Goal: Task Accomplishment & Management: Use online tool/utility

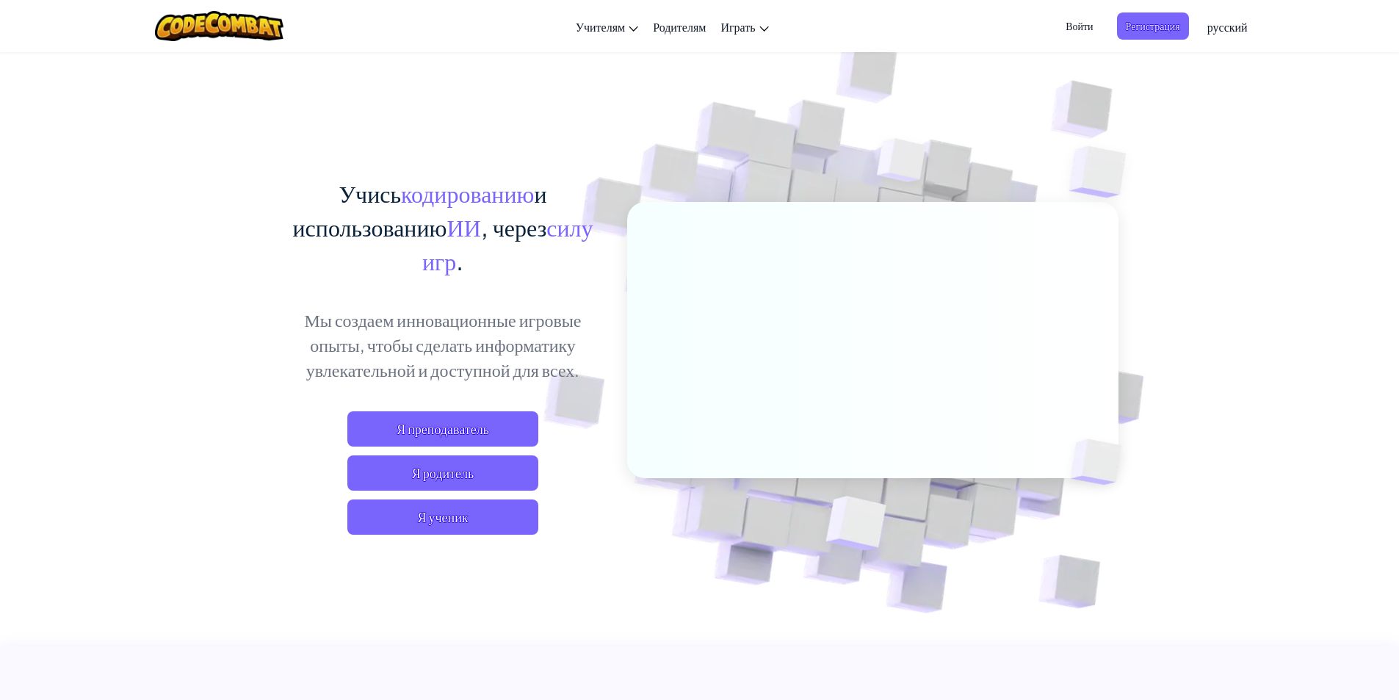
drag, startPoint x: 1134, startPoint y: 162, endPoint x: 762, endPoint y: 138, distance: 372.3
click at [762, 138] on img at bounding box center [862, 324] width 816 height 816
click at [543, 125] on div "Учись кодированию и использованию ИИ , через силу игр . Мы создаем инновационны…" at bounding box center [699, 319] width 837 height 536
drag, startPoint x: 315, startPoint y: 120, endPoint x: 292, endPoint y: 128, distance: 24.1
click at [314, 120] on div "Учись кодированию и использованию ИИ , через силу игр . Мы создаем инновационны…" at bounding box center [699, 319] width 837 height 536
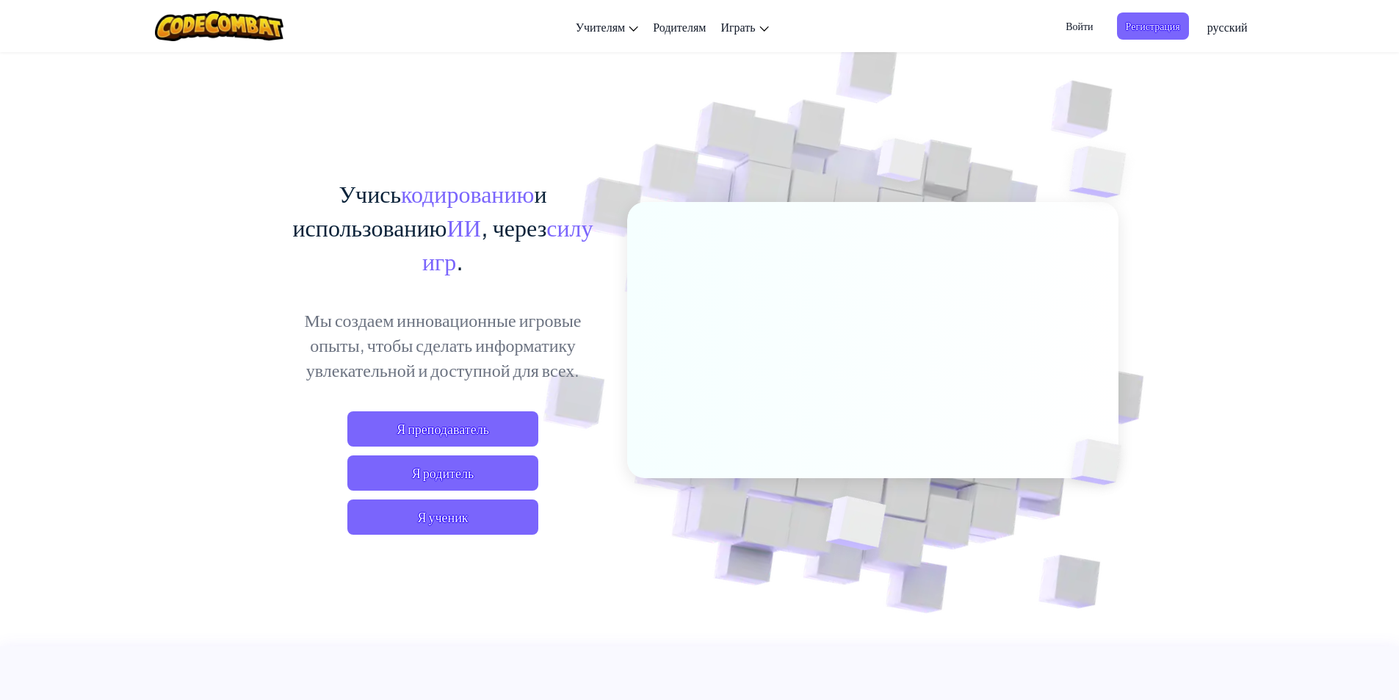
click at [284, 134] on div "Учись кодированию и использованию ИИ , через силу игр . Мы создаем инновационны…" at bounding box center [699, 319] width 837 height 536
click at [283, 134] on div "Учись кодированию и использованию ИИ , через силу игр . Мы создаем инновационны…" at bounding box center [699, 319] width 837 height 536
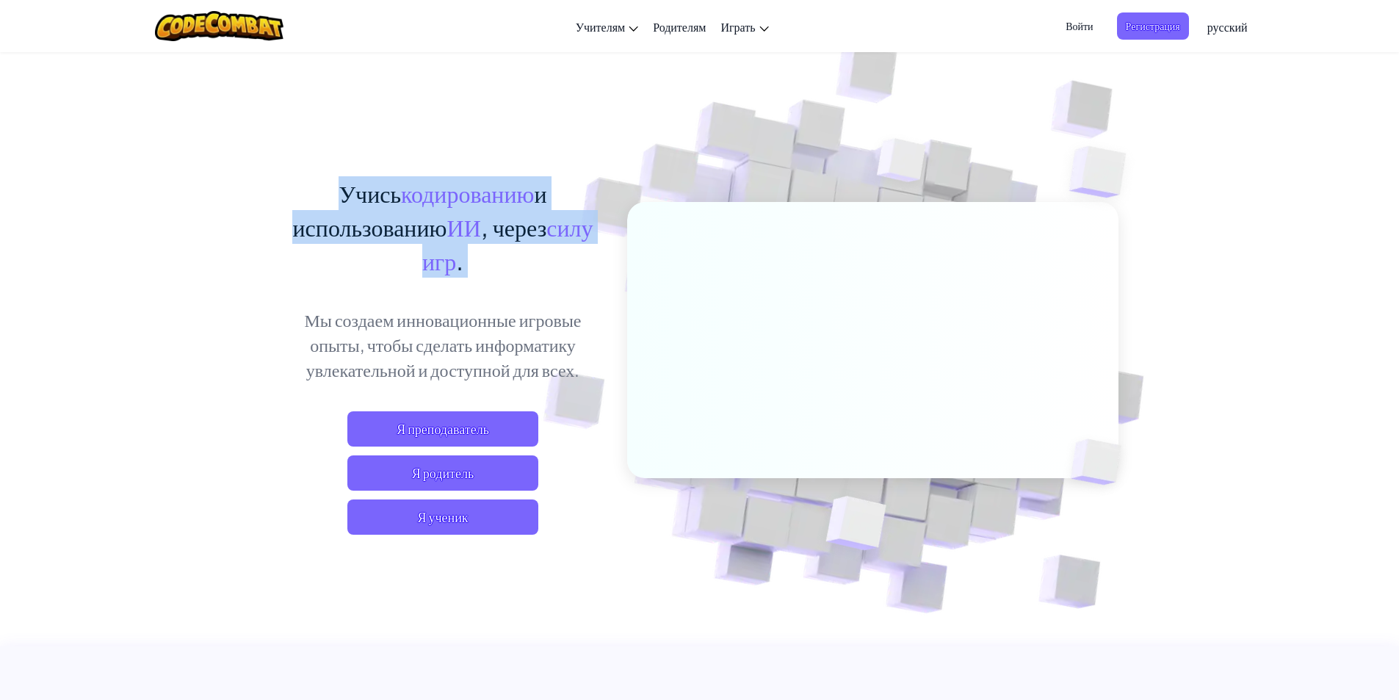
click at [283, 134] on div "Учись кодированию и использованию ИИ , через силу игр . Мы создаем инновационны…" at bounding box center [699, 319] width 837 height 536
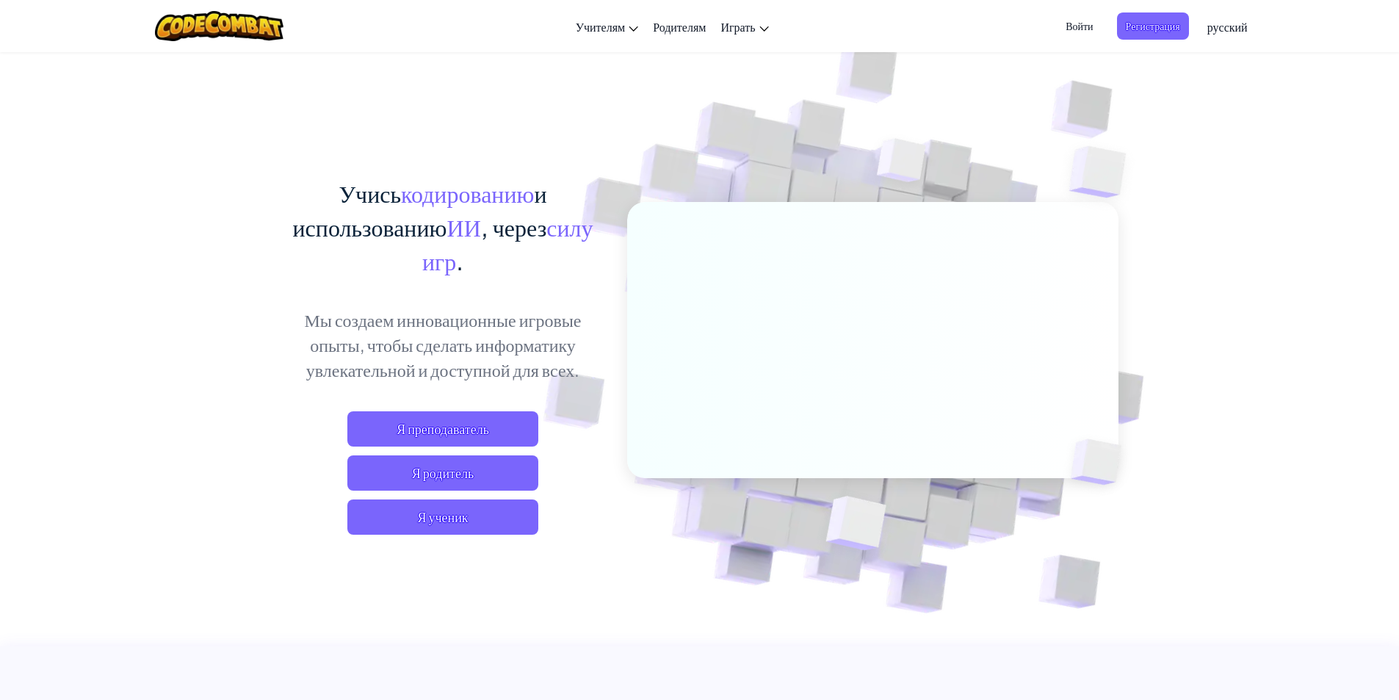
click at [371, 131] on div "Учись кодированию и использованию ИИ , через силу игр . Мы создаем инновационны…" at bounding box center [699, 319] width 837 height 536
click at [475, 134] on div "Учись кодированию и использованию ИИ , через силу игр . Мы создаем инновационны…" at bounding box center [699, 319] width 837 height 536
click at [454, 132] on div "Учись кодированию и использованию ИИ , через силу игр . Мы создаем инновационны…" at bounding box center [699, 319] width 837 height 536
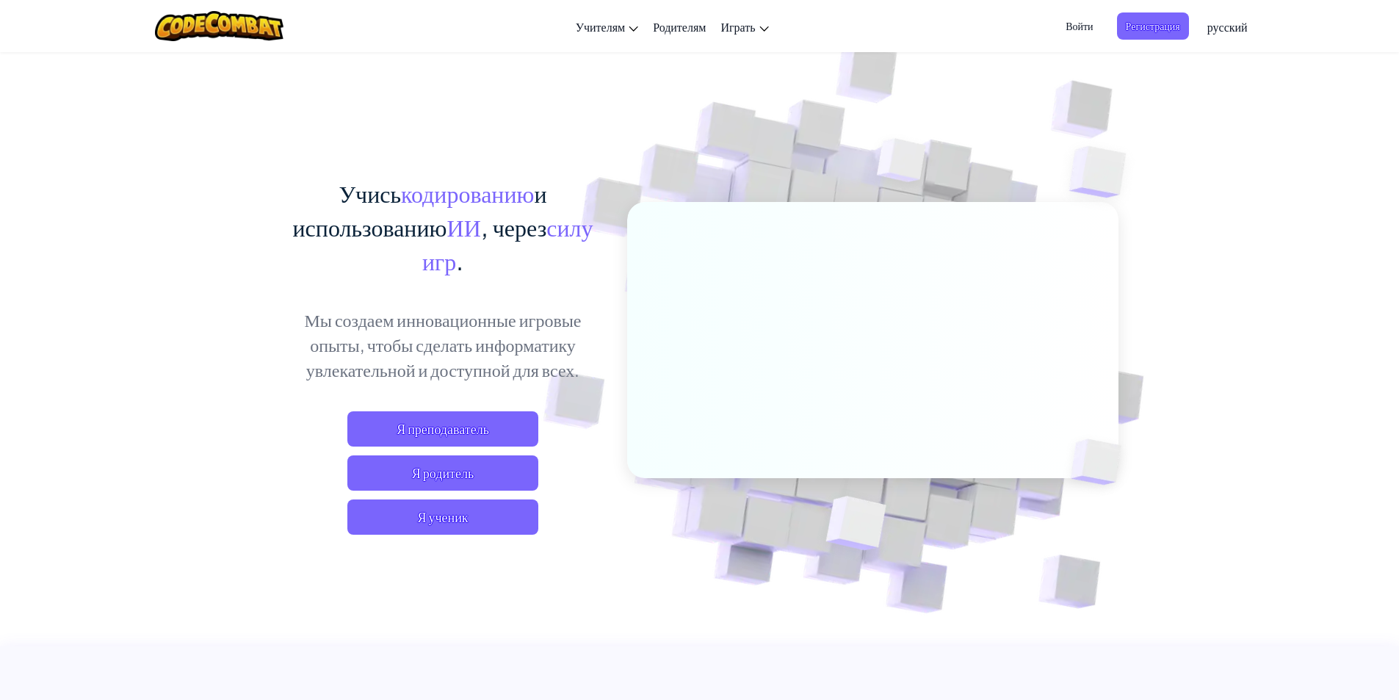
drag, startPoint x: 454, startPoint y: 132, endPoint x: 419, endPoint y: 126, distance: 35.1
click at [418, 123] on div "Учись кодированию и использованию ИИ , через силу игр . Мы создаем инновационны…" at bounding box center [699, 319] width 837 height 536
drag, startPoint x: 495, startPoint y: 104, endPoint x: 487, endPoint y: 108, distance: 9.2
click at [494, 107] on div "Учись кодированию и использованию ИИ , через силу игр . Мы создаем инновационны…" at bounding box center [699, 319] width 837 height 536
click at [388, 106] on div "Учись кодированию и использованию ИИ , через силу игр . Мы создаем инновационны…" at bounding box center [699, 319] width 837 height 536
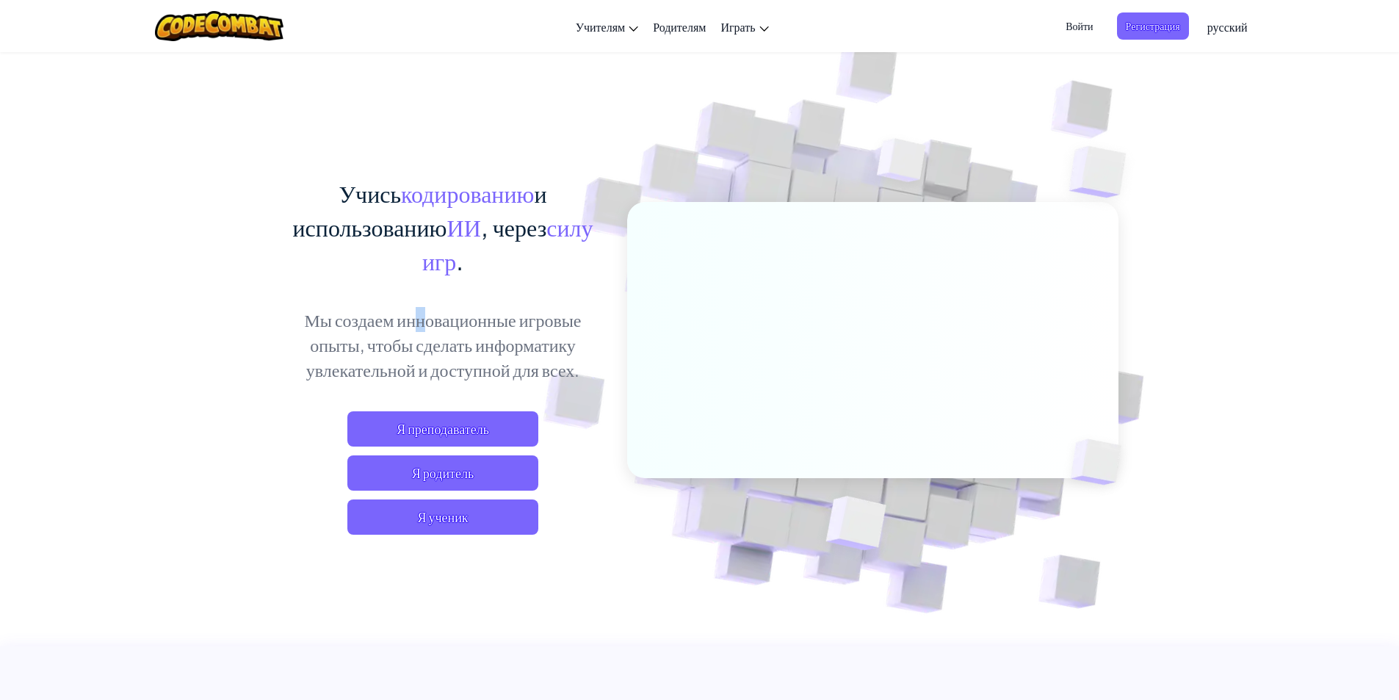
drag, startPoint x: 324, startPoint y: 319, endPoint x: 247, endPoint y: 305, distance: 77.6
drag, startPoint x: 162, startPoint y: 250, endPoint x: 115, endPoint y: 253, distance: 47.1
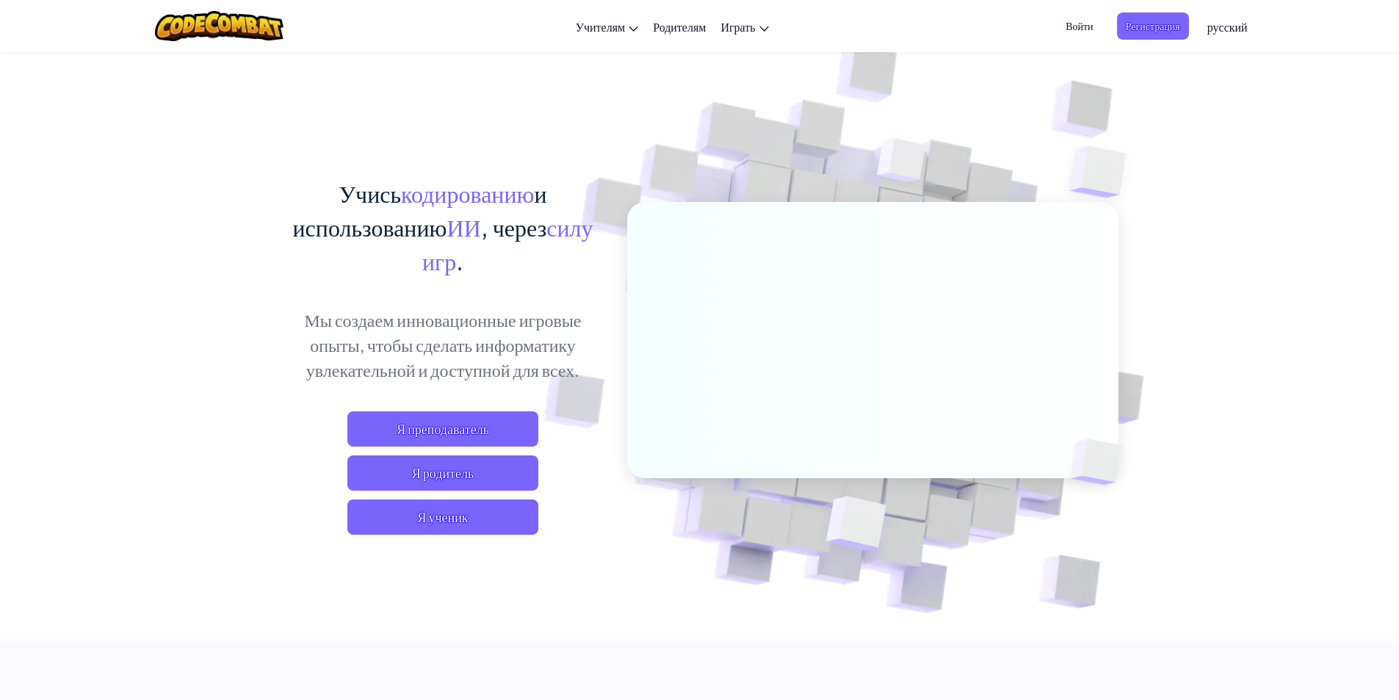
drag, startPoint x: 80, startPoint y: 253, endPoint x: 57, endPoint y: 260, distance: 23.7
click at [473, 521] on span "Я ученик" at bounding box center [442, 516] width 191 height 35
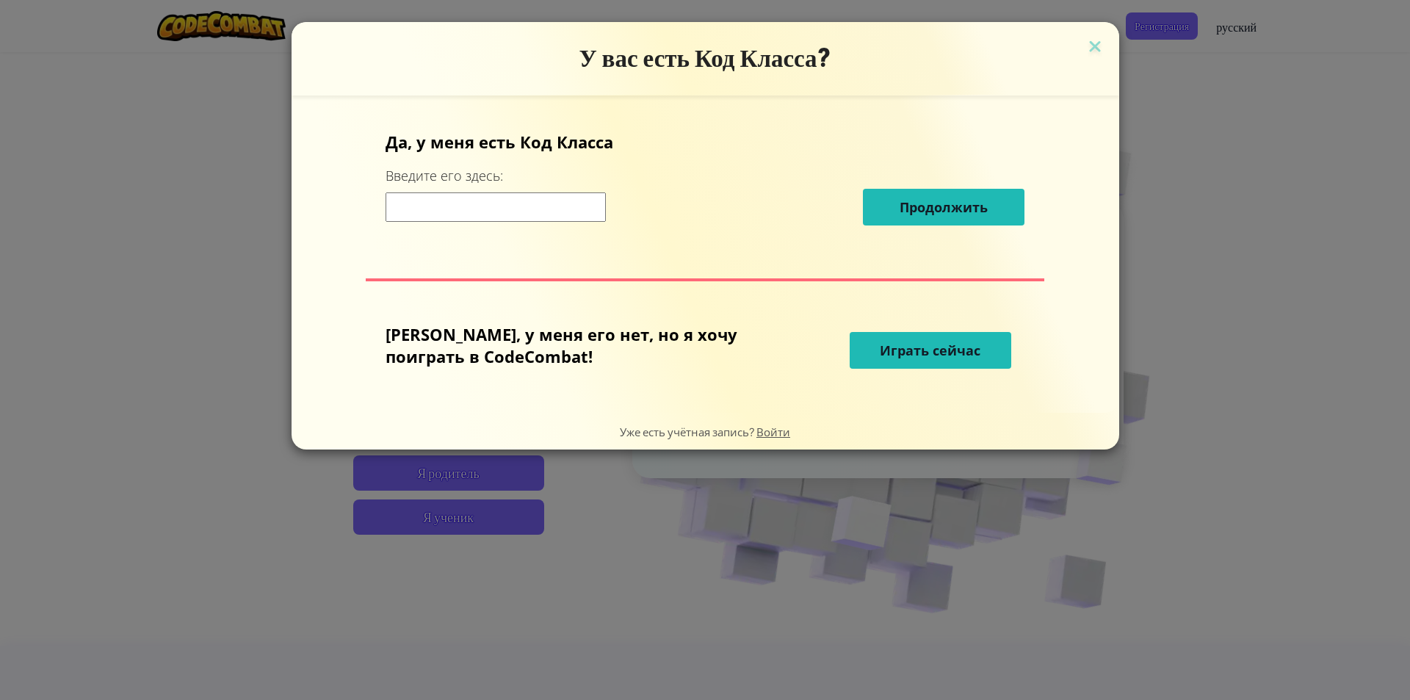
click at [449, 201] on input at bounding box center [495, 206] width 220 height 29
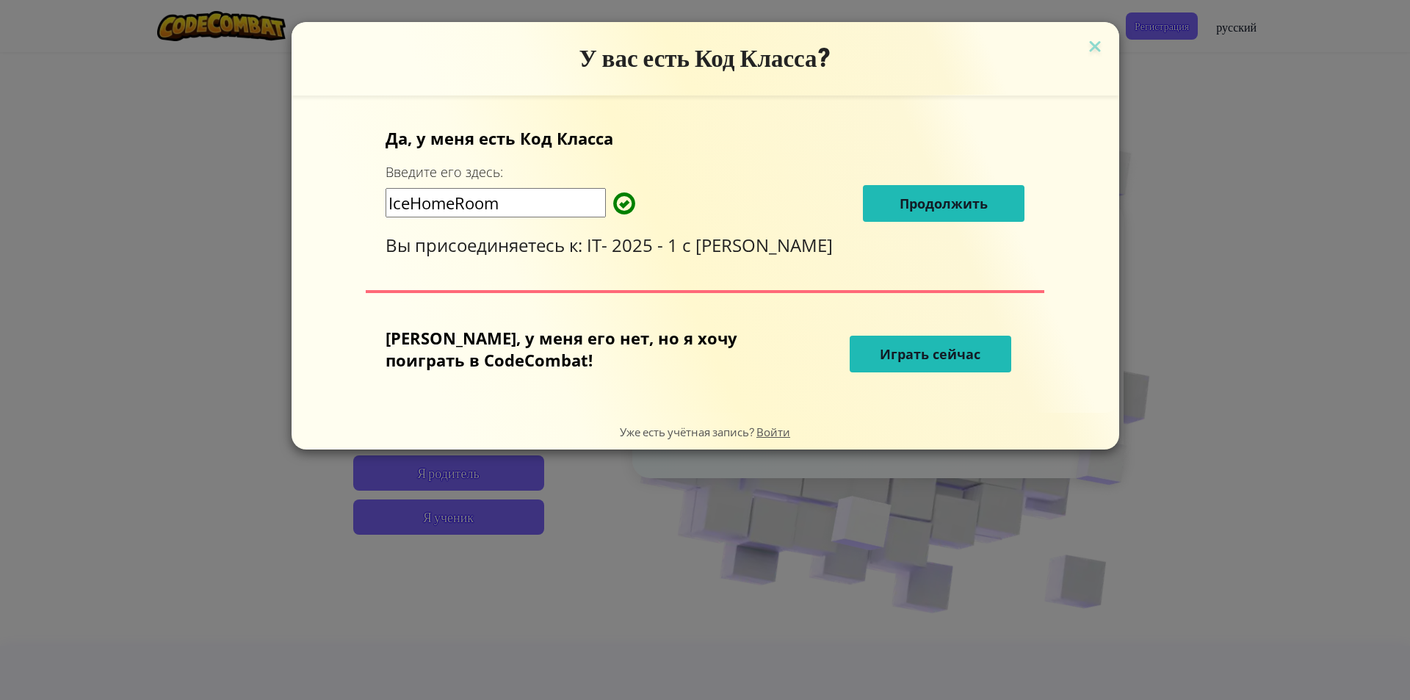
type input "IceHomeRoom"
click at [945, 205] on span "Продолжить" at bounding box center [943, 204] width 88 height 18
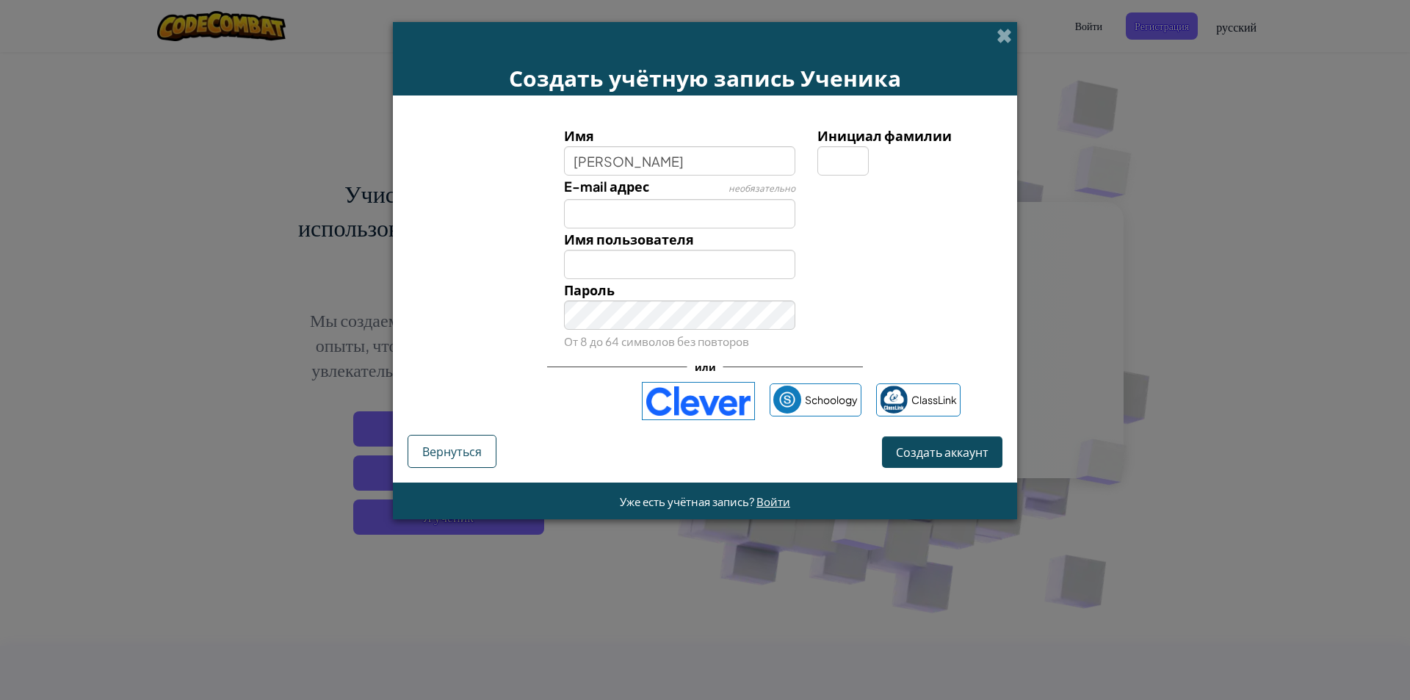
type input "Матвей"
click at [667, 220] on input "E-mail адрес" at bounding box center [680, 213] width 232 height 29
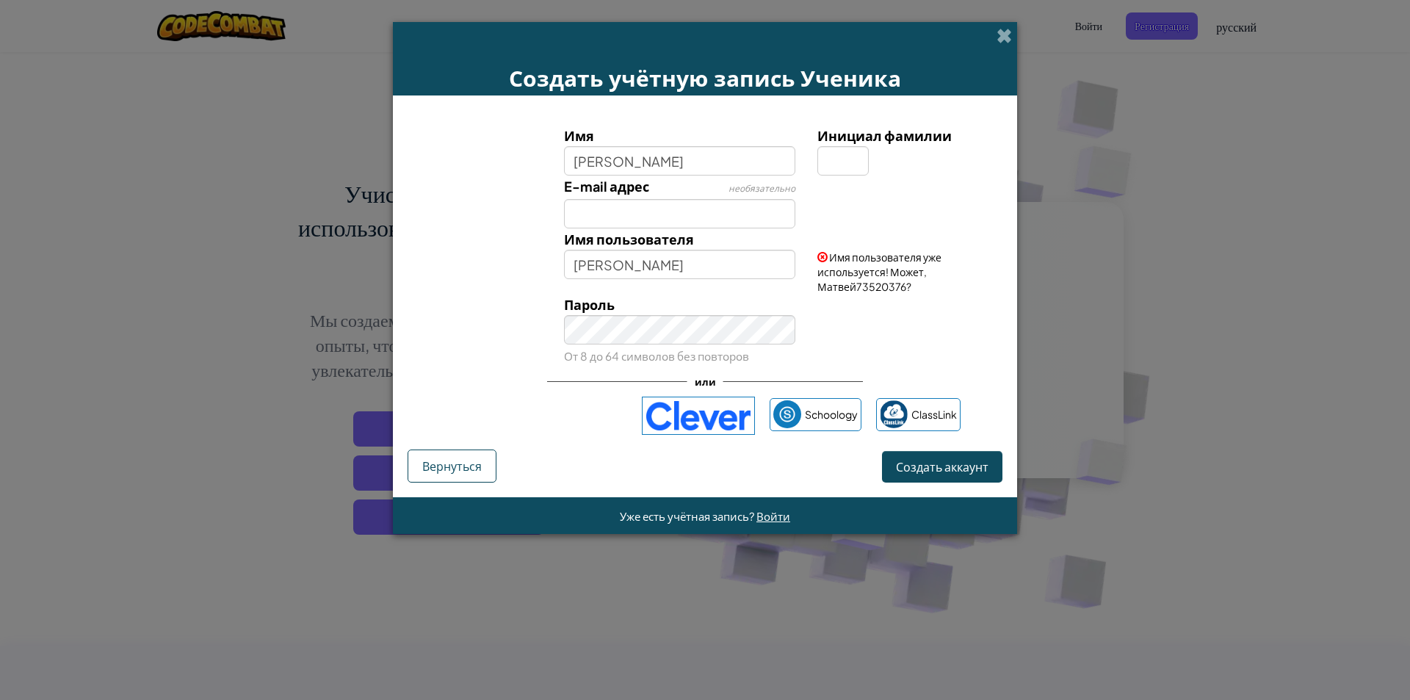
click at [1175, 278] on div "Создать учётную запись Ученика Имя Матвей Инициал фамилии E-mail адрес необязат…" at bounding box center [705, 350] width 1410 height 700
click at [616, 268] on input "Матвей" at bounding box center [680, 264] width 232 height 29
click at [699, 251] on input "Матвей" at bounding box center [680, 264] width 232 height 29
click at [630, 218] on input "E-mail адрес" at bounding box center [680, 213] width 232 height 29
click at [607, 202] on input "E-mail адрес" at bounding box center [680, 213] width 232 height 29
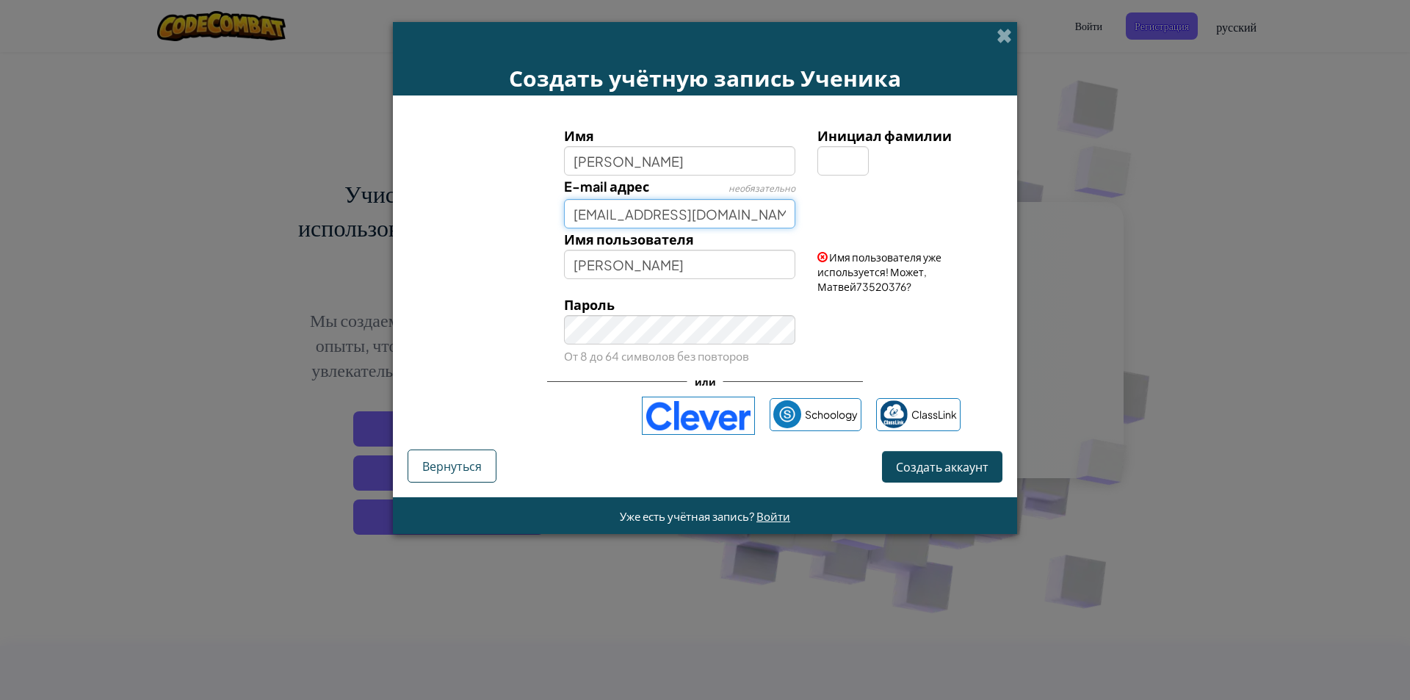
type input "esinmatvej591@gmail.com"
click at [845, 163] on input "Инициал фамилии" at bounding box center [842, 160] width 51 height 29
type input "T"
type input "Е"
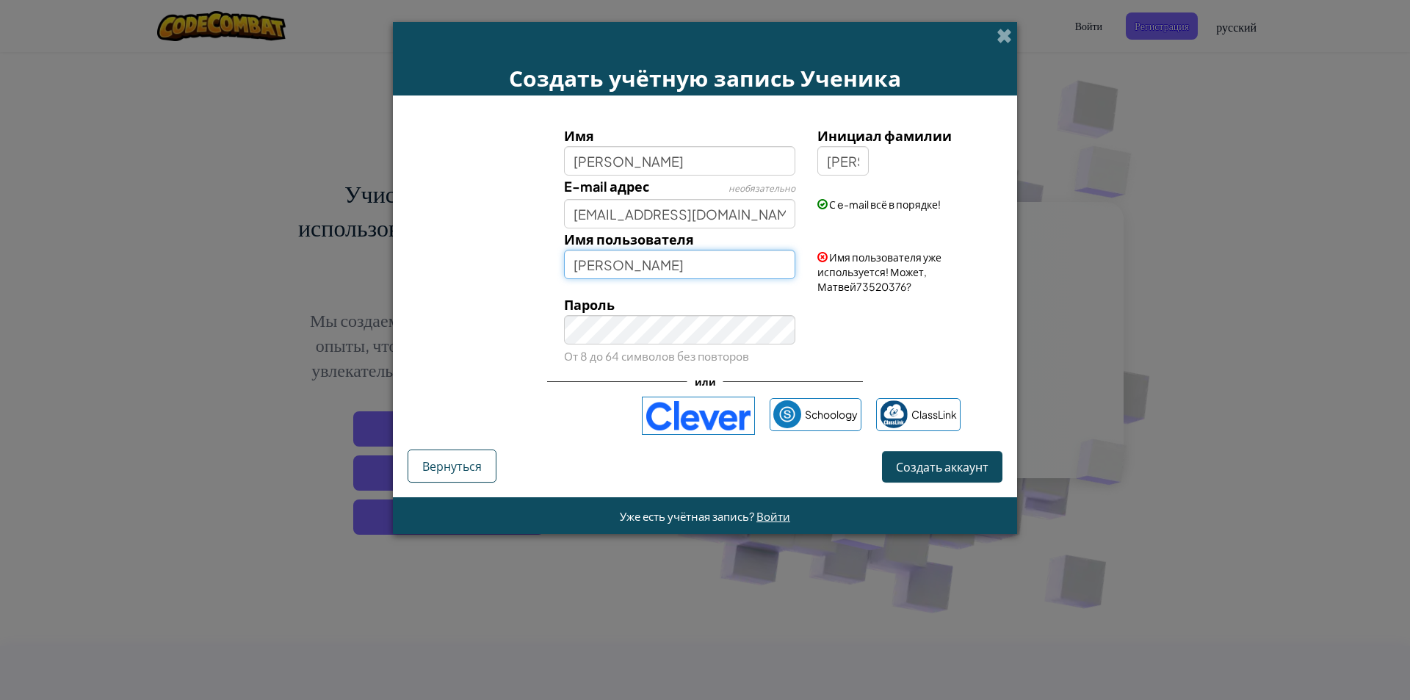
type input "МатвейЕ"
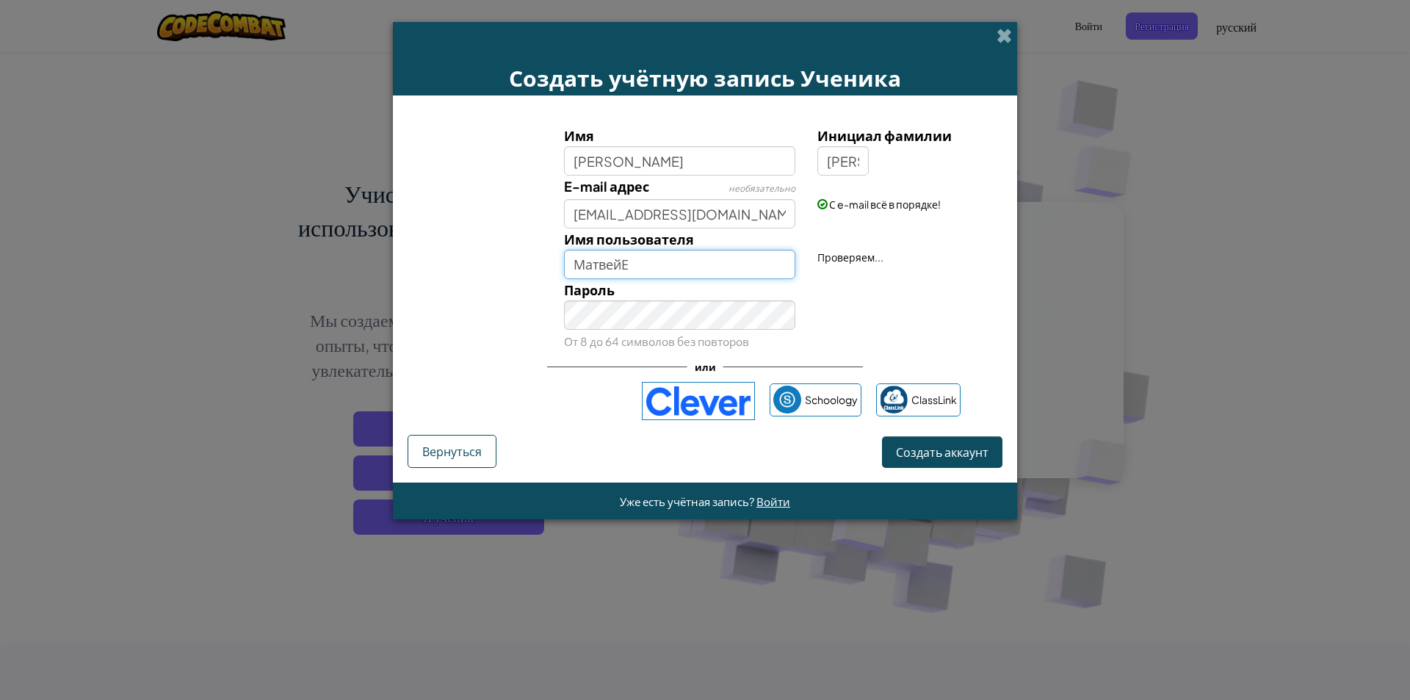
click at [664, 258] on input "МатвейЕ" at bounding box center [680, 264] width 232 height 29
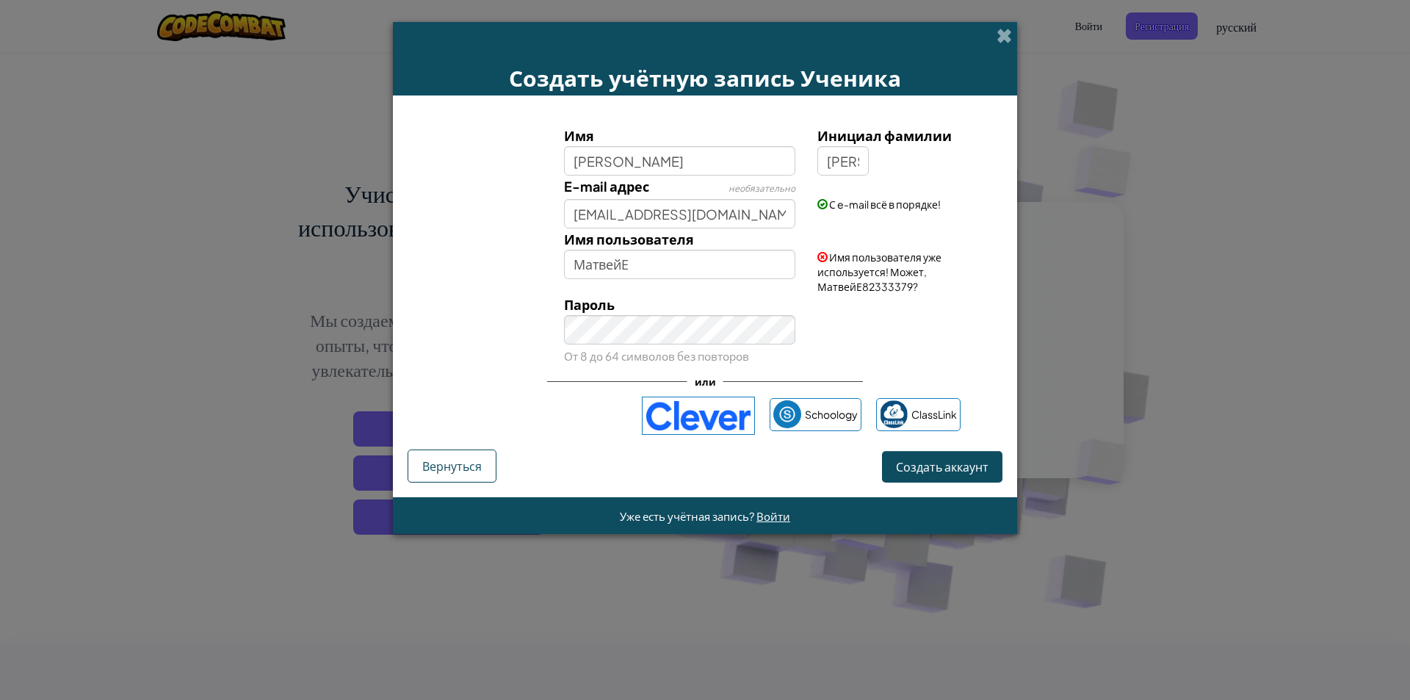
click at [639, 347] on div "Пароль От 8 до 64 символов без повторов" at bounding box center [680, 330] width 254 height 73
drag, startPoint x: 910, startPoint y: 285, endPoint x: 811, endPoint y: 286, distance: 99.1
click at [811, 286] on div "Имя пользователя уже используется! Может, МатвейЕ82333379?" at bounding box center [907, 260] width 203 height 65
copy span "МатвейЕ82333379"
drag, startPoint x: 643, startPoint y: 260, endPoint x: 528, endPoint y: 253, distance: 115.5
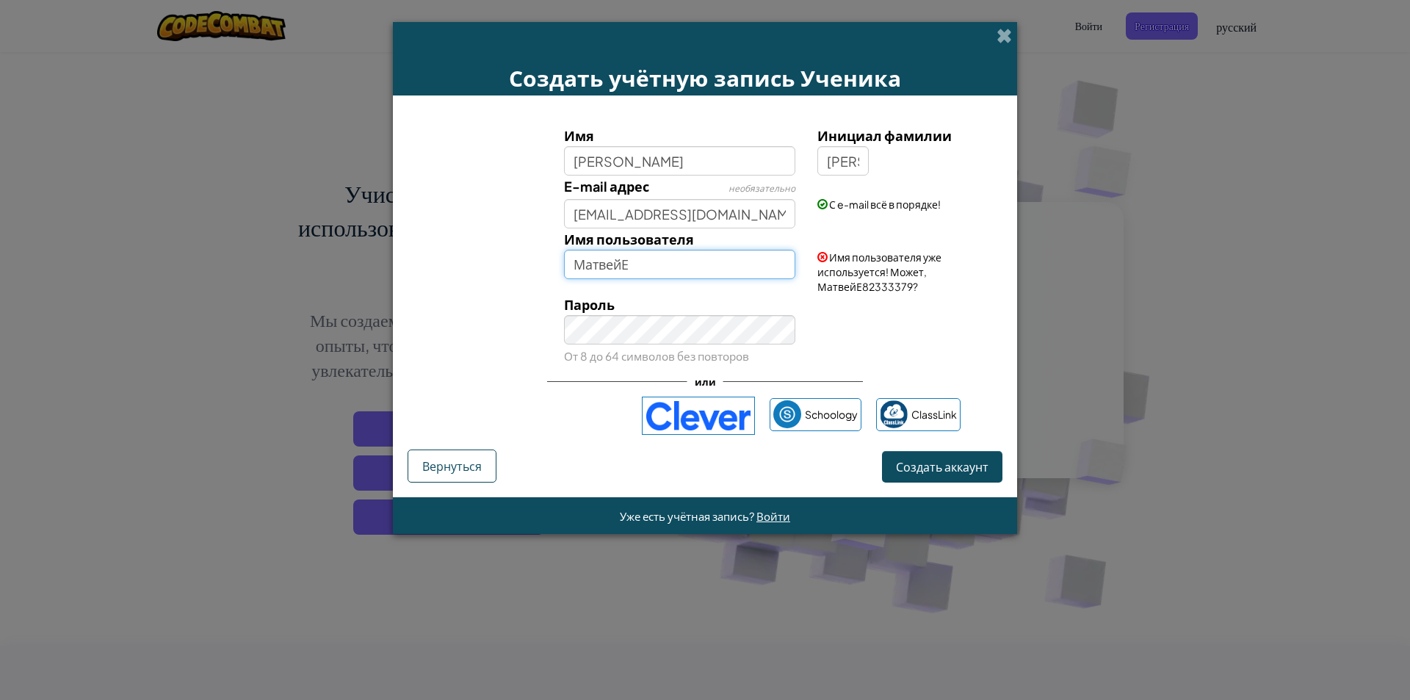
click at [528, 253] on div "Имя пользователя МатвейЕ Имя пользователя уже используется! Может, МатвейЕ82333…" at bounding box center [704, 260] width 609 height 65
paste input "МатвейЕ82333379"
type input "МатвейЕ82333379"
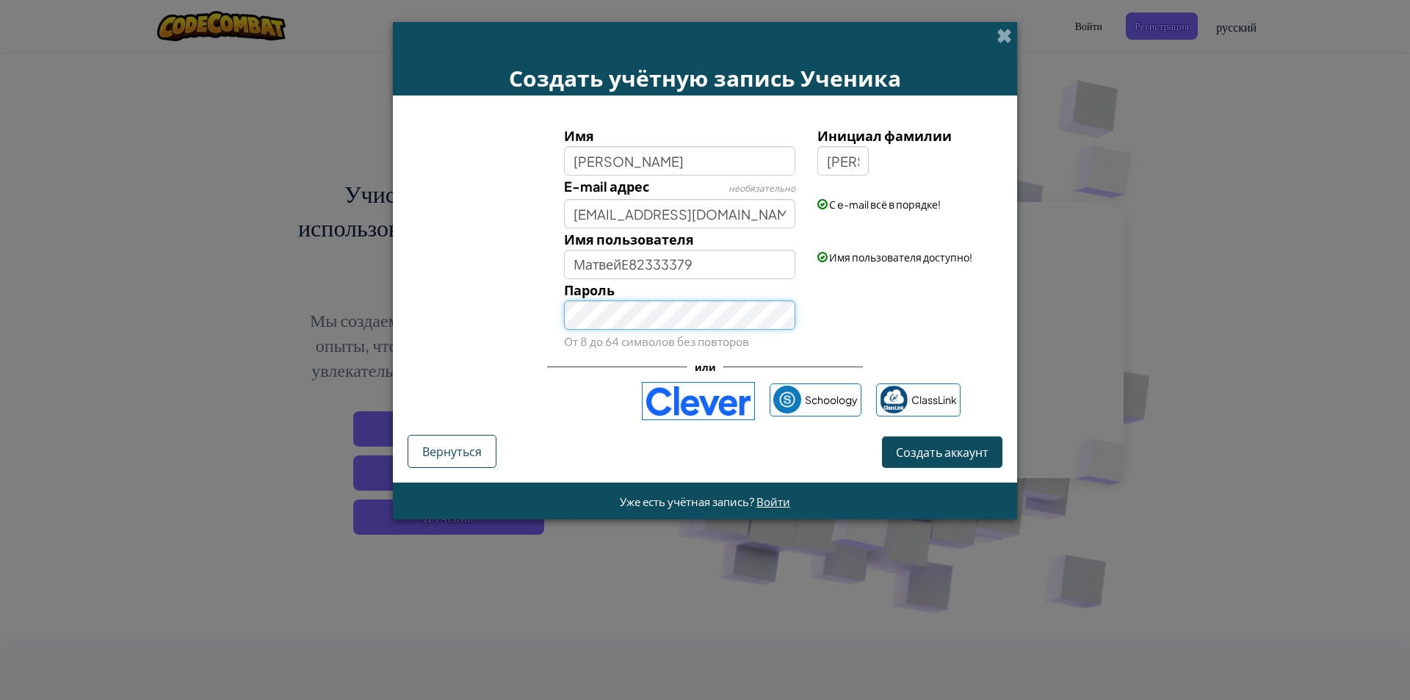
click at [465, 324] on div "Пароль От 8 до 64 символов без повторов" at bounding box center [704, 315] width 609 height 73
click at [917, 443] on button "Создать аккаунт" at bounding box center [942, 452] width 120 height 32
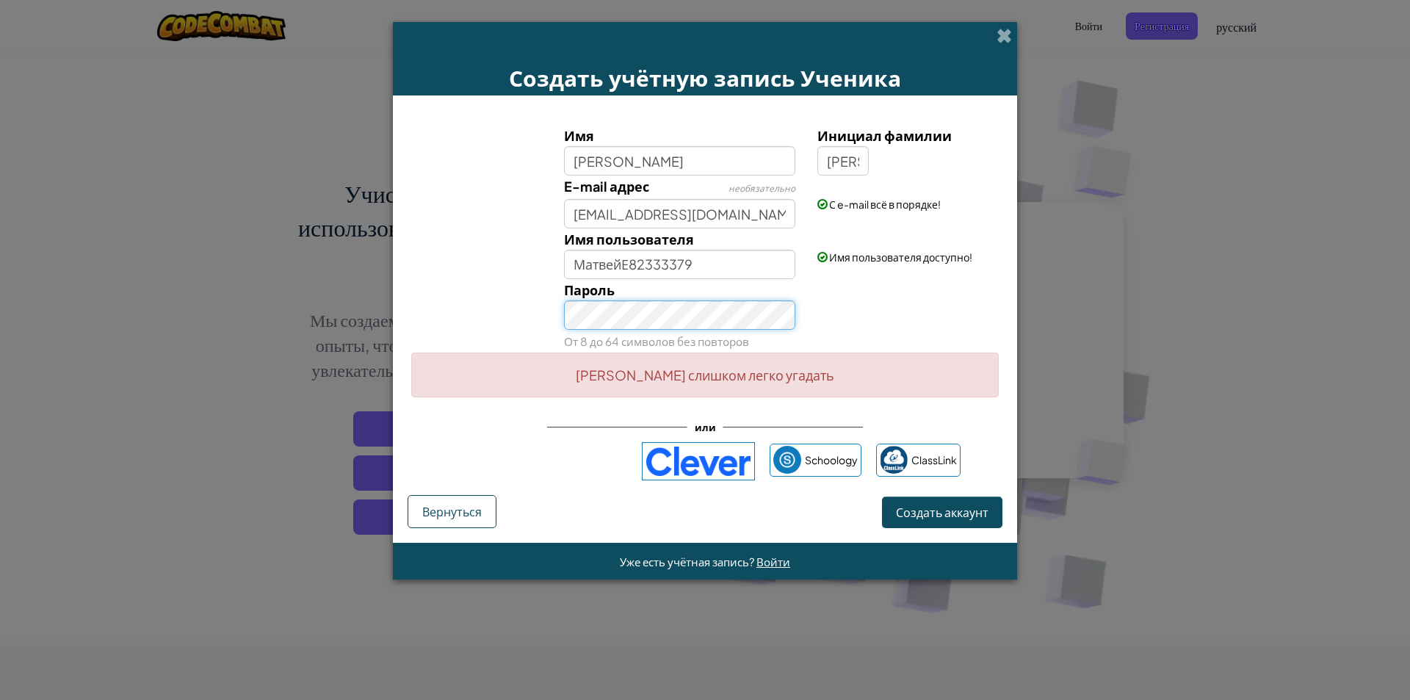
click at [482, 317] on div "Пароль От 8 до 64 символов без повторов" at bounding box center [704, 315] width 609 height 73
click at [943, 507] on button "Создать аккаунт" at bounding box center [942, 512] width 120 height 32
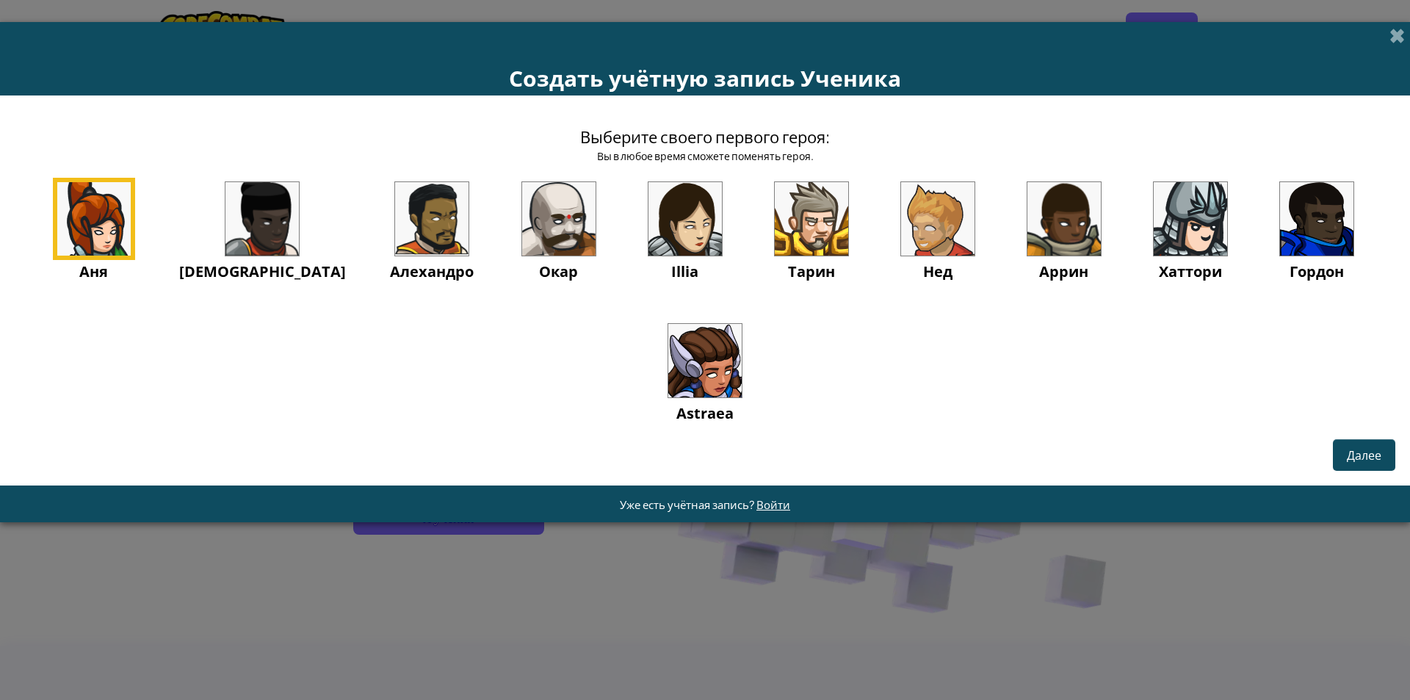
click at [907, 223] on img at bounding box center [937, 218] width 73 height 73
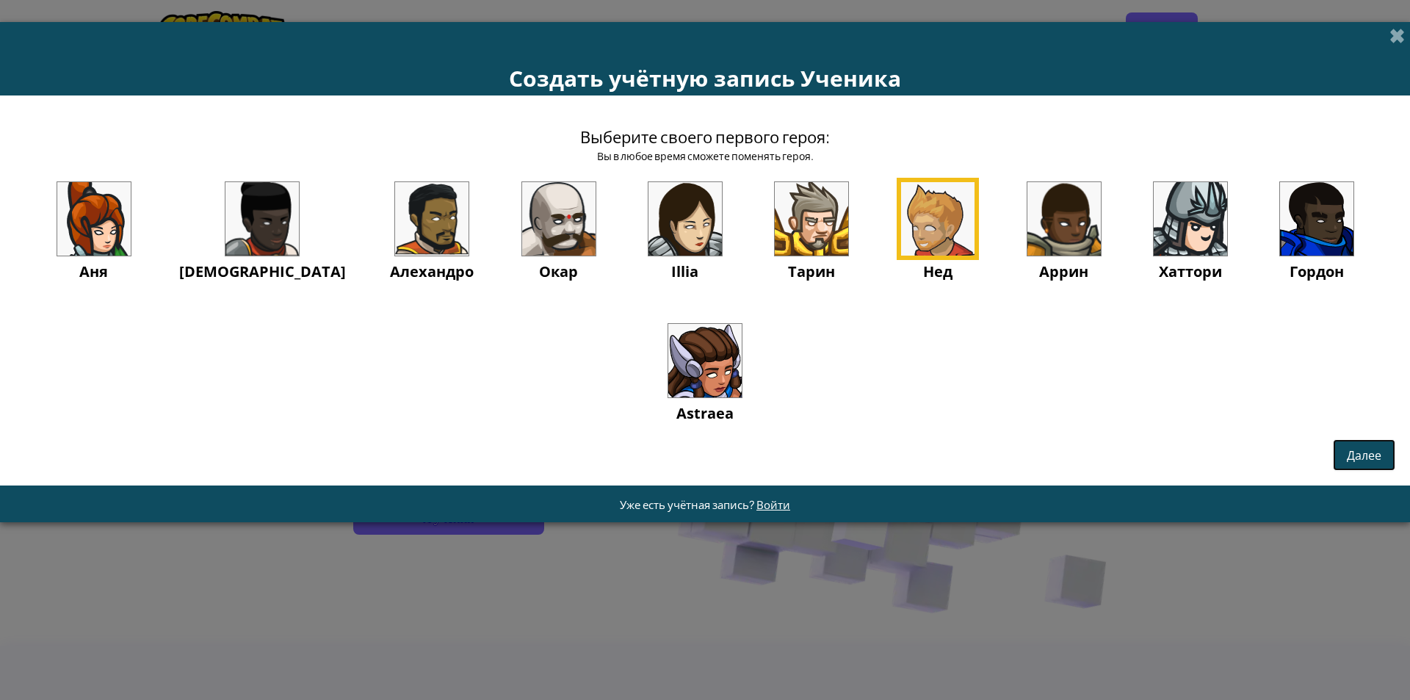
click at [1349, 450] on span "Далее" at bounding box center [1363, 454] width 35 height 15
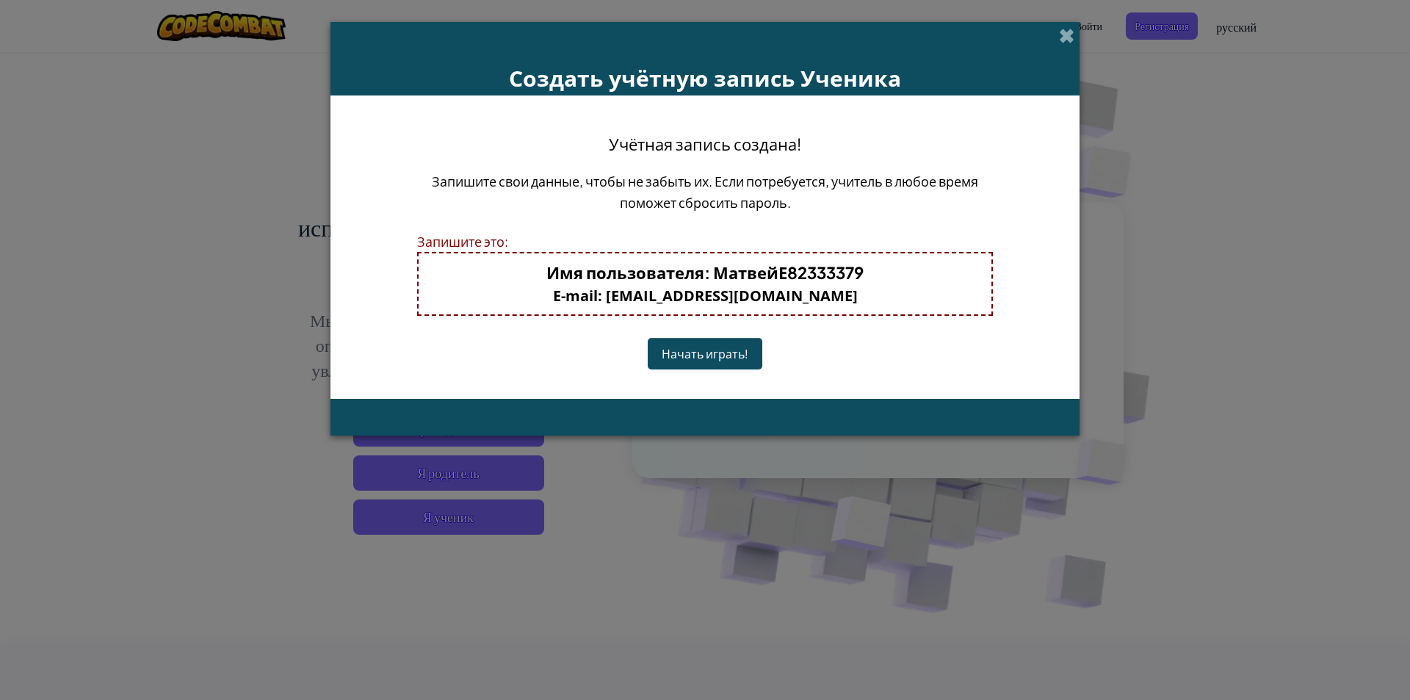
click at [703, 355] on button "Начать играть!" at bounding box center [705, 354] width 115 height 32
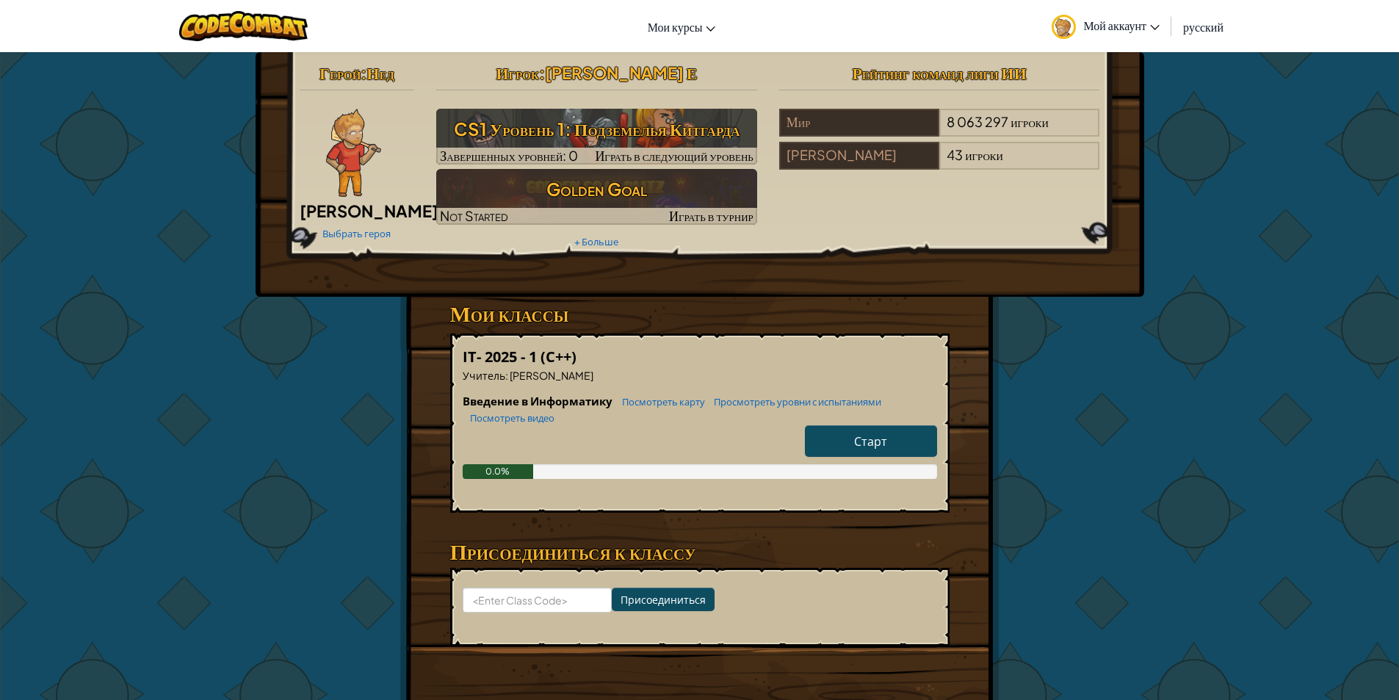
click at [869, 427] on link "Старт" at bounding box center [871, 441] width 132 height 32
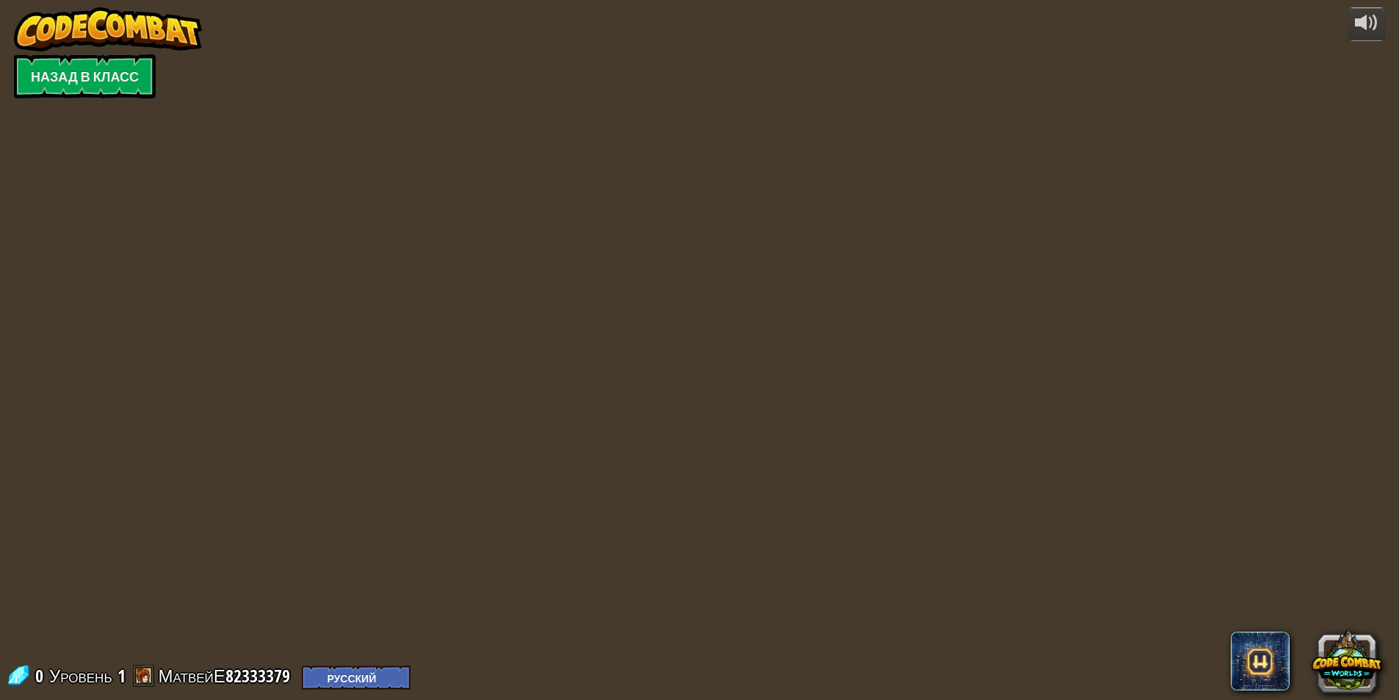
select select "ru"
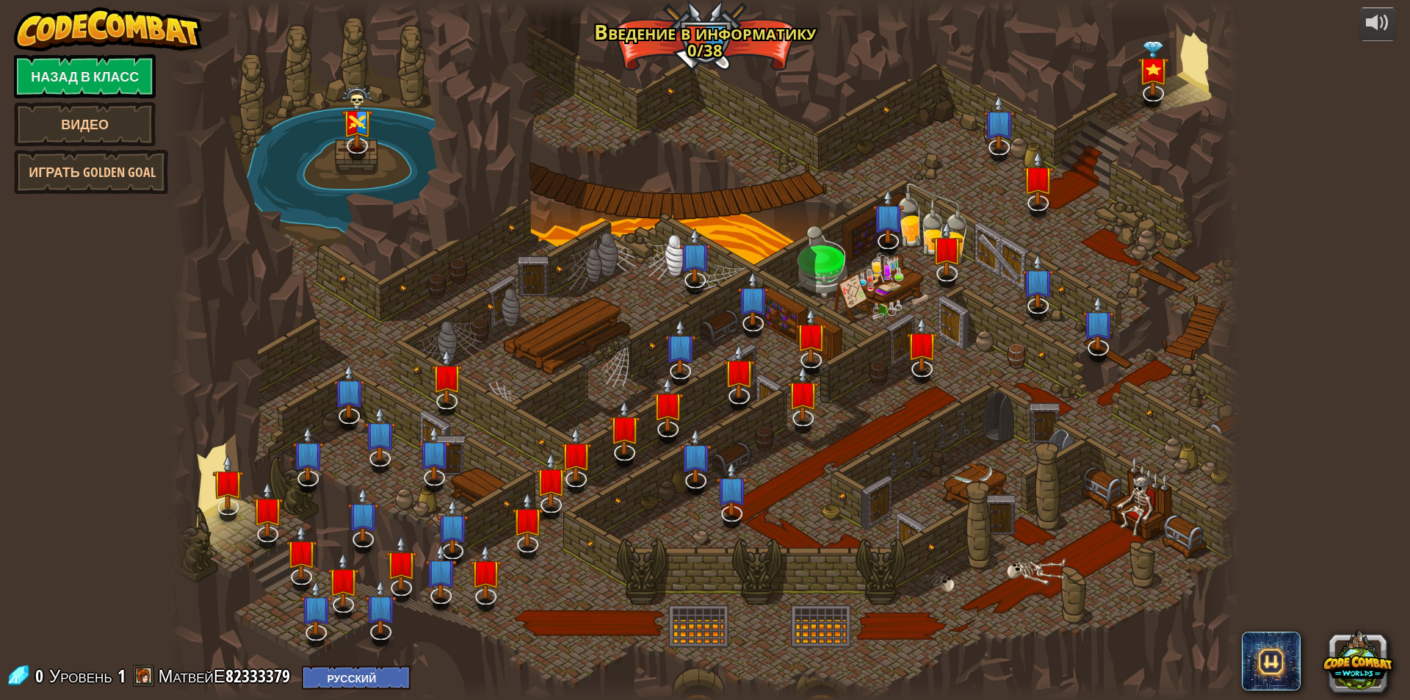
select select "ru"
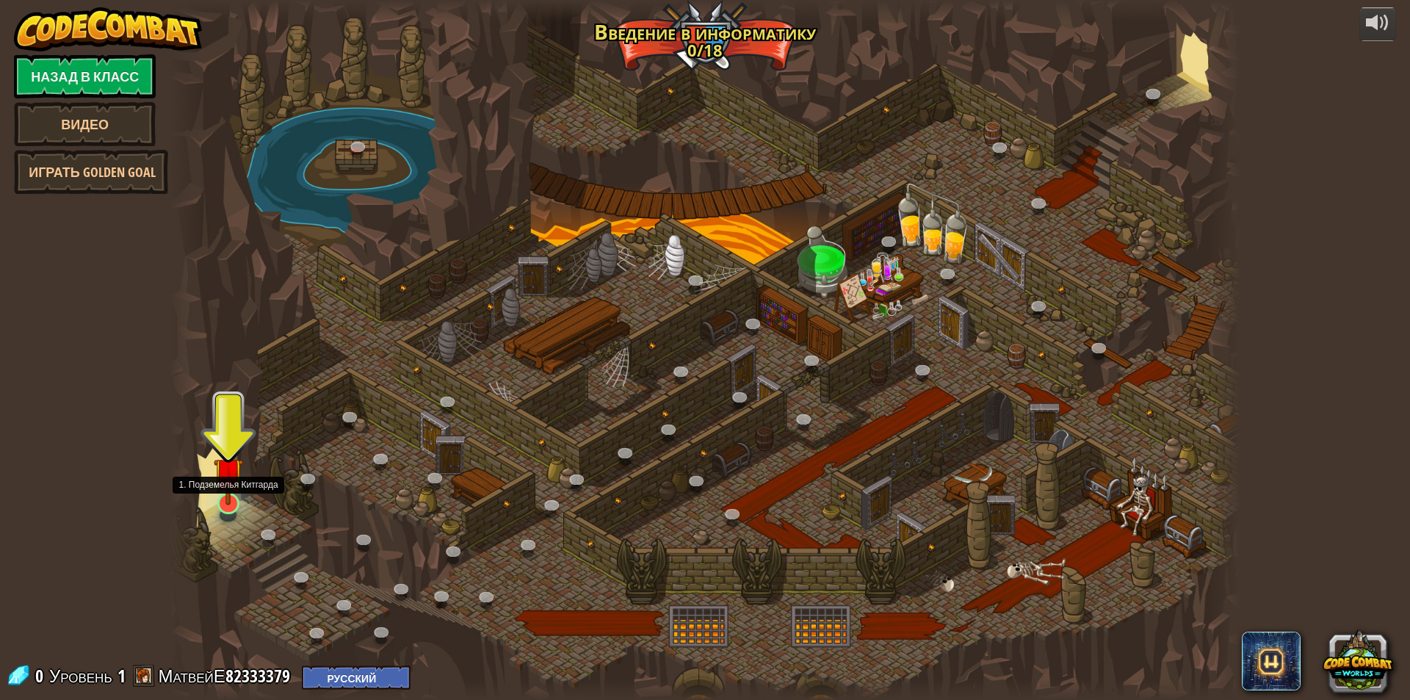
click at [222, 497] on img at bounding box center [228, 472] width 29 height 66
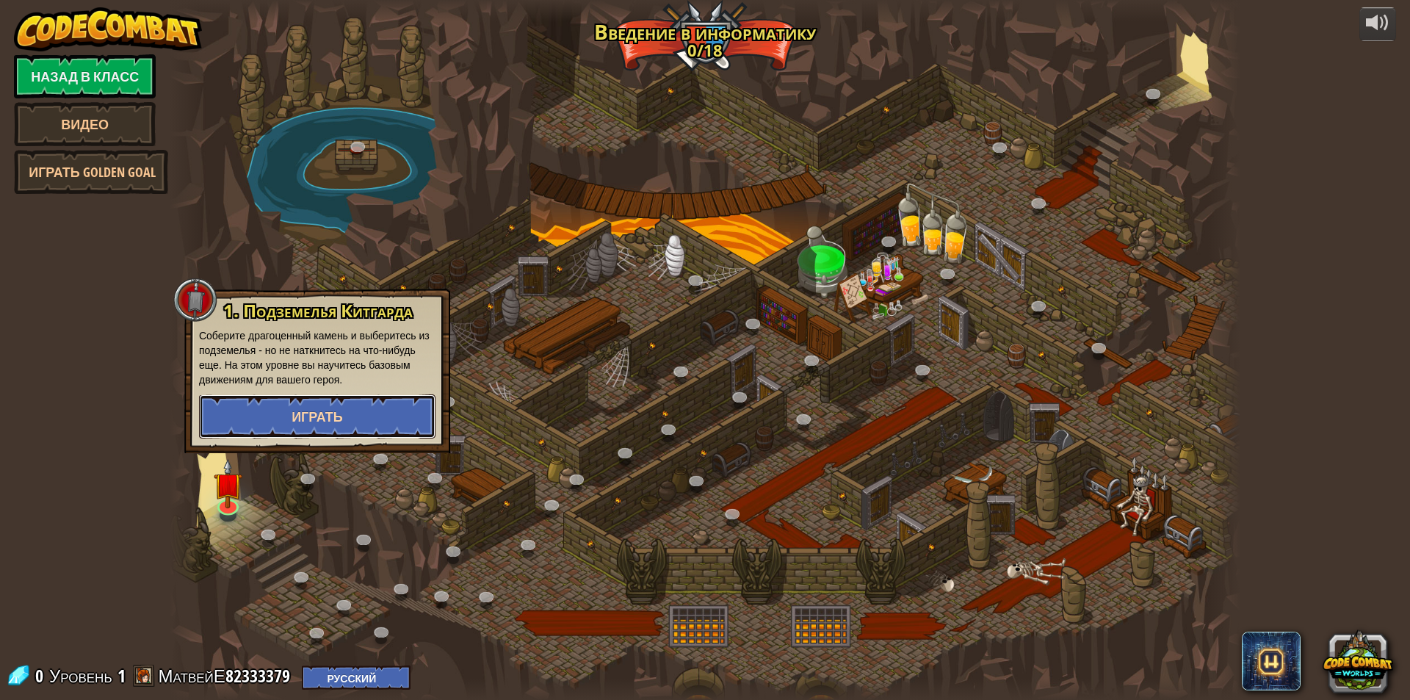
click at [322, 409] on span "Играть" at bounding box center [316, 416] width 51 height 18
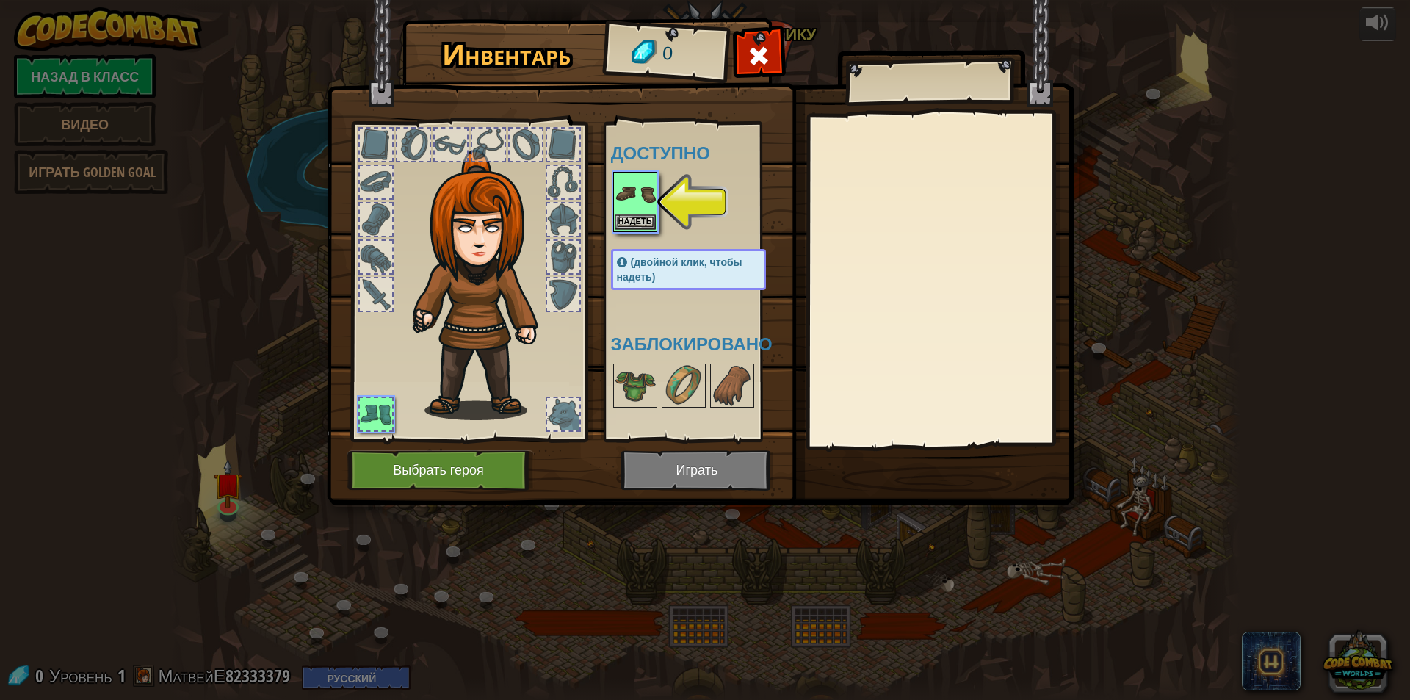
click at [622, 208] on img at bounding box center [634, 193] width 41 height 41
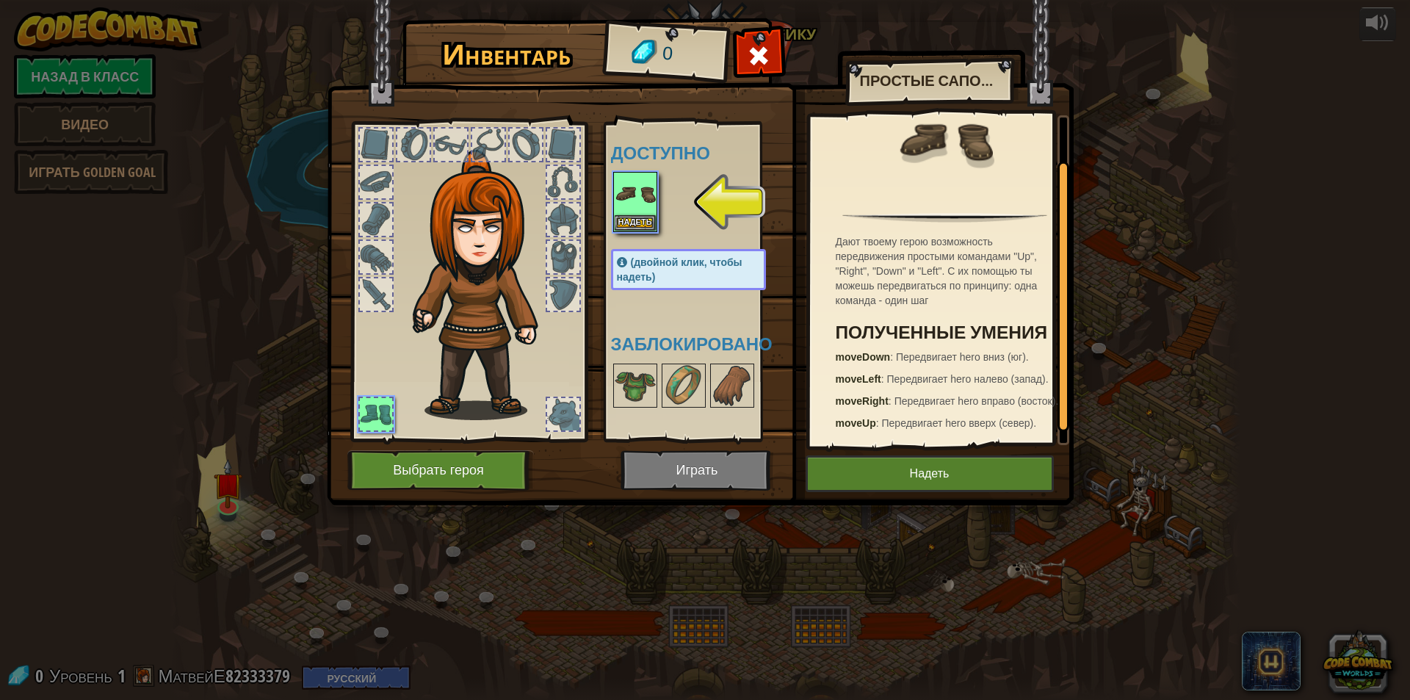
scroll to position [68, 0]
click at [917, 481] on button "Надеть" at bounding box center [929, 473] width 248 height 37
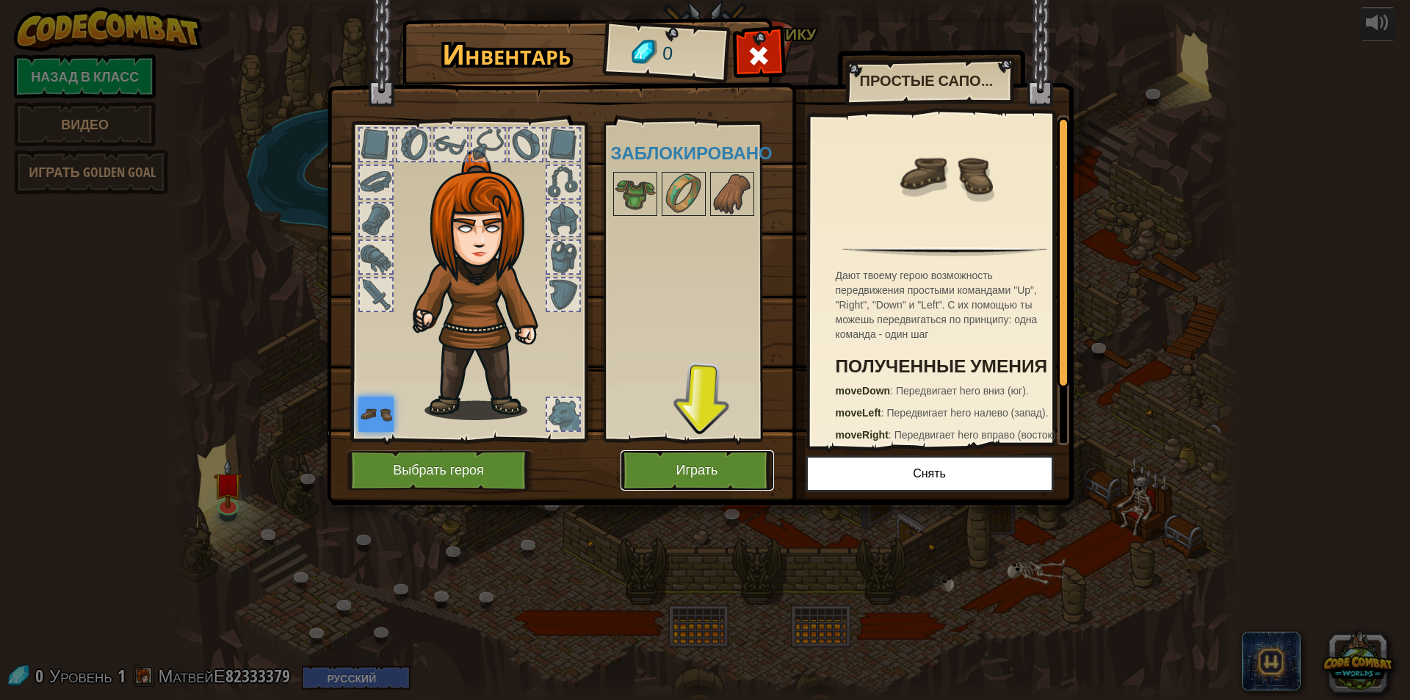
click at [689, 469] on button "Играть" at bounding box center [696, 470] width 153 height 40
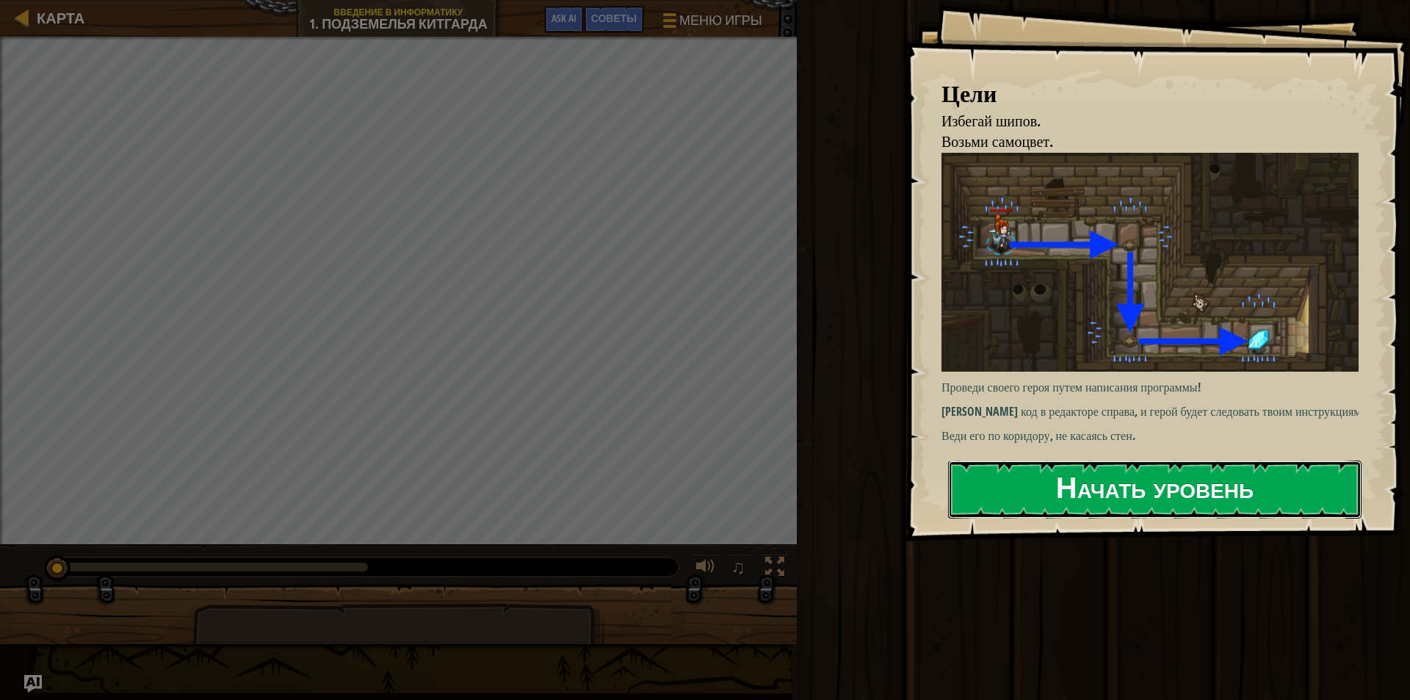
click at [1192, 496] on button "Начать уровень" at bounding box center [1154, 489] width 413 height 58
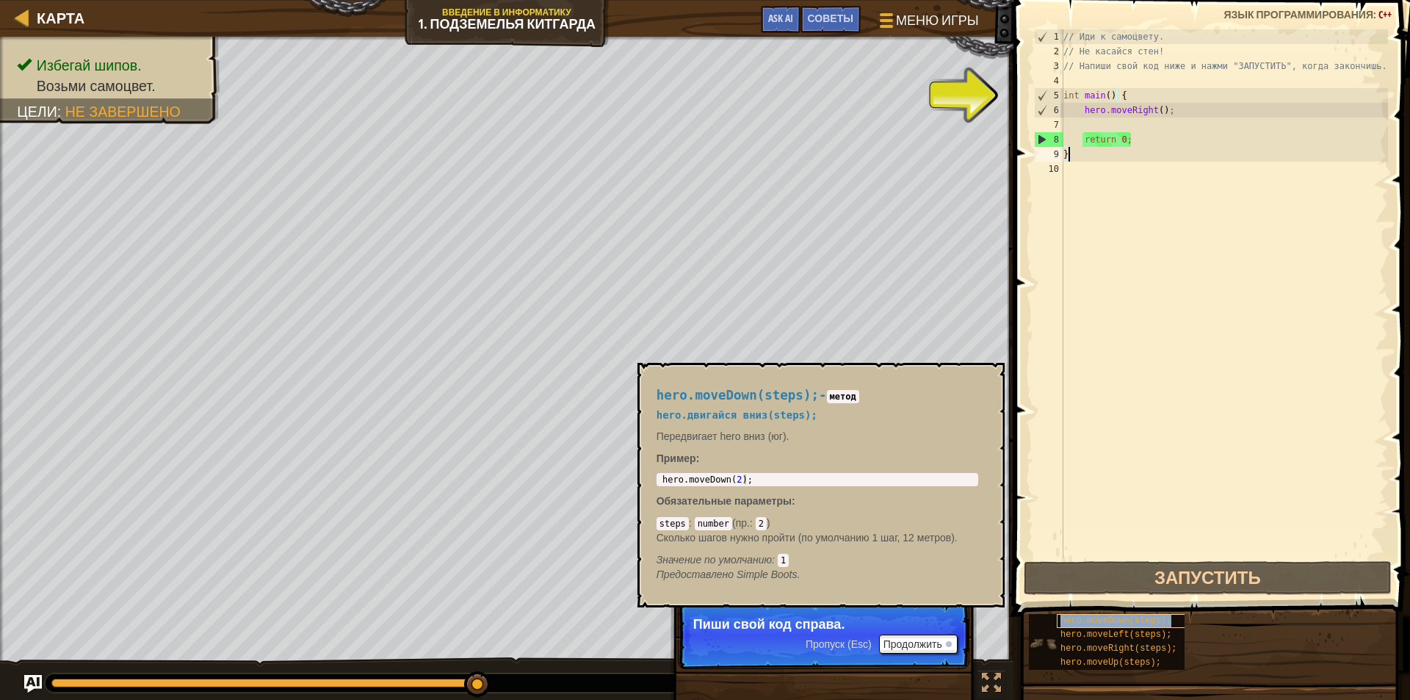
click at [1078, 615] on span "hero.moveDown(steps);" at bounding box center [1115, 620] width 111 height 10
click at [983, 377] on button "×" at bounding box center [988, 379] width 12 height 21
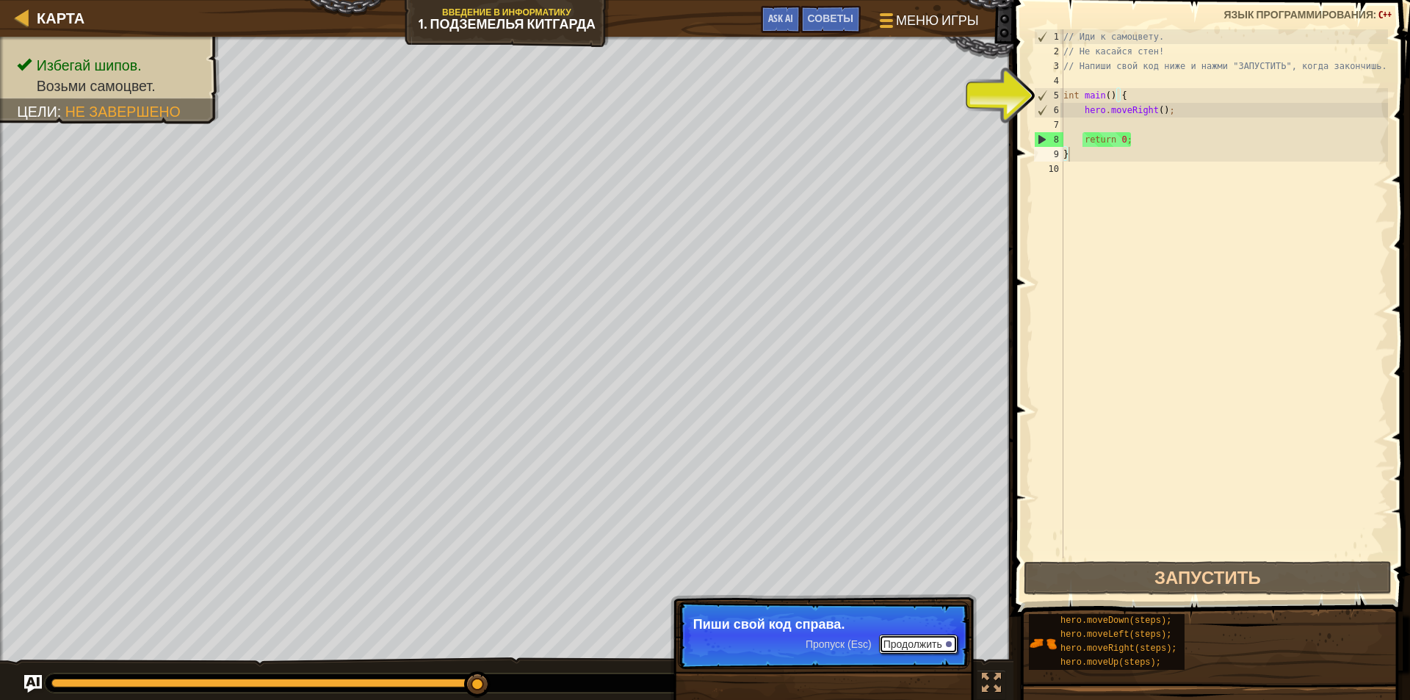
click at [913, 649] on button "Продолжить" at bounding box center [918, 643] width 79 height 19
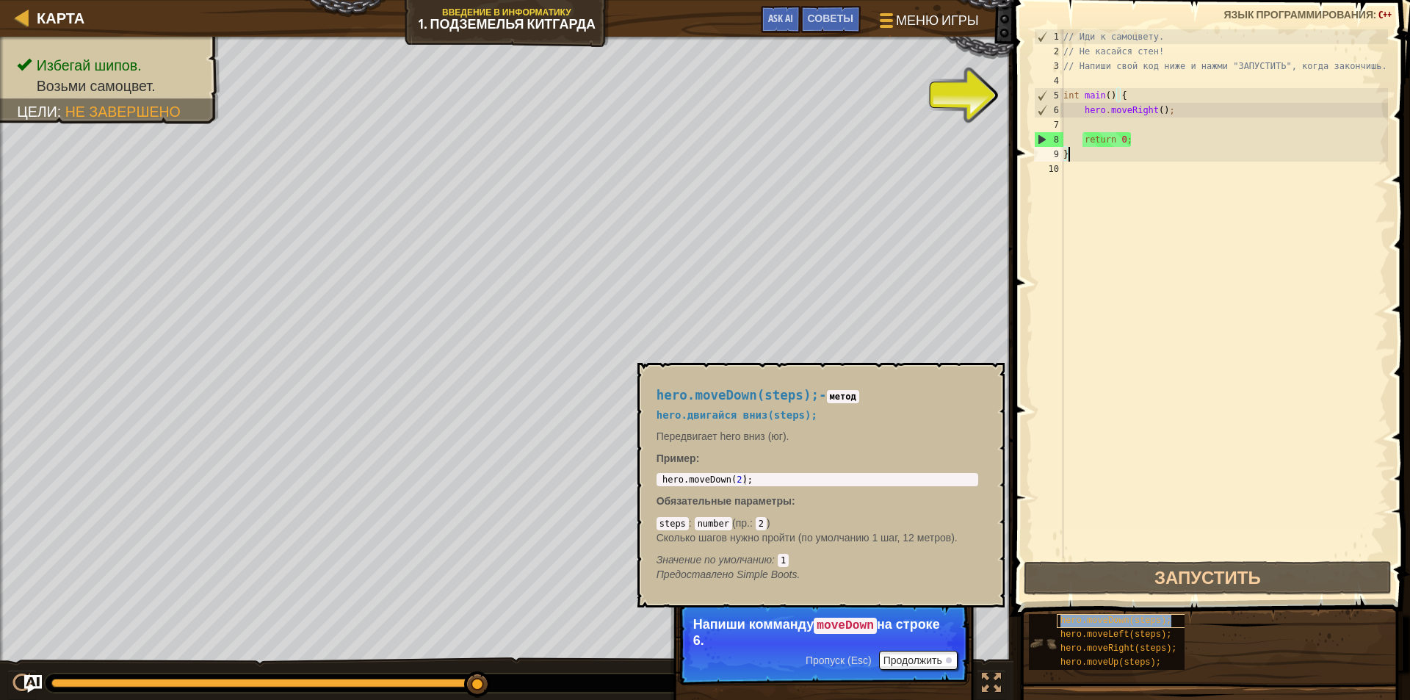
click at [1076, 618] on span "hero.moveDown(steps);" at bounding box center [1115, 620] width 111 height 10
click at [744, 473] on div "1 hero . moveDown ( 2 ) ; ההההההההההההההההההההההההההההההההההההההההההההההההההההה…" at bounding box center [817, 479] width 322 height 13
type textarea "hero.moveDown(2);"
click at [581, 0] on body "Карта Введение в Информатику 1. Подземелья Китгарда Меню игры Готово Советы Ask…" at bounding box center [705, 0] width 1410 height 0
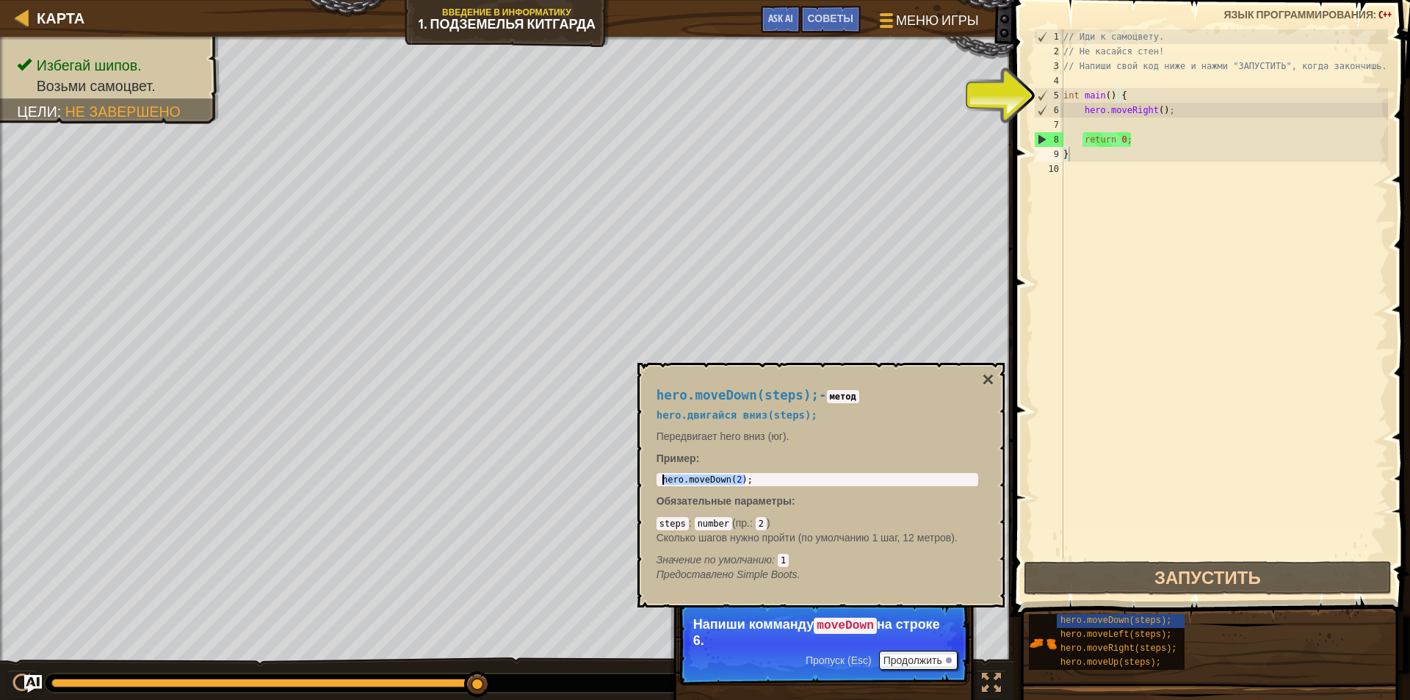
click at [1127, 98] on div "// Иди к самоцвету. // Не касайся стен! // Напиши свой код ниже и нажми "ЗАПУСТ…" at bounding box center [1223, 308] width 327 height 558
paste textarea "hero.moveDown(2);"
type textarea "int main() {hero.moveDown(2);"
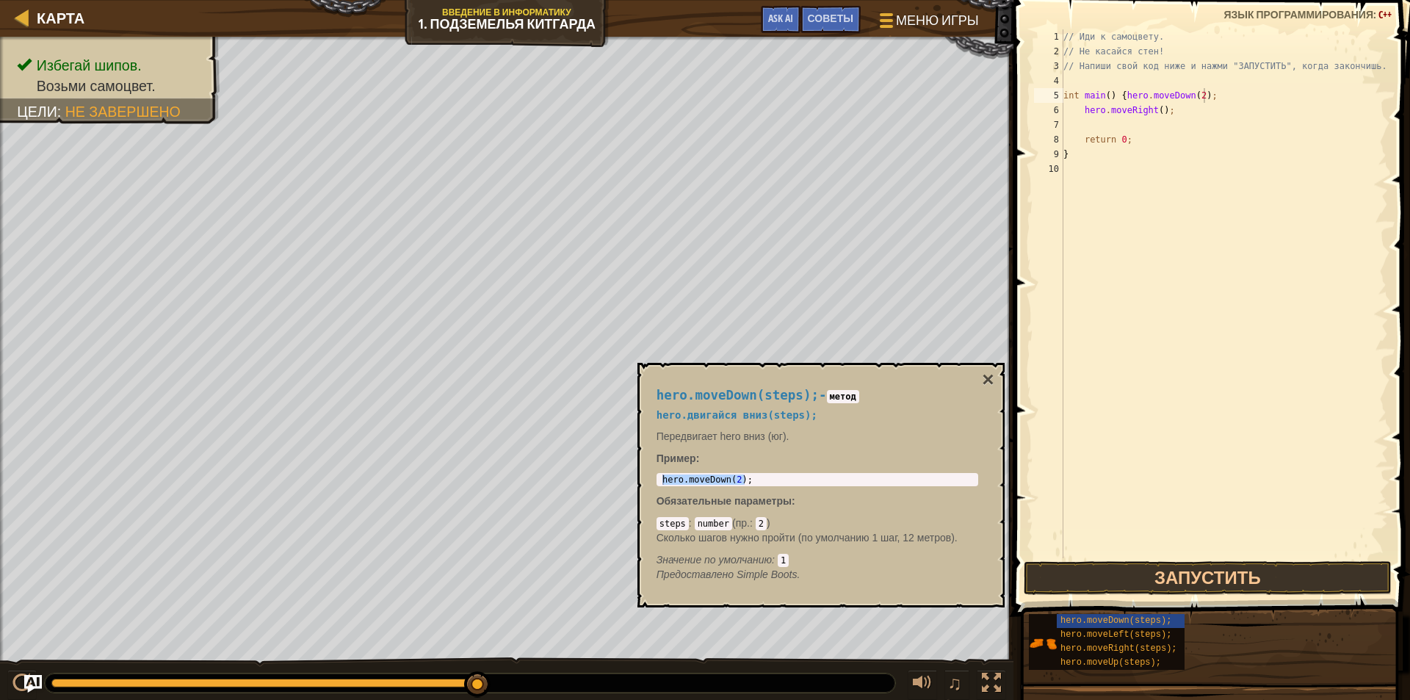
click at [995, 374] on div "hero.moveDown(steps); - метод hero.двигайся вниз(steps); Передвигает hero вниз …" at bounding box center [820, 485] width 367 height 244
click at [1143, 576] on button "Запустить" at bounding box center [1207, 578] width 368 height 34
click at [1142, 575] on button "Запустить" at bounding box center [1207, 578] width 368 height 34
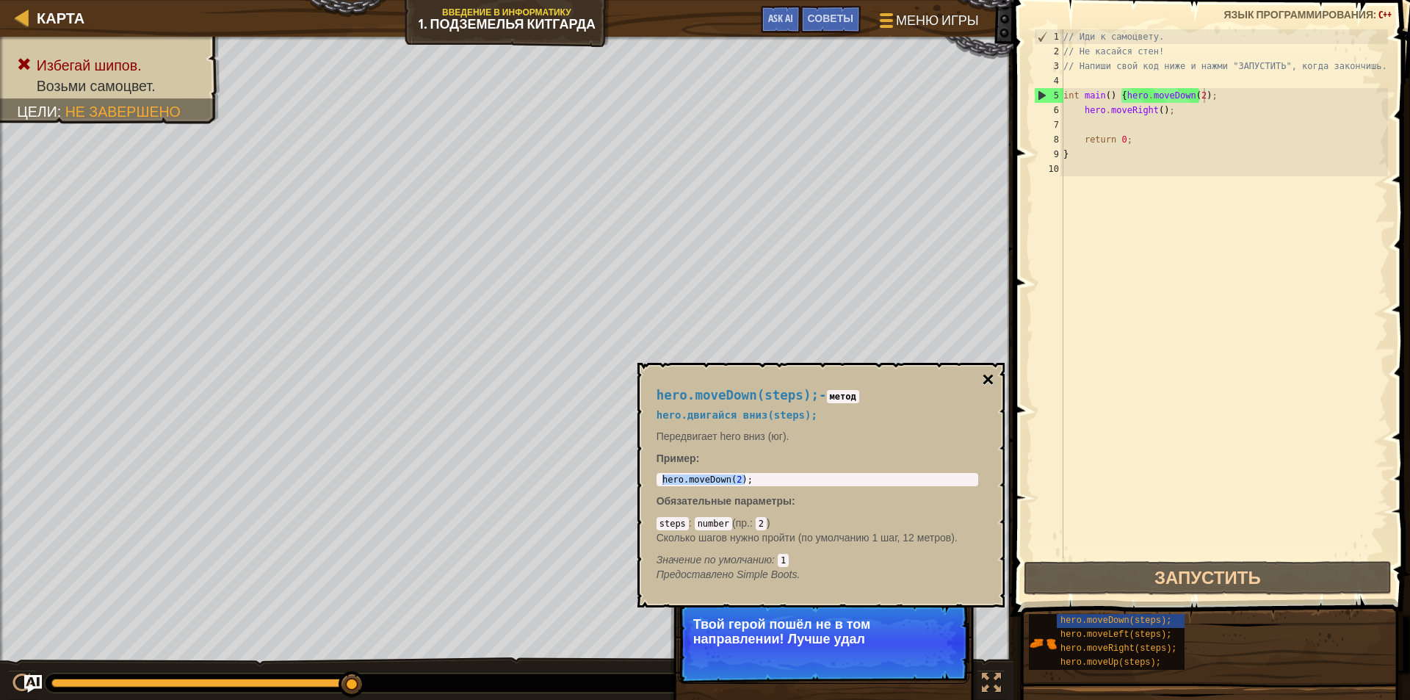
click at [991, 379] on button "×" at bounding box center [988, 379] width 12 height 21
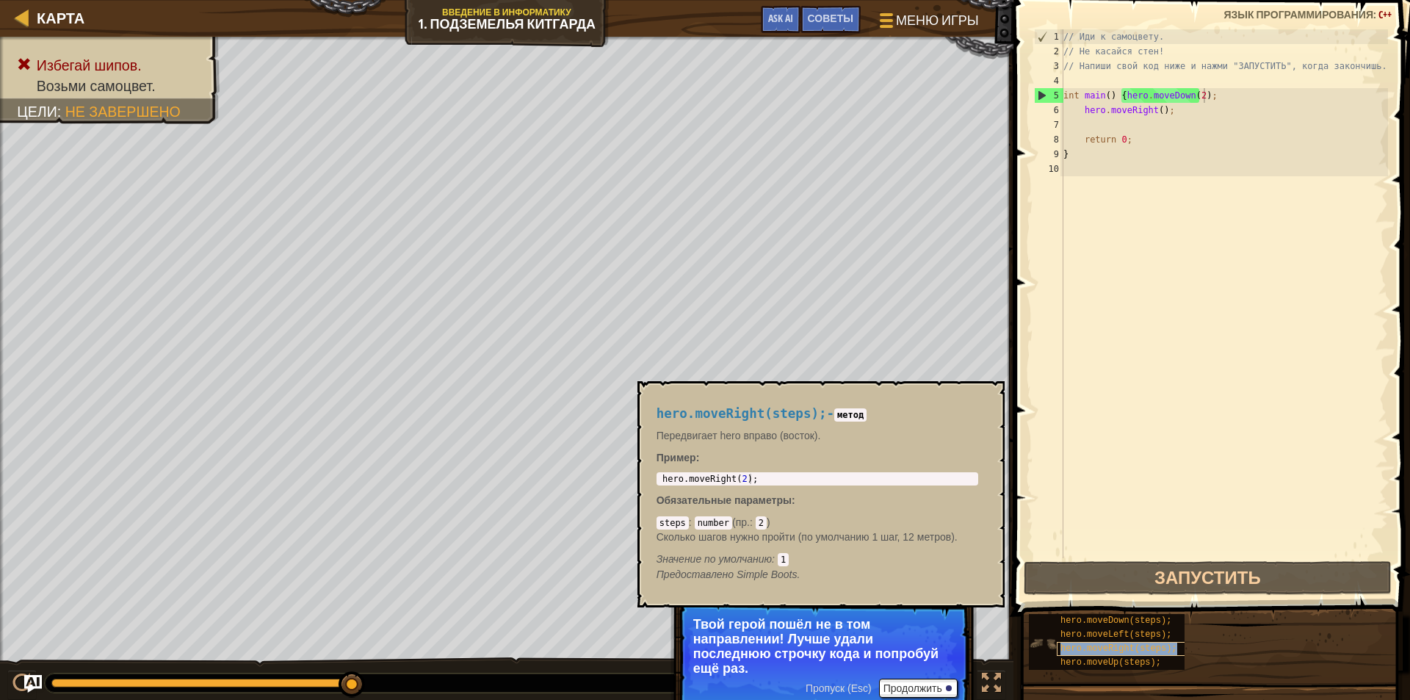
click at [1098, 652] on span "hero.moveRight(steps);" at bounding box center [1118, 648] width 116 height 10
type textarea "hero.moveRight(2);"
click at [634, 0] on body "Карта Введение в Информатику 1. Подземелья Китгарда Меню игры Готово Советы Ask…" at bounding box center [705, 0] width 1410 height 0
drag, startPoint x: 1205, startPoint y: 97, endPoint x: 1123, endPoint y: 98, distance: 83.0
click at [1123, 98] on div "// Иди к самоцвету. // Не касайся стен! // Напиши свой код ниже и нажми "ЗАПУСТ…" at bounding box center [1223, 308] width 327 height 558
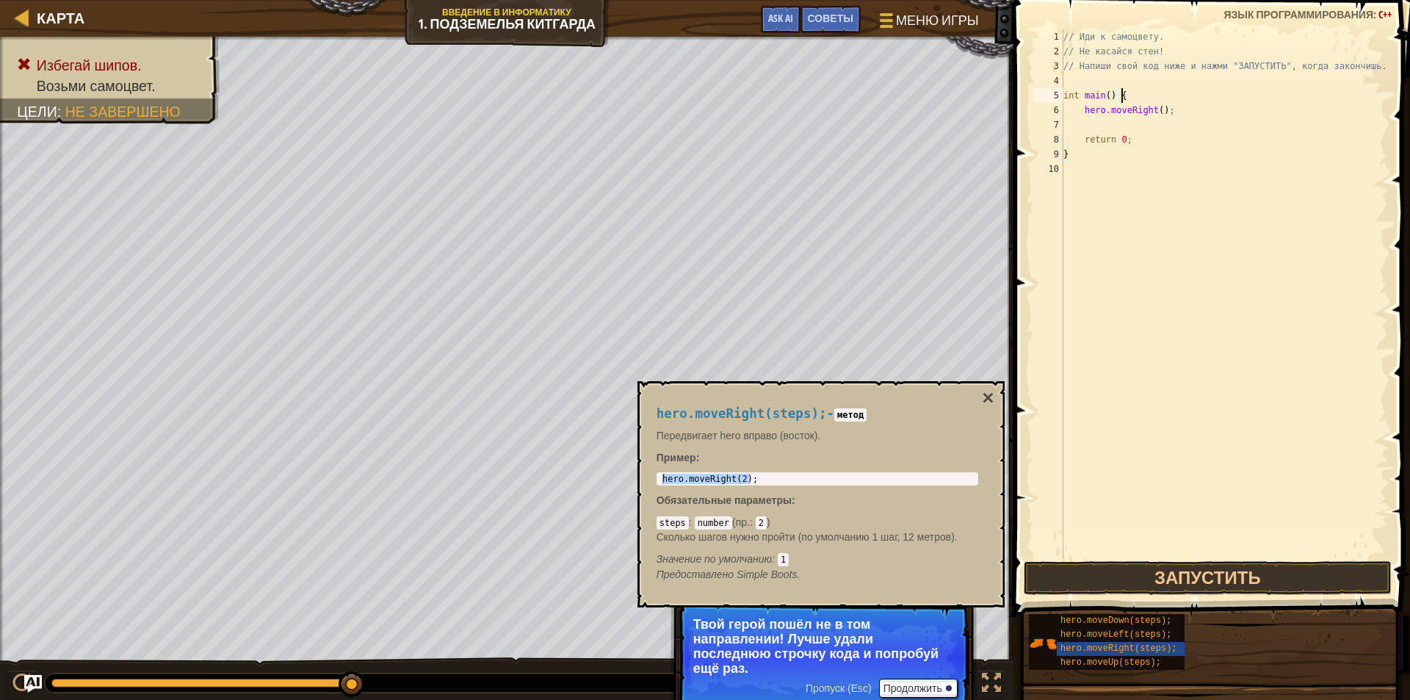
paste textarea "hero.moveDown(2);"
type textarea "int main() {hero.moveDown(2);"
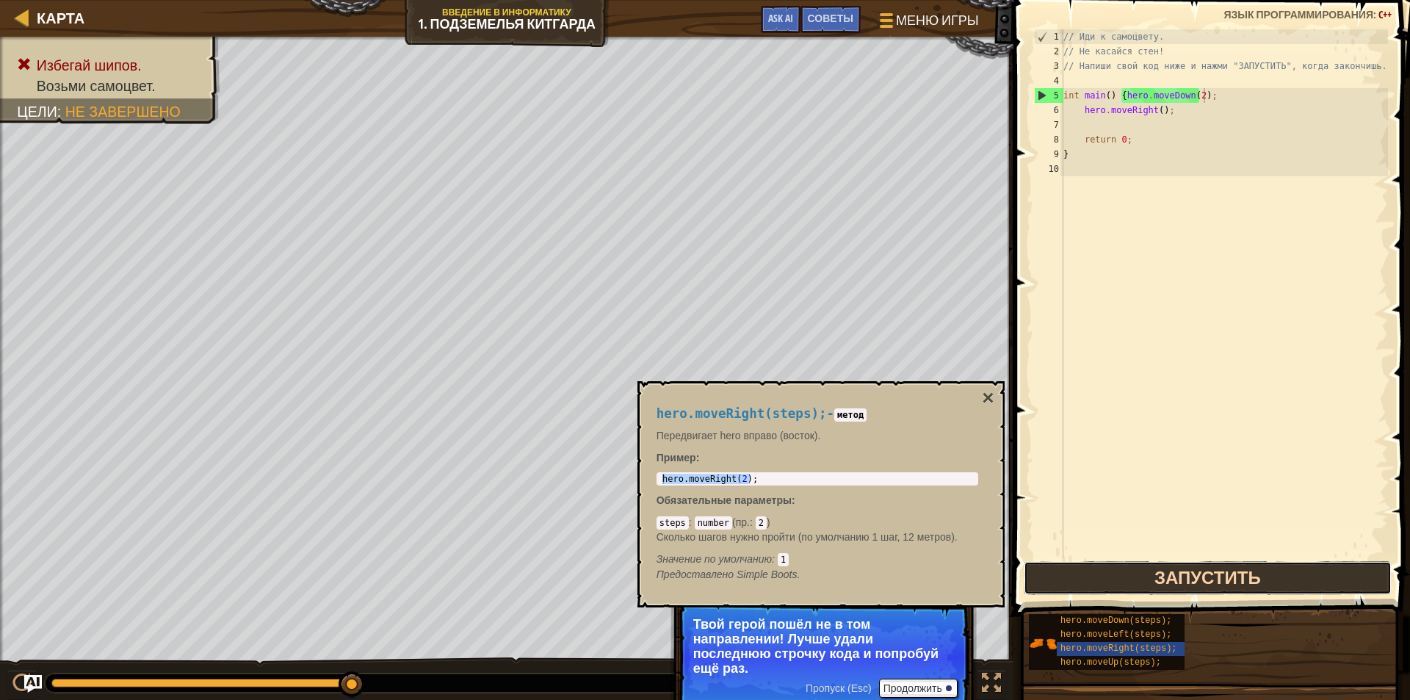
click at [1225, 579] on button "Запустить" at bounding box center [1207, 578] width 368 height 34
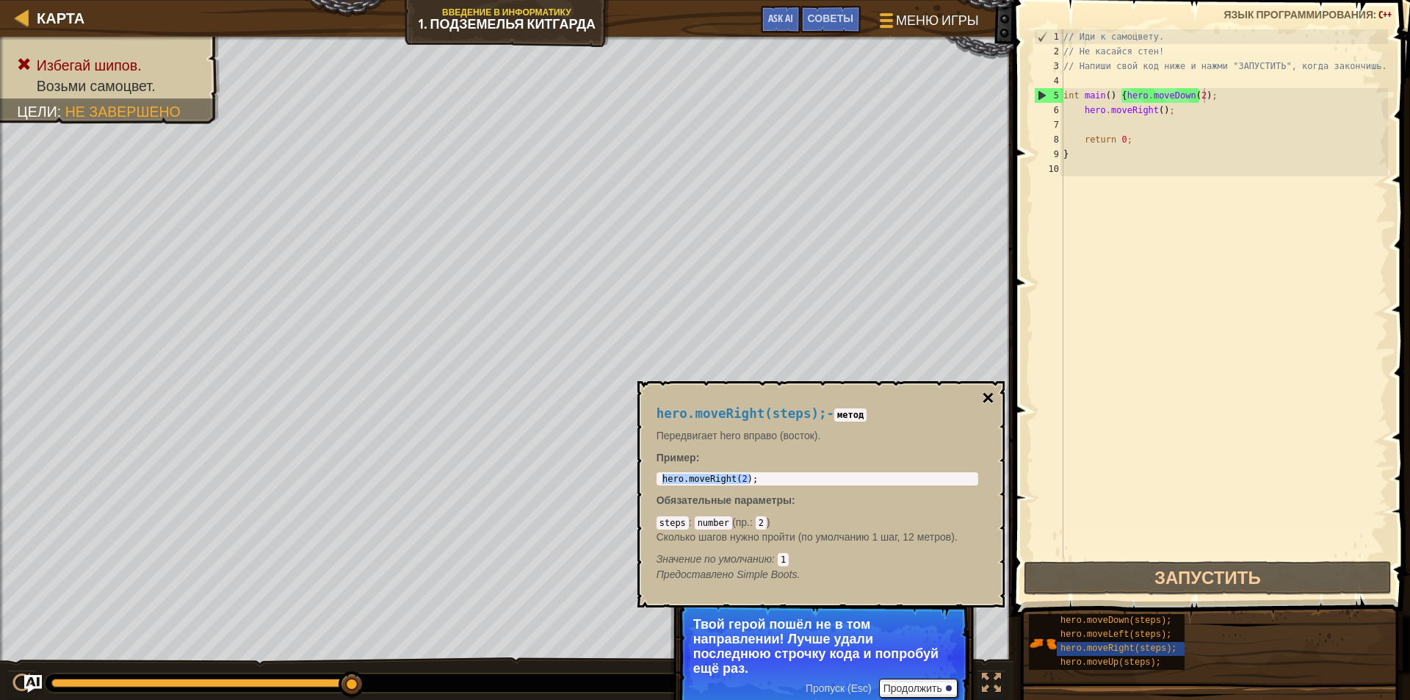
click at [986, 395] on button "×" at bounding box center [988, 398] width 12 height 21
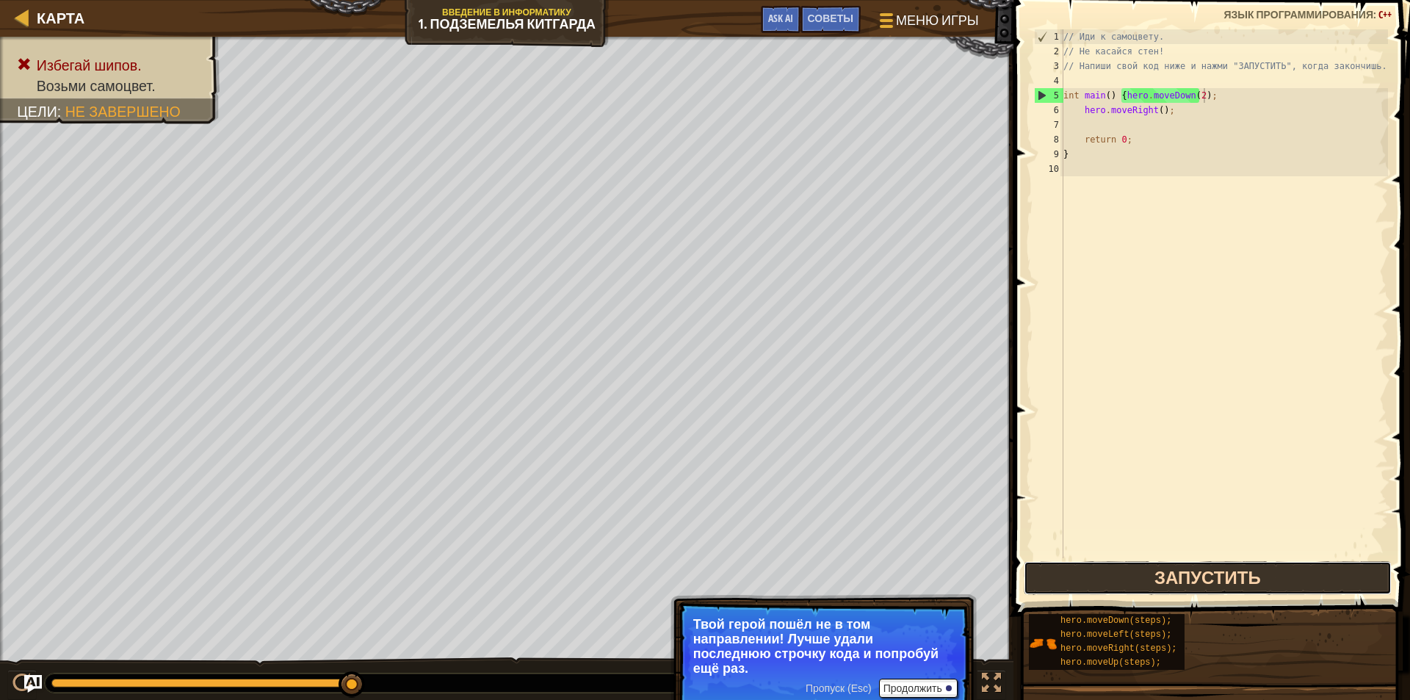
click at [1090, 574] on button "Запустить" at bounding box center [1207, 578] width 368 height 34
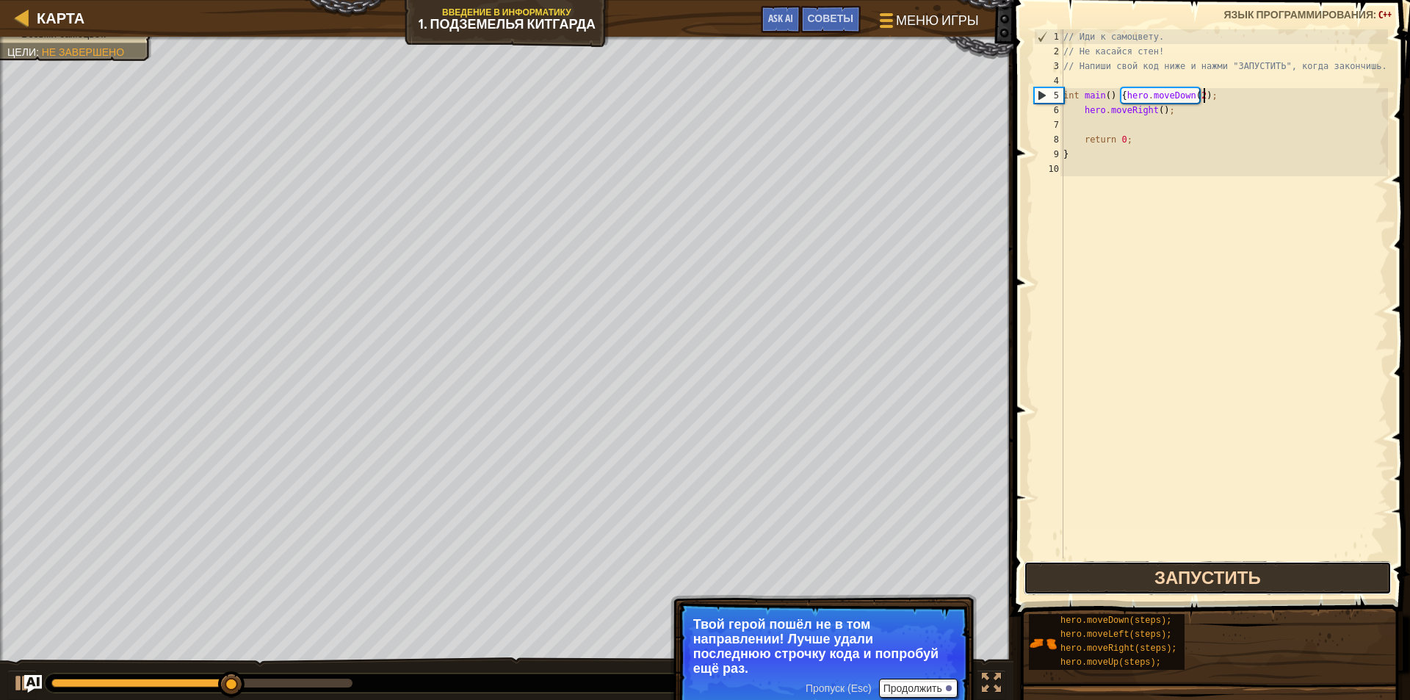
click at [1077, 571] on button "Запустить" at bounding box center [1207, 578] width 368 height 34
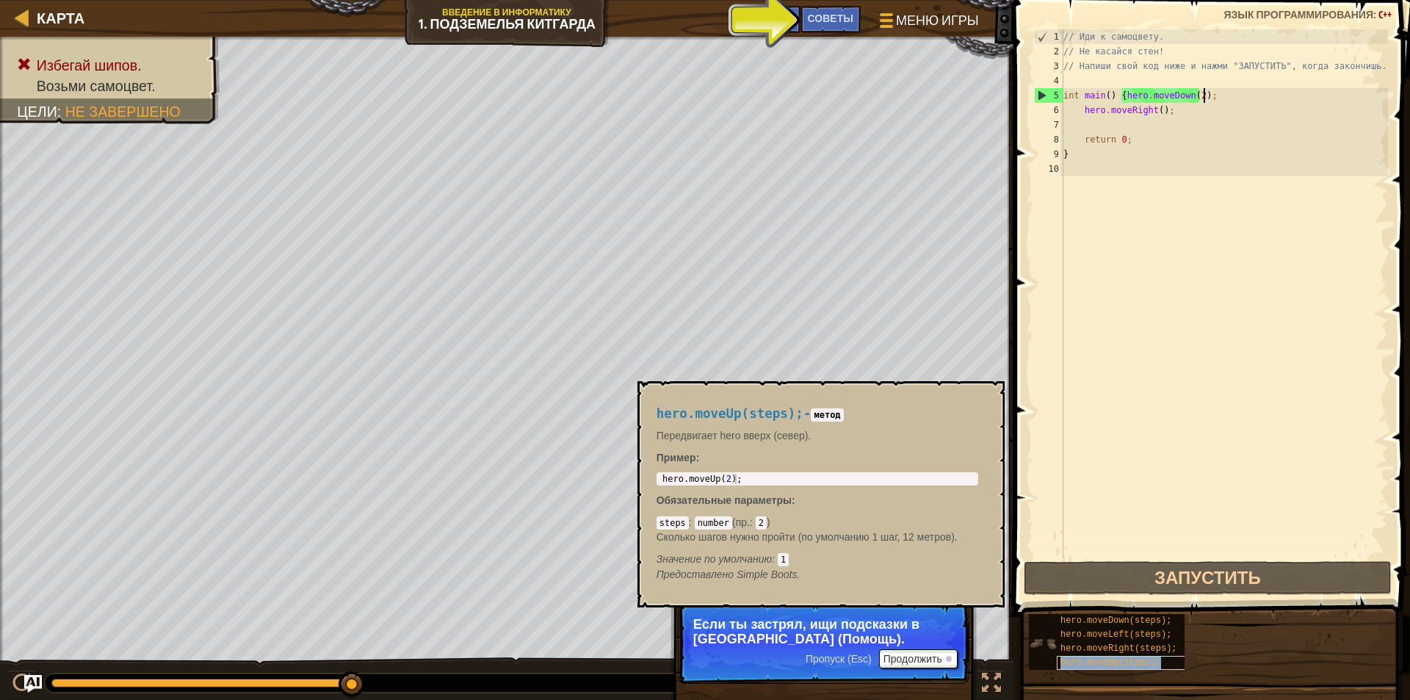
click at [1122, 663] on span "hero.moveUp(steps);" at bounding box center [1110, 662] width 101 height 10
type textarea "hero.moveUp(2);"
drag, startPoint x: 738, startPoint y: 482, endPoint x: 655, endPoint y: 481, distance: 83.0
click at [655, 481] on div "hero.moveUp(steps); - метод Передвигает hero вверх (север). Пример : hero.moveU…" at bounding box center [817, 494] width 342 height 203
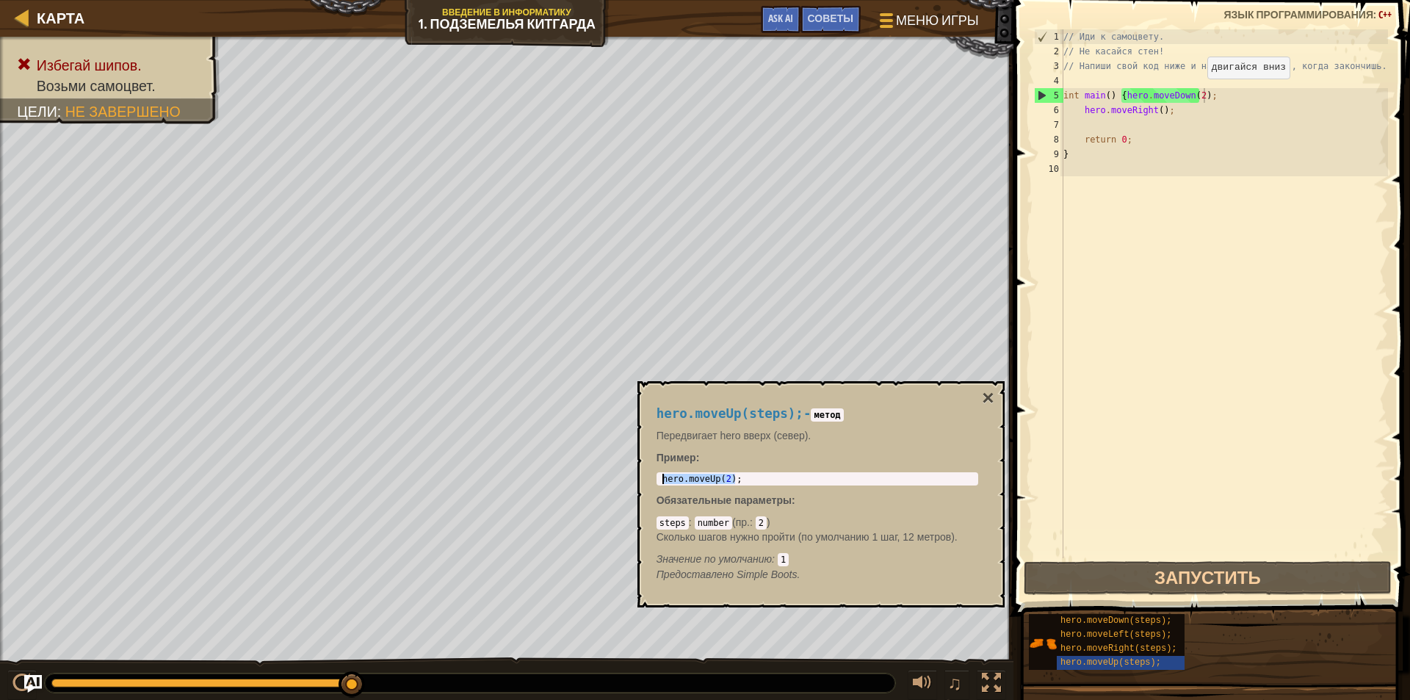
click at [1204, 95] on div "// Иди к самоцвету. // Не касайся стен! // Напиши свой код ниже и нажми "ЗАПУСТ…" at bounding box center [1223, 308] width 327 height 558
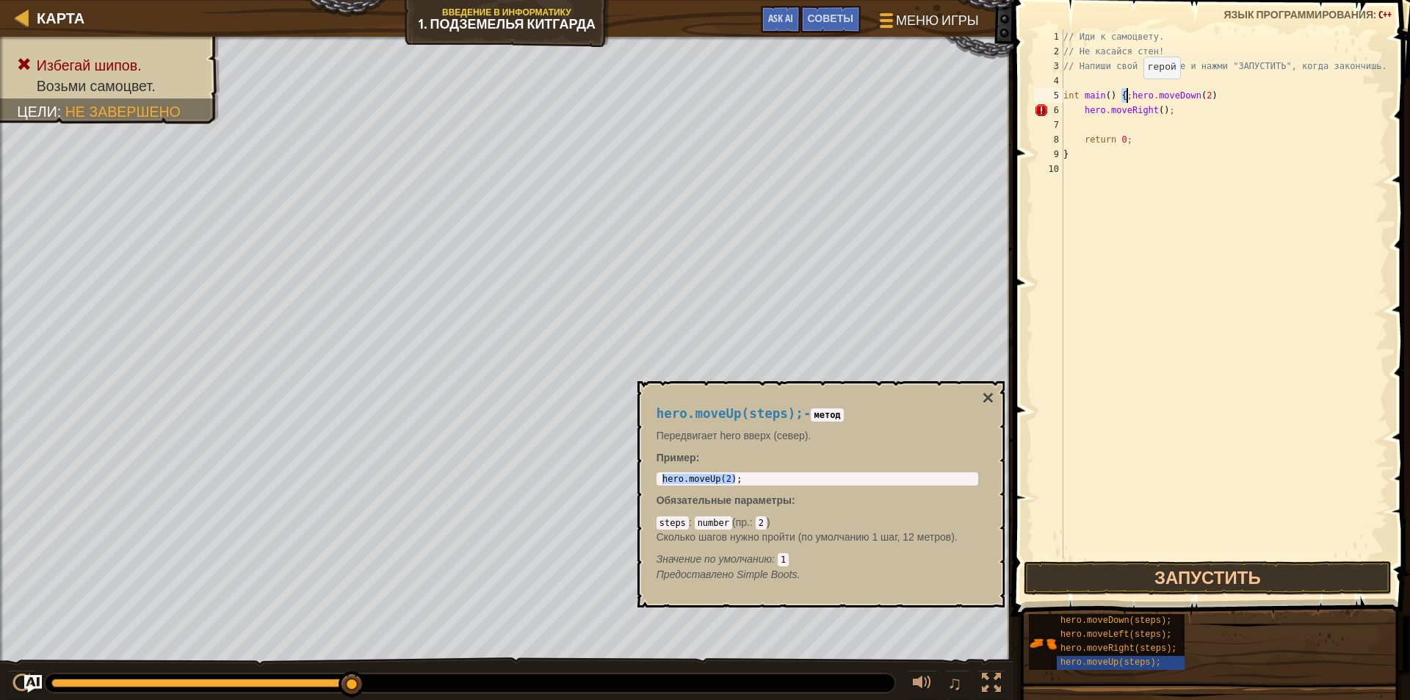
paste textarea "hero.moveUp(2)"
drag, startPoint x: 1272, startPoint y: 92, endPoint x: 1190, endPoint y: 98, distance: 82.4
click at [1190, 98] on div "// Иди к самоцвету. // Не касайся стен! // Напиши свой код ниже и нажми "ЗАПУСТ…" at bounding box center [1223, 308] width 327 height 558
click at [1215, 571] on button "Запустить" at bounding box center [1207, 578] width 368 height 34
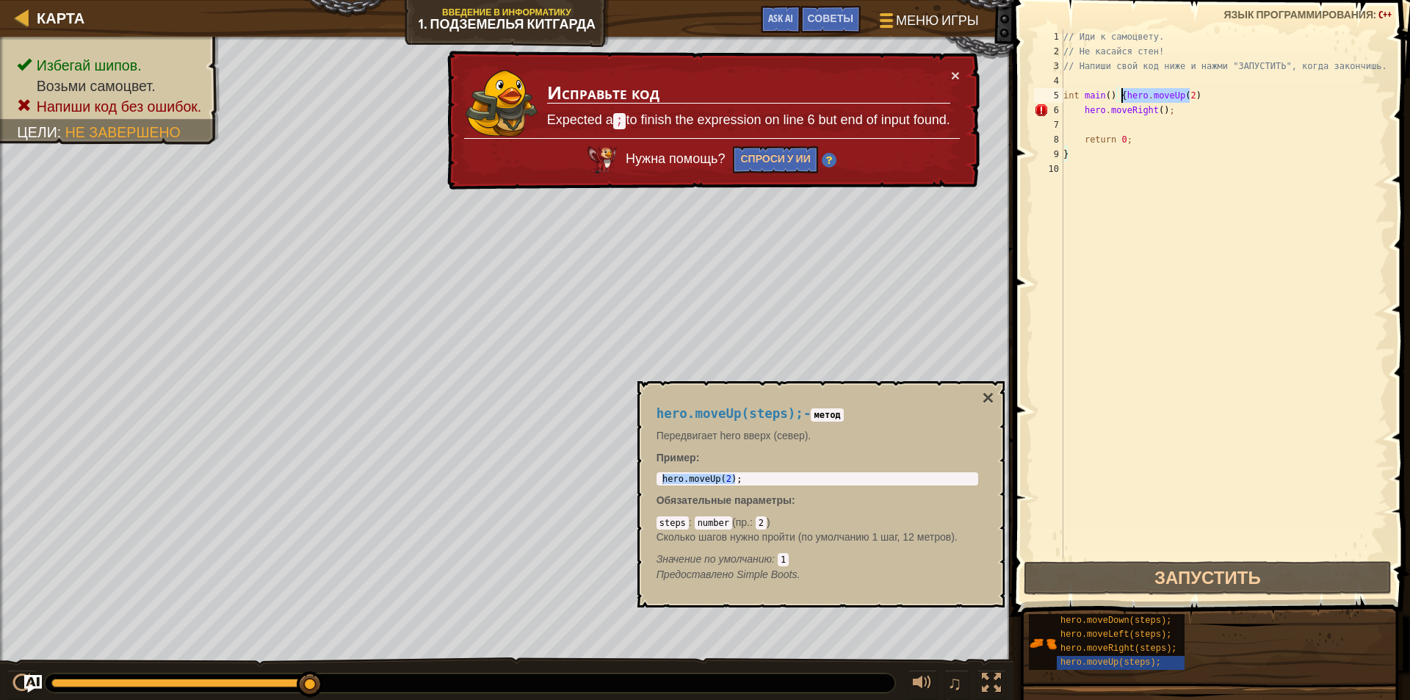
drag, startPoint x: 1198, startPoint y: 93, endPoint x: 1123, endPoint y: 98, distance: 75.1
click at [1123, 98] on div "// Иди к самоцвету. // Не касайся стен! // Напиши свой код ниже и нажми "ЗАПУСТ…" at bounding box center [1223, 308] width 327 height 558
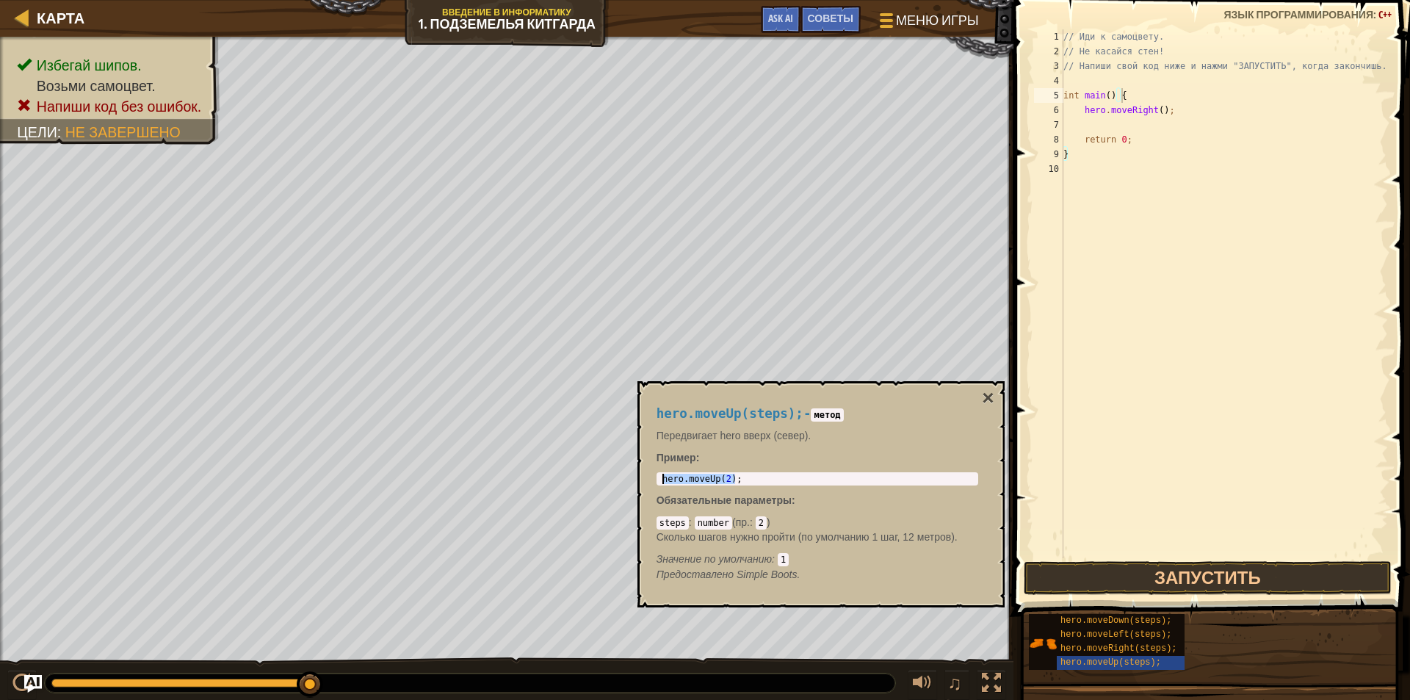
click at [1124, 93] on div "// Иди к самоцвету. // Не касайся стен! // Напиши свой код ниже и нажми "ЗАПУСТ…" at bounding box center [1223, 308] width 327 height 558
paste textarea "hero.moveUp(2);"
type textarea "int main() {hero.moveUp(2);"
click at [1146, 581] on button "Запустить" at bounding box center [1207, 578] width 368 height 34
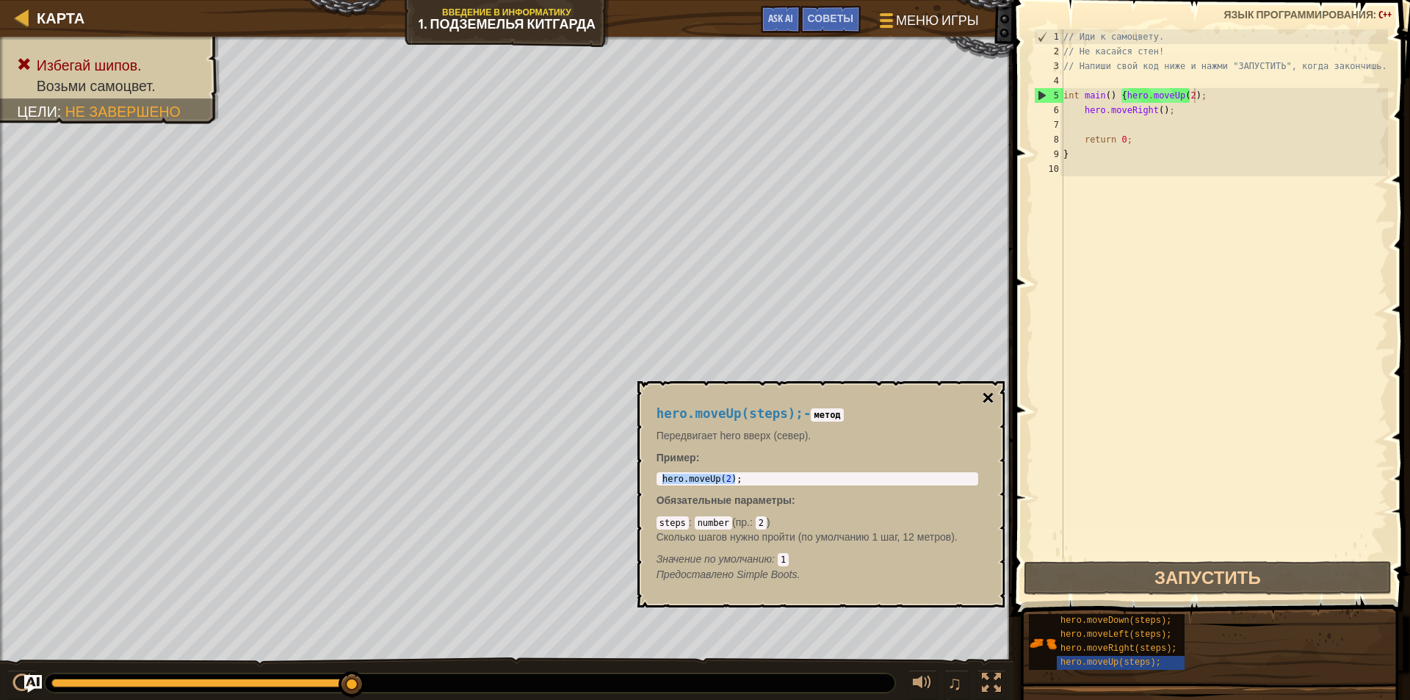
drag, startPoint x: 994, startPoint y: 398, endPoint x: 984, endPoint y: 394, distance: 10.5
click at [993, 396] on div "hero.moveUp(steps); - метод Передвигает hero вверх (север). Пример : hero.moveU…" at bounding box center [820, 494] width 367 height 226
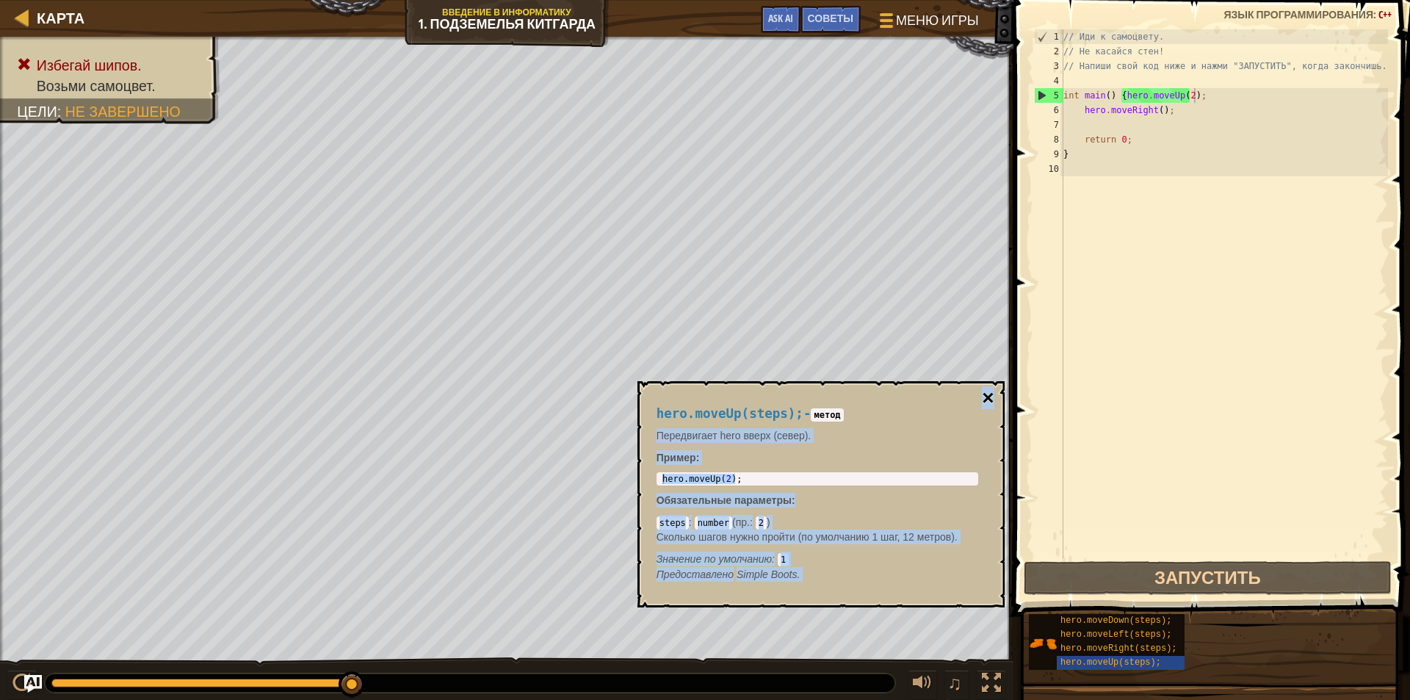
click at [989, 395] on button "×" at bounding box center [988, 398] width 12 height 21
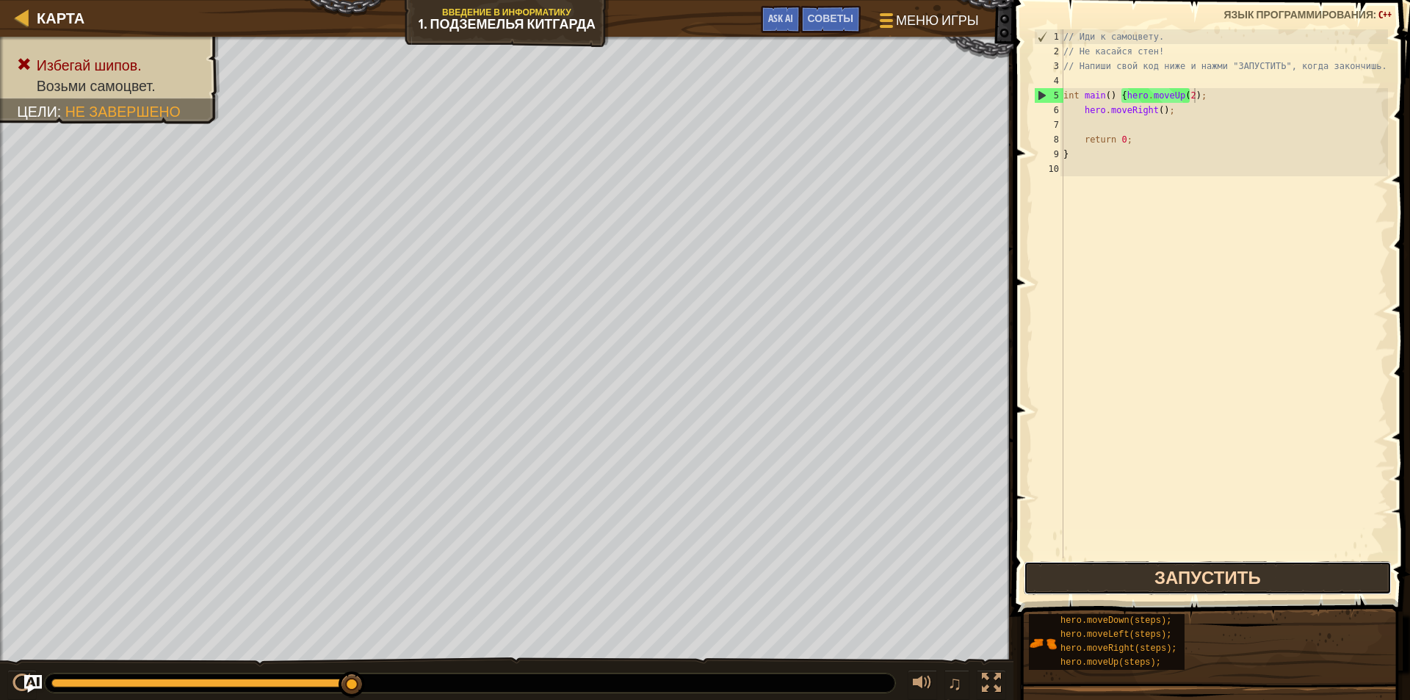
click at [1134, 575] on button "Запустить" at bounding box center [1207, 578] width 368 height 34
click at [1125, 574] on button "Запустить" at bounding box center [1207, 578] width 368 height 34
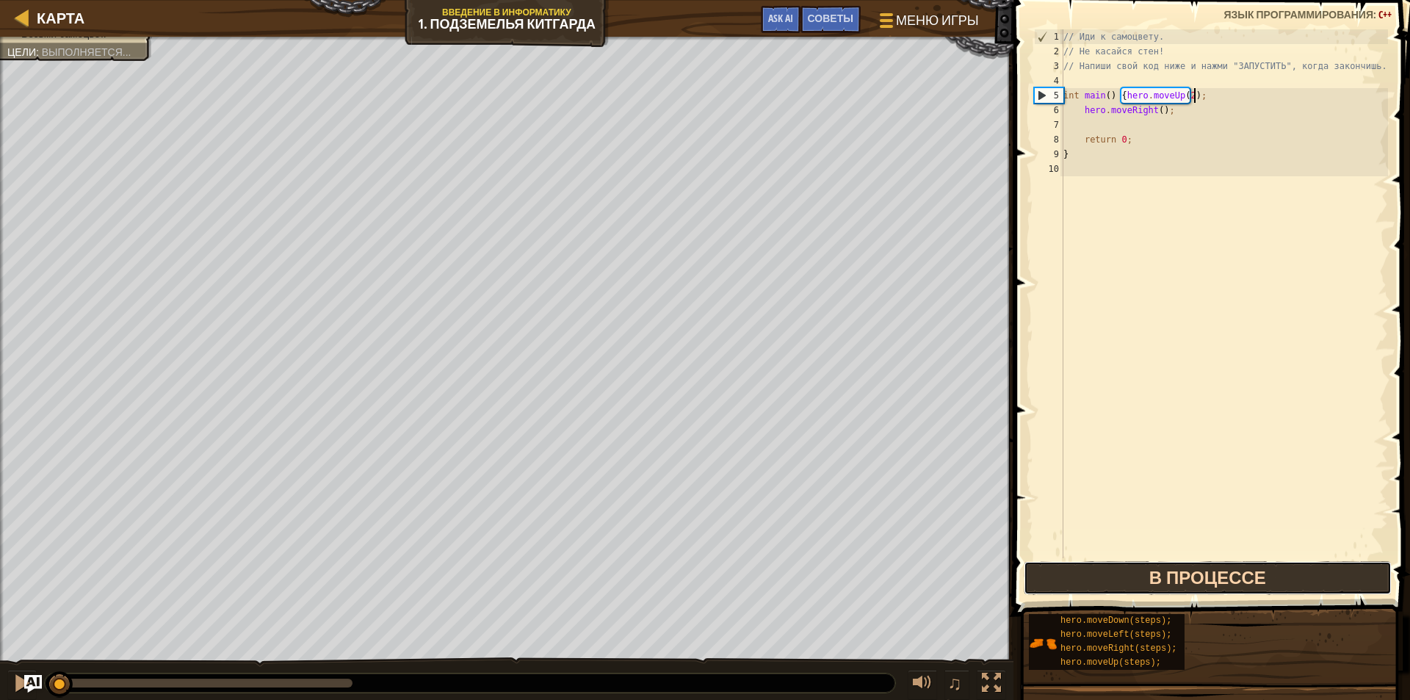
click at [1124, 574] on button "В процессе" at bounding box center [1207, 578] width 368 height 34
click at [1124, 574] on button "Запустить" at bounding box center [1207, 578] width 368 height 34
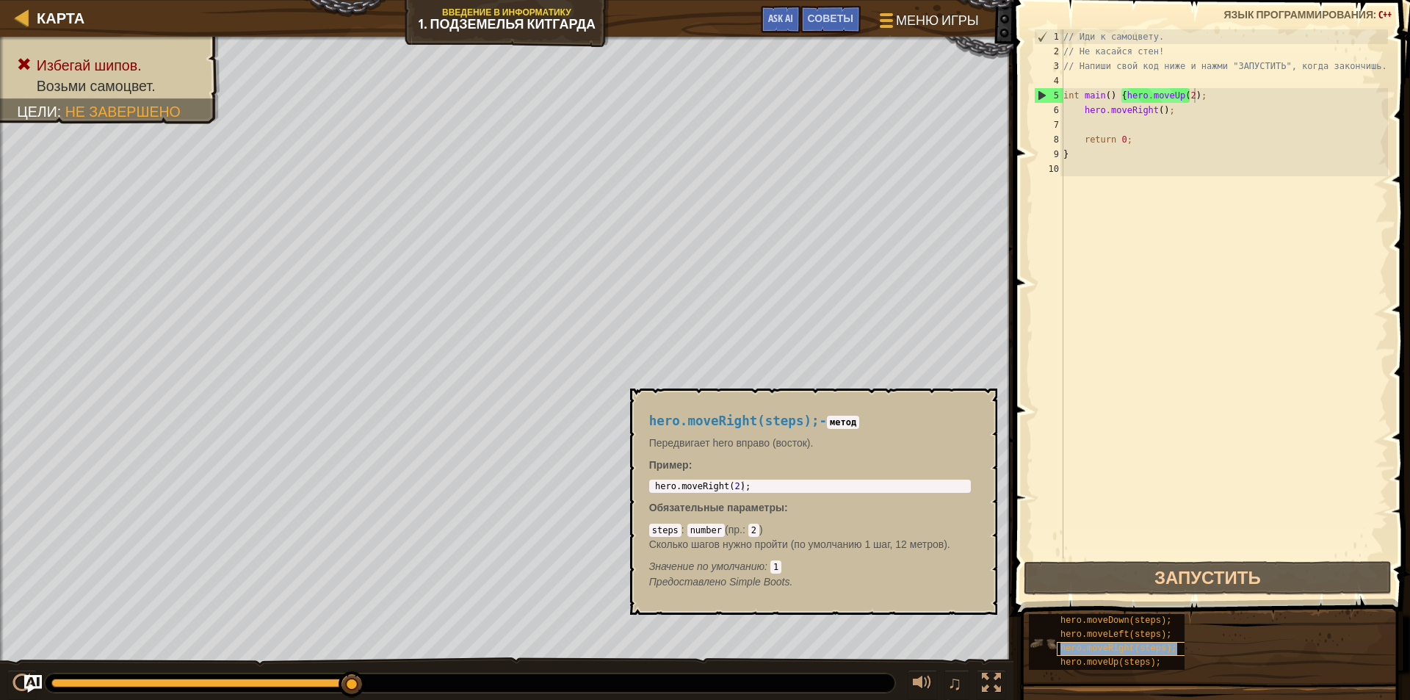
click at [1102, 645] on span "hero.moveRight(steps);" at bounding box center [1118, 648] width 116 height 10
type textarea "hero.moveRight(2);"
drag, startPoint x: 754, startPoint y: 483, endPoint x: 631, endPoint y: 487, distance: 122.7
click at [631, 487] on div "hero.moveRight(steps); - метод Передвигает hero вправо (восток). Пример : hero.…" at bounding box center [813, 501] width 367 height 226
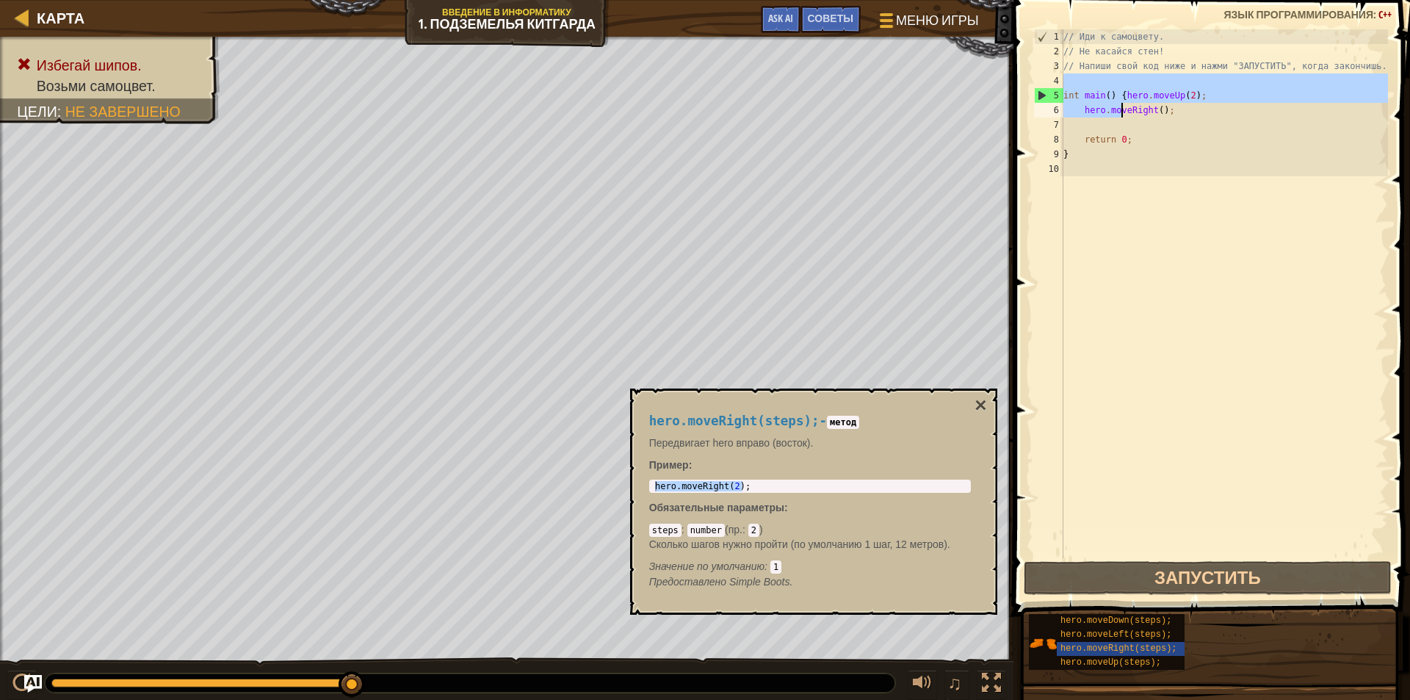
drag, startPoint x: 1200, startPoint y: 88, endPoint x: 1124, endPoint y: 104, distance: 77.3
click at [1124, 104] on div "// Иди к самоцвету. // Не касайся стен! // Напиши свой код ниже и нажми "ЗАПУСТ…" at bounding box center [1223, 308] width 327 height 558
type textarea "int main() {hero.moveUp(2); hero.moveRight();"
click at [1214, 124] on div "// Иди к самоцвету. // Не касайся стен! // Напиши свой код ниже и нажми "ЗАПУСТ…" at bounding box center [1223, 308] width 327 height 558
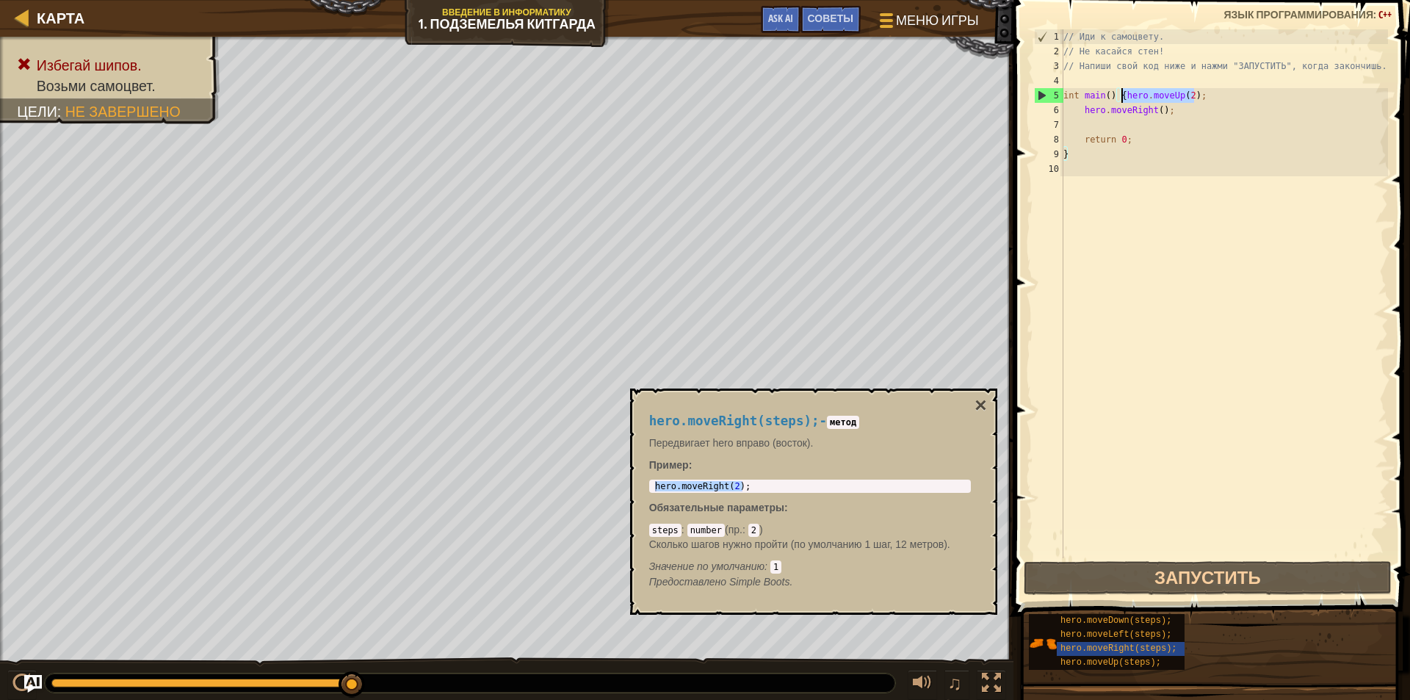
drag, startPoint x: 1194, startPoint y: 96, endPoint x: 1122, endPoint y: 100, distance: 72.0
click at [1122, 100] on div "// Иди к самоцвету. // Не касайся стен! // Напиши свой код ниже и нажми "ЗАПУСТ…" at bounding box center [1223, 308] width 327 height 558
paste textarea "Right"
type textarea "int main() {hero.moveRight(2);"
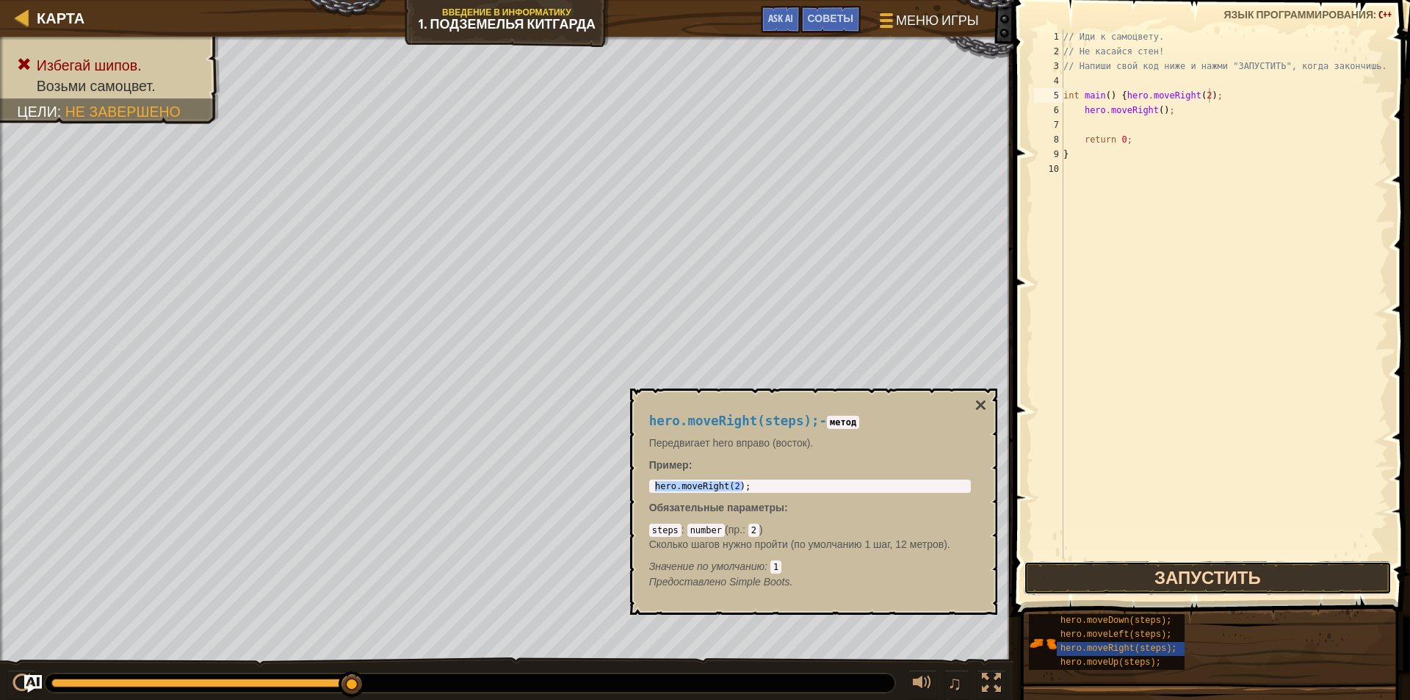
click at [1170, 581] on button "Запустить" at bounding box center [1207, 578] width 368 height 34
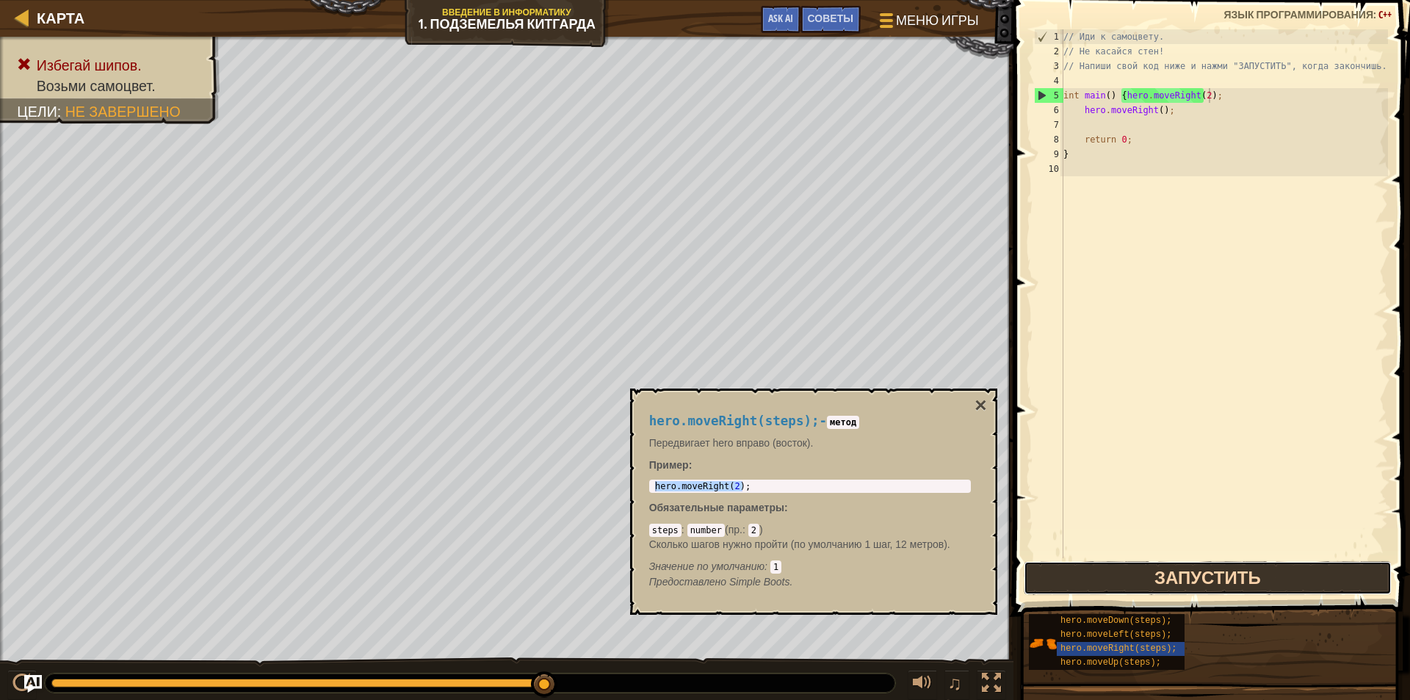
click at [1183, 581] on button "Запустить" at bounding box center [1207, 578] width 368 height 34
click at [1194, 571] on button "Запустить" at bounding box center [1207, 578] width 368 height 34
click at [1201, 574] on button "Запустить" at bounding box center [1207, 578] width 368 height 34
click at [1172, 576] on button "Запустить" at bounding box center [1207, 578] width 368 height 34
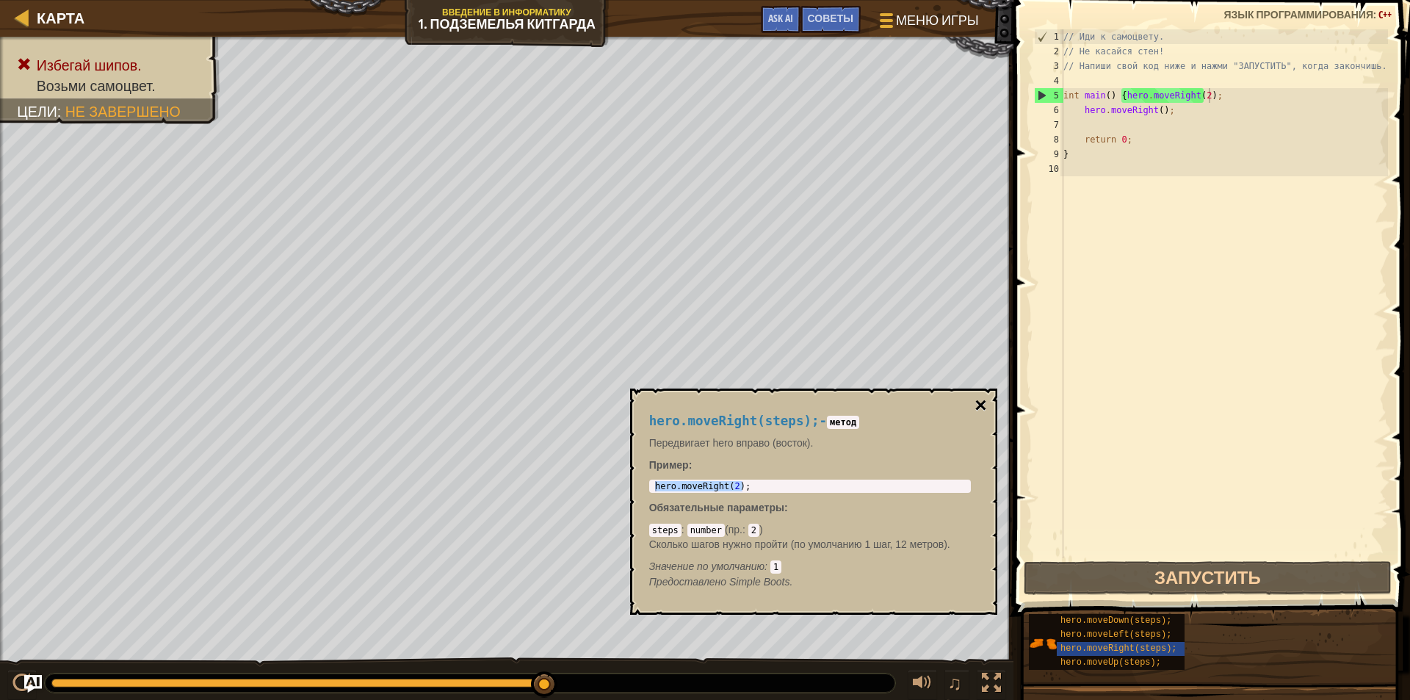
click at [977, 406] on button "×" at bounding box center [980, 405] width 12 height 21
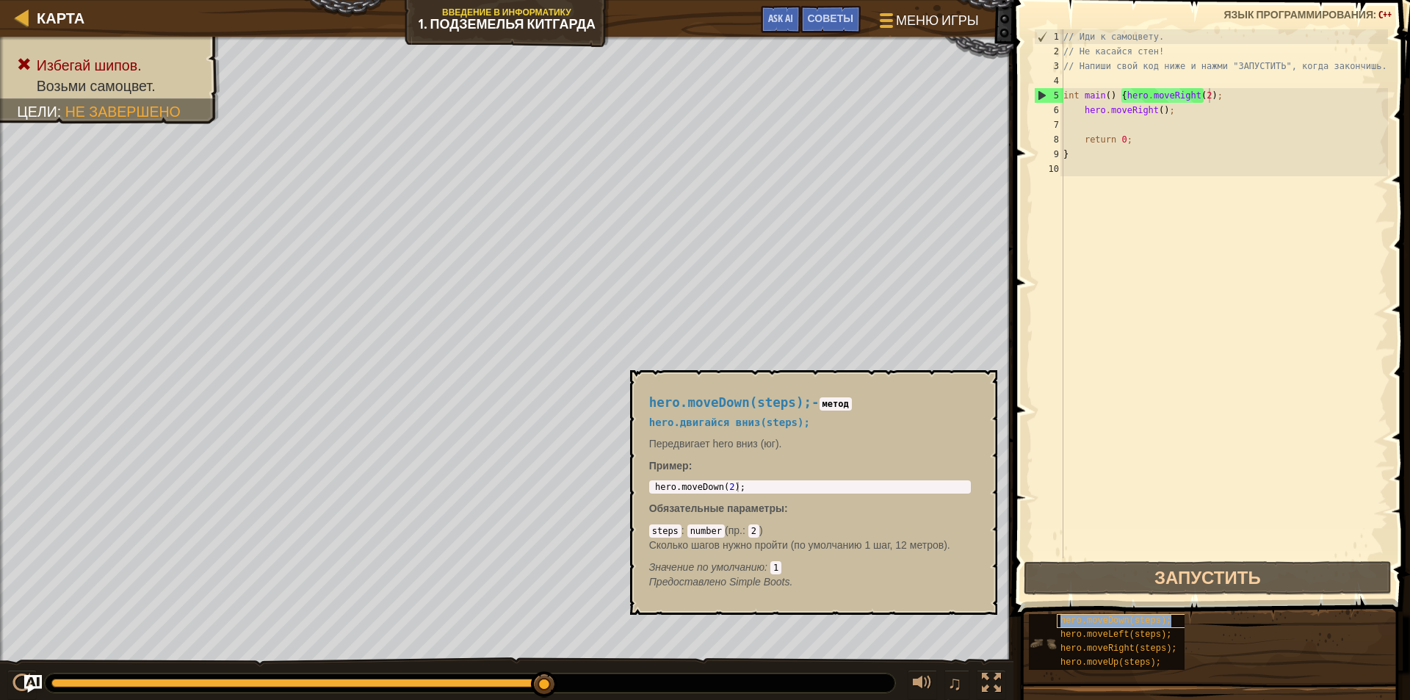
click at [1093, 620] on span "hero.moveDown(steps);" at bounding box center [1115, 620] width 111 height 10
type textarea "hero.moveDown(2);"
drag, startPoint x: 744, startPoint y: 485, endPoint x: 638, endPoint y: 484, distance: 105.7
click at [639, 484] on div "hero.moveDown(steps); - метод hero.двигайся вниз(steps); Передвигает hero вниз …" at bounding box center [810, 492] width 342 height 221
click at [1233, 97] on div "// Иди к самоцвету. // Не касайся стен! // Напиши свой код ниже и нажми "ЗАПУСТ…" at bounding box center [1223, 308] width 327 height 558
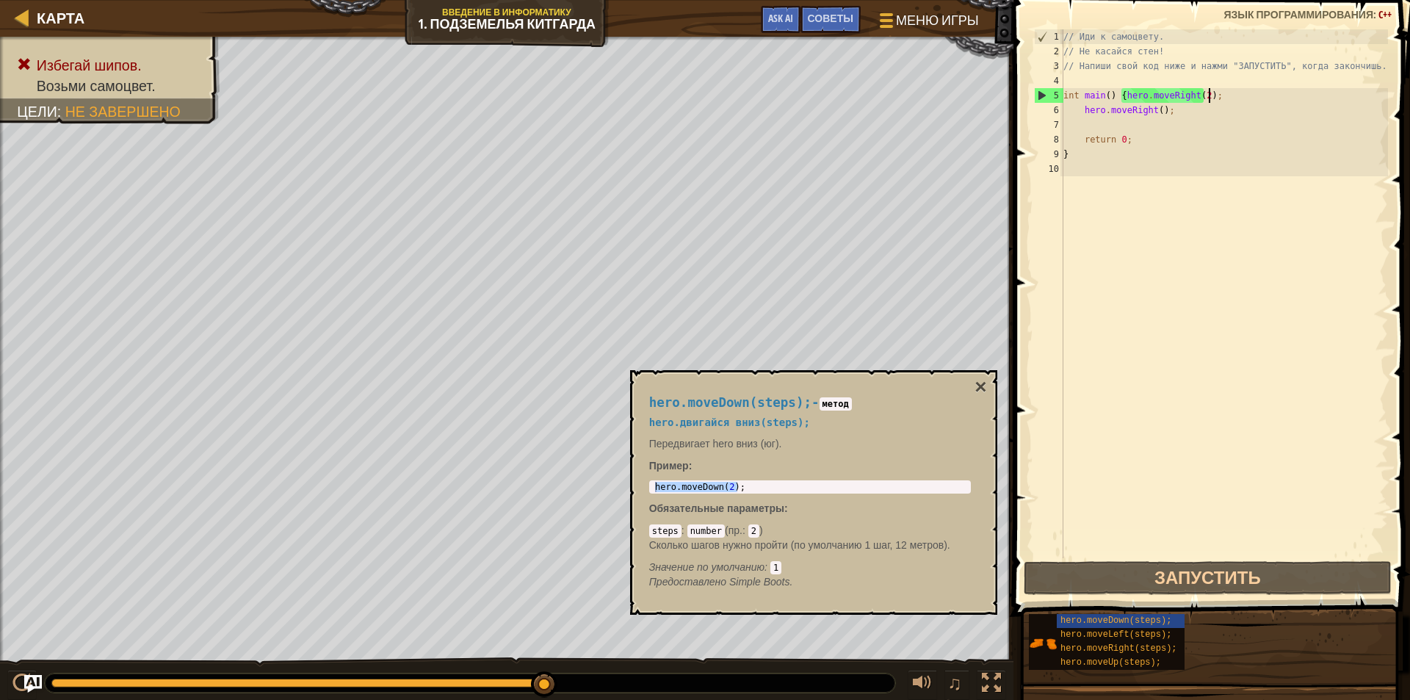
paste textarea "hero.moveDown(2);"
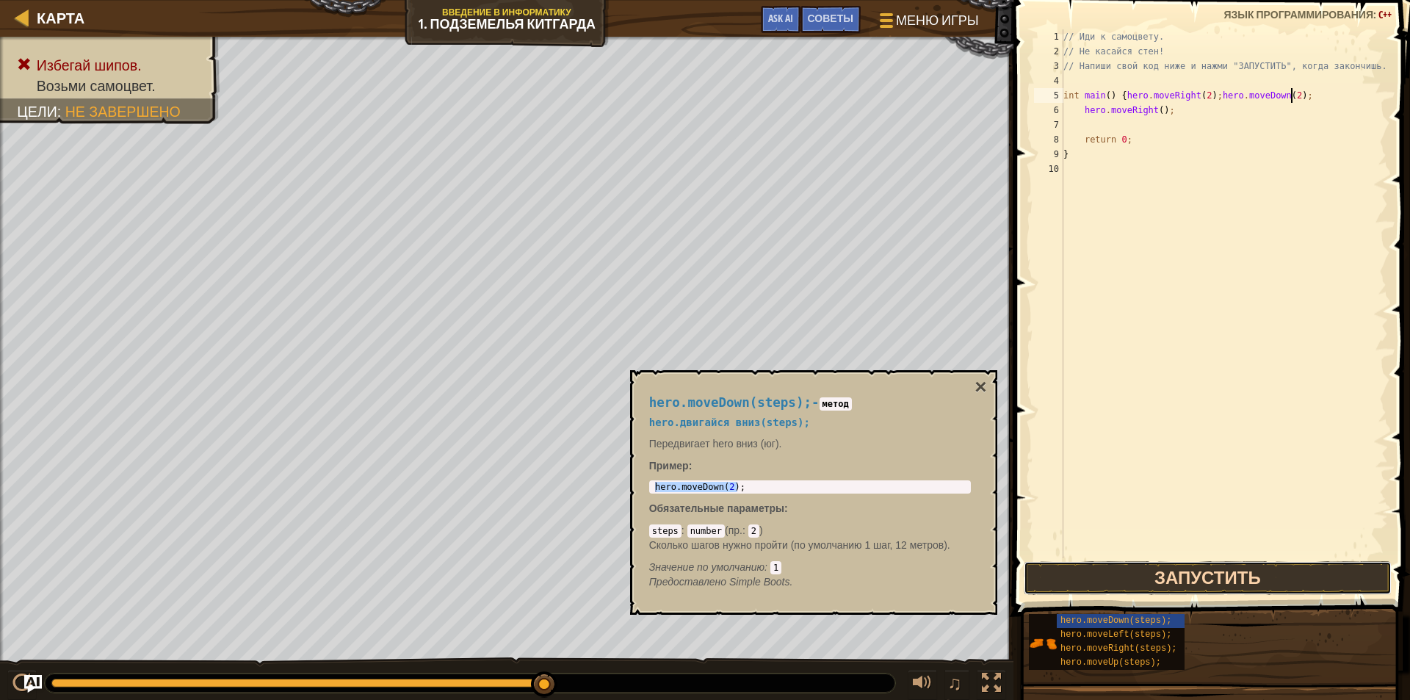
click at [1200, 578] on button "Запустить" at bounding box center [1207, 578] width 368 height 34
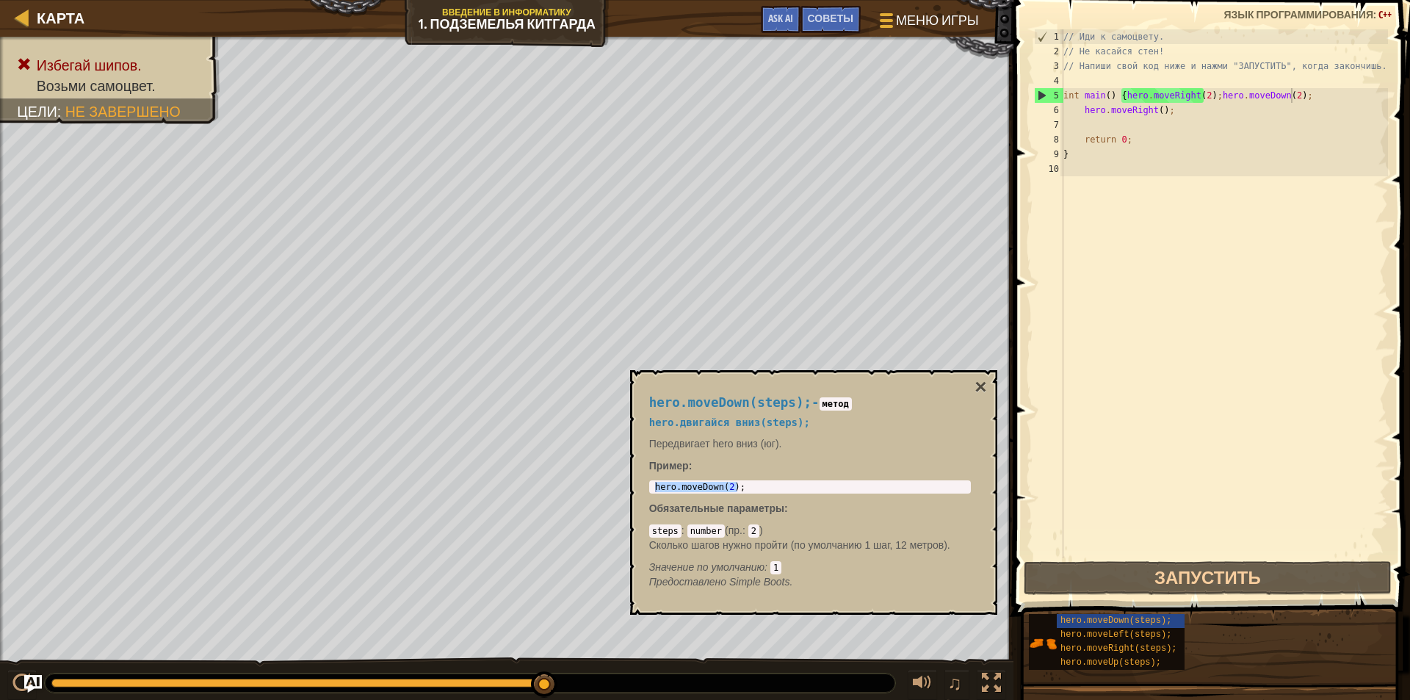
click at [991, 391] on div "hero.moveDown(steps); - метод hero.двигайся вниз(steps); Передвигает hero вниз …" at bounding box center [813, 492] width 367 height 244
click at [974, 388] on button "×" at bounding box center [980, 387] width 12 height 21
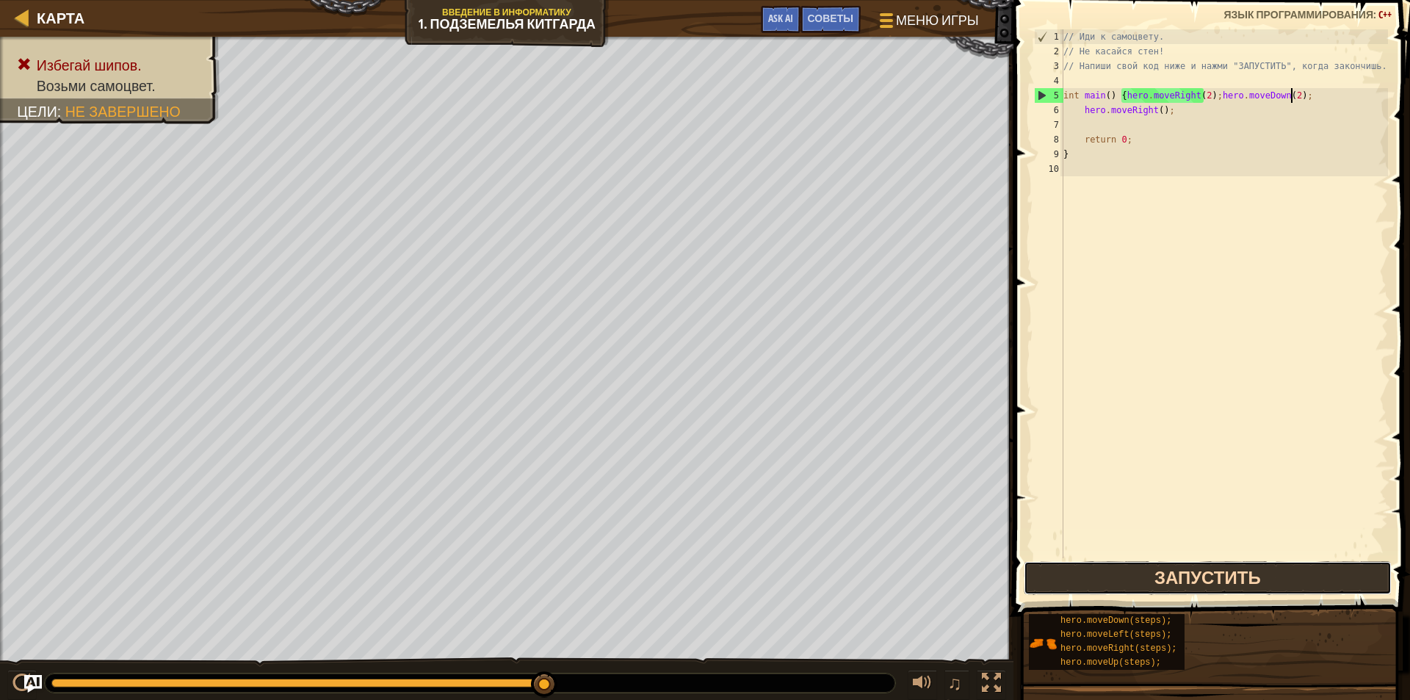
click at [1107, 584] on button "Запустить" at bounding box center [1207, 578] width 368 height 34
click at [1109, 576] on button "Запустить" at bounding box center [1207, 578] width 368 height 34
click at [1069, 578] on button "Запустить" at bounding box center [1207, 578] width 368 height 34
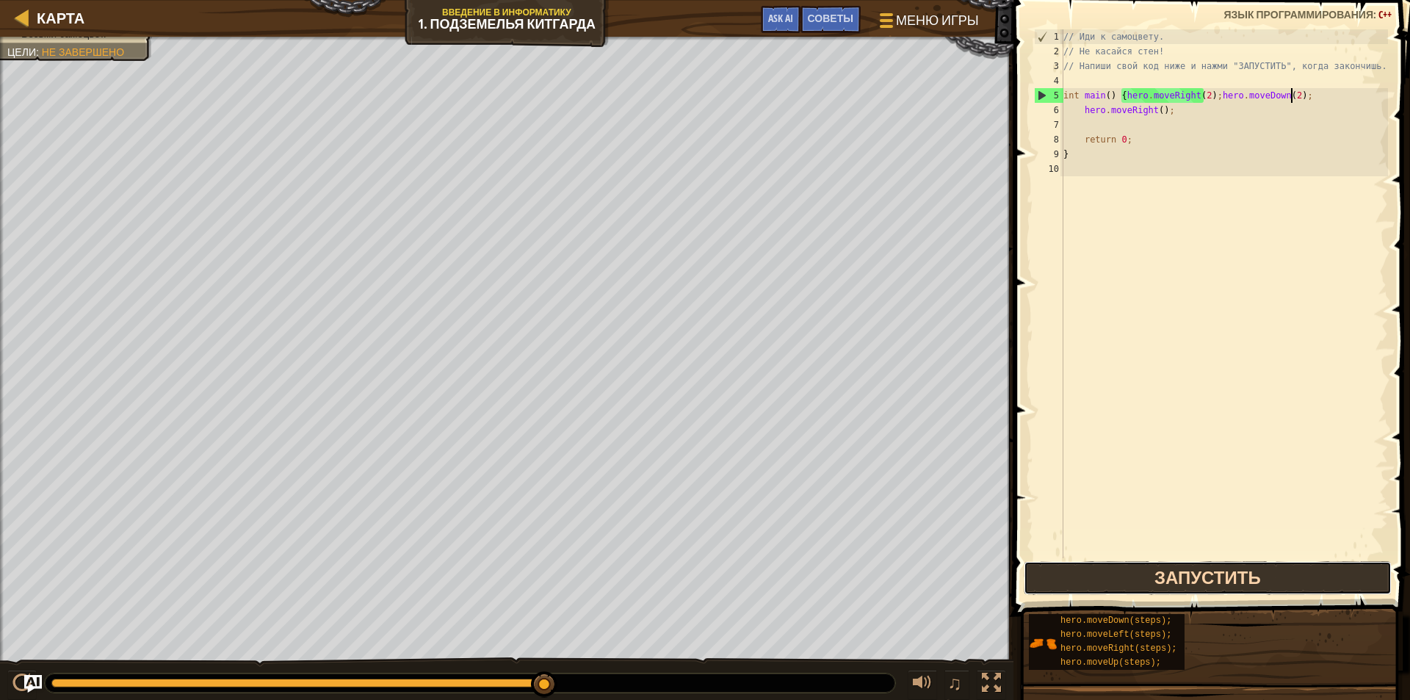
click at [1133, 580] on button "Запустить" at bounding box center [1207, 578] width 368 height 34
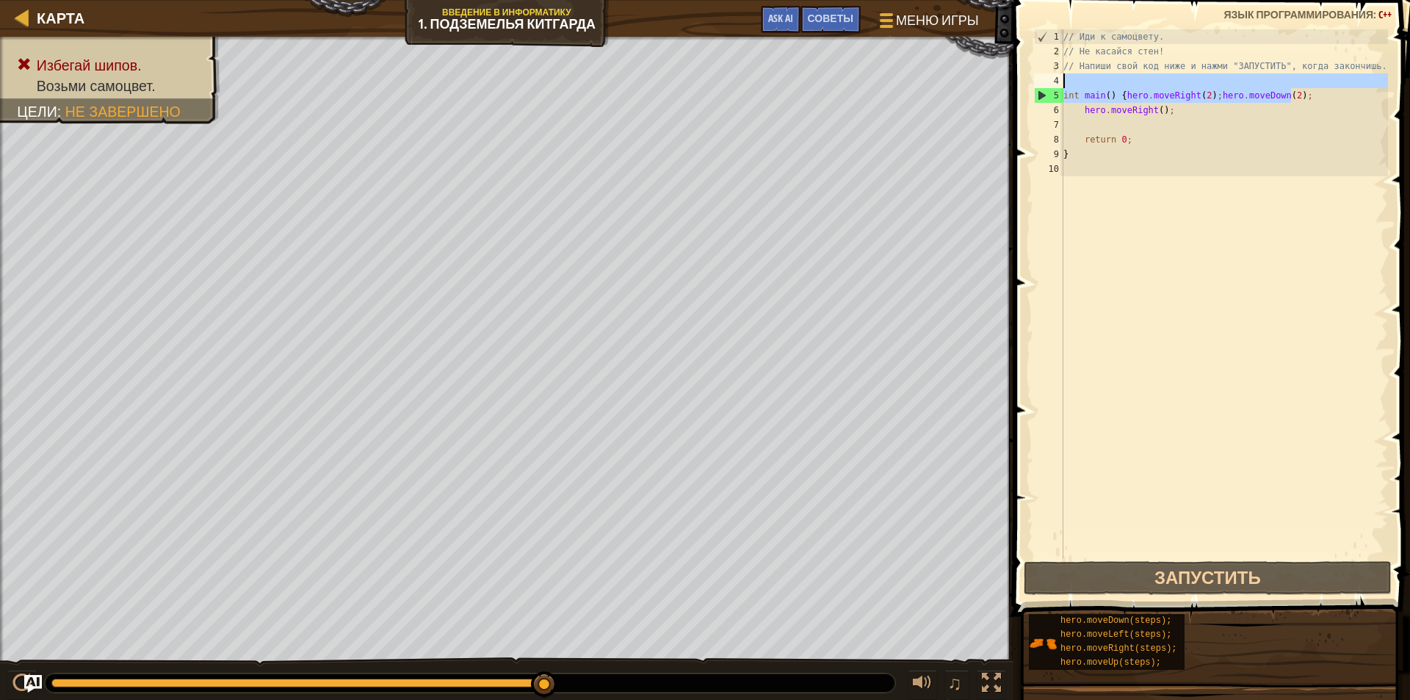
drag, startPoint x: 1298, startPoint y: 98, endPoint x: 1203, endPoint y: 86, distance: 95.5
click at [1203, 86] on div "// Иди к самоцвету. // Не касайся стен! // Напиши свой код ниже и нажми "ЗАПУСТ…" at bounding box center [1223, 308] width 327 height 558
click at [1250, 104] on div "// Иди к самоцвету. // Не касайся стен! // Напиши свой код ниже и нажми "ЗАПУСТ…" at bounding box center [1223, 308] width 327 height 558
drag, startPoint x: 1304, startPoint y: 91, endPoint x: 1209, endPoint y: 90, distance: 94.7
click at [1209, 90] on div "// Иди к самоцвету. // Не касайся стен! // Напиши свой код ниже и нажми "ЗАПУСТ…" at bounding box center [1223, 308] width 327 height 558
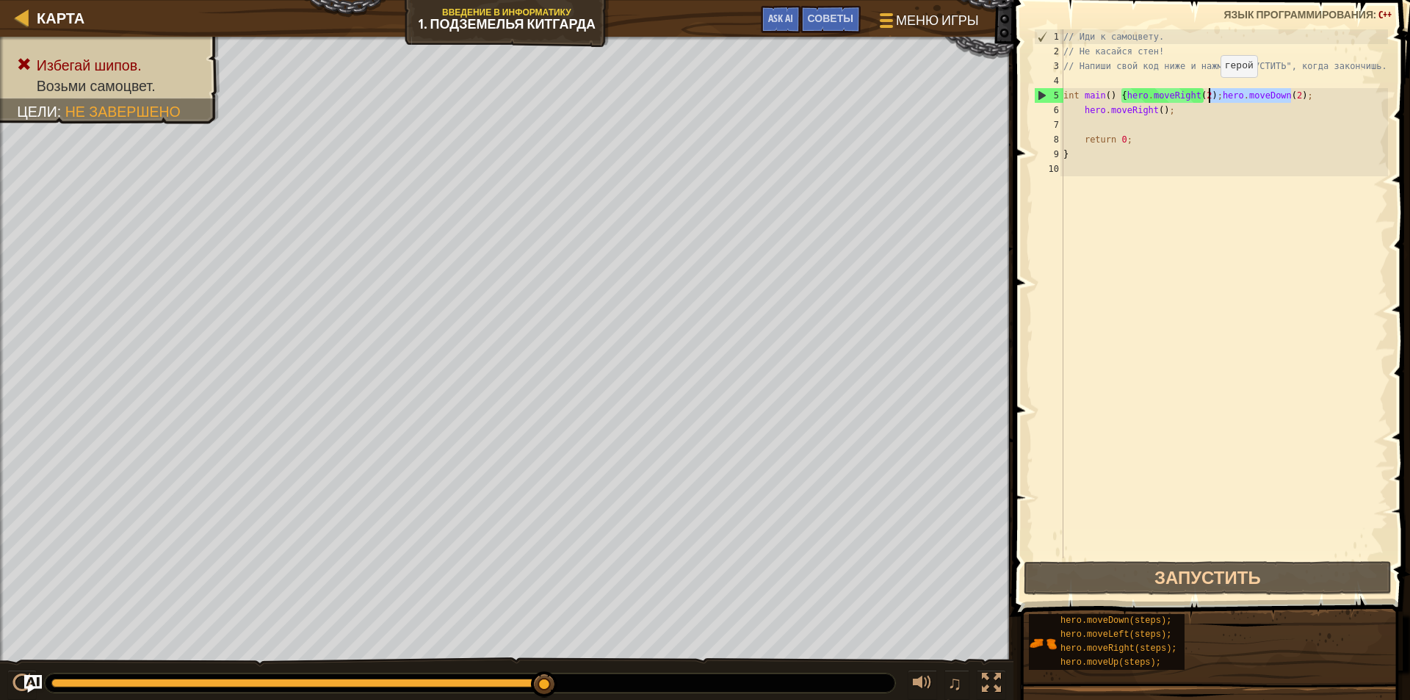
type textarea "int main() {hero.moveRight(2);"
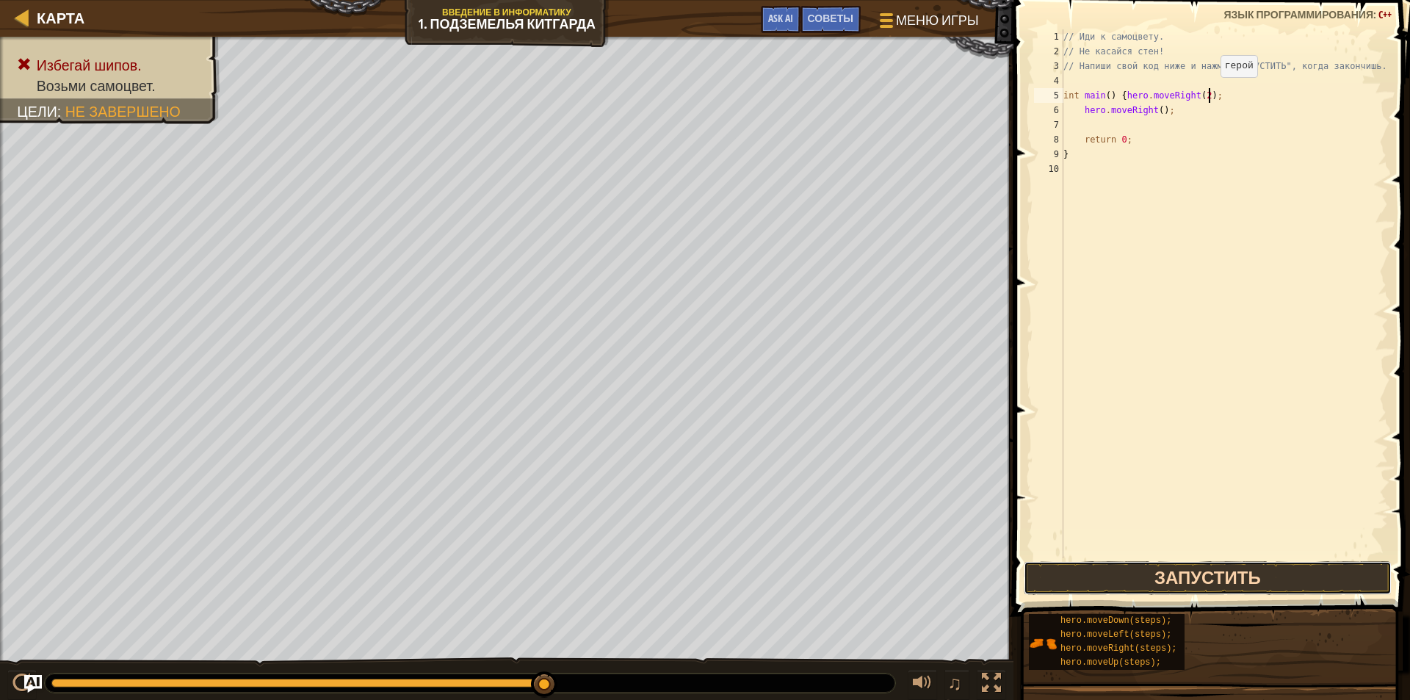
click at [1149, 566] on button "Запустить" at bounding box center [1207, 578] width 368 height 34
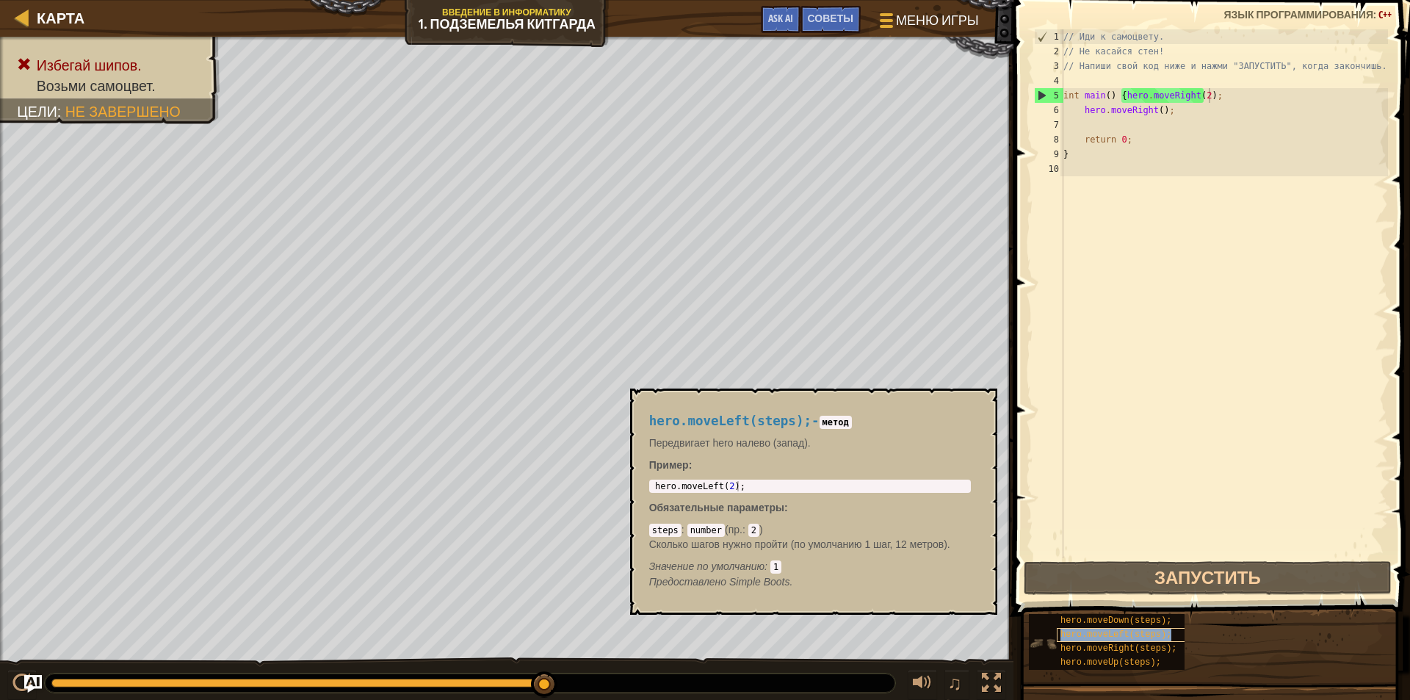
click at [1105, 638] on span "hero.moveLeft(steps);" at bounding box center [1115, 634] width 111 height 10
type textarea "hero.moveLeft(2);"
drag, startPoint x: 746, startPoint y: 485, endPoint x: 635, endPoint y: 488, distance: 110.9
click at [635, 488] on div "hero.moveLeft(steps); - метод Передвигает hero налево (запад). Пример : hero.mo…" at bounding box center [813, 501] width 367 height 226
click at [1220, 95] on div "// Иди к самоцвету. // Не касайся стен! // Напиши свой код ниже и нажми "ЗАПУСТ…" at bounding box center [1223, 308] width 327 height 558
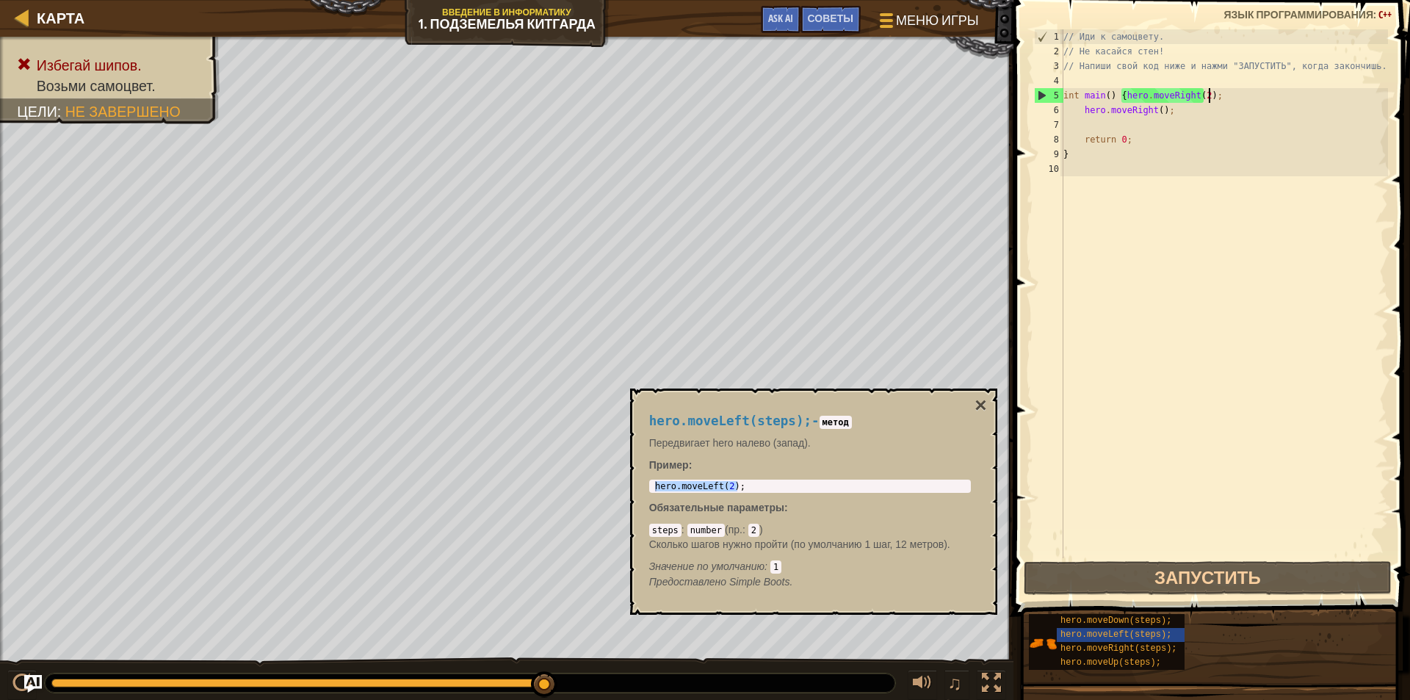
scroll to position [7, 12]
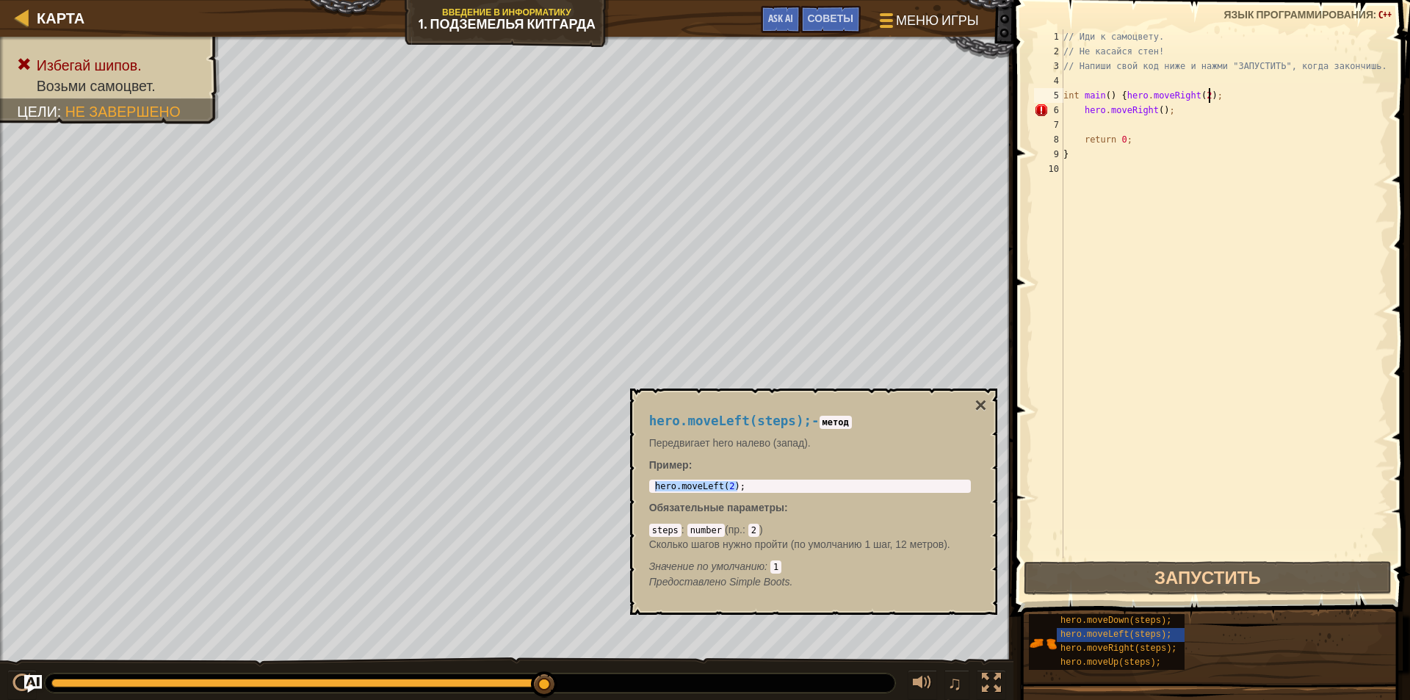
paste textarea "hero.moveLeft(2);"
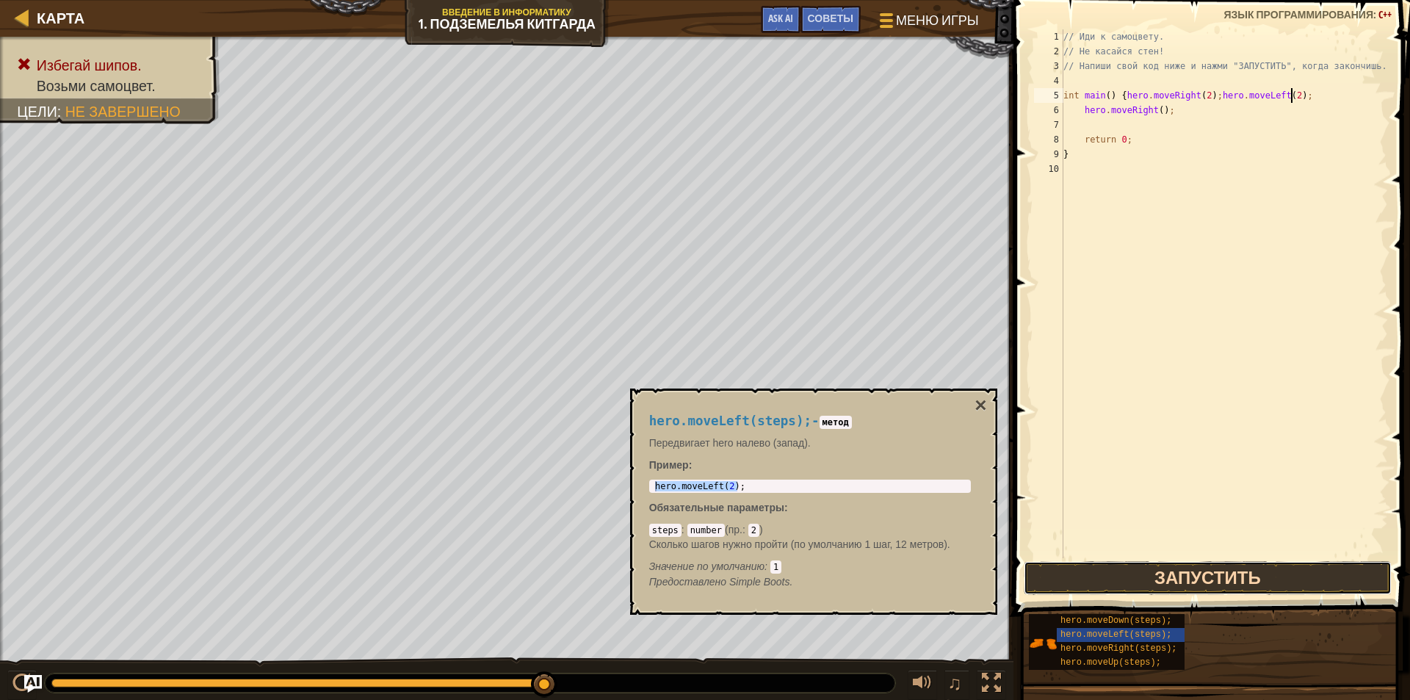
click at [1215, 576] on button "Запустить" at bounding box center [1207, 578] width 368 height 34
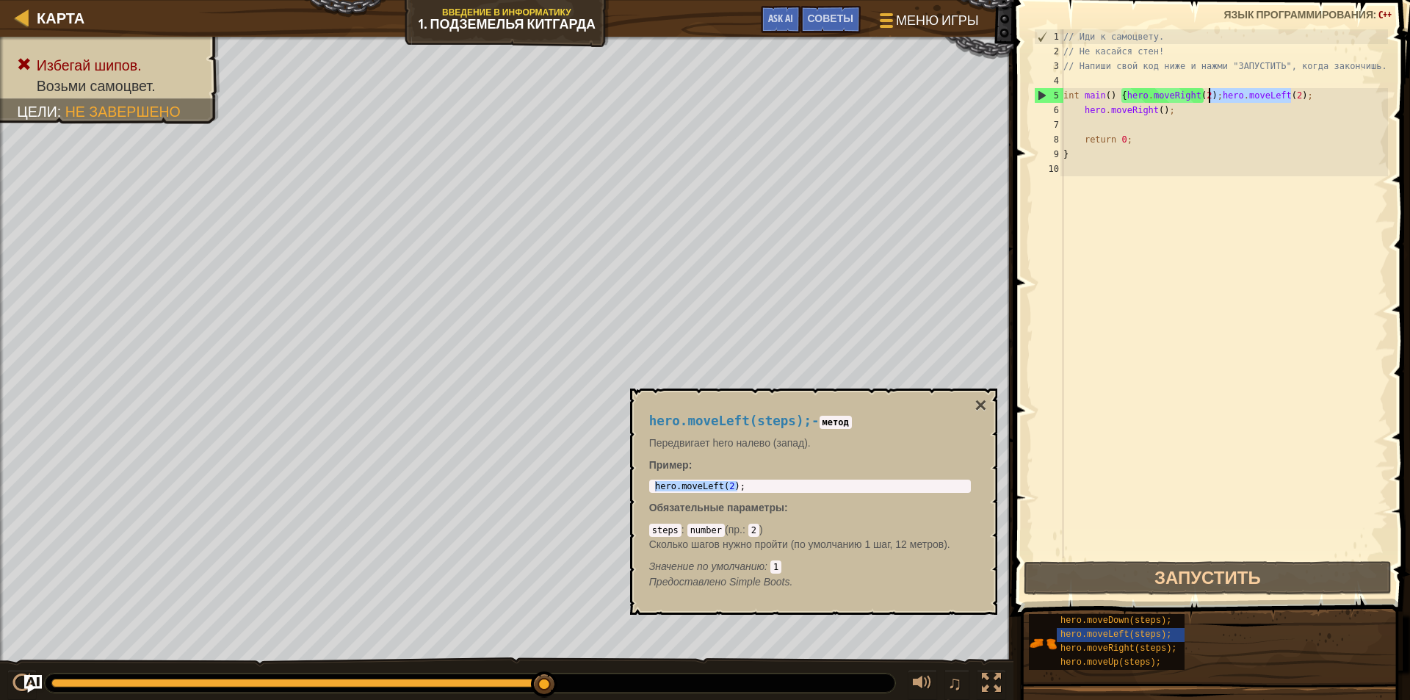
drag, startPoint x: 1311, startPoint y: 90, endPoint x: 1210, endPoint y: 98, distance: 101.6
click at [1210, 98] on div "// Иди к самоцвету. // Не касайся стен! // Напиши свой код ниже и нажми "ЗАПУСТ…" at bounding box center [1223, 308] width 327 height 558
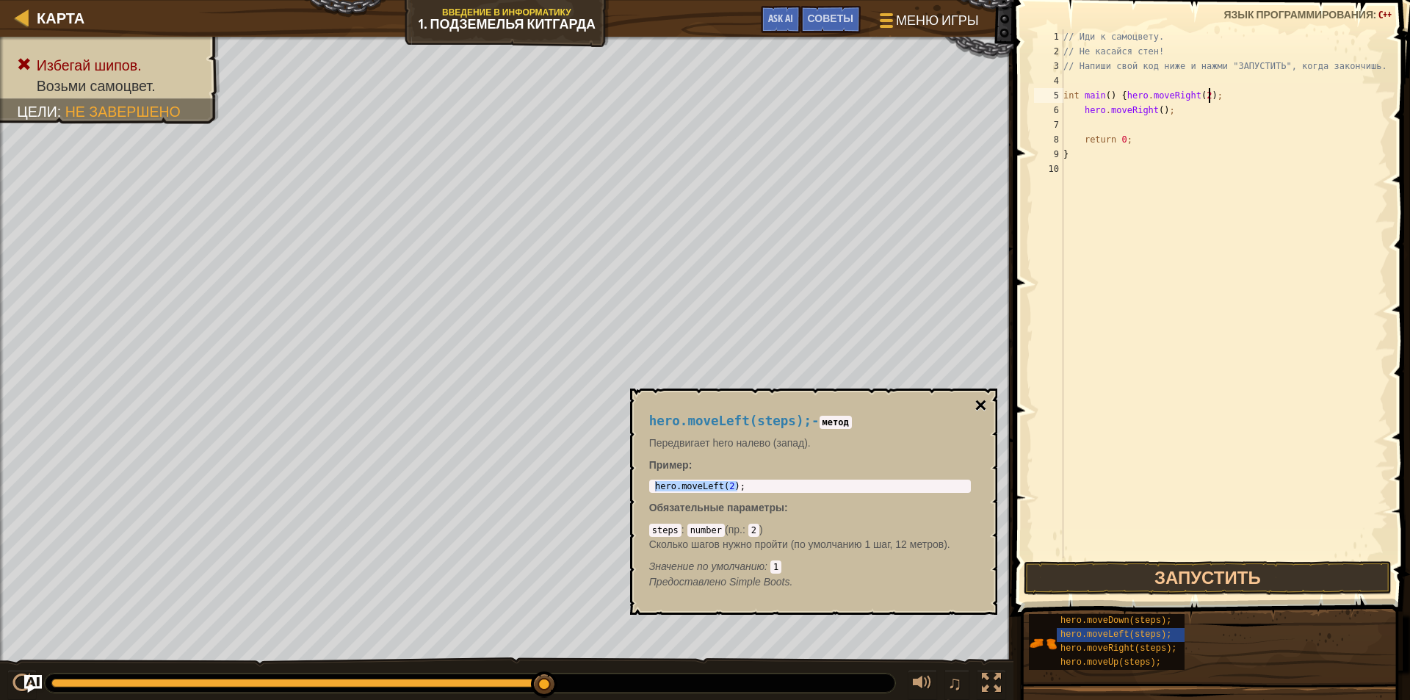
click at [978, 405] on button "×" at bounding box center [980, 405] width 12 height 21
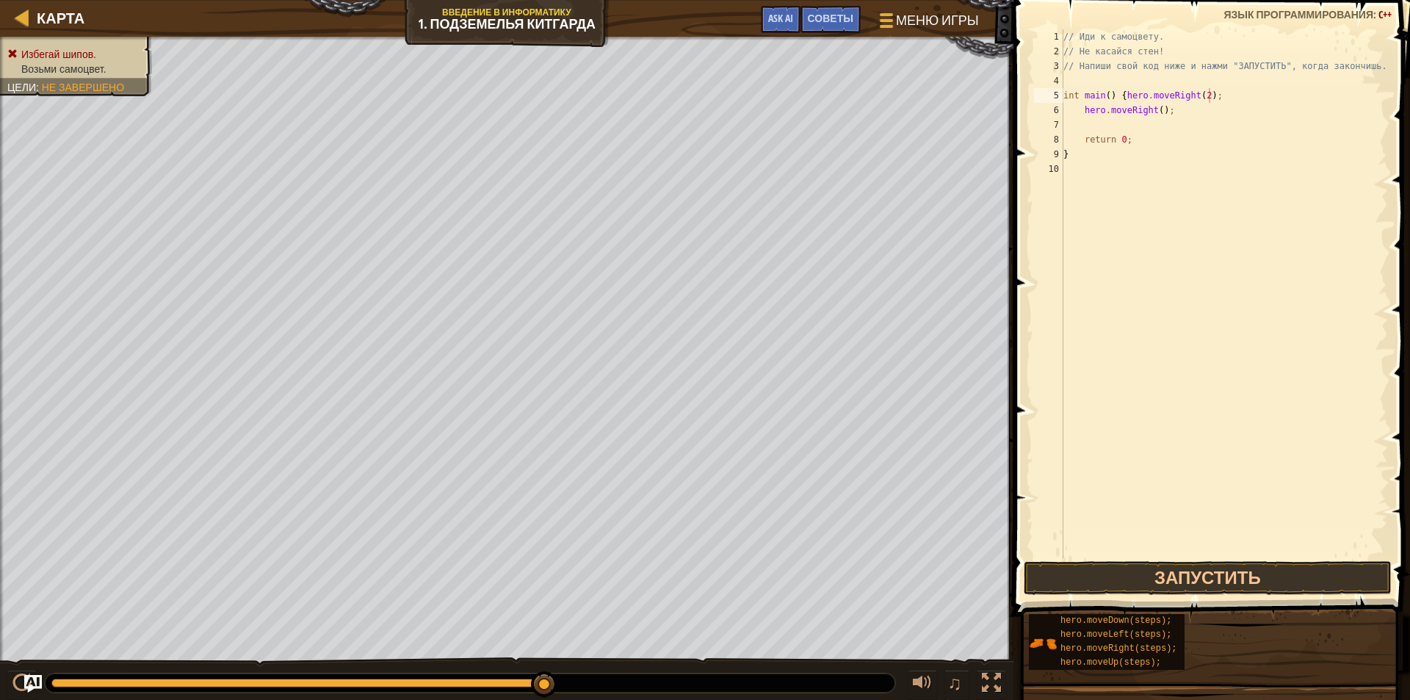
click at [63, 51] on div "Избегай шипов. Возьми самоцвет. Цели : Не завершено" at bounding box center [67, 61] width 169 height 69
click at [103, 152] on div "Избегай шипов. Возьми самоцвет. Цели : Не завершено" at bounding box center [506, 360] width 1013 height 646
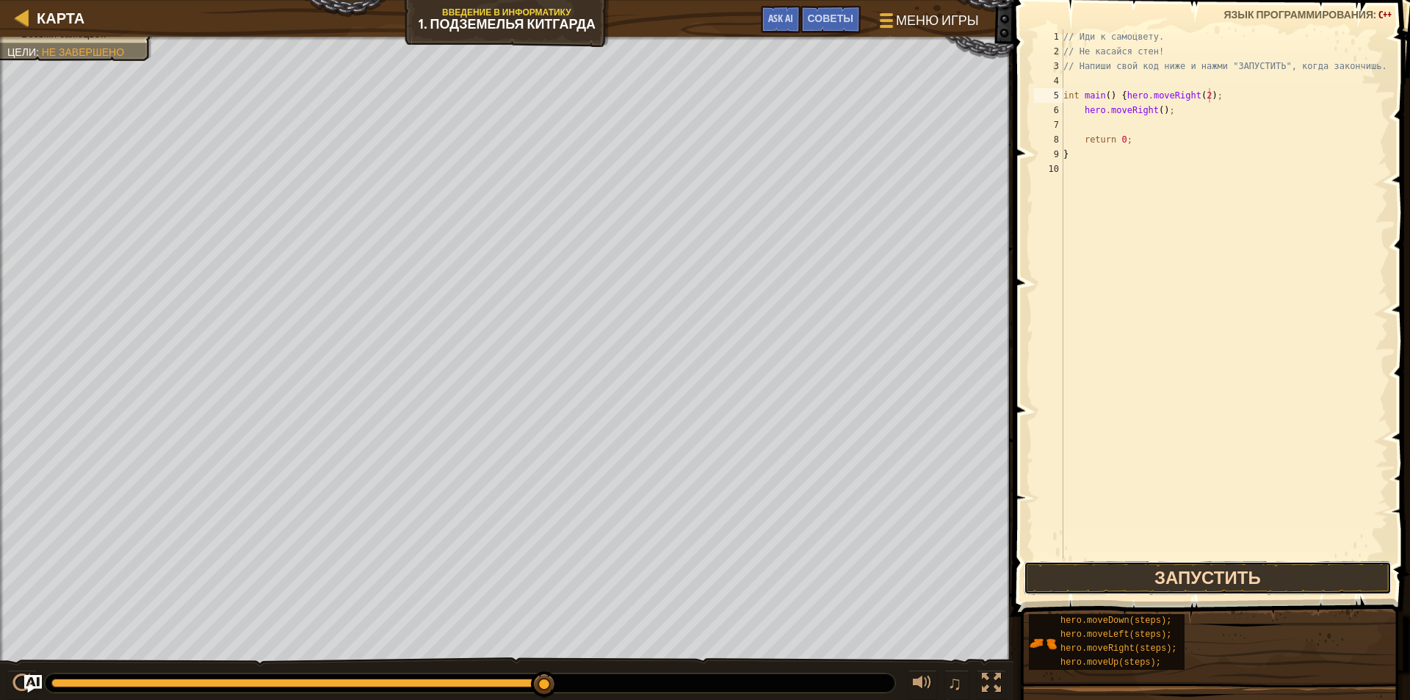
click at [1149, 576] on button "Запустить" at bounding box center [1207, 578] width 368 height 34
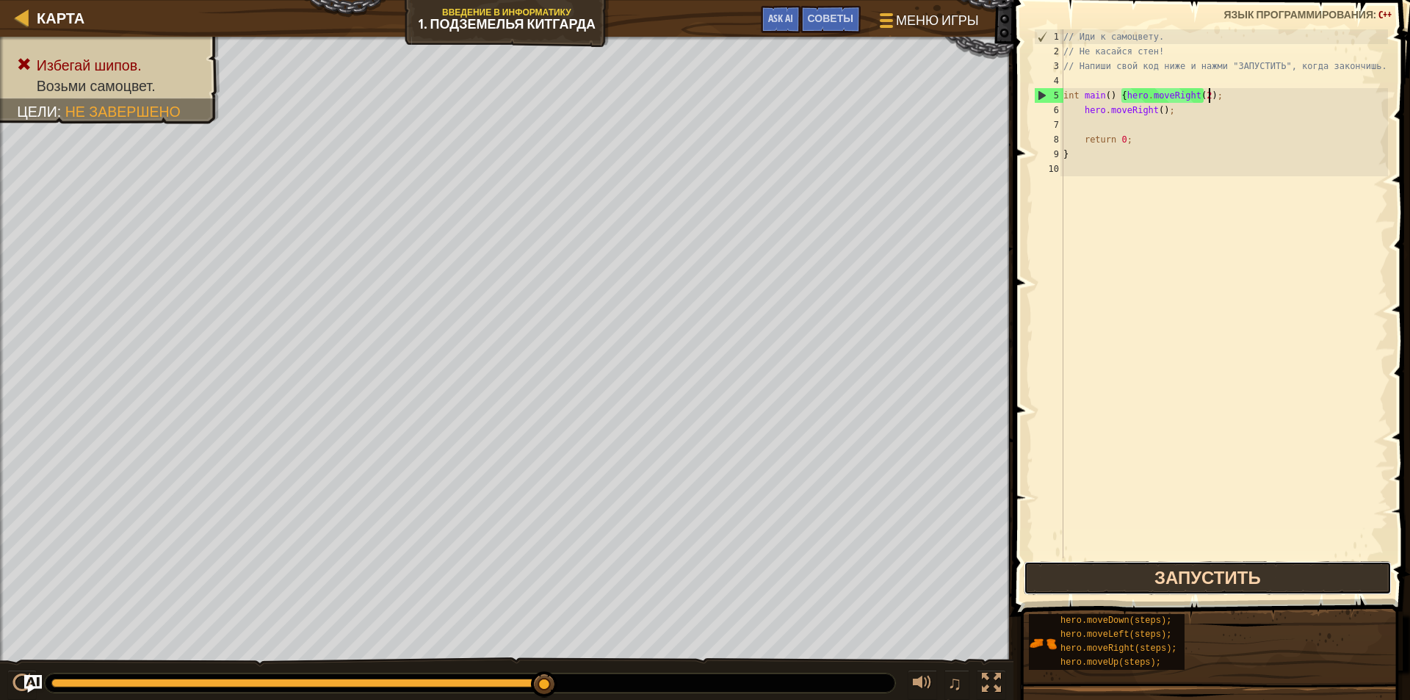
click at [1160, 569] on button "Запустить" at bounding box center [1207, 578] width 368 height 34
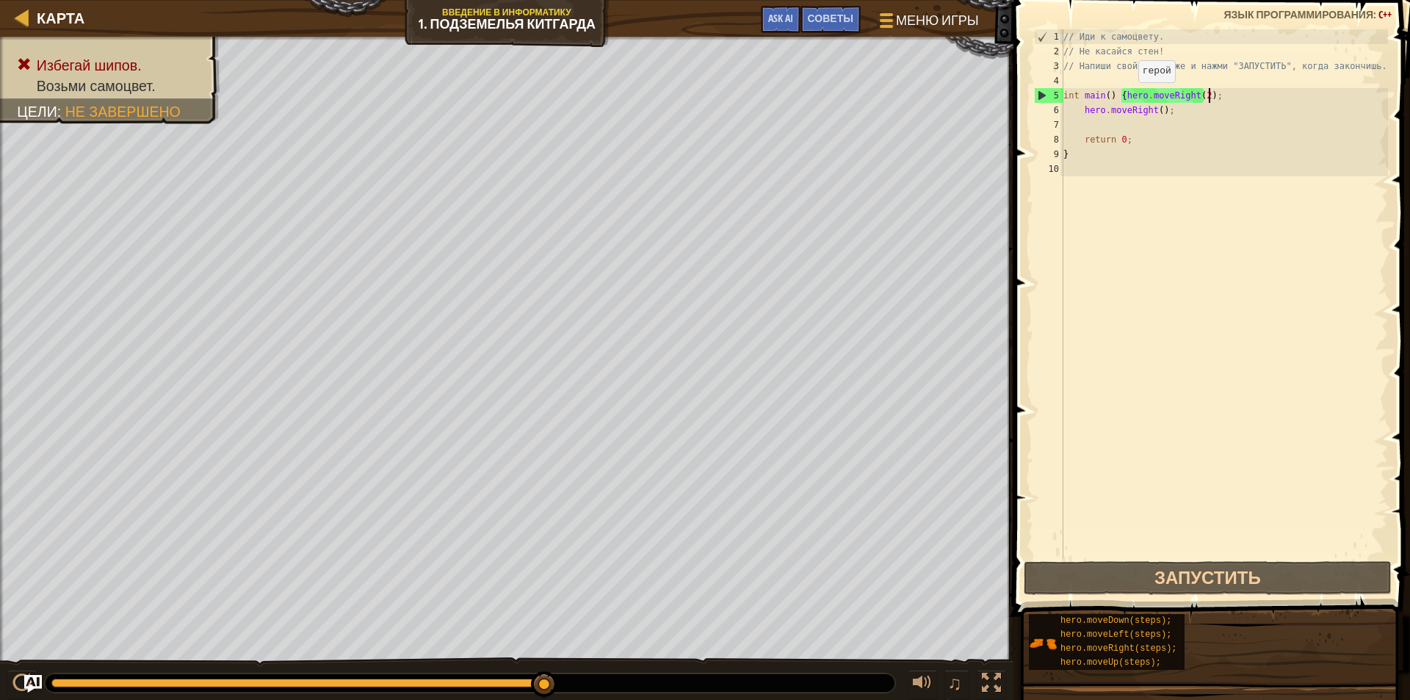
click at [1126, 95] on div "// Иди к самоцвету. // Не касайся стен! // Напиши свой код ниже и нажми "ЗАПУСТ…" at bounding box center [1223, 308] width 327 height 558
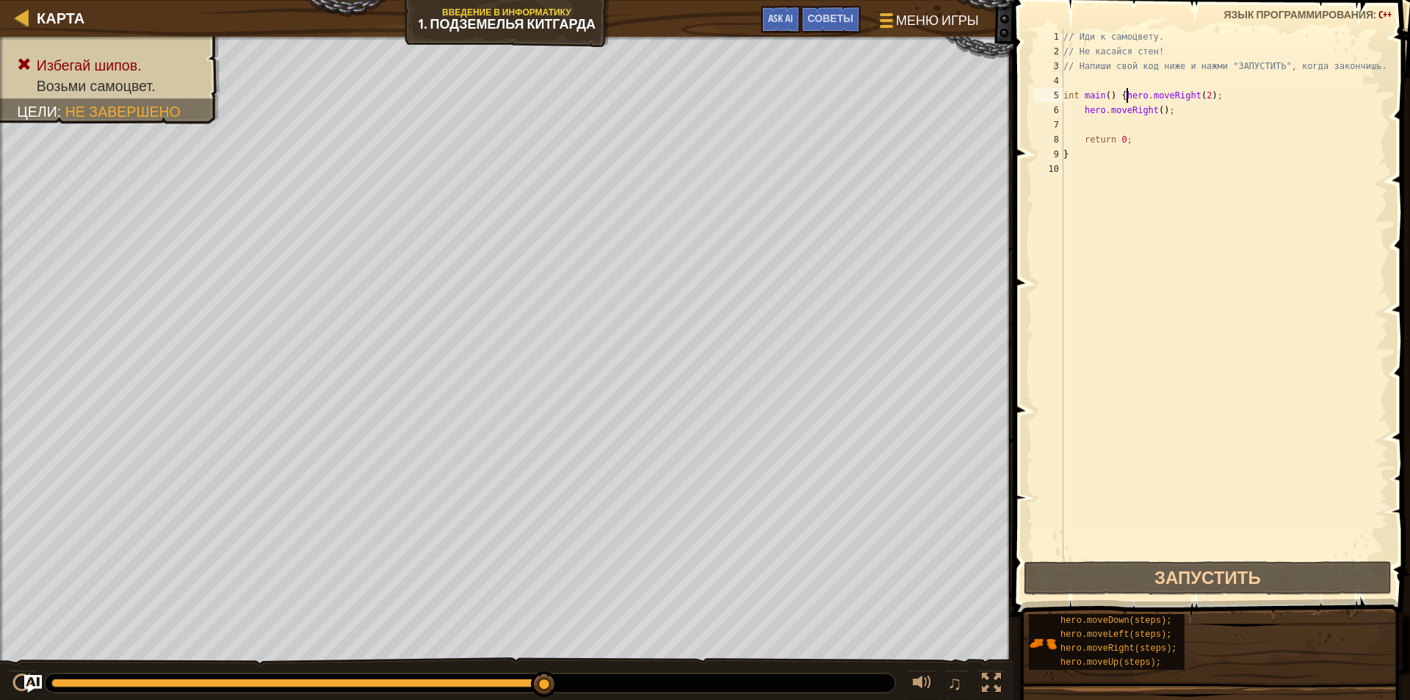
click at [1120, 94] on div "// Иди к самоцвету. // Не касайся стен! // Напиши свой код ниже и нажми "ЗАПУСТ…" at bounding box center [1223, 308] width 327 height 558
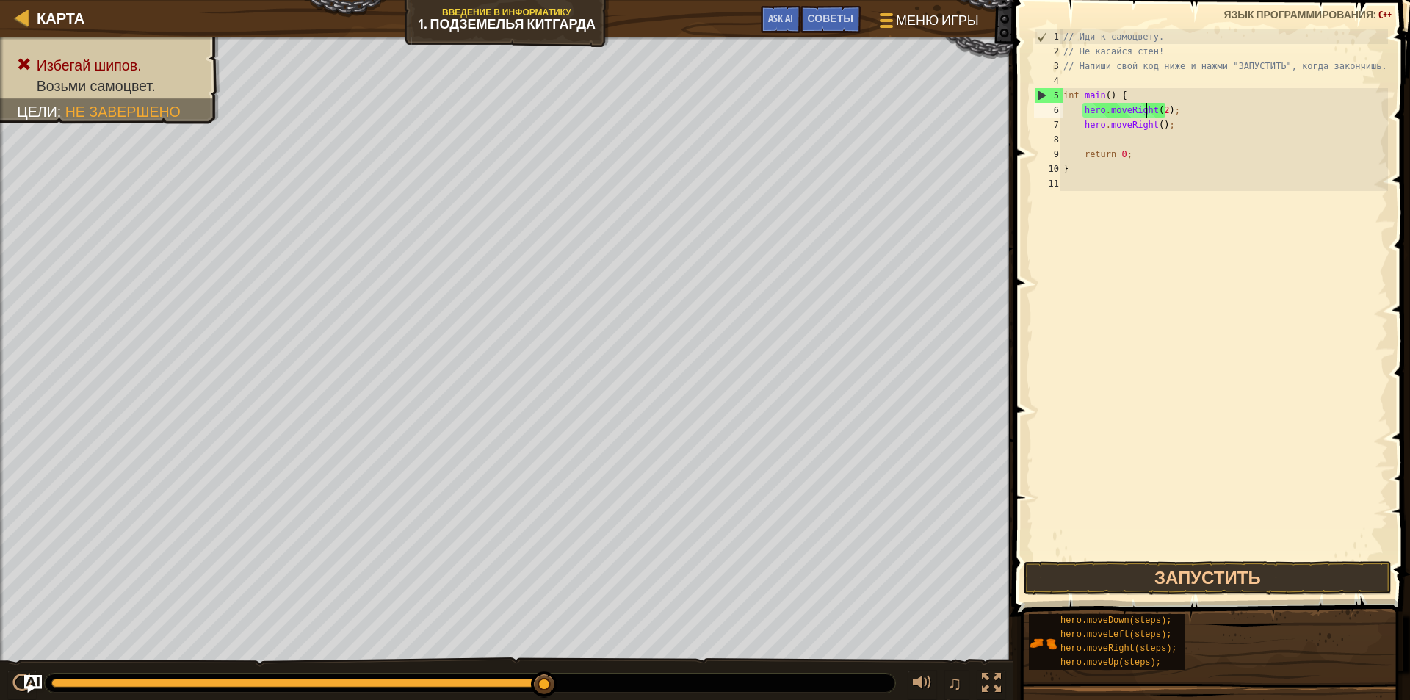
click at [1145, 112] on div "// Иди к самоцвету. // Не касайся стен! // Напиши свой код ниже и нажми "ЗАПУСТ…" at bounding box center [1223, 308] width 327 height 558
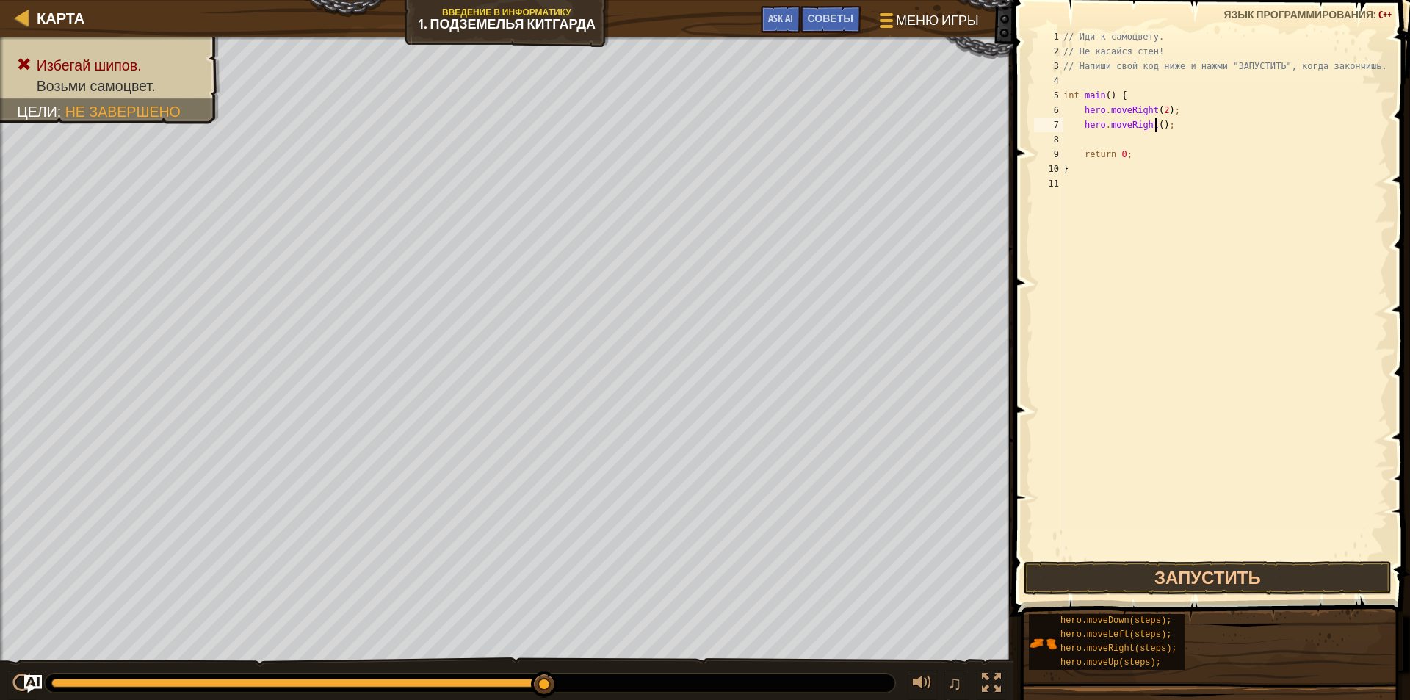
click at [1153, 124] on div "// Иди к самоцвету. // Не касайся стен! // Напиши свой код ниже и нажми "ЗАПУСТ…" at bounding box center [1223, 308] width 327 height 558
type textarea "hero.moveRight();"
click at [1109, 139] on div "// Иди к самоцвету. // Не касайся стен! // Напиши свой код ниже и нажми "ЗАПУСТ…" at bounding box center [1223, 308] width 327 height 558
click at [1212, 576] on button "Запустить" at bounding box center [1207, 578] width 368 height 34
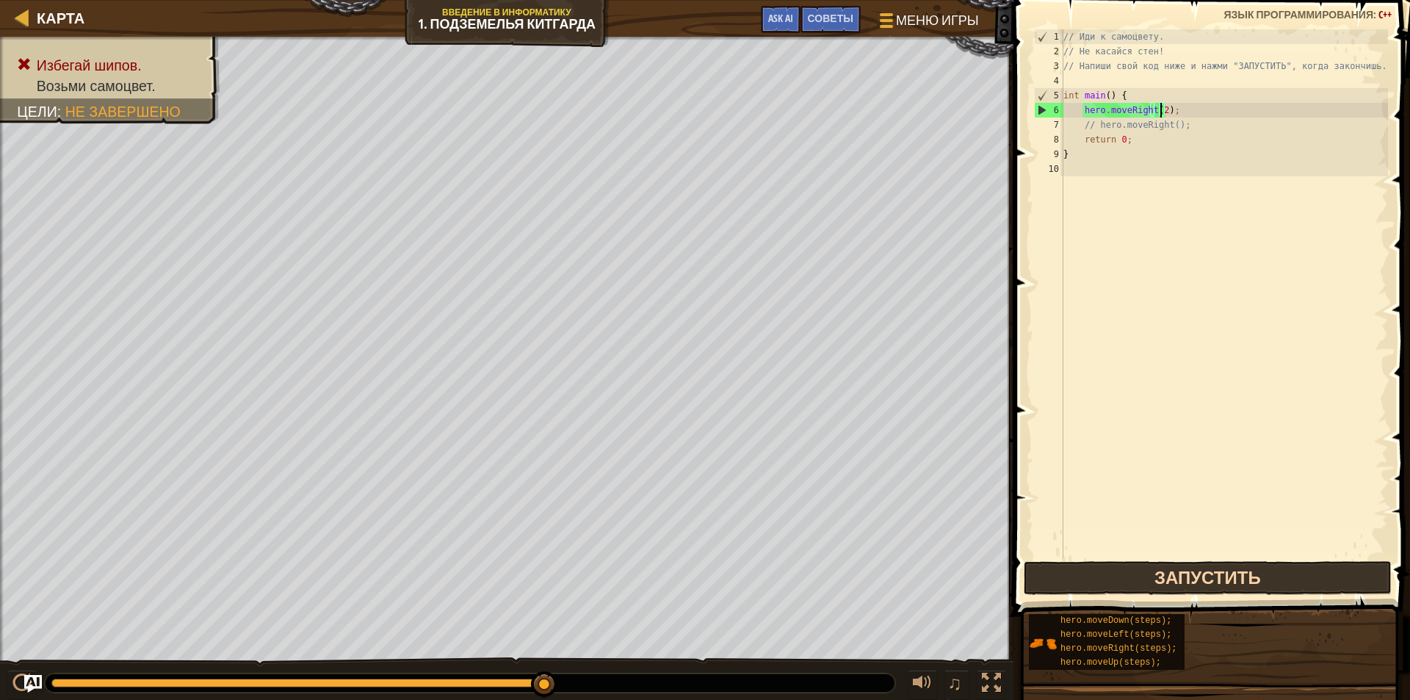
type textarea "hero.moveRight();"
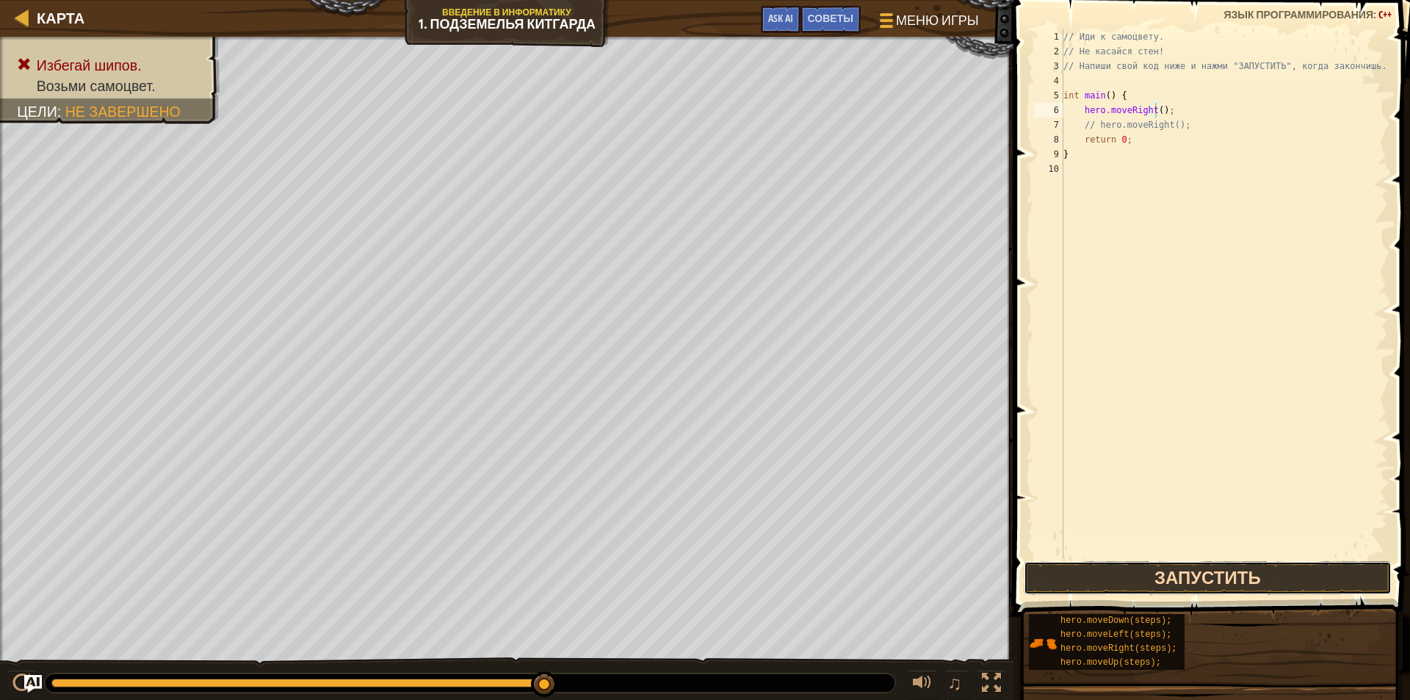
drag, startPoint x: 1244, startPoint y: 589, endPoint x: 1247, endPoint y: 580, distance: 9.3
click at [1247, 580] on button "Запустить" at bounding box center [1207, 578] width 368 height 34
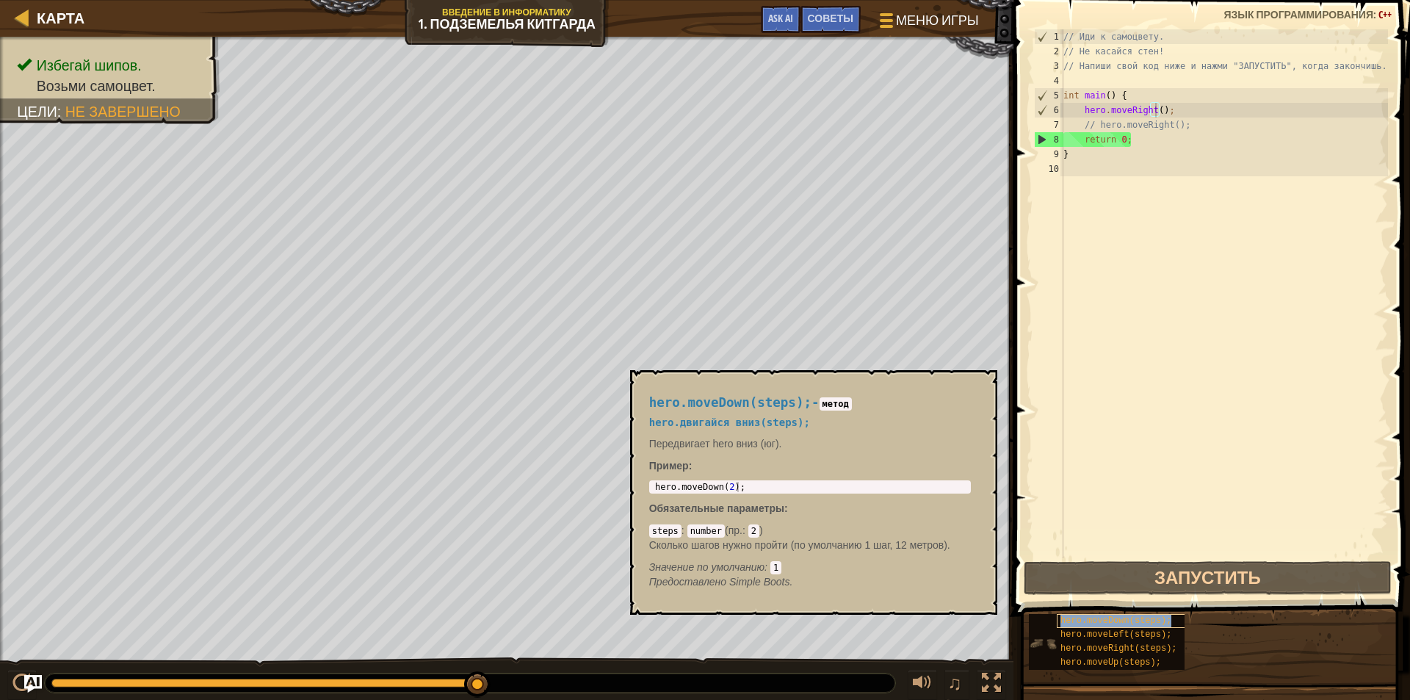
click at [1122, 619] on span "hero.moveDown(steps);" at bounding box center [1115, 620] width 111 height 10
type textarea "hero.moveDown(2);"
drag, startPoint x: 741, startPoint y: 487, endPoint x: 646, endPoint y: 485, distance: 94.7
click at [646, 485] on div "hero.moveDown(steps); - метод hero.двигайся вниз(steps); Передвигает hero вниз …" at bounding box center [810, 492] width 342 height 221
click at [1156, 110] on div "// Иди к самоцвету. // Не касайся стен! // Напиши свой код ниже и нажми "ЗАПУСТ…" at bounding box center [1223, 308] width 327 height 558
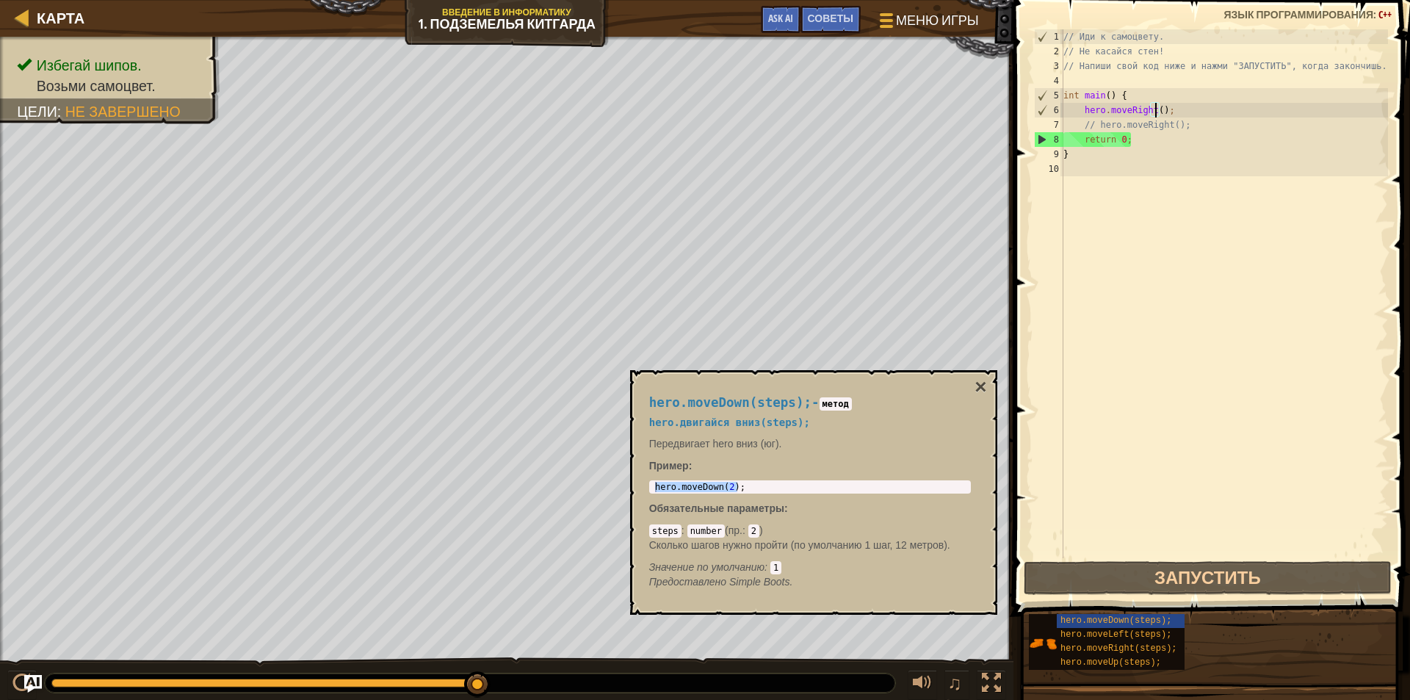
paste textarea "hero.moveDown(2);"
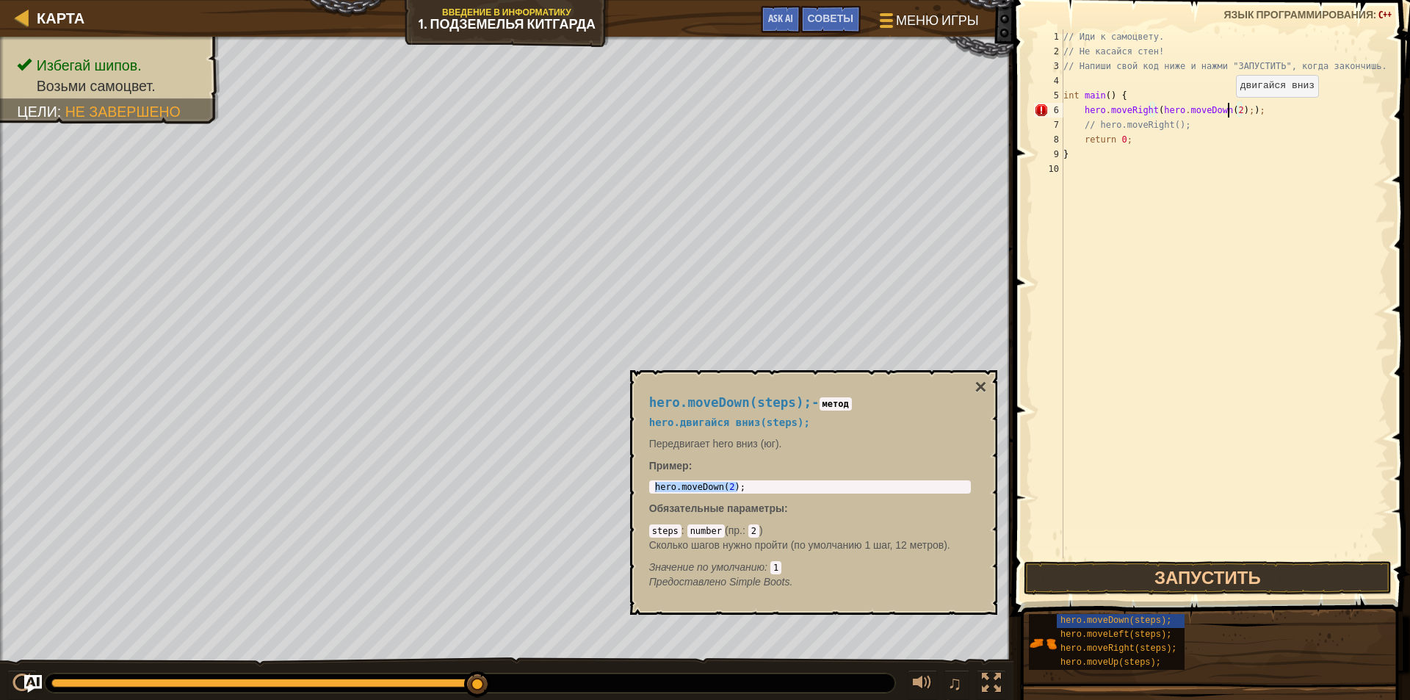
click at [1228, 112] on div "// Иди к самоцвету. // Не касайся стен! // Напиши свой код ниже и нажми "ЗАПУСТ…" at bounding box center [1223, 308] width 327 height 558
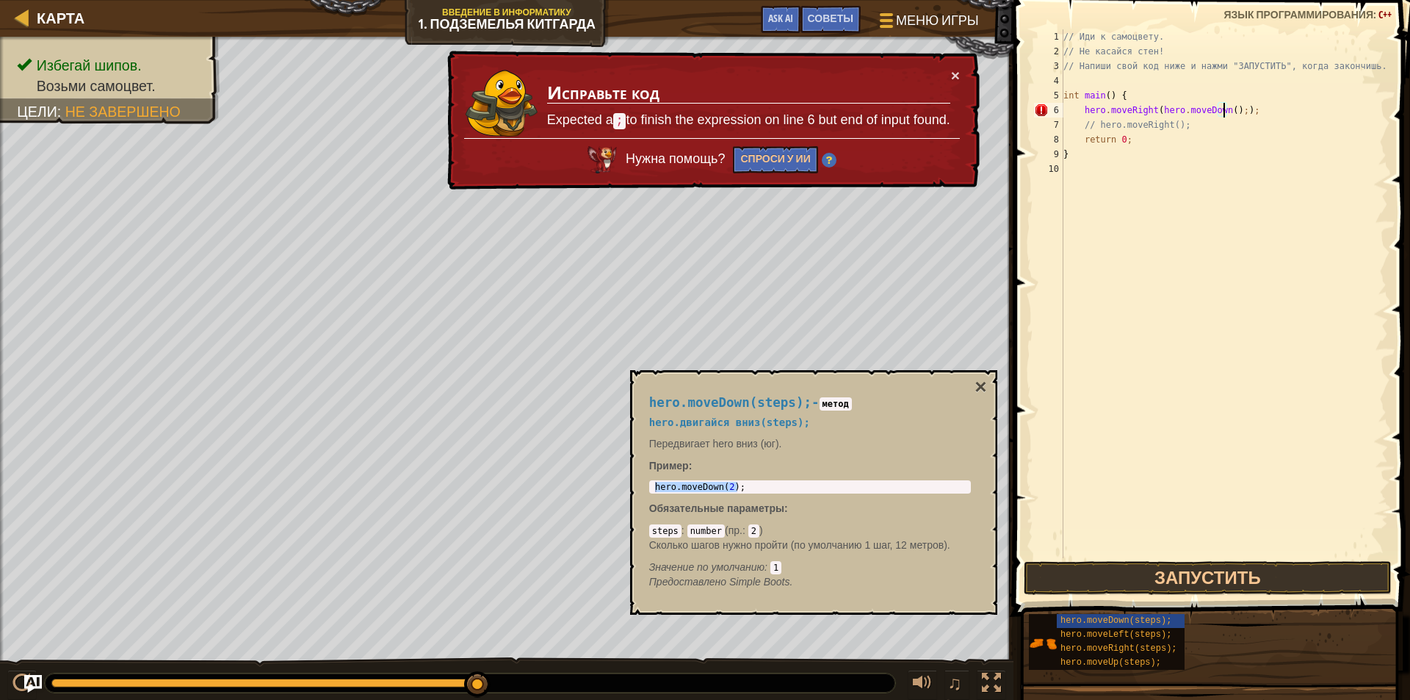
click at [1250, 109] on div "// Иди к самоцвету. // Не касайся стен! // Напиши свой код ниже и нажми "ЗАПУСТ…" at bounding box center [1223, 308] width 327 height 558
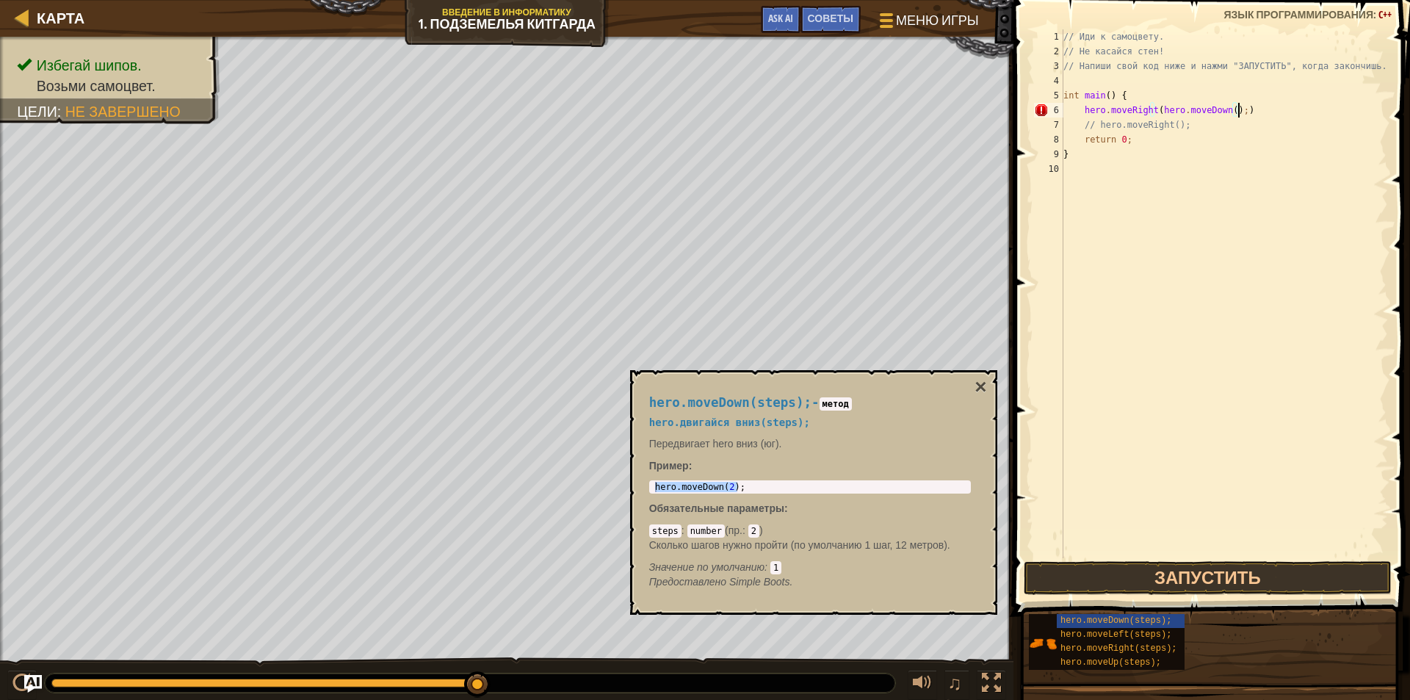
type textarea "hero.moveRight(hero.moveDown();"
click at [1198, 573] on button "Запустить" at bounding box center [1207, 578] width 368 height 34
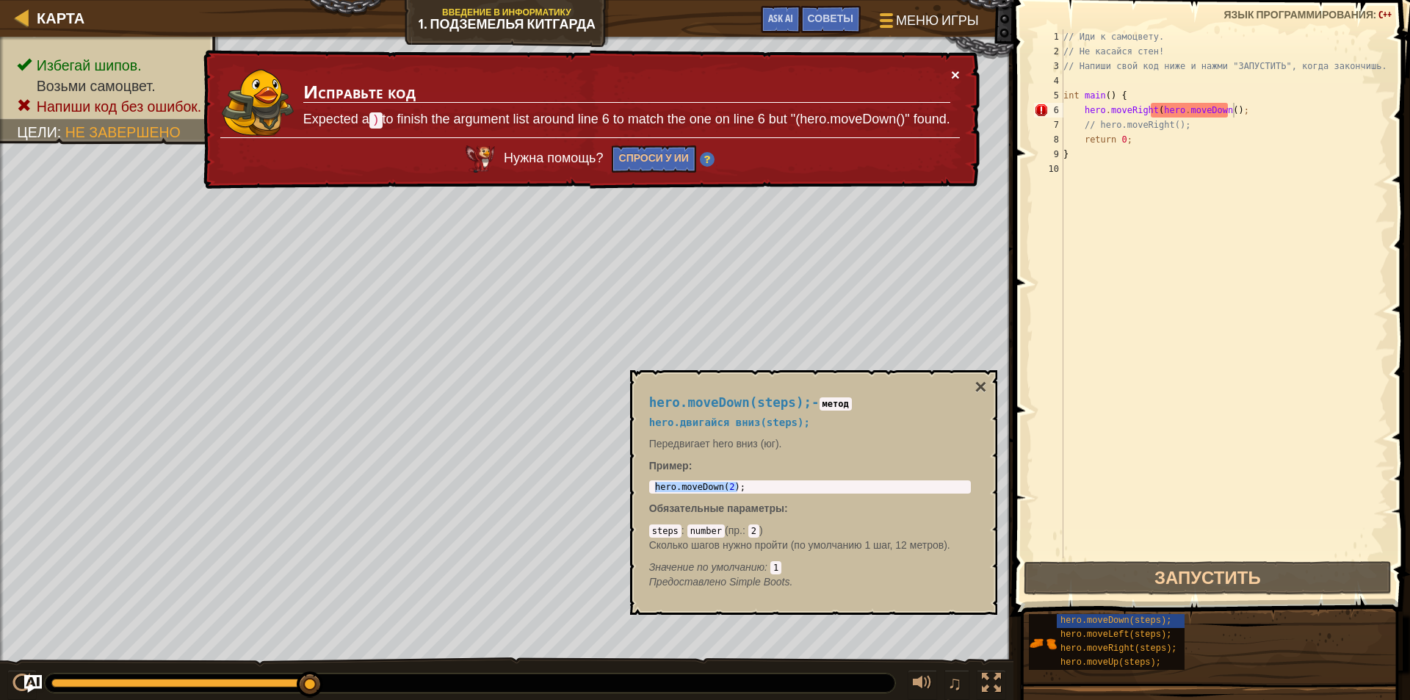
click at [952, 76] on button "×" at bounding box center [955, 74] width 9 height 15
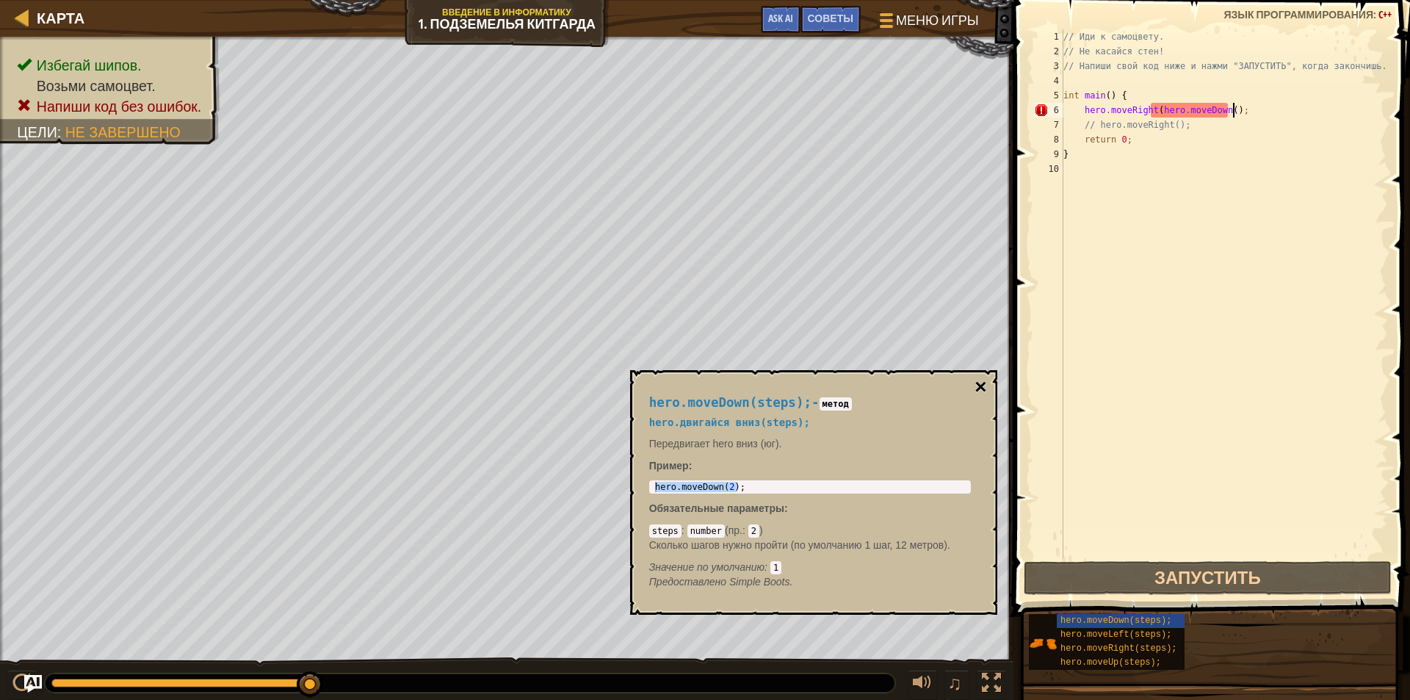
click at [984, 379] on button "×" at bounding box center [980, 387] width 12 height 21
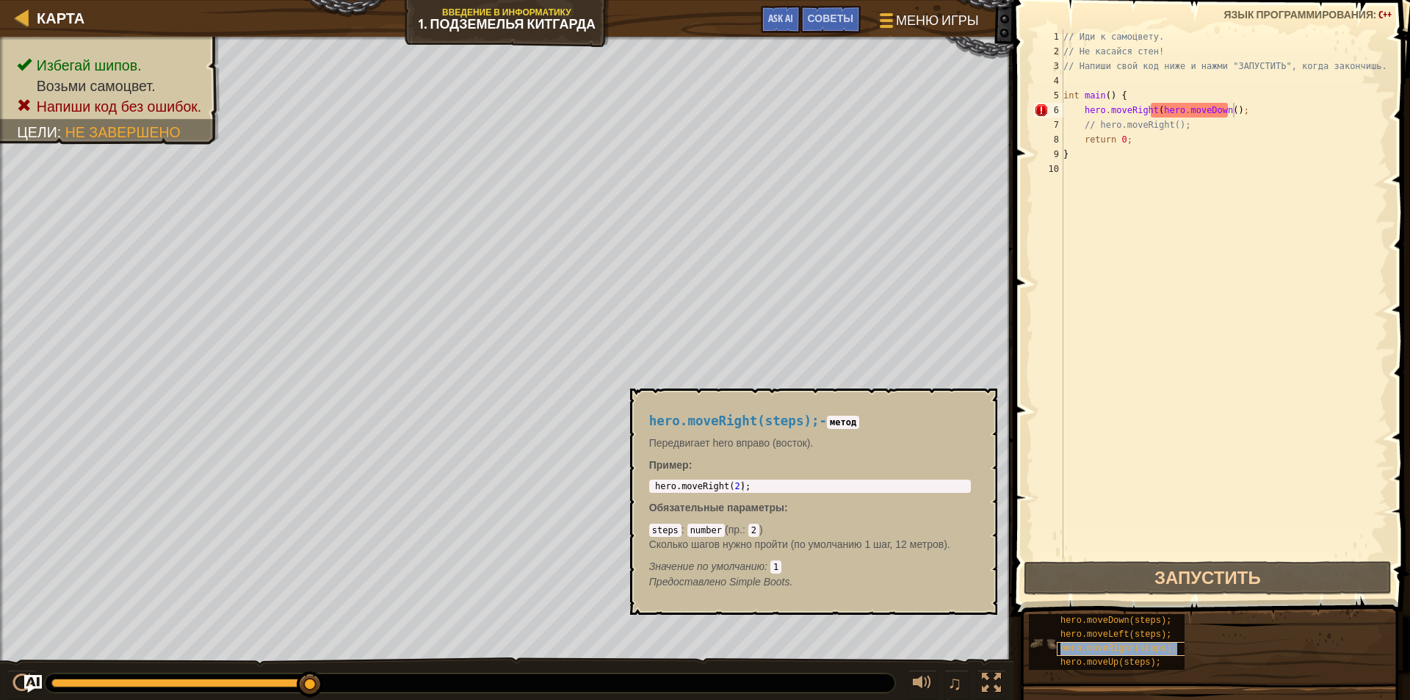
click at [1118, 650] on span "hero.moveRight(steps);" at bounding box center [1118, 648] width 116 height 10
type textarea "hero.moveRight(2);"
drag, startPoint x: 741, startPoint y: 484, endPoint x: 641, endPoint y: 491, distance: 100.1
click at [641, 491] on div "hero.moveRight(steps); - метод Передвигает hero вправо (восток). Пример : hero.…" at bounding box center [810, 501] width 342 height 203
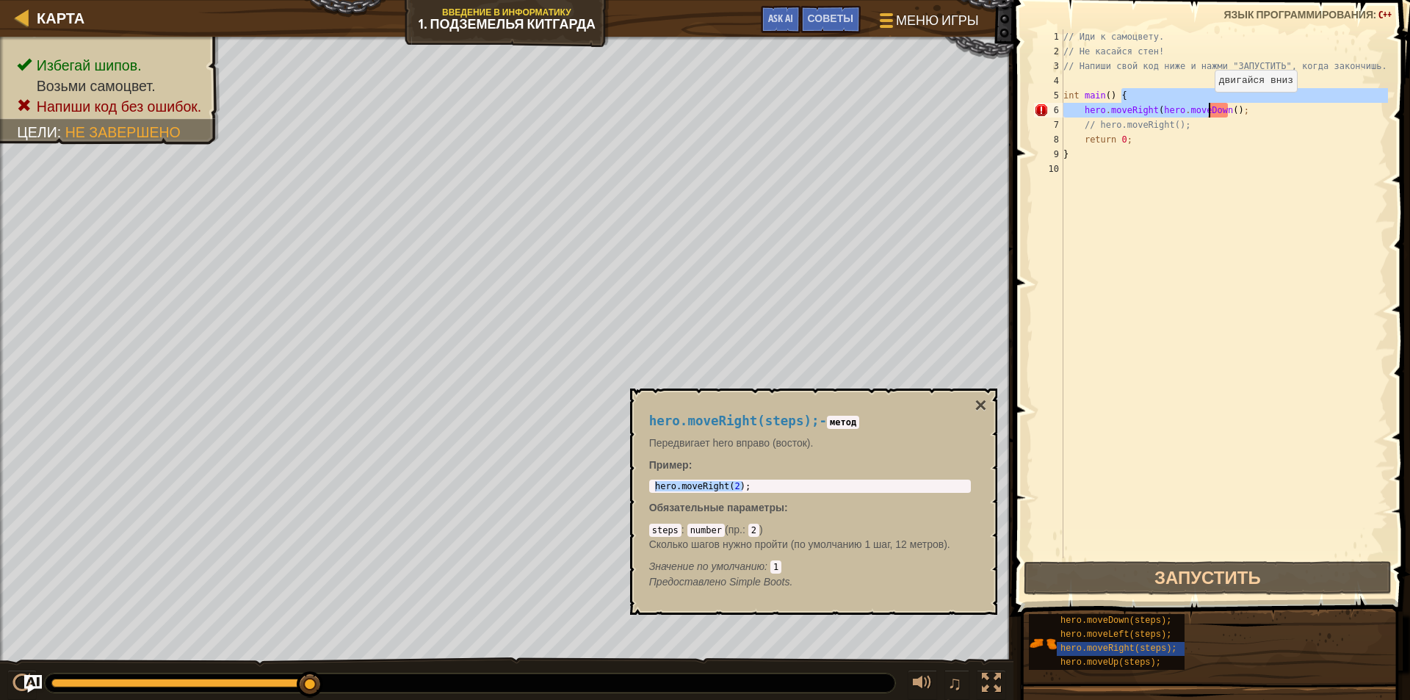
drag, startPoint x: 1255, startPoint y: 101, endPoint x: 1208, endPoint y: 109, distance: 47.7
click at [1205, 108] on div "// Иди к самоцвету. // Не касайся стен! // Напиши свой код ниже и нажми "ЗАПУСТ…" at bounding box center [1223, 308] width 327 height 558
click at [1242, 112] on div "// Иди к самоцвету. // Не касайся стен! // Напиши свой код ниже и нажми "ЗАПУСТ…" at bounding box center [1223, 308] width 327 height 558
drag, startPoint x: 1236, startPoint y: 109, endPoint x: 1156, endPoint y: 113, distance: 80.1
click at [1156, 113] on div "// Иди к самоцвету. // Не касайся стен! // Напиши свой код ниже и нажми "ЗАПУСТ…" at bounding box center [1223, 308] width 327 height 558
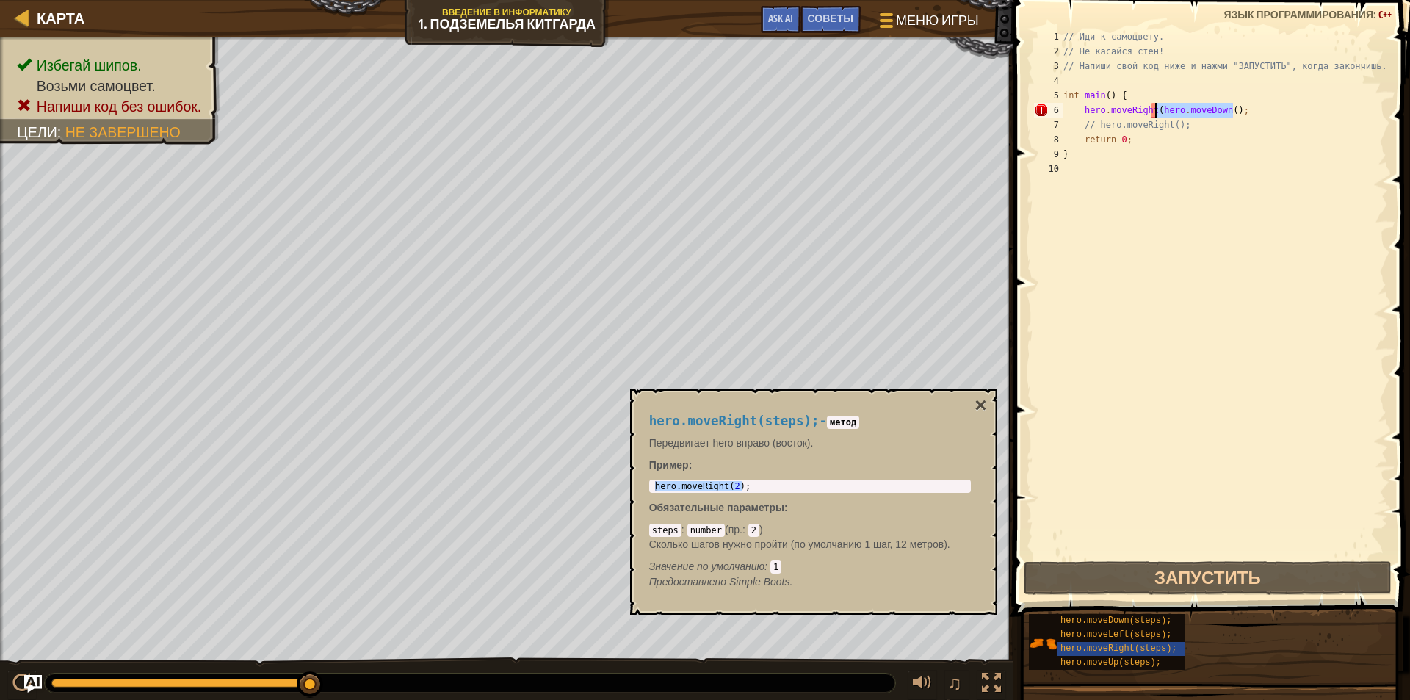
paste textarea "Right(2"
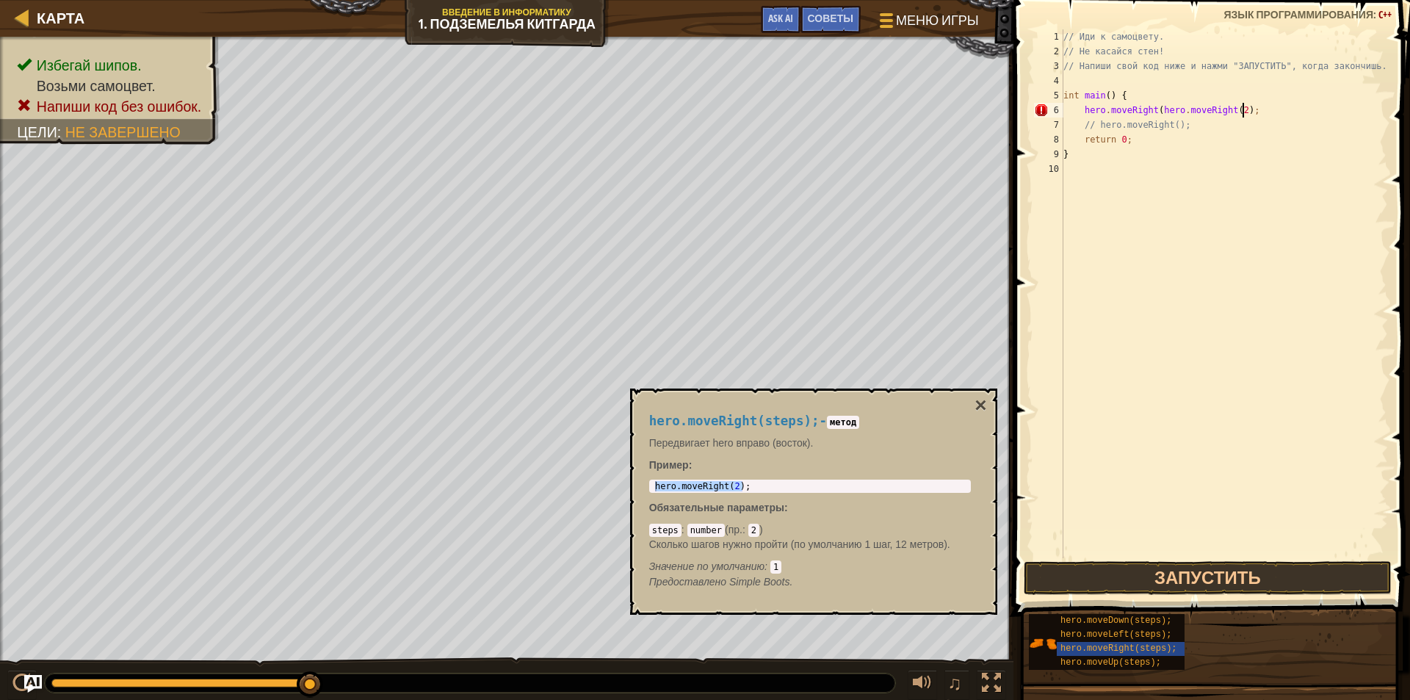
click at [1234, 107] on div "// Иди к самоцвету. // Не касайся стен! // Напиши свой код ниже и нажми "ЗАПУСТ…" at bounding box center [1223, 308] width 327 height 558
click at [1165, 579] on button "Запустить" at bounding box center [1207, 578] width 368 height 34
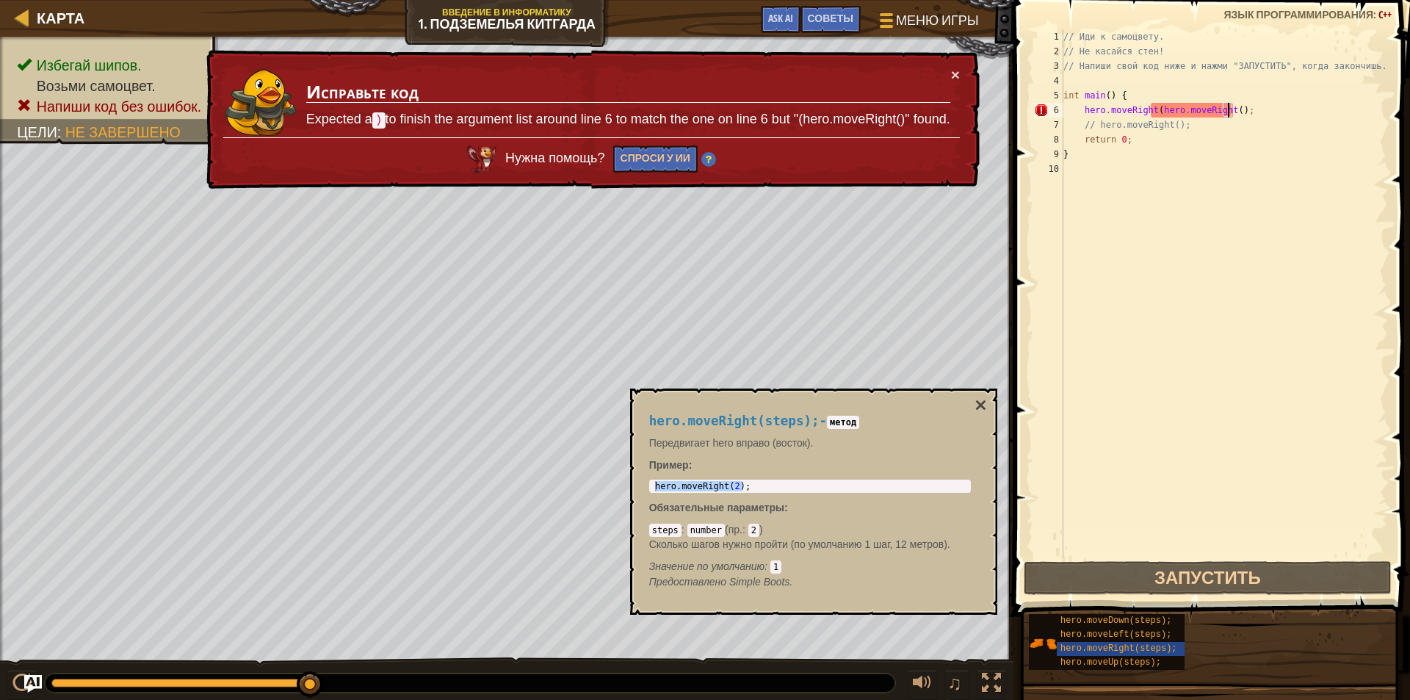
click at [1233, 105] on div "// Иди к самоцвету. // Не касайся стен! // Напиши свой код ниже и нажми "ЗАПУСТ…" at bounding box center [1223, 308] width 327 height 558
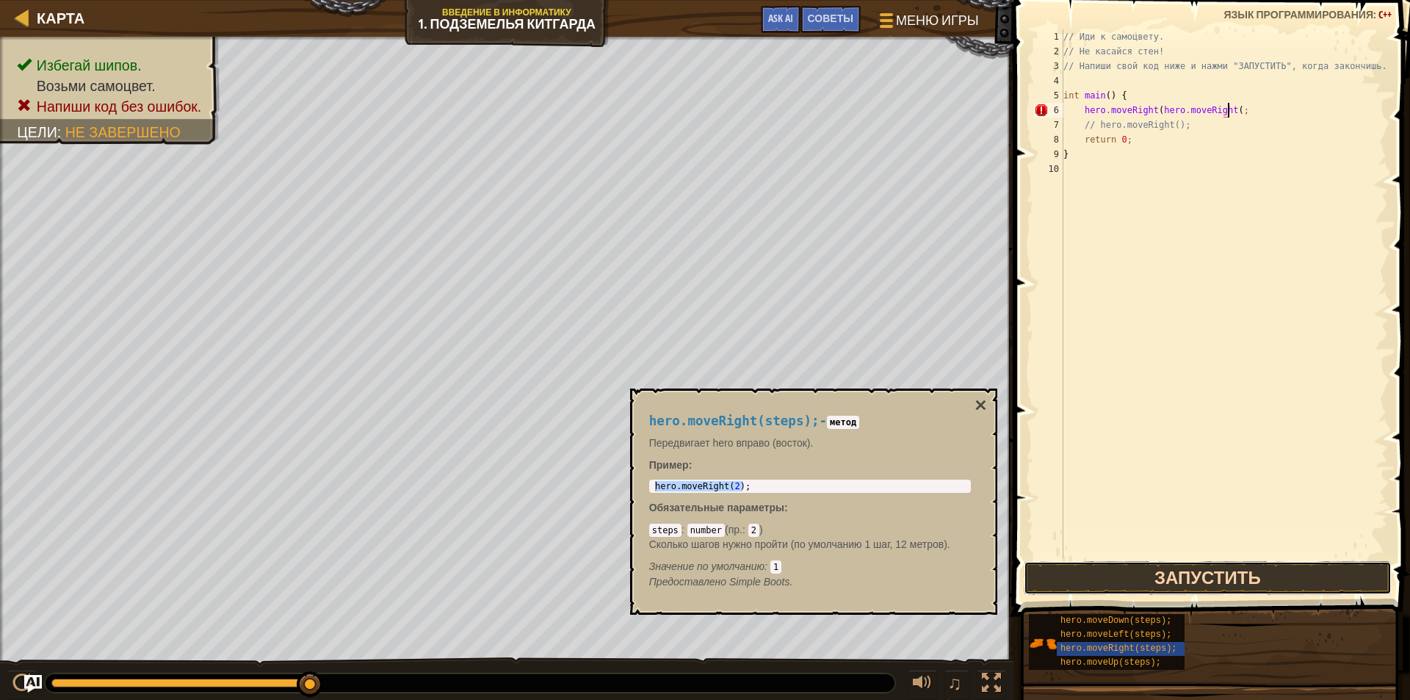
click at [1223, 572] on button "Запустить" at bounding box center [1207, 578] width 368 height 34
click at [1206, 571] on button "Запустить" at bounding box center [1207, 578] width 368 height 34
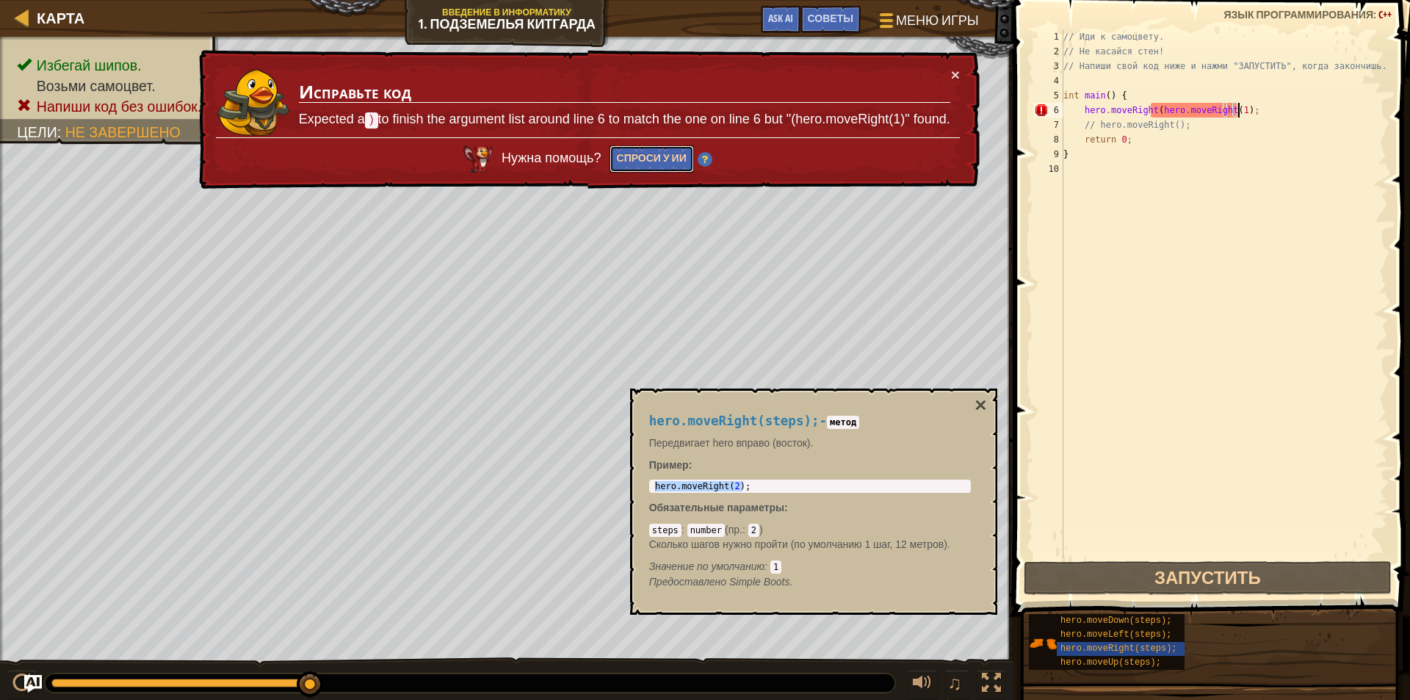
click at [668, 152] on button "Спроси у ИИ" at bounding box center [651, 158] width 84 height 27
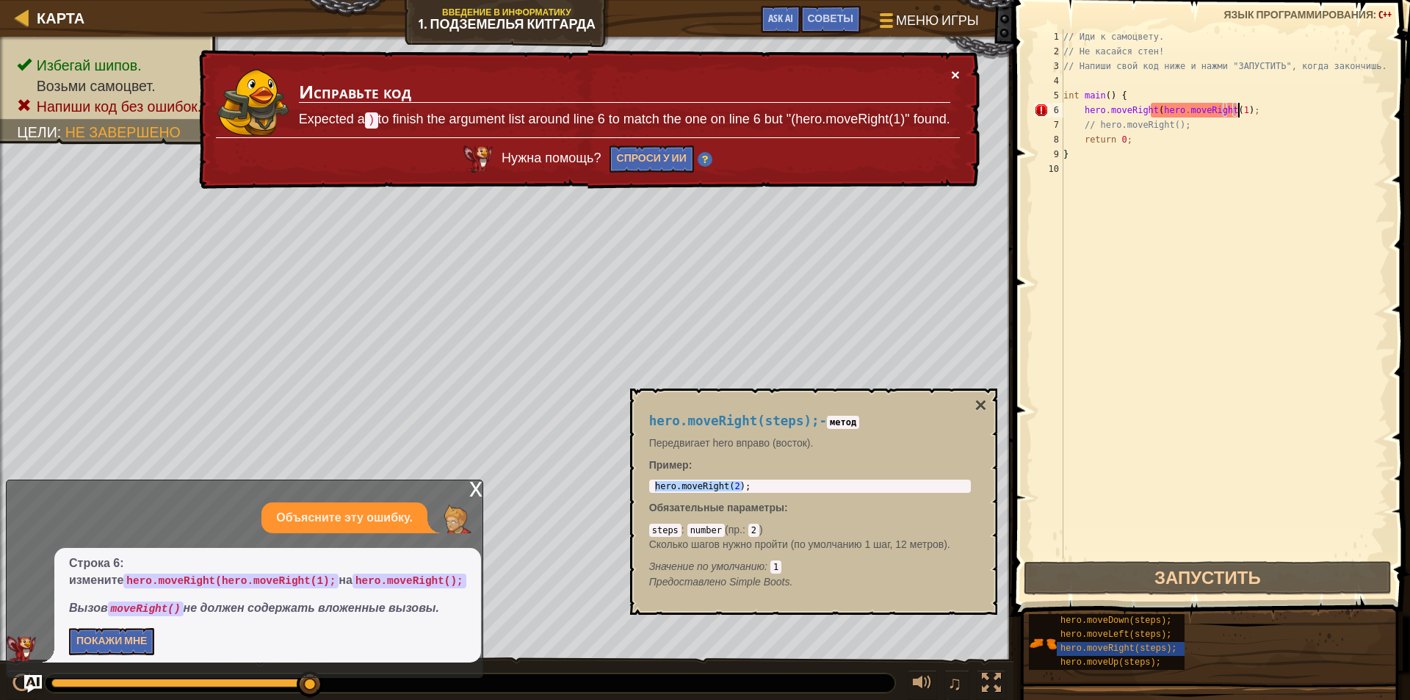
click at [953, 73] on button "×" at bounding box center [955, 74] width 9 height 15
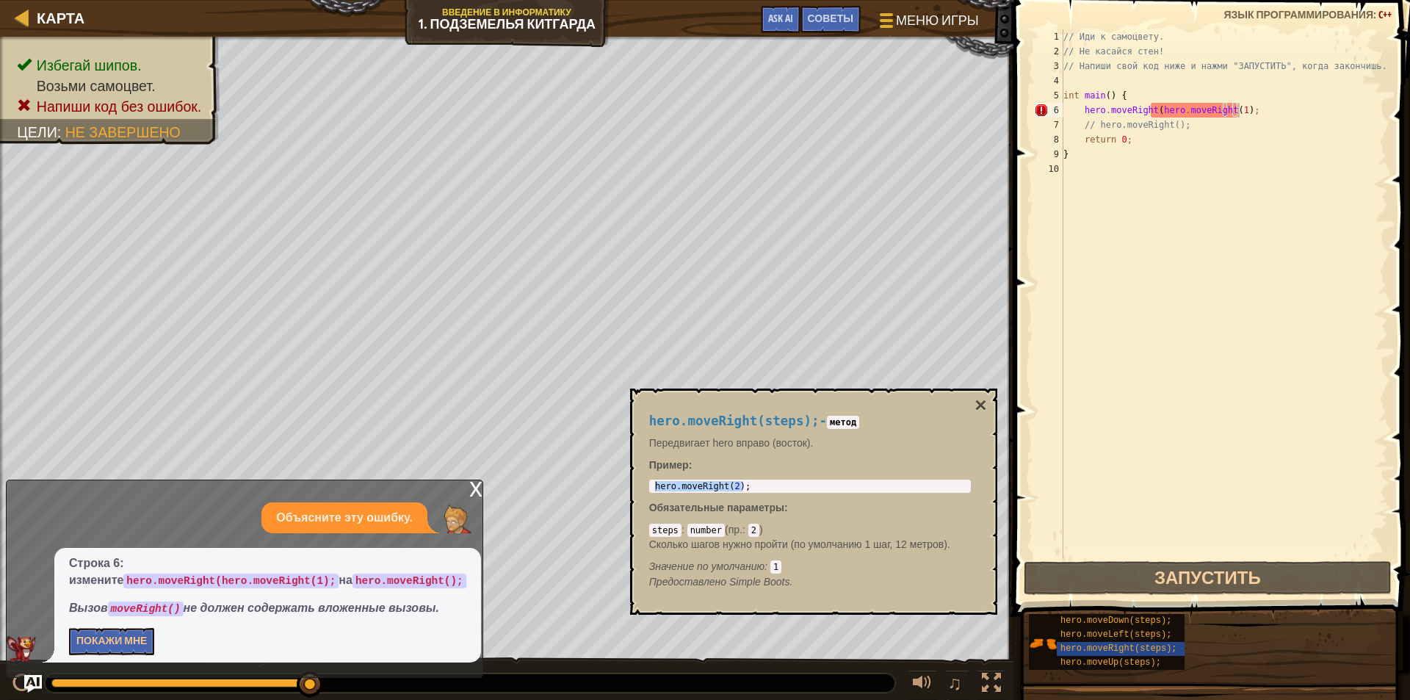
click at [442, 586] on p "Строка 6: измените hero.moveRight(hero.moveRight(1); на hero.moveRight();" at bounding box center [267, 572] width 397 height 34
click at [1233, 109] on div "// Иди к самоцвету. // Не касайся стен! // Напиши свой код ниже и нажми "ЗАПУСТ…" at bounding box center [1223, 308] width 327 height 558
click at [1232, 109] on div "// Иди к самоцвету. // Не касайся стен! // Напиши свой код ниже и нажми "ЗАПУСТ…" at bounding box center [1223, 308] width 327 height 558
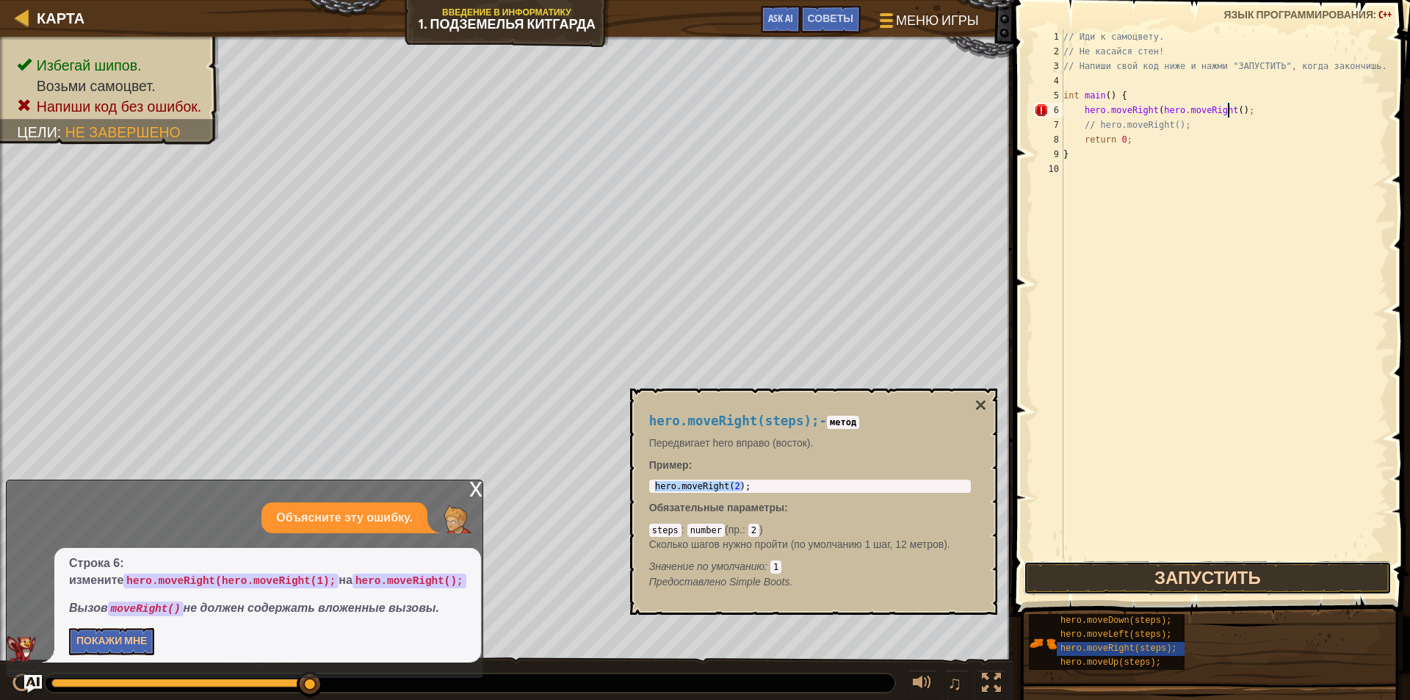
click at [1150, 580] on button "Запустить" at bounding box center [1207, 578] width 368 height 34
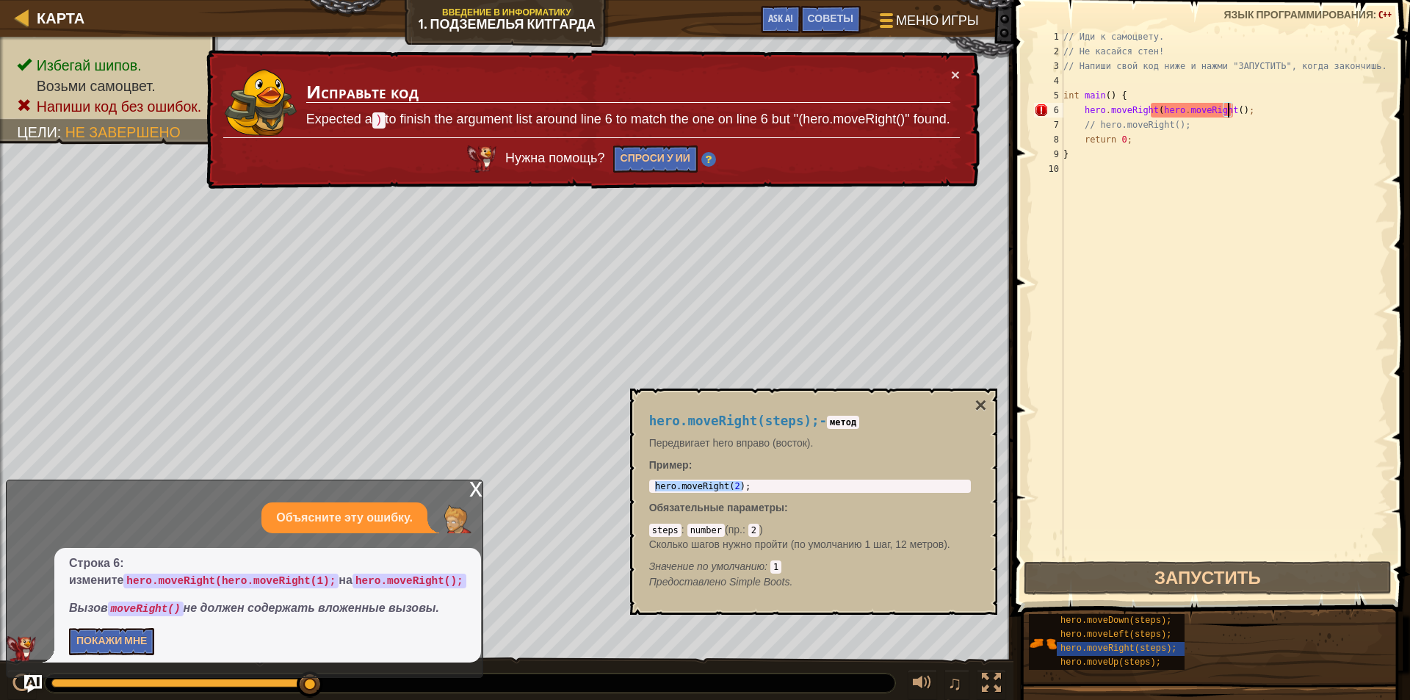
type textarea "hero.moveRight(hero.moveRight( );"
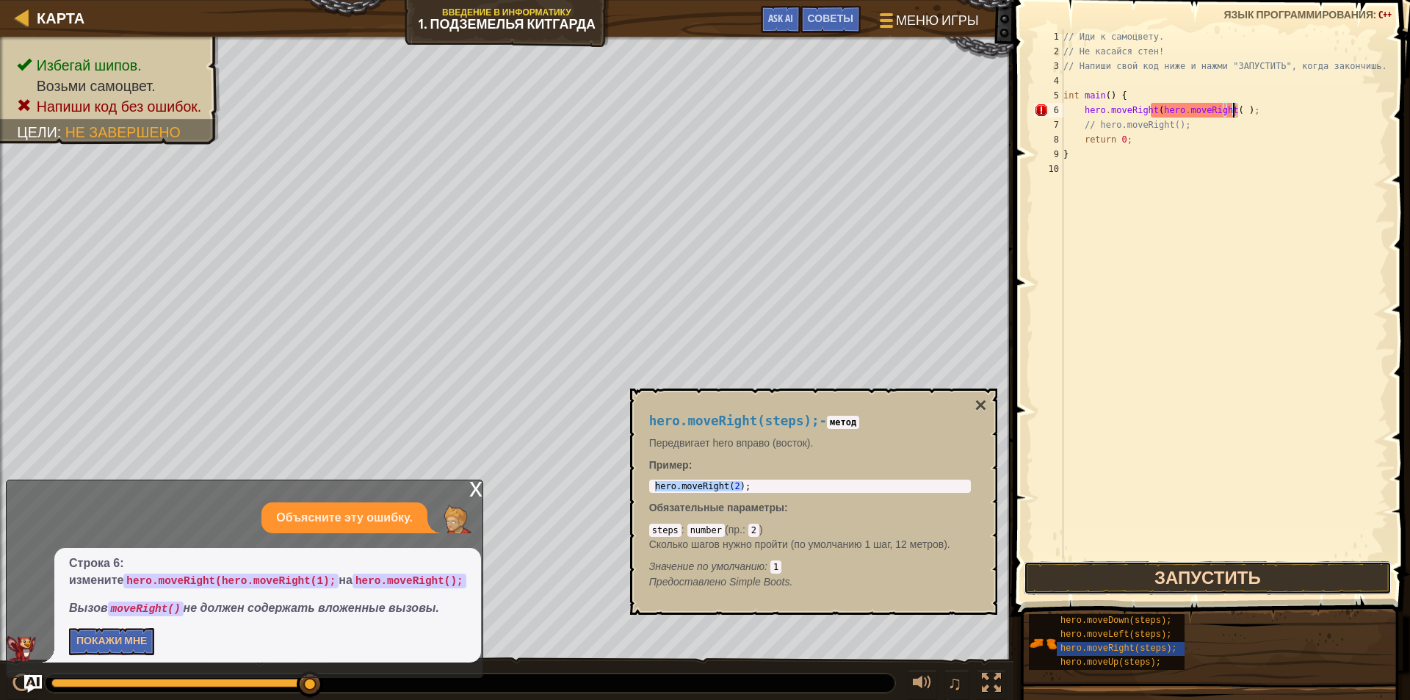
click at [1206, 581] on button "Запустить" at bounding box center [1207, 578] width 368 height 34
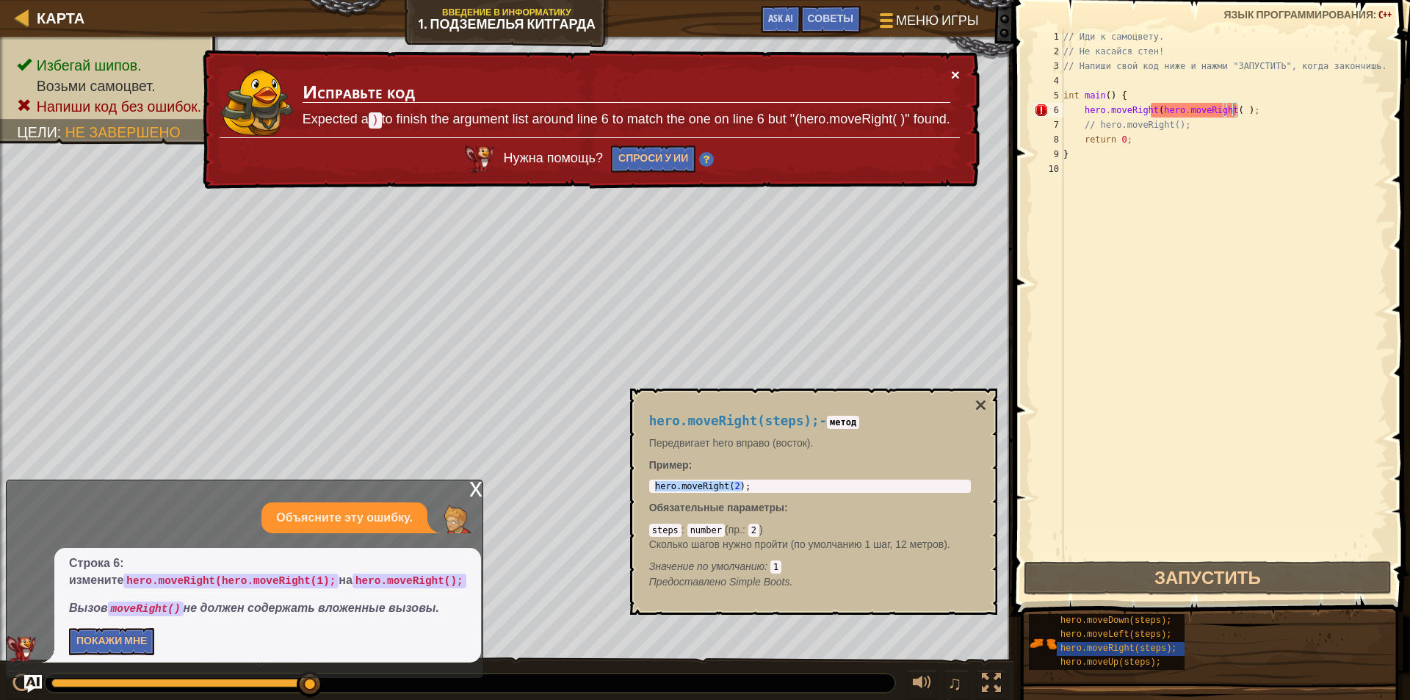
click at [954, 74] on button "×" at bounding box center [955, 74] width 9 height 15
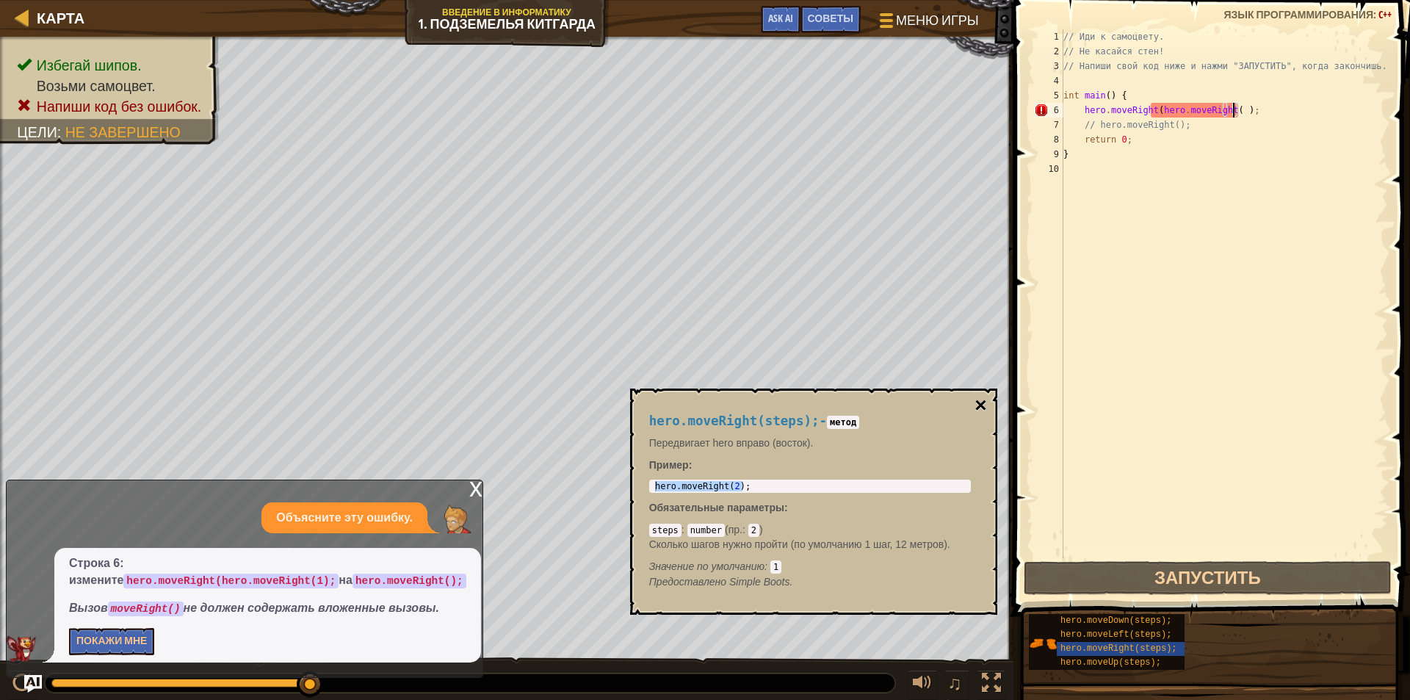
click at [982, 408] on button "×" at bounding box center [980, 405] width 12 height 21
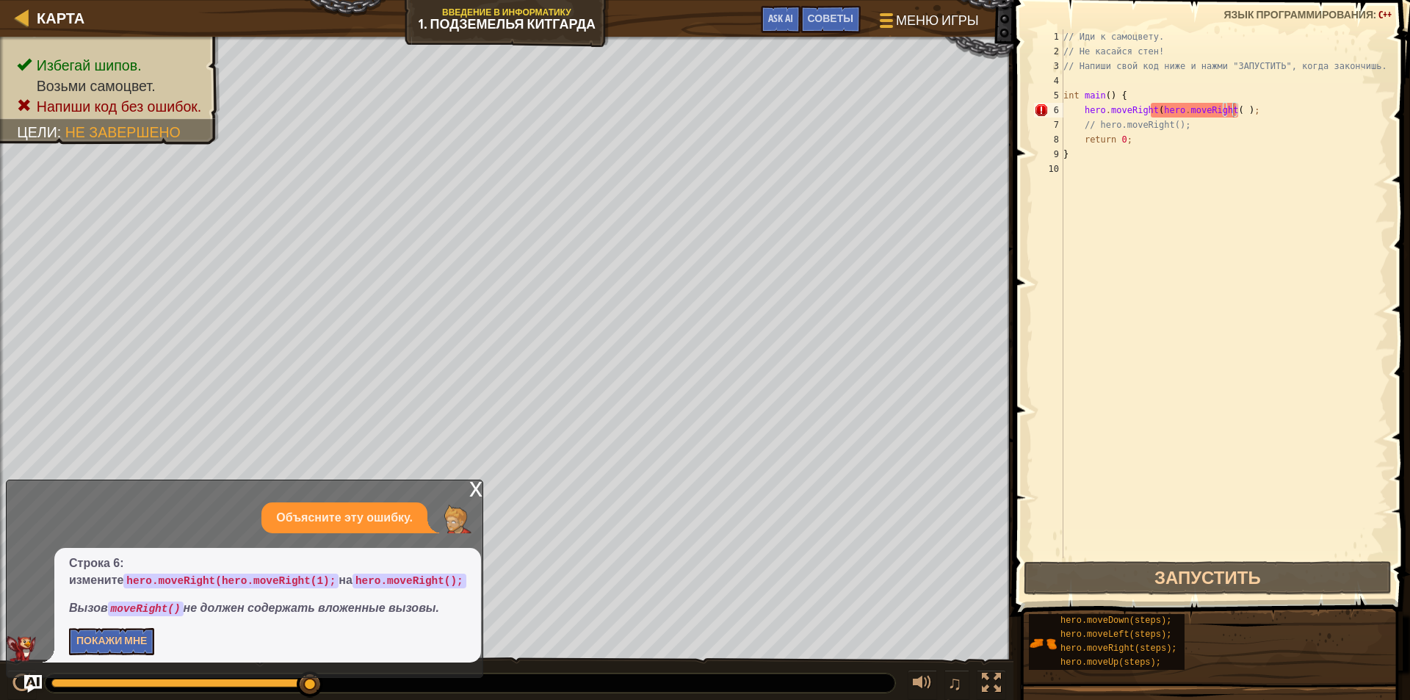
click at [473, 484] on div "x" at bounding box center [475, 487] width 13 height 15
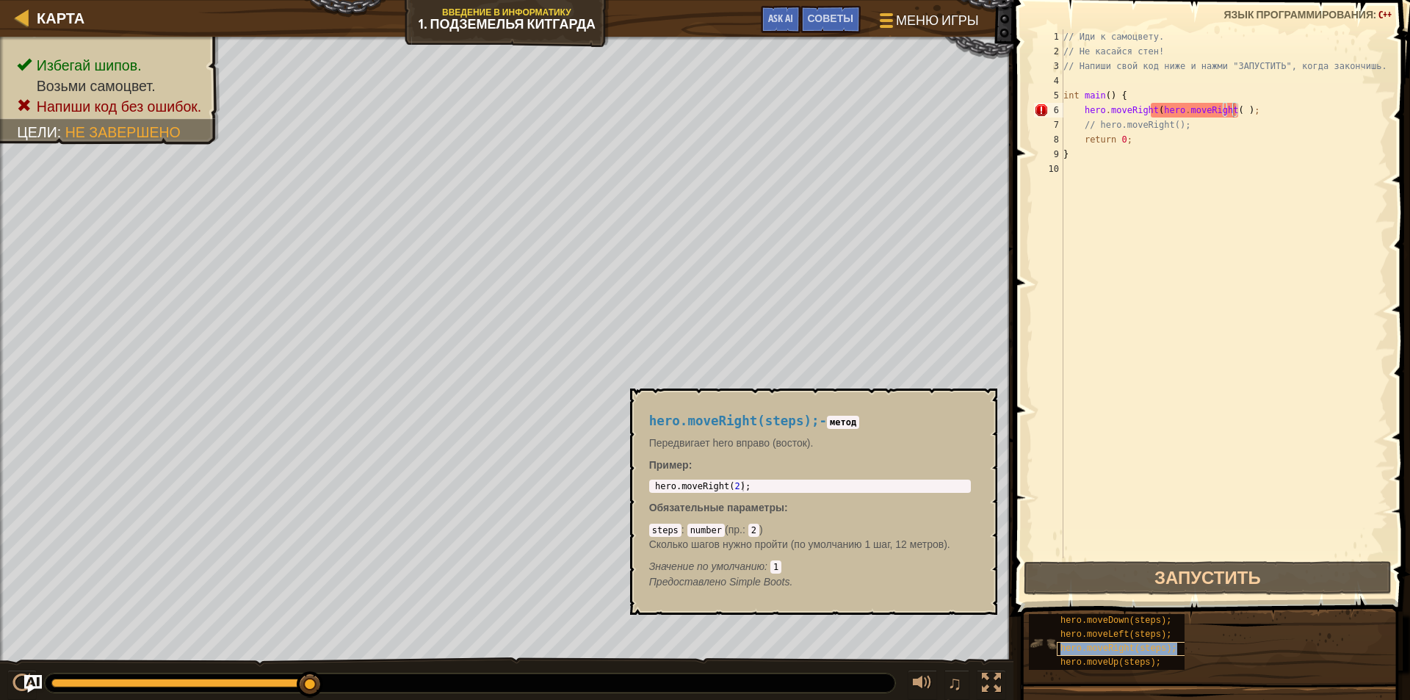
click at [1156, 644] on span "hero.moveRight(steps);" at bounding box center [1118, 648] width 116 height 10
type textarea "hero.moveRight(2);"
drag, startPoint x: 747, startPoint y: 482, endPoint x: 651, endPoint y: 478, distance: 95.5
click at [651, 478] on div "hero.moveRight(steps); - метод Передвигает hero вправо (восток). Пример : hero.…" at bounding box center [810, 501] width 342 height 203
drag, startPoint x: 689, startPoint y: 480, endPoint x: 1276, endPoint y: 132, distance: 682.0
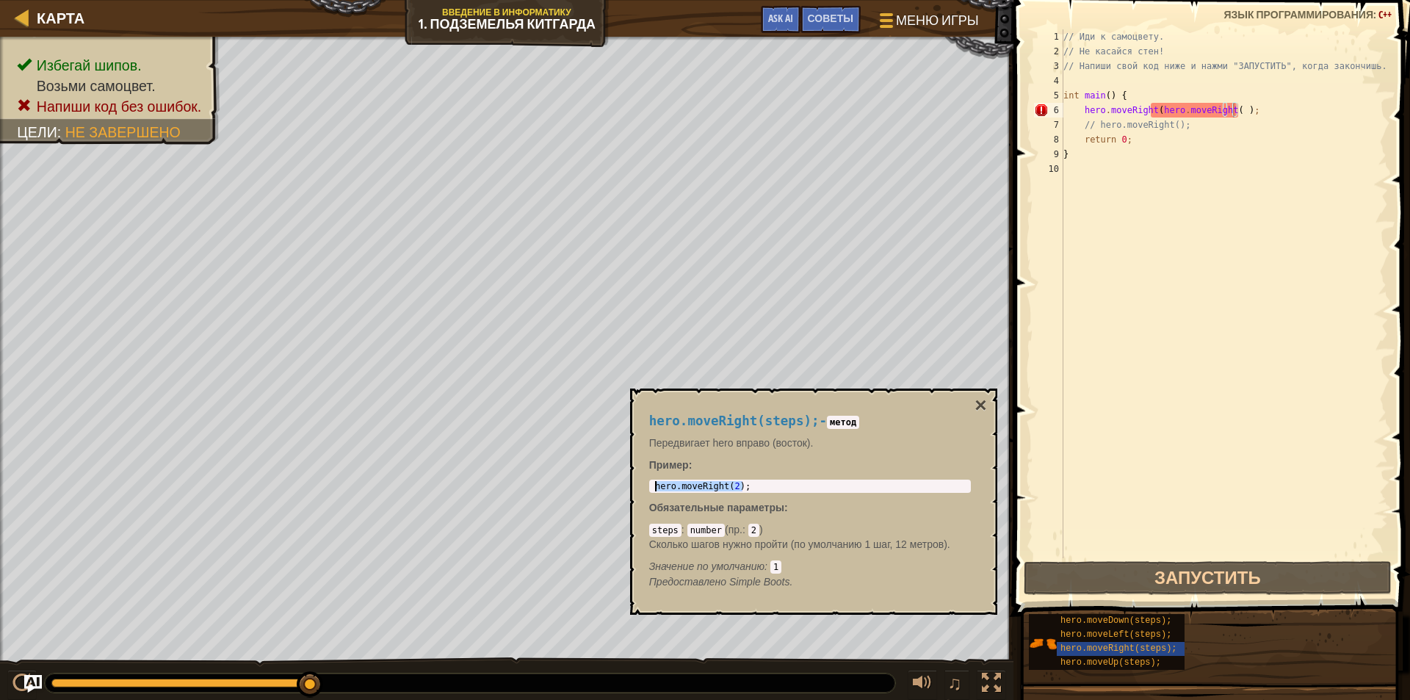
click at [1276, 132] on div "// Иди к самоцвету. // Не касайся стен! // Напиши свой код ниже и нажми "ЗАПУСТ…" at bounding box center [1223, 308] width 327 height 558
drag, startPoint x: 1235, startPoint y: 107, endPoint x: 1153, endPoint y: 112, distance: 81.6
click at [1153, 112] on div "// Иди к самоцвету. // Не касайся стен! // Напиши свой код ниже и нажми "ЗАПУСТ…" at bounding box center [1223, 308] width 327 height 558
type textarea "hero.moveRight(;"
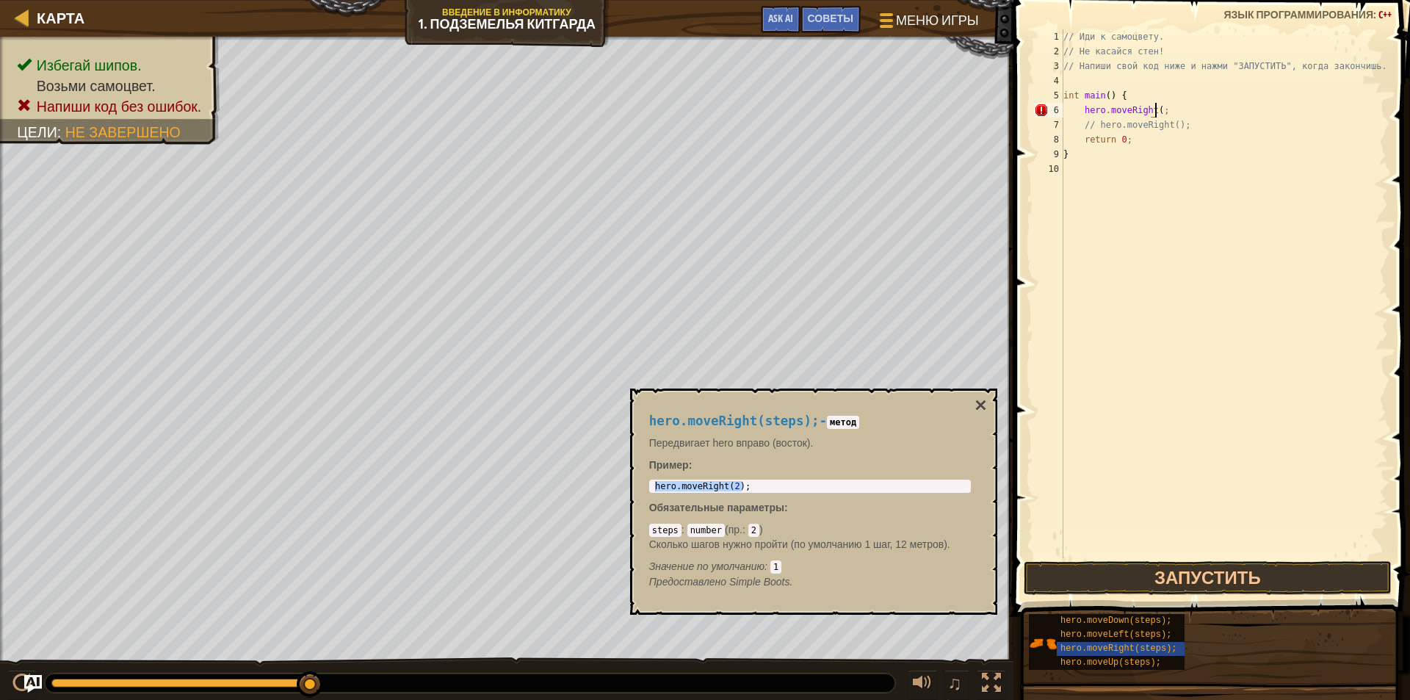
click at [1222, 170] on div "// Иди к самоцвету. // Не касайся стен! // Напиши свой код ниже и нажми "ЗАПУСТ…" at bounding box center [1223, 308] width 327 height 558
click at [1167, 109] on div "// Иди к самоцвету. // Не касайся стен! // Напиши свой код ниже и нажми "ЗАПУСТ…" at bounding box center [1223, 308] width 327 height 558
click at [1164, 109] on div "// Иди к самоцвету. // Не касайся стен! // Напиши свой код ниже и нажми "ЗАПУСТ…" at bounding box center [1223, 308] width 327 height 558
paste textarea "hero.moveRight(2);"
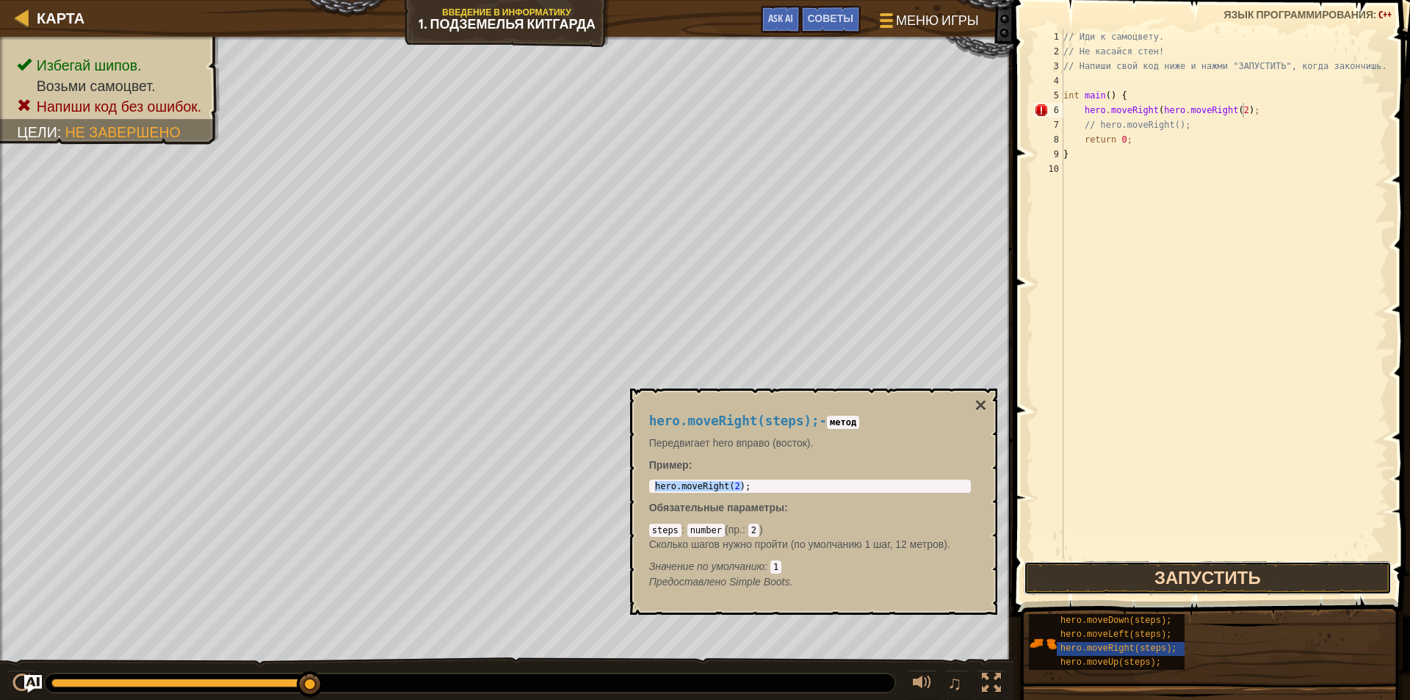
click at [1247, 576] on button "Запустить" at bounding box center [1207, 578] width 368 height 34
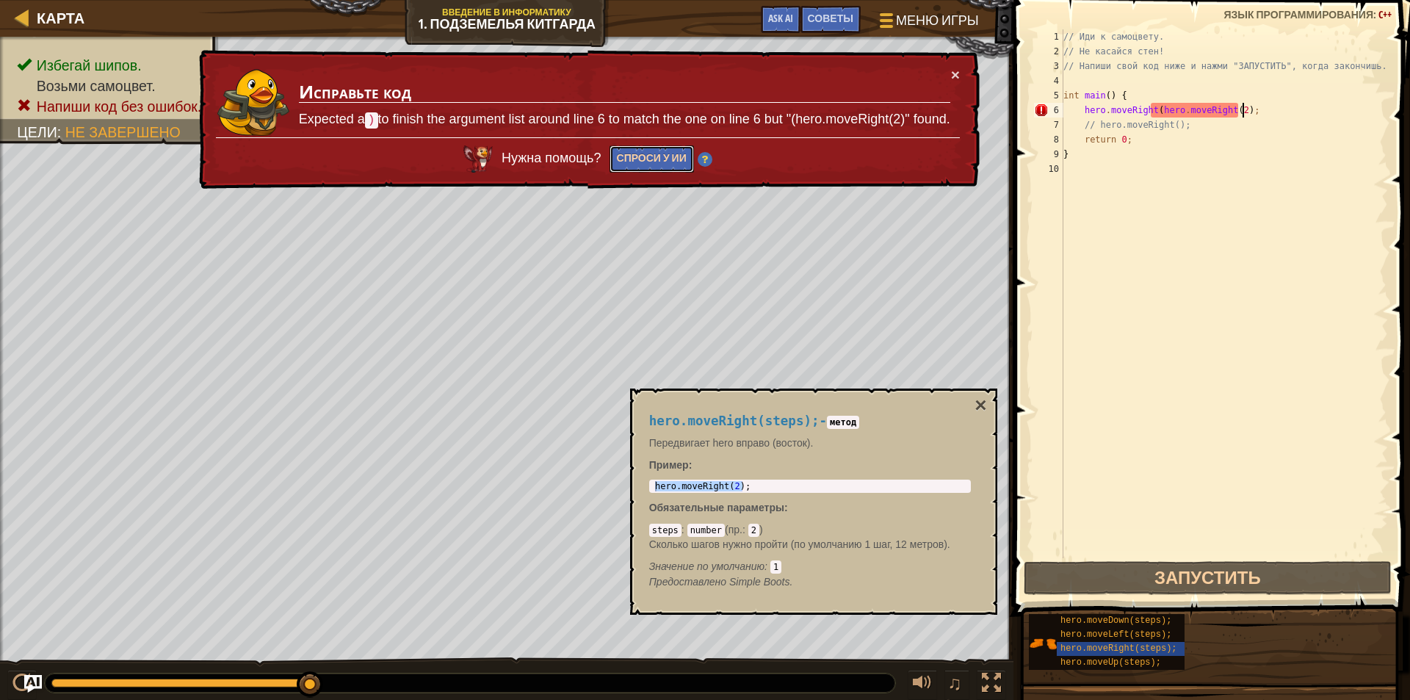
click at [639, 156] on button "Спроси у ИИ" at bounding box center [651, 158] width 84 height 27
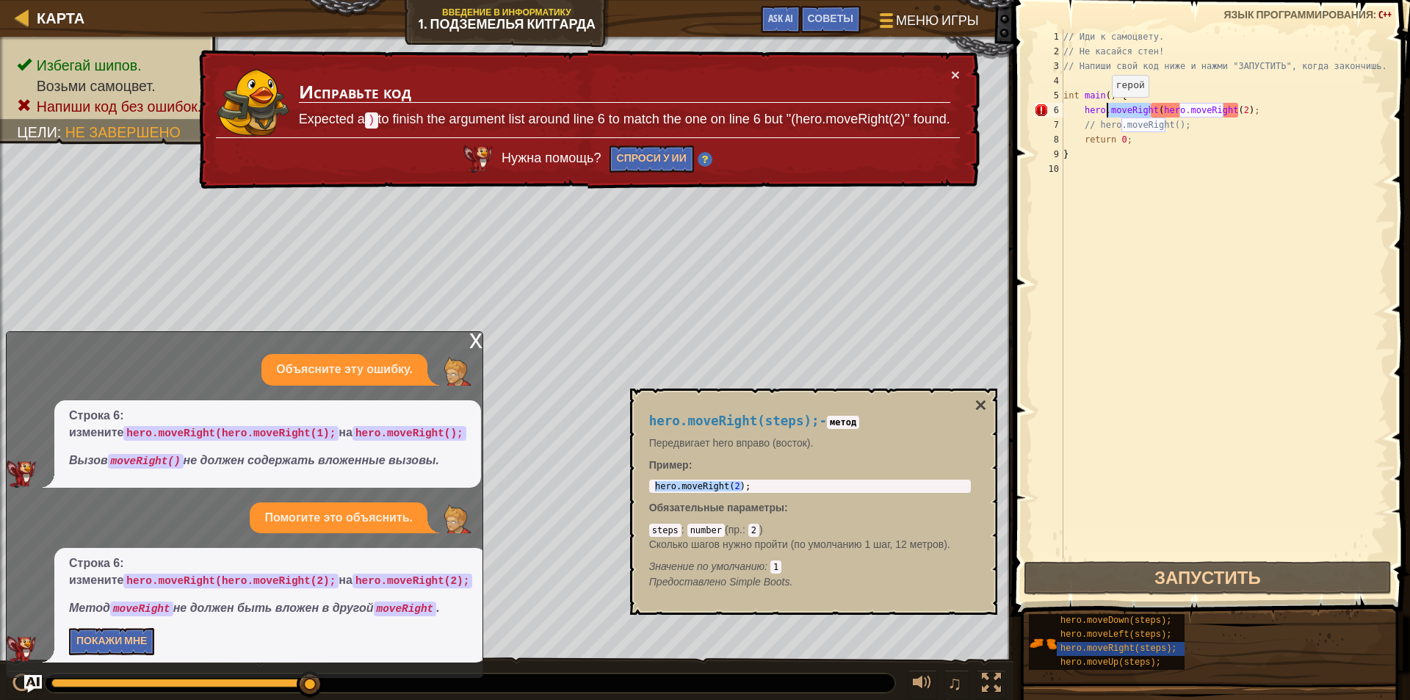
drag, startPoint x: 1149, startPoint y: 109, endPoint x: 1104, endPoint y: 112, distance: 44.8
click at [1104, 112] on div "// Иди к самоцвету. // Не касайся стен! // Напиши свой код ниже и нажми "ЗАПУСТ…" at bounding box center [1223, 308] width 327 height 558
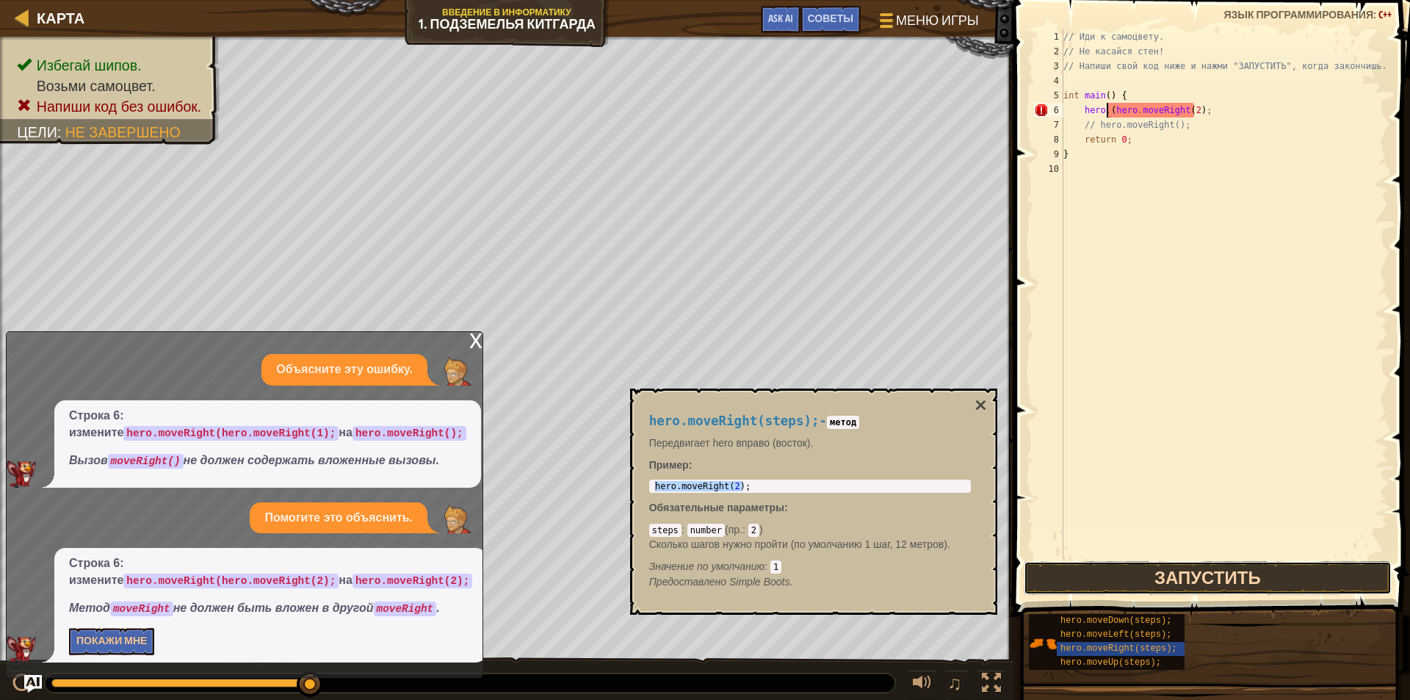
click at [1225, 578] on button "Запустить" at bounding box center [1207, 578] width 368 height 34
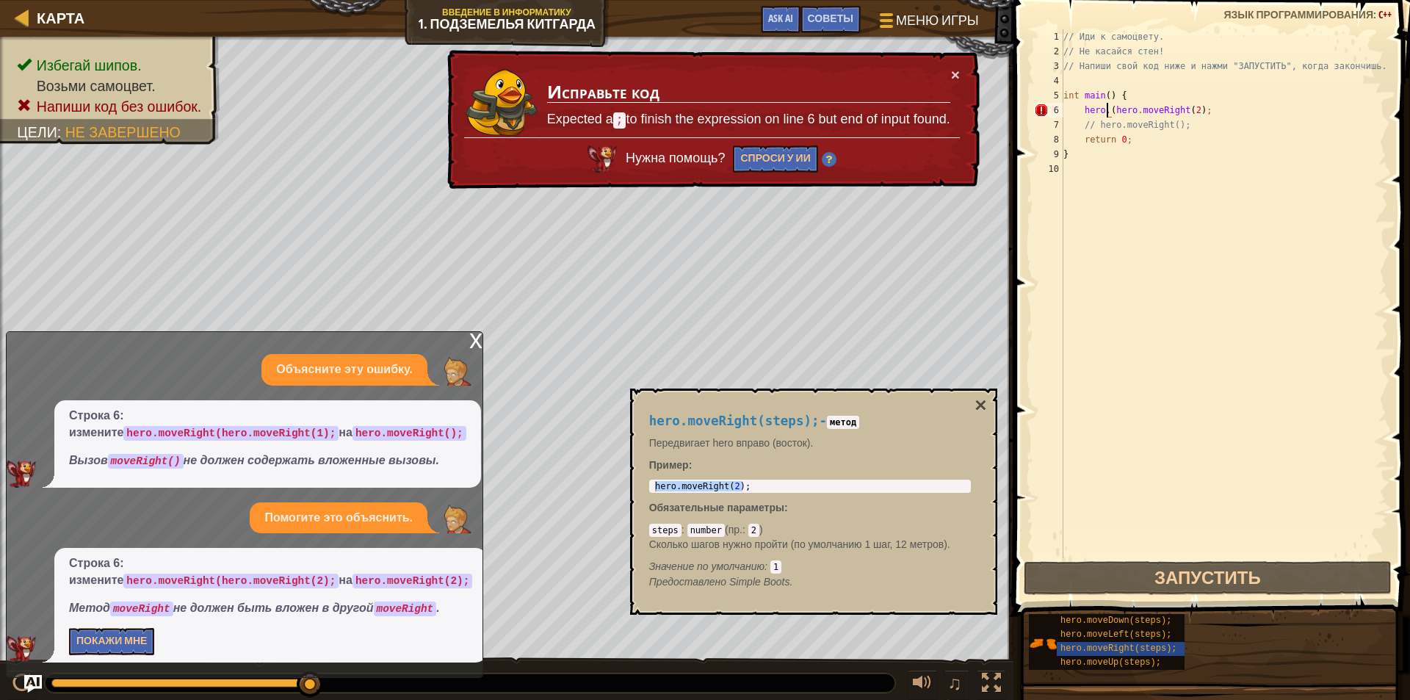
click at [960, 68] on div "× Исправьте код Expected a ; to finish the expression on line 6 but end of inpu…" at bounding box center [711, 119] width 535 height 139
click at [957, 71] on button "×" at bounding box center [955, 74] width 9 height 15
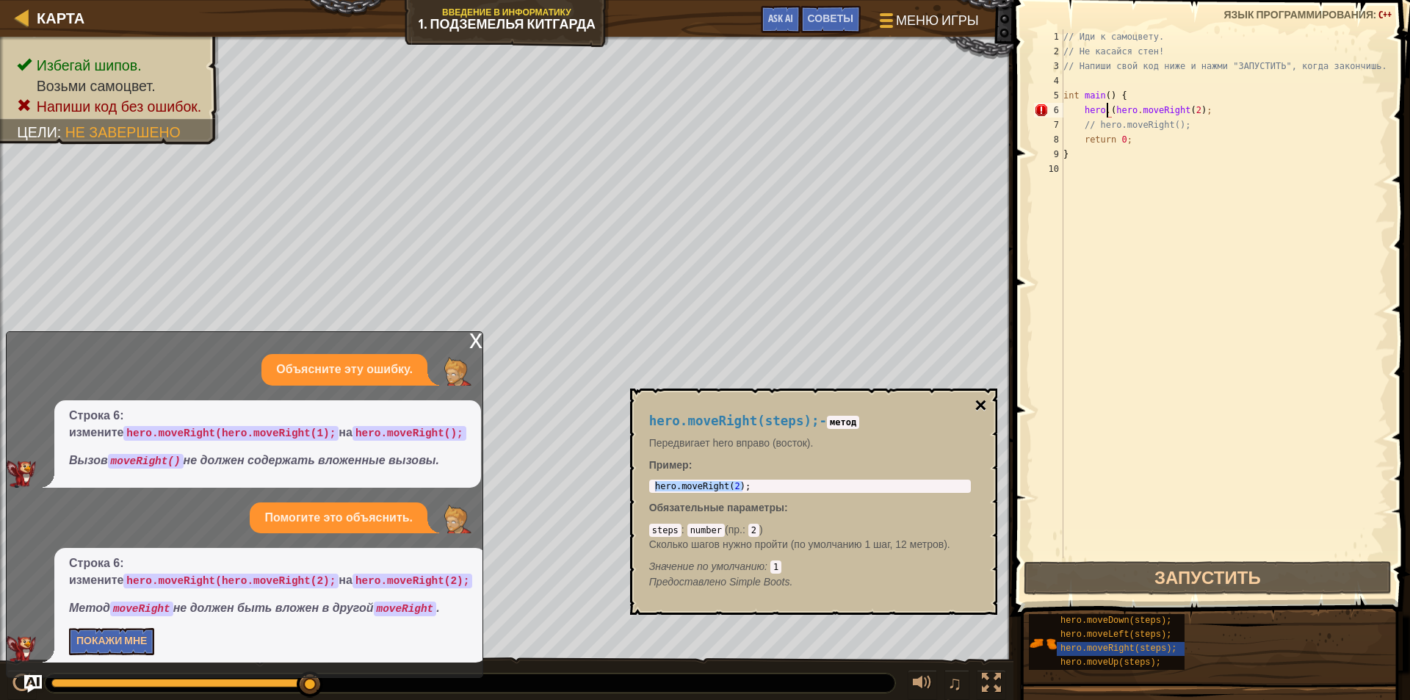
click at [982, 404] on button "×" at bounding box center [980, 405] width 12 height 21
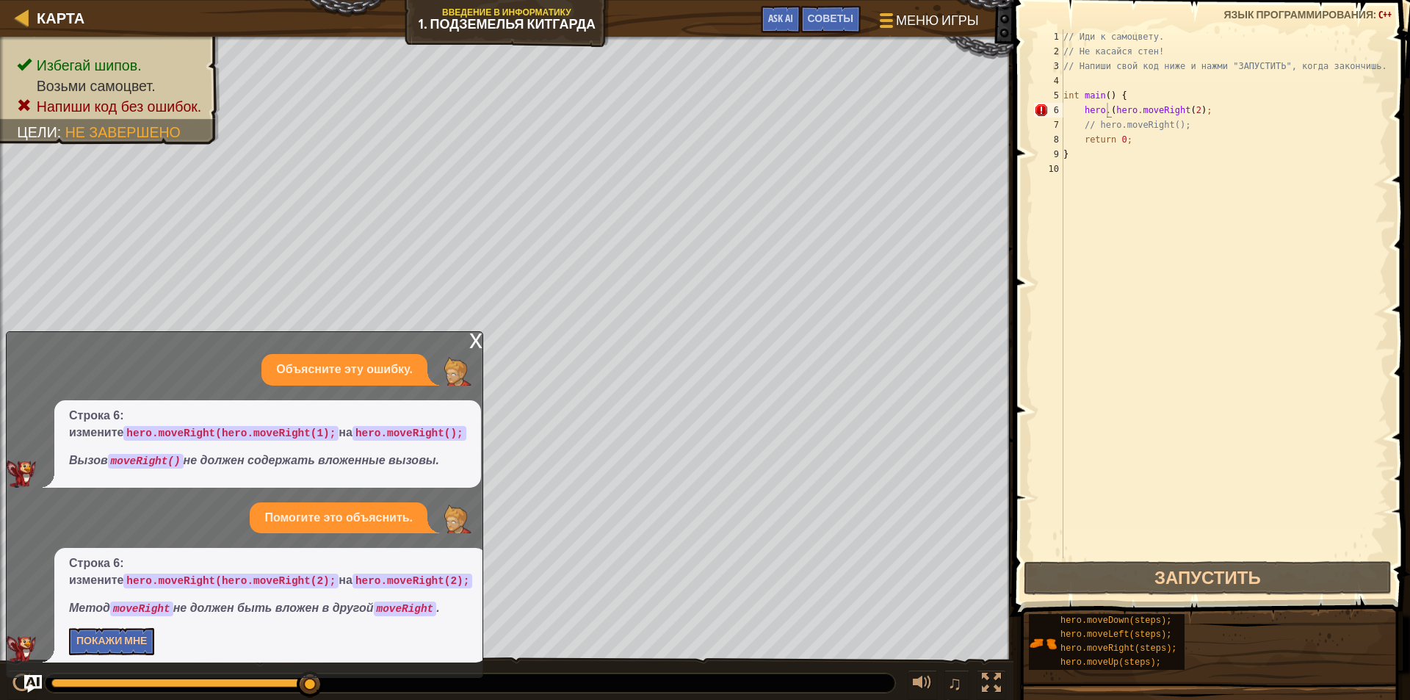
click at [474, 339] on div "x" at bounding box center [475, 339] width 13 height 15
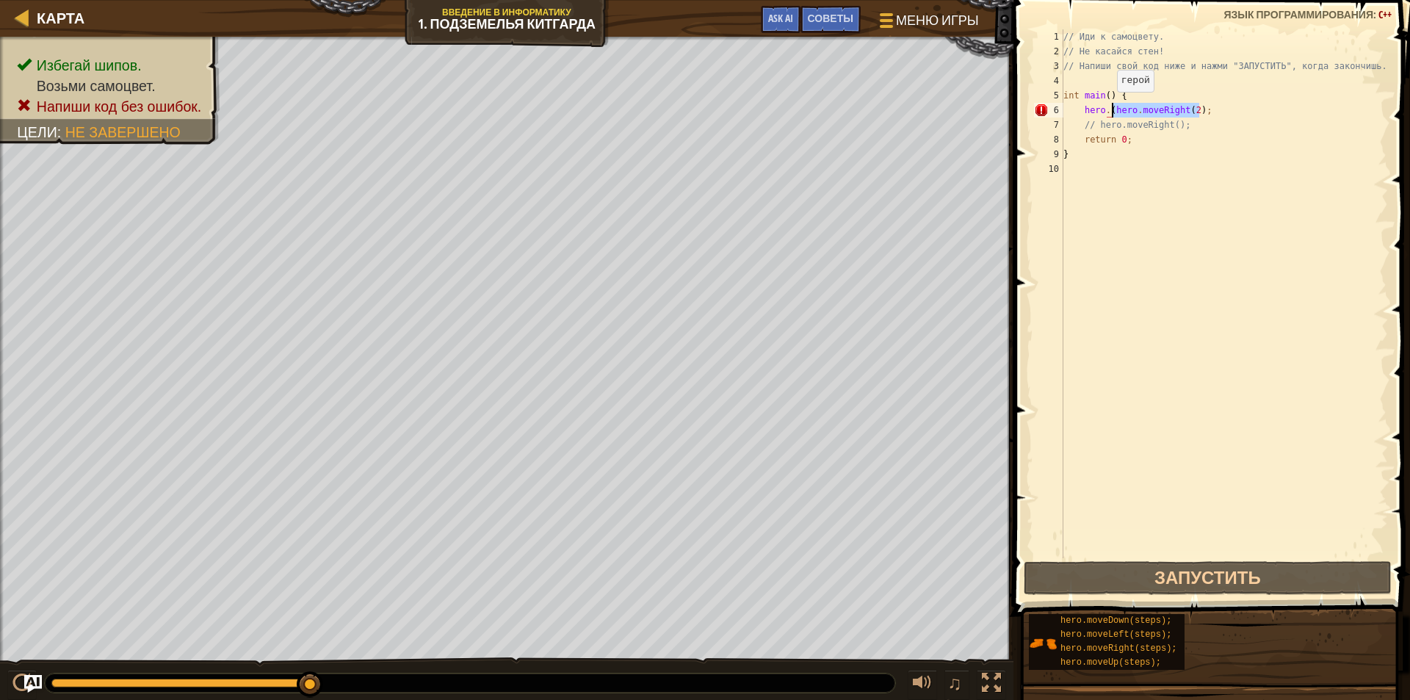
drag, startPoint x: 1208, startPoint y: 105, endPoint x: 1109, endPoint y: 106, distance: 98.4
click at [1109, 106] on div "// Иди к самоцвету. // Не касайся стен! // Напиши свой код ниже и нажми "ЗАПУСТ…" at bounding box center [1223, 308] width 327 height 558
type textarea "hero.("
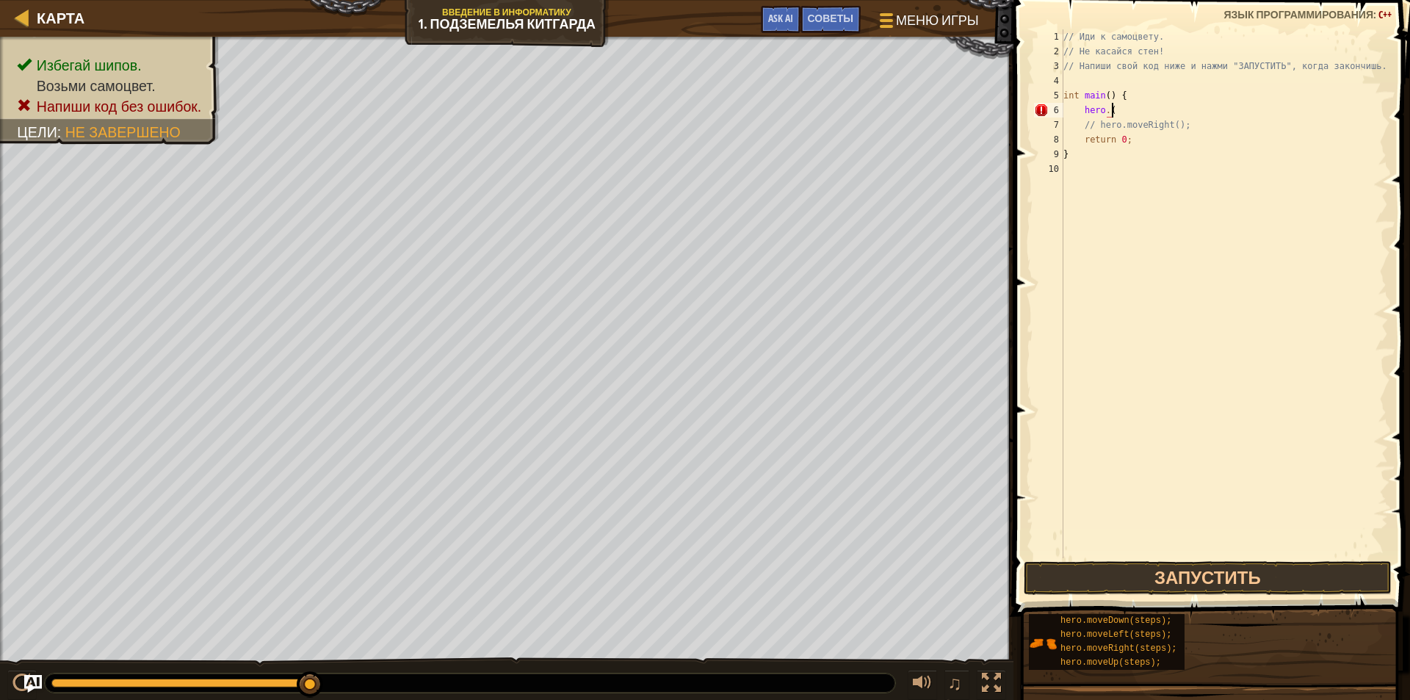
drag, startPoint x: 1106, startPoint y: 112, endPoint x: 1098, endPoint y: 112, distance: 7.4
click at [1098, 112] on div "// Иди к самоцвету. // Не касайся стен! // Напиши свой код ниже и нажми "ЗАПУСТ…" at bounding box center [1223, 308] width 327 height 558
click at [1115, 107] on div "// Иди к самоцвету. // Не касайся стен! // Напиши свой код ниже и нажми "ЗАПУСТ…" at bounding box center [1223, 308] width 327 height 558
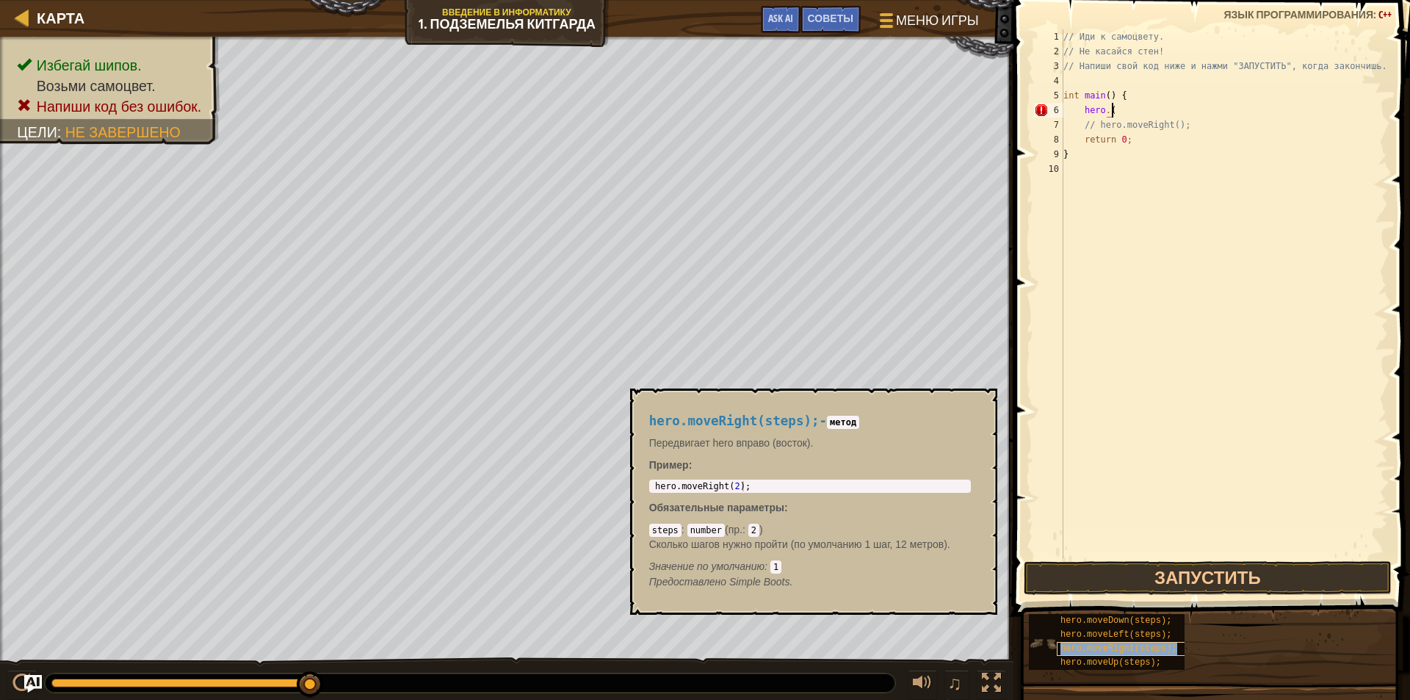
click at [1109, 646] on span "hero.moveRight(steps);" at bounding box center [1118, 648] width 116 height 10
type textarea "hero.moveRight(2);"
drag, startPoint x: 749, startPoint y: 486, endPoint x: 642, endPoint y: 479, distance: 107.4
click at [642, 479] on div "hero.moveRight(steps); - метод Передвигает hero вправо (восток). Пример : hero.…" at bounding box center [810, 501] width 342 height 203
click at [1142, 103] on div "// Иди к самоцвету. // Не касайся стен! // Напиши свой код ниже и нажми "ЗАПУСТ…" at bounding box center [1223, 308] width 327 height 558
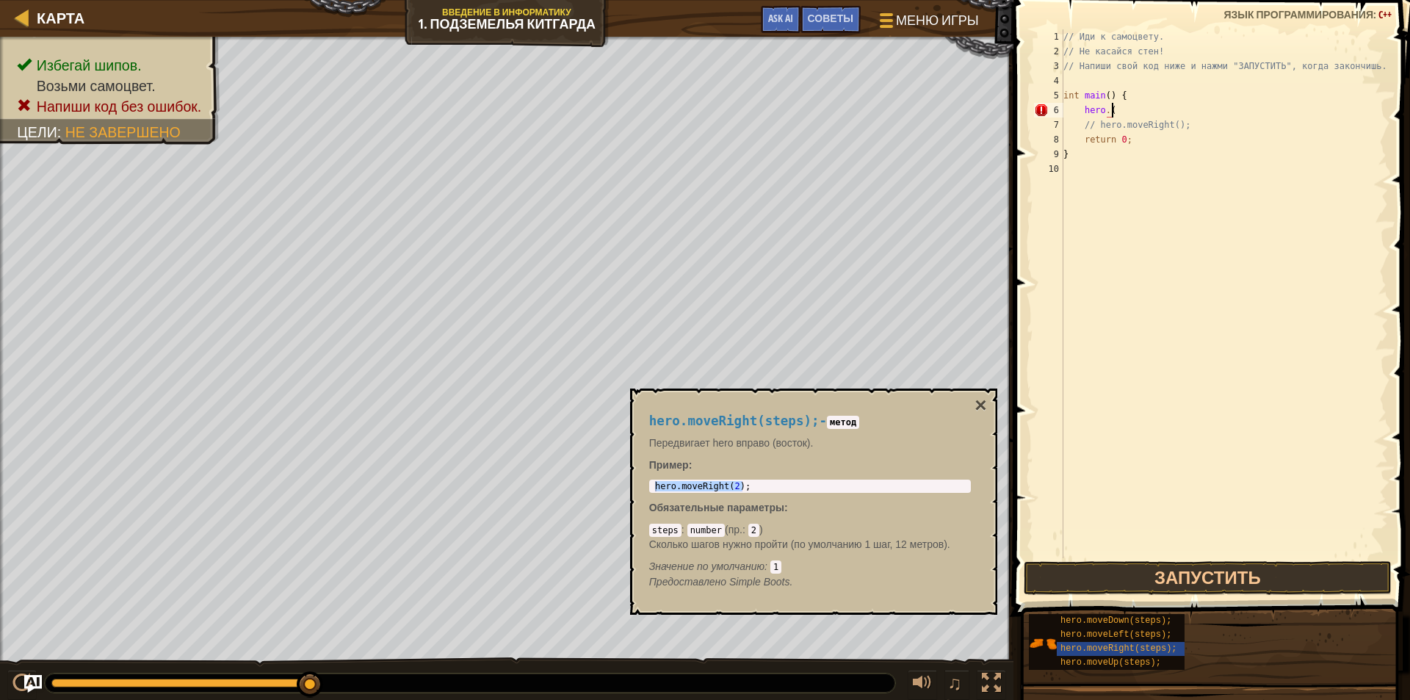
click at [1142, 95] on div "// Иди к самоцвету. // Не касайся стен! // Напиши свой код ниже и нажми "ЗАПУСТ…" at bounding box center [1223, 308] width 327 height 558
click at [1106, 112] on div "// Иди к самоцвету. // Не касайся стен! // Напиши свой код ниже и нажми "ЗАПУСТ…" at bounding box center [1223, 308] width 327 height 558
click at [1120, 110] on div "// Иди к самоцвету. // Не касайся стен! // Напиши свой код ниже и нажми "ЗАПУСТ…" at bounding box center [1223, 308] width 327 height 558
paste textarea "hero.moveRight(2);"
click at [1199, 577] on button "Запустить" at bounding box center [1207, 578] width 368 height 34
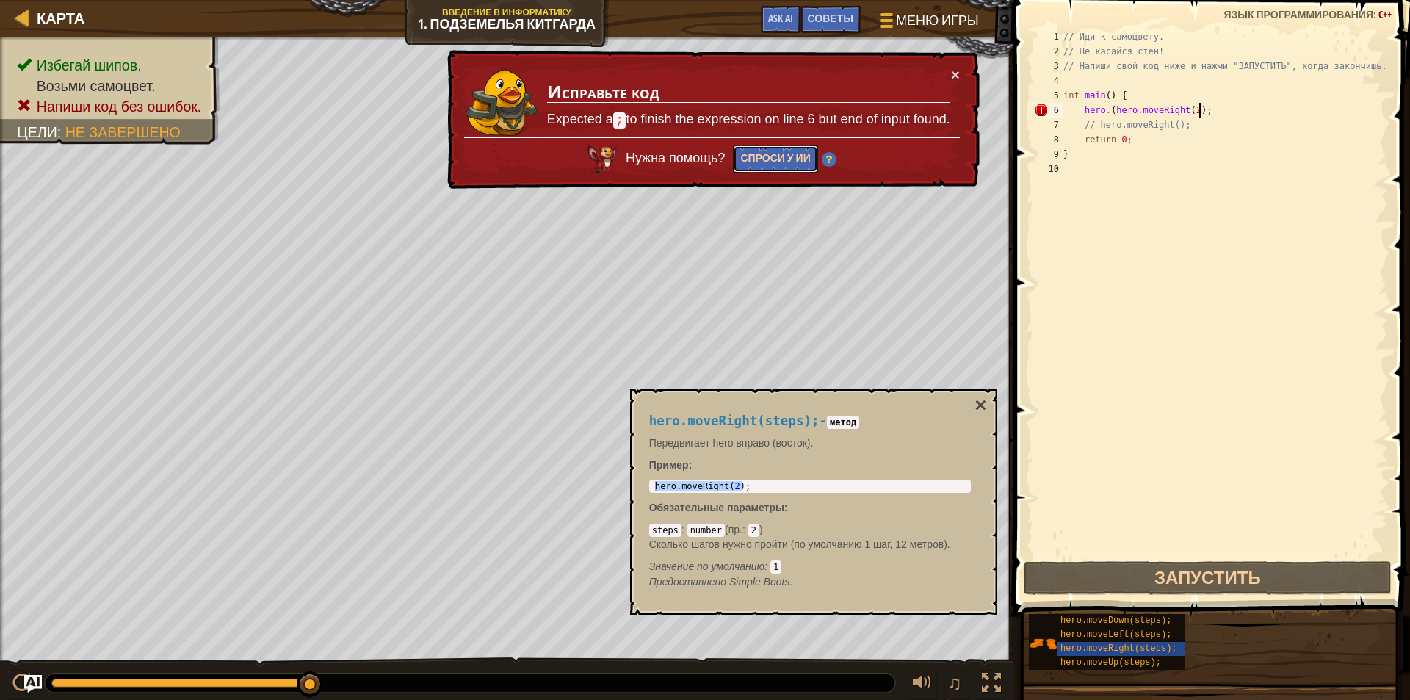
click at [760, 157] on button "Спроси у ИИ" at bounding box center [775, 158] width 84 height 27
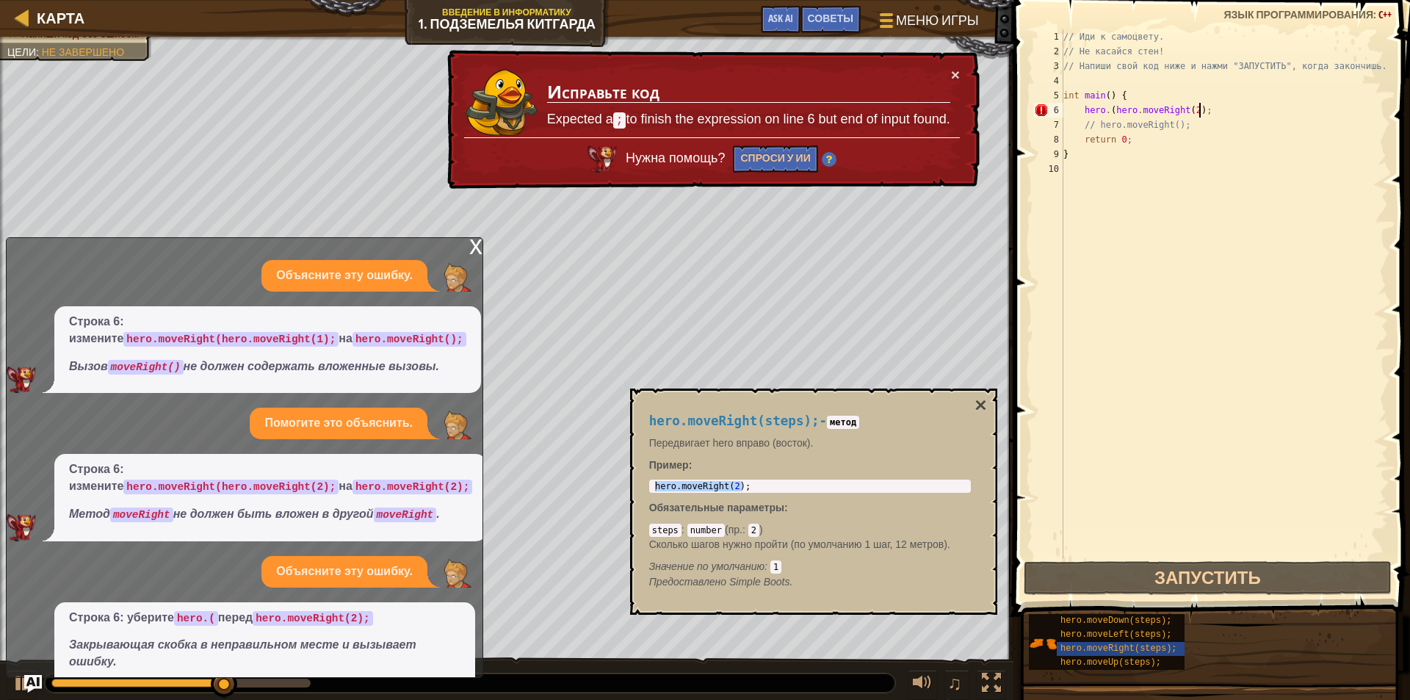
scroll to position [54, 0]
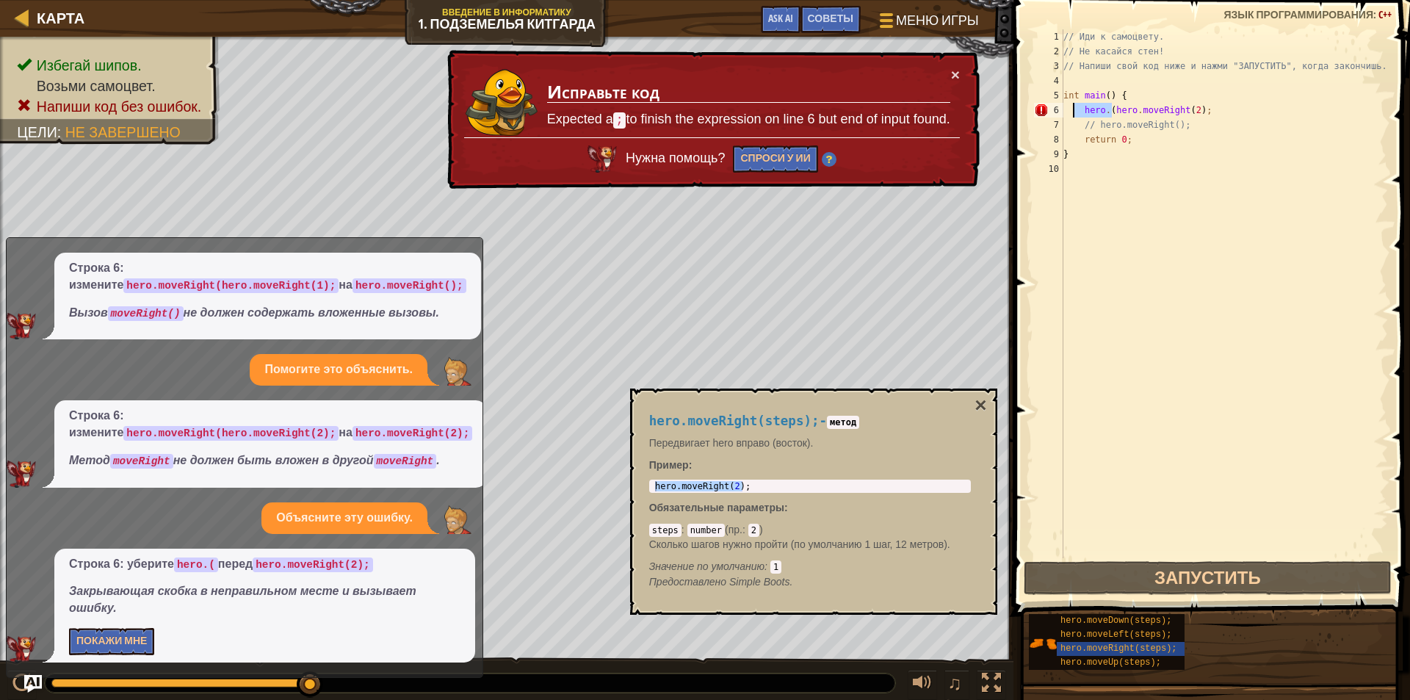
drag, startPoint x: 1112, startPoint y: 111, endPoint x: 1071, endPoint y: 116, distance: 40.7
click at [1071, 116] on div "// Иди к самоцвету. // Не касайся стен! // Напиши свой код ниже и нажми "ЗАПУСТ…" at bounding box center [1223, 308] width 327 height 558
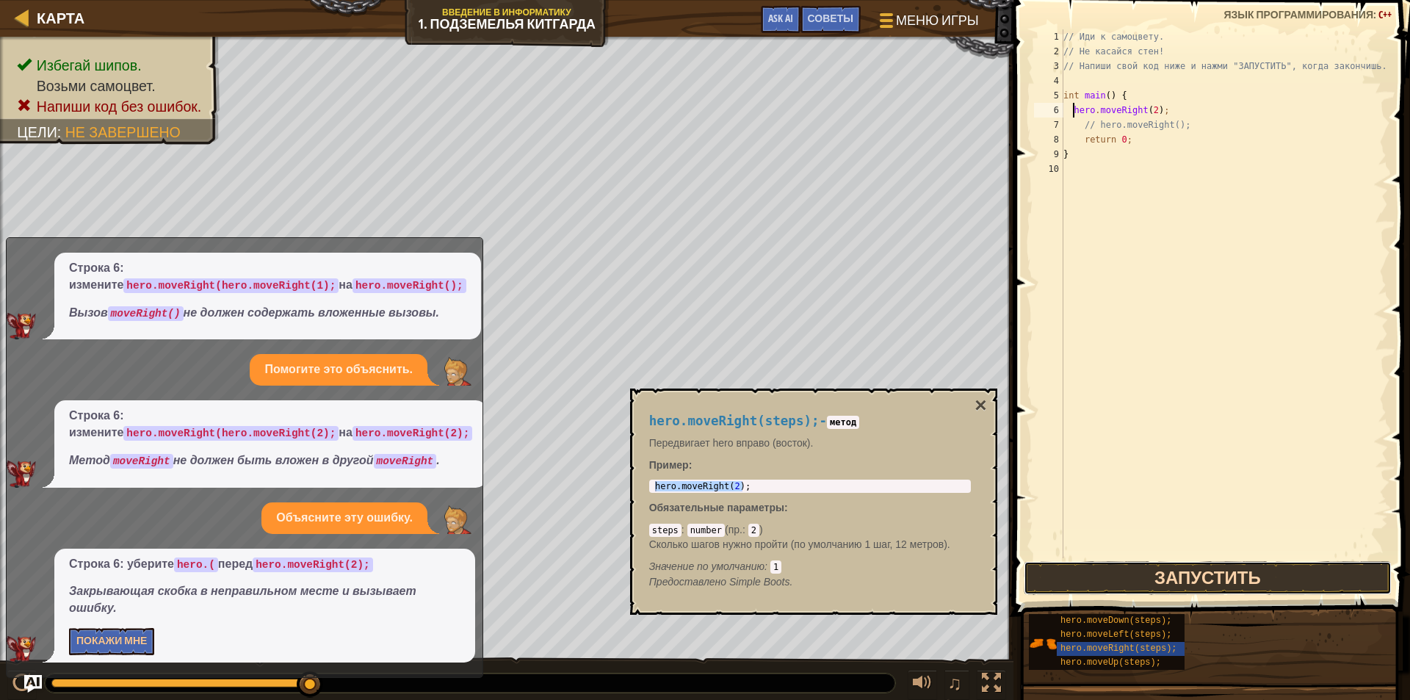
click at [1153, 574] on button "Запустить" at bounding box center [1207, 578] width 368 height 34
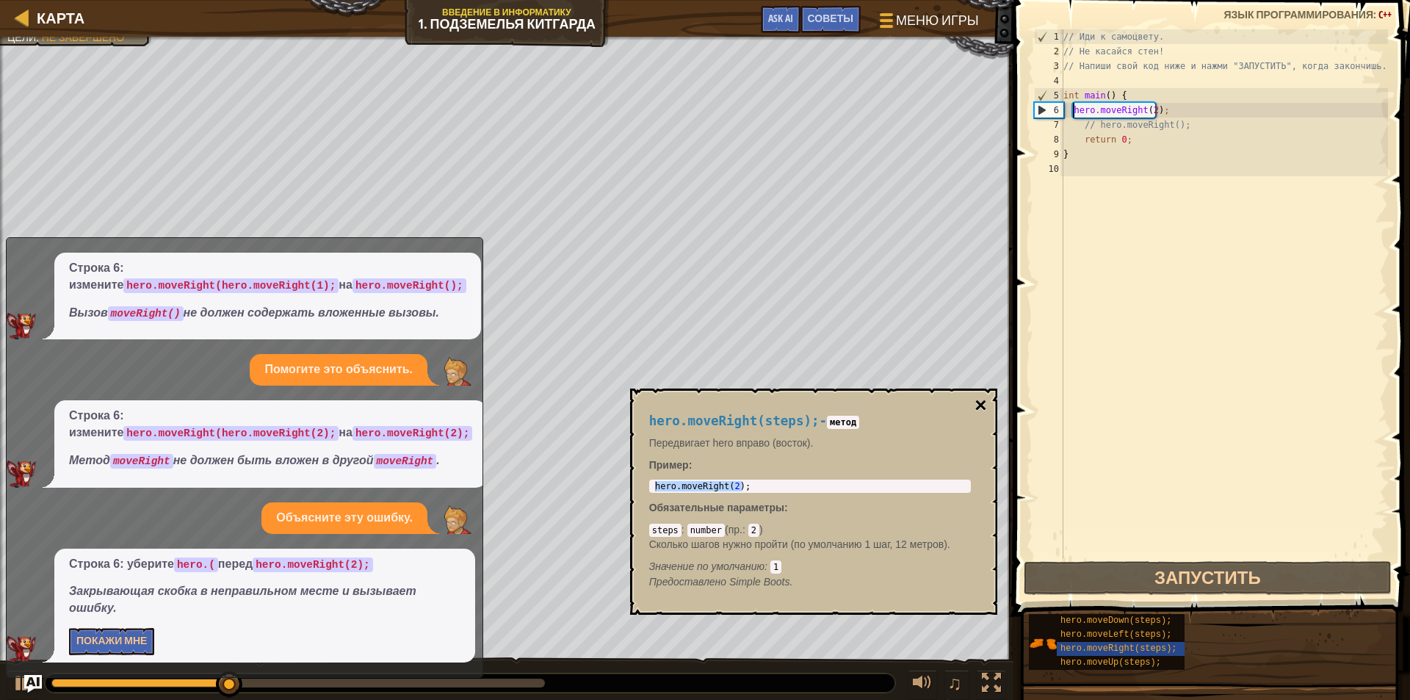
click at [983, 402] on button "×" at bounding box center [980, 405] width 12 height 21
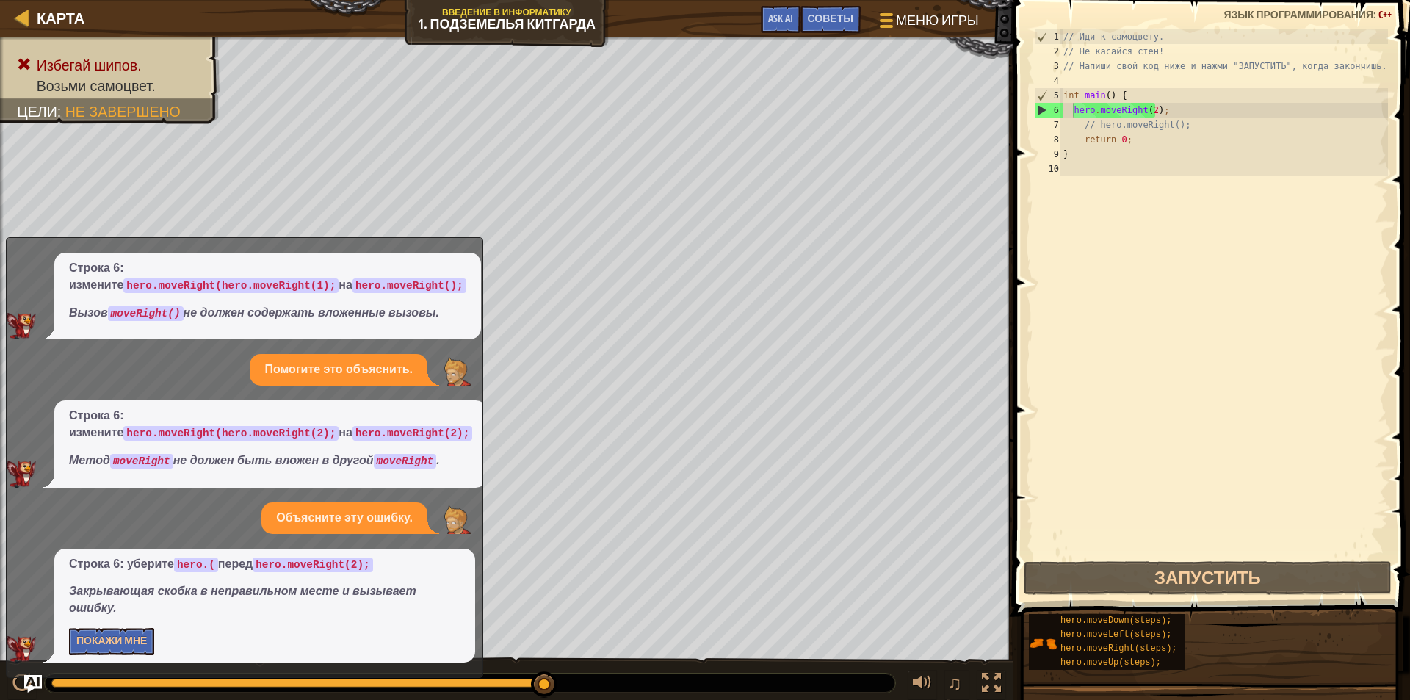
click at [479, 250] on div "x Объясните эту ошибку. Строка 6: измените hero.moveRight(hero.moveRight(1); на…" at bounding box center [244, 457] width 477 height 440
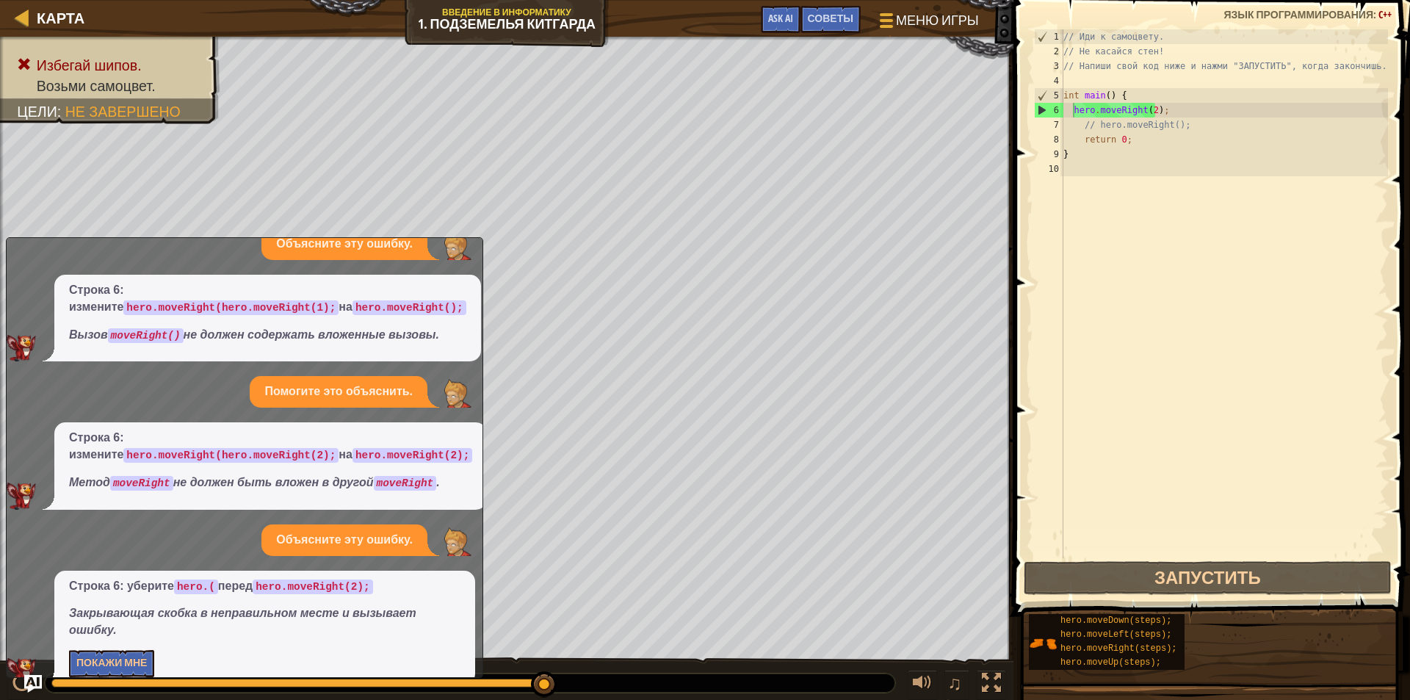
scroll to position [0, 0]
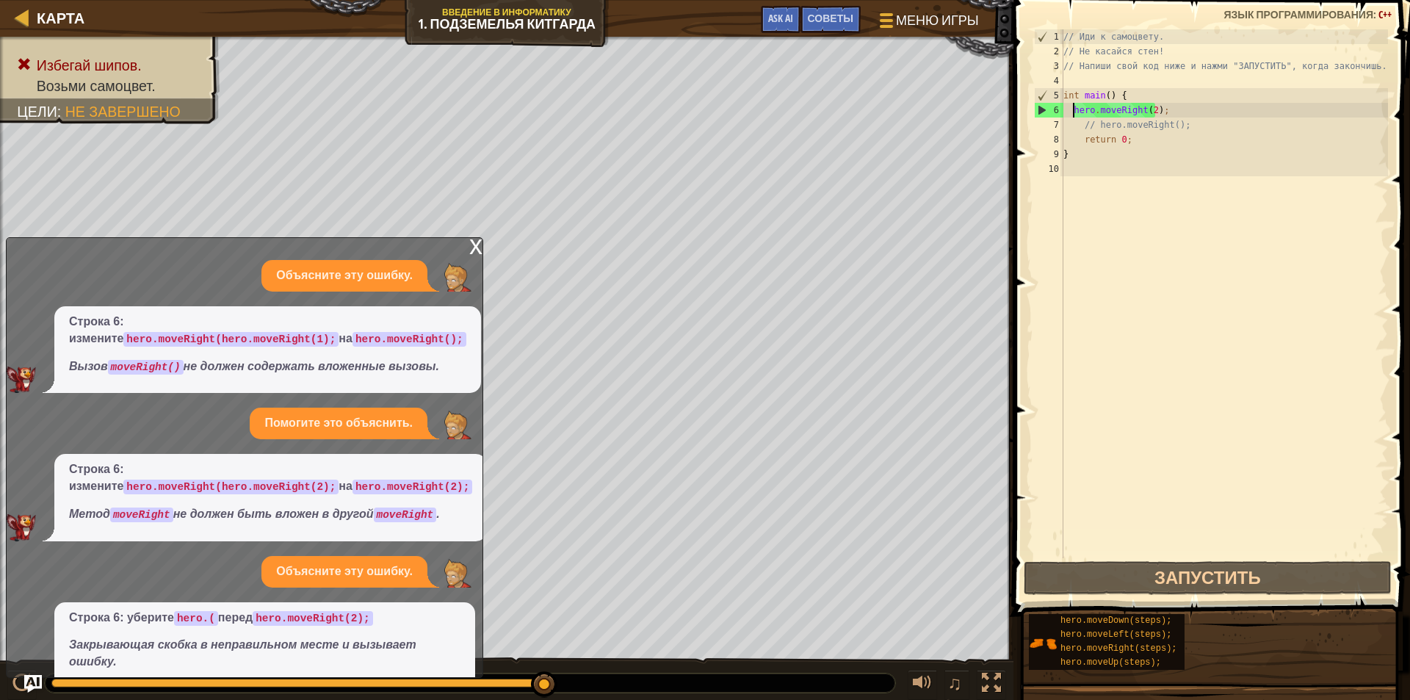
click at [473, 250] on div "x" at bounding box center [475, 245] width 13 height 15
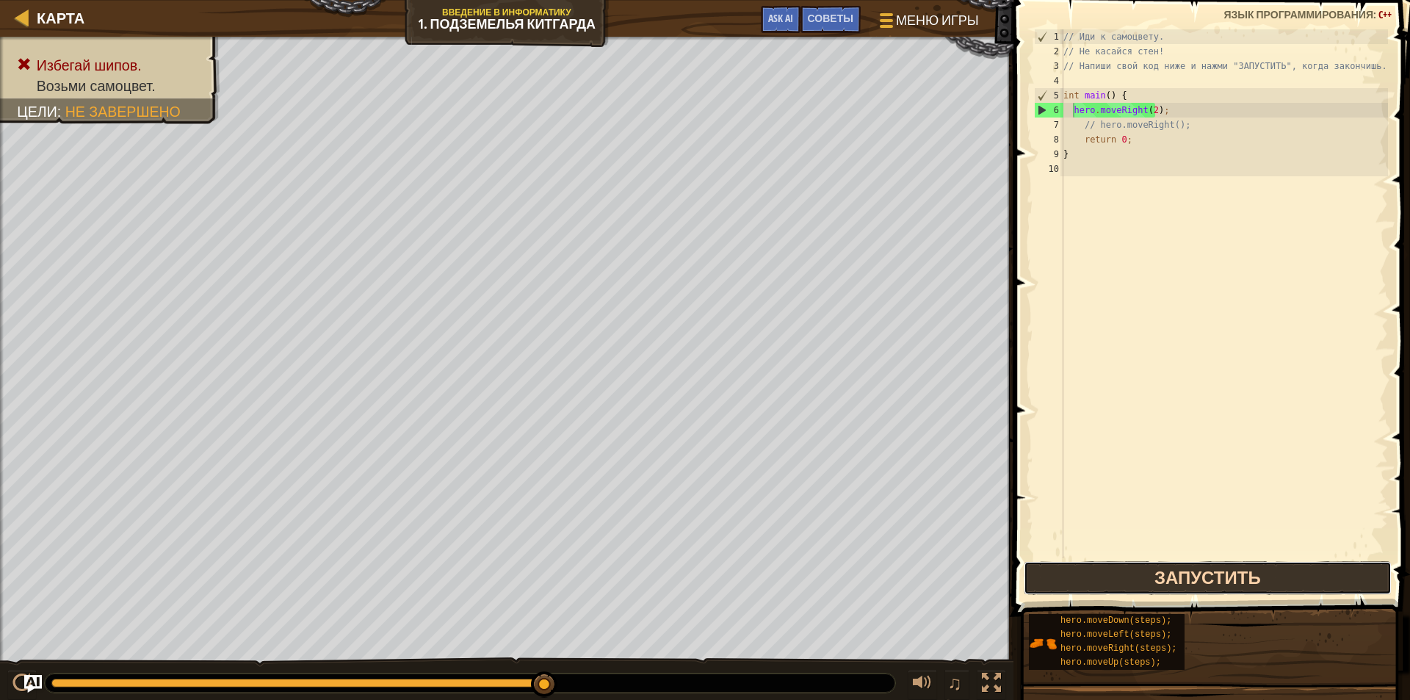
click at [1144, 573] on button "Запустить" at bounding box center [1207, 578] width 368 height 34
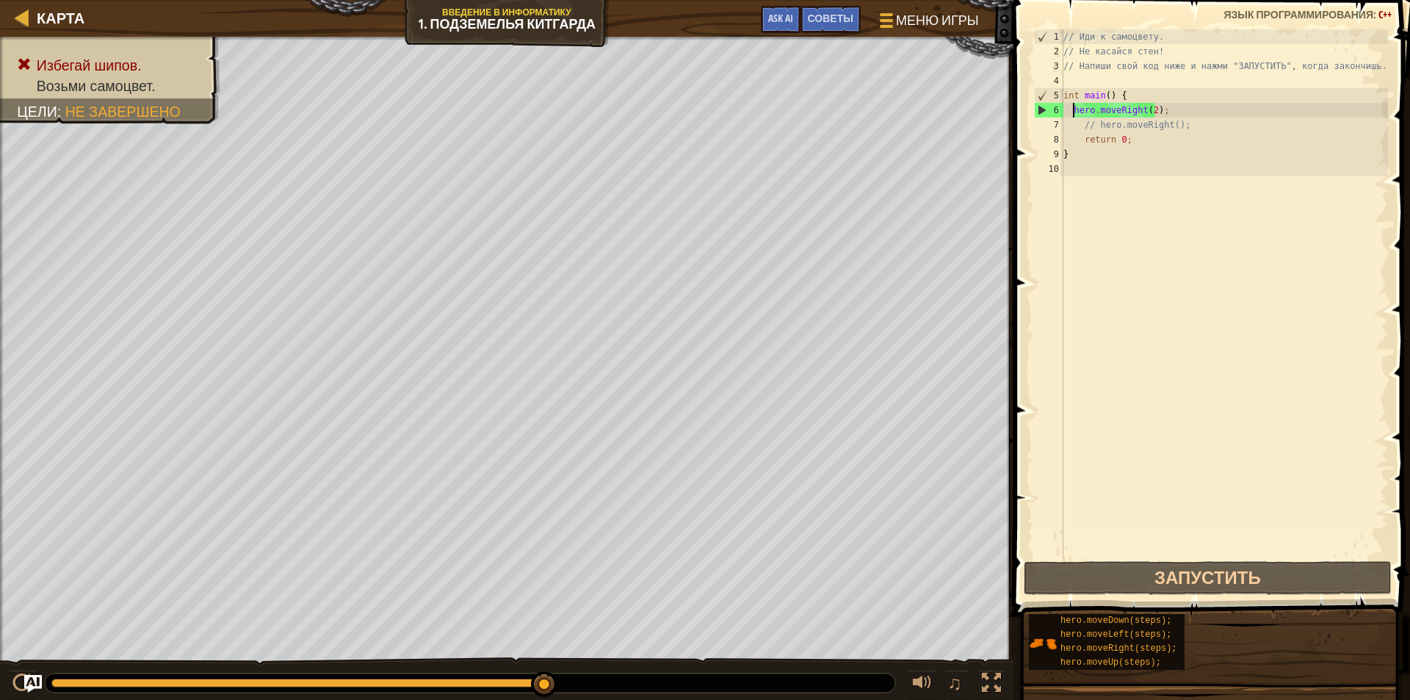
click at [1150, 107] on div "// Иди к самоцвету. // Не касайся стен! // Напиши свой код ниже и нажми "ЗАПУСТ…" at bounding box center [1223, 308] width 327 height 558
type textarea "hero.moveRight();"
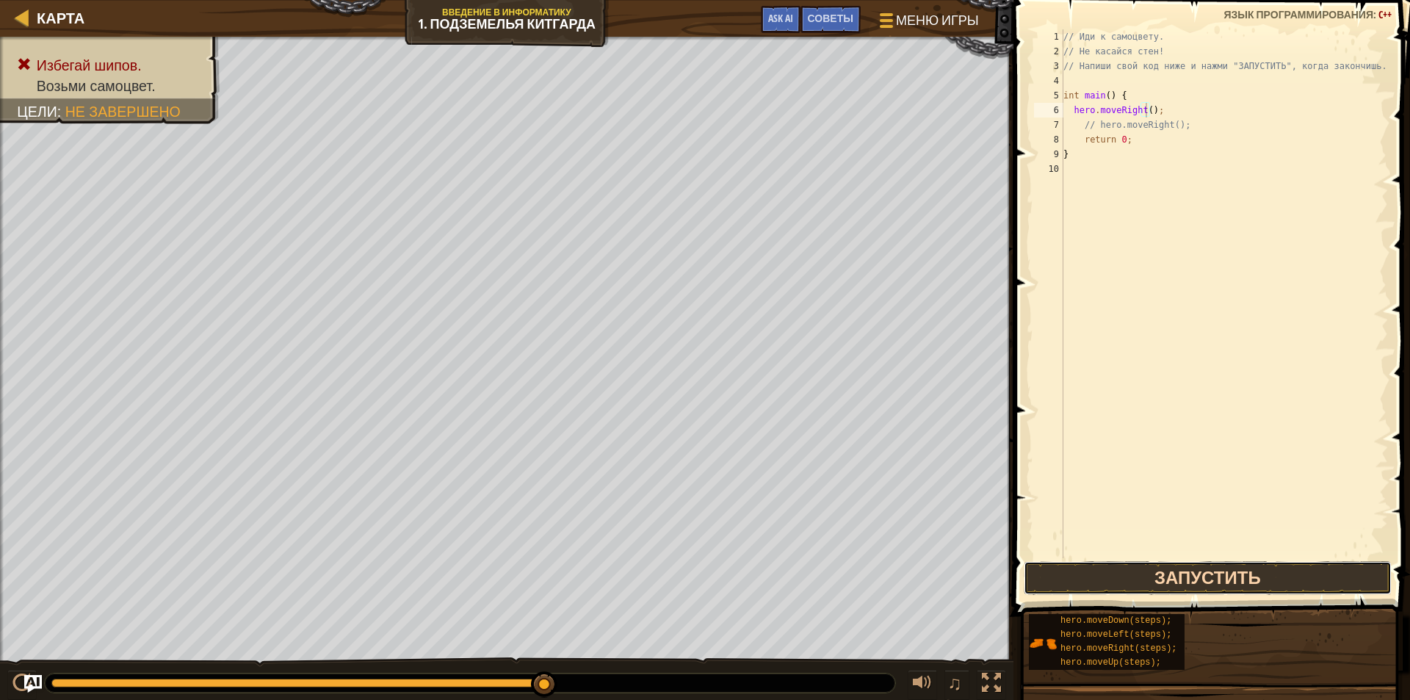
click at [1183, 579] on button "Запустить" at bounding box center [1207, 578] width 368 height 34
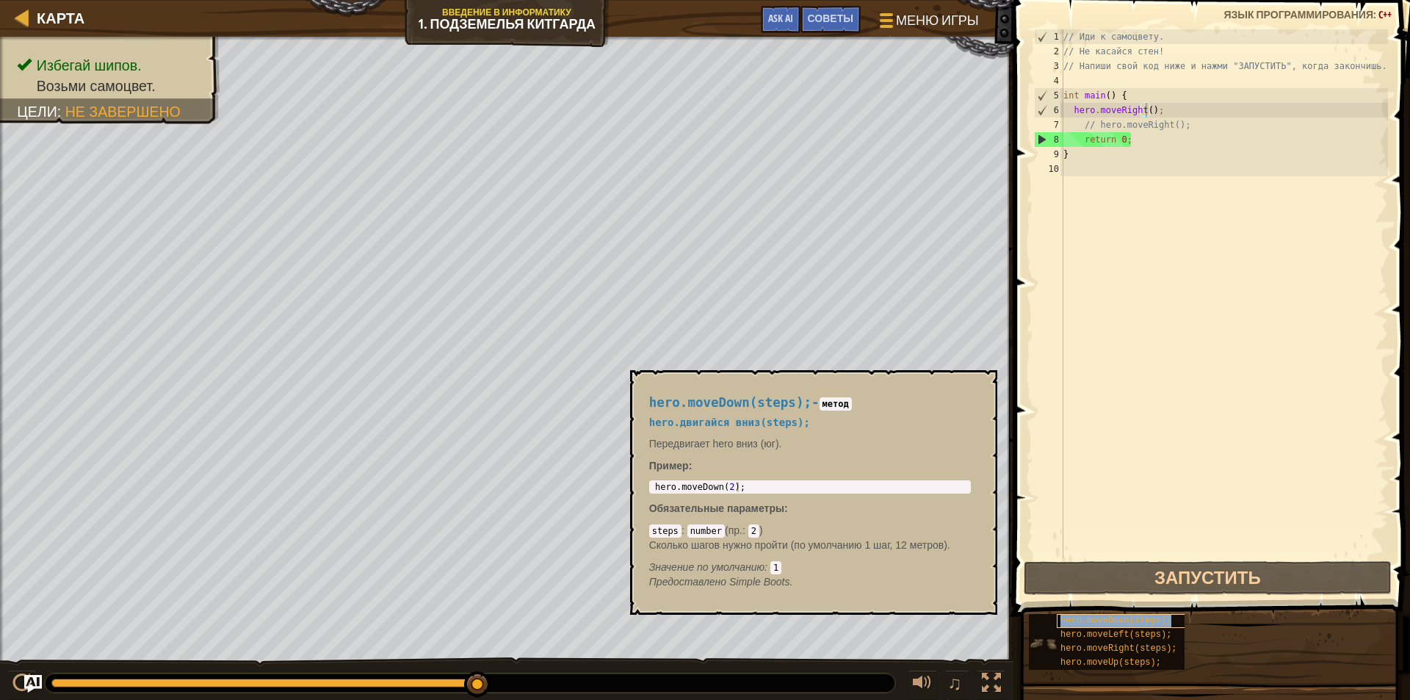
click at [1095, 623] on span "hero.moveDown(steps);" at bounding box center [1115, 620] width 111 height 10
type textarea "hero.moveDown(2);"
drag, startPoint x: 744, startPoint y: 485, endPoint x: 642, endPoint y: 486, distance: 102.0
click at [642, 486] on div "hero.moveDown(steps); - метод hero.двигайся вниз(steps); Передвигает hero вниз …" at bounding box center [810, 492] width 342 height 221
click at [1146, 108] on div "// Иди к самоцвету. // Не касайся стен! // Напиши свой код ниже и нажми "ЗАПУСТ…" at bounding box center [1223, 308] width 327 height 558
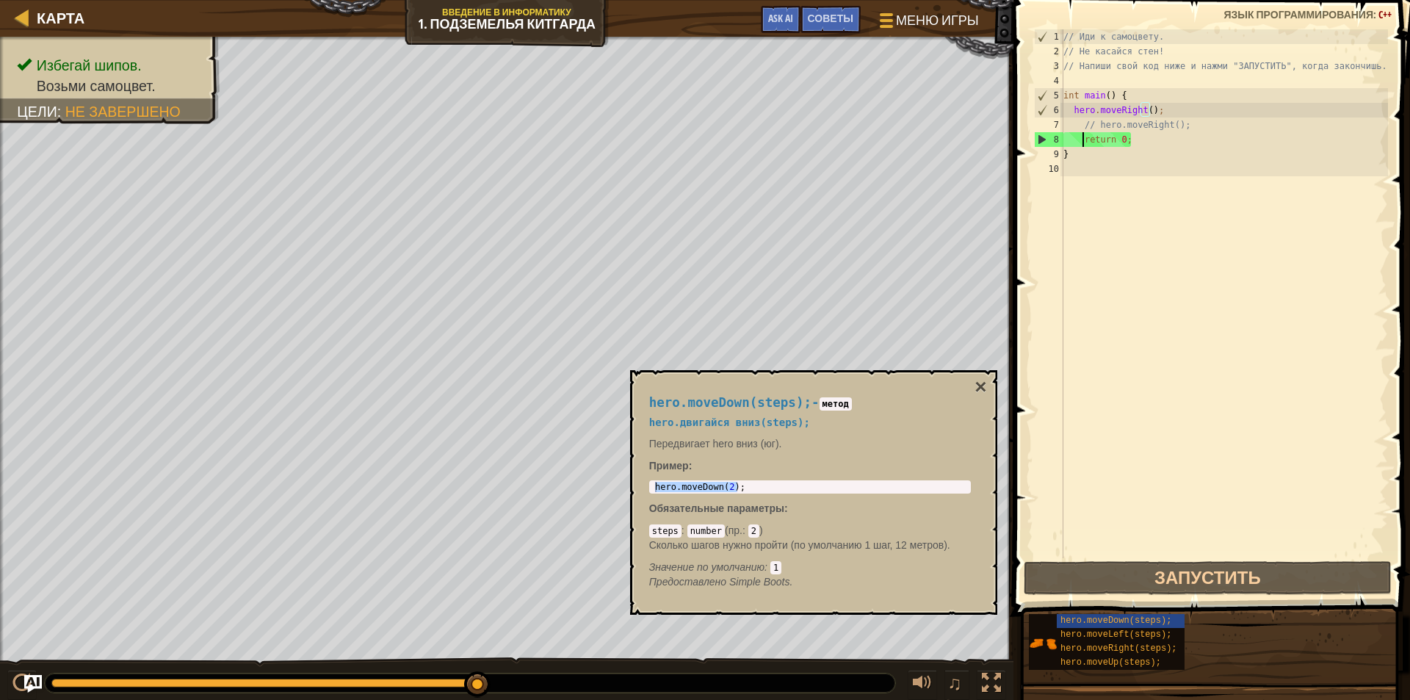
click at [1080, 139] on div "// Иди к самоцвету. // Не касайся стен! // Напиши свой код ниже и нажми "ЗАПУСТ…" at bounding box center [1223, 308] width 327 height 558
paste textarea "hero.moveDown(2);"
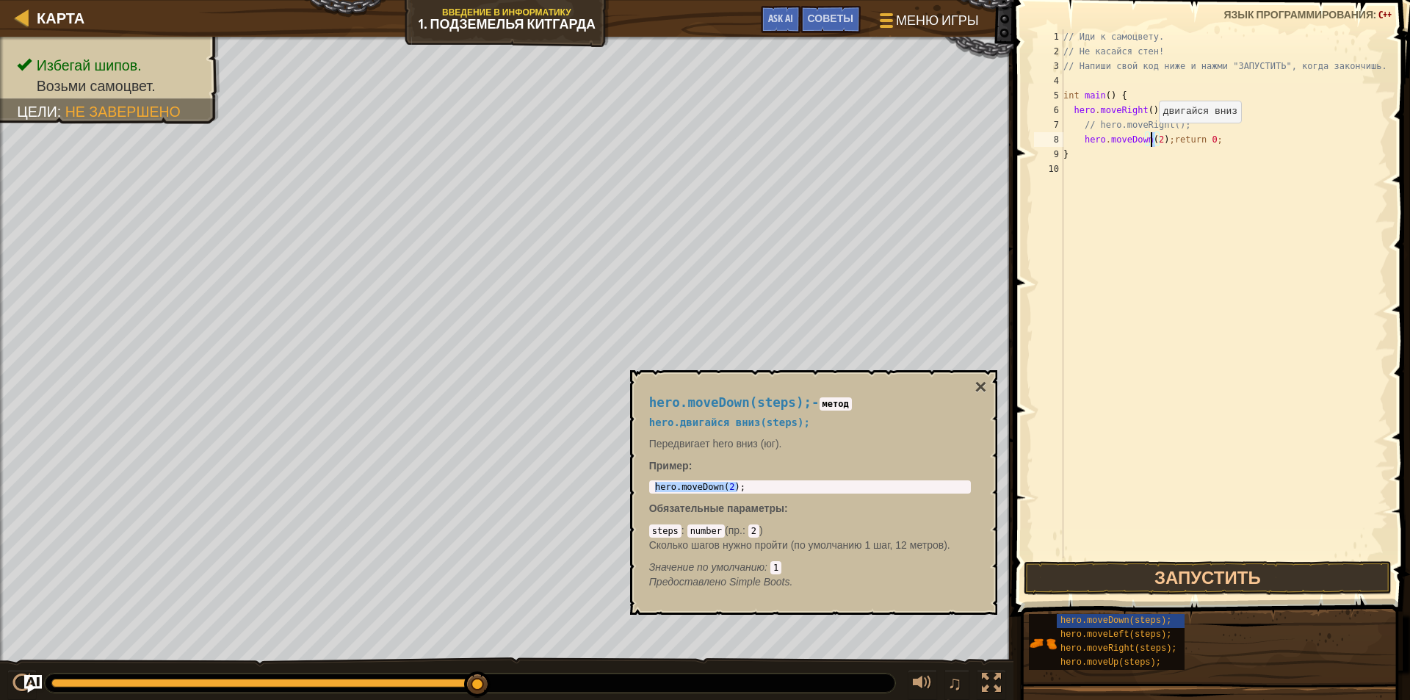
click at [1150, 137] on div "// Иди к самоцвету. // Не касайся стен! // Напиши свой код ниже и нажми "ЗАПУСТ…" at bounding box center [1223, 308] width 327 height 558
click at [1174, 572] on button "Запустить" at bounding box center [1207, 578] width 368 height 34
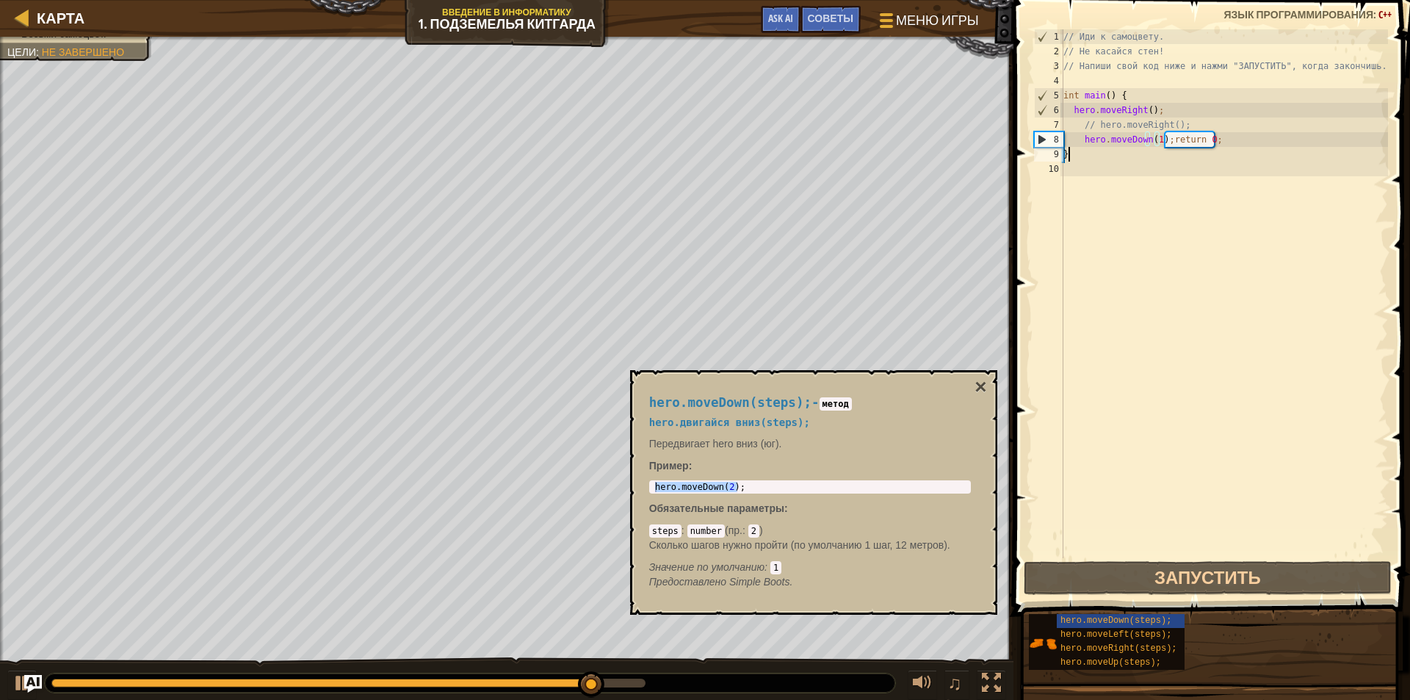
click at [1081, 156] on div "// Иди к самоцвету. // Не касайся стен! // Напиши свой код ниже и нажми "ЗАПУСТ…" at bounding box center [1223, 308] width 327 height 558
type textarea "}"
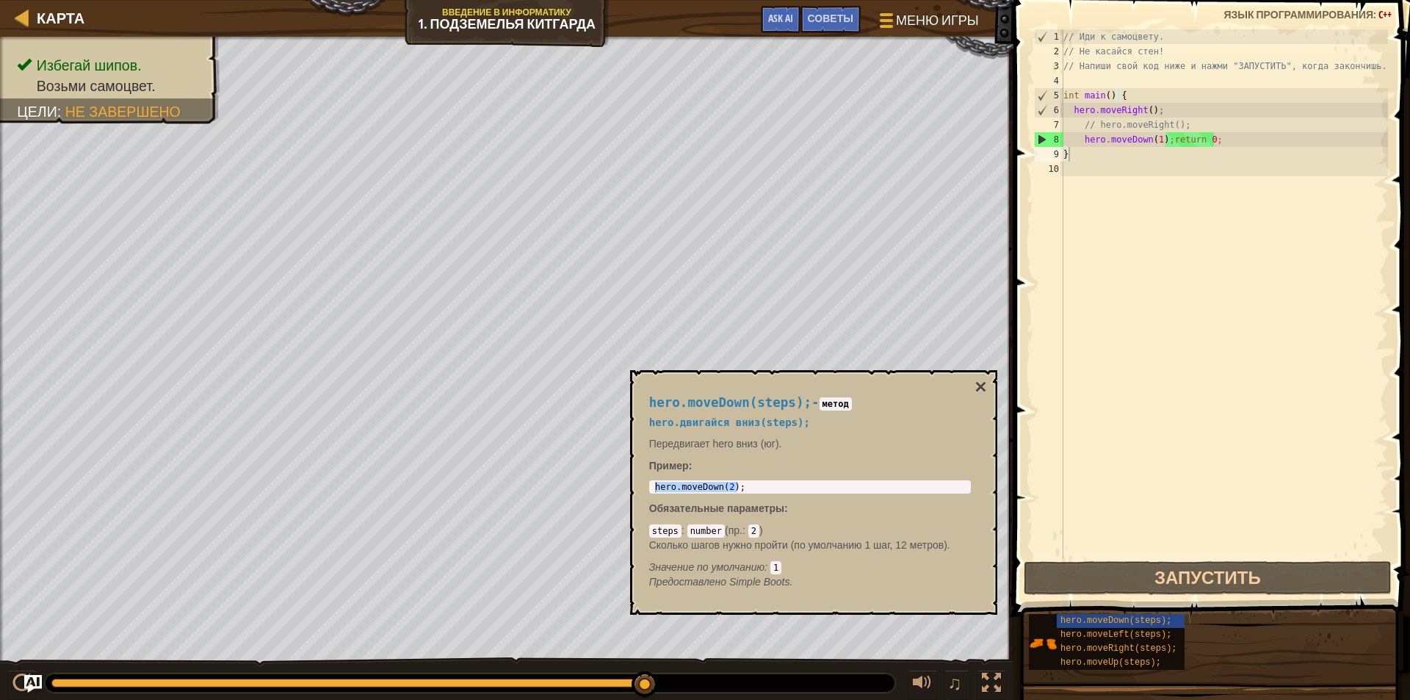
click at [973, 385] on div "hero.moveDown(steps); - метод hero.двигайся вниз(steps); Передвигает hero вниз …" at bounding box center [810, 492] width 342 height 221
click at [982, 383] on button "×" at bounding box center [980, 387] width 12 height 21
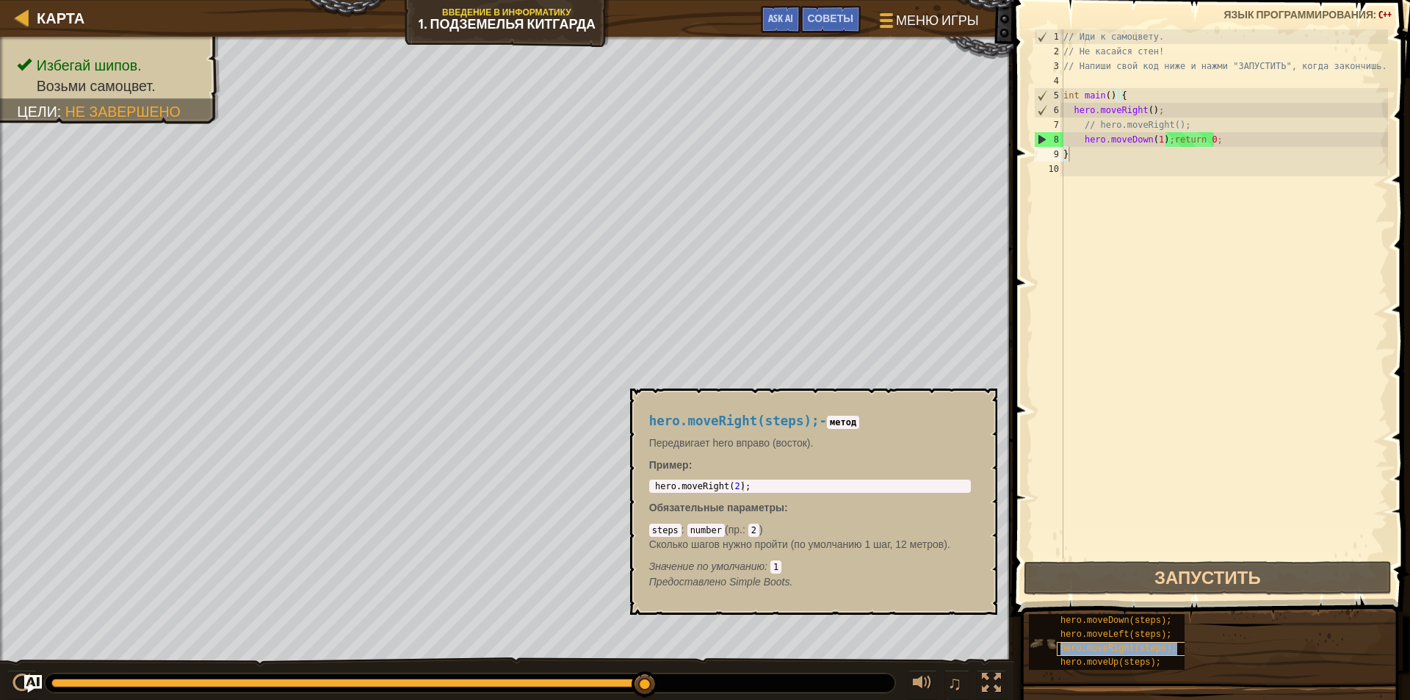
click at [1097, 645] on span "hero.moveRight(steps);" at bounding box center [1118, 648] width 116 height 10
type textarea "hero.moveRight(2);"
drag, startPoint x: 743, startPoint y: 486, endPoint x: 640, endPoint y: 482, distance: 102.8
click at [635, 482] on div "hero.moveRight(steps); - метод Передвигает hero вправо (восток). Пример : hero.…" at bounding box center [813, 501] width 367 height 226
click at [1079, 158] on div "// Иди к самоцвету. // Не касайся стен! // Напиши свой код ниже и нажми "ЗАПУСТ…" at bounding box center [1223, 308] width 327 height 558
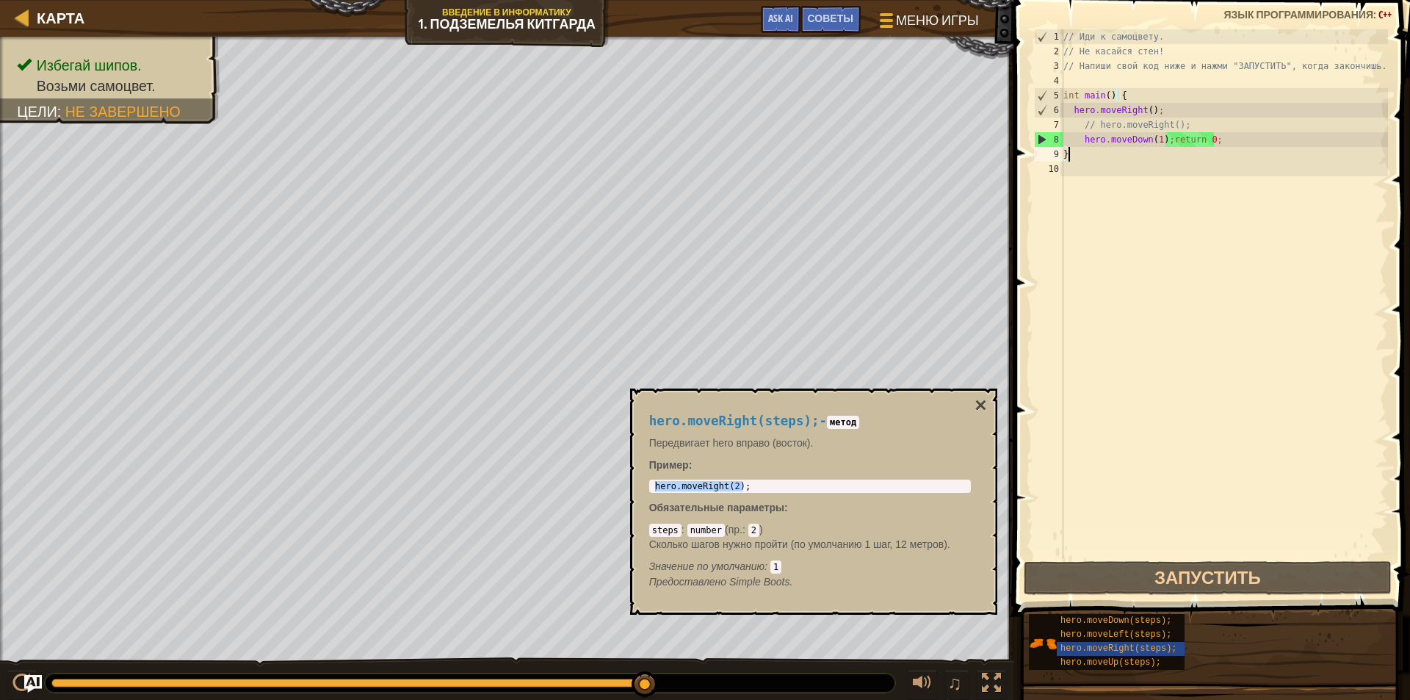
paste textarea "hero.moveRight(2);"
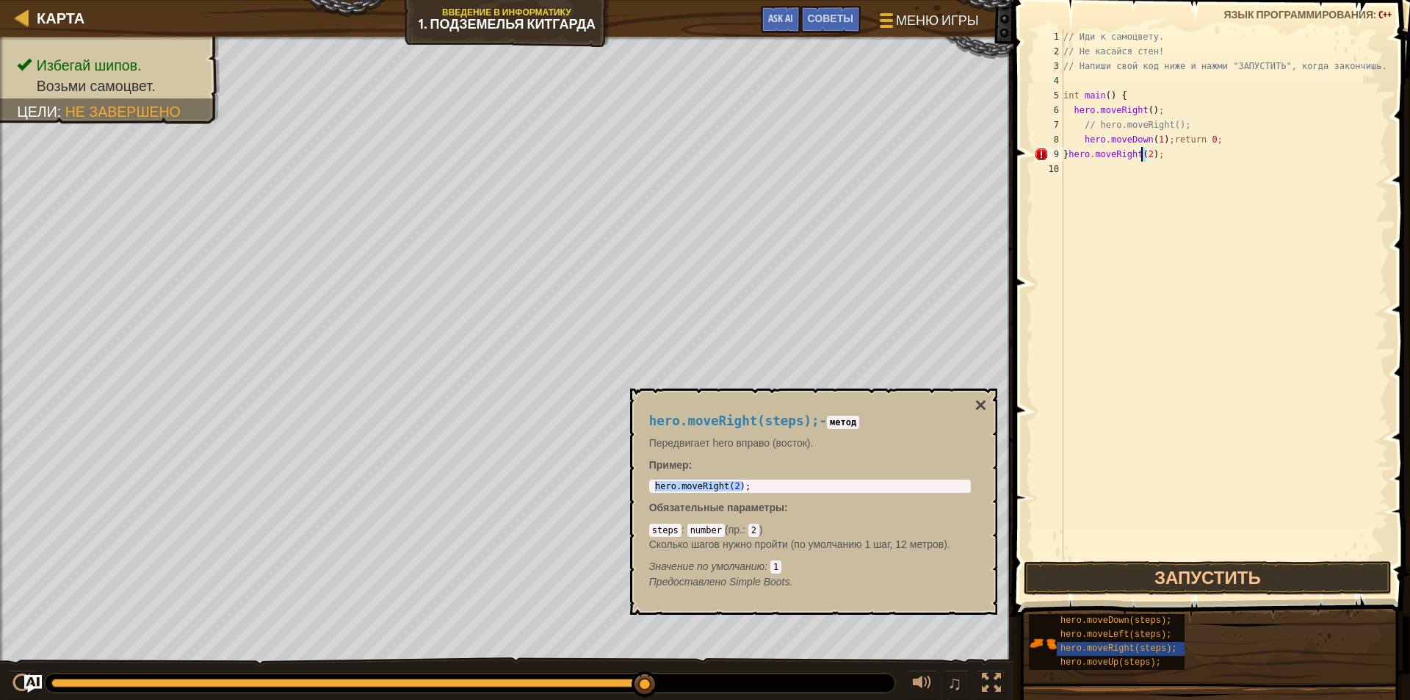
click at [1141, 155] on div "// Иди к самоцвету. // Не касайся стен! // Напиши свой код ниже и нажми "ЗАПУСТ…" at bounding box center [1223, 308] width 327 height 558
type textarea "}hero.moveRight(1);"
click at [1215, 580] on button "Запустить" at bounding box center [1207, 578] width 368 height 34
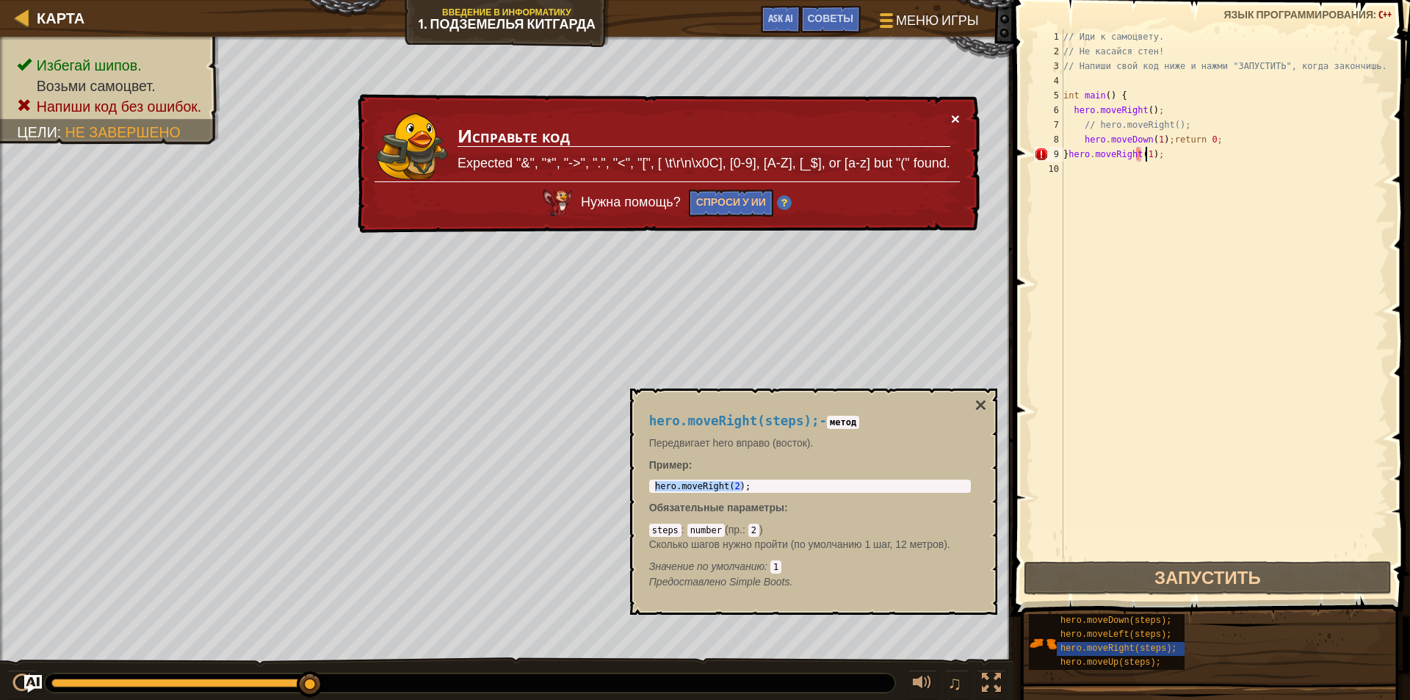
click at [955, 119] on button "×" at bounding box center [955, 118] width 9 height 15
drag, startPoint x: 1153, startPoint y: 156, endPoint x: 1078, endPoint y: 159, distance: 74.2
click at [1078, 159] on div "// Иди к самоцвету. // Не касайся стен! // Напиши свой код ниже и нажми "ЗАПУСТ…" at bounding box center [1223, 308] width 327 height 558
click at [1188, 313] on div "// Иди к самоцвету. // Не касайся стен! // Напиши свой код ниже и нажми "ЗАПУСТ…" at bounding box center [1223, 308] width 327 height 558
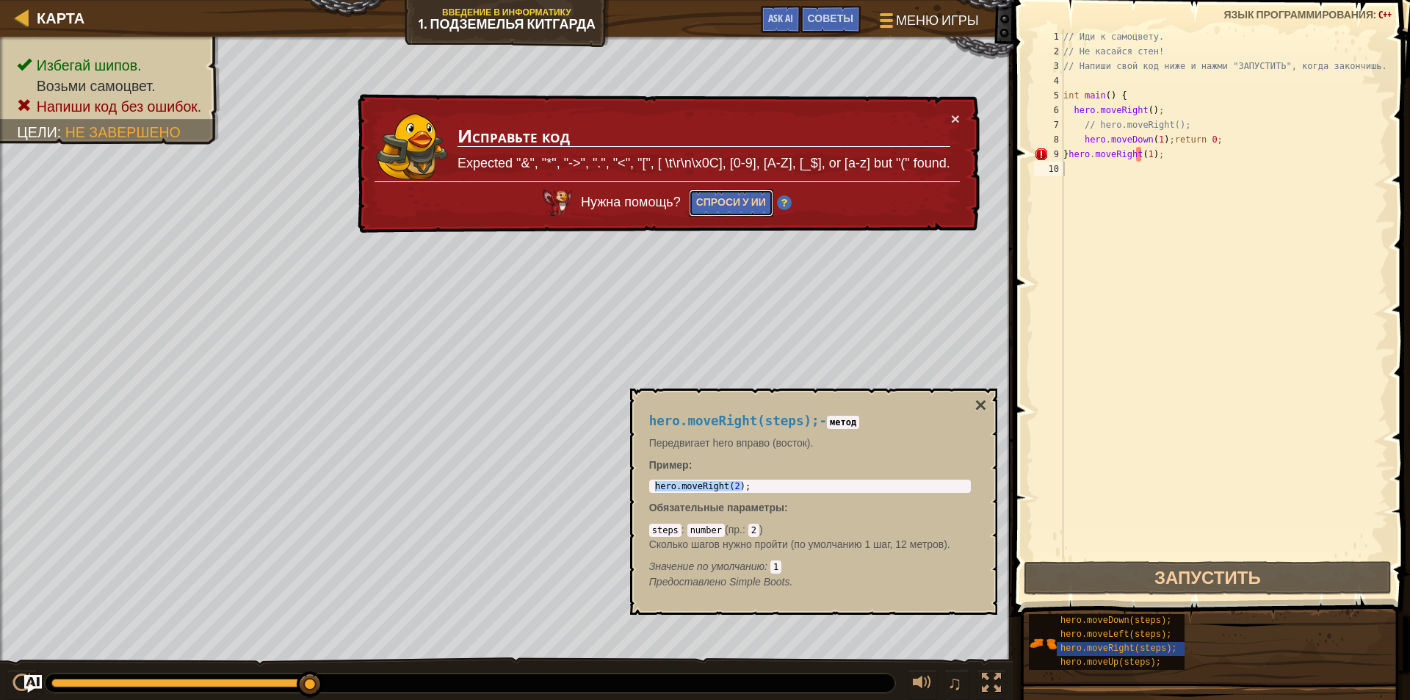
click at [719, 199] on button "Спроси у ИИ" at bounding box center [731, 202] width 84 height 27
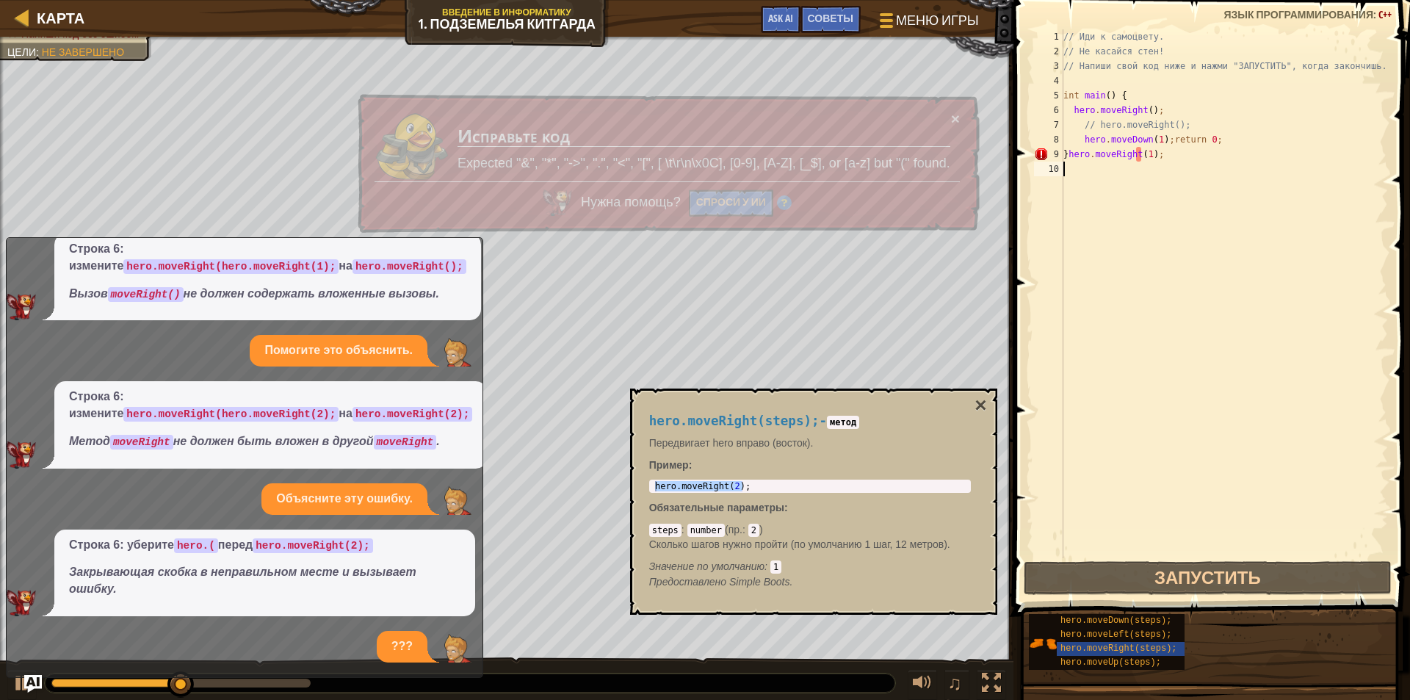
scroll to position [202, 0]
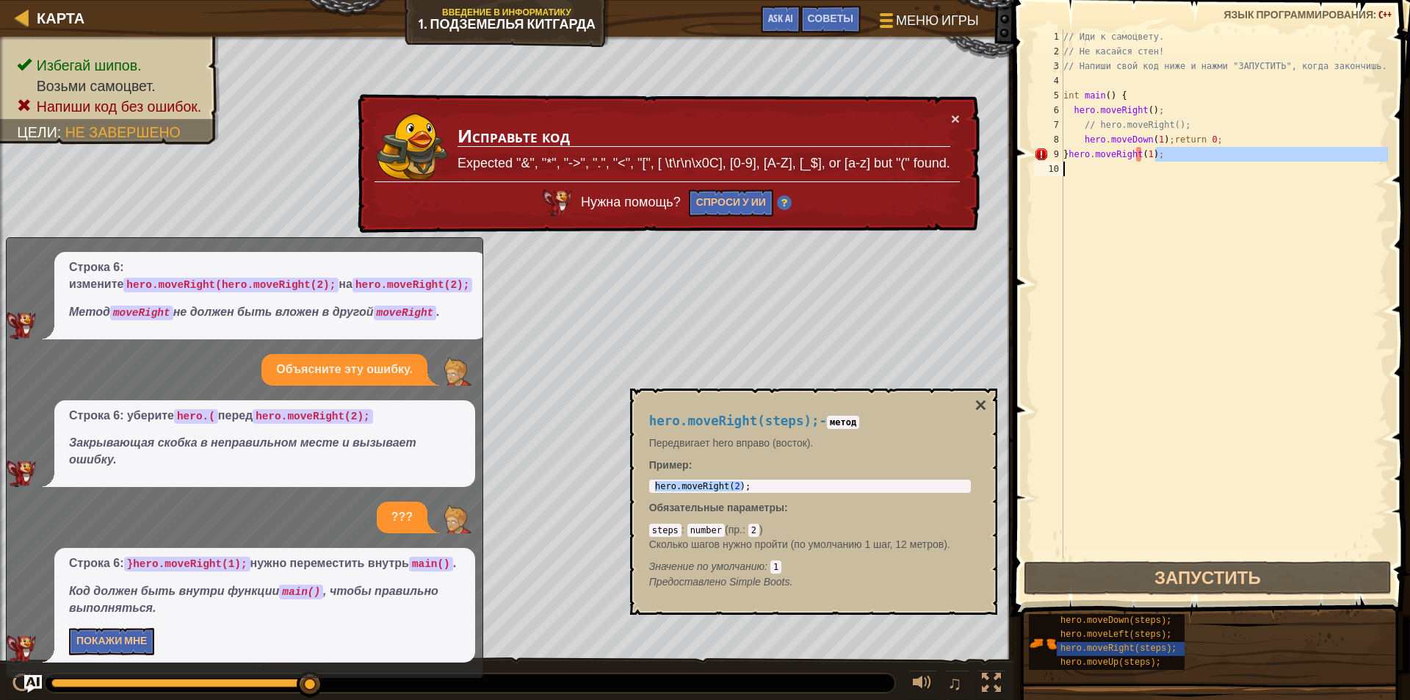
drag, startPoint x: 1152, startPoint y: 151, endPoint x: 1034, endPoint y: 167, distance: 119.3
click at [1034, 167] on div "1 2 3 4 5 6 7 8 9 10 // Иди к самоцвету. // Не касайся стен! // Напиши свой код…" at bounding box center [1209, 293] width 357 height 529
click at [1106, 96] on div "// Иди к самоцвету. // Не касайся стен! // Напиши свой код ниже и нажми "ЗАПУСТ…" at bounding box center [1223, 308] width 327 height 558
paste textarea
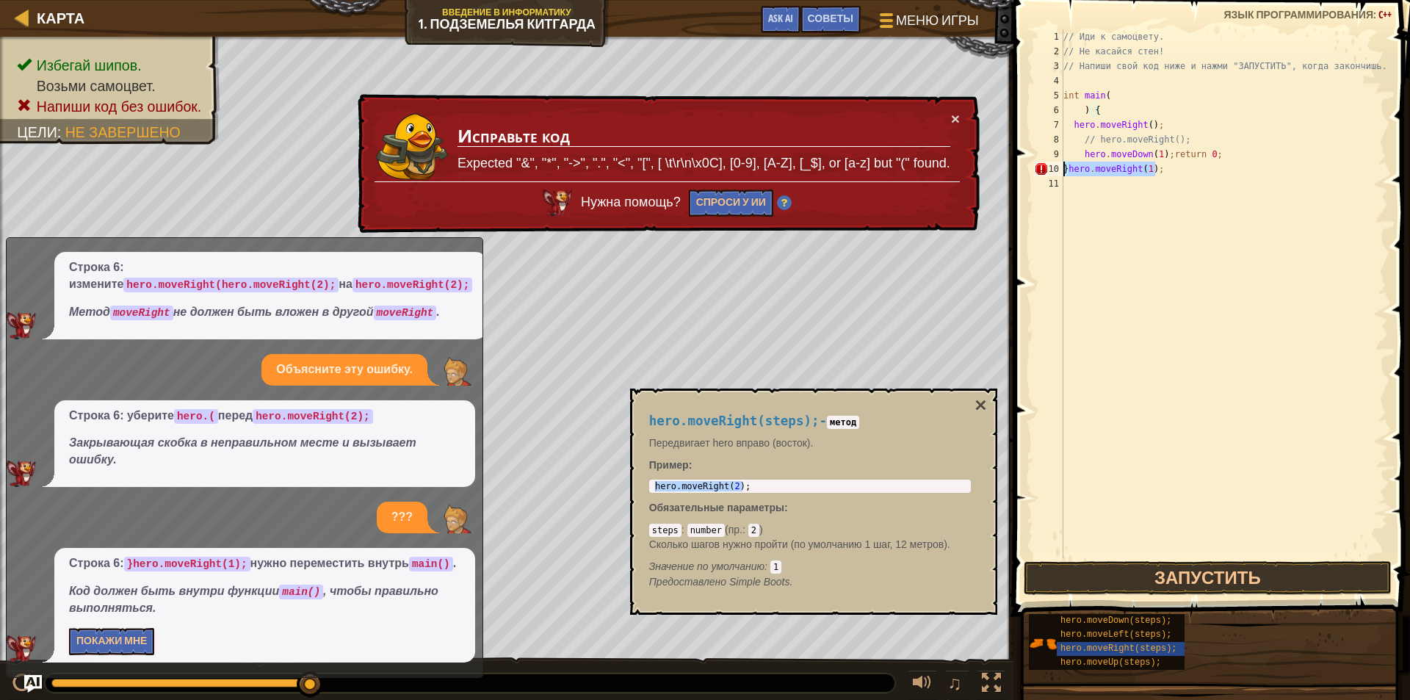
drag, startPoint x: 1158, startPoint y: 167, endPoint x: 1062, endPoint y: 170, distance: 96.9
click at [1062, 170] on div ") { 1 2 3 4 5 6 7 8 9 10 11 // Иди к самоцвету. // Не касайся стен! // Напиши с…" at bounding box center [1209, 293] width 357 height 529
type textarea "}hero.moveRight(1);"
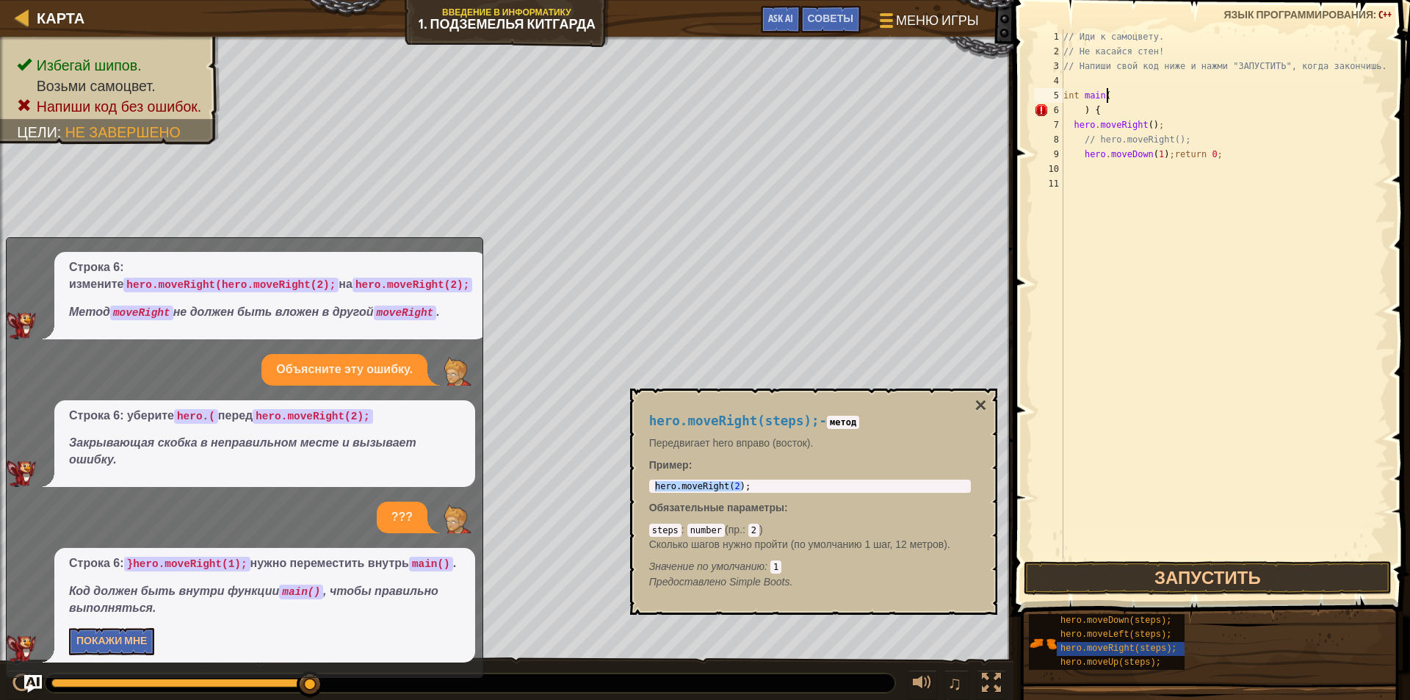
click at [1116, 96] on div "// Иди к самоцвету. // Не касайся стен! // Напиши свой код ниже и нажми "ЗАПУСТ…" at bounding box center [1223, 308] width 327 height 558
type textarea "int main("
paste textarea
type textarea "int main("
paste textarea
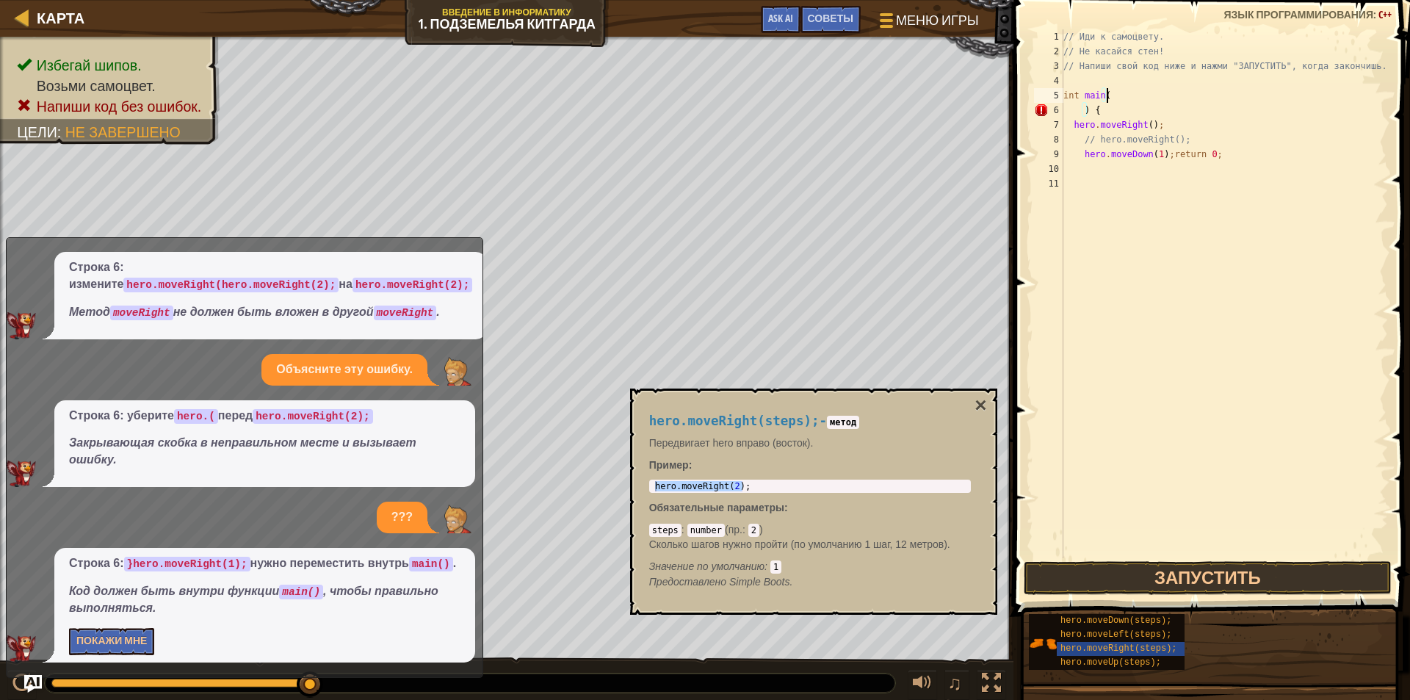
click at [1015, 397] on span at bounding box center [1213, 286] width 408 height 659
click at [982, 406] on button "×" at bounding box center [980, 405] width 12 height 21
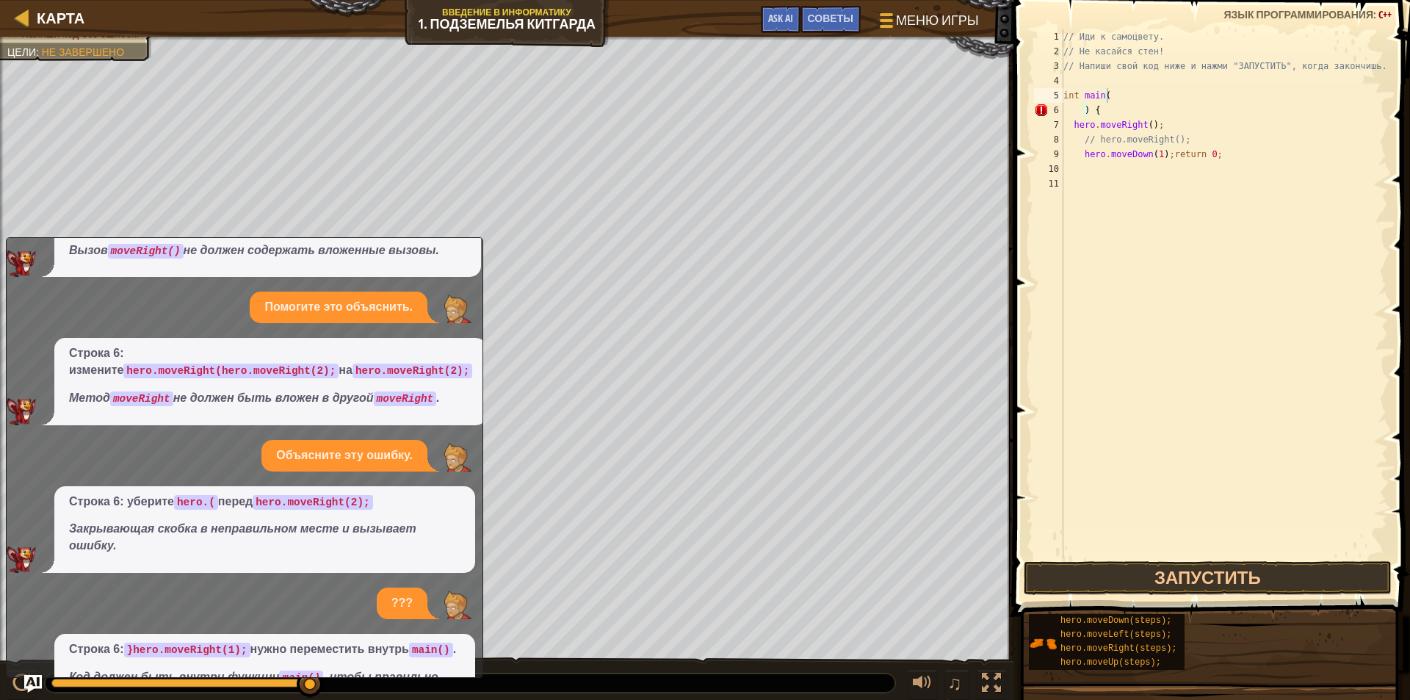
scroll to position [0, 0]
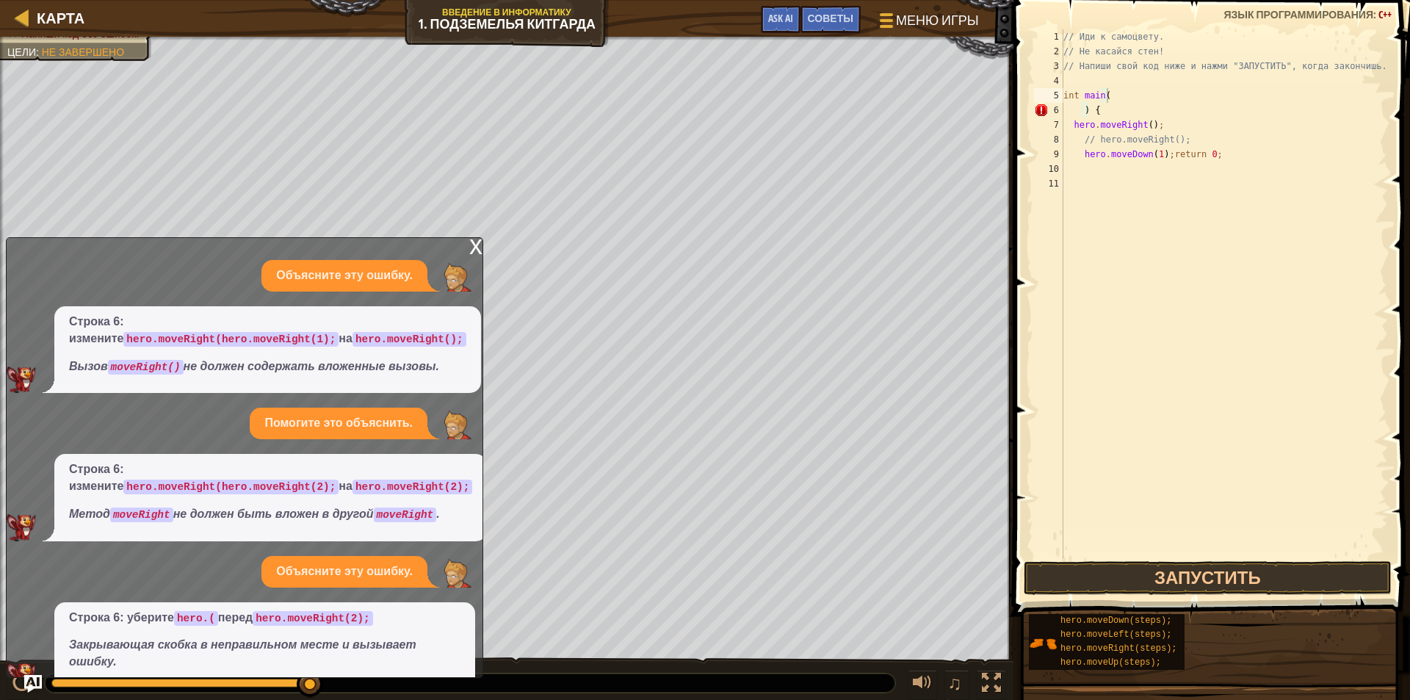
click at [471, 246] on div "x" at bounding box center [475, 245] width 13 height 15
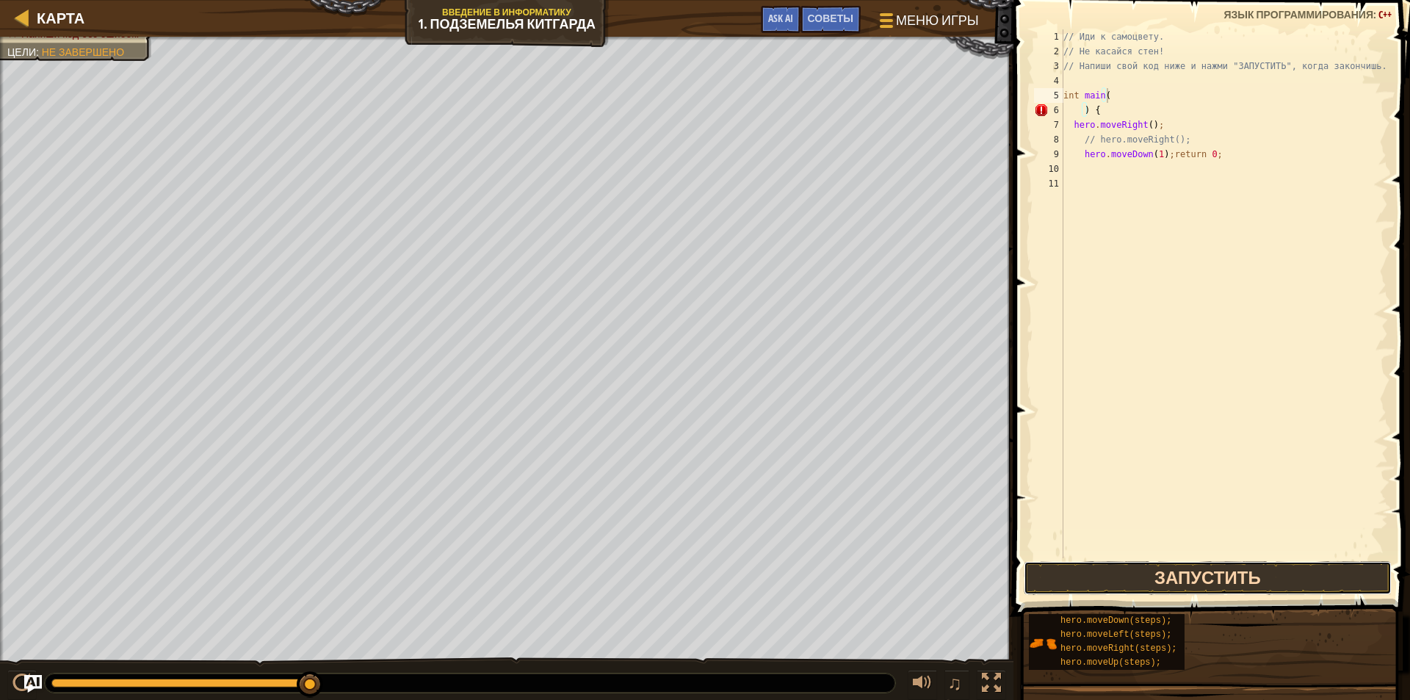
click at [1187, 576] on button "Запустить" at bounding box center [1207, 578] width 368 height 34
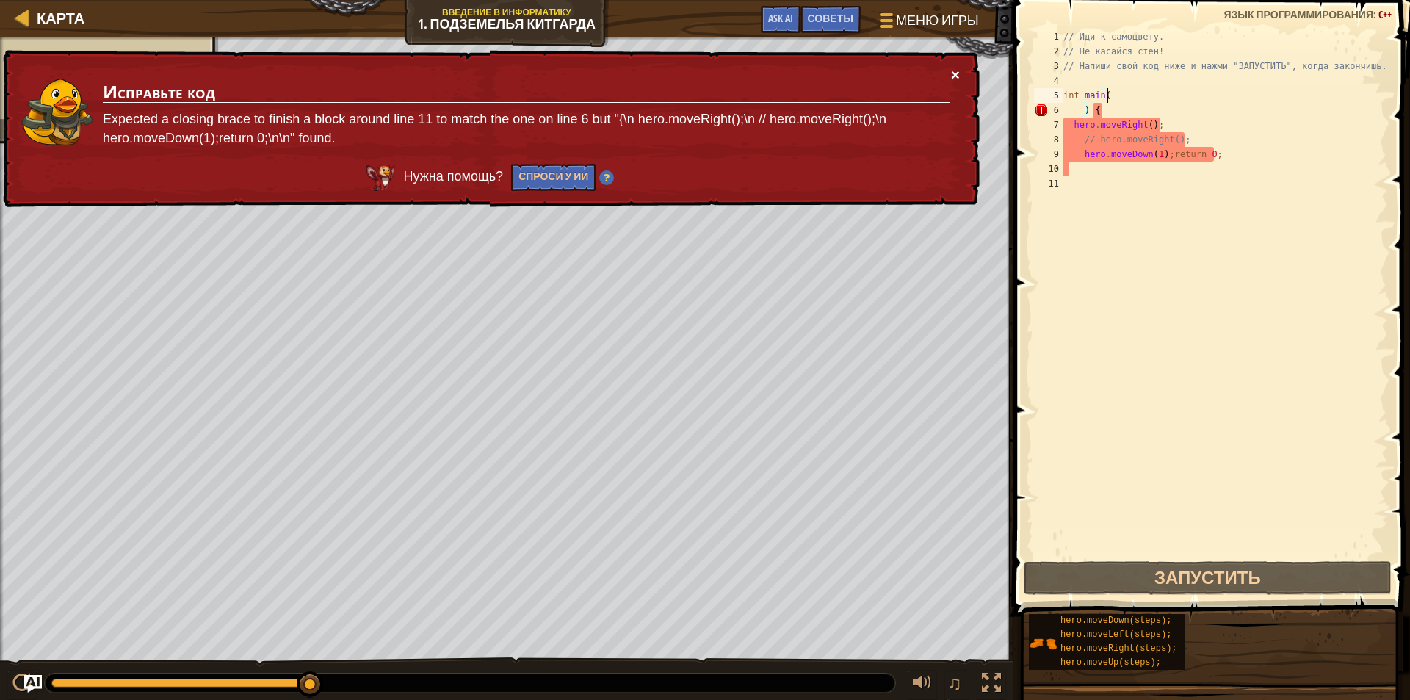
click at [954, 76] on button "×" at bounding box center [955, 77] width 9 height 15
click at [954, 79] on button "×" at bounding box center [955, 74] width 9 height 15
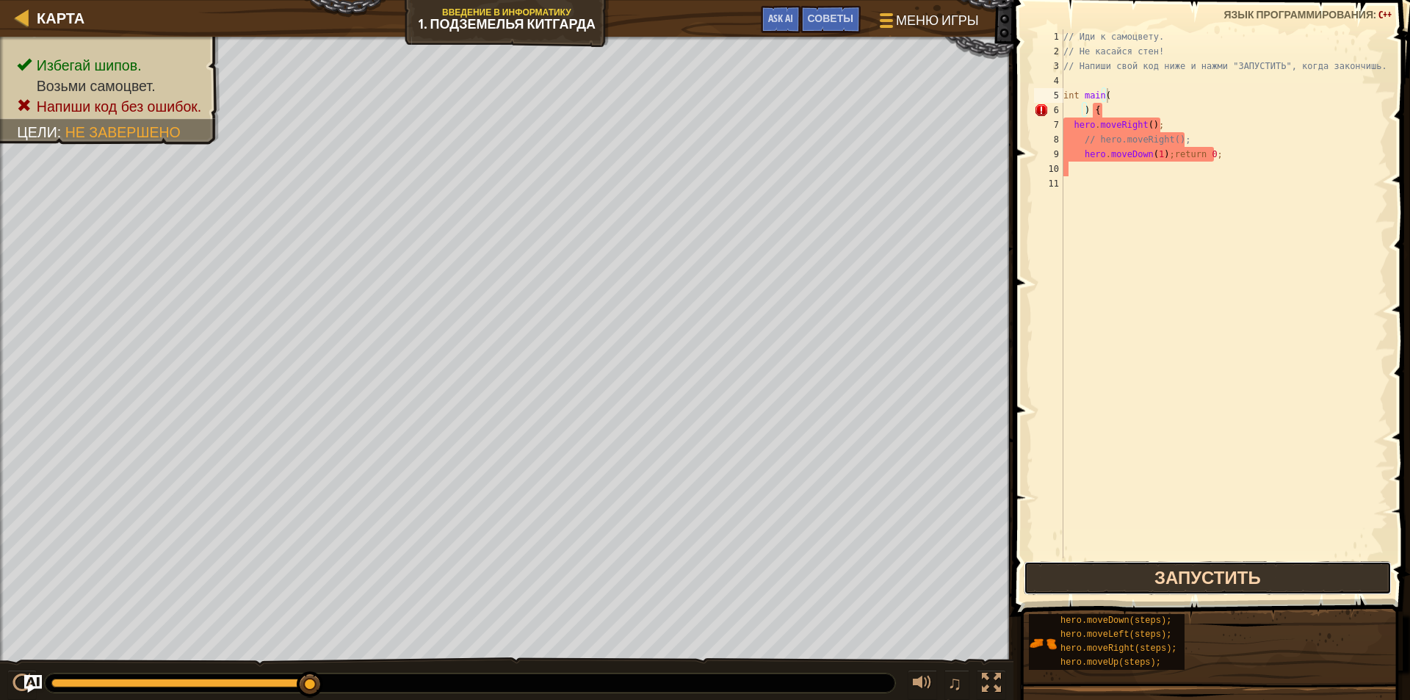
click at [1192, 569] on button "Запустить" at bounding box center [1207, 578] width 368 height 34
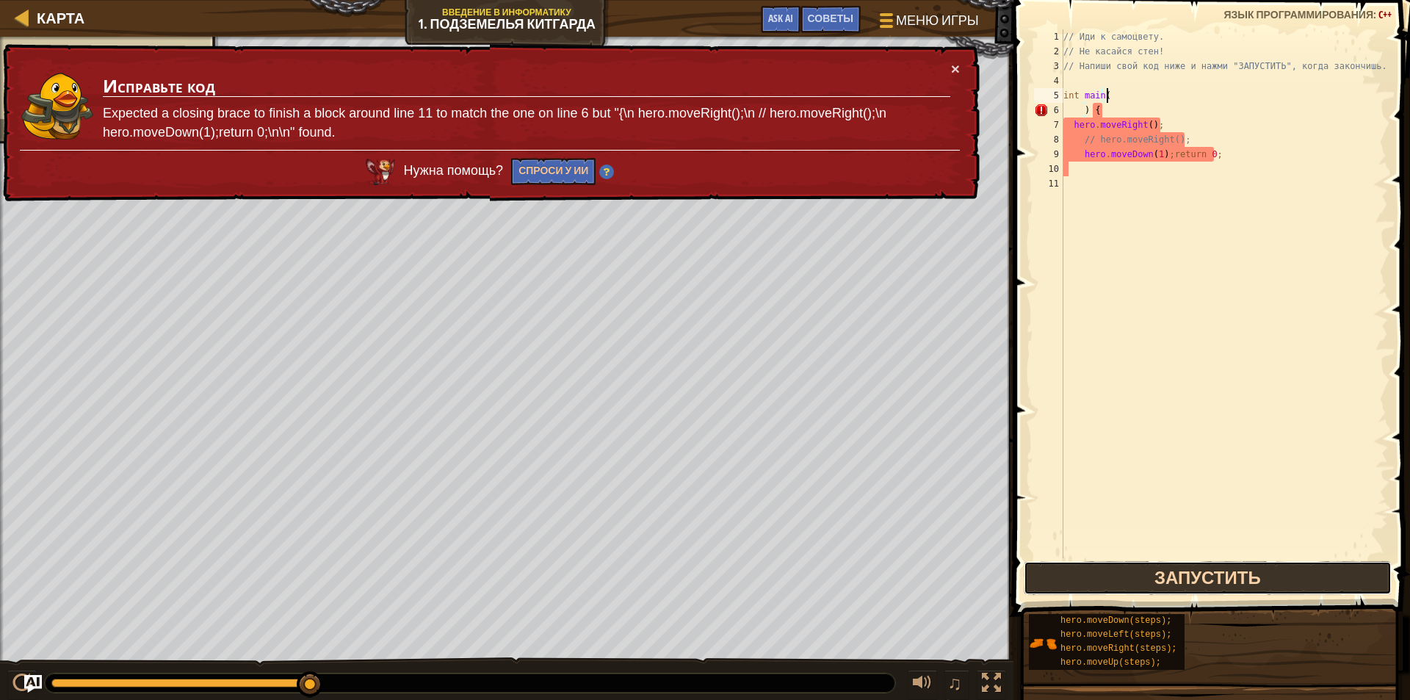
click at [1170, 575] on button "Запустить" at bounding box center [1207, 578] width 368 height 34
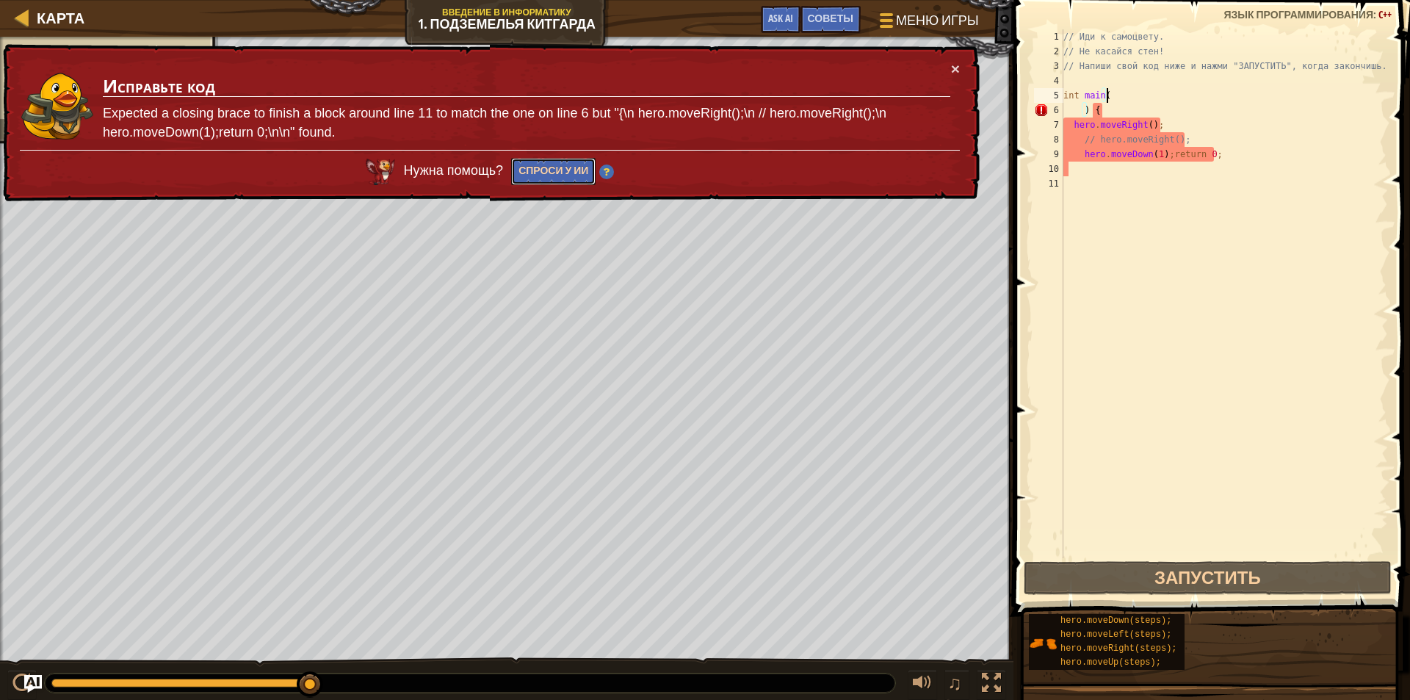
click at [571, 164] on button "Спроси у ИИ" at bounding box center [553, 171] width 84 height 27
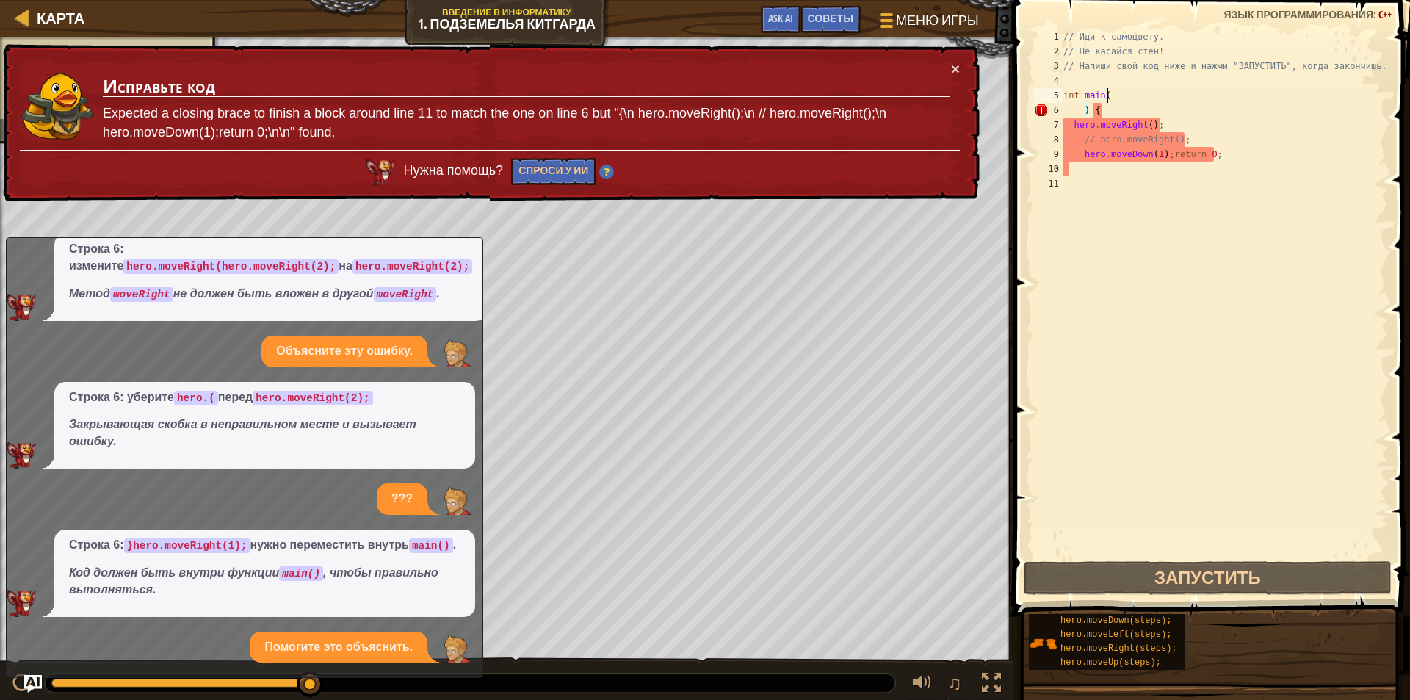
scroll to position [349, 0]
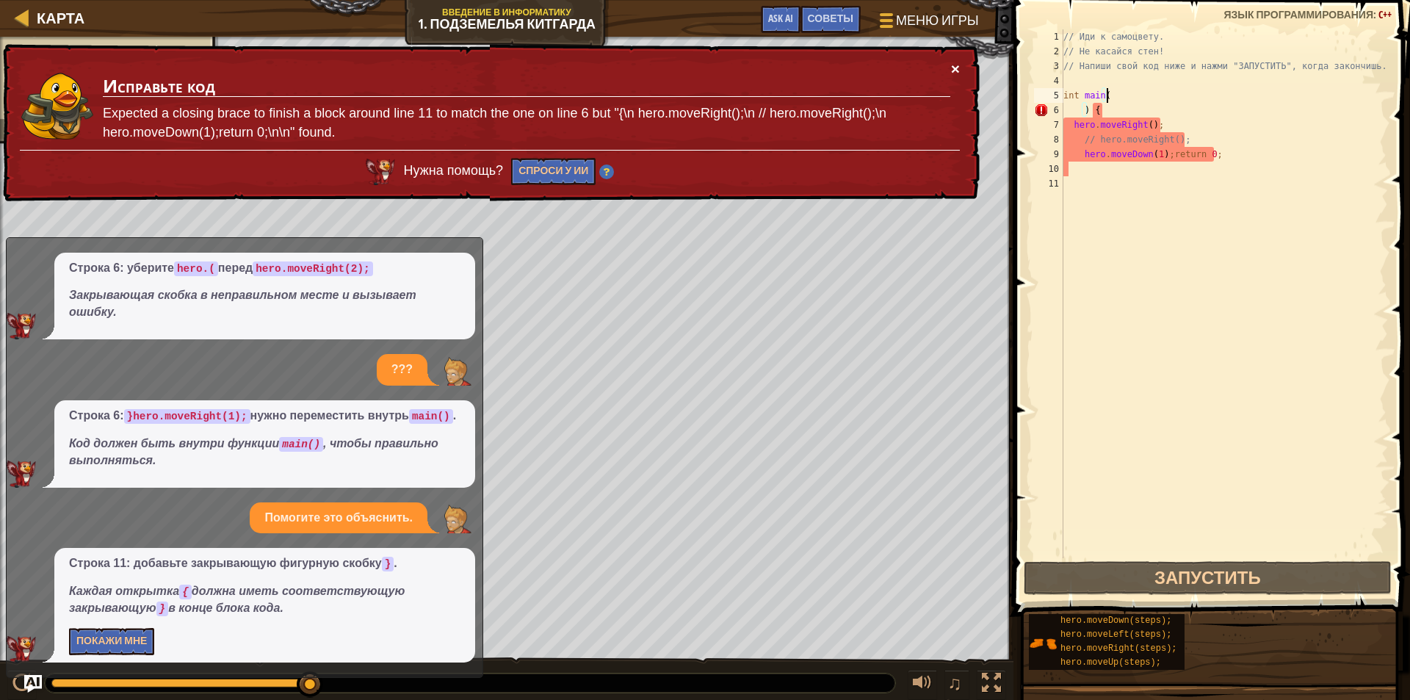
click at [957, 67] on button "×" at bounding box center [956, 74] width 10 height 15
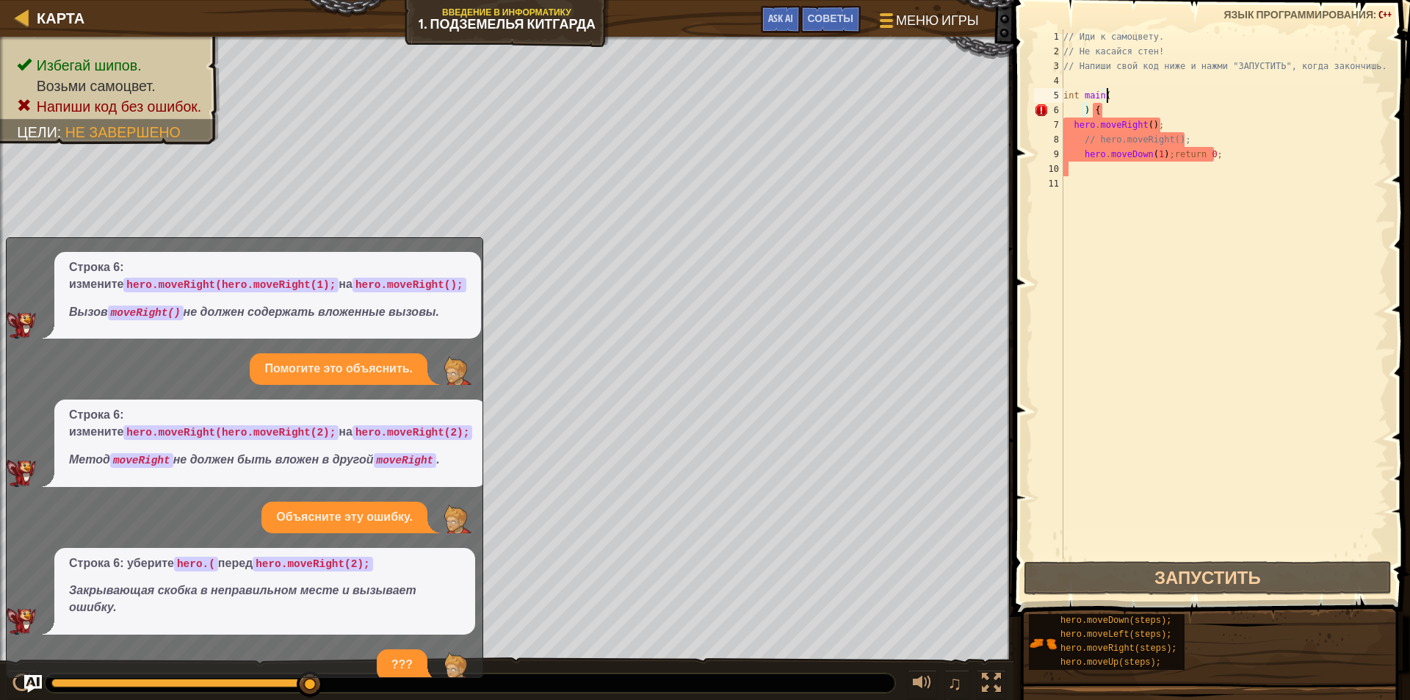
scroll to position [0, 0]
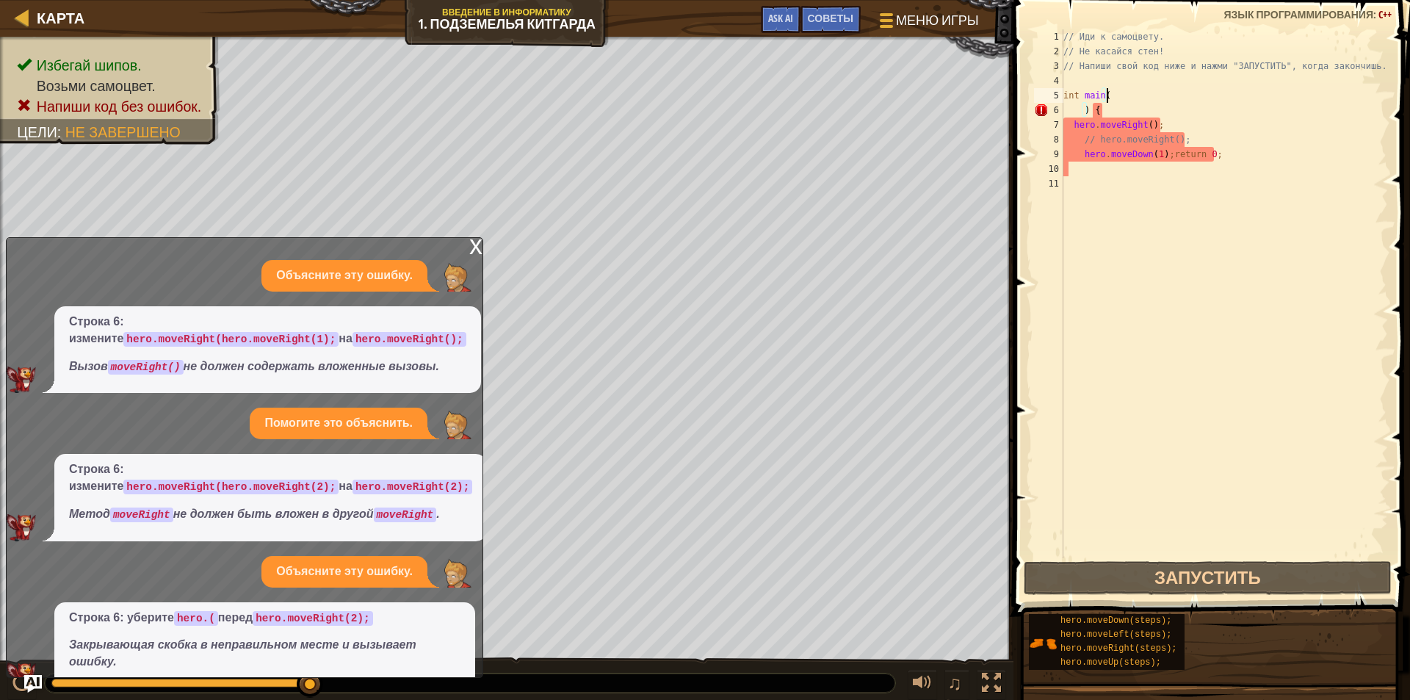
click at [479, 242] on div "x" at bounding box center [475, 245] width 13 height 15
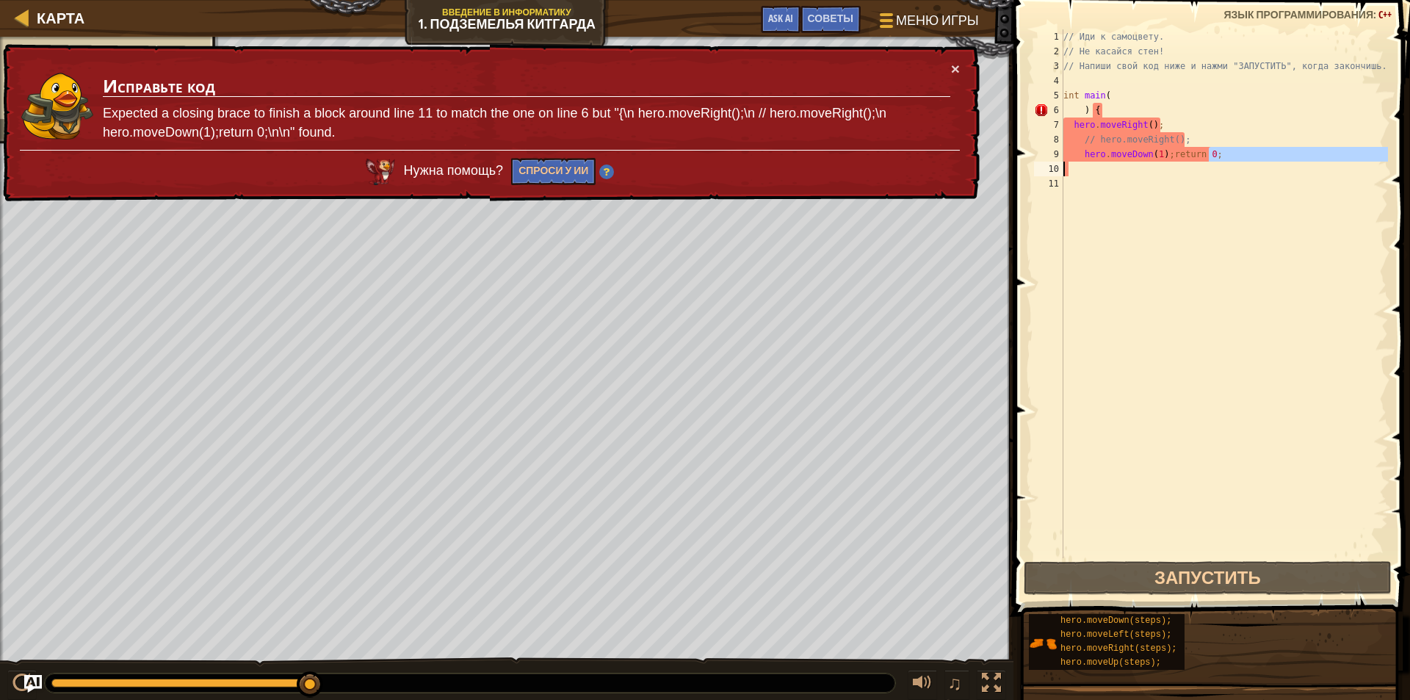
drag, startPoint x: 1172, startPoint y: 156, endPoint x: 1153, endPoint y: 162, distance: 20.2
click at [1153, 162] on div "// Иди к самоцвету. // Не касайся стен! // Напиши свой код ниже и нажми "ЗАПУСТ…" at bounding box center [1223, 308] width 327 height 558
type textarea "hero.moveDown(1);return 0;"
click at [1135, 217] on div "// Иди к самоцвету. // Не касайся стен! // Напиши свой код ниже и нажми "ЗАПУСТ…" at bounding box center [1223, 308] width 327 height 558
click at [957, 68] on button "×" at bounding box center [955, 68] width 9 height 15
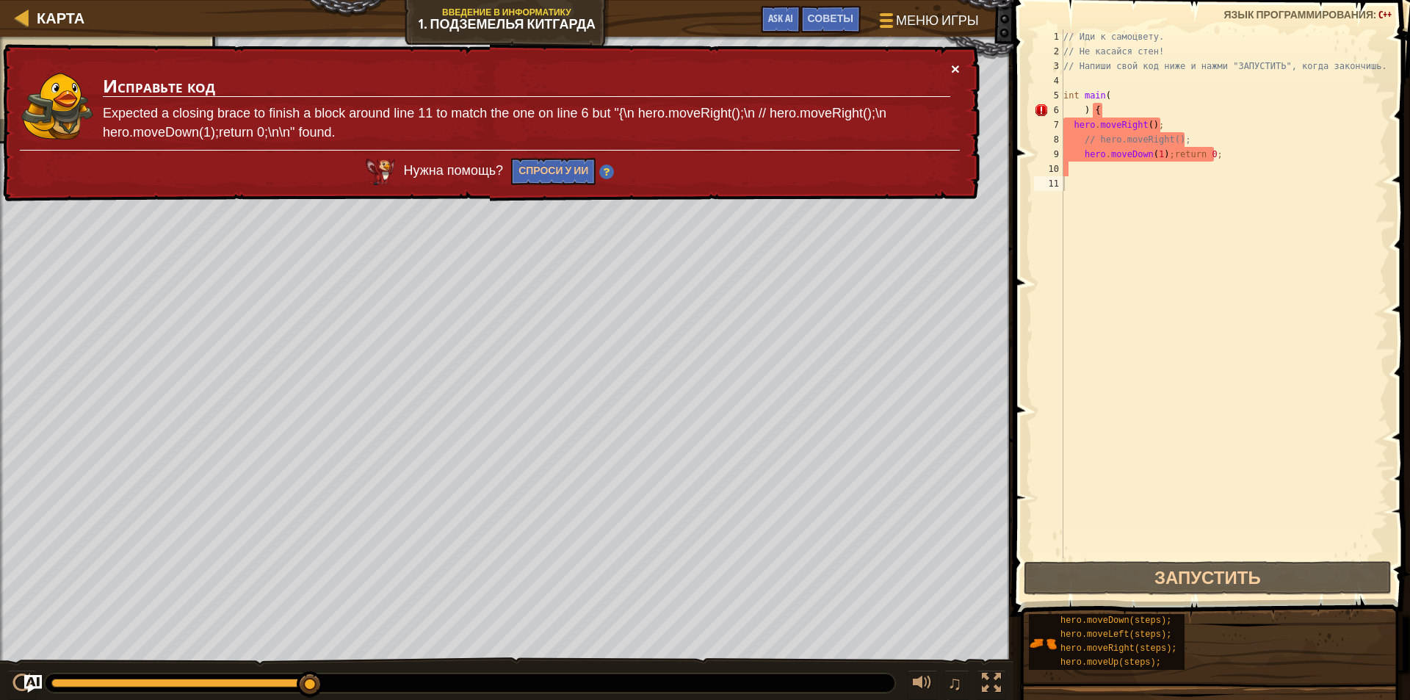
click at [949, 64] on div "× Исправьте код Expected a closing brace to finish a block around line 11 to ma…" at bounding box center [489, 123] width 979 height 158
click at [1121, 103] on div "// Иди к самоцвету. // Не касайся стен! // Напиши свой код ниже и нажми "ЗАПУСТ…" at bounding box center [1223, 308] width 327 height 558
click at [1081, 109] on div "// Иди к самоцвету. // Не касайся стен! // Напиши свой код ниже и нажми "ЗАПУСТ…" at bounding box center [1223, 308] width 327 height 558
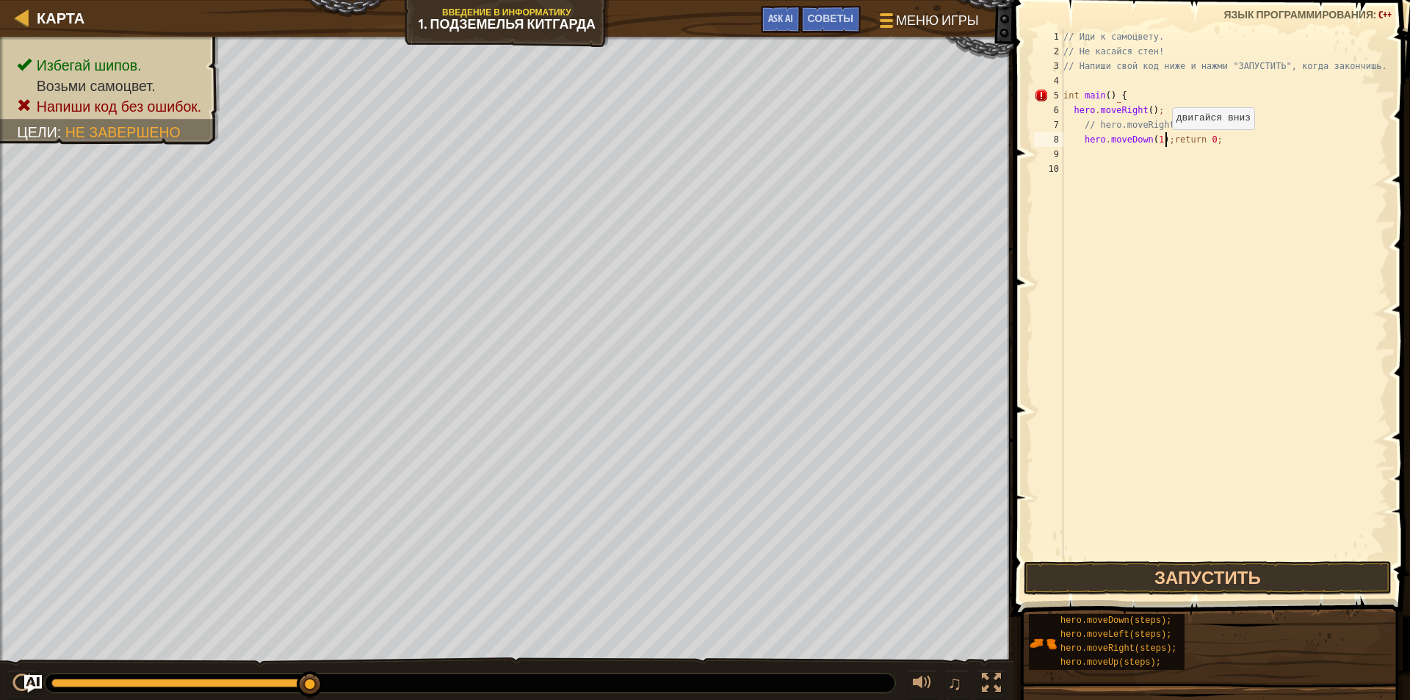
click at [1164, 144] on div "// Иди к самоцвету. // Не касайся стен! // Напиши свой код ниже и нажми "ЗАПУСТ…" at bounding box center [1223, 308] width 327 height 558
type textarea "return 0;"
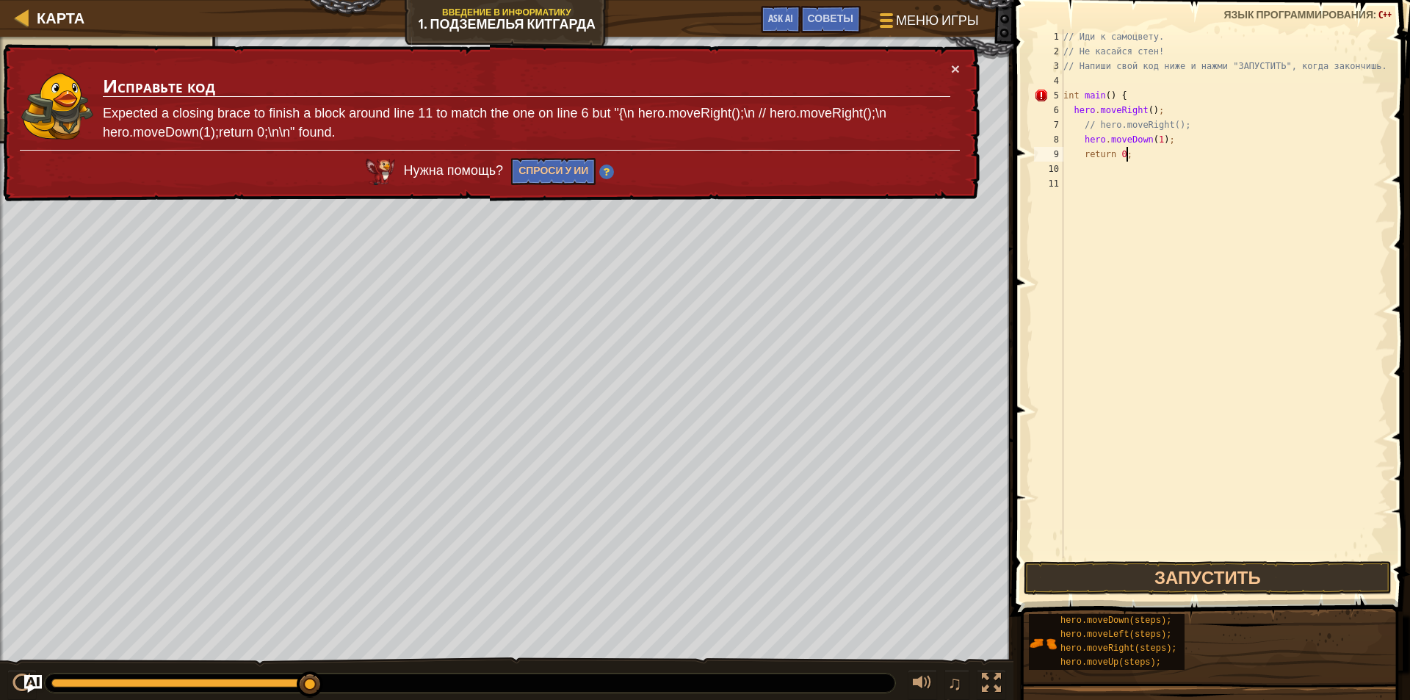
click at [1174, 150] on div "// Иди к самоцвету. // Не касайся стен! // Напиши свой код ниже и нажми "ЗАПУСТ…" at bounding box center [1223, 308] width 327 height 558
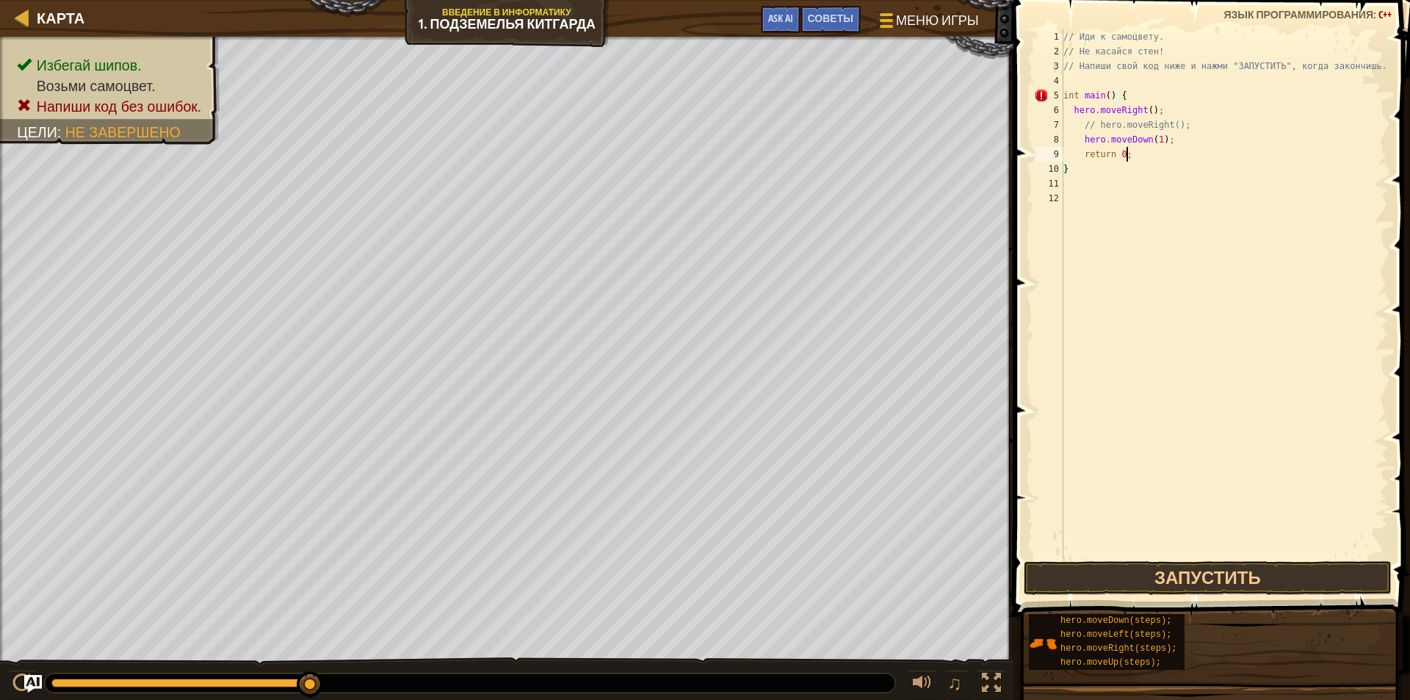
click at [1175, 150] on div "// Иди к самоцвету. // Не касайся стен! // Напиши свой код ниже и нажми "ЗАПУСТ…" at bounding box center [1223, 308] width 327 height 558
type textarea "return 0;"
click at [1254, 568] on button "Запустить" at bounding box center [1207, 578] width 368 height 34
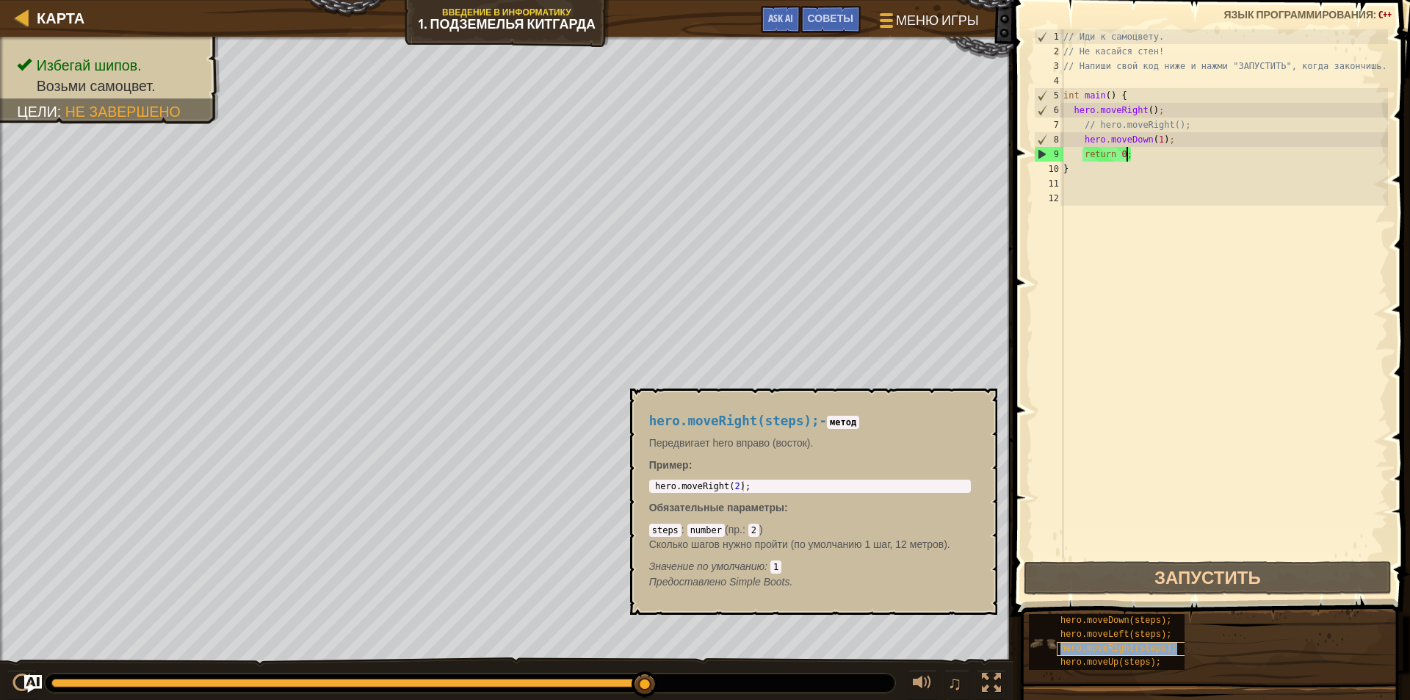
click at [1133, 644] on span "hero.moveRight(steps);" at bounding box center [1118, 648] width 116 height 10
type textarea "hero.moveRight(2);"
drag, startPoint x: 745, startPoint y: 486, endPoint x: 644, endPoint y: 486, distance: 101.3
click at [644, 486] on div "hero.moveRight(steps); - метод Передвигает hero вправо (восток). Пример : hero.…" at bounding box center [810, 501] width 342 height 203
click at [1128, 155] on div "// Иди к самоцвету. // Не касайся стен! // Напиши свой код ниже и нажми "ЗАПУСТ…" at bounding box center [1223, 308] width 327 height 558
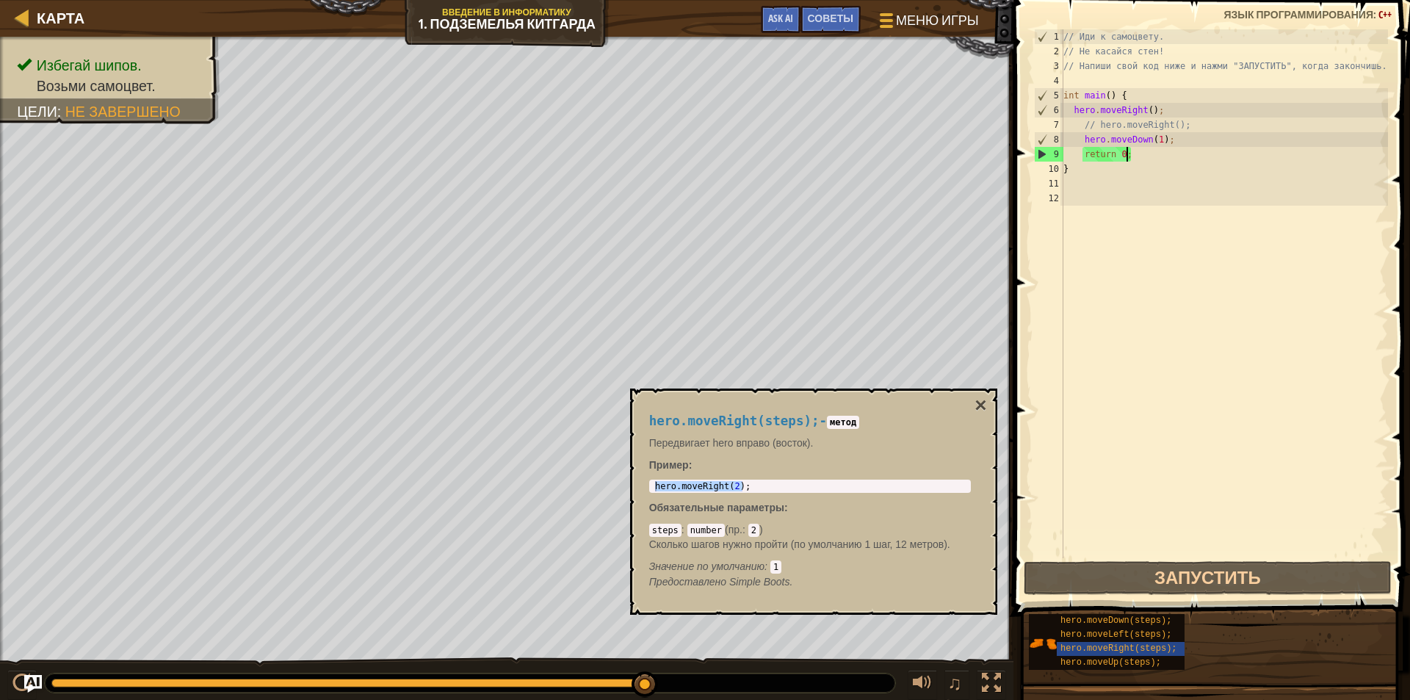
paste textarea "hero.moveRight(2);"
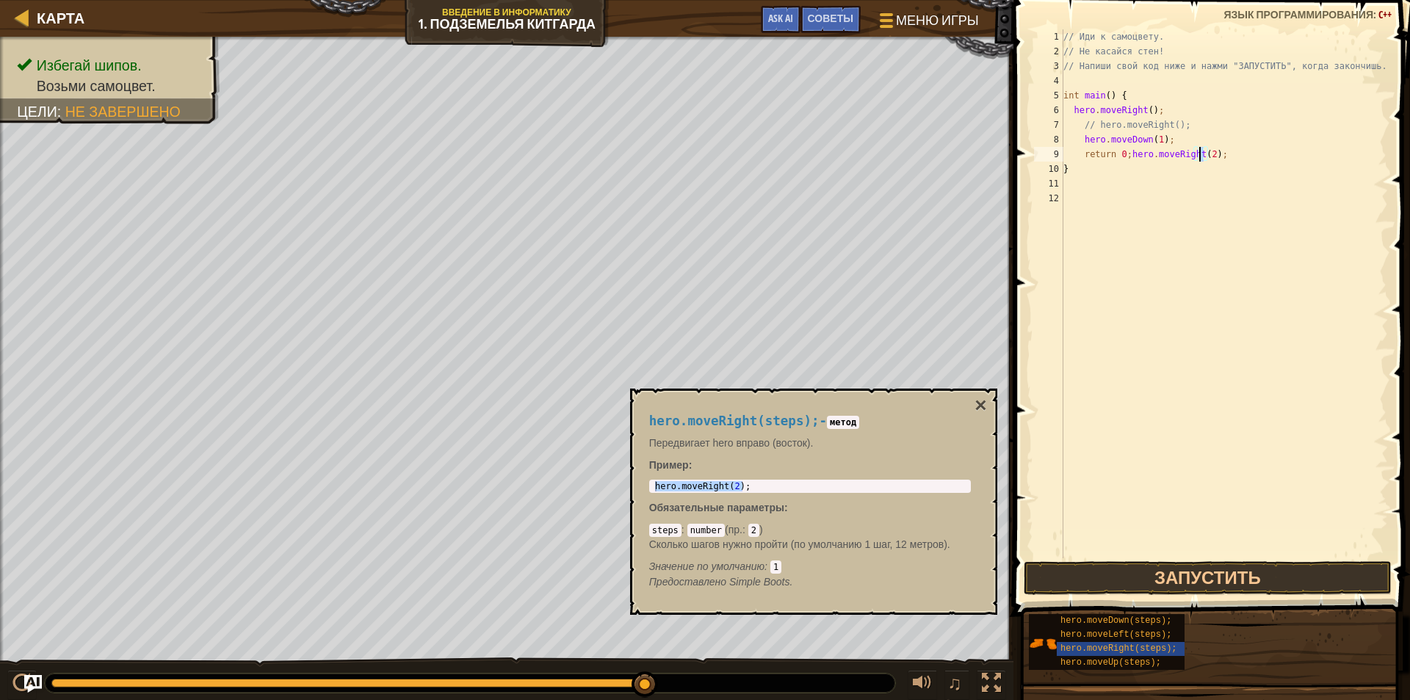
click at [1199, 153] on div "// Иди к самоцвету. // Не касайся стен! // Напиши свой код ниже и нажми "ЗАПУСТ…" at bounding box center [1223, 308] width 327 height 558
type textarea "return 0;hero.moveRight(1);"
click at [1221, 202] on div "// Иди к самоцвету. // Не касайся стен! // Напиши свой код ниже и нажми "ЗАПУСТ…" at bounding box center [1223, 308] width 327 height 558
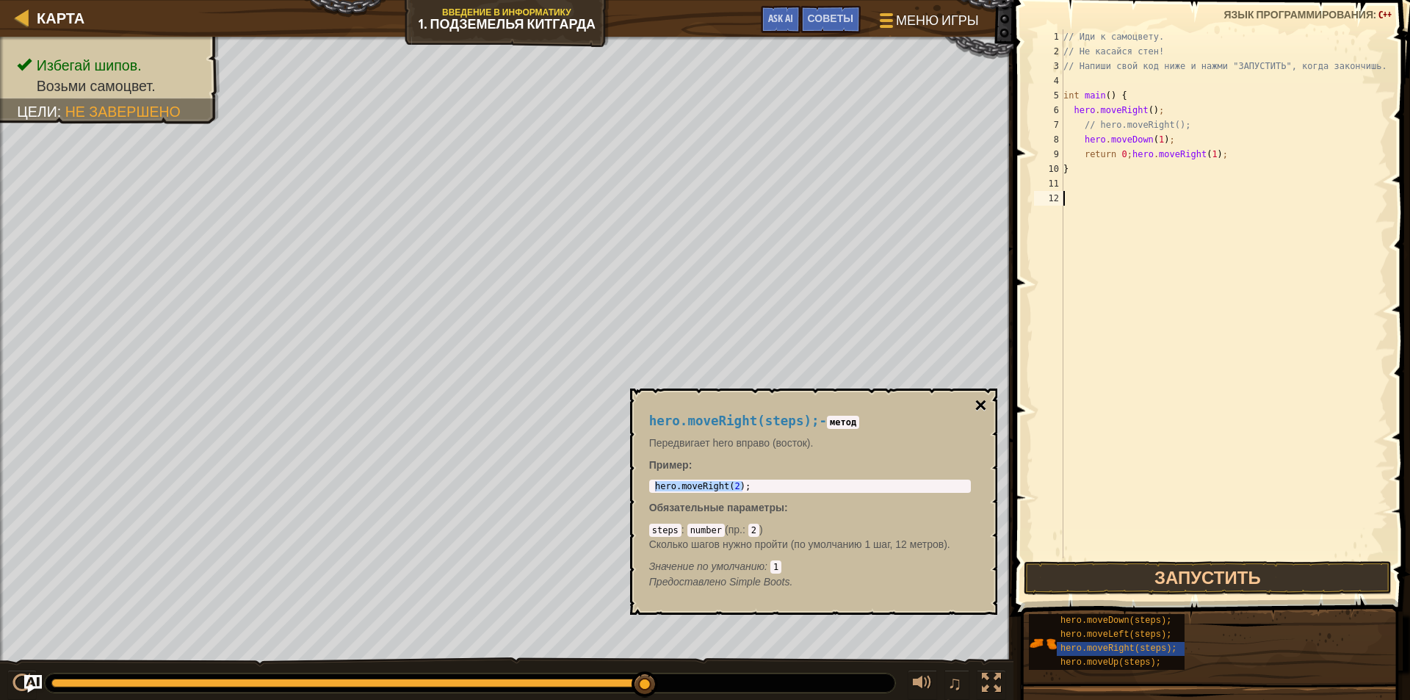
click at [977, 401] on button "×" at bounding box center [980, 405] width 12 height 21
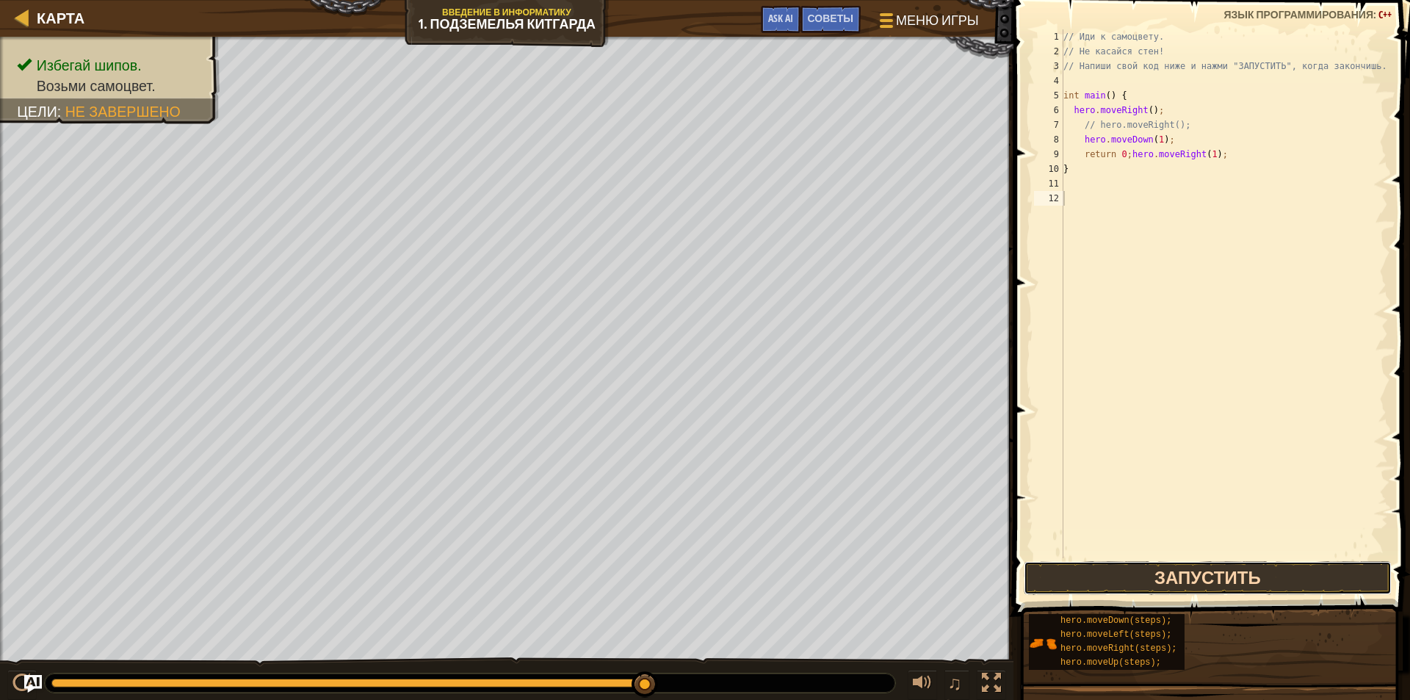
click at [1168, 575] on button "Запустить" at bounding box center [1207, 578] width 368 height 34
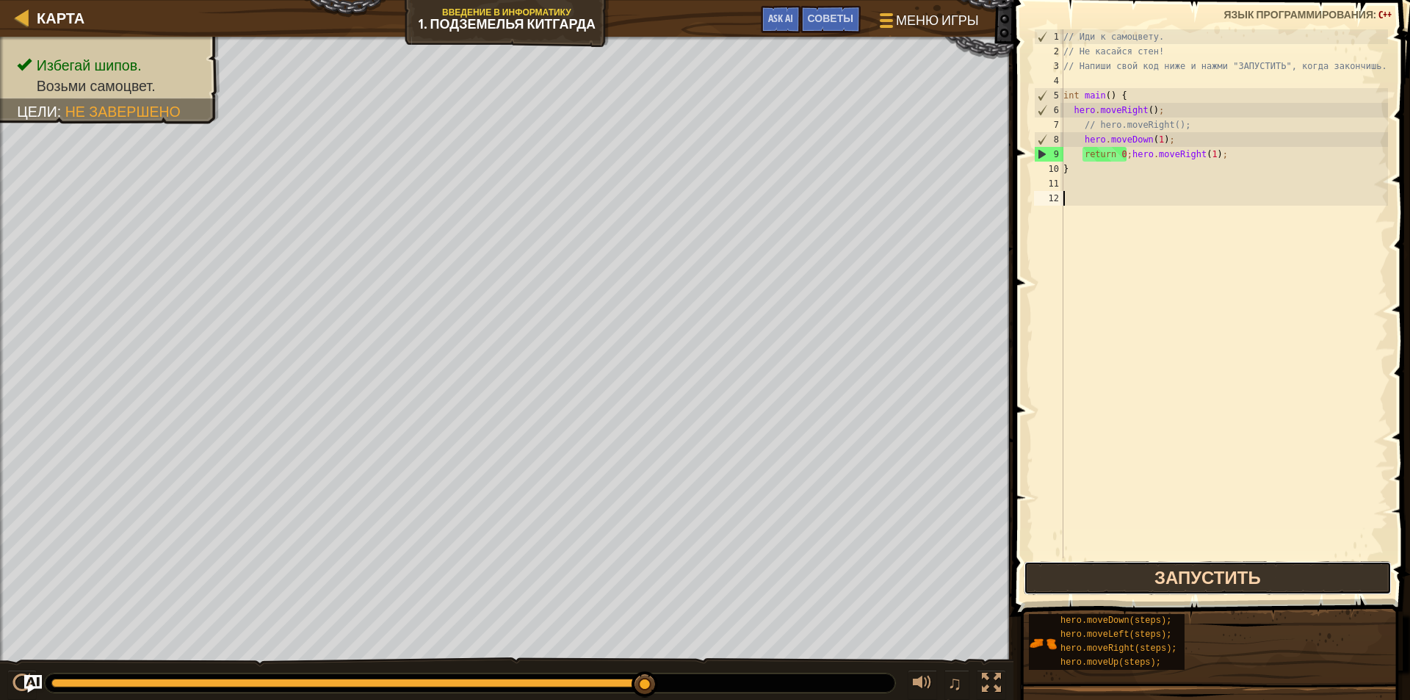
click at [1194, 575] on button "Запустить" at bounding box center [1207, 578] width 368 height 34
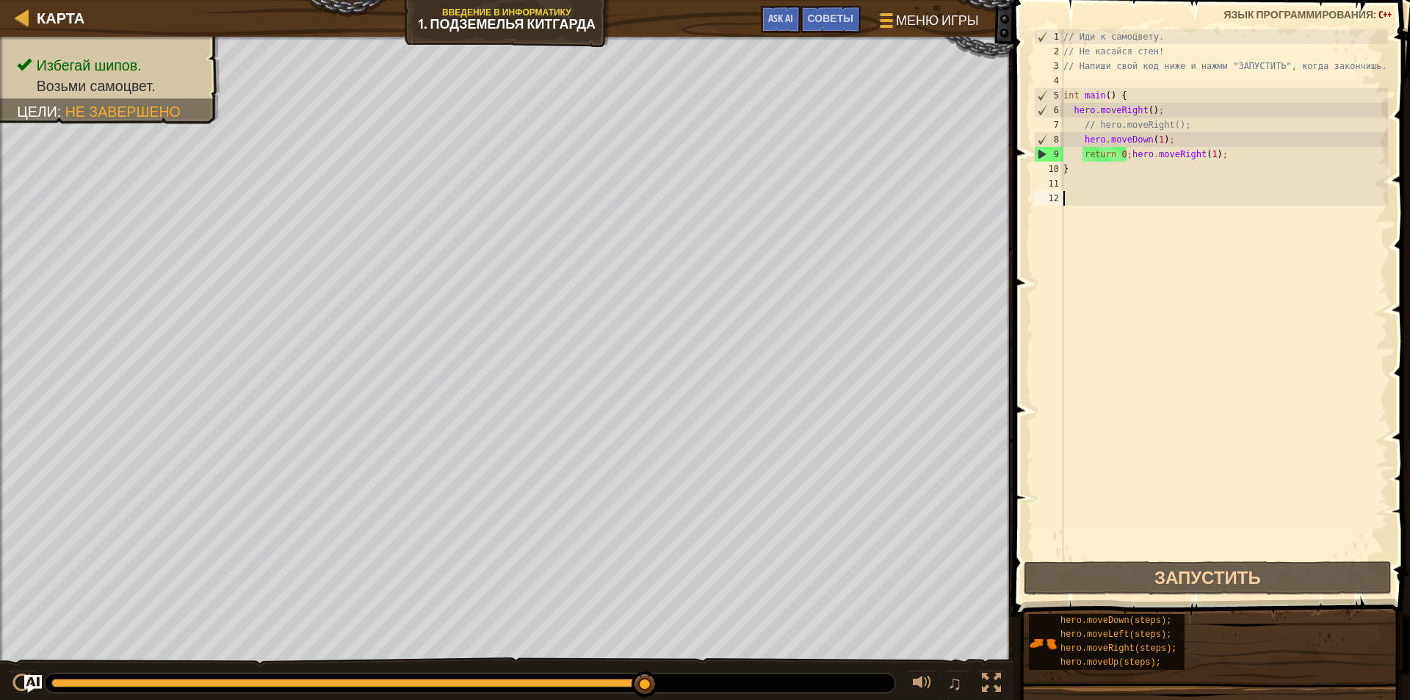
click at [1075, 166] on div "// Иди к самоцвету. // Не касайся стен! // Напиши свой код ниже и нажми "ЗАПУСТ…" at bounding box center [1223, 308] width 327 height 558
type textarea "}"
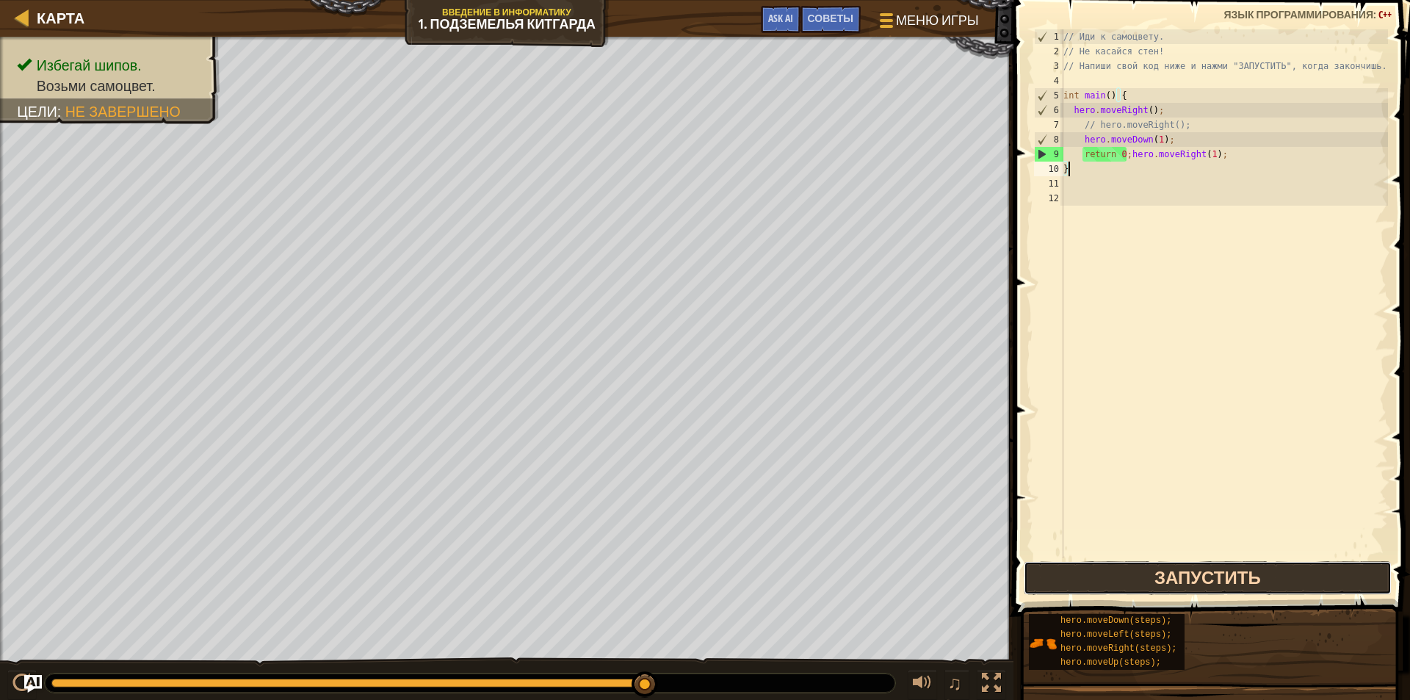
click at [1198, 565] on button "Запустить" at bounding box center [1207, 578] width 368 height 34
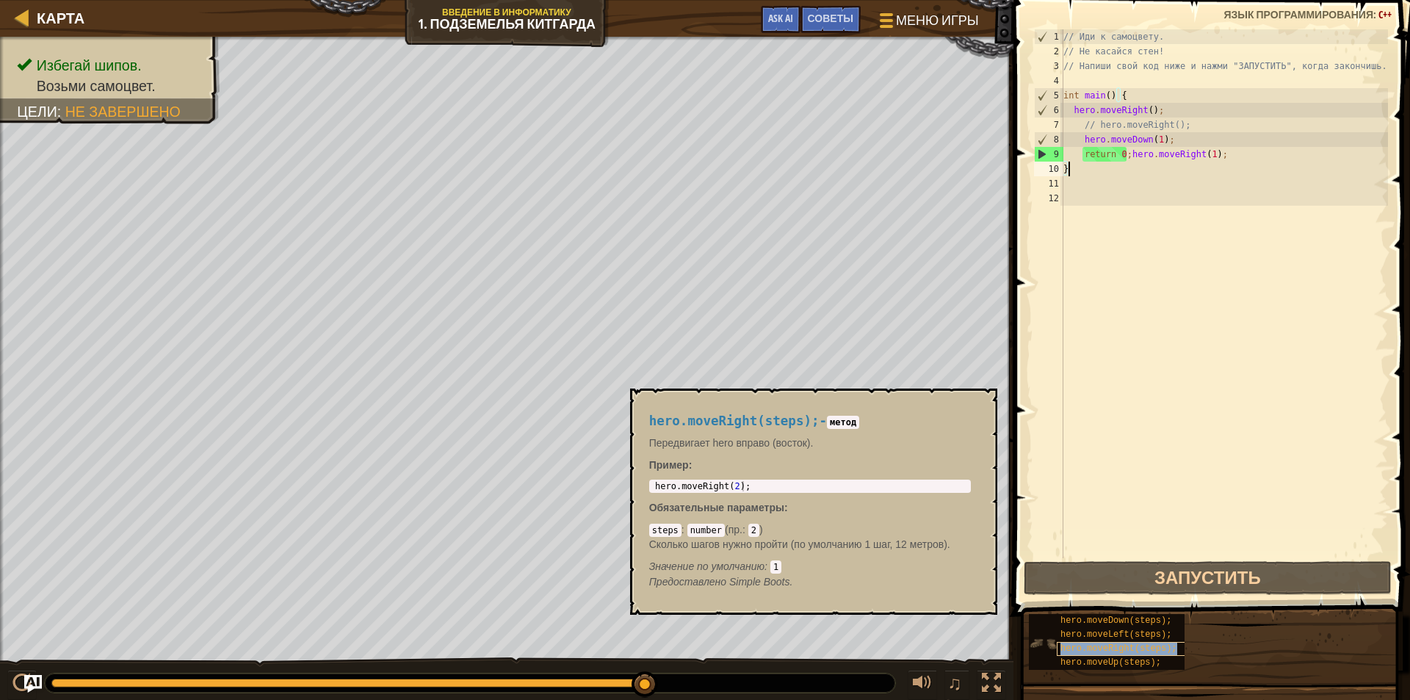
click at [1076, 643] on span "hero.moveRight(steps);" at bounding box center [1118, 648] width 116 height 10
type textarea "hero.moveRight(2);"
drag, startPoint x: 748, startPoint y: 486, endPoint x: 640, endPoint y: 479, distance: 108.1
click at [640, 479] on div "hero.moveRight(steps); - метод Передвигает hero вправо (восток). Пример : hero.…" at bounding box center [810, 501] width 342 height 203
click at [979, 401] on button "×" at bounding box center [980, 405] width 12 height 21
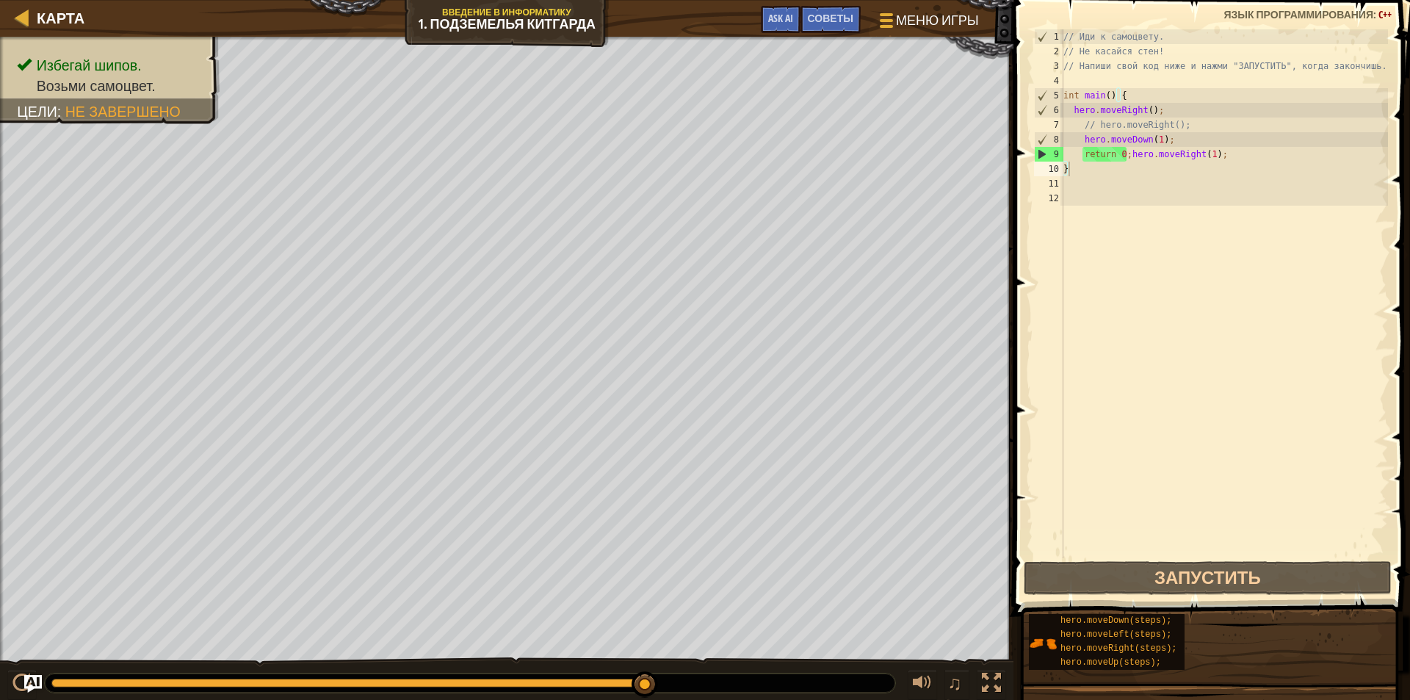
click at [1078, 172] on div "// Иди к самоцвету. // Не касайся стен! // Напиши свой код ниже и нажми "ЗАПУСТ…" at bounding box center [1223, 308] width 327 height 558
paste textarea "hero.moveRight(2);"
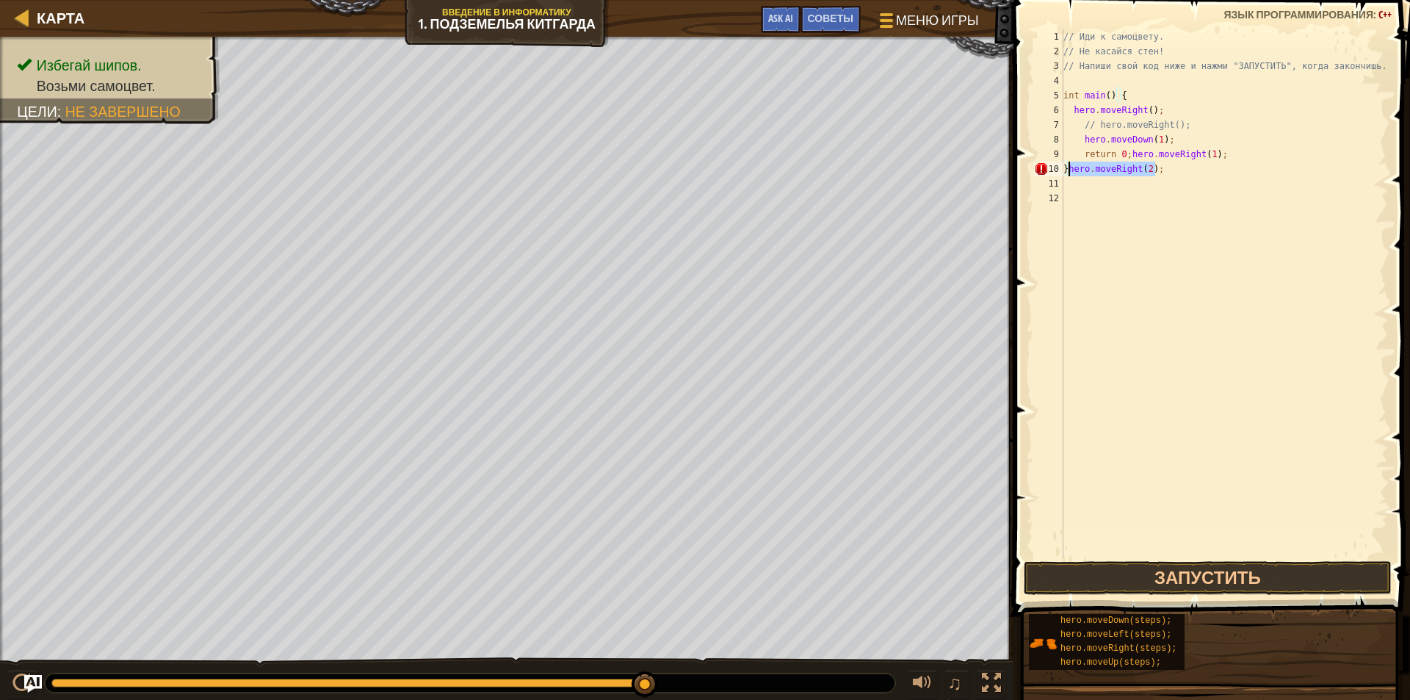
drag, startPoint x: 1145, startPoint y: 175, endPoint x: 1069, endPoint y: 168, distance: 75.9
click at [1069, 168] on div "// Иди к самоцвету. // Не касайся стен! // Напиши свой код ниже и нажми "ЗАПУСТ…" at bounding box center [1223, 308] width 327 height 558
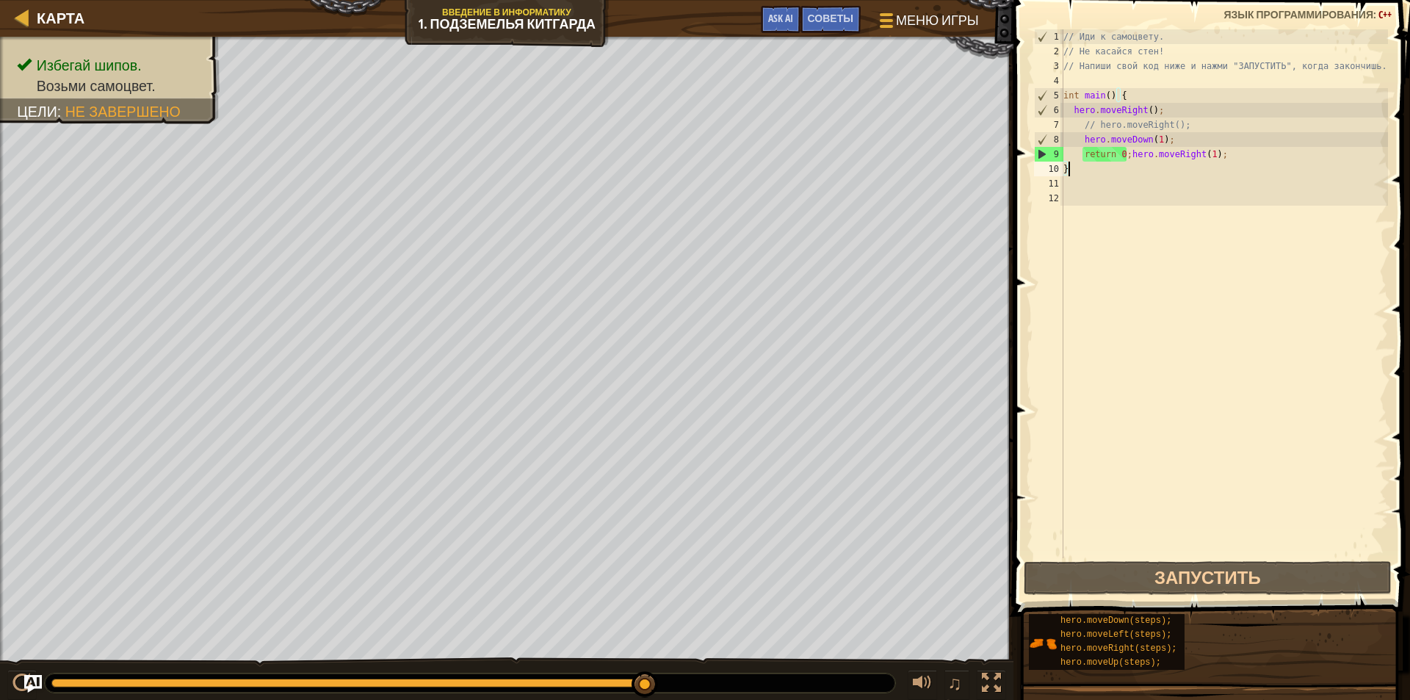
click at [1219, 153] on div "// Иди к самоцвету. // Не касайся стен! // Напиши свой код ниже и нажми "ЗАПУСТ…" at bounding box center [1223, 308] width 327 height 558
paste textarea "hero.moveRight(2);"
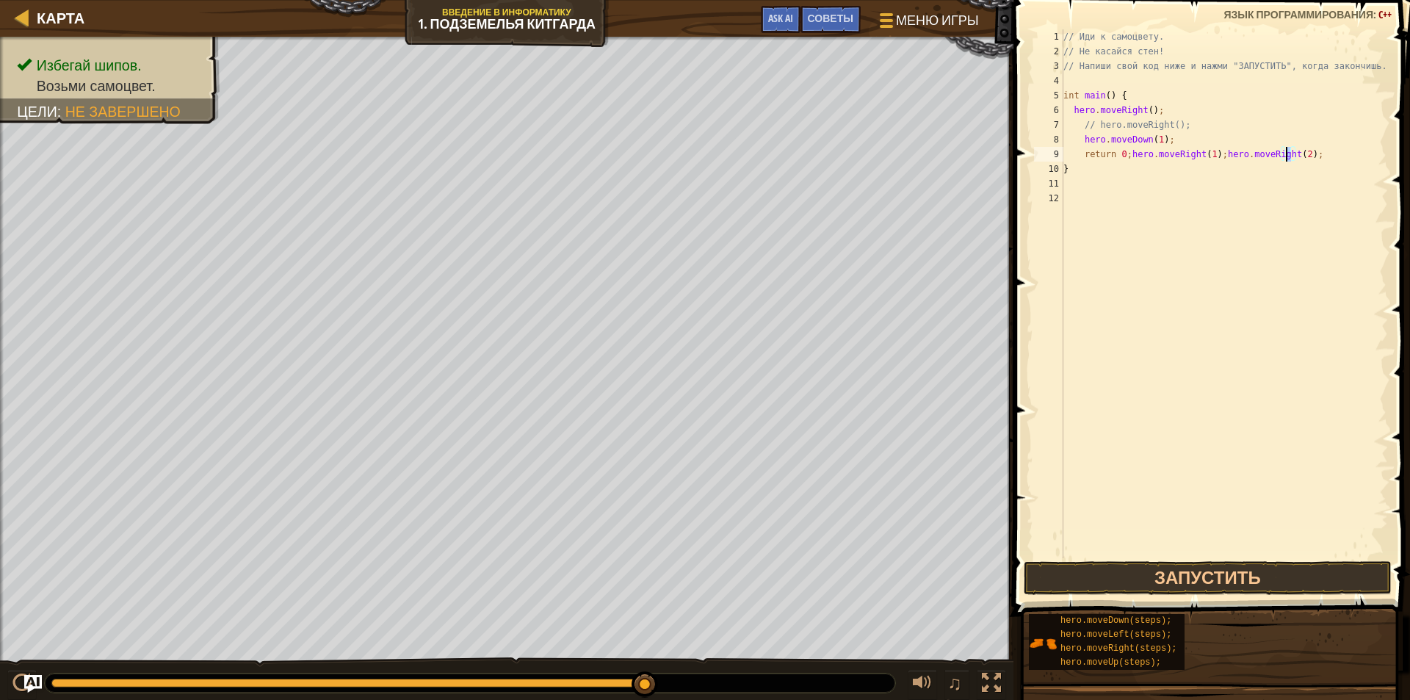
click at [1285, 156] on div "// Иди к самоцвету. // Не касайся стен! // Напиши свой код ниже и нажми "ЗАПУСТ…" at bounding box center [1223, 308] width 327 height 558
click at [1241, 573] on button "Запустить" at bounding box center [1207, 578] width 368 height 34
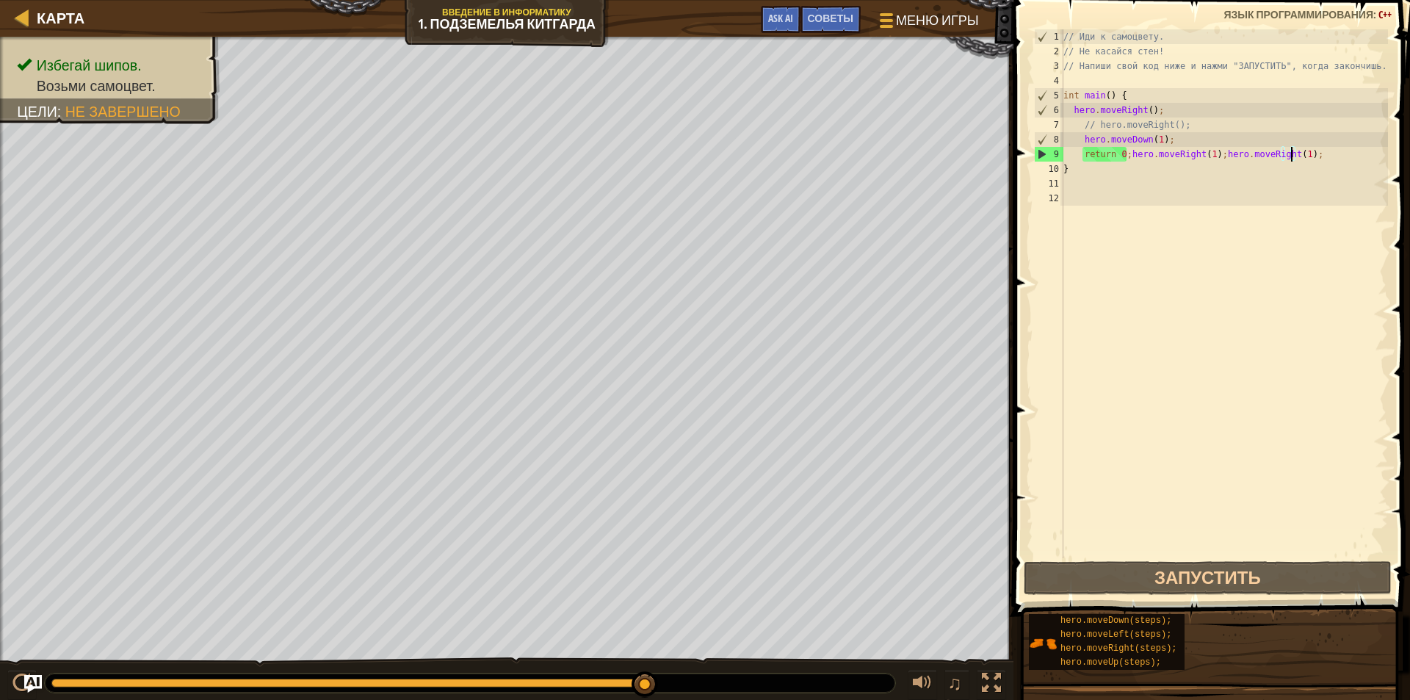
click at [1313, 160] on div "// Иди к самоцвету. // Не касайся стен! // Напиши свой код ниже и нажми "ЗАПУСТ…" at bounding box center [1223, 308] width 327 height 558
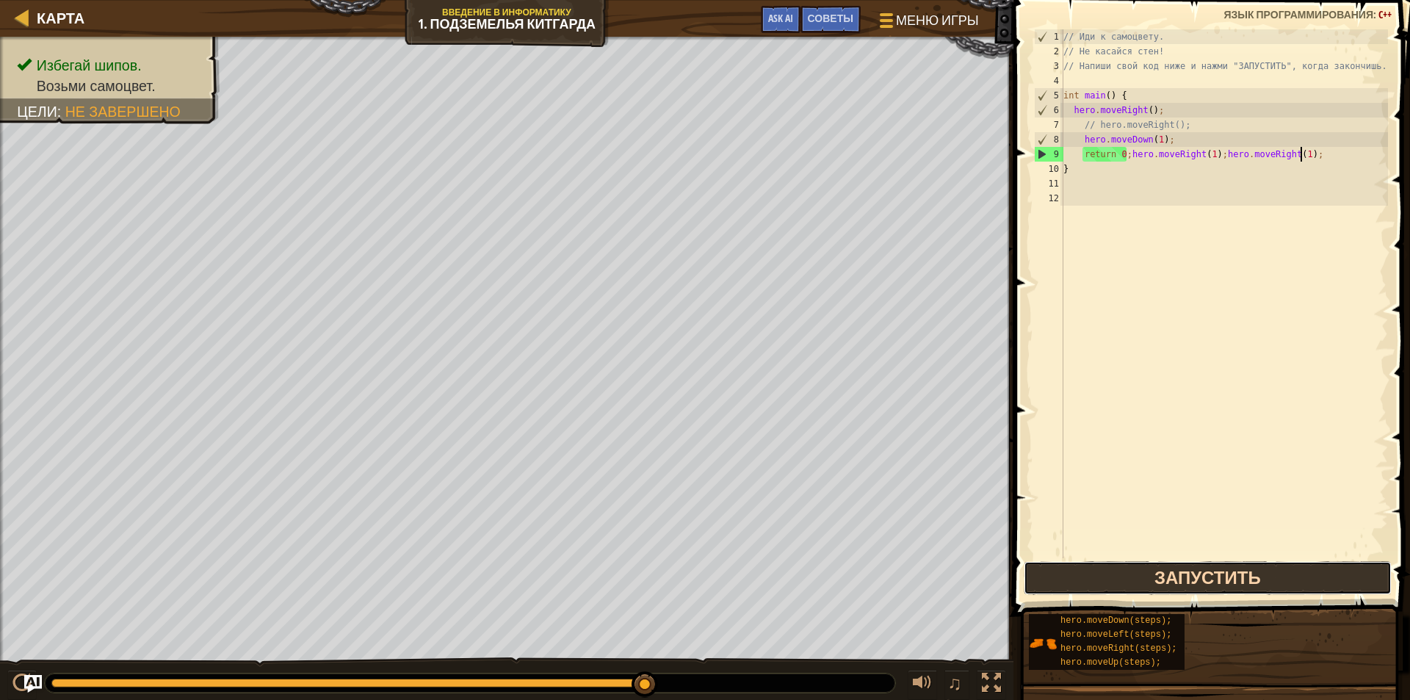
click at [1222, 577] on button "Запустить" at bounding box center [1207, 578] width 368 height 34
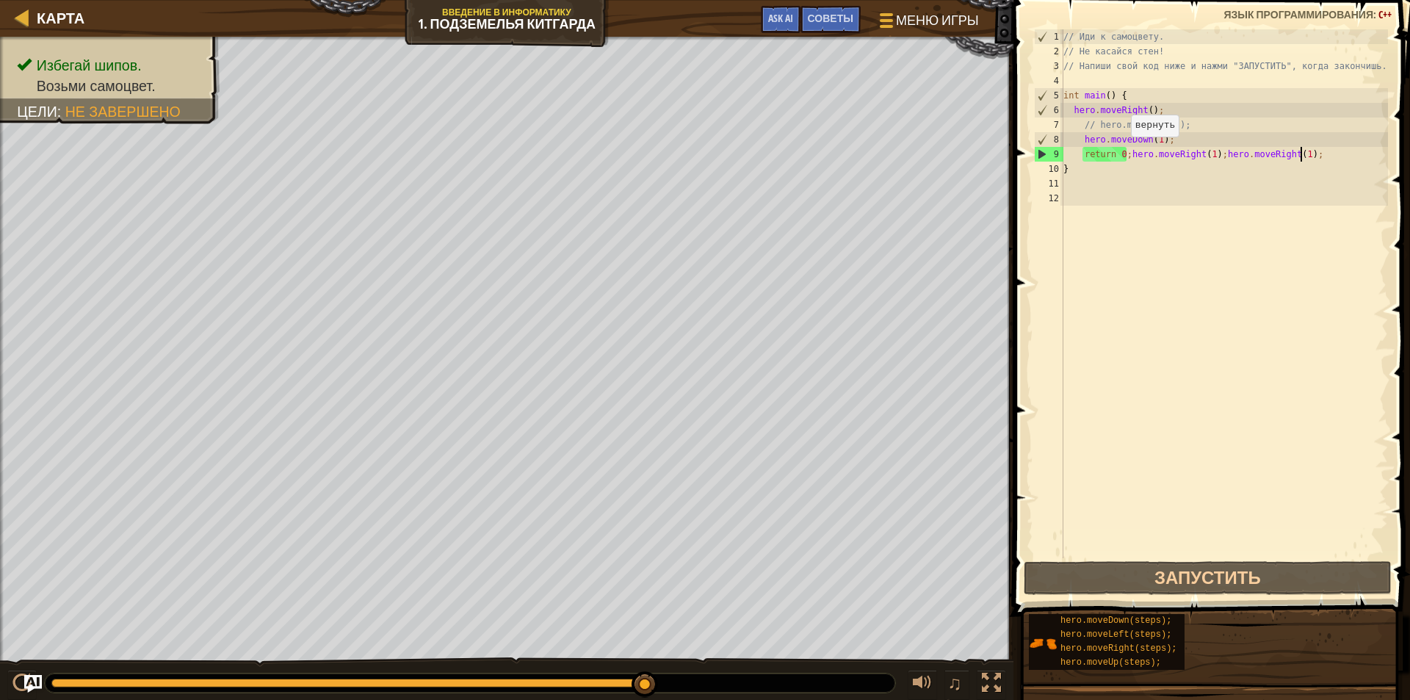
click at [1123, 151] on div "// Иди к самоцвету. // Не касайся стен! // Напиши свой код ниже и нажми "ЗАПУСТ…" at bounding box center [1223, 308] width 327 height 558
drag, startPoint x: 1294, startPoint y: 153, endPoint x: 1215, endPoint y: 156, distance: 79.3
click at [1215, 156] on div "// Иди к самоцвету. // Не касайся стен! // Напиши свой код ниже и нажми "ЗАПУСТ…" at bounding box center [1223, 308] width 327 height 558
click at [1106, 156] on div "// Иди к самоцвету. // Не касайся стен! // Напиши свой код ниже и нажми "ЗАПУСТ…" at bounding box center [1223, 308] width 327 height 558
drag, startPoint x: 1309, startPoint y: 153, endPoint x: 1213, endPoint y: 158, distance: 96.3
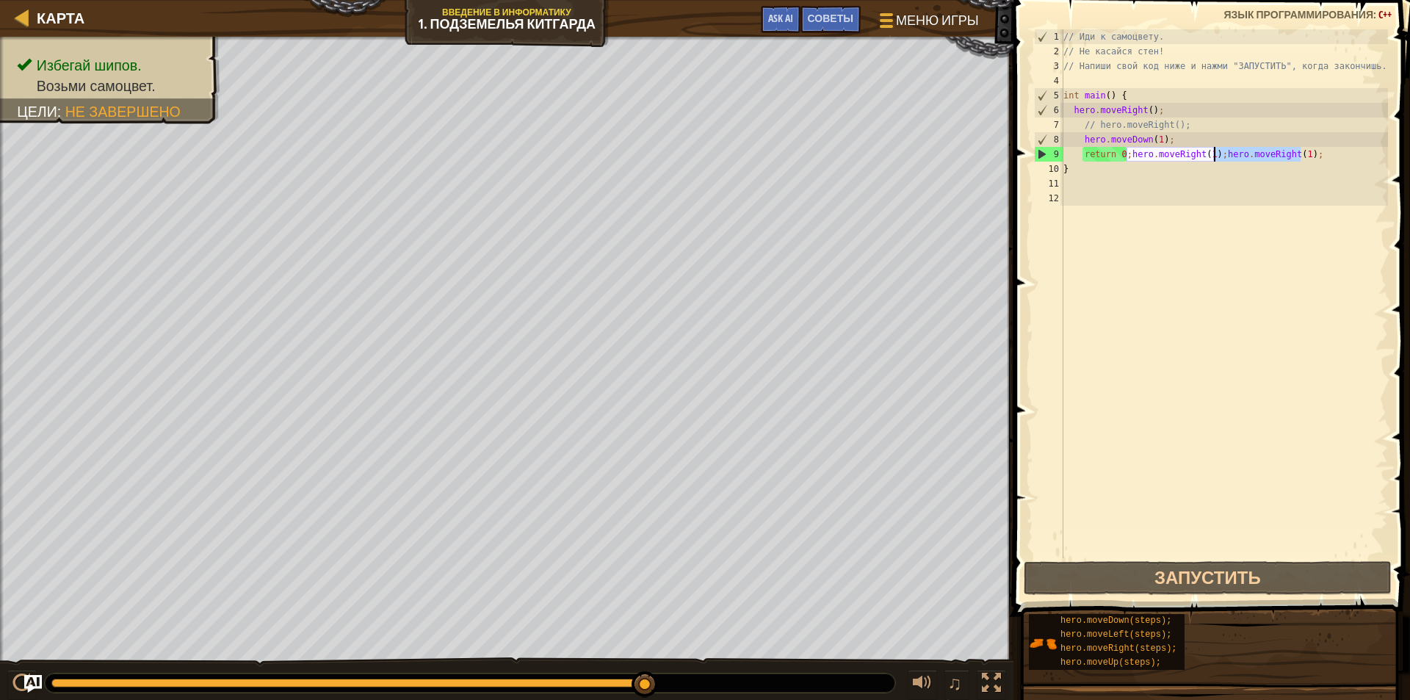
click at [1213, 158] on div "// Иди к самоцвету. // Не касайся стен! // Напиши свой код ниже и нажми "ЗАПУСТ…" at bounding box center [1223, 308] width 327 height 558
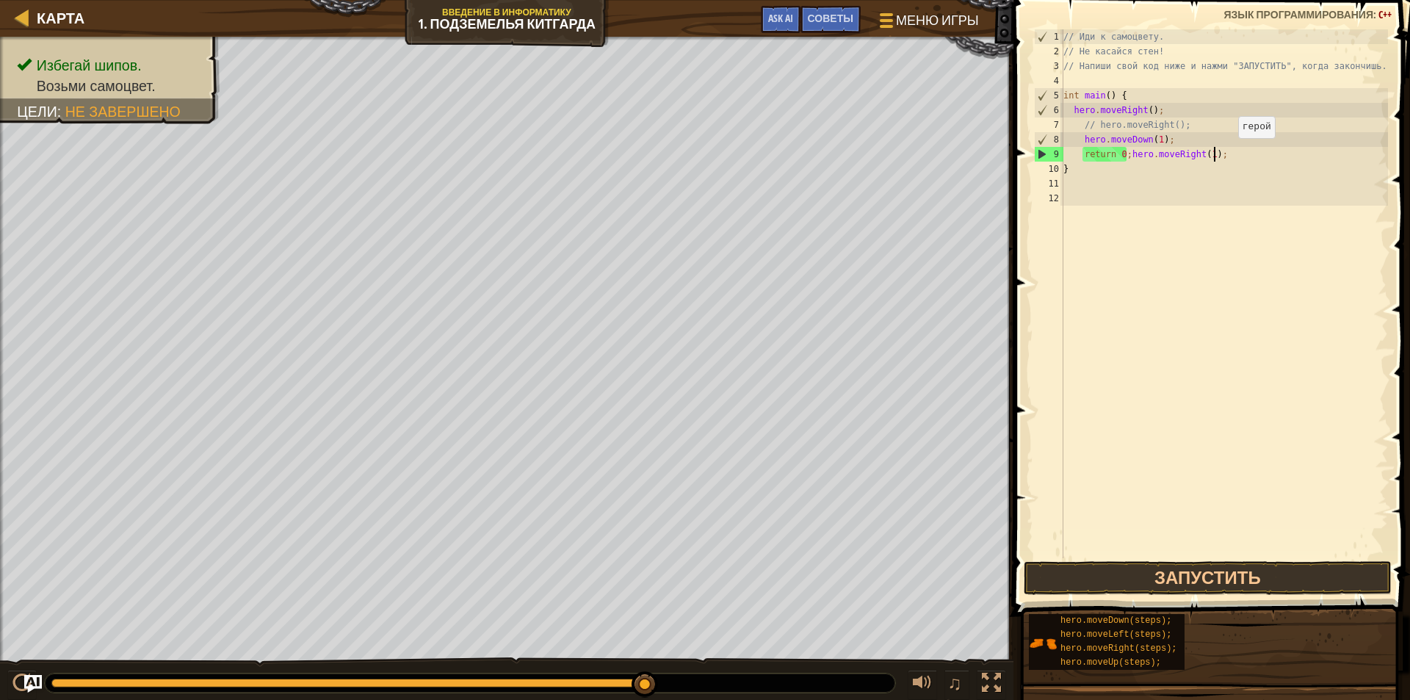
scroll to position [7, 12]
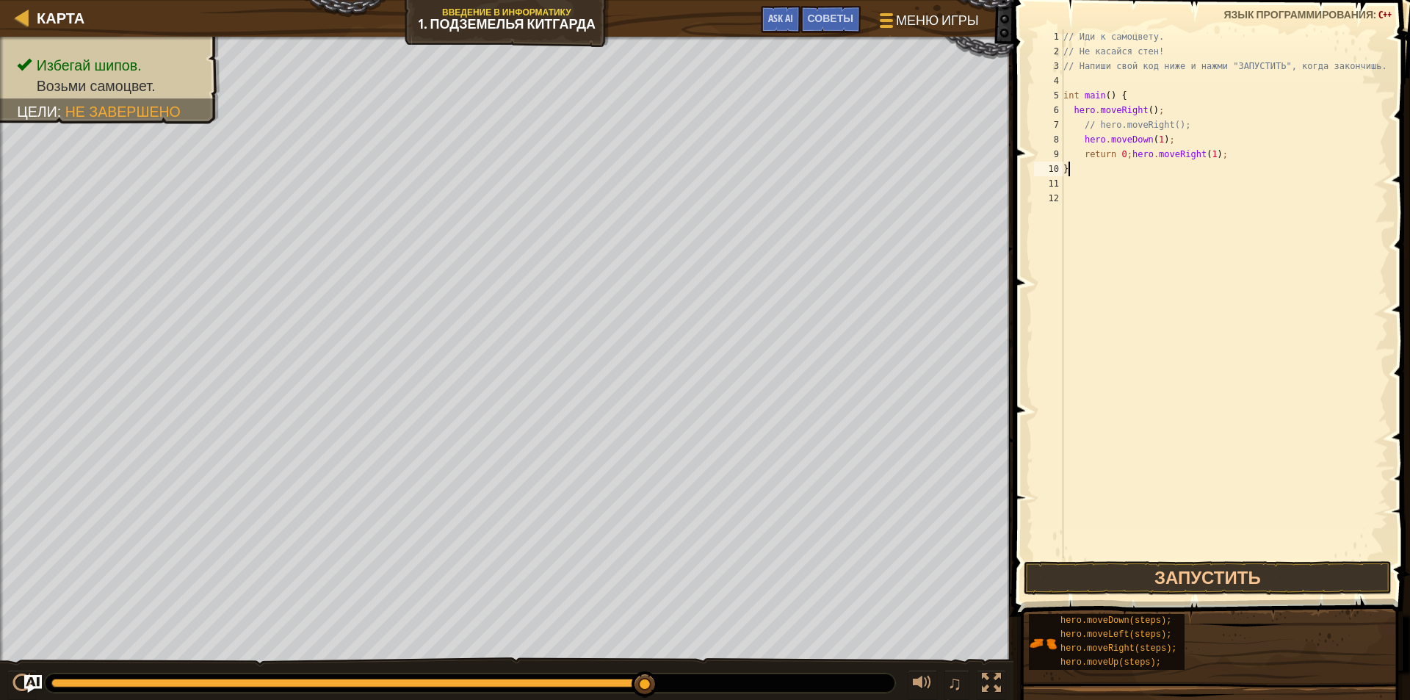
click at [1074, 175] on div "// Иди к самоцвету. // Не касайся стен! // Напиши свой код ниже и нажми "ЗАПУСТ…" at bounding box center [1223, 308] width 327 height 558
paste textarea "hero.moveRight(1);"
click at [1242, 578] on button "Запустить" at bounding box center [1207, 578] width 368 height 34
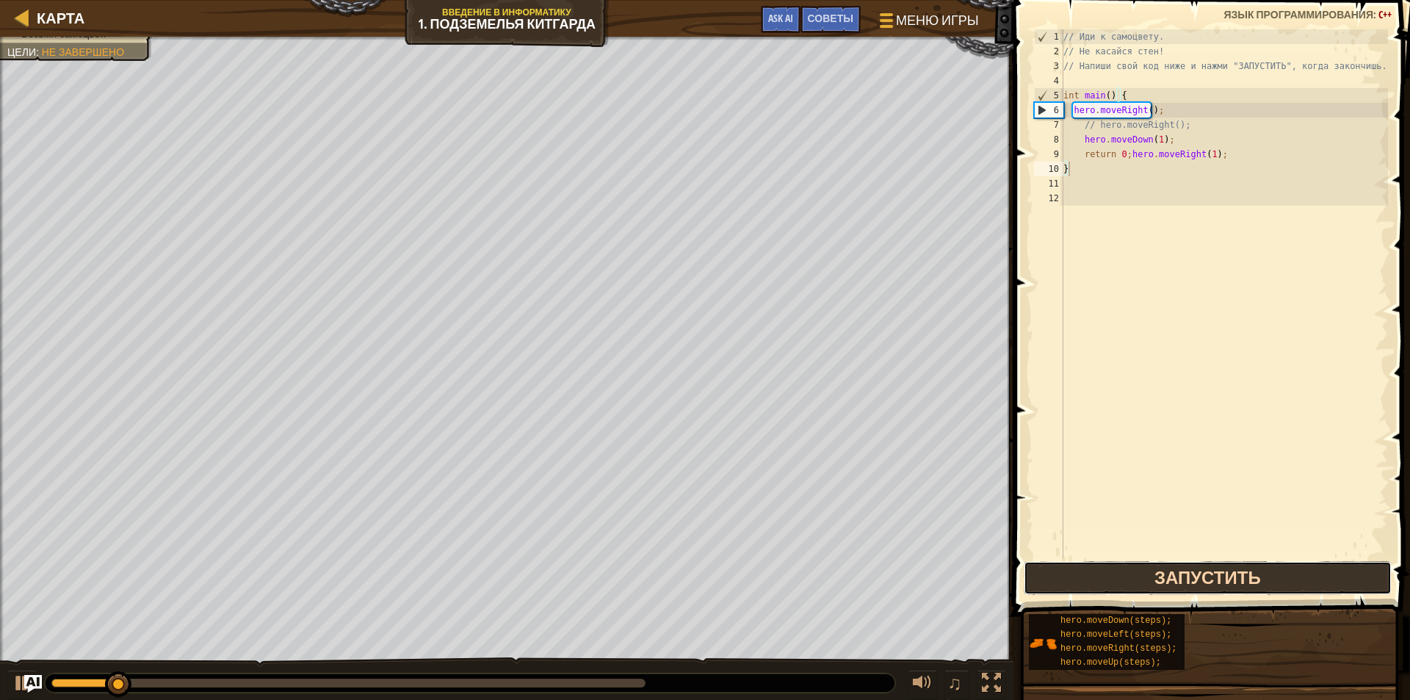
click at [1241, 573] on button "Запустить" at bounding box center [1207, 578] width 368 height 34
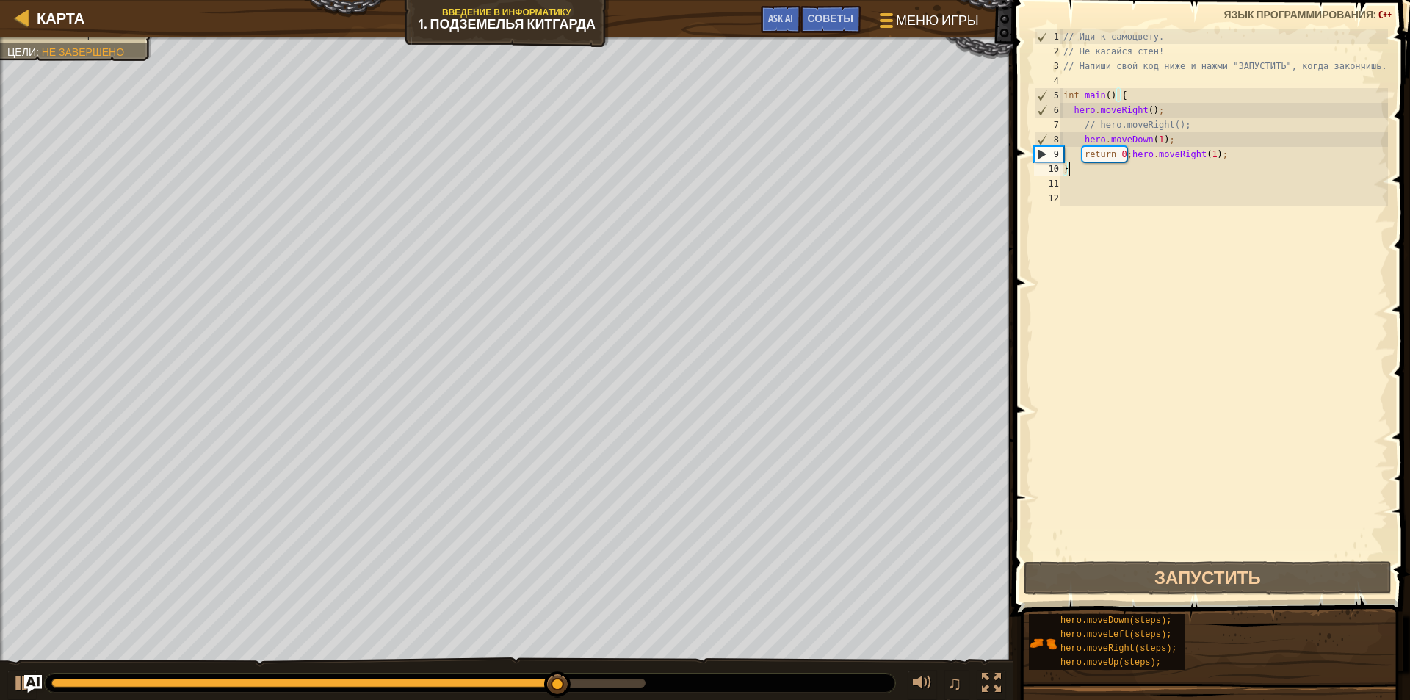
click at [1091, 175] on div "// Иди к самоцвету. // Не касайся стен! // Напиши свой код ниже и нажми "ЗАПУСТ…" at bounding box center [1223, 308] width 327 height 558
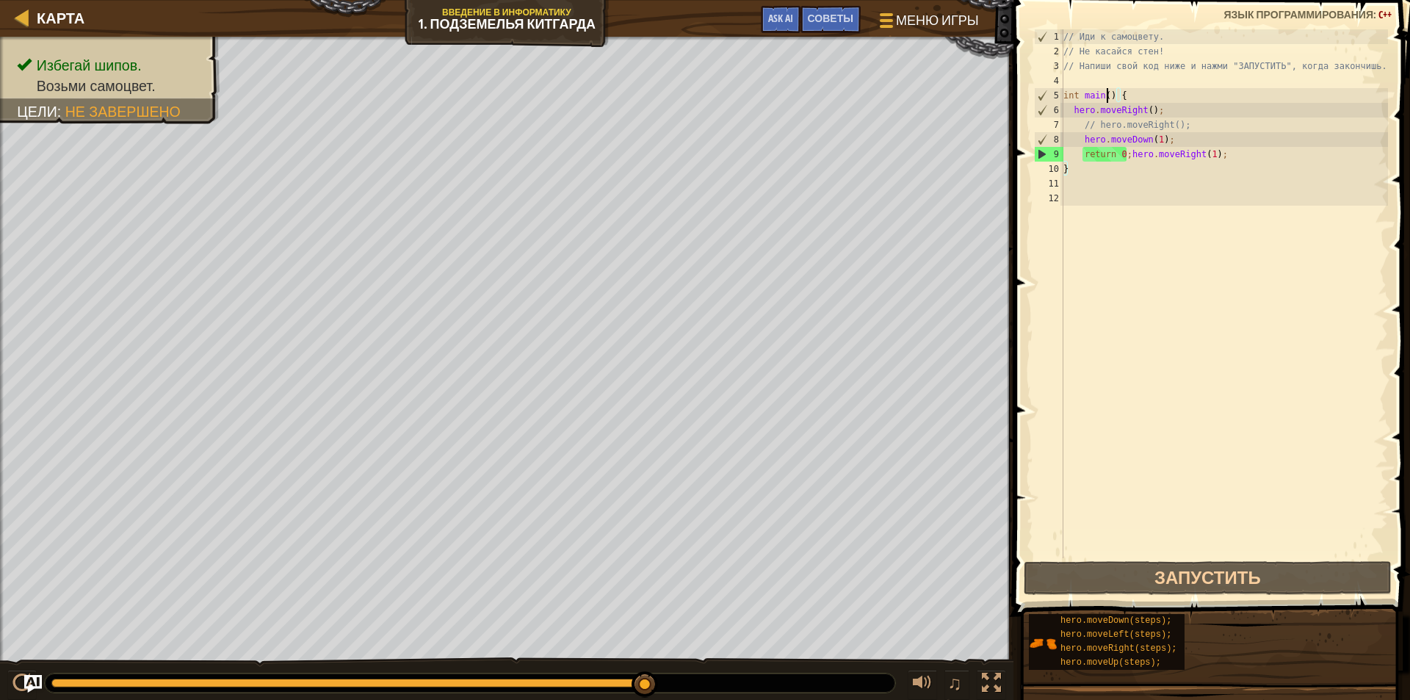
click at [1106, 97] on div "// Иди к самоцвету. // Не касайся стен! // Напиши свой код ниже и нажми "ЗАПУСТ…" at bounding box center [1223, 308] width 327 height 558
paste textarea "hero.moveRight(1);"
click at [1040, 154] on div "9" at bounding box center [1048, 154] width 29 height 15
paste textarea "hero.moveRight(1);"
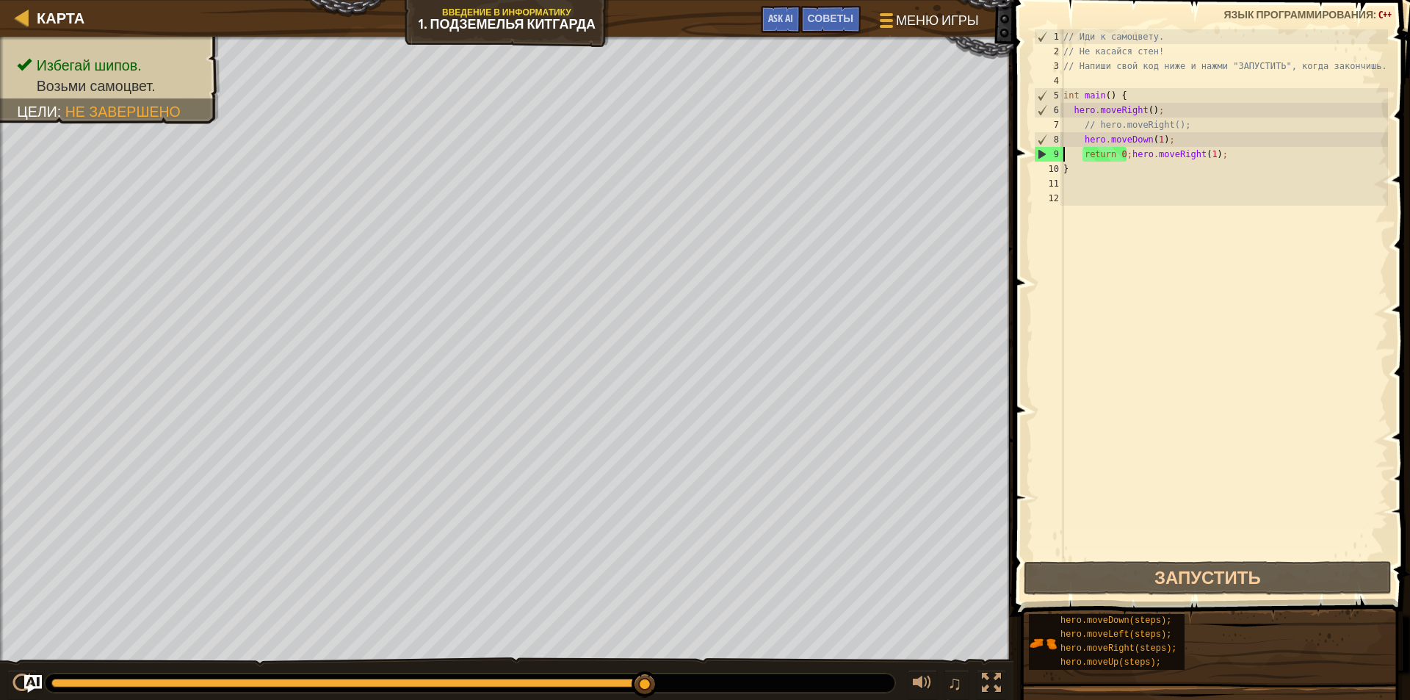
type textarea "hero.moveRight(1); return 0;hero.moveRight(1);"
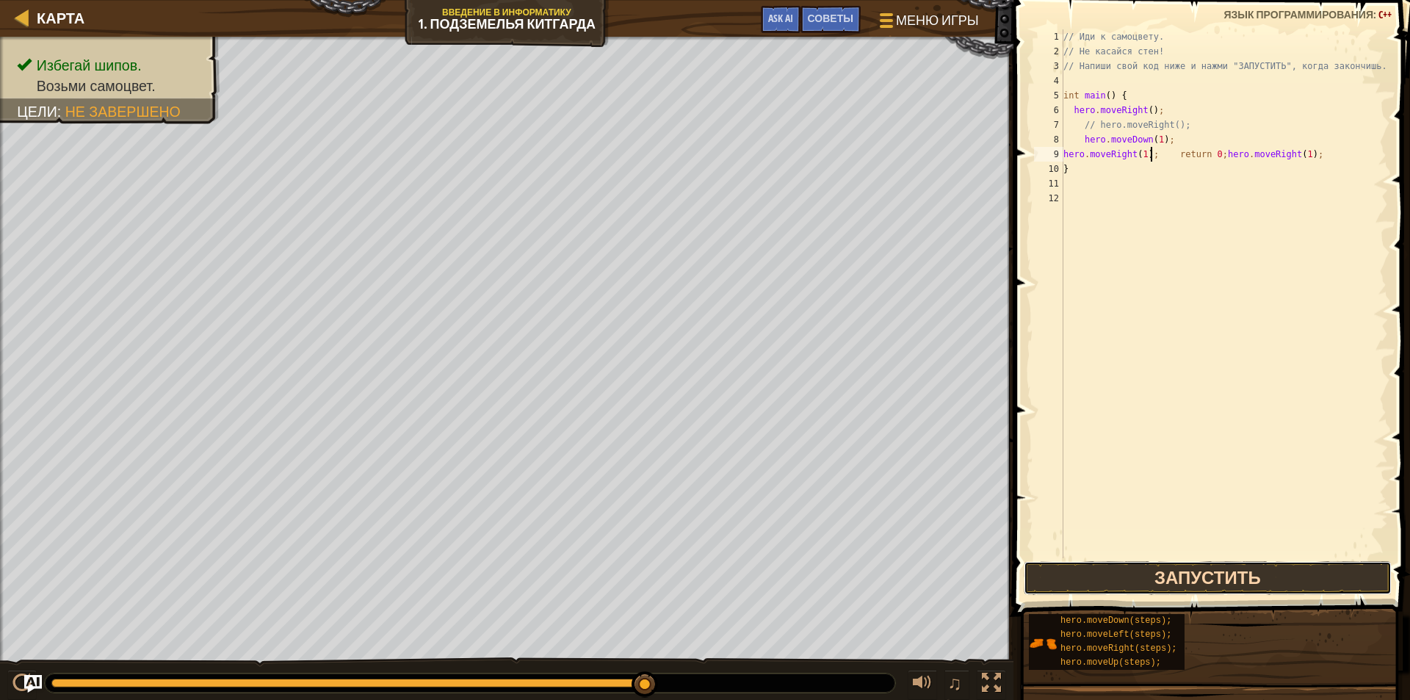
click at [1164, 580] on button "Запустить" at bounding box center [1207, 578] width 368 height 34
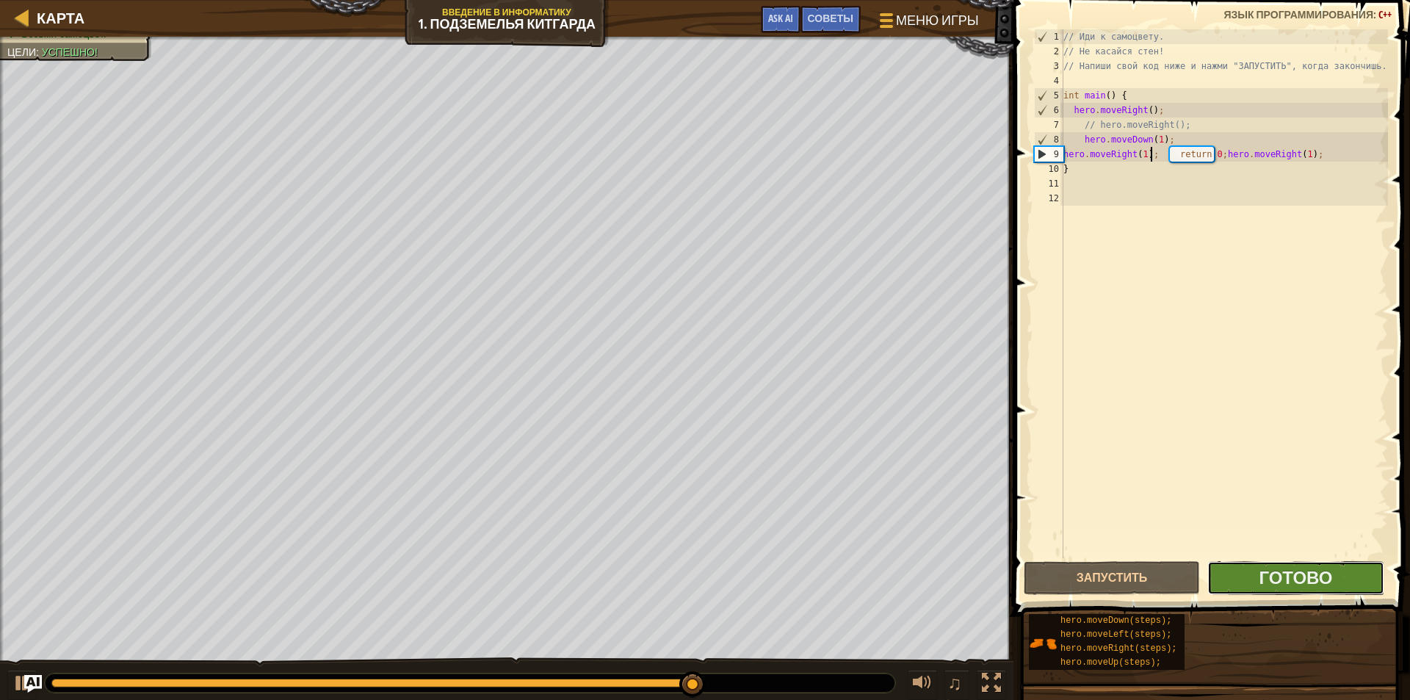
click at [1225, 577] on button "Готово" at bounding box center [1295, 578] width 176 height 34
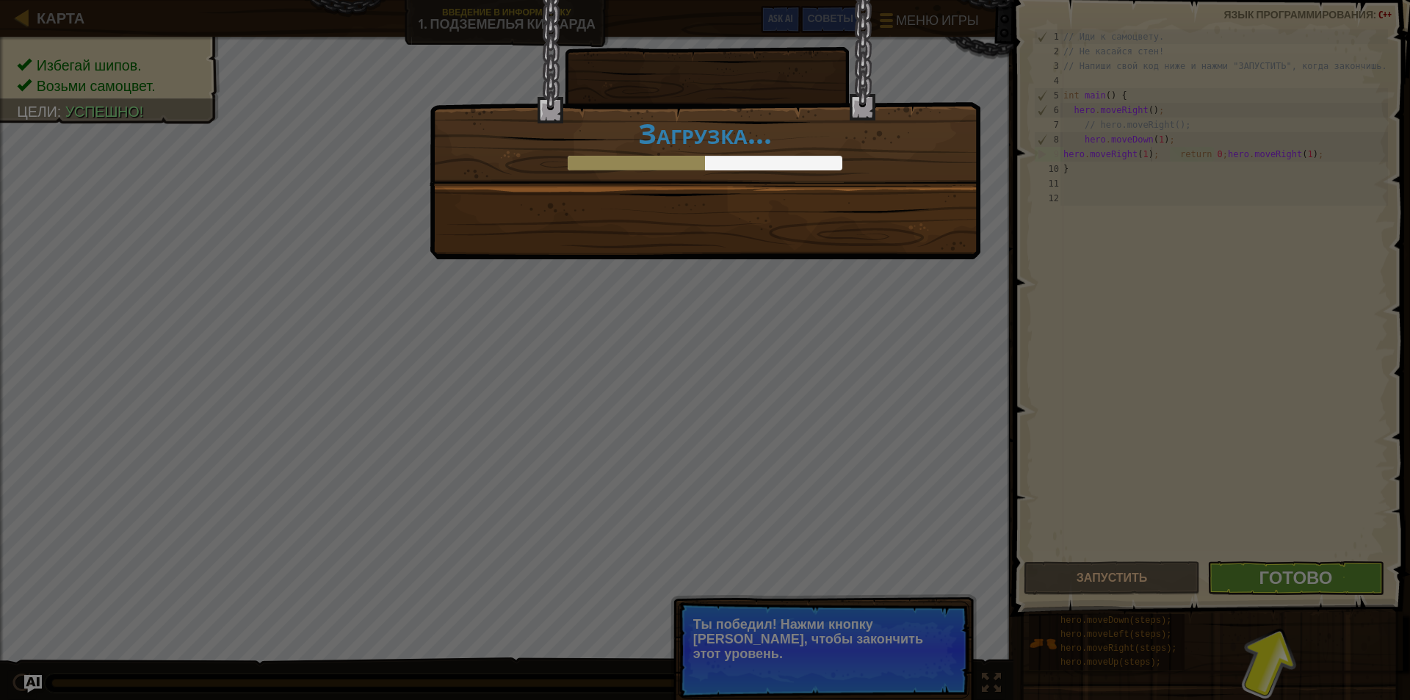
click at [1224, 573] on div "Вы прошли Подземелья Китгарда! +9 +0 Новый предмет Чистый код: нет ошибок или п…" at bounding box center [705, 350] width 1410 height 700
click at [1297, 603] on div "Вы прошли Подземелья Китгарда! +10 +8 Новый предмет Чистый код: нет ошибок или …" at bounding box center [705, 350] width 1410 height 700
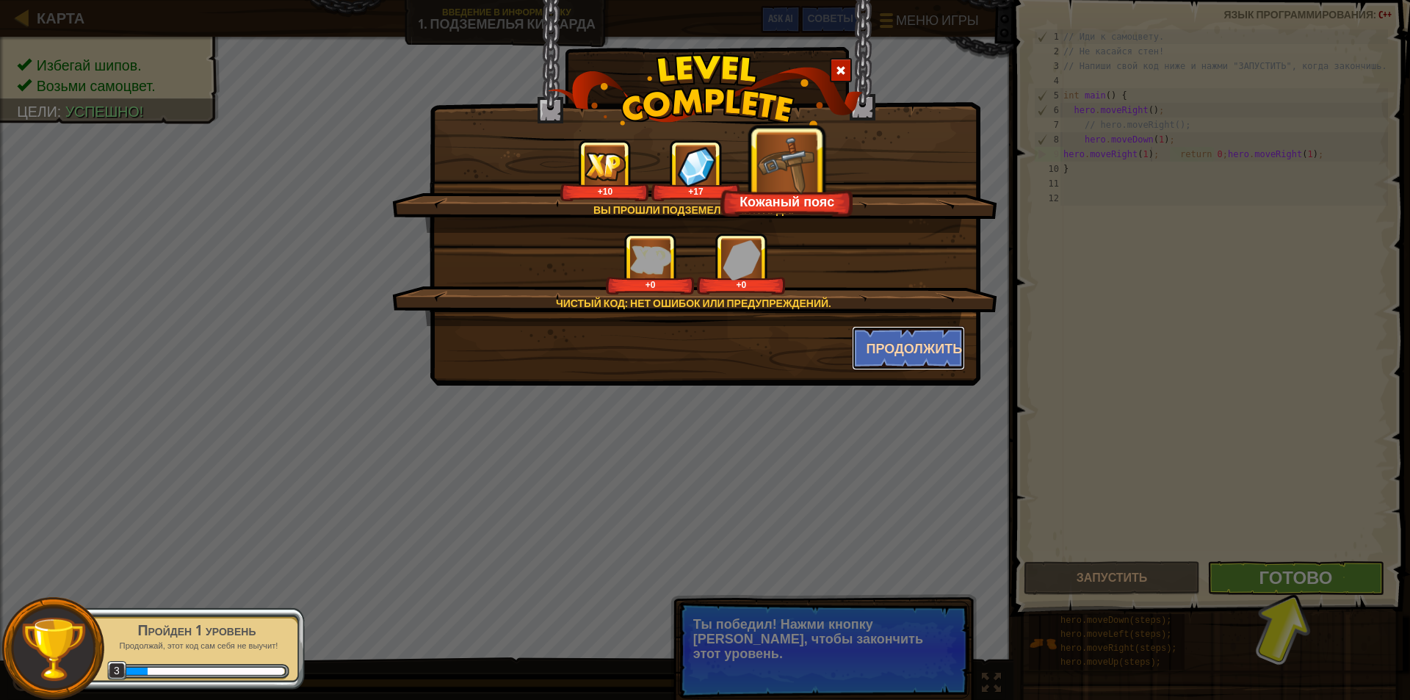
click at [927, 339] on button "Продолжить" at bounding box center [909, 348] width 114 height 44
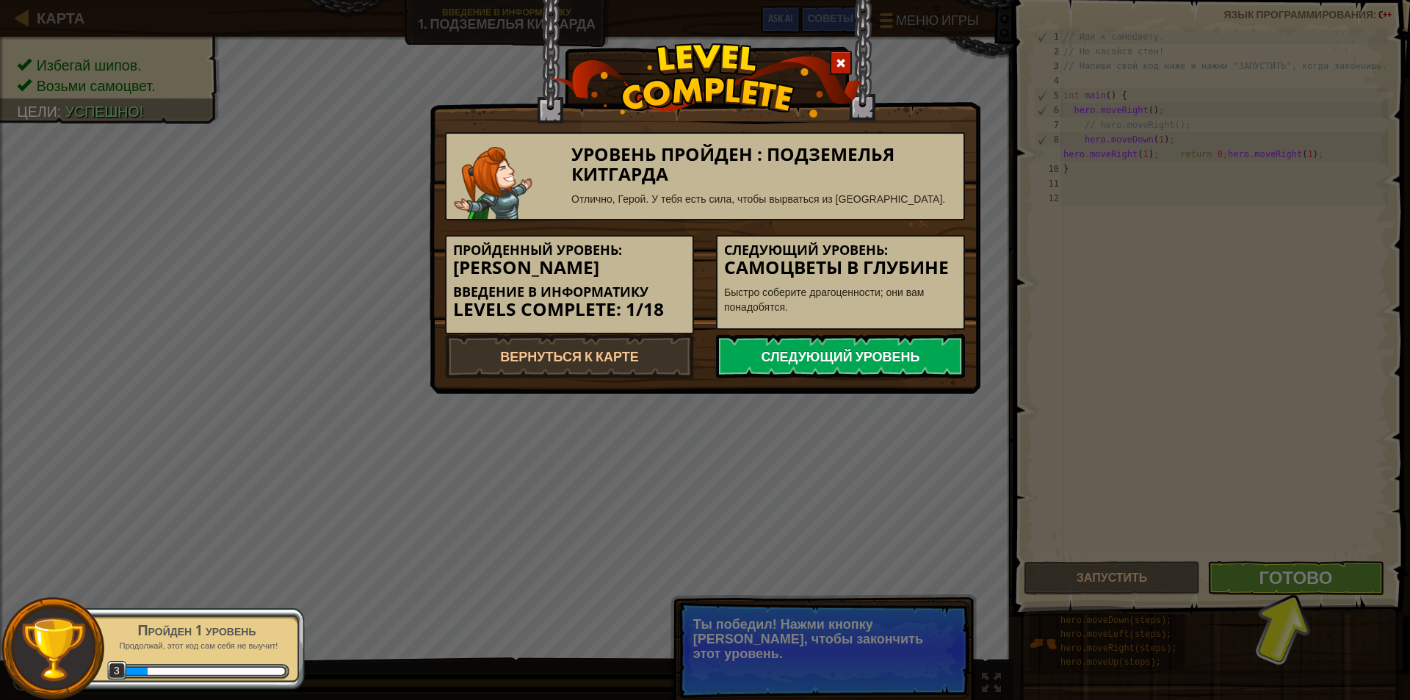
click at [842, 351] on link "Следующий уровень" at bounding box center [840, 356] width 249 height 44
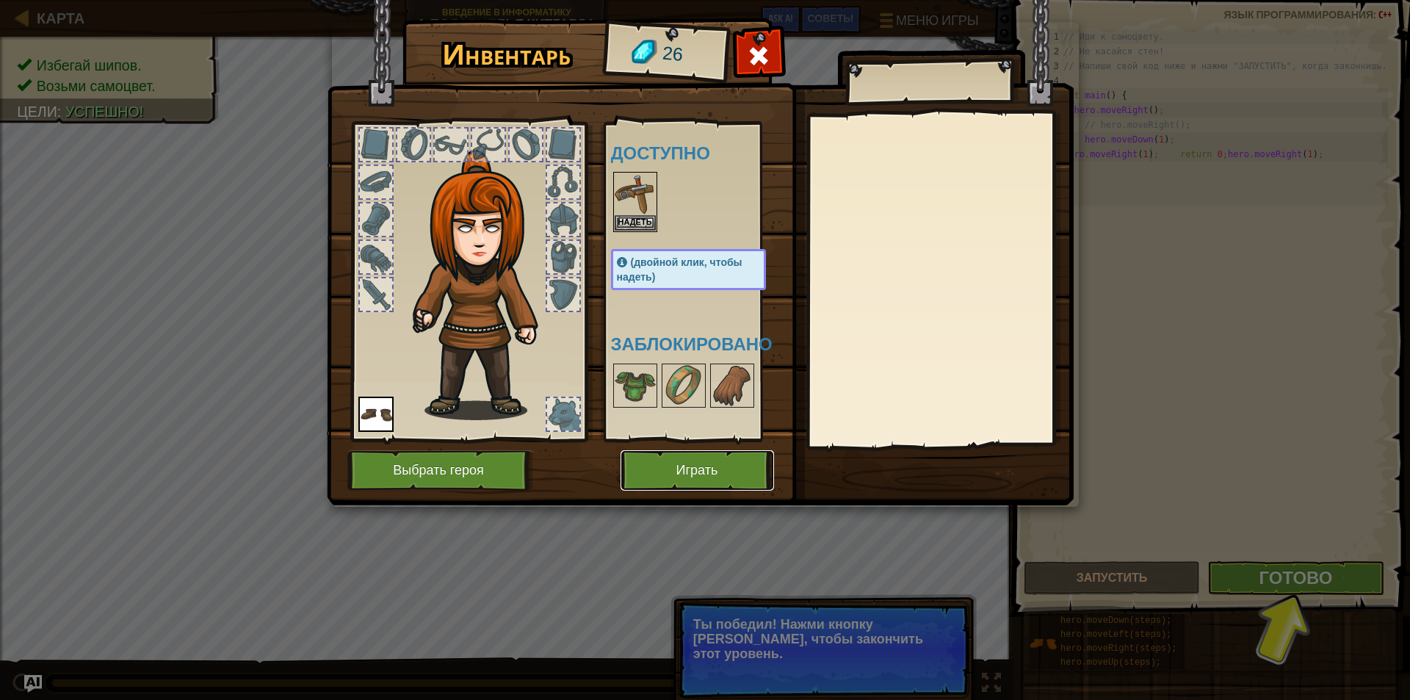
click at [697, 474] on button "Играть" at bounding box center [696, 470] width 153 height 40
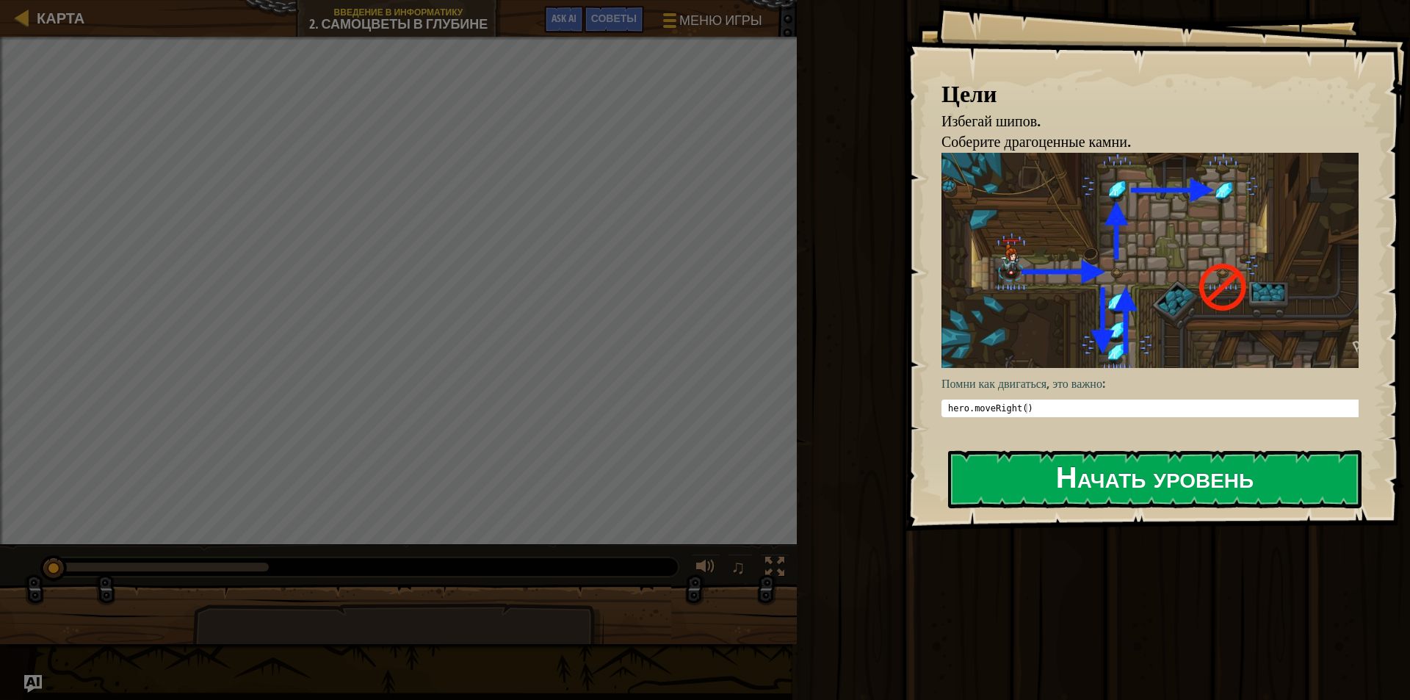
click at [1106, 479] on button "Начать уровень" at bounding box center [1154, 479] width 413 height 58
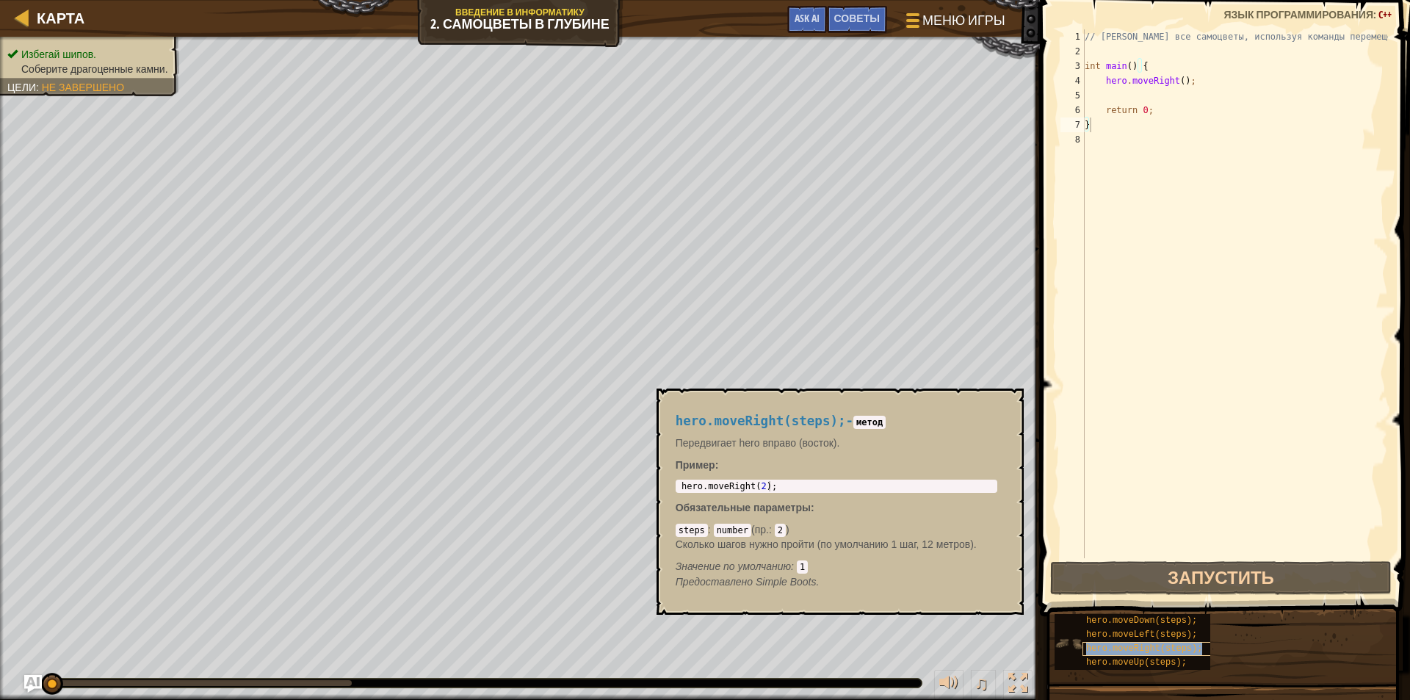
click at [1147, 648] on span "hero.moveRight(steps);" at bounding box center [1144, 648] width 116 height 10
type textarea "hero.moveRight(2);"
click at [625, 0] on body "Карта Введение в Информатику 2. Самоцветы в глубине Меню игры Готово Советы Ask…" at bounding box center [705, 0] width 1410 height 0
click at [1103, 128] on div "// [PERSON_NAME] все самоцветы, используя команды перемещения. int main ( ) { h…" at bounding box center [1234, 308] width 306 height 558
paste textarea "hero.moveRight(2);"
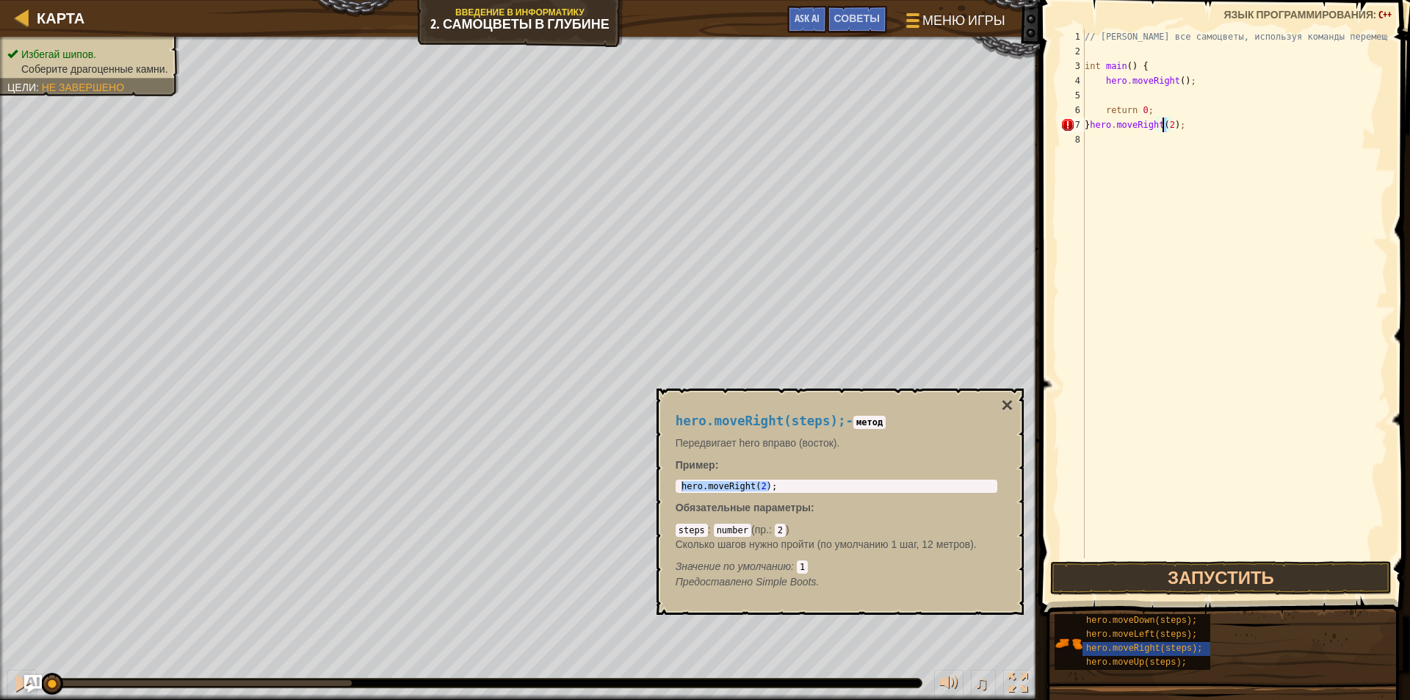
click at [1163, 126] on div "// [PERSON_NAME] все самоцветы, используя команды перемещения. int main ( ) { h…" at bounding box center [1234, 308] width 306 height 558
drag, startPoint x: 1193, startPoint y: 126, endPoint x: 1091, endPoint y: 126, distance: 102.0
click at [1091, 126] on div "// [PERSON_NAME] все самоцветы, используя команды перемещения. int main ( ) { h…" at bounding box center [1234, 308] width 306 height 558
type textarea "}"
click at [1147, 167] on div "// [PERSON_NAME] все самоцветы, используя команды перемещения. int main ( ) { h…" at bounding box center [1234, 308] width 306 height 558
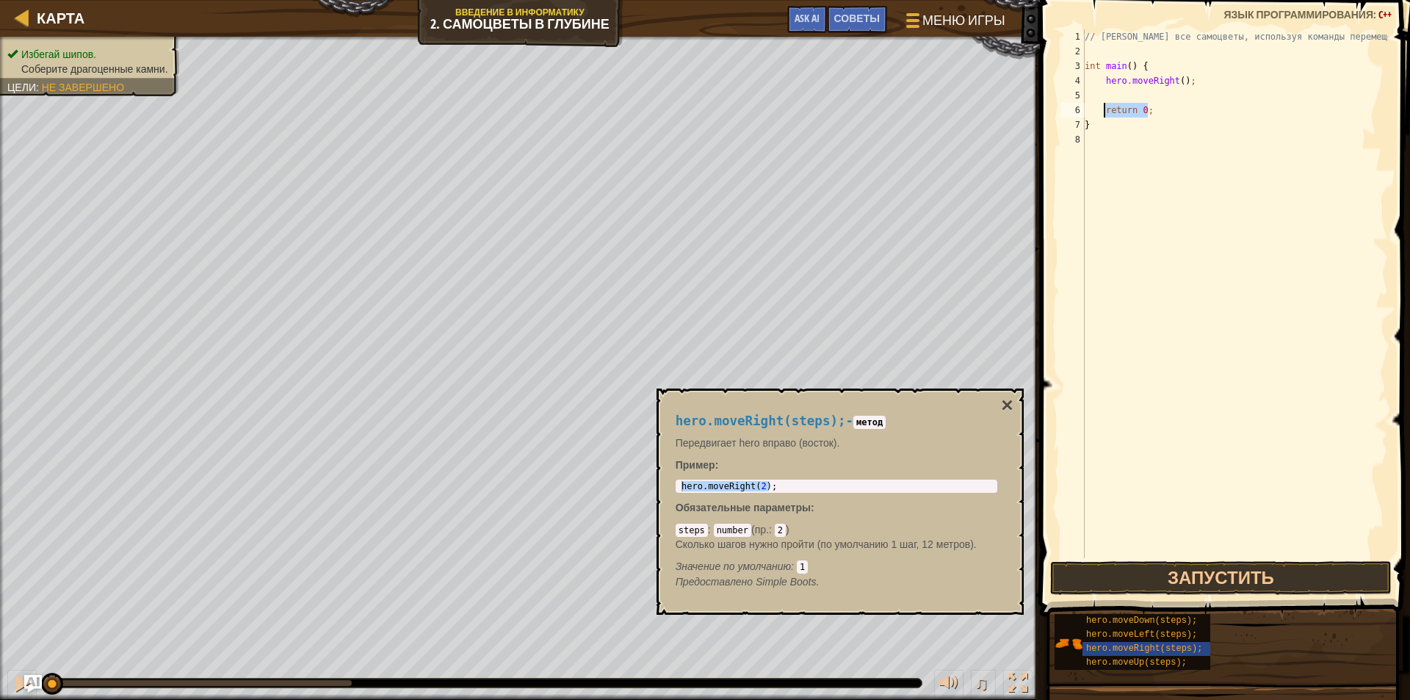
drag, startPoint x: 1156, startPoint y: 110, endPoint x: 1102, endPoint y: 112, distance: 53.6
click at [1102, 112] on div "// [PERSON_NAME] все самоцветы, используя команды перемещения. int main ( ) { h…" at bounding box center [1234, 308] width 306 height 558
click at [1112, 131] on div "// [PERSON_NAME] все самоцветы, используя команды перемещения. int main ( ) { h…" at bounding box center [1234, 308] width 306 height 558
click at [1150, 109] on div "// [PERSON_NAME] все самоцветы, используя команды перемещения. int main ( ) { h…" at bounding box center [1234, 308] width 306 height 558
type textarea "return 0;"
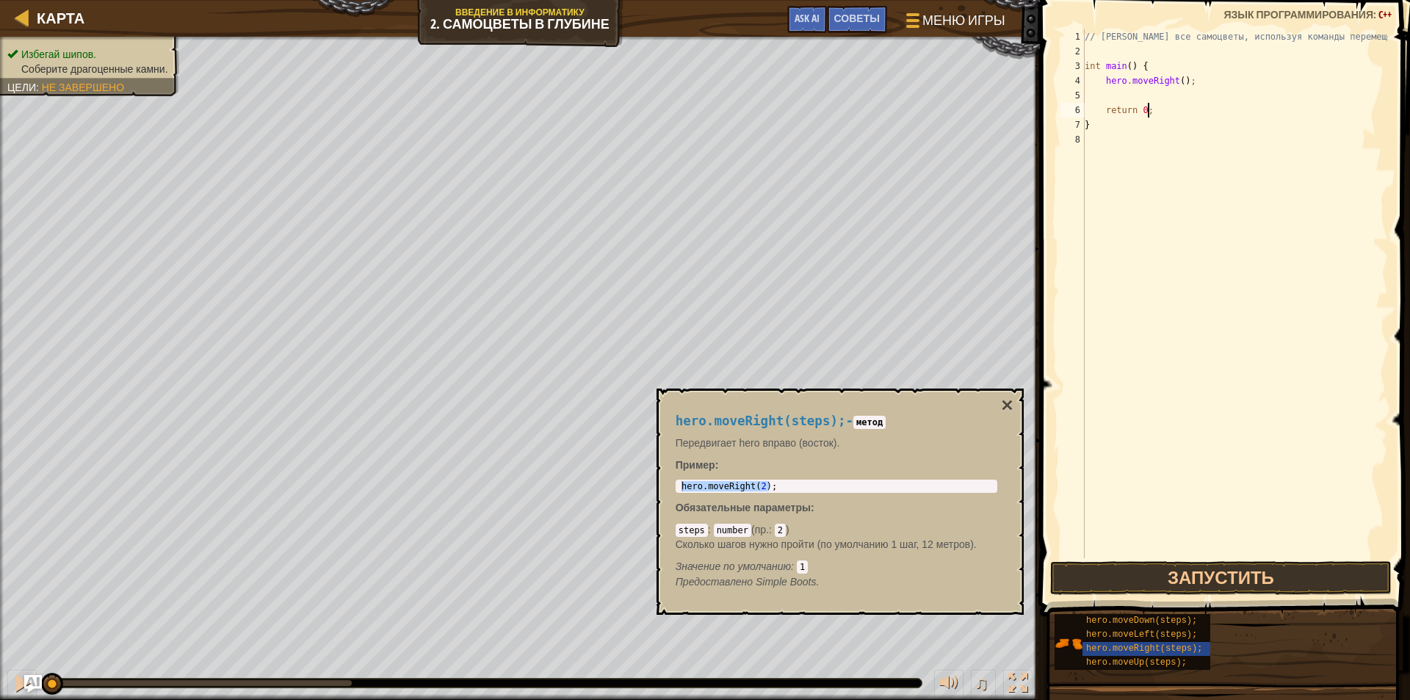
click at [1148, 109] on div "// [PERSON_NAME] все самоцветы, используя команды перемещения. int main ( ) { h…" at bounding box center [1234, 308] width 306 height 558
click at [1206, 579] on button "Запустить" at bounding box center [1221, 578] width 342 height 34
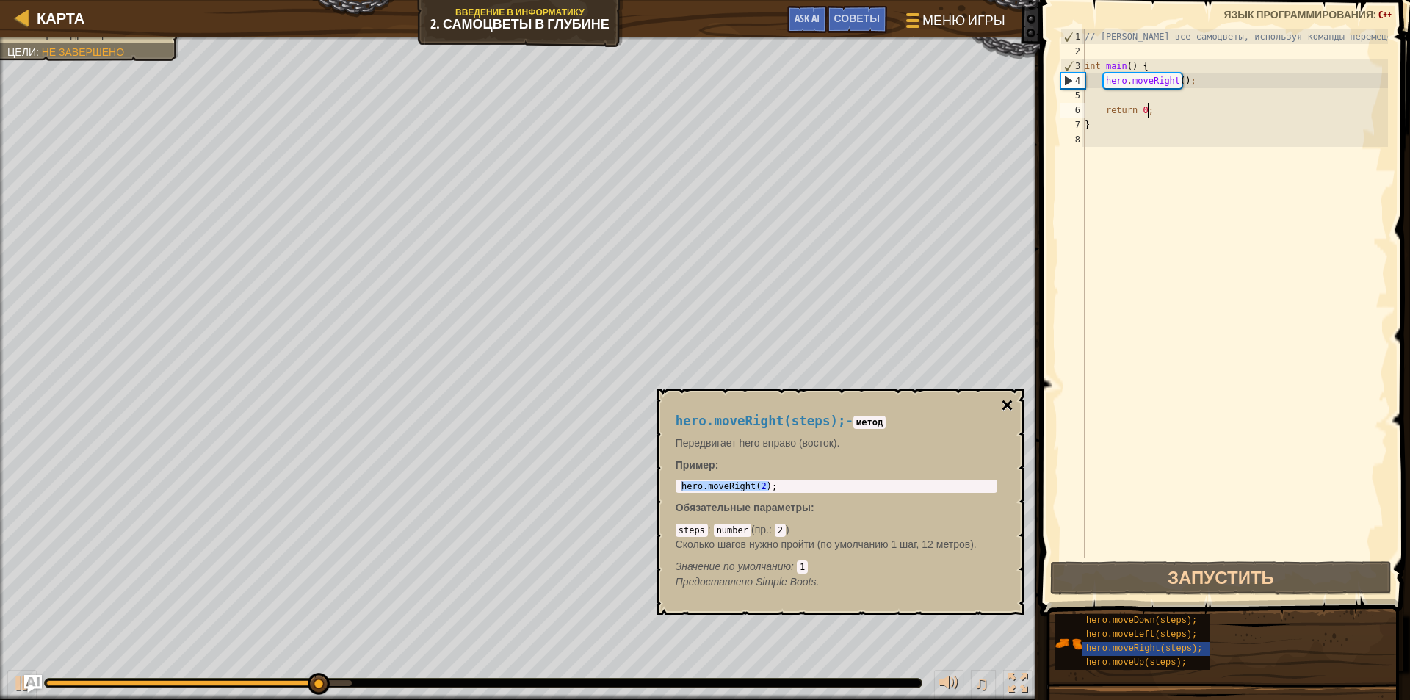
click at [1008, 403] on button "×" at bounding box center [1007, 405] width 12 height 21
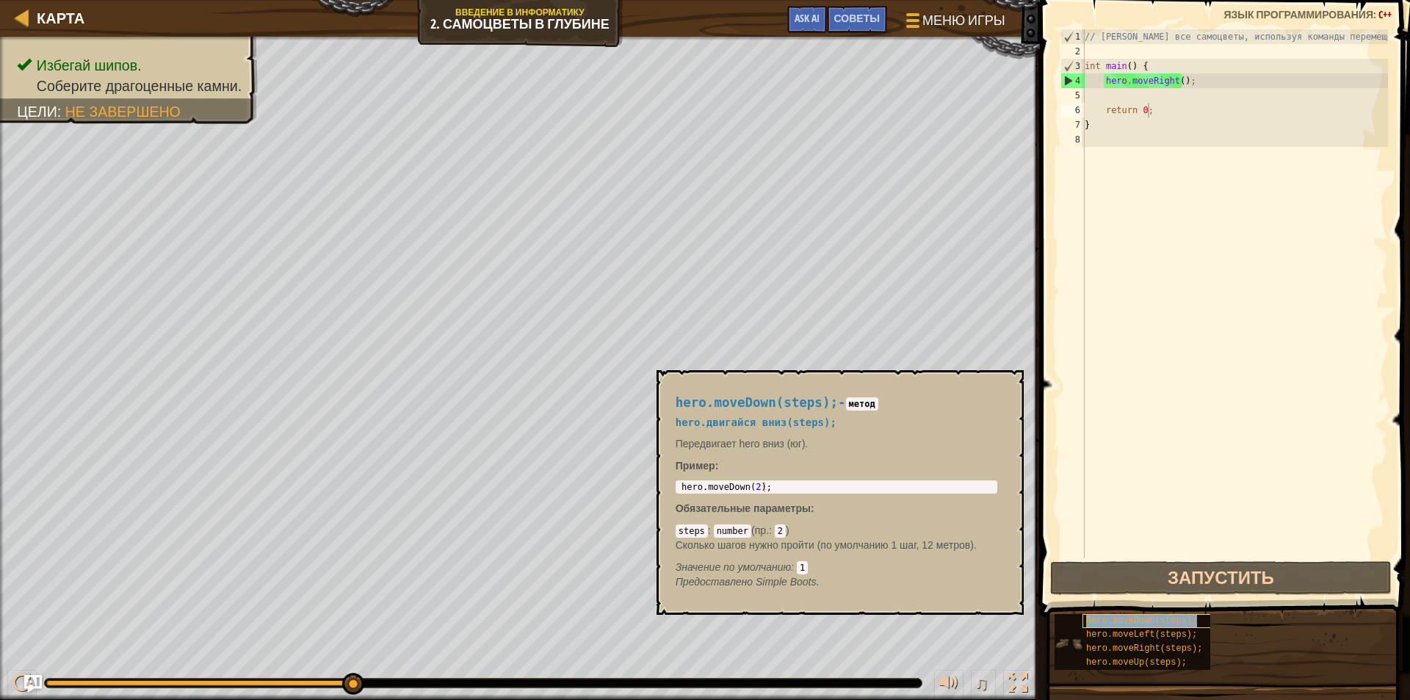
click at [1140, 625] on div "hero.moveDown(steps);" at bounding box center [1152, 621] width 141 height 14
type textarea "hero.moveDown(2);"
click at [649, 0] on body "Карта Введение в Информатику 2. Самоцветы в глубине Меню игры Готово Советы Ask…" at bounding box center [705, 0] width 1410 height 0
drag, startPoint x: 772, startPoint y: 487, endPoint x: 686, endPoint y: 479, distance: 87.0
click at [686, 480] on div "hero.moveDown(2); 1 hero . moveDown ( 2 ) ; ההההההההההההההההההההההההההההההההההה…" at bounding box center [836, 486] width 322 height 13
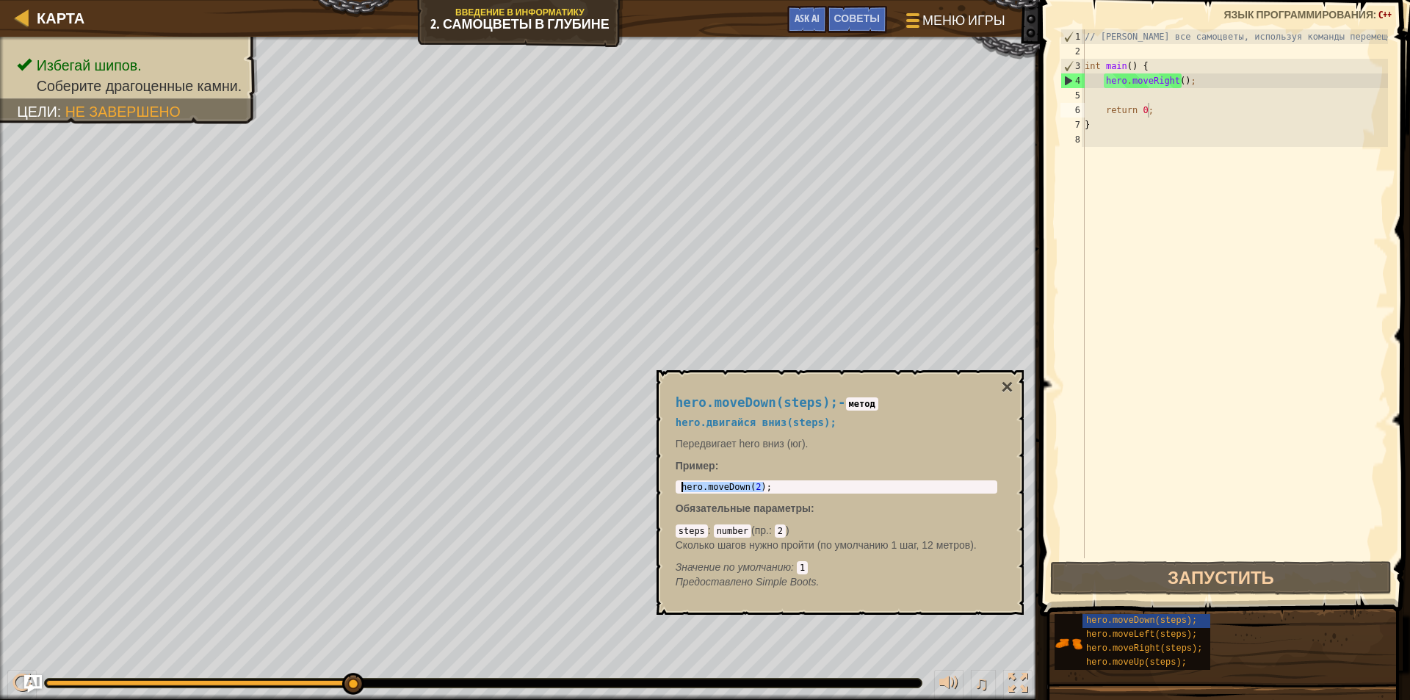
click at [1109, 98] on div "// [PERSON_NAME] все самоцветы, используя команды перемещения. int main ( ) { h…" at bounding box center [1234, 308] width 306 height 558
paste textarea "hero.moveDown(2);"
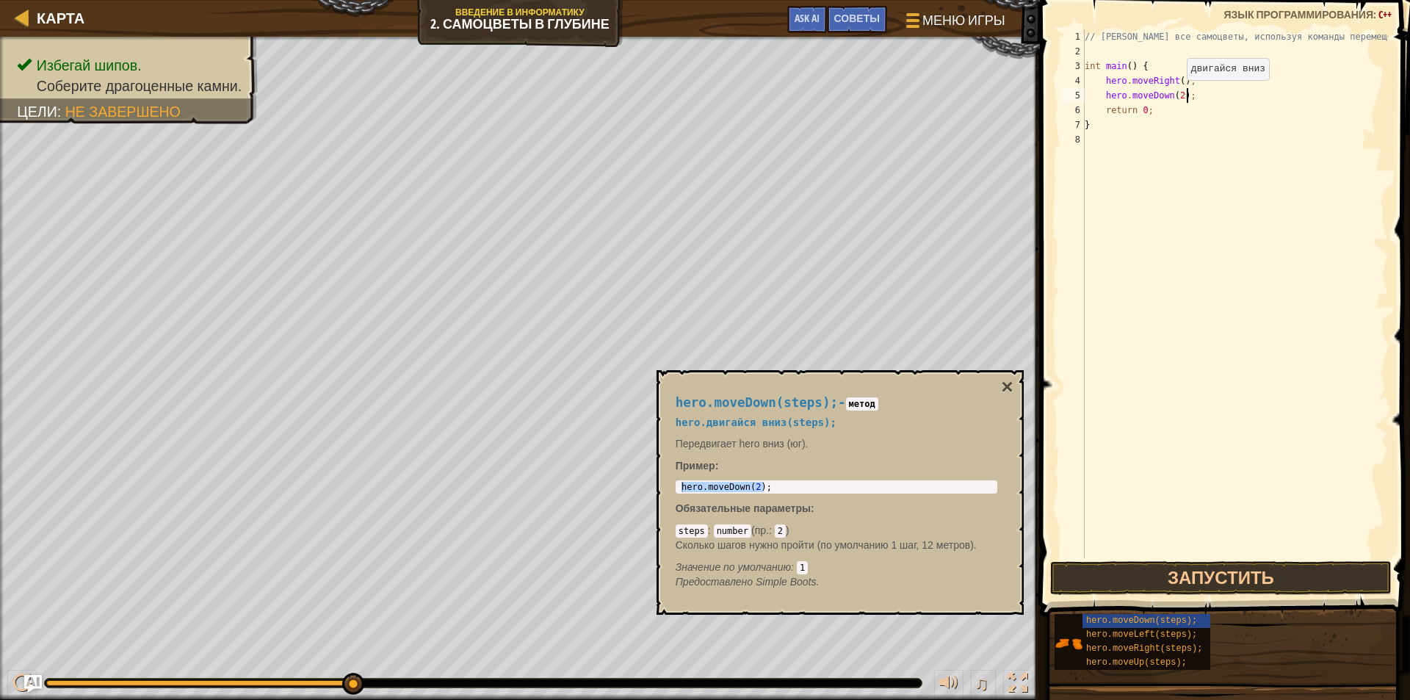
click at [1174, 95] on div "// [PERSON_NAME] все самоцветы, используя команды перемещения. int main ( ) { h…" at bounding box center [1234, 308] width 306 height 558
click at [1194, 572] on button "Запустить" at bounding box center [1221, 578] width 342 height 34
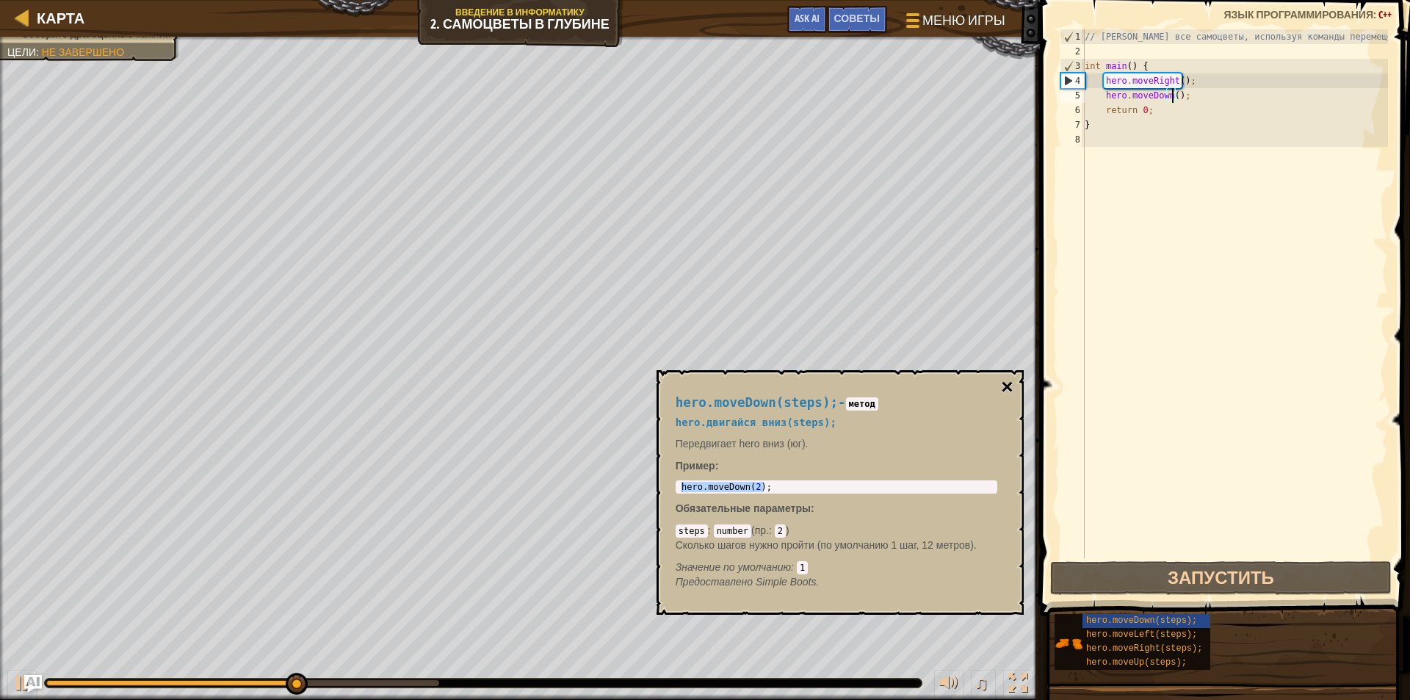
click at [1009, 385] on button "×" at bounding box center [1007, 387] width 12 height 21
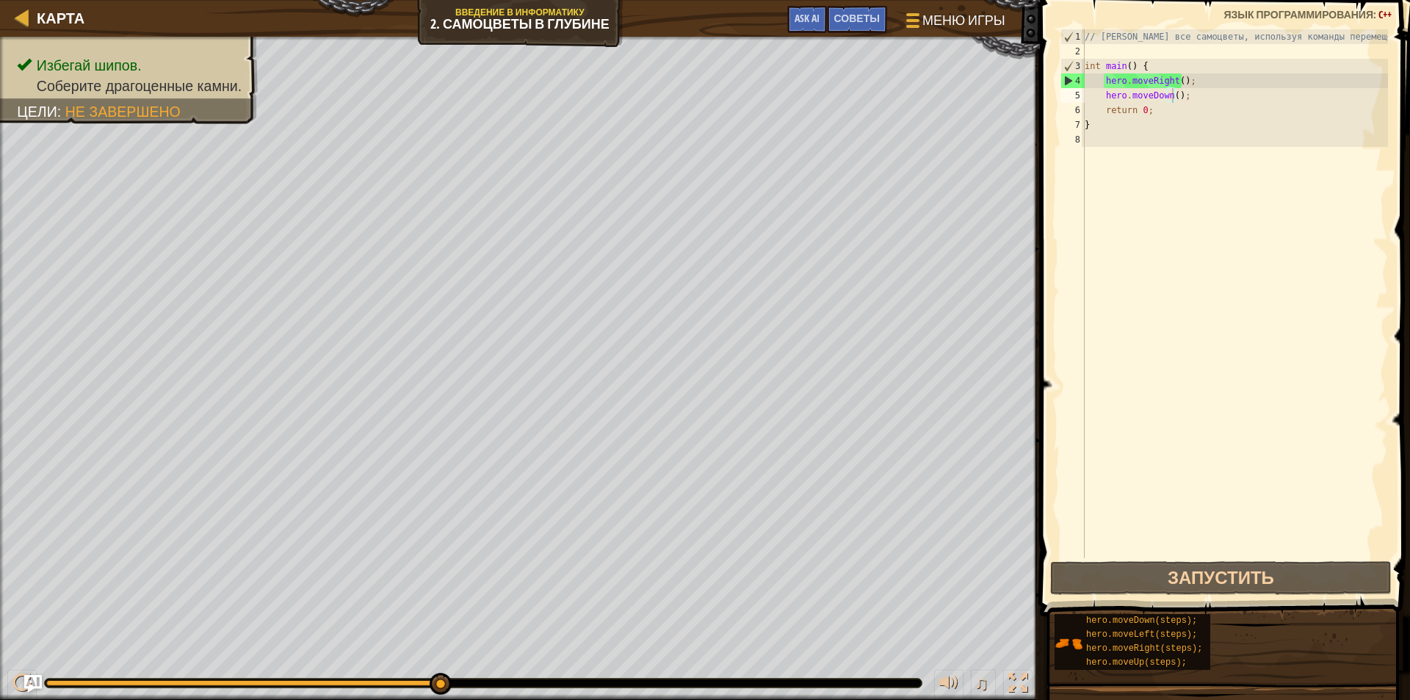
click at [1106, 128] on div "// [PERSON_NAME] все самоцветы, используя команды перемещения. int main ( ) { h…" at bounding box center [1234, 308] width 306 height 558
click at [1156, 112] on div "// [PERSON_NAME] все самоцветы, используя команды перемещения. int main ( ) { h…" at bounding box center [1234, 308] width 306 height 558
type textarea "return 0;"
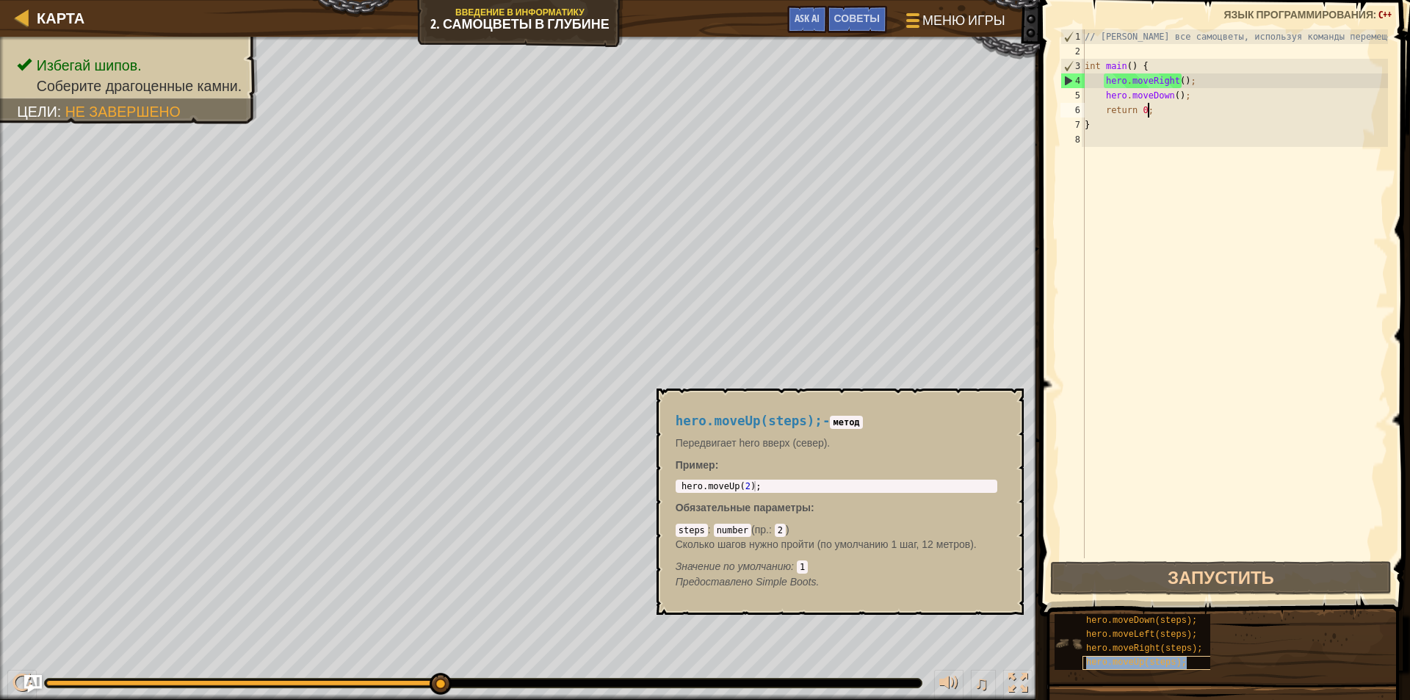
click at [1147, 661] on span "hero.moveUp(steps);" at bounding box center [1136, 662] width 101 height 10
type textarea "hero.moveUp(2);"
click at [648, 0] on body "Карта Введение в Информатику 2. Самоцветы в глубине Меню игры Готово Советы Ask…" at bounding box center [705, 0] width 1410 height 0
drag, startPoint x: 762, startPoint y: 483, endPoint x: 695, endPoint y: 479, distance: 66.9
click at [695, 479] on div "hero.moveUp(2); 1 hero . moveUp ( 2 ) ; ההההההההההההההההההההההההההההההההההההההה…" at bounding box center [836, 485] width 322 height 13
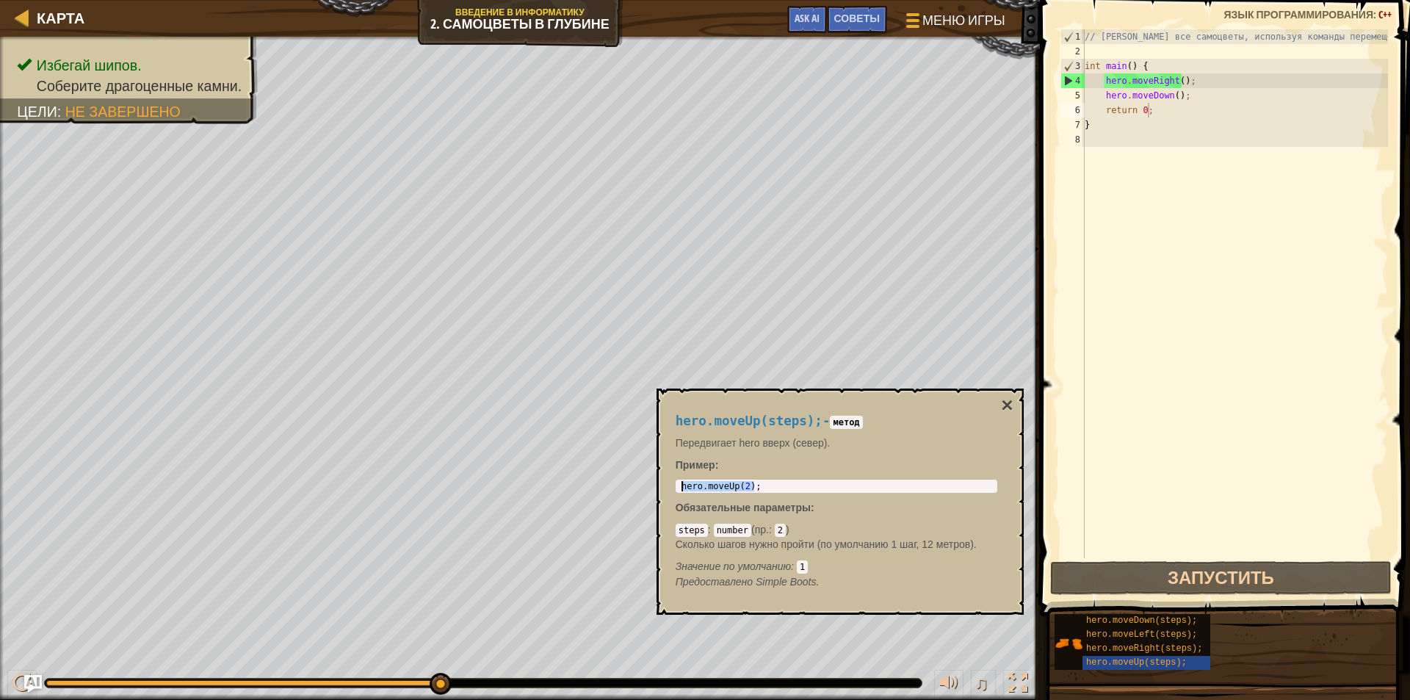
click at [1152, 112] on div "// [PERSON_NAME] все самоцветы, используя команды перемещения. int main ( ) { h…" at bounding box center [1234, 308] width 306 height 558
click at [1102, 120] on div "// [PERSON_NAME] все самоцветы, используя команды перемещения. int main ( ) { h…" at bounding box center [1234, 308] width 306 height 558
paste textarea "hero.moveUp(2);"
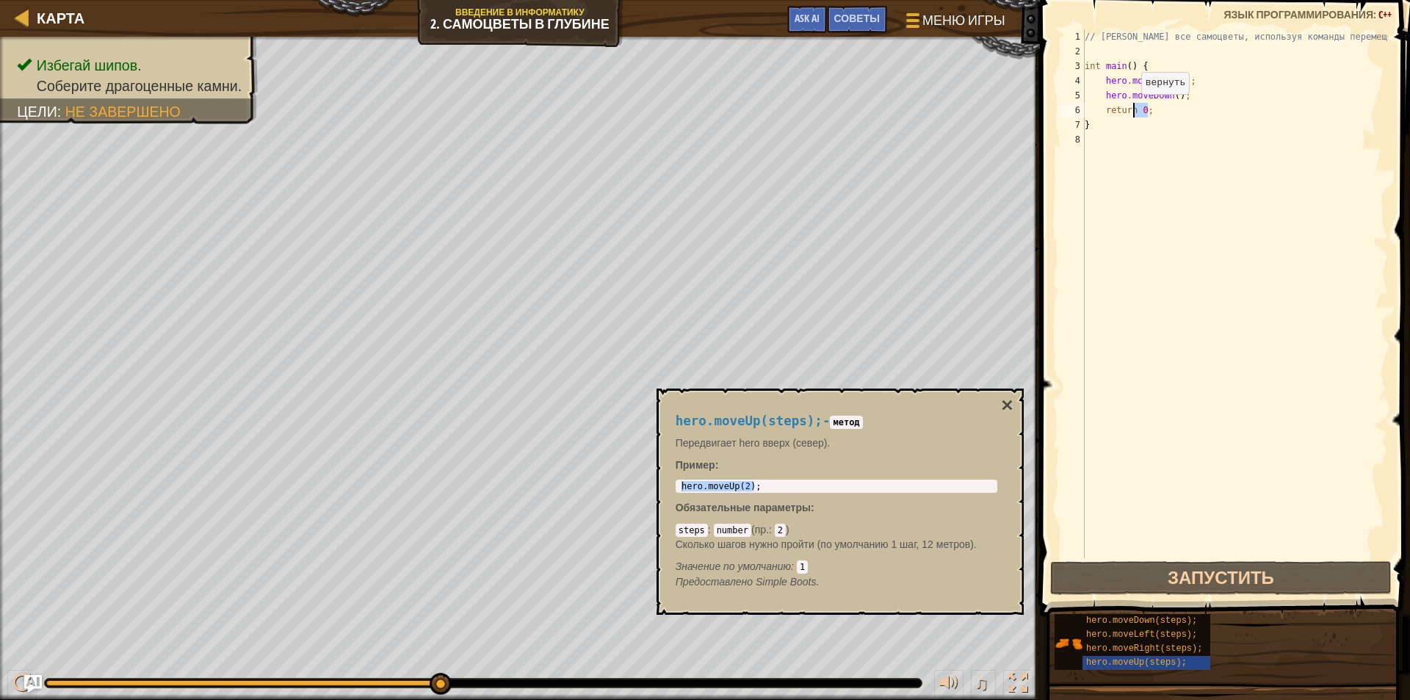
drag, startPoint x: 1146, startPoint y: 109, endPoint x: 1100, endPoint y: 109, distance: 46.3
click at [1100, 109] on div "// [PERSON_NAME] все самоцветы, используя команды перемещения. int main ( ) { h…" at bounding box center [1234, 308] width 306 height 558
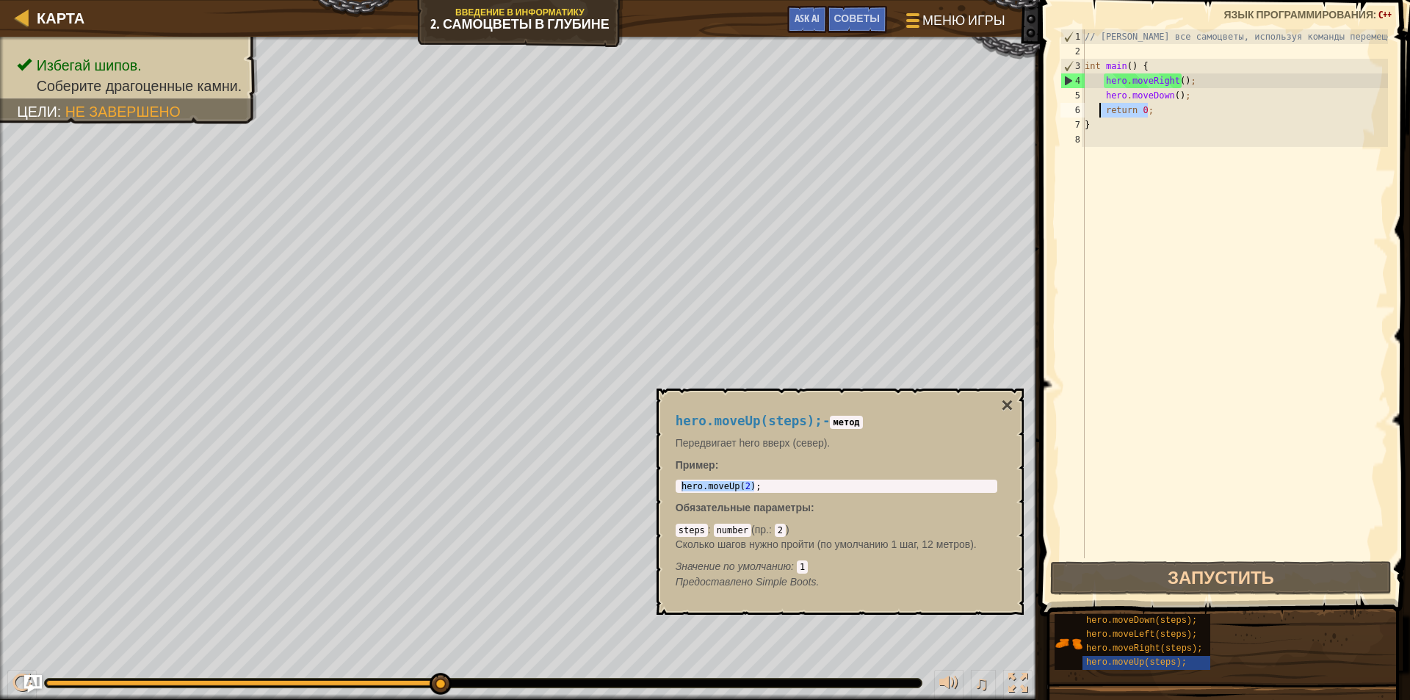
click at [1192, 78] on div "// [PERSON_NAME] все самоцветы, используя команды перемещения. int main ( ) { h…" at bounding box center [1234, 308] width 306 height 558
click at [1178, 79] on div "// [PERSON_NAME] все самоцветы, используя команды перемещения. int main ( ) { h…" at bounding box center [1234, 308] width 306 height 558
paste textarea "hero.moveUp(2);"
click at [1181, 107] on div "// [PERSON_NAME] все самоцветы, используя команды перемещения. int main ( ) { h…" at bounding box center [1234, 308] width 306 height 558
click at [1100, 129] on div "// [PERSON_NAME] все самоцветы, используя команды перемещения. int main ( ) { h…" at bounding box center [1234, 308] width 306 height 558
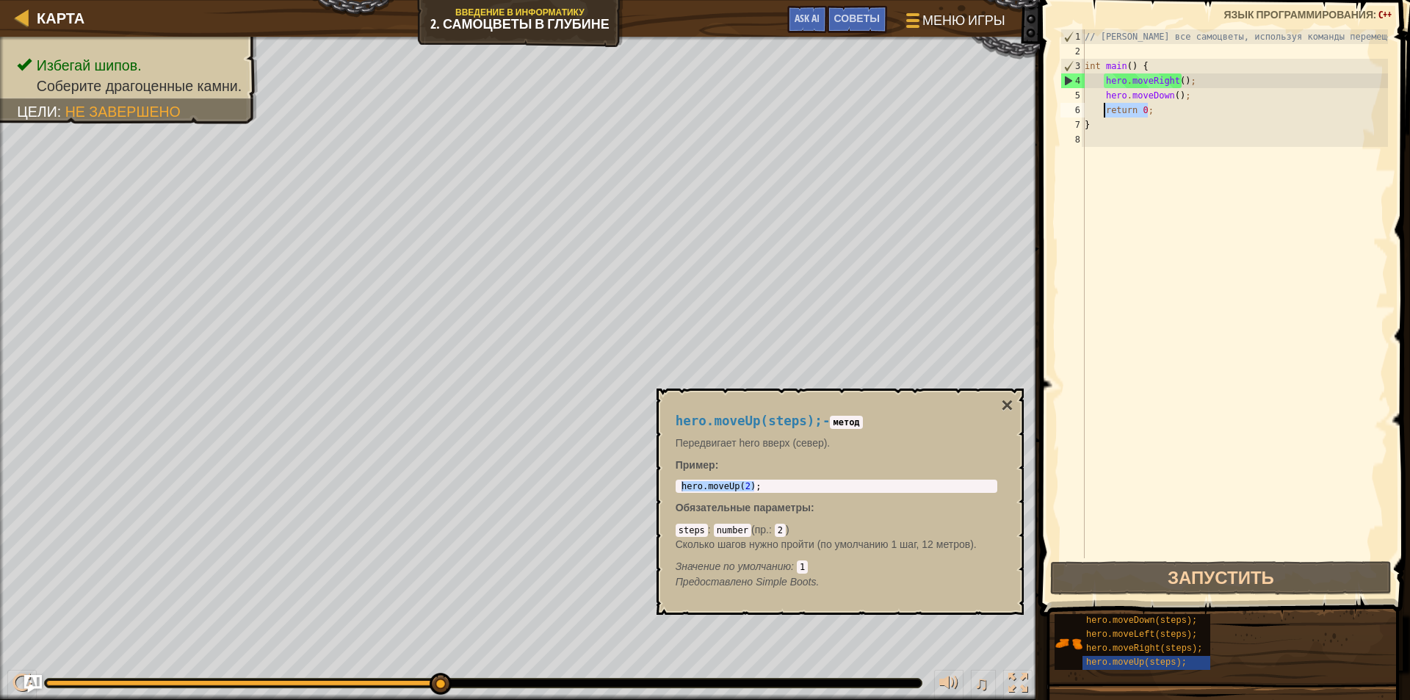
drag, startPoint x: 1160, startPoint y: 109, endPoint x: 1103, endPoint y: 112, distance: 57.3
click at [1103, 112] on div "// [PERSON_NAME] все самоцветы, используя команды перемещения. int main ( ) { h…" at bounding box center [1234, 308] width 306 height 558
paste textarea "hero.moveUp(2)"
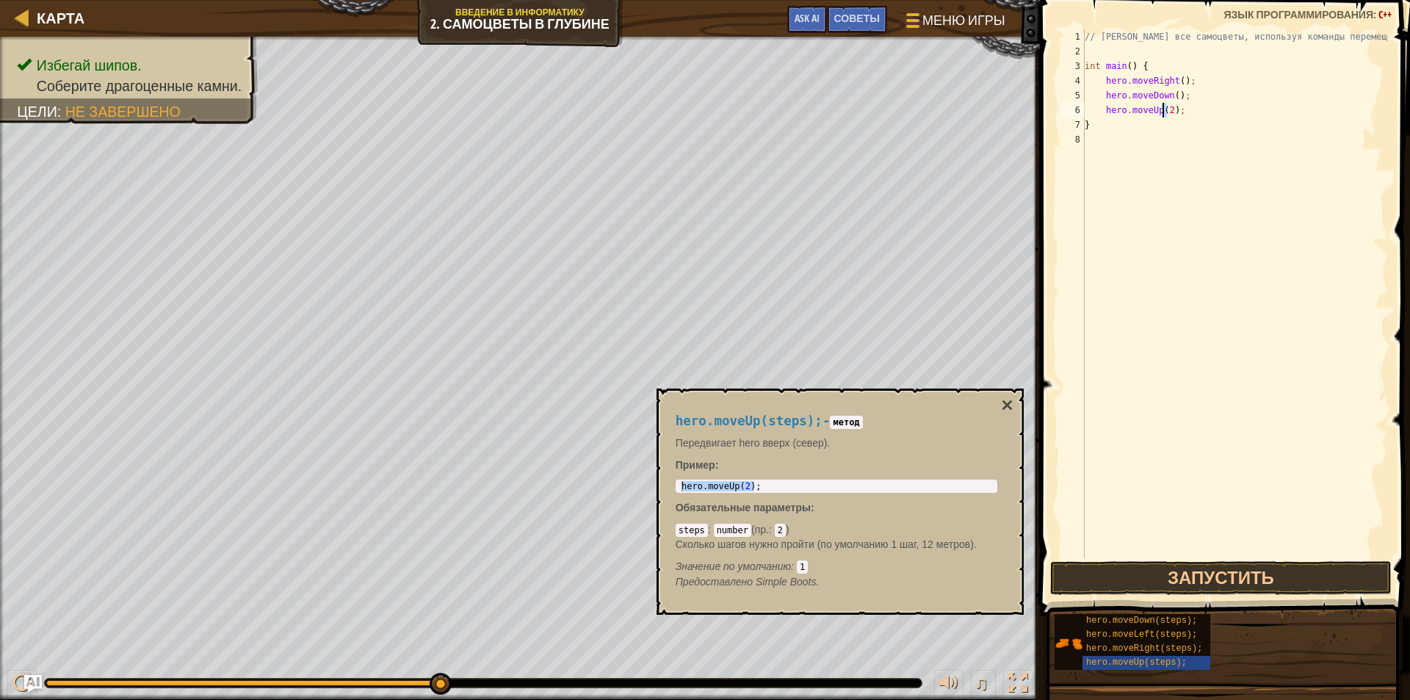
click at [1161, 110] on div "// [PERSON_NAME] все самоцветы, используя команды перемещения. int main ( ) { h…" at bounding box center [1234, 308] width 306 height 558
click at [1172, 573] on button "Запустить" at bounding box center [1221, 578] width 342 height 34
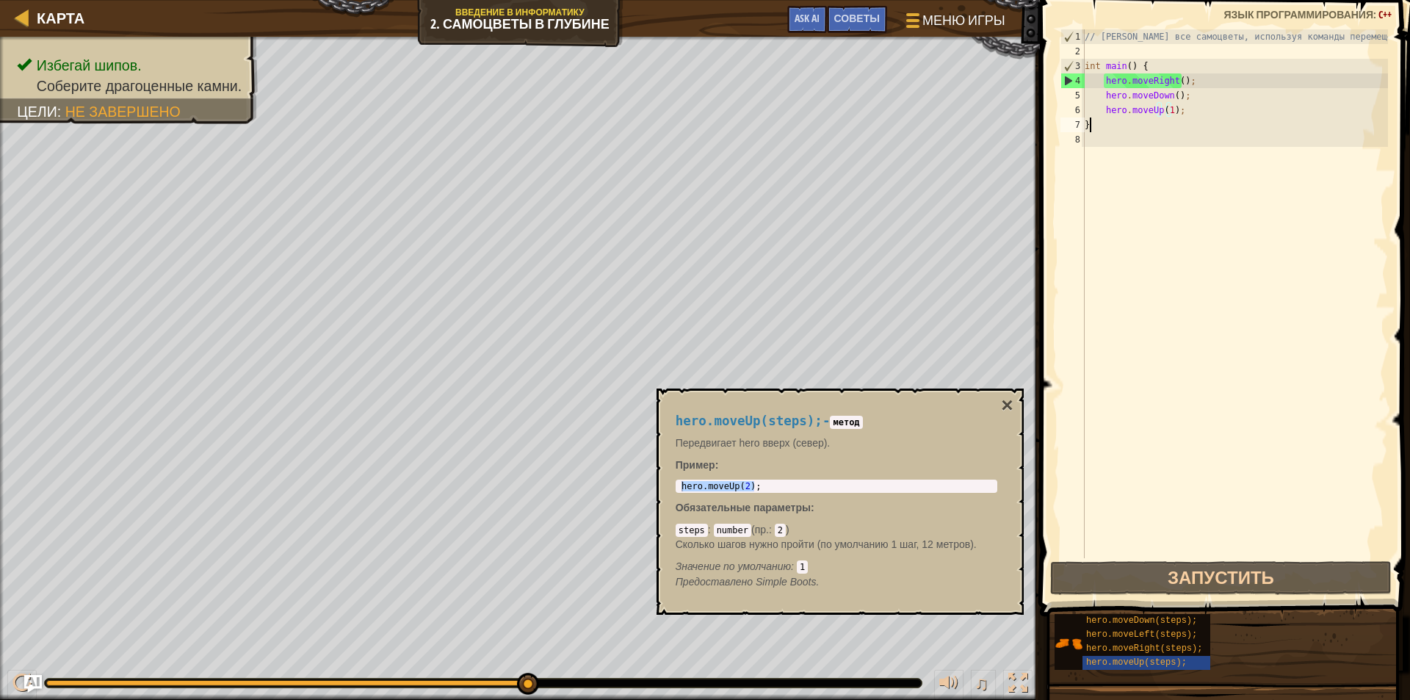
scroll to position [7, 0]
click at [1113, 123] on div "// [PERSON_NAME] все самоцветы, используя команды перемещения. int main ( ) { h…" at bounding box center [1234, 308] width 306 height 558
paste textarea "hero.moveUp(2);"
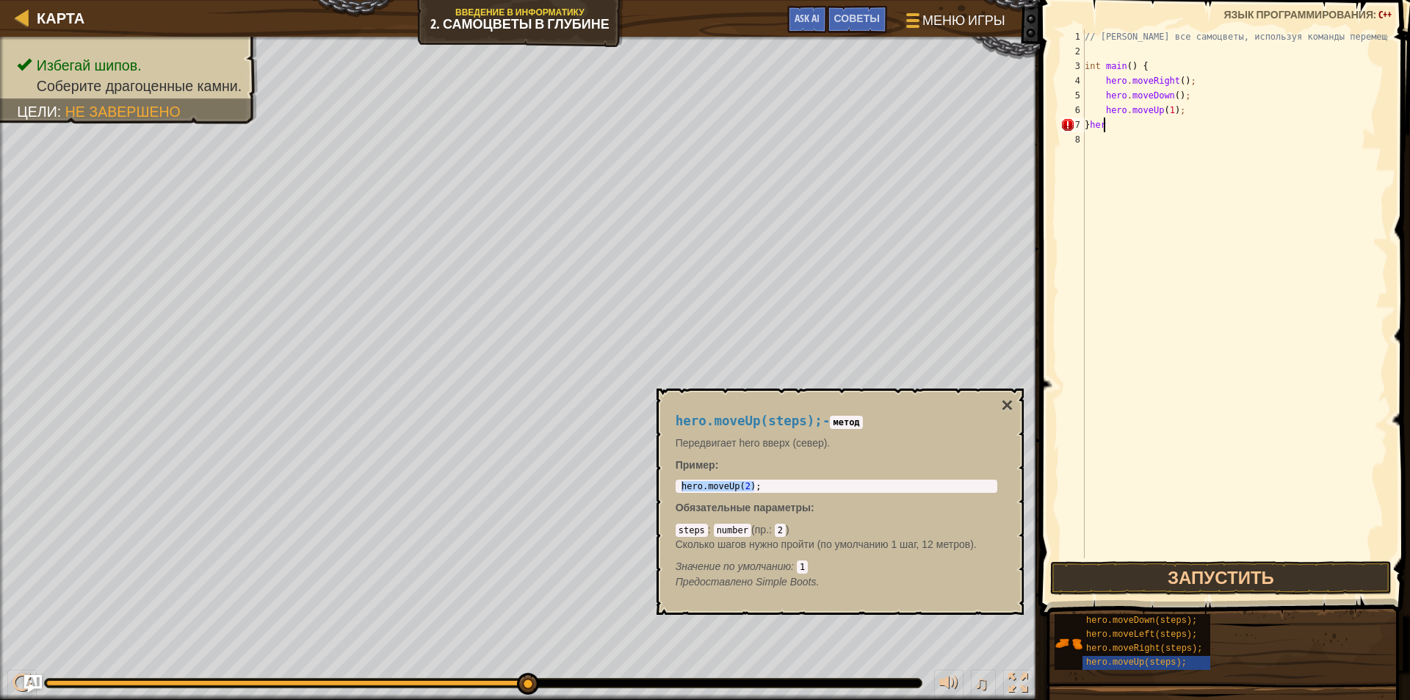
type textarea "}"
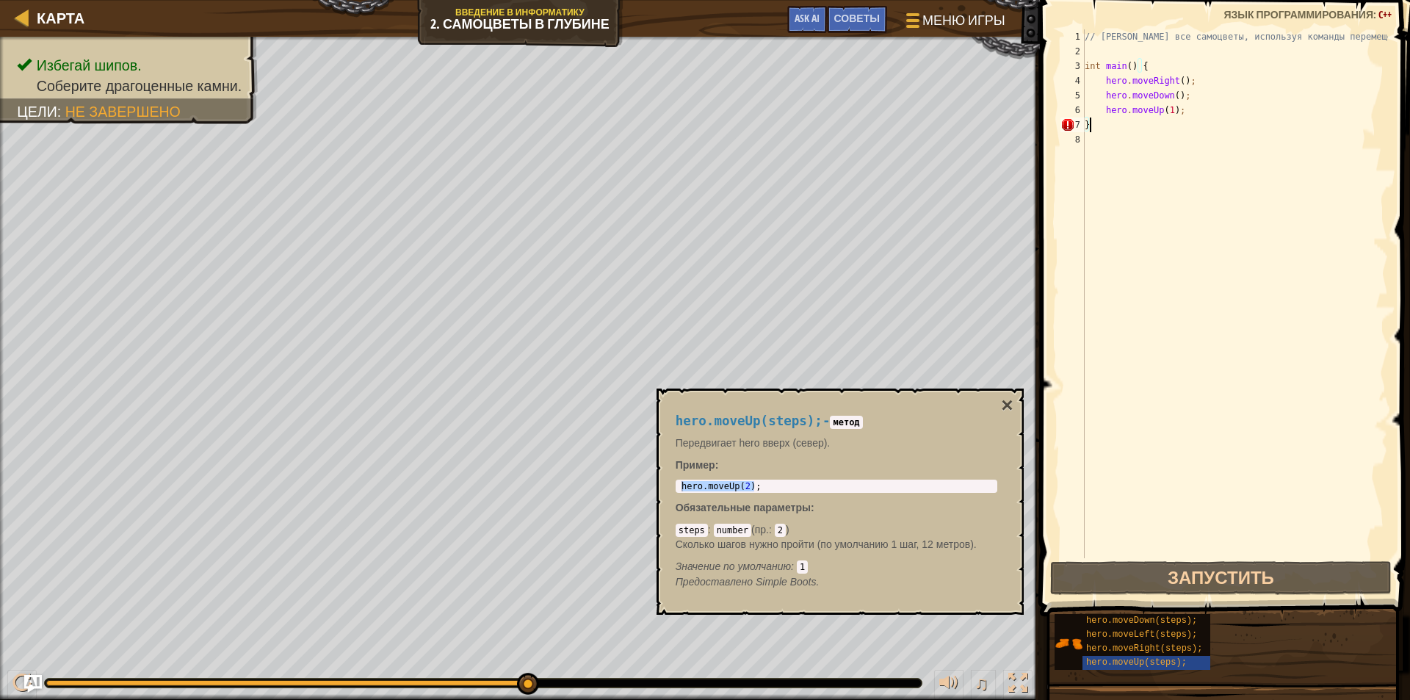
click at [1128, 150] on div "// [PERSON_NAME] все самоцветы, используя команды перемещения. int main ( ) { h…" at bounding box center [1234, 308] width 306 height 558
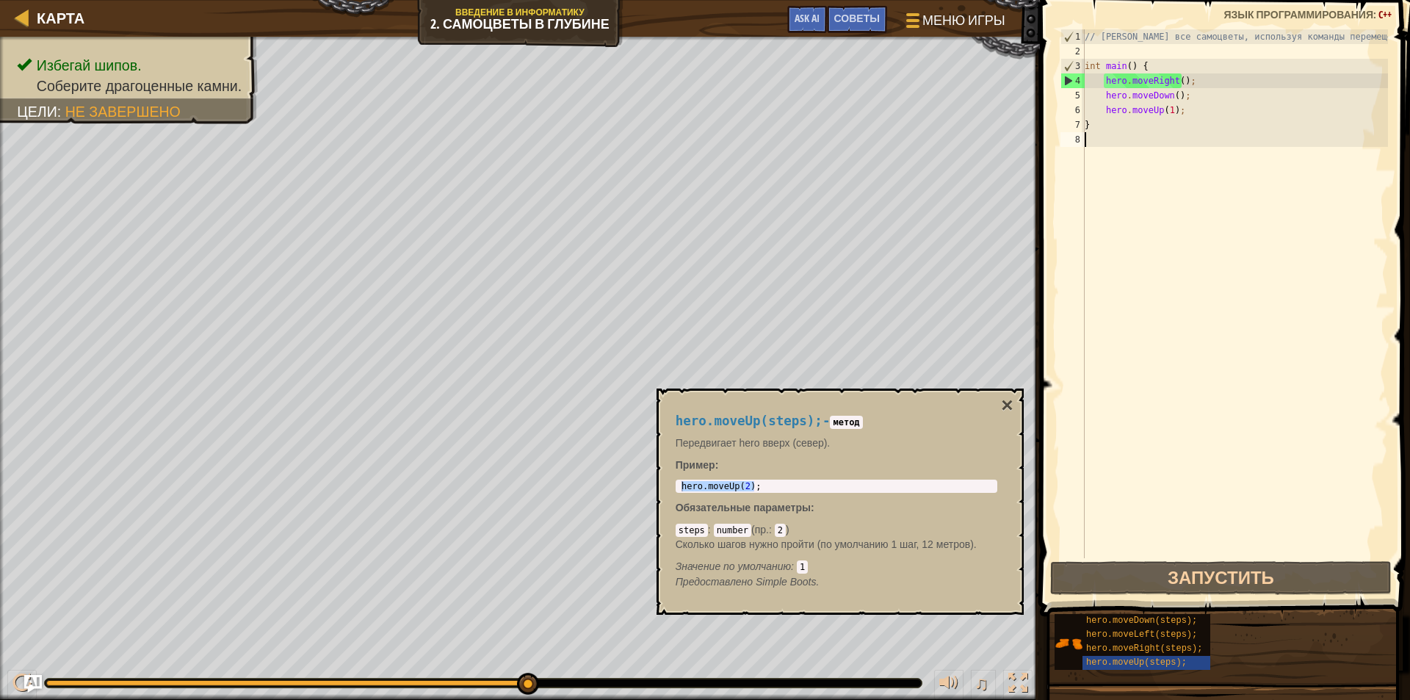
paste textarea "hero.moveUp(2);"
type textarea "hero.moveUp(2);"
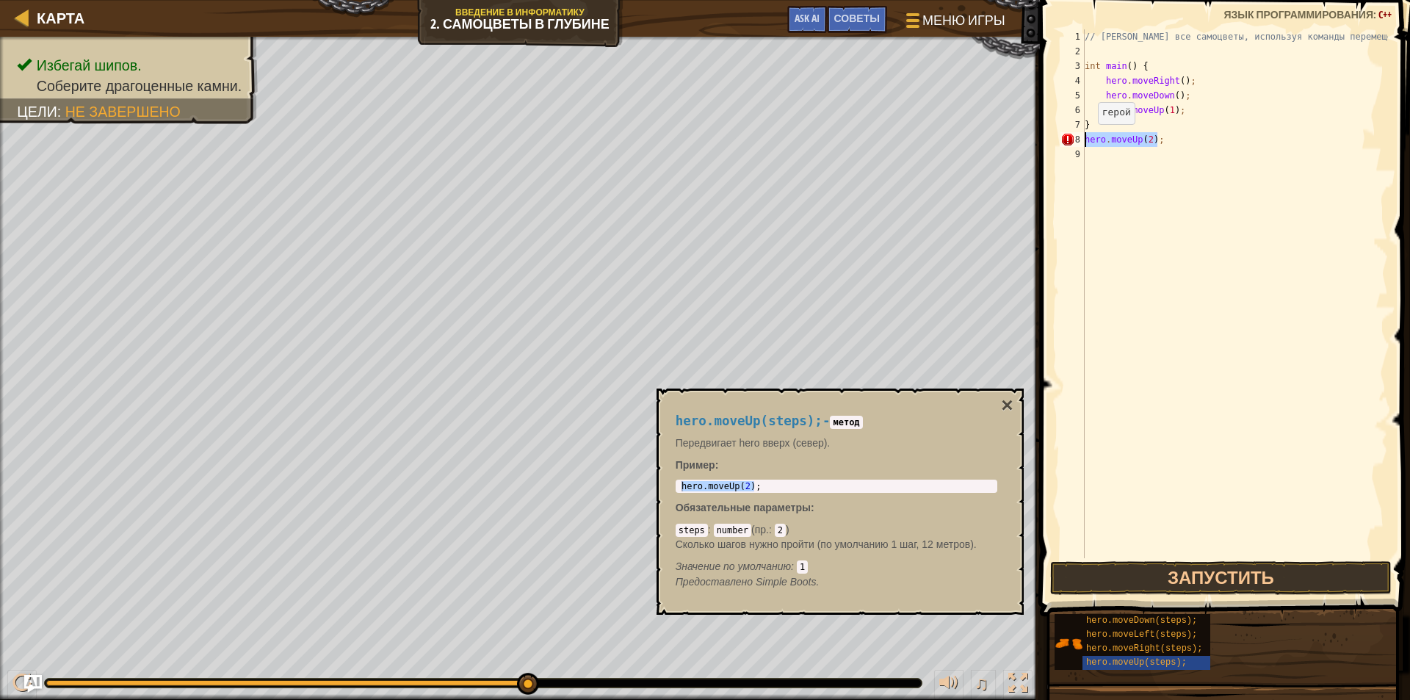
drag, startPoint x: 1168, startPoint y: 135, endPoint x: 1085, endPoint y: 139, distance: 83.0
click at [1085, 139] on div "// [PERSON_NAME] все самоцветы, используя команды перемещения. int main ( ) { h…" at bounding box center [1234, 308] width 306 height 558
click at [1125, 65] on div "// [PERSON_NAME] все самоцветы, используя команды перемещения. int main ( ) { h…" at bounding box center [1234, 308] width 306 height 558
paste textarea "hero.moveUp(2);"
click at [1158, 70] on div "// [PERSON_NAME] все самоцветы, используя команды перемещения. int main ( ) { h…" at bounding box center [1234, 308] width 306 height 558
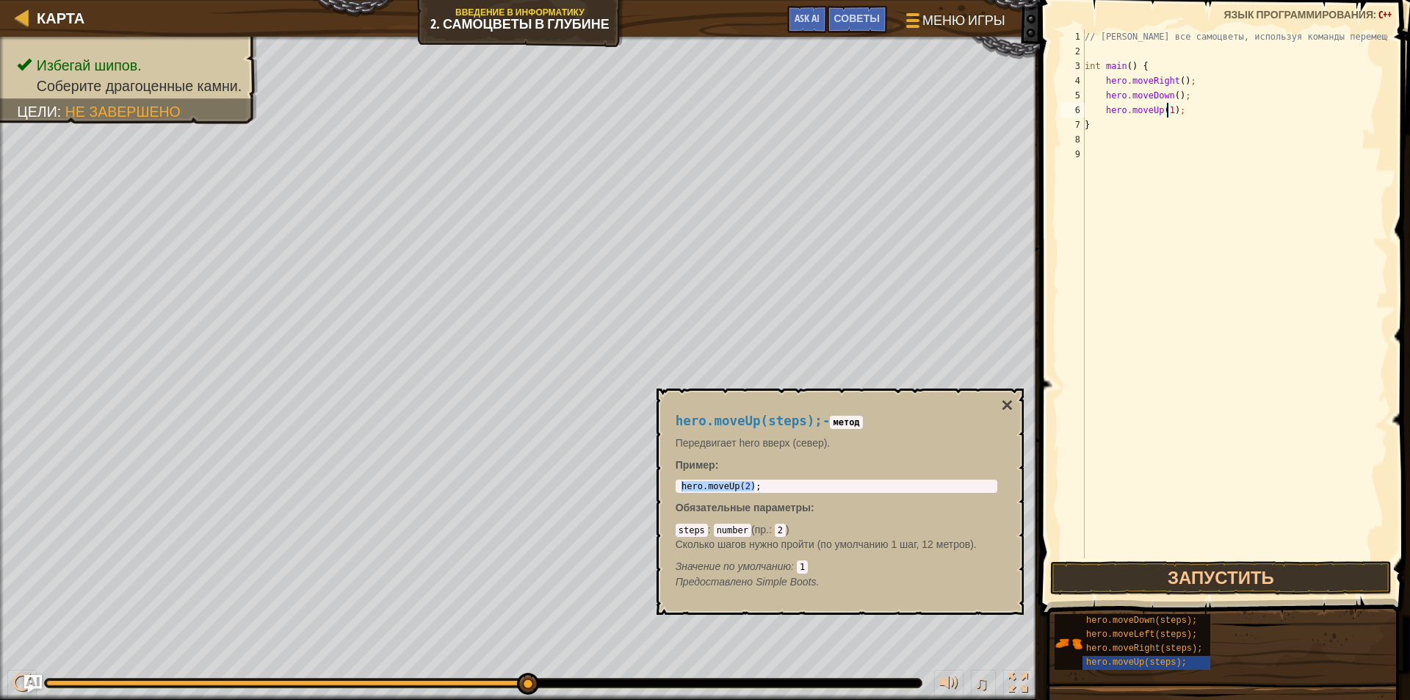
click at [1167, 110] on div "// [PERSON_NAME] все самоцветы, используя команды перемещения. int main ( ) { h…" at bounding box center [1234, 308] width 306 height 558
click at [1158, 574] on button "Запустить" at bounding box center [1221, 578] width 342 height 34
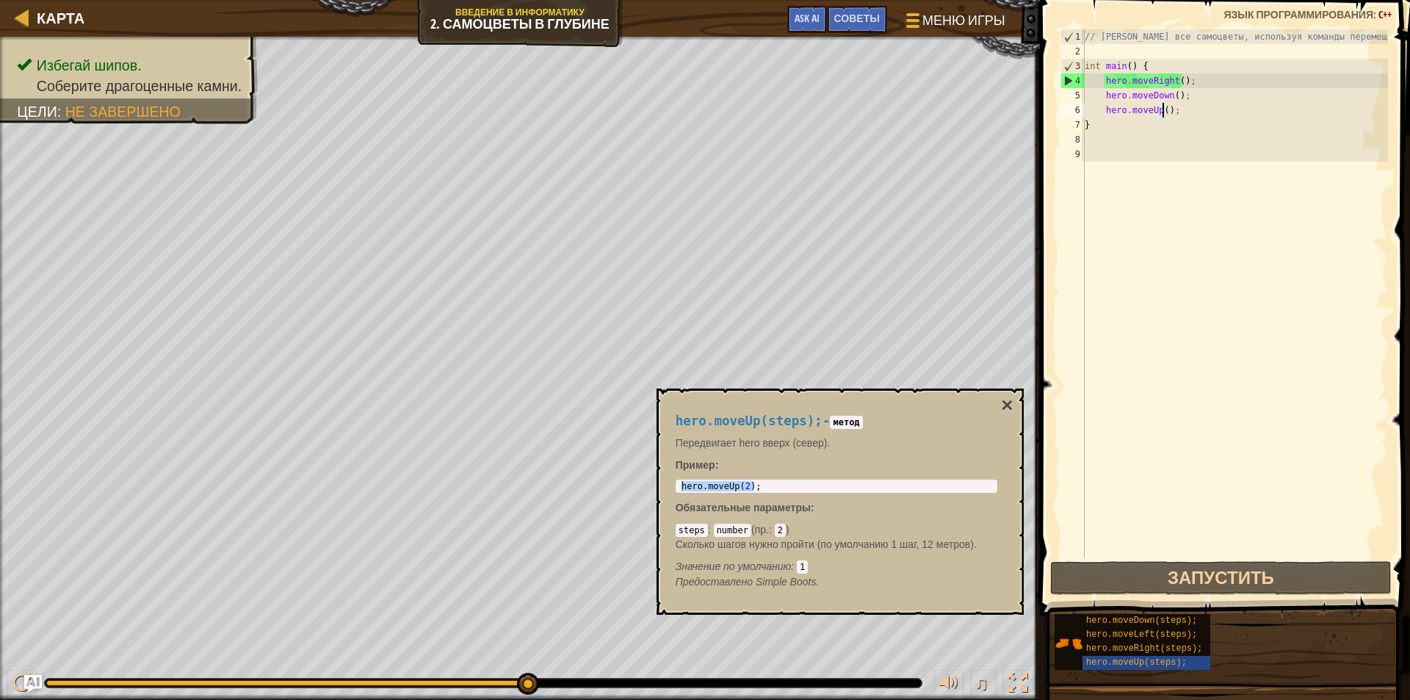
click at [1015, 402] on div "hero.moveUp(steps); - метод Передвигает hero вверх (север). Пример : hero.moveU…" at bounding box center [839, 501] width 367 height 226
click at [1010, 403] on button "×" at bounding box center [1007, 405] width 12 height 21
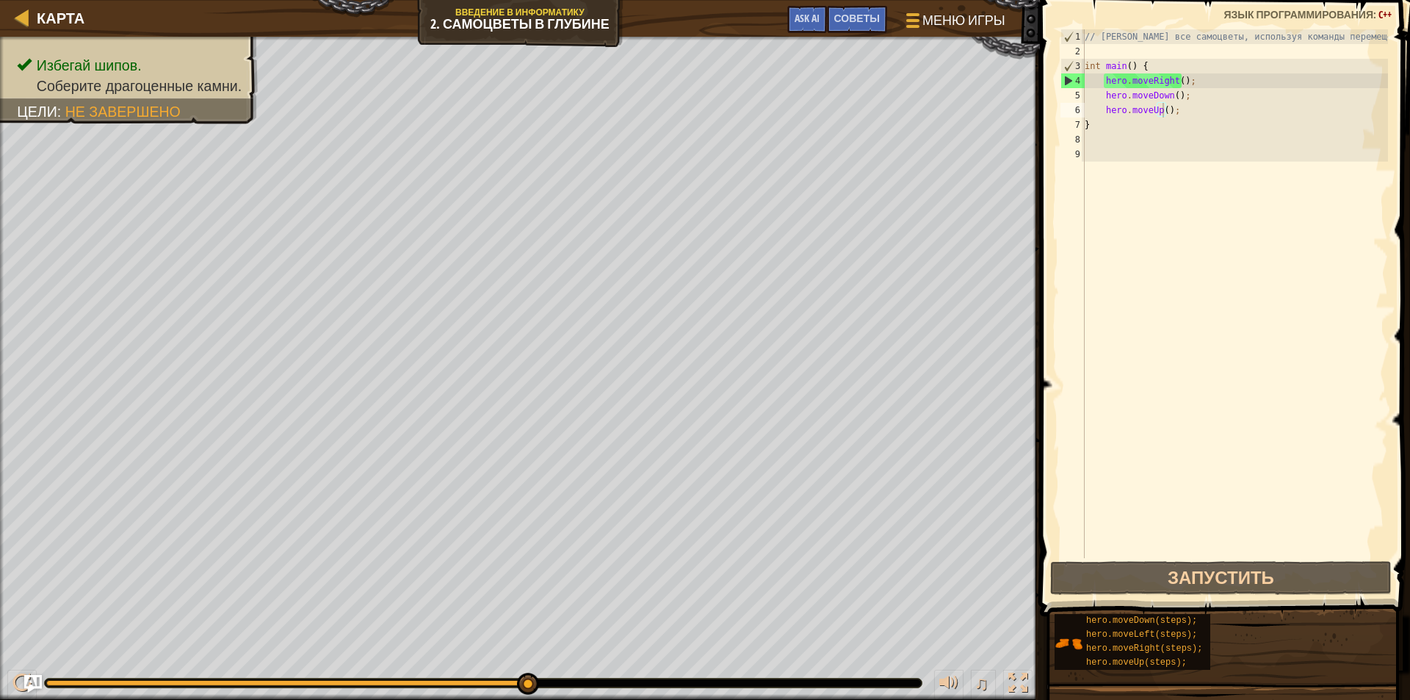
type textarea "hero.moveRight();"
click at [1167, 81] on div "// [PERSON_NAME] все самоцветы, используя команды перемещения. int main ( ) { h…" at bounding box center [1234, 308] width 306 height 558
click at [1176, 80] on div "// [PERSON_NAME] все самоцветы, используя команды перемещения. int main ( ) { h…" at bounding box center [1234, 308] width 306 height 558
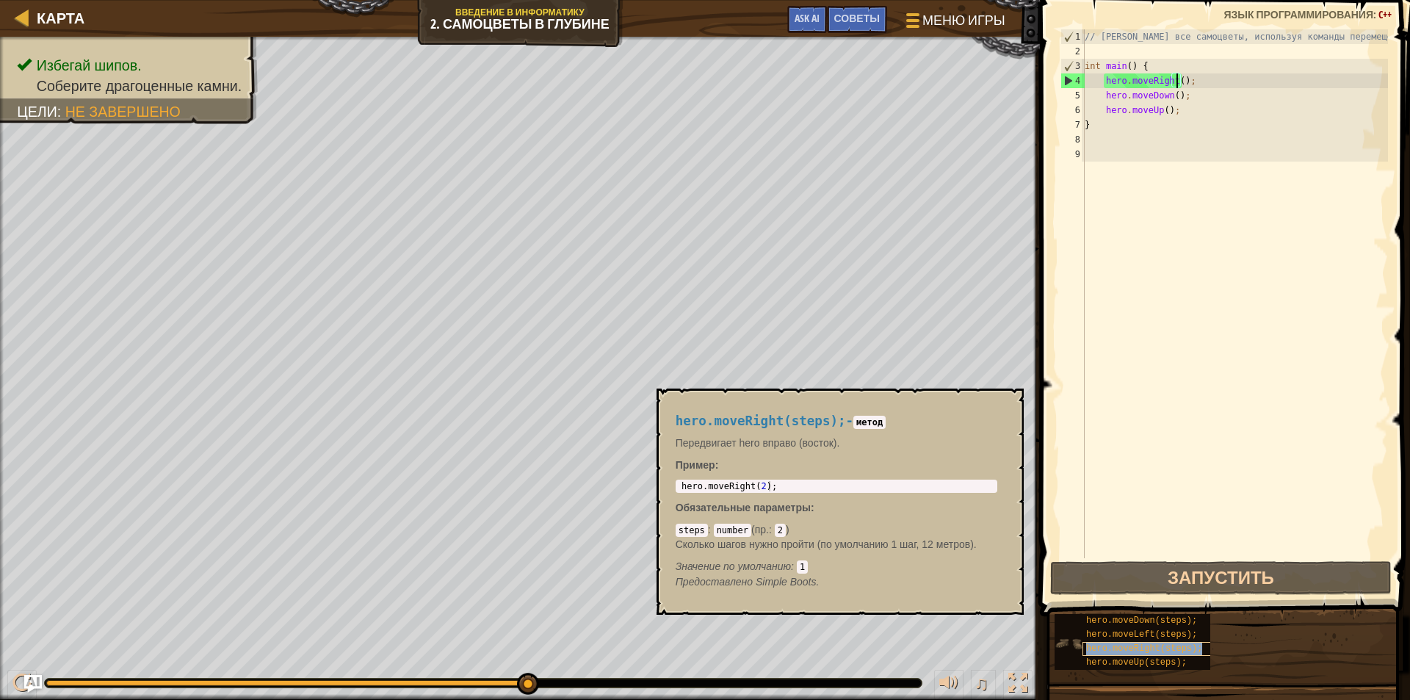
click at [1153, 645] on span "hero.moveRight(steps);" at bounding box center [1144, 648] width 116 height 10
type textarea "hero.moveRight(2);"
drag, startPoint x: 771, startPoint y: 488, endPoint x: 664, endPoint y: 485, distance: 106.5
click at [665, 485] on div "hero.moveRight(steps); - метод Передвигает hero вправо (восток). Пример : hero.…" at bounding box center [836, 501] width 342 height 203
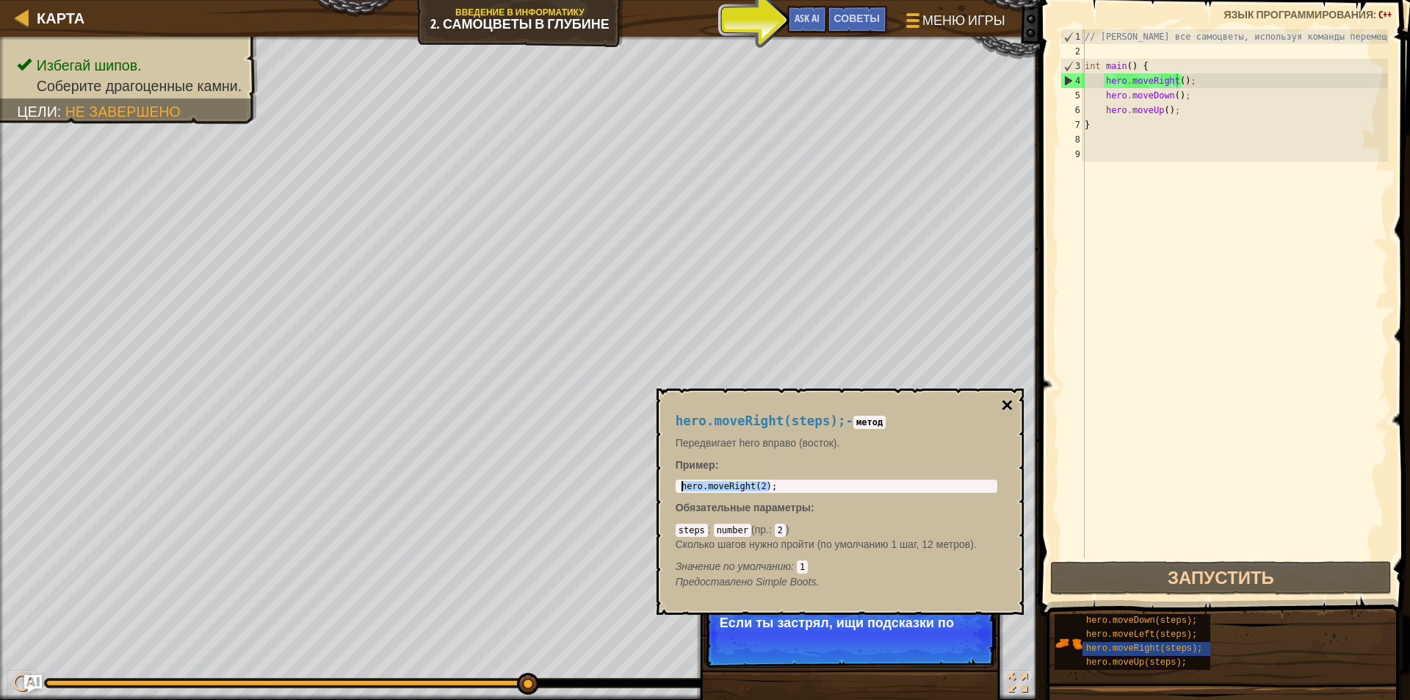
click at [1008, 401] on button "×" at bounding box center [1007, 405] width 12 height 21
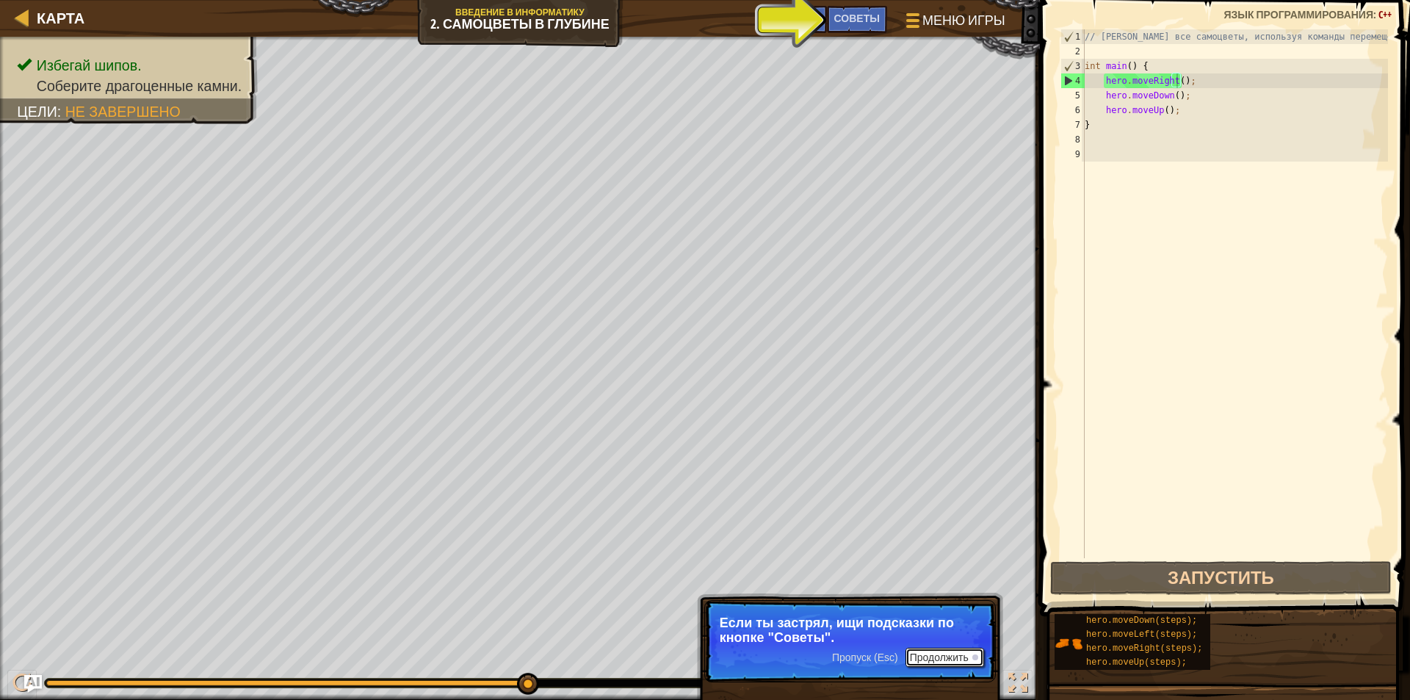
click at [936, 653] on button "Продолжить" at bounding box center [944, 657] width 79 height 19
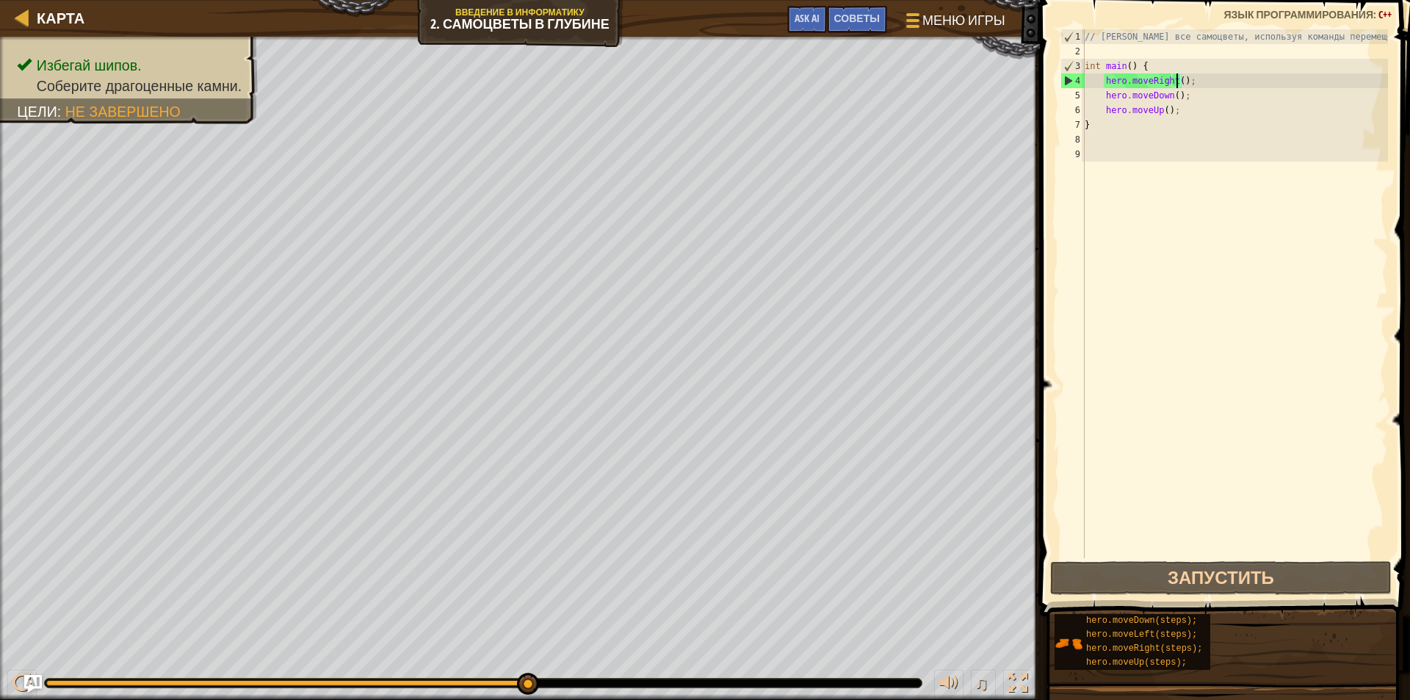
paste textarea "hero.moveRight(2);"
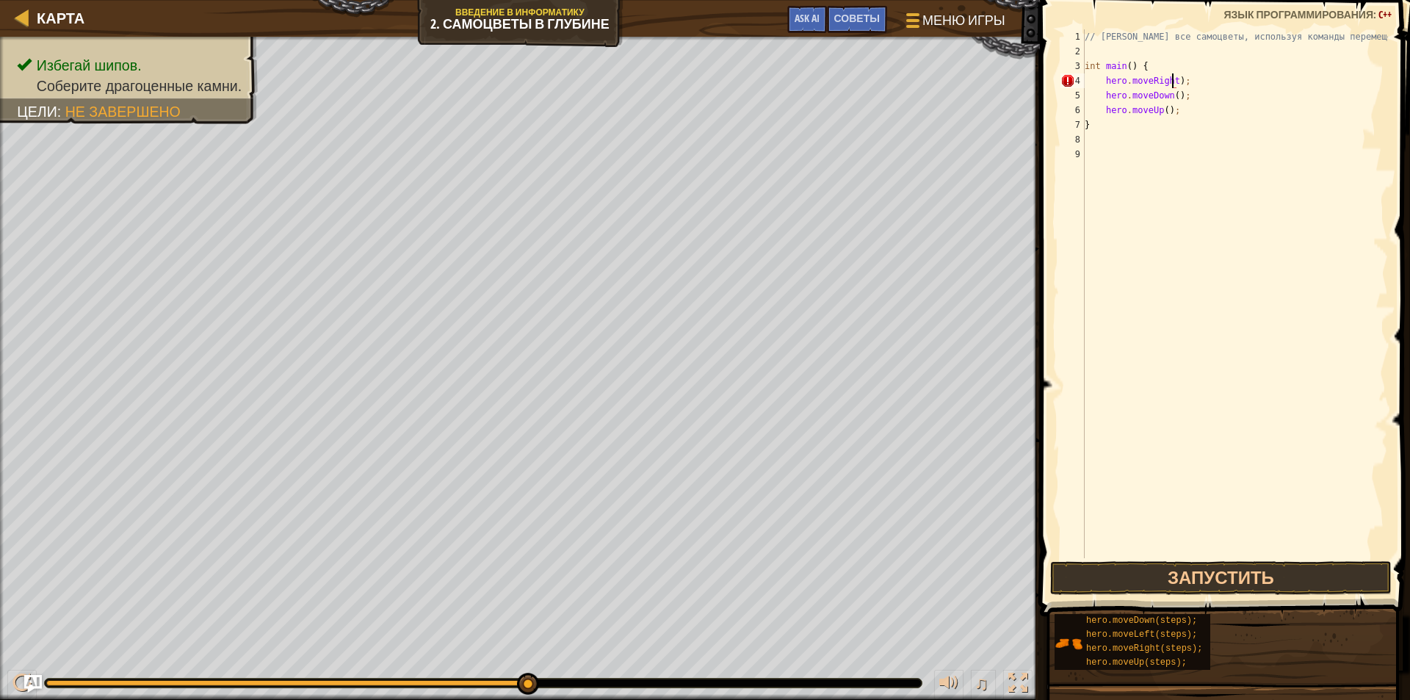
scroll to position [7, 7]
type textarea "hero.moveRight();"
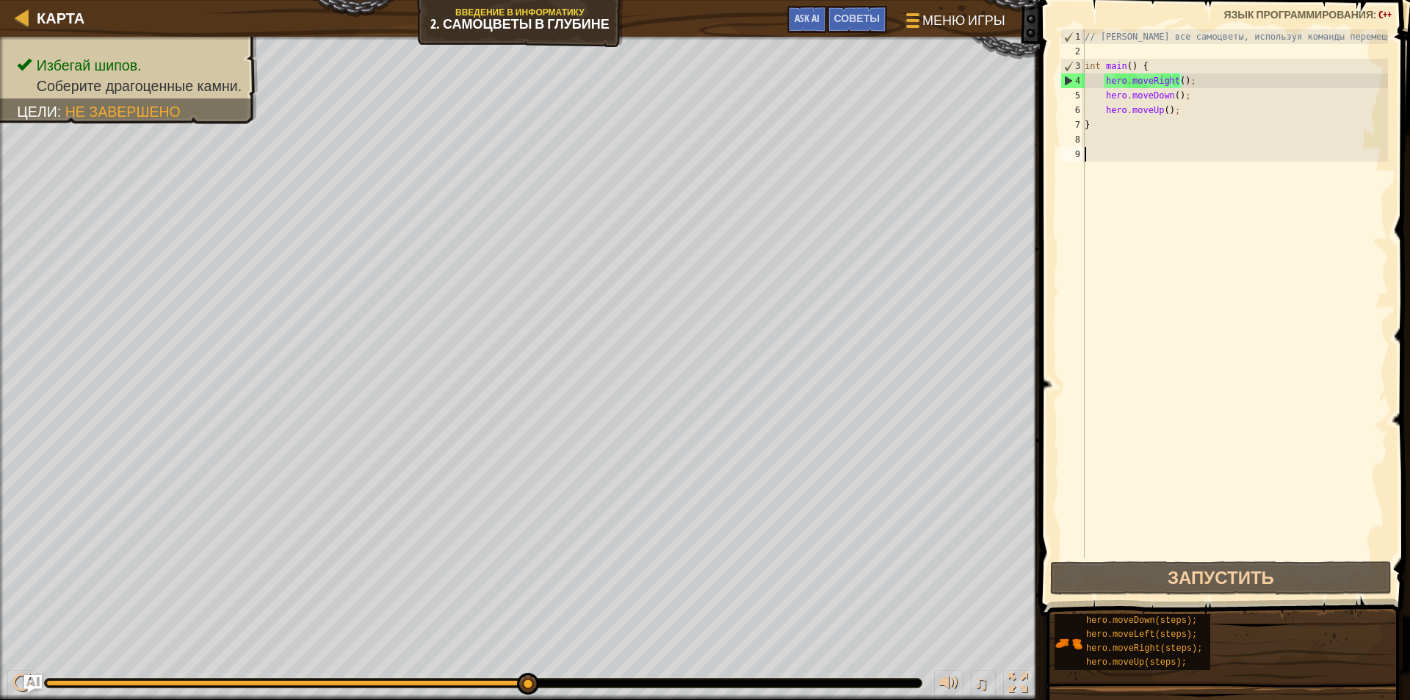
click at [1145, 213] on div "// [PERSON_NAME] все самоцветы, используя команды перемещения. int main ( ) { h…" at bounding box center [1234, 308] width 306 height 558
click at [1102, 138] on div "// [PERSON_NAME] все самоцветы, используя команды перемещения. int main ( ) { h…" at bounding box center [1234, 308] width 306 height 558
paste textarea "hero.moveRight(2);"
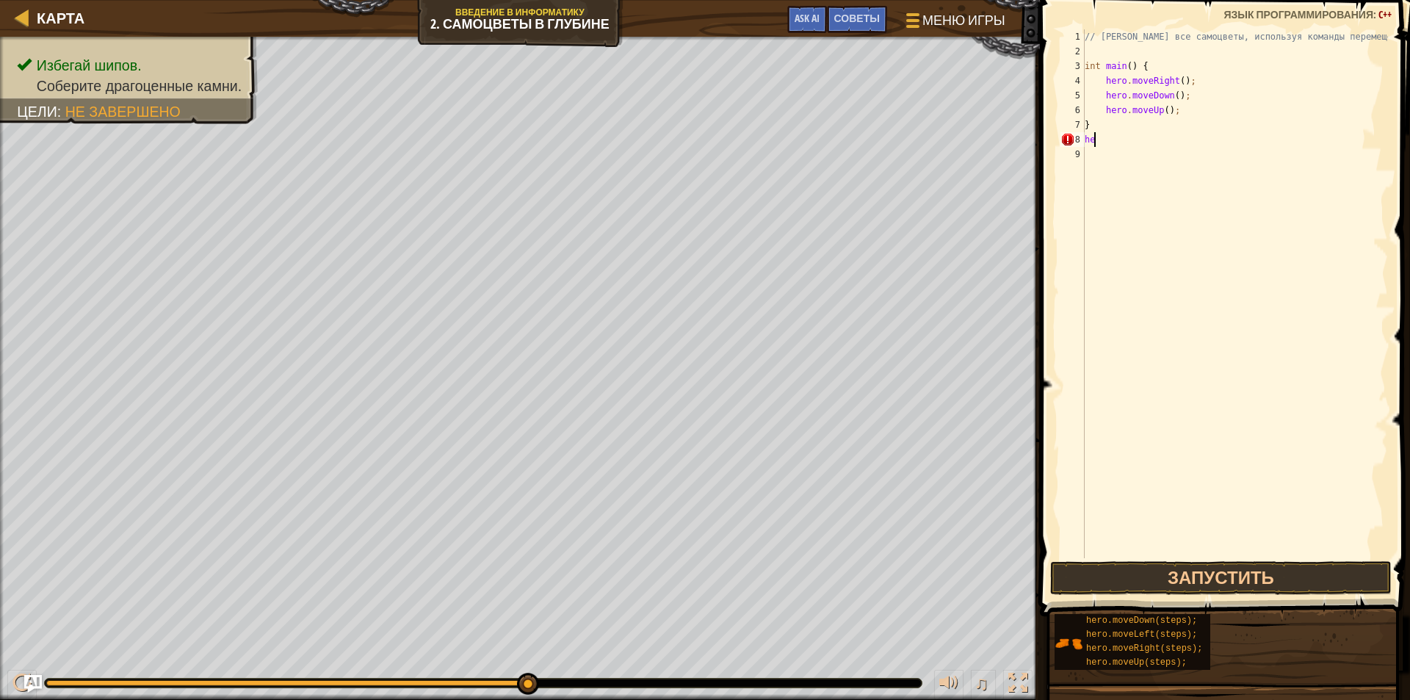
type textarea "h"
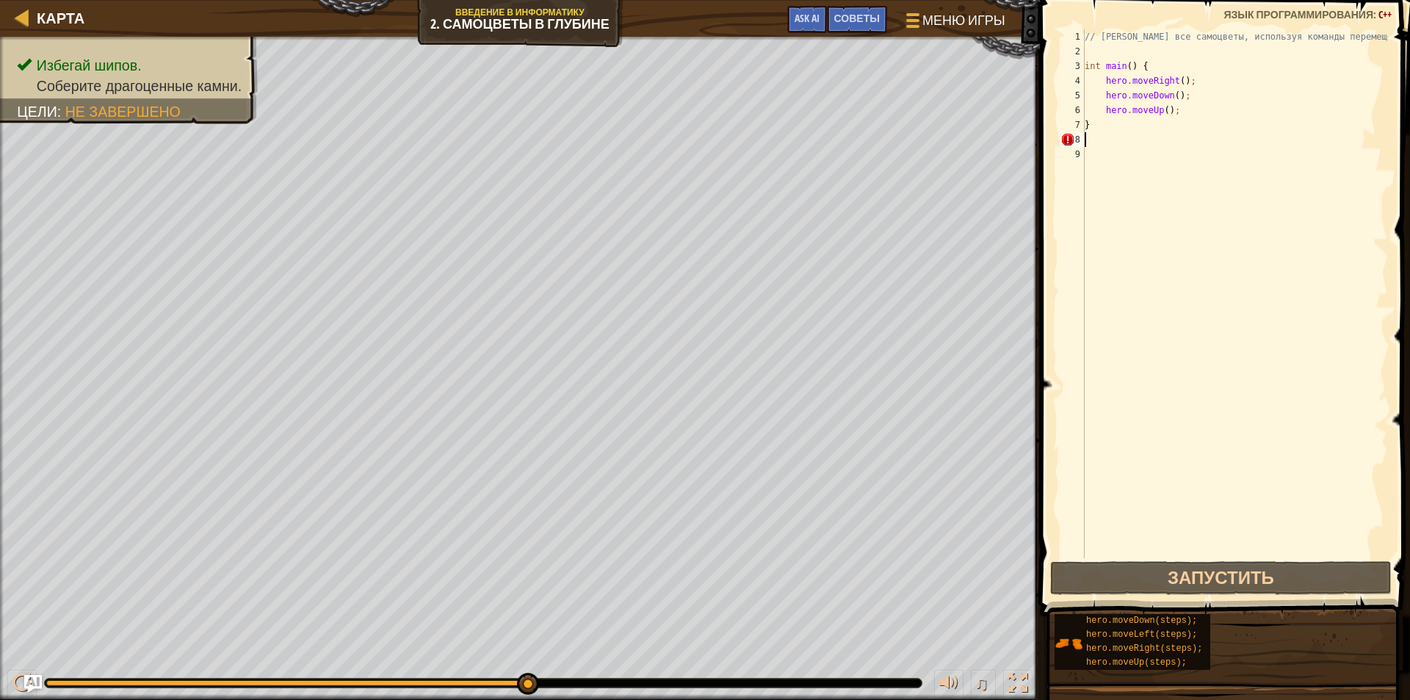
click at [1110, 48] on div "// [PERSON_NAME] все самоцветы, используя команды перемещения. int main ( ) { h…" at bounding box center [1234, 308] width 306 height 558
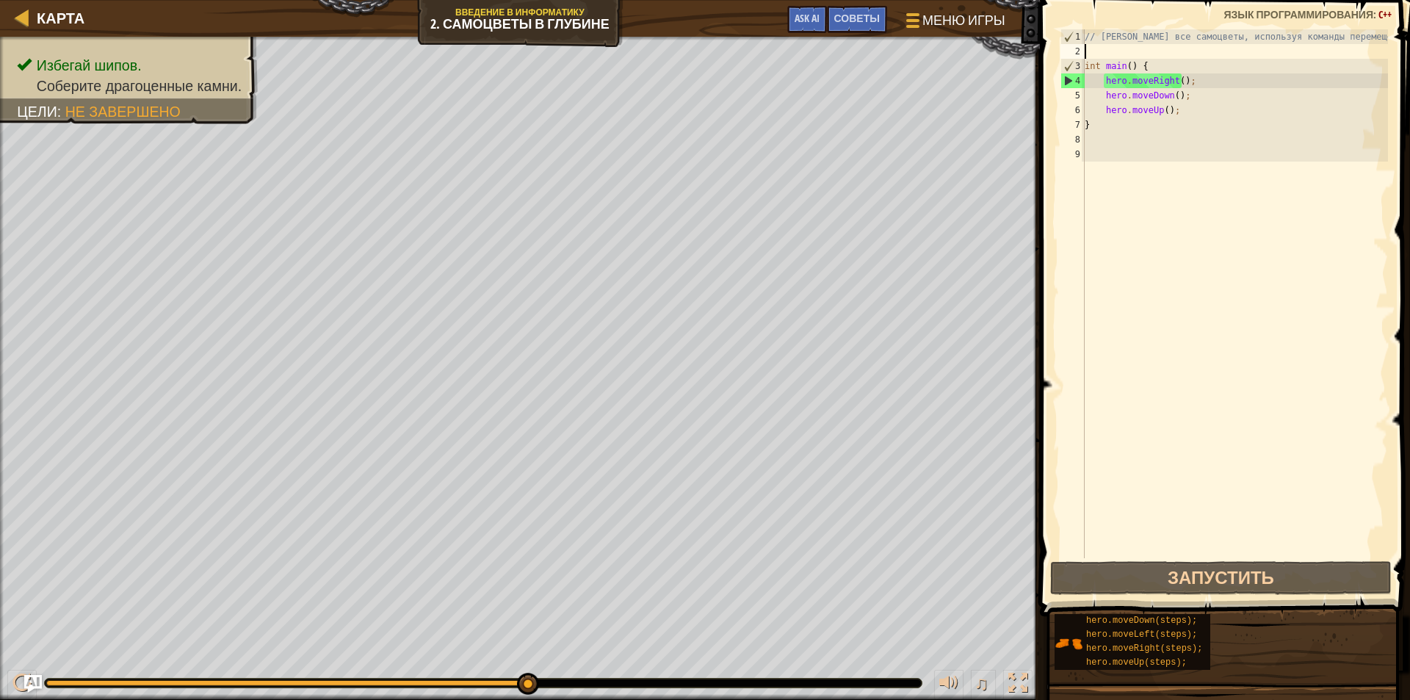
click at [1069, 81] on div "4" at bounding box center [1072, 80] width 23 height 15
click at [1066, 65] on div "3" at bounding box center [1072, 66] width 23 height 15
click at [1069, 37] on div "1" at bounding box center [1072, 36] width 23 height 15
click at [1074, 58] on div "2" at bounding box center [1072, 51] width 24 height 15
type textarea "int main() {"
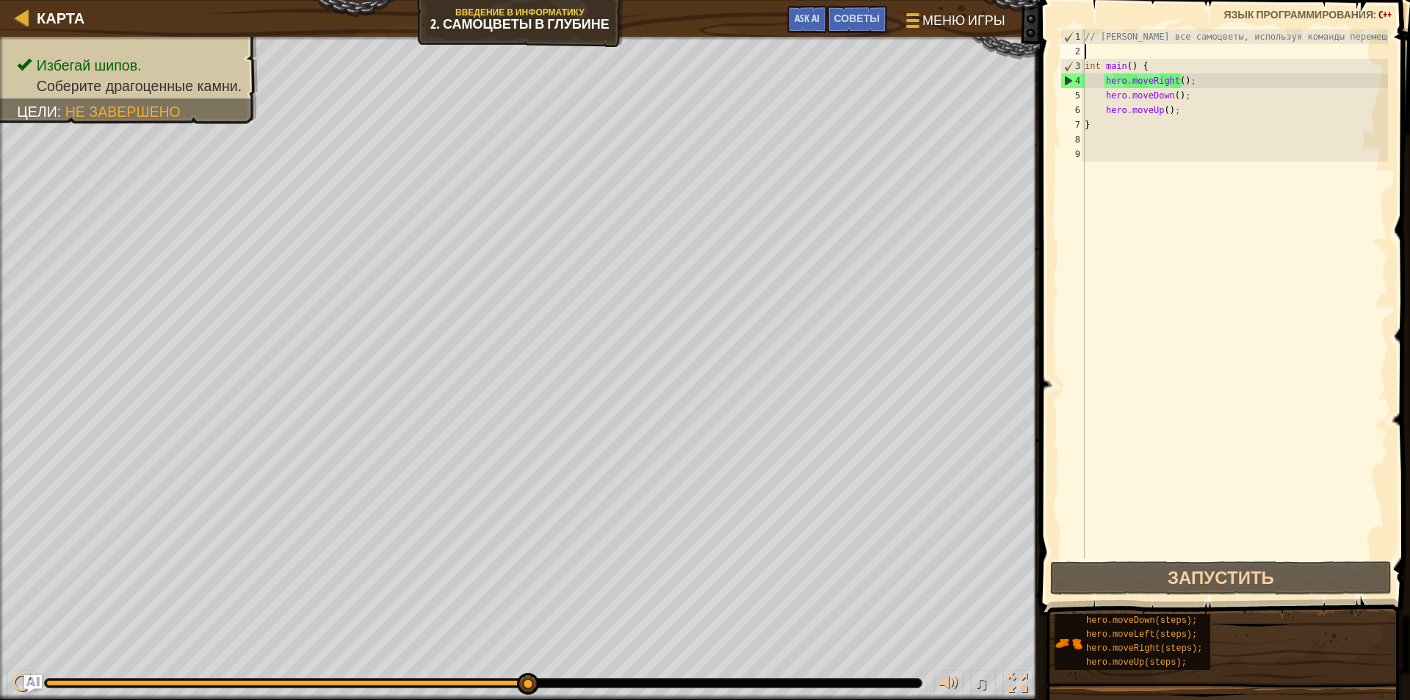
click at [1076, 58] on div "2" at bounding box center [1072, 51] width 24 height 15
type textarea "int main() {"
click at [1065, 63] on div "3" at bounding box center [1072, 66] width 23 height 15
click at [1073, 85] on div "4" at bounding box center [1072, 80] width 23 height 15
click at [1065, 81] on div "4" at bounding box center [1072, 80] width 23 height 15
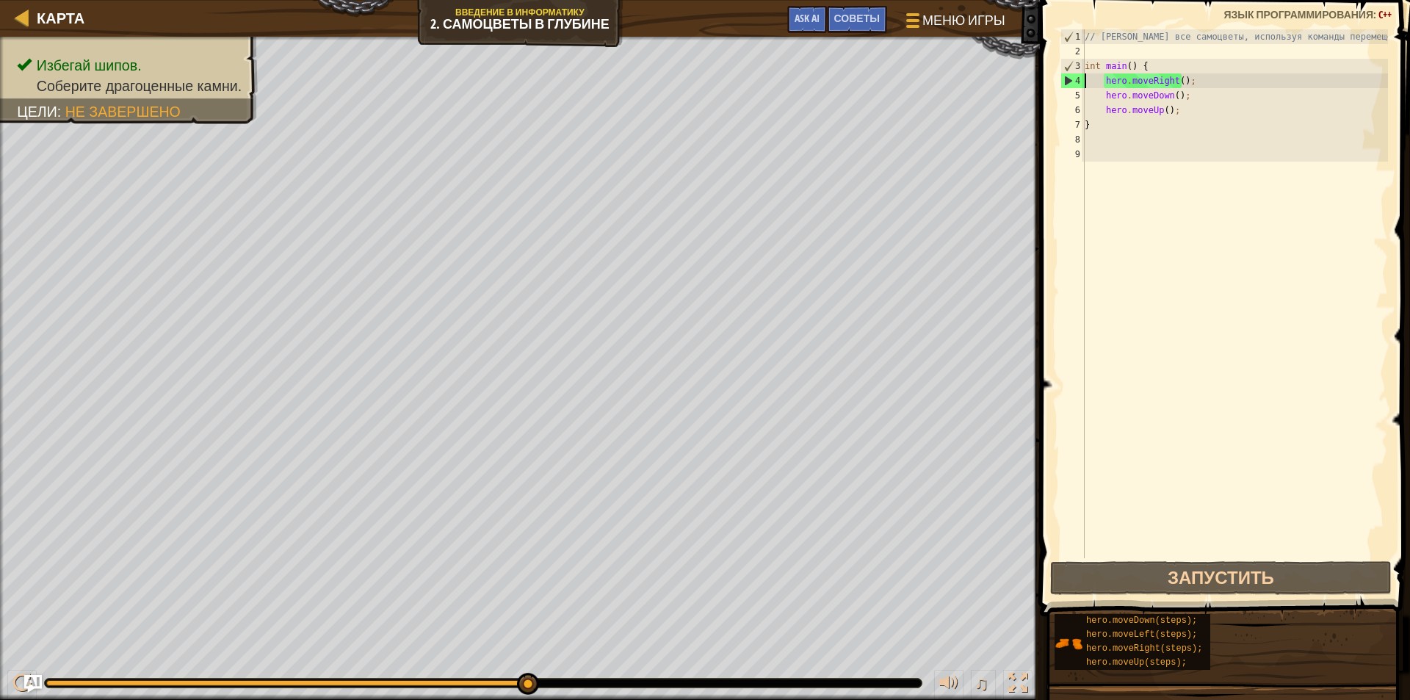
type textarea "hero.moveRight();"
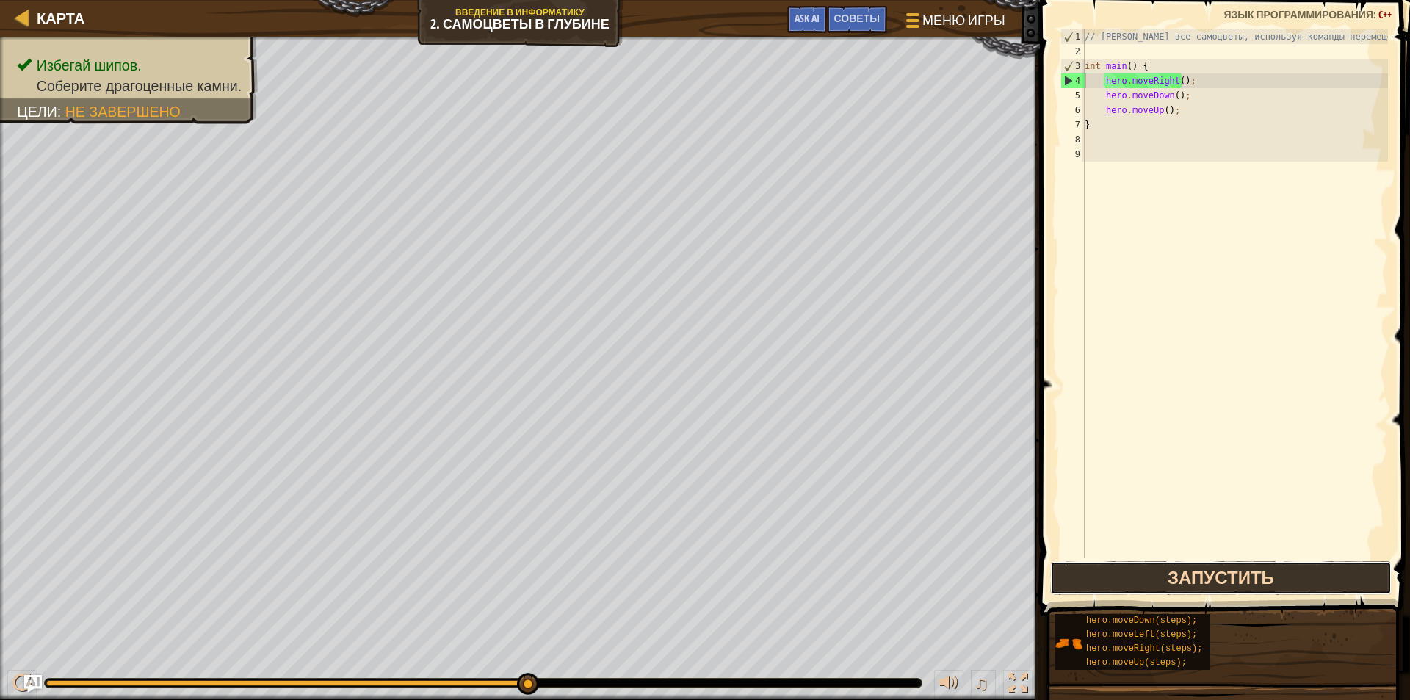
drag, startPoint x: 1199, startPoint y: 581, endPoint x: 1199, endPoint y: 573, distance: 8.8
click at [1199, 580] on button "Запустить" at bounding box center [1221, 578] width 342 height 34
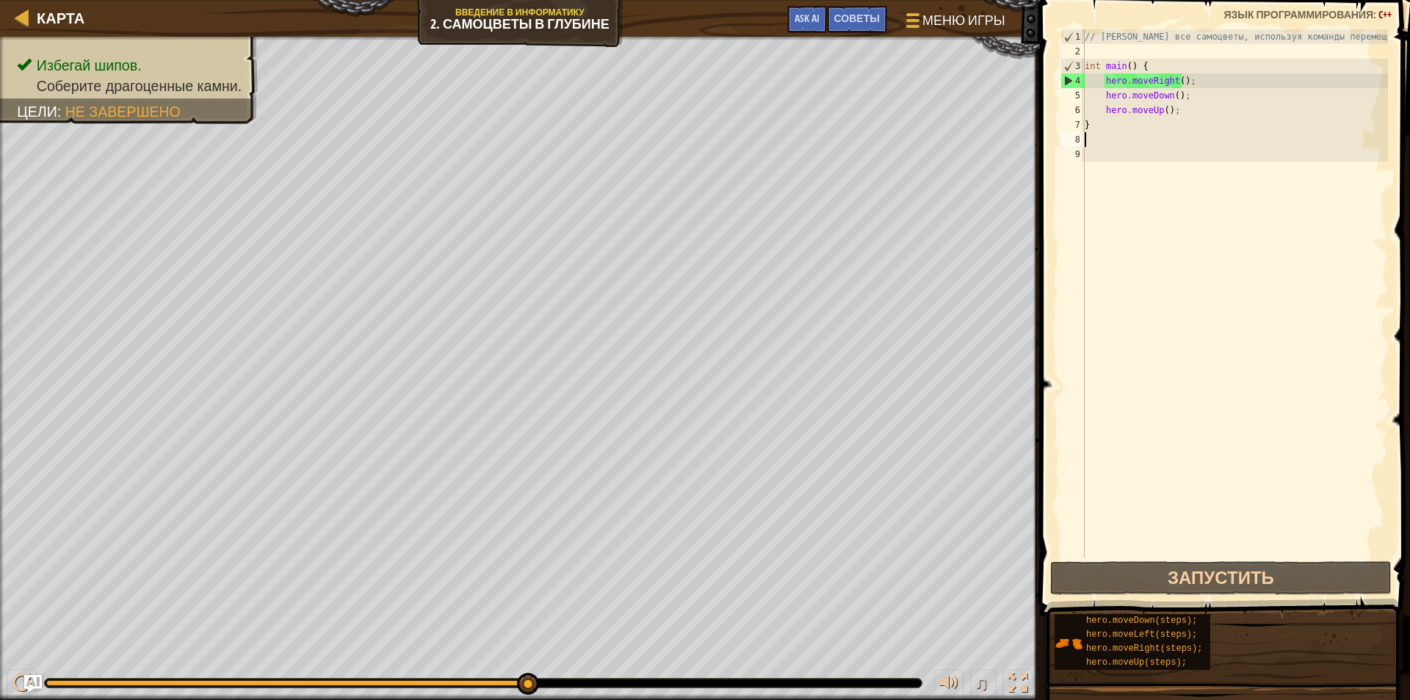
click at [1107, 137] on div "// [PERSON_NAME] все самоцветы, используя команды перемещения. int main ( ) { h…" at bounding box center [1234, 308] width 306 height 558
click at [1100, 77] on div "// [PERSON_NAME] все самоцветы, используя команды перемещения. int main ( ) { h…" at bounding box center [1234, 308] width 306 height 558
type textarea "hero.moveRight();"
click at [1106, 140] on div "// [PERSON_NAME] все самоцветы, используя команды перемещения. int main ( ) { h…" at bounding box center [1234, 308] width 306 height 558
click at [1106, 133] on div "// [PERSON_NAME] все самоцветы, используя команды перемещения. int main ( ) { h…" at bounding box center [1234, 308] width 306 height 558
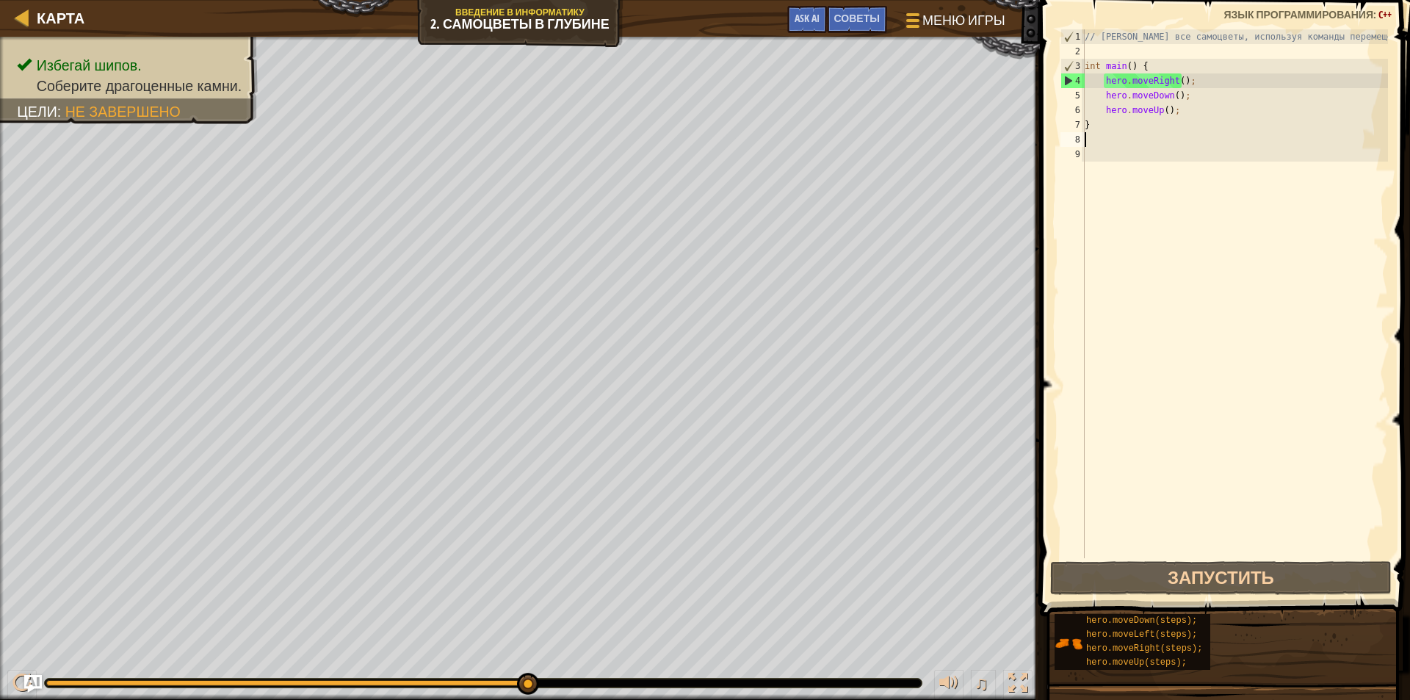
click at [1104, 125] on div "// [PERSON_NAME] все самоцветы, используя команды перемещения. int main ( ) { h…" at bounding box center [1234, 308] width 306 height 558
paste textarea "hero.moveRight(2);"
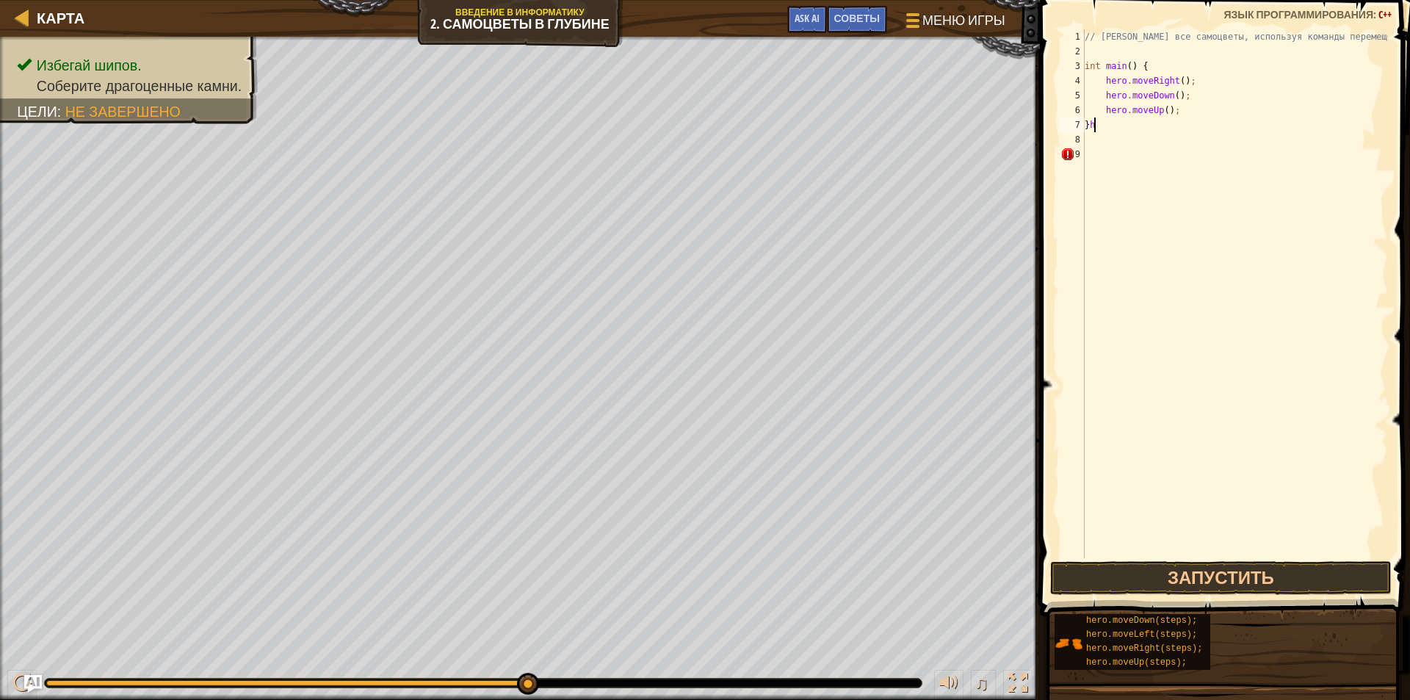
type textarea "}"
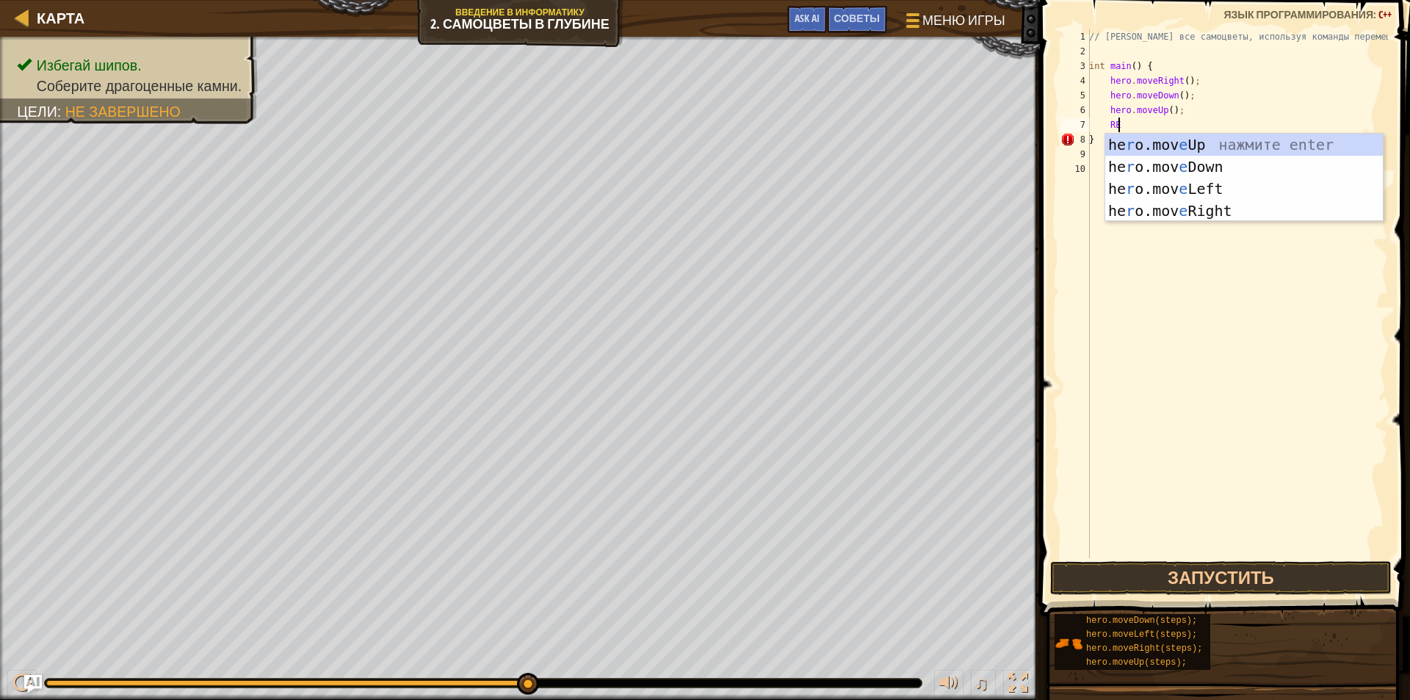
scroll to position [7, 1]
type textarea "R"
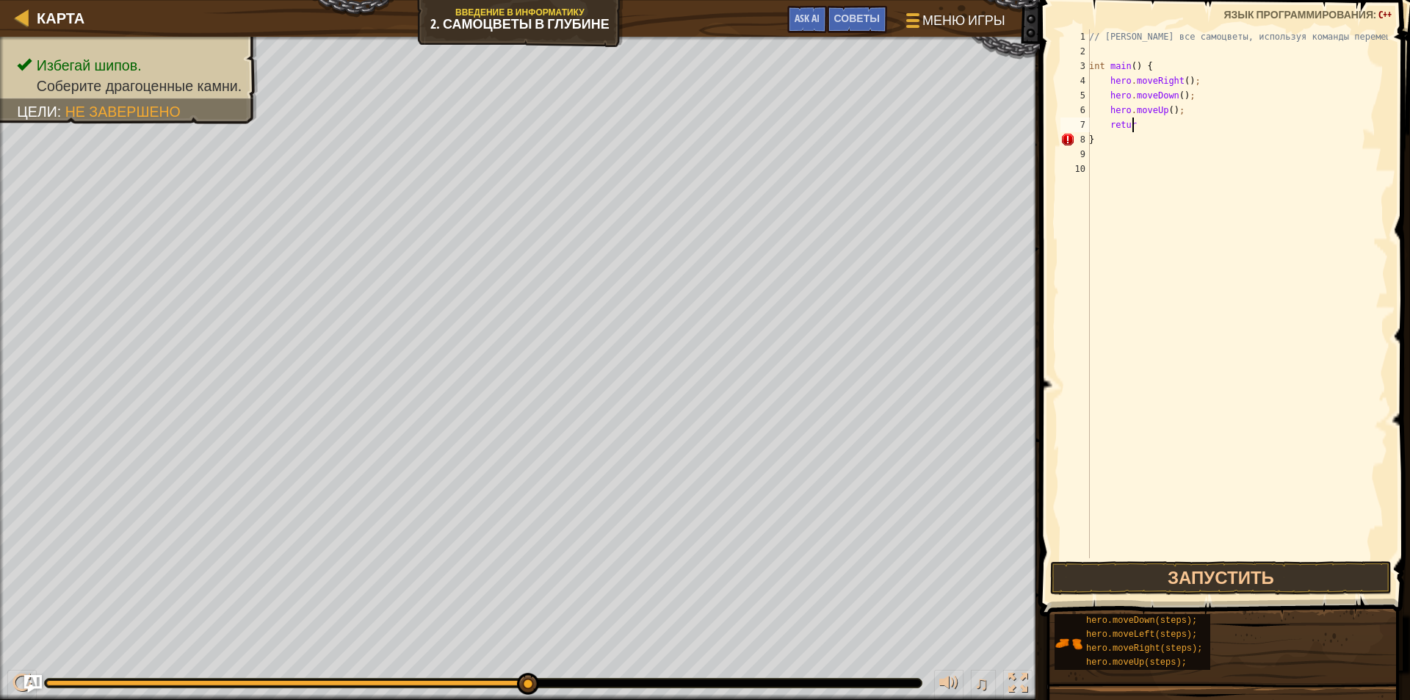
type textarea "return"
click at [1186, 165] on div "// [PERSON_NAME] все самоцветы, используя команды перемещения. int main ( ) { h…" at bounding box center [1237, 308] width 302 height 558
click at [1098, 146] on div "// [PERSON_NAME] все самоцветы, используя команды перемещения. int main ( ) { h…" at bounding box center [1237, 308] width 302 height 558
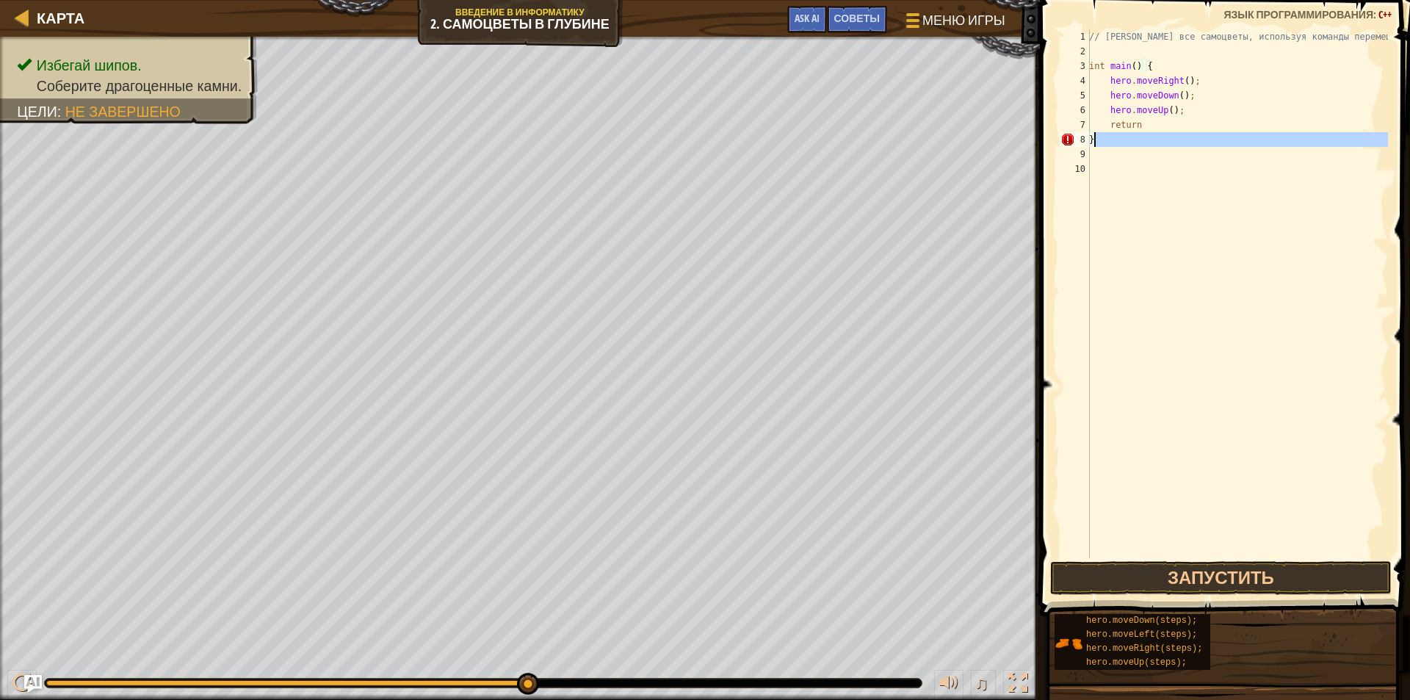
click at [1100, 139] on div "// [PERSON_NAME] все самоцветы, используя команды перемещения. int main ( ) { h…" at bounding box center [1237, 293] width 302 height 529
click at [1150, 134] on div "// [PERSON_NAME] все самоцветы, используя команды перемещения. int main ( ) { h…" at bounding box center [1237, 308] width 302 height 558
click at [1145, 125] on div "// [PERSON_NAME] все самоцветы, используя команды перемещения. int main ( ) { h…" at bounding box center [1237, 308] width 302 height 558
click at [1145, 120] on div "// [PERSON_NAME] все самоцветы, используя команды перемещения. int main ( ) { h…" at bounding box center [1237, 308] width 302 height 558
click at [1232, 580] on button "Запустить" at bounding box center [1221, 578] width 342 height 34
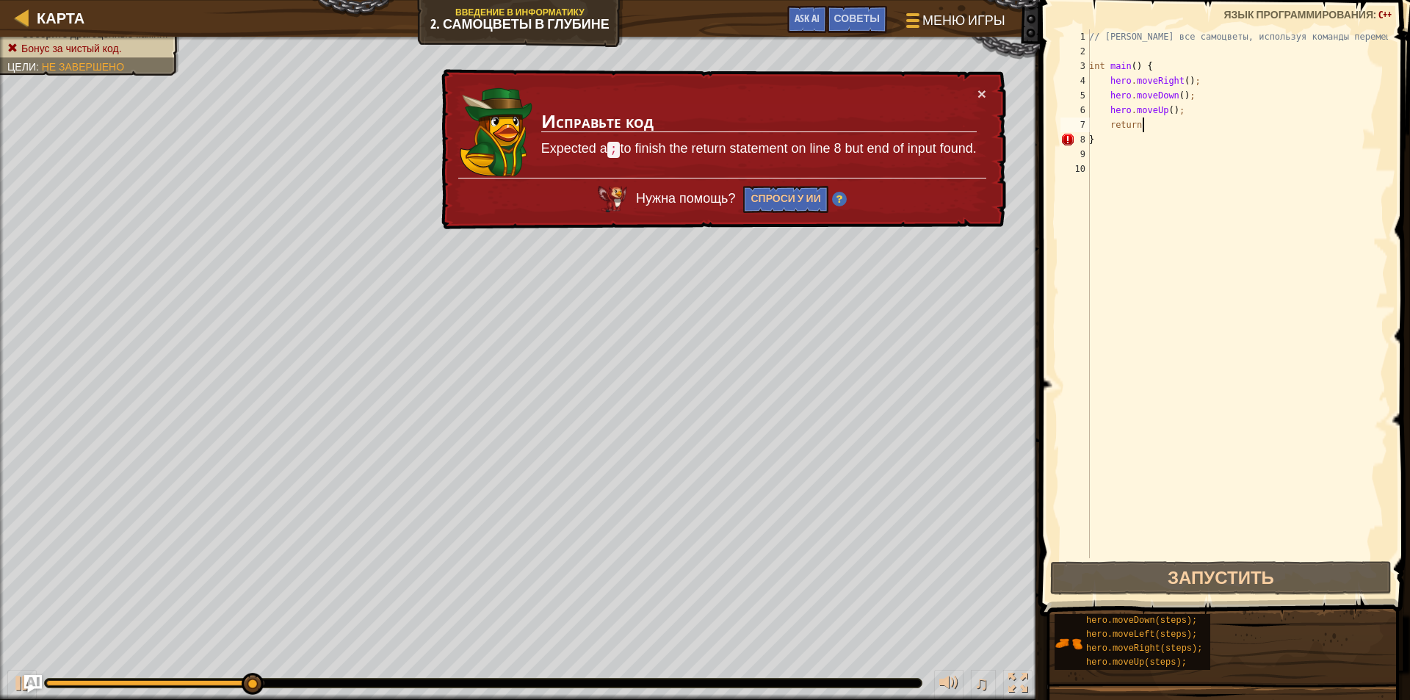
click at [989, 91] on div "× Исправьте код Expected a ; to finish the return statement on line 8 but end o…" at bounding box center [721, 149] width 567 height 161
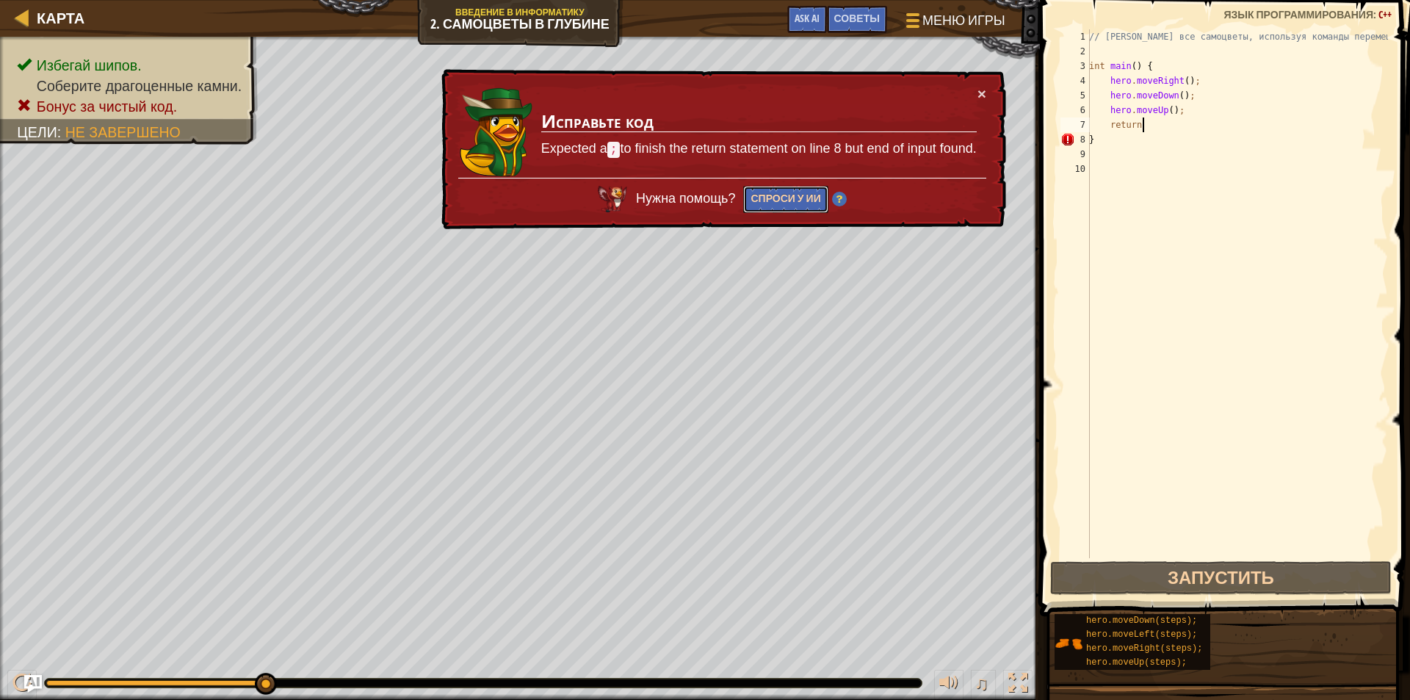
click at [797, 192] on button "Спроси у ИИ" at bounding box center [785, 199] width 84 height 27
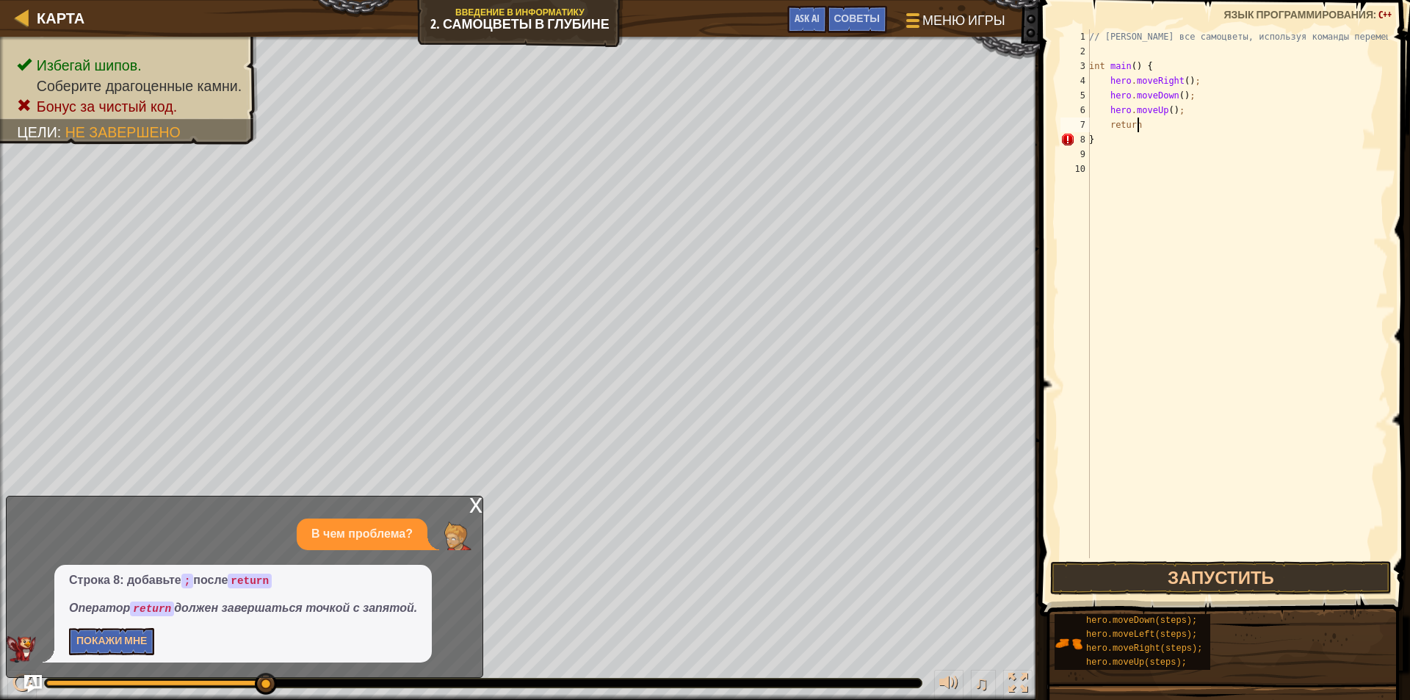
scroll to position [7, 4]
click at [1190, 579] on button "Запустить" at bounding box center [1221, 578] width 342 height 34
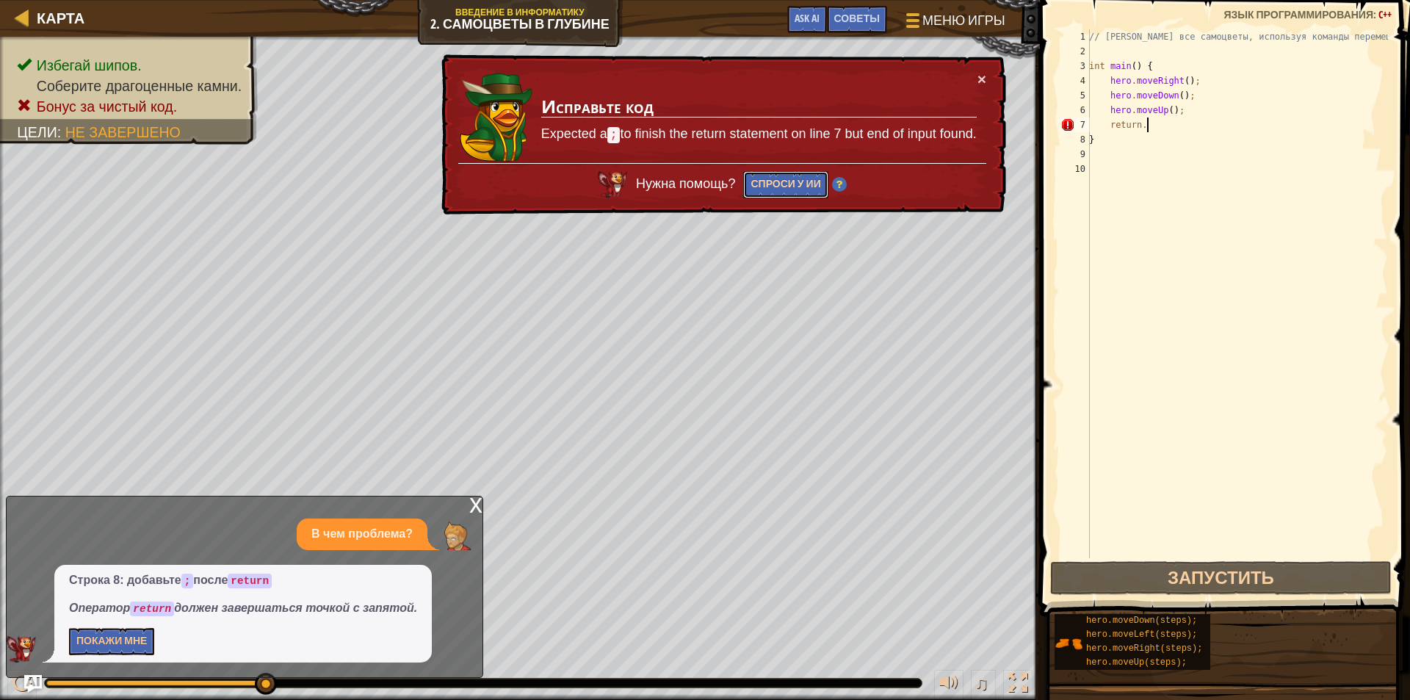
click at [793, 179] on button "Спроси у ИИ" at bounding box center [785, 184] width 84 height 27
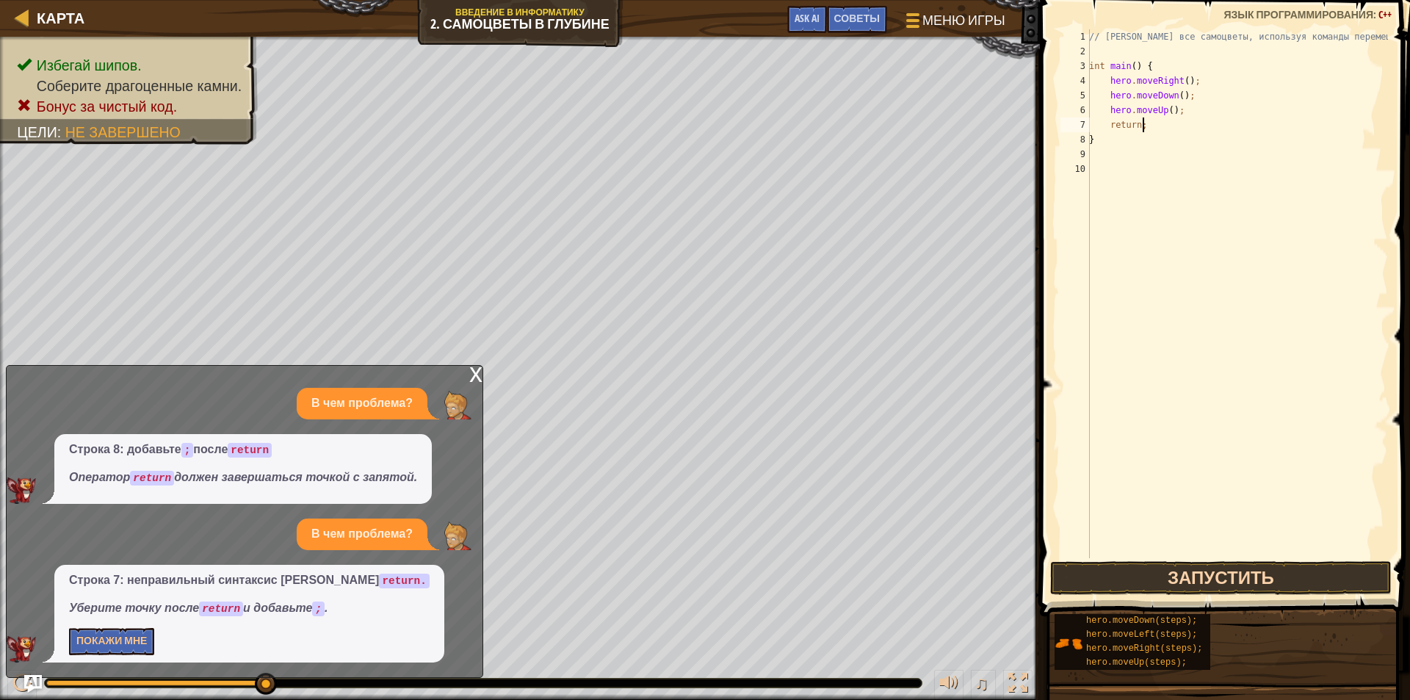
type textarea "return;"
click at [1126, 575] on button "Запустить" at bounding box center [1221, 578] width 342 height 34
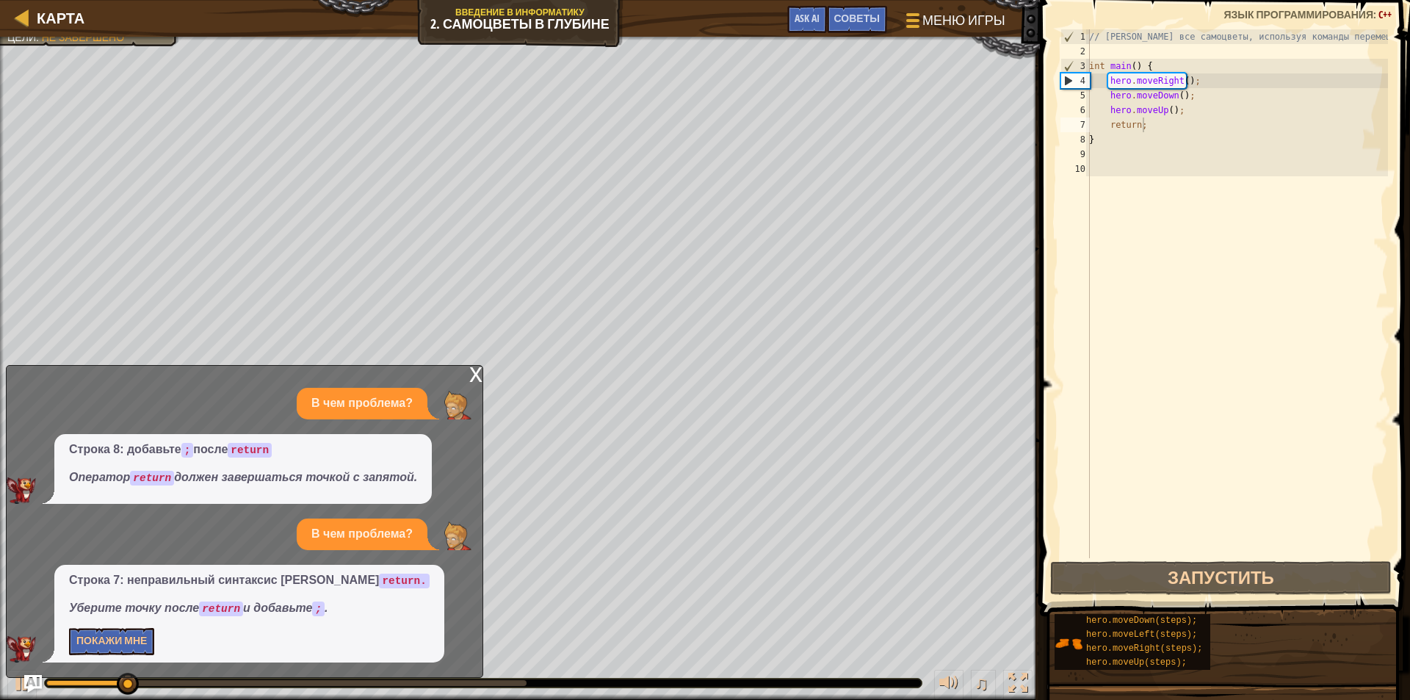
click at [478, 371] on div "x" at bounding box center [475, 373] width 13 height 15
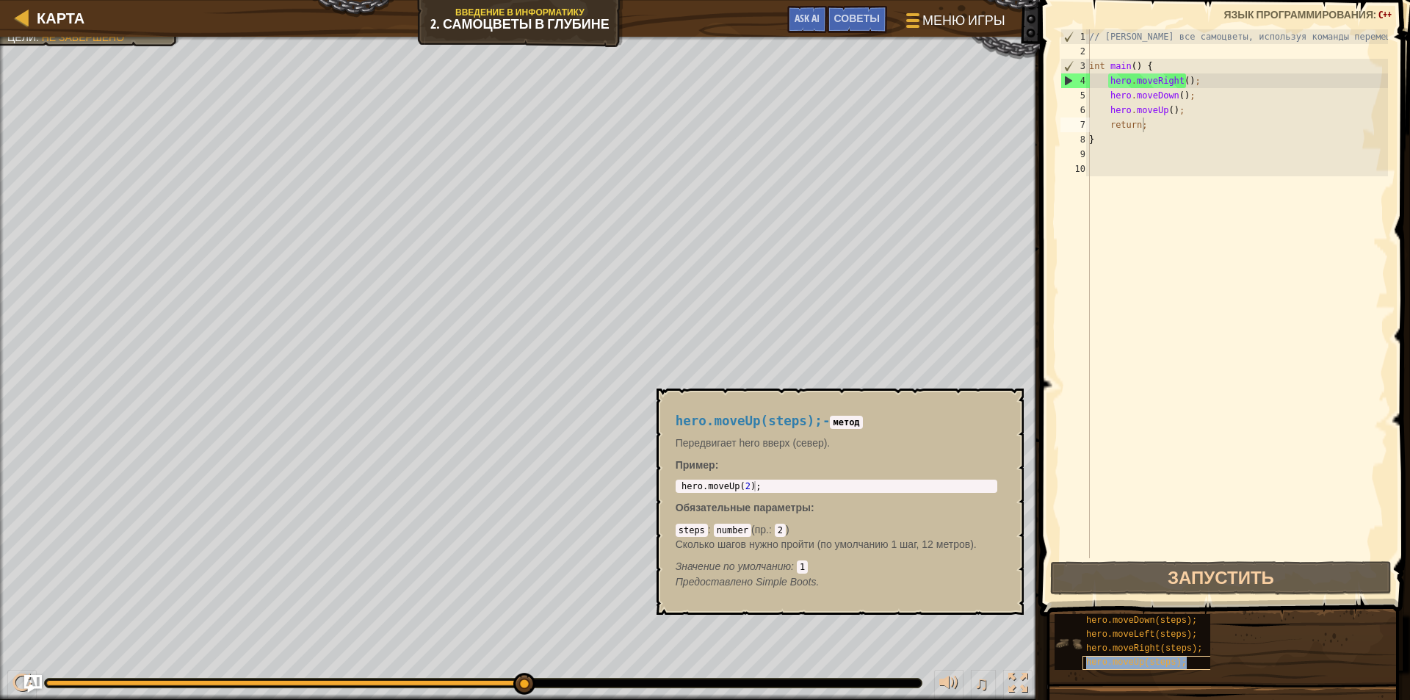
click at [1161, 659] on span "hero.moveUp(steps);" at bounding box center [1136, 662] width 101 height 10
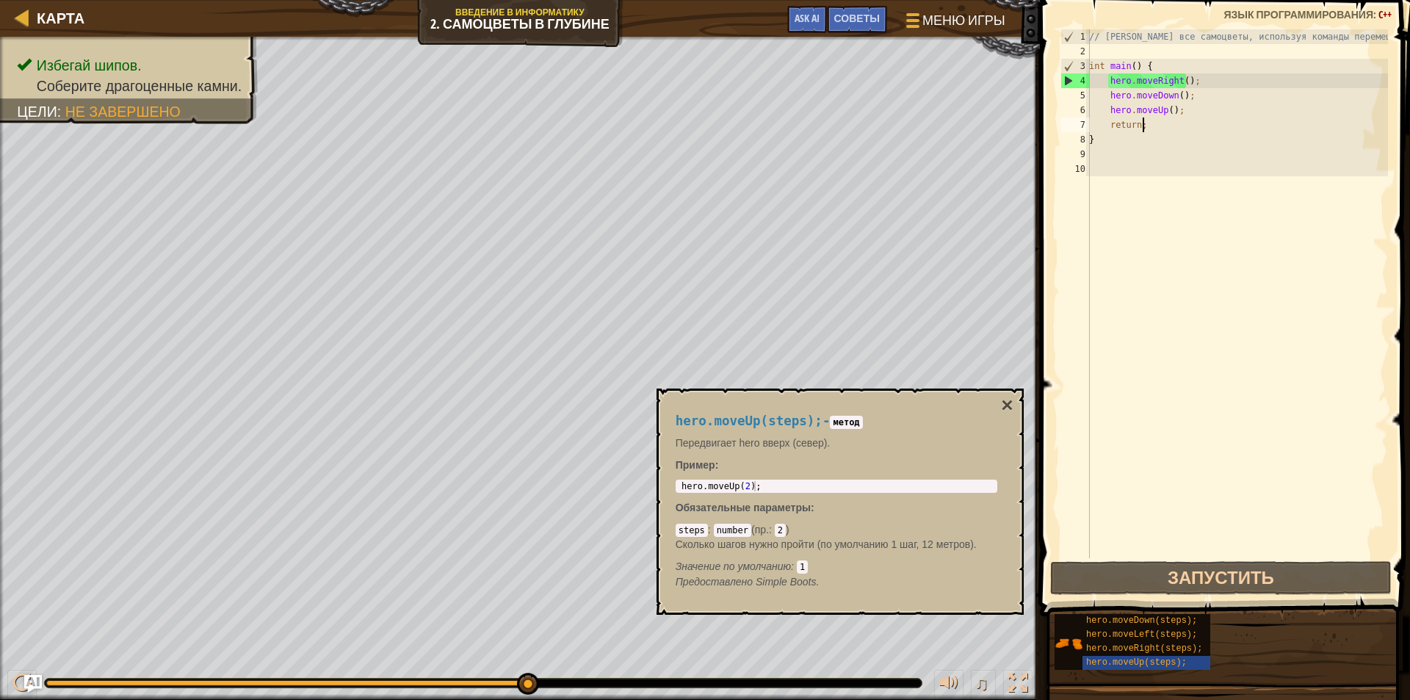
type textarea "hero.moveUp(2);"
drag, startPoint x: 757, startPoint y: 482, endPoint x: 656, endPoint y: 482, distance: 101.3
click at [656, 482] on div "hero.moveUp(steps); - метод Передвигает hero вверх (север). Пример : hero.moveU…" at bounding box center [839, 501] width 367 height 226
click at [1149, 127] on div "// [PERSON_NAME] все самоцветы, используя команды перемещения. int main ( ) { h…" at bounding box center [1237, 308] width 302 height 558
paste textarea "hero.moveUp(2);"
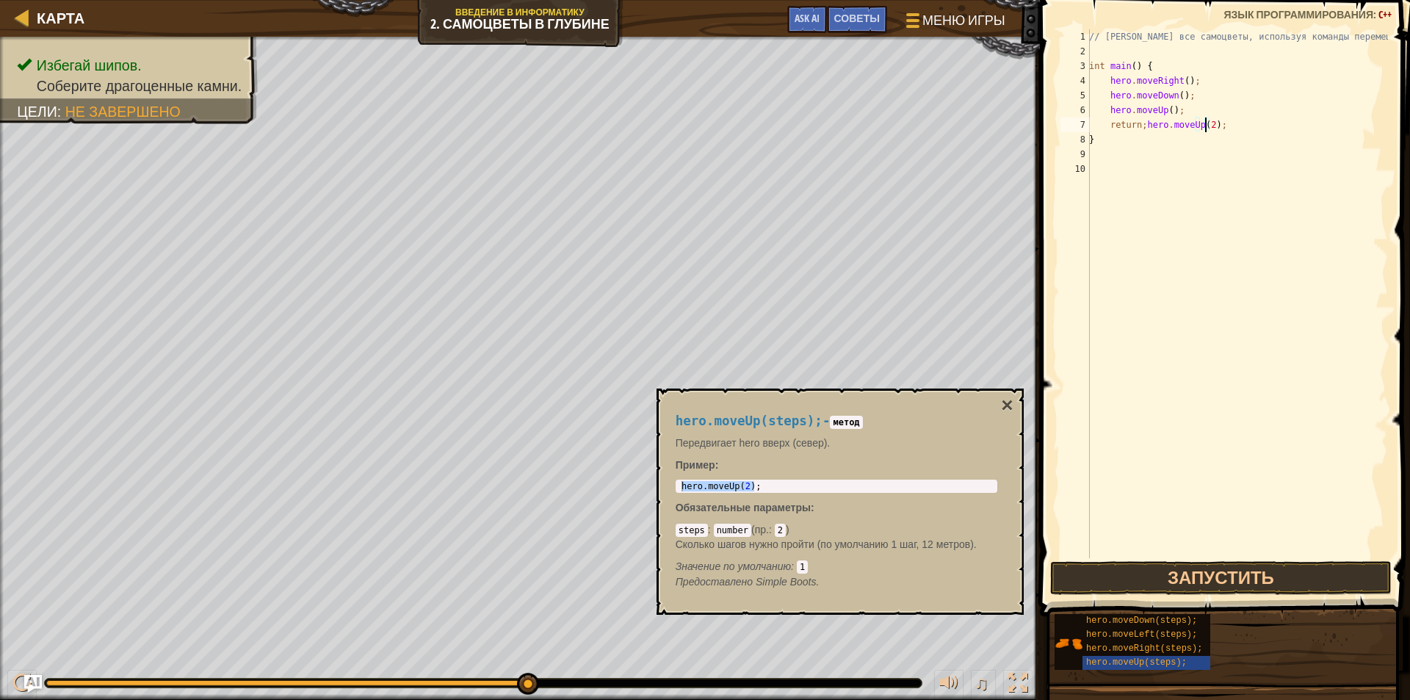
click at [1207, 124] on div "// [PERSON_NAME] все самоцветы, используя команды перемещения. int main ( ) { h…" at bounding box center [1237, 308] width 302 height 558
click at [1214, 570] on button "Запустить" at bounding box center [1221, 578] width 342 height 34
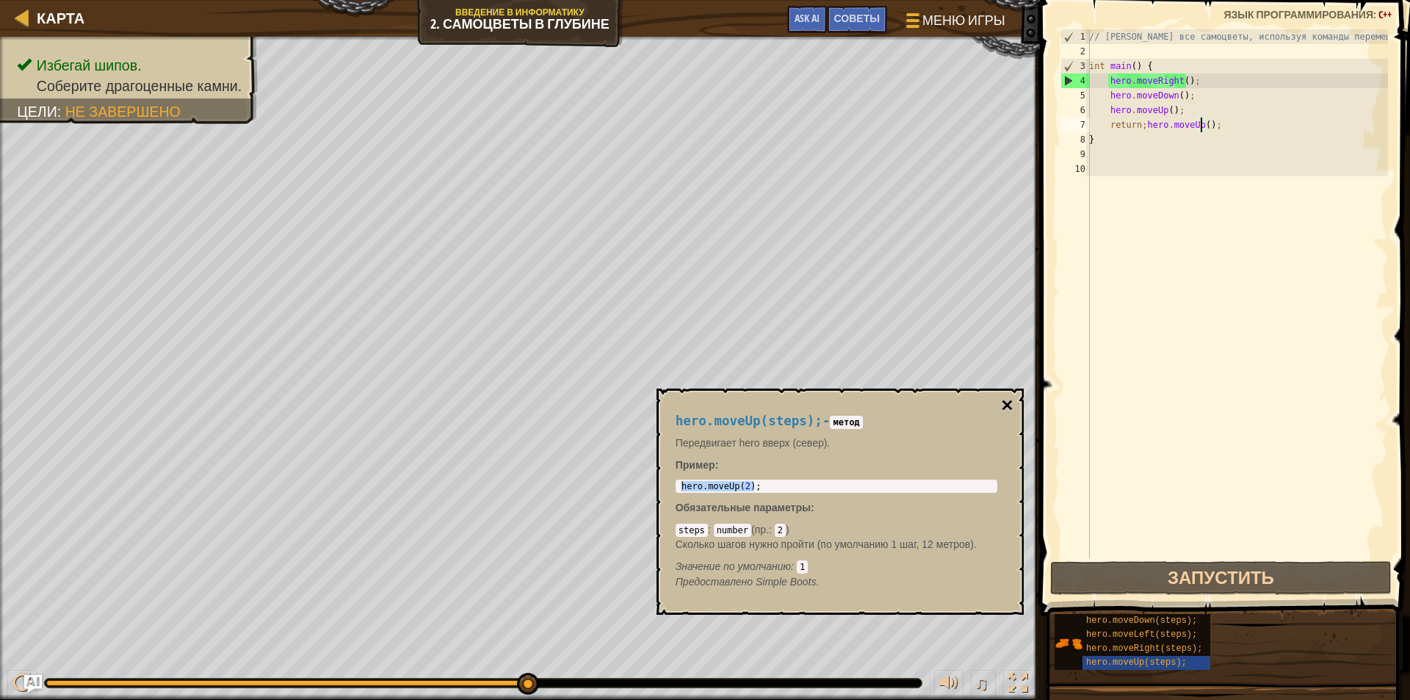
click at [1007, 402] on button "×" at bounding box center [1007, 405] width 12 height 21
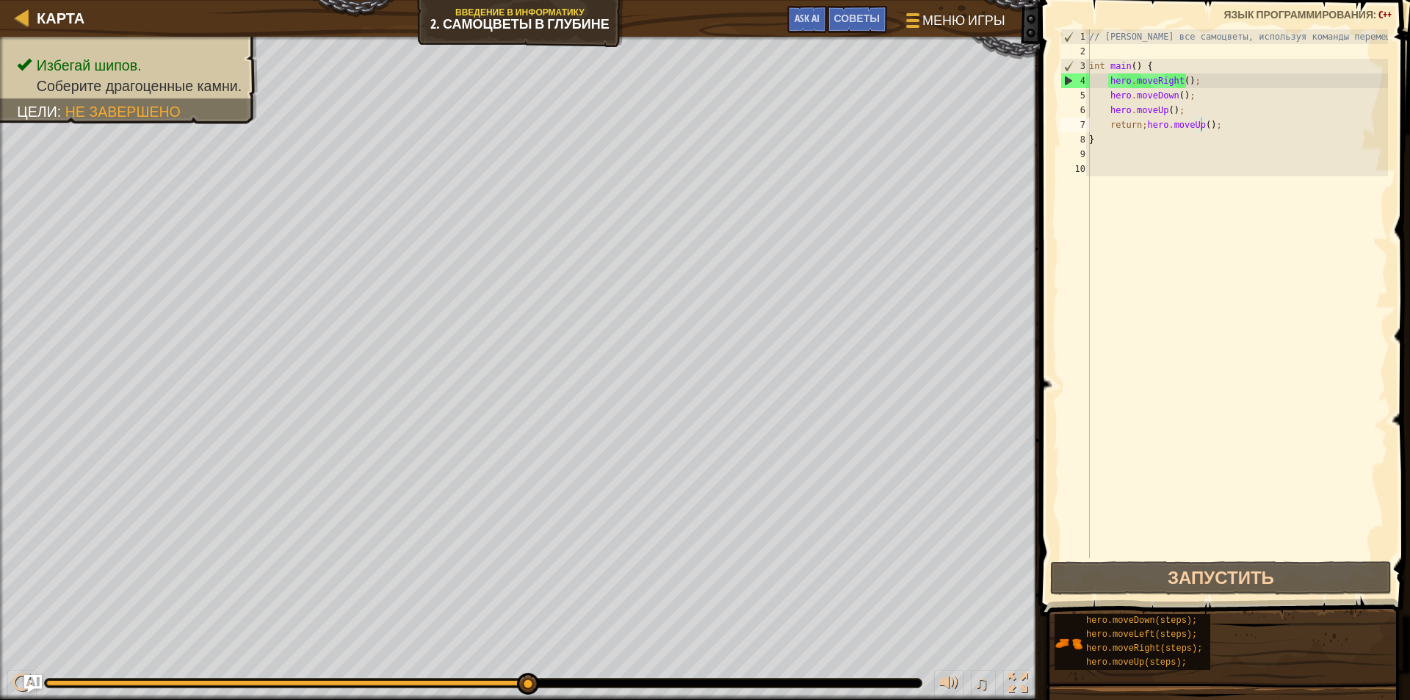
click at [1220, 126] on div "// [PERSON_NAME] все самоцветы, используя команды перемещения. int main ( ) { h…" at bounding box center [1237, 308] width 302 height 558
click at [1097, 139] on div "// [PERSON_NAME] все самоцветы, используя команды перемещения. int main ( ) { h…" at bounding box center [1237, 308] width 302 height 558
click at [1103, 139] on div "// [PERSON_NAME] все самоцветы, используя команды перемещения. int main ( ) { h…" at bounding box center [1237, 308] width 302 height 558
click at [1114, 134] on div "// [PERSON_NAME] все самоцветы, используя команды перемещения. int main ( ) { h…" at bounding box center [1237, 308] width 302 height 558
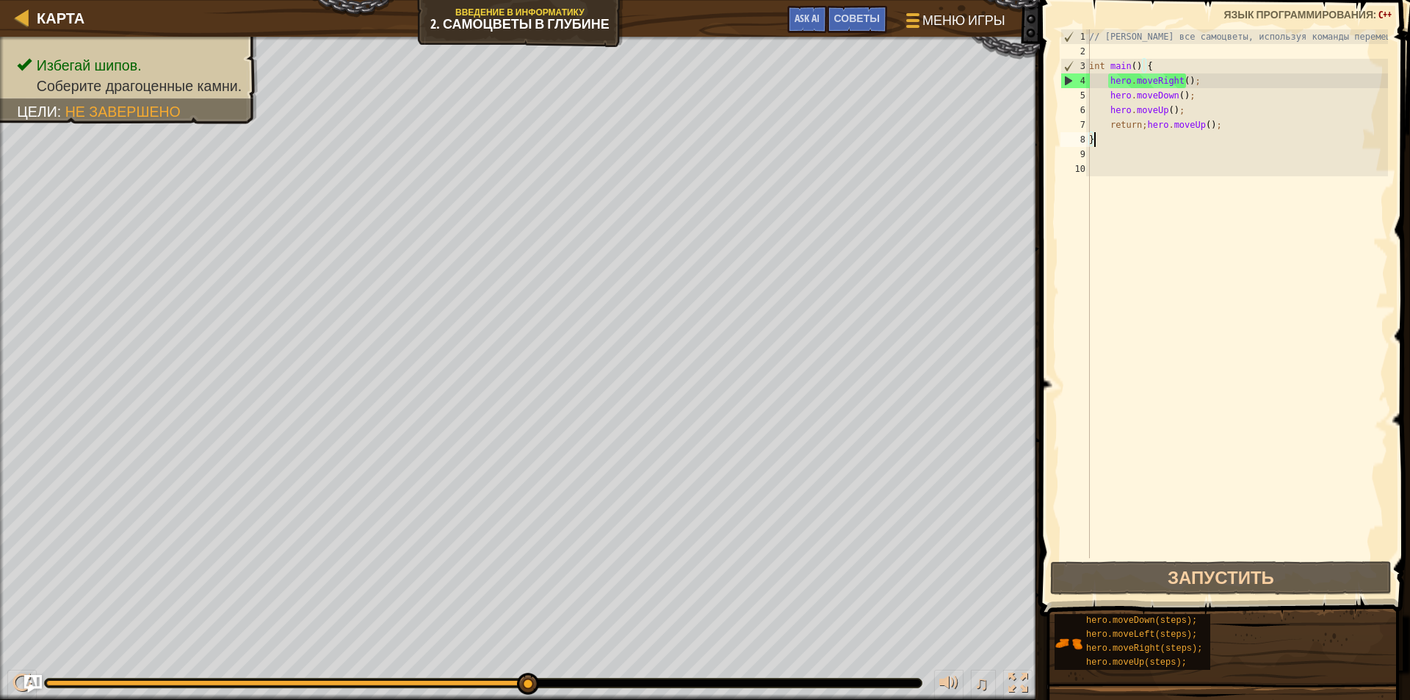
click at [1157, 82] on div "// [PERSON_NAME] все самоцветы, используя команды перемещения. int main ( ) { h…" at bounding box center [1237, 308] width 302 height 558
drag, startPoint x: 1216, startPoint y: 124, endPoint x: 1109, endPoint y: 129, distance: 108.0
click at [1109, 129] on div "// [PERSON_NAME] все самоцветы, используя команды перемещения. int main ( ) { h…" at bounding box center [1237, 308] width 302 height 558
type textarea "return;hero.moveUp();"
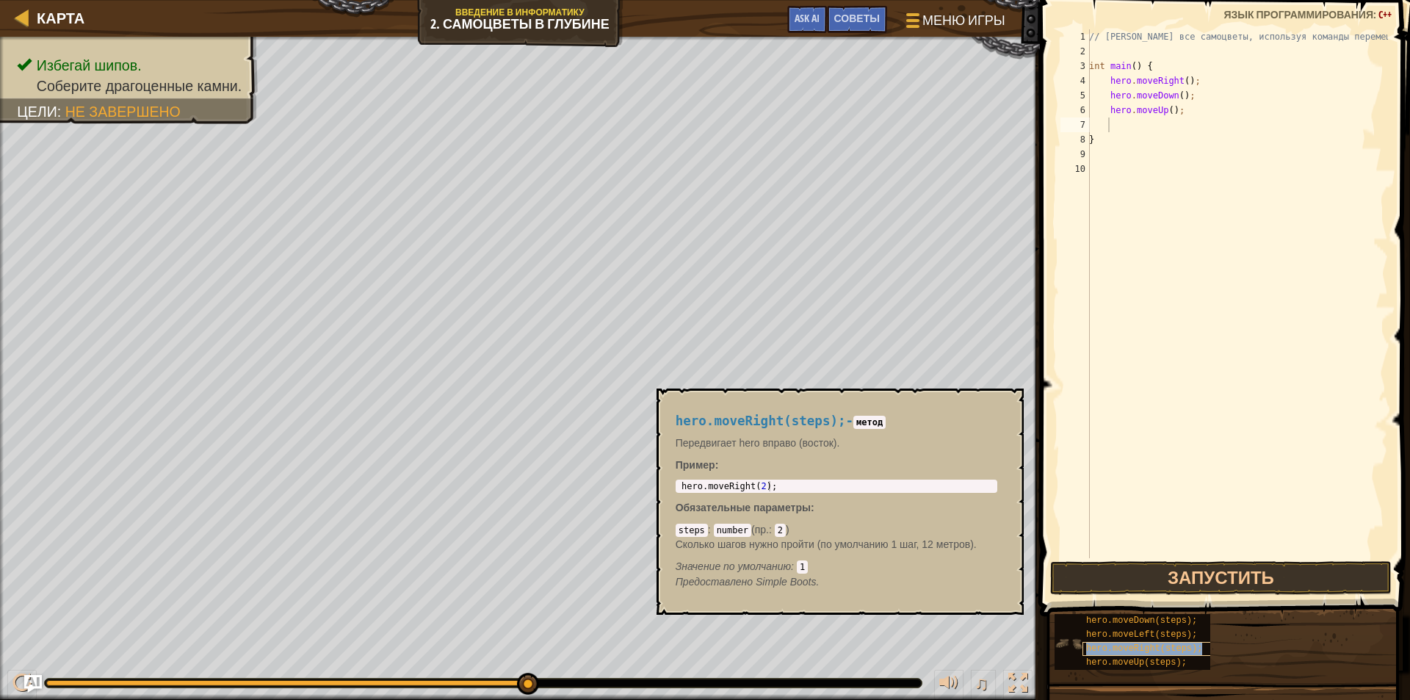
click at [1134, 650] on span "hero.moveRight(steps);" at bounding box center [1144, 648] width 116 height 10
type textarea "hero.moveRight(2);"
click at [648, 0] on body "Карта Введение в Информатику 2. Самоцветы в глубине Меню игры Готово Советы Ask…" at bounding box center [705, 0] width 1410 height 0
click at [1131, 128] on div "// [PERSON_NAME] все самоцветы, используя команды перемещения. int main ( ) { h…" at bounding box center [1237, 308] width 302 height 558
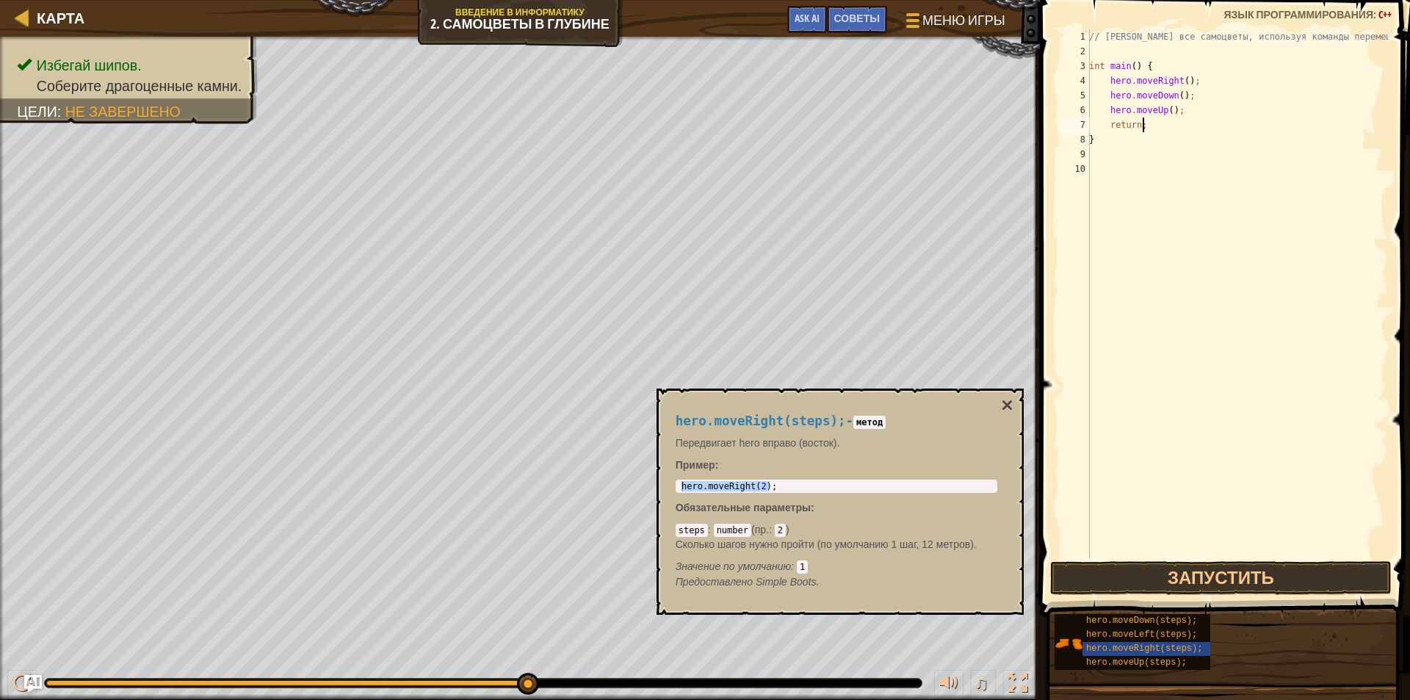
paste textarea "hero.moveRight(2);"
click at [1213, 128] on div "// [PERSON_NAME] все самоцветы, используя команды перемещения. int main ( ) { h…" at bounding box center [1237, 308] width 302 height 558
click at [1233, 579] on button "Запустить" at bounding box center [1221, 578] width 342 height 34
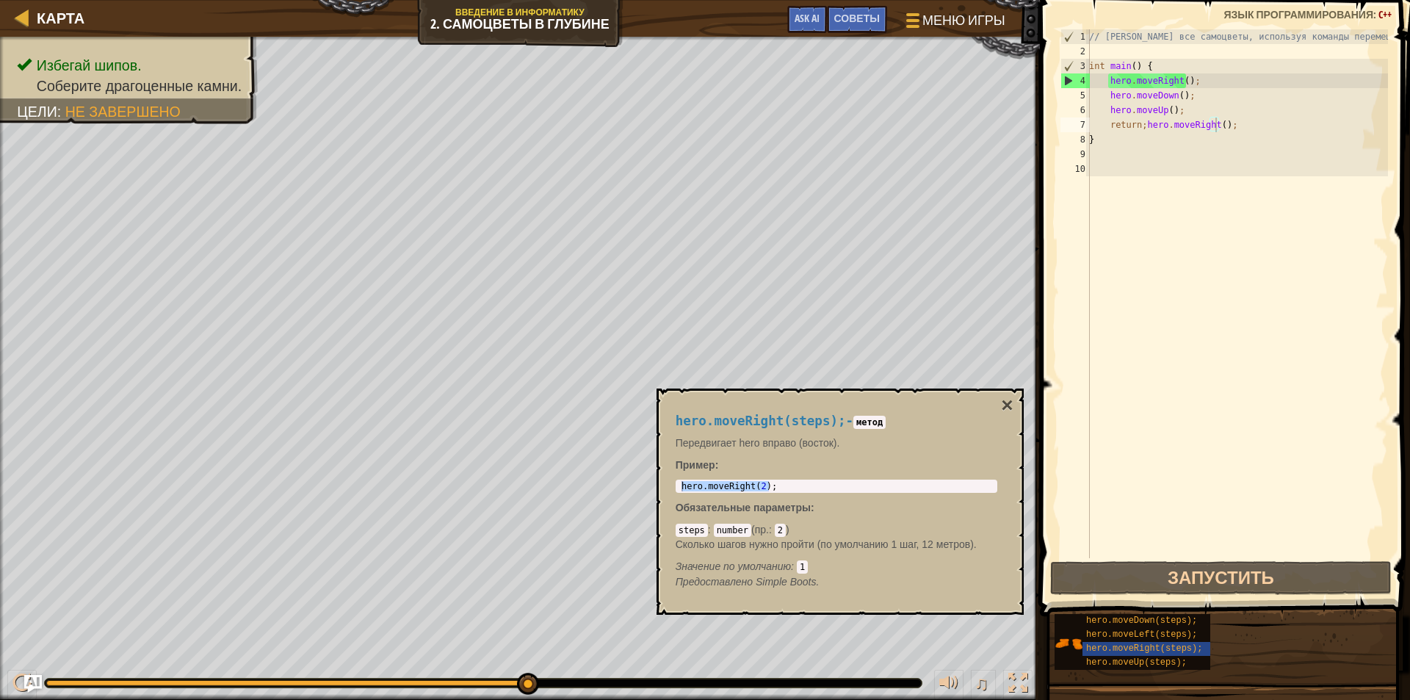
click at [1013, 399] on div "hero.moveRight(steps); - метод Передвигает hero вправо (восток). Пример : hero.…" at bounding box center [839, 501] width 367 height 226
click at [1012, 402] on button "×" at bounding box center [1007, 405] width 12 height 21
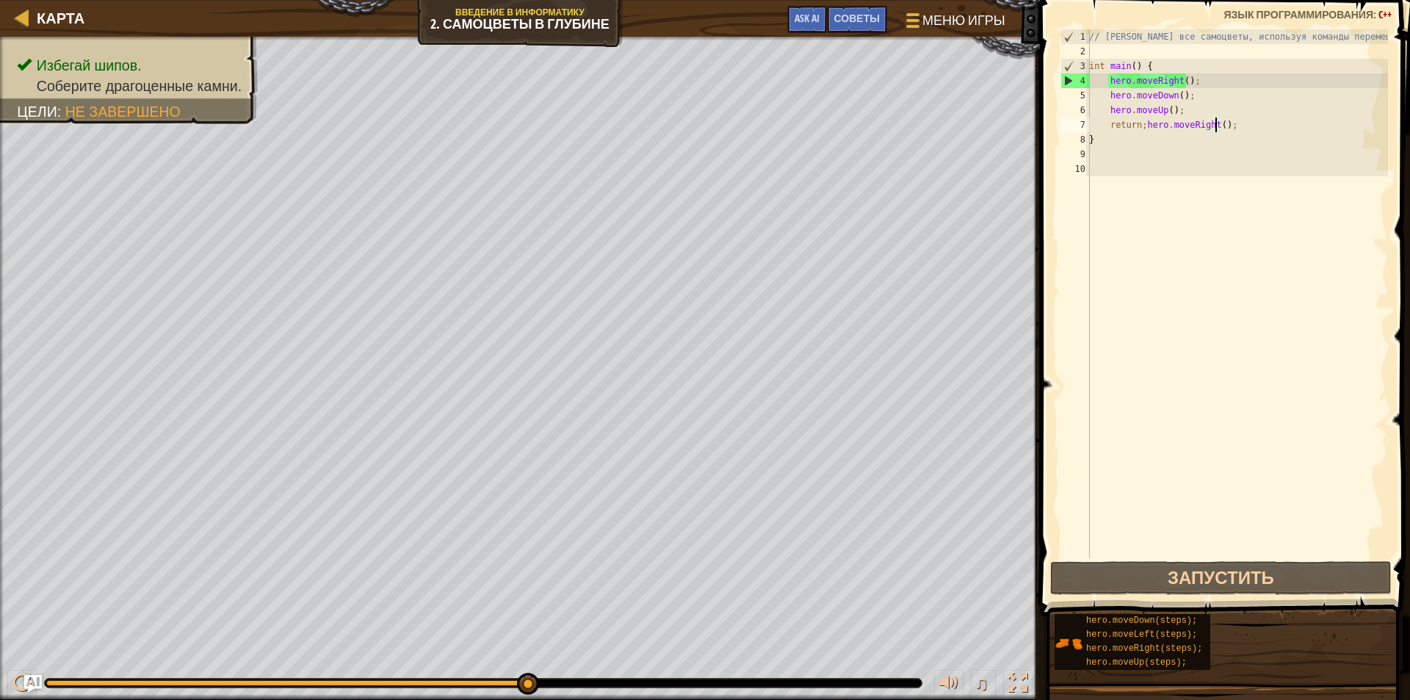
click at [1071, 77] on div "4" at bounding box center [1075, 80] width 29 height 15
click at [1067, 78] on div "4" at bounding box center [1075, 80] width 29 height 15
type textarea "hero.moveRight();"
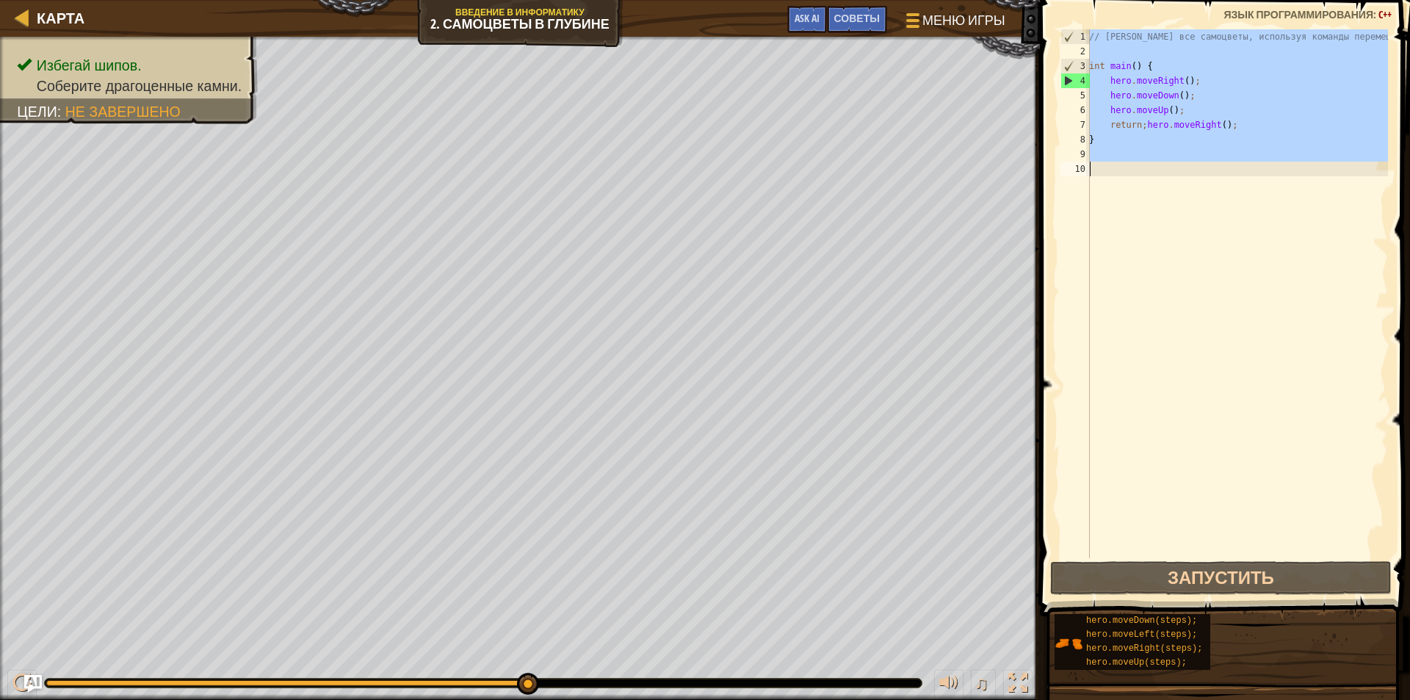
scroll to position [7, 0]
click at [1067, 78] on div "4" at bounding box center [1075, 80] width 29 height 15
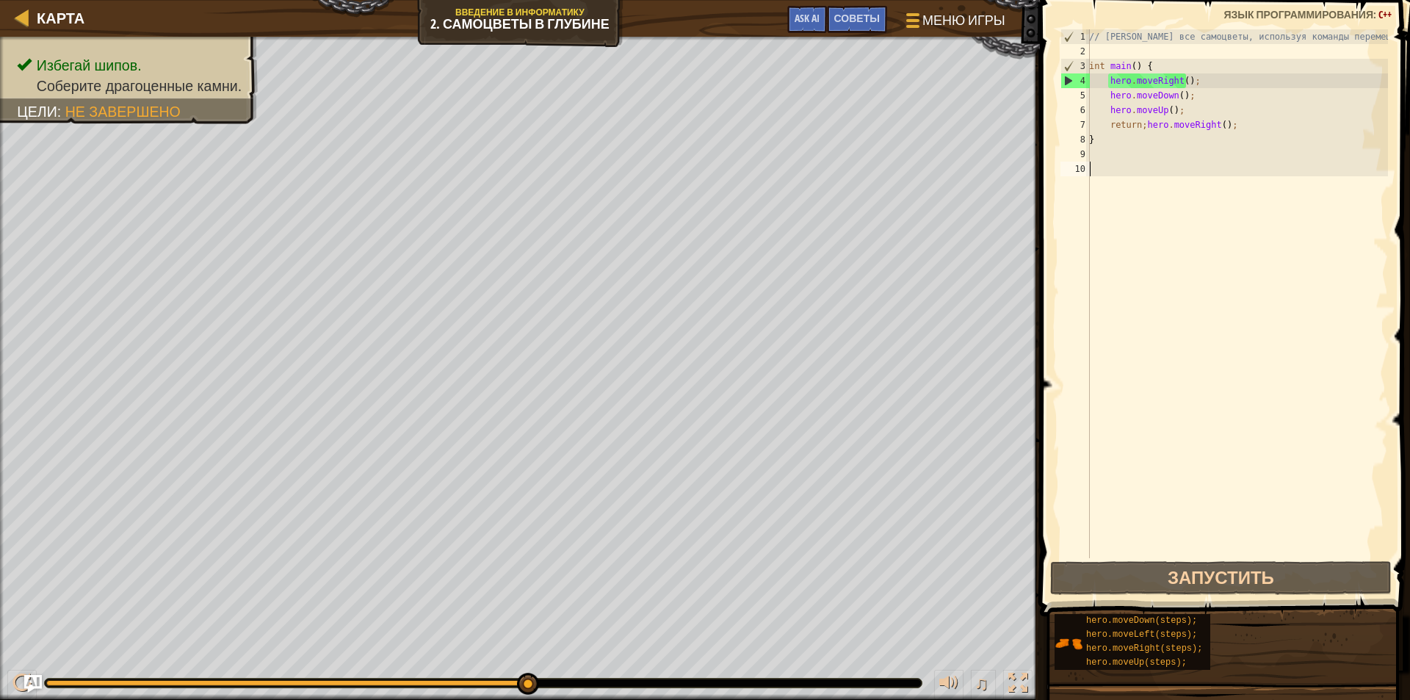
click at [1067, 78] on div "4" at bounding box center [1075, 80] width 29 height 15
type textarea "hero.moveRight();"
drag, startPoint x: 1192, startPoint y: 81, endPoint x: 1107, endPoint y: 84, distance: 84.5
click at [1107, 84] on div "// [PERSON_NAME] все самоцветы, используя команды перемещения. int main ( ) { h…" at bounding box center [1237, 308] width 302 height 558
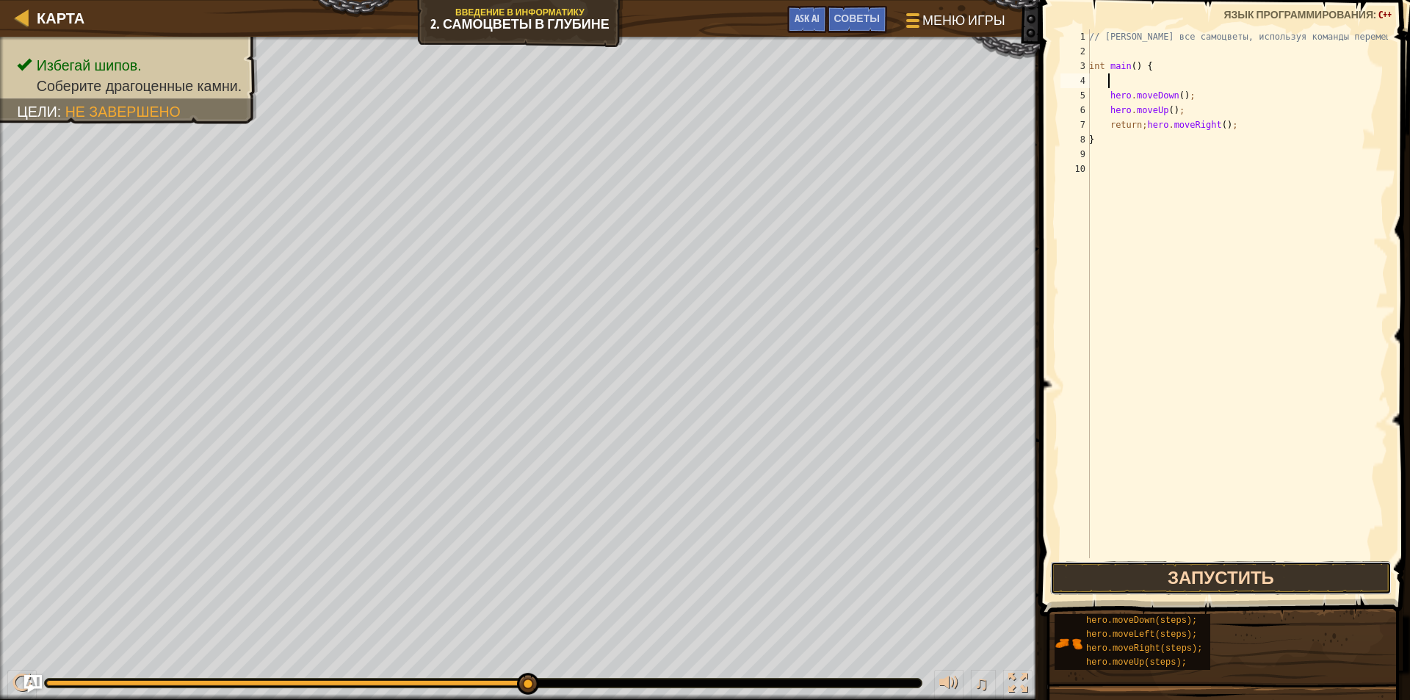
click at [1194, 573] on button "Запустить" at bounding box center [1221, 578] width 342 height 34
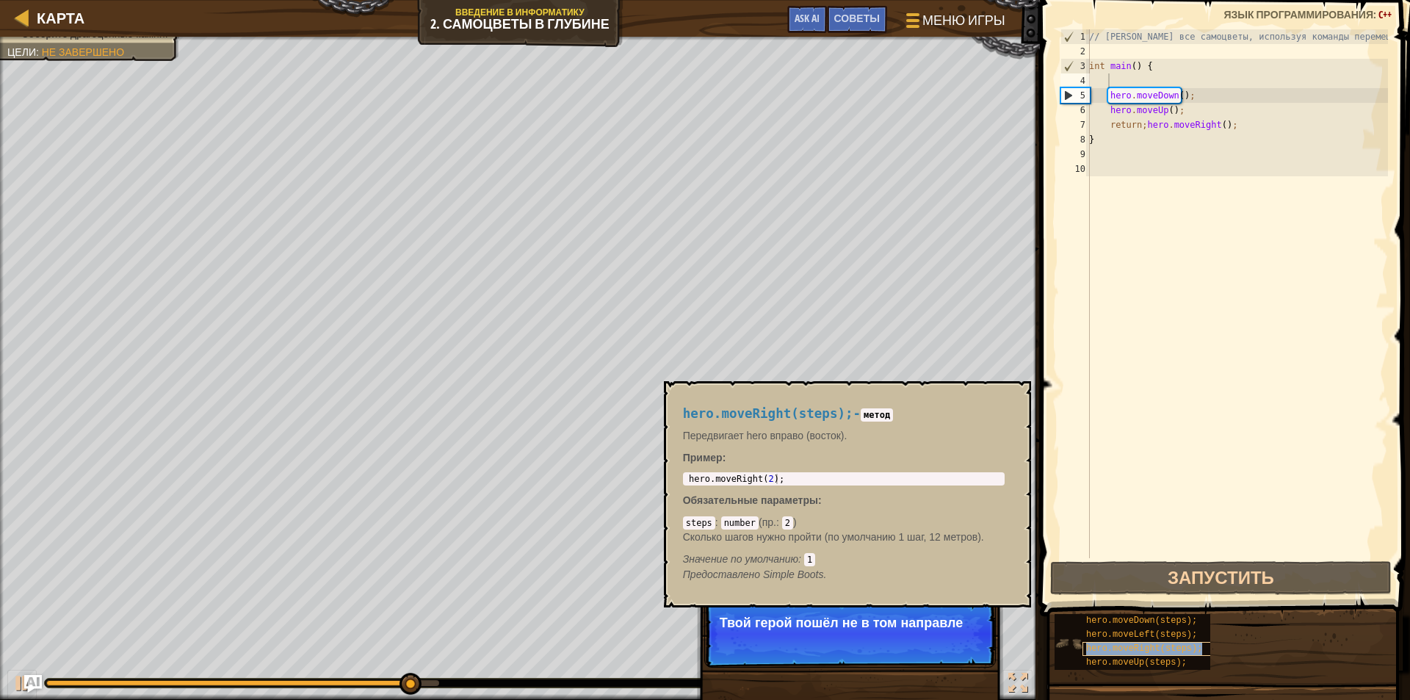
click at [1105, 648] on span "hero.moveRight(steps);" at bounding box center [1144, 648] width 116 height 10
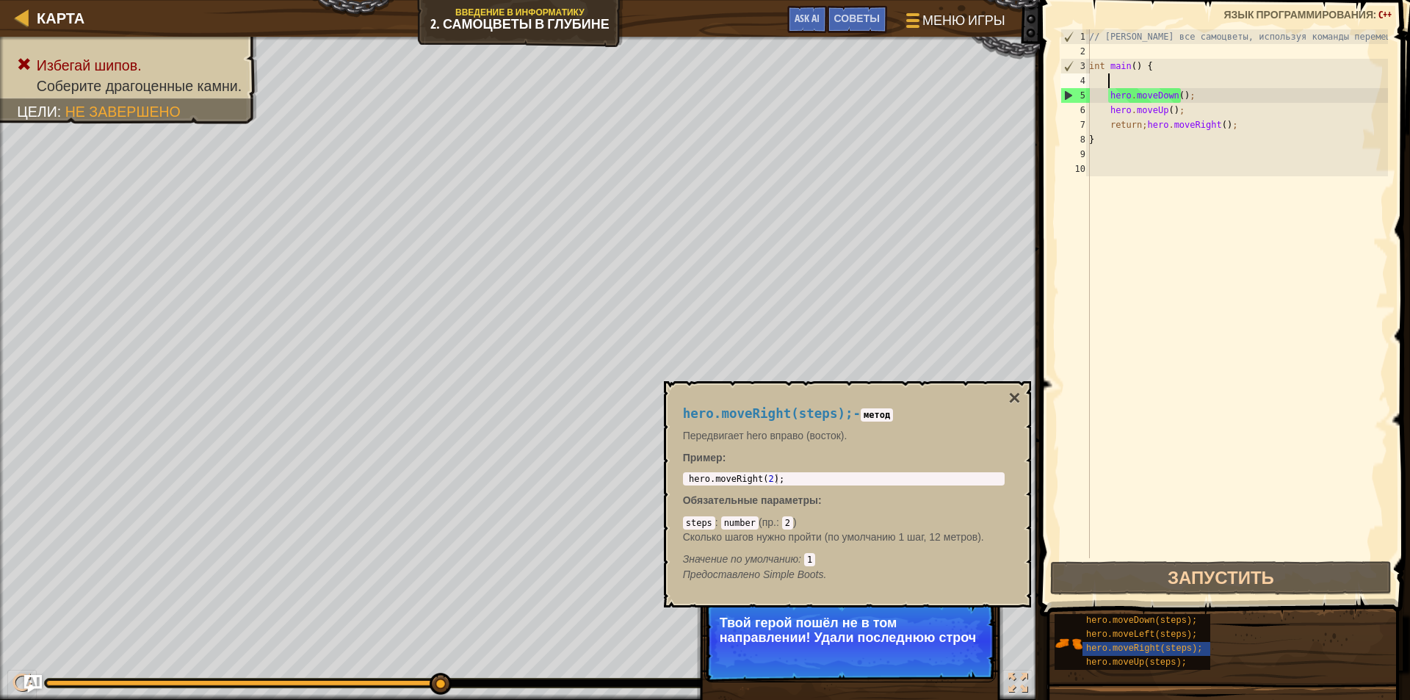
type textarea "hero.moveRight(2);"
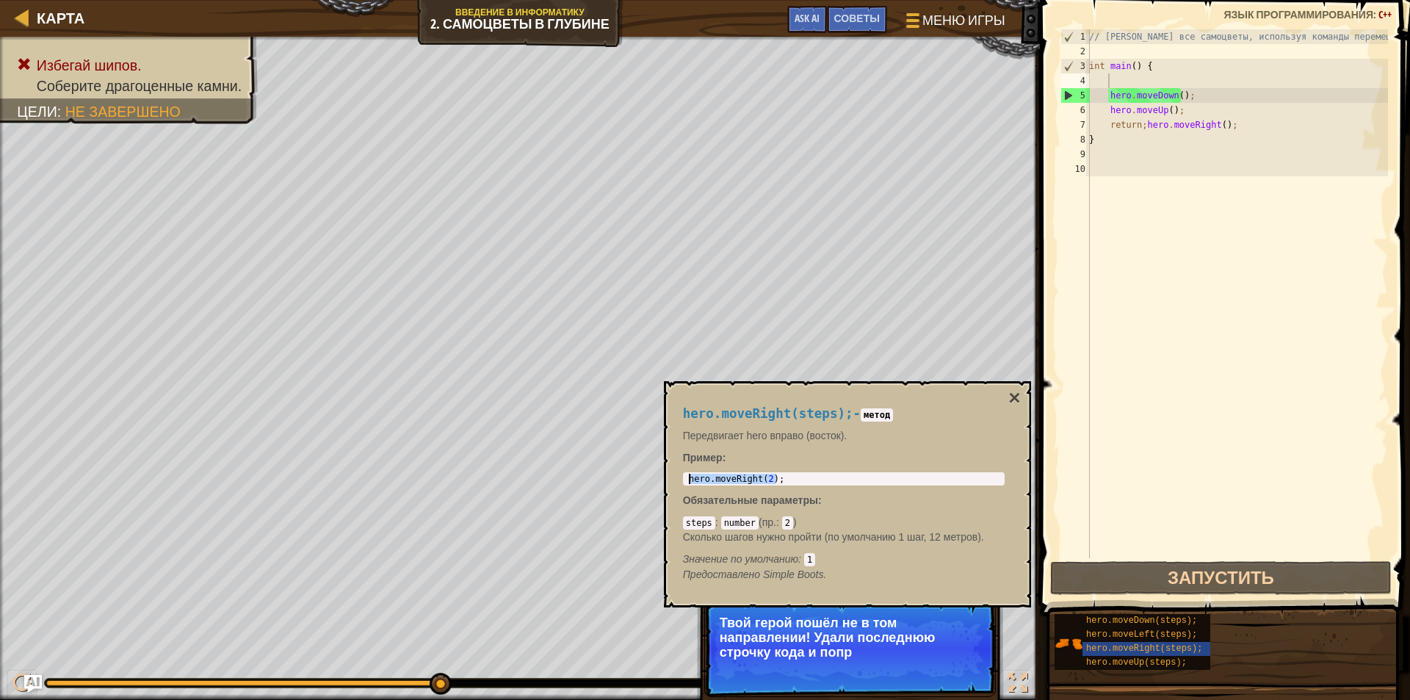
drag, startPoint x: 780, startPoint y: 478, endPoint x: 690, endPoint y: 478, distance: 89.6
click at [690, 478] on div "hero . moveRight ( 2 ) ;" at bounding box center [844, 489] width 316 height 31
click at [1134, 80] on div "// [PERSON_NAME] все самоцветы, используя команды перемещения. int main ( ) { h…" at bounding box center [1237, 308] width 302 height 558
paste textarea "hero.moveRight(2);"
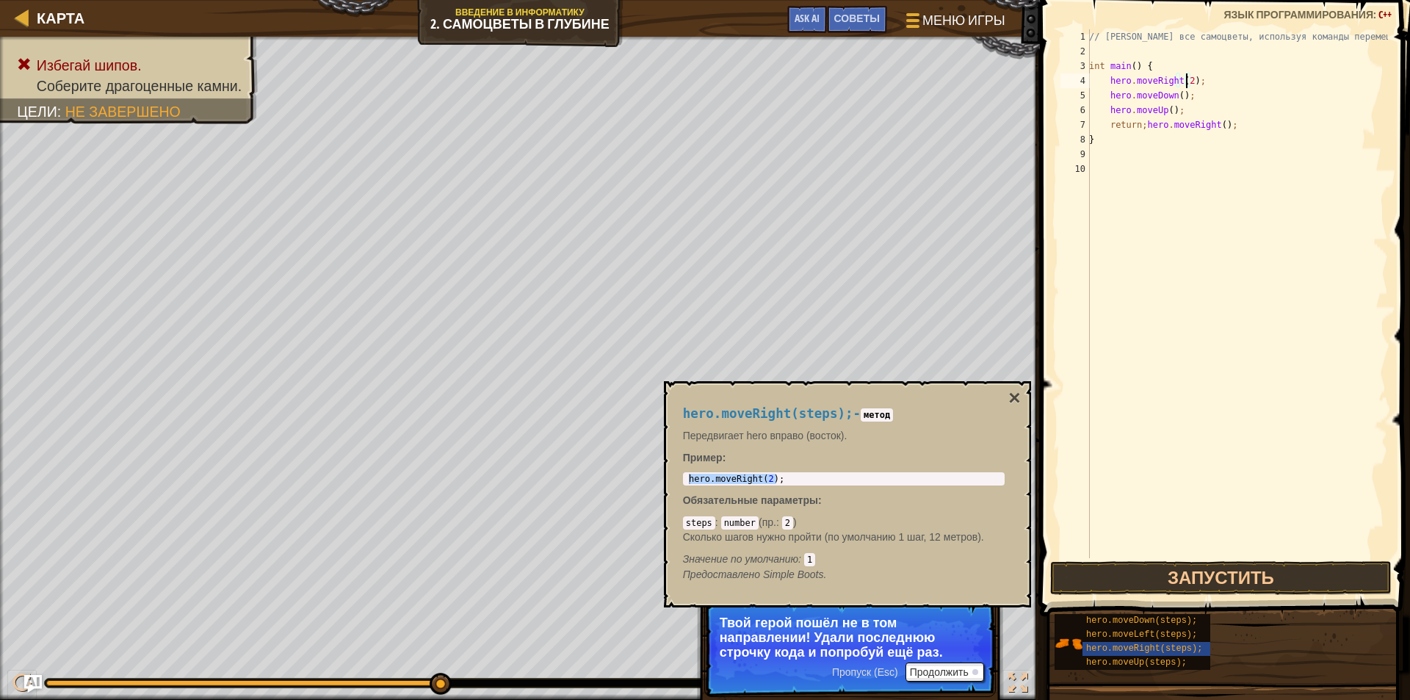
click at [1185, 81] on div "// [PERSON_NAME] все самоцветы, используя команды перемещения. int main ( ) { h…" at bounding box center [1237, 308] width 302 height 558
click at [1182, 573] on button "Запустить" at bounding box center [1221, 578] width 342 height 34
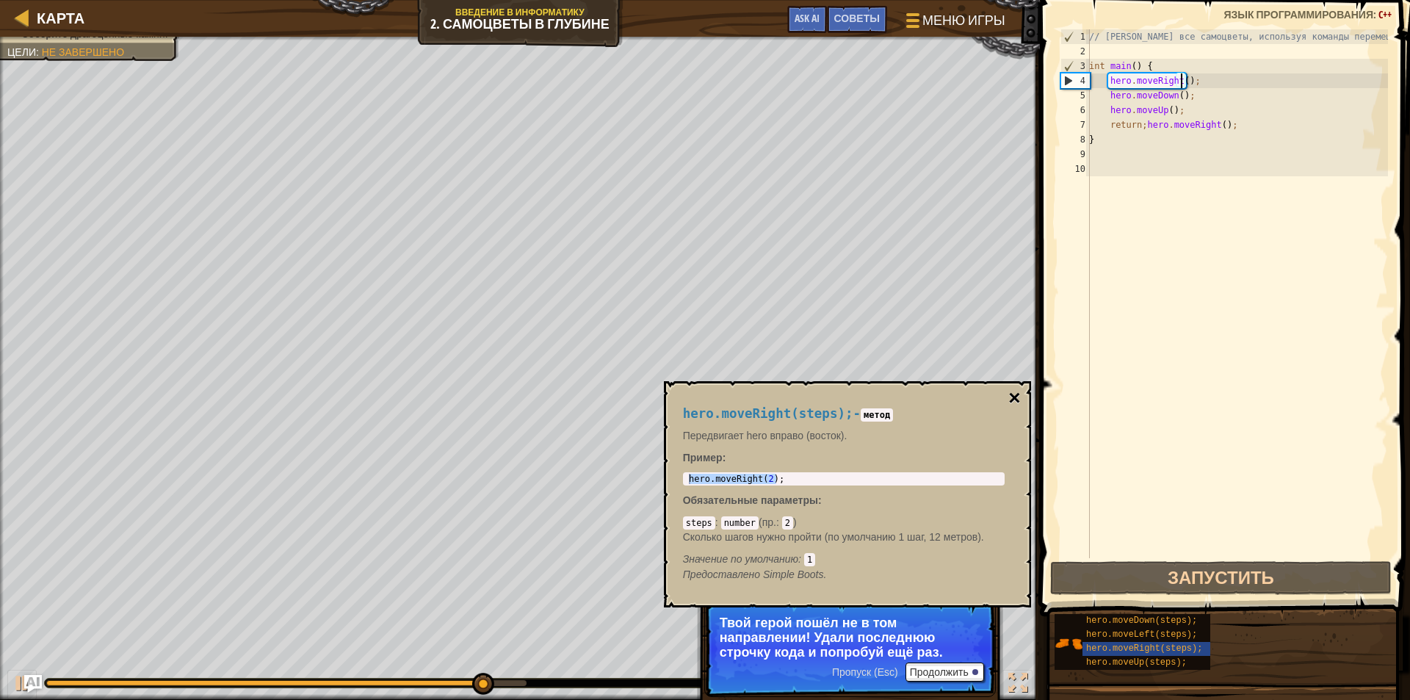
click at [1015, 400] on button "×" at bounding box center [1014, 398] width 12 height 21
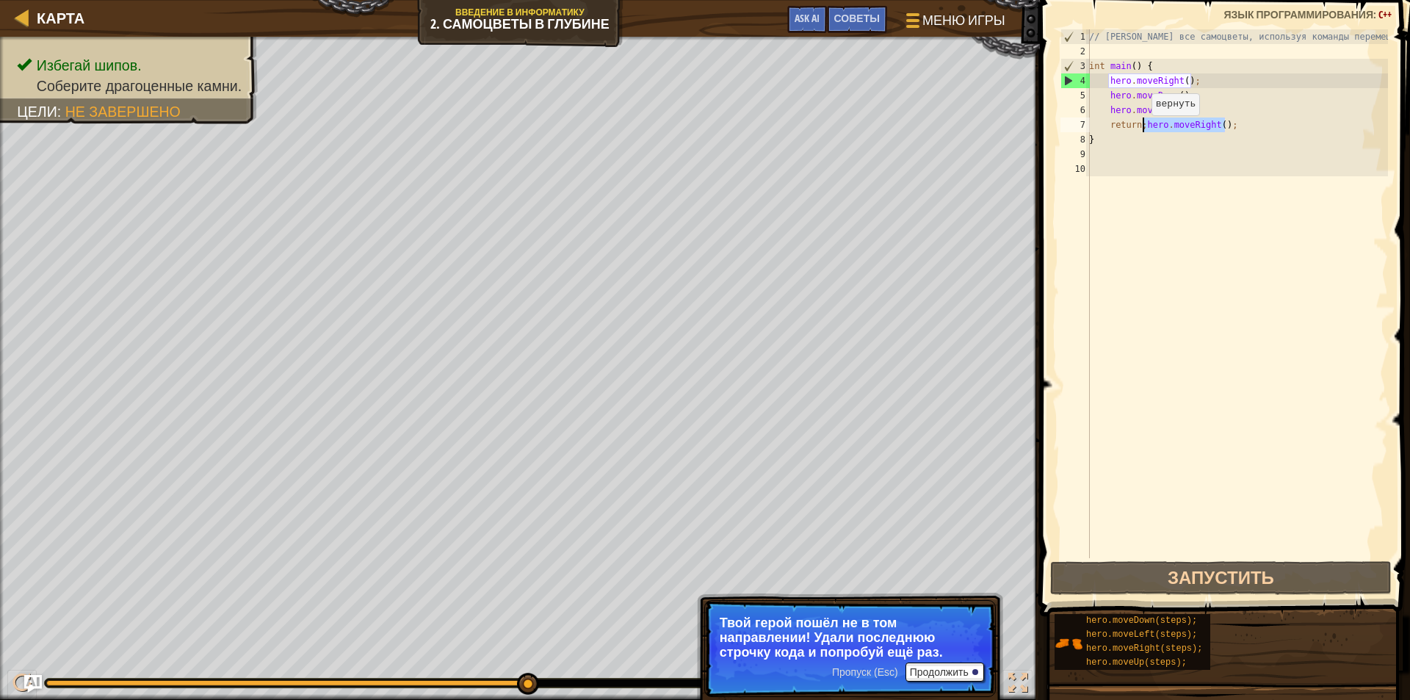
drag, startPoint x: 1227, startPoint y: 123, endPoint x: 1143, endPoint y: 130, distance: 84.0
click at [1143, 130] on div "// [PERSON_NAME] все самоцветы, используя команды перемещения. int main ( ) { h…" at bounding box center [1237, 308] width 302 height 558
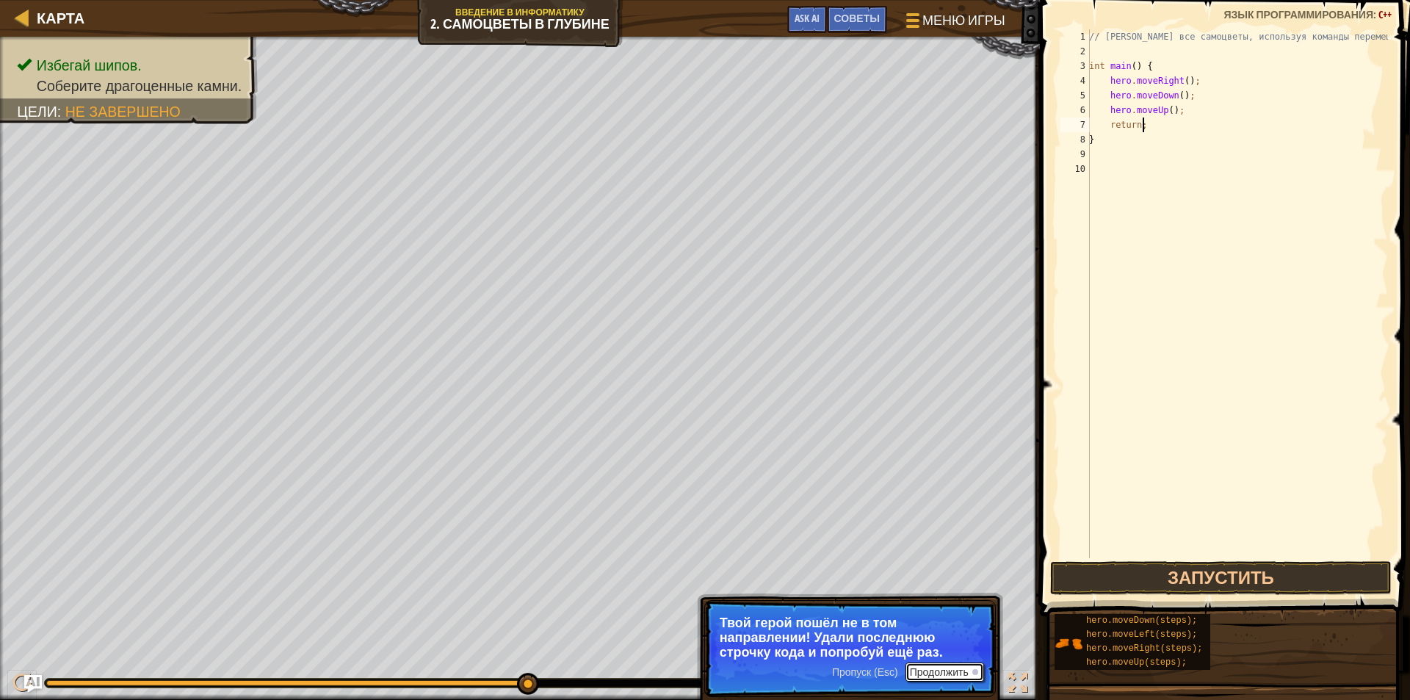
click at [962, 669] on button "Продолжить" at bounding box center [944, 671] width 79 height 19
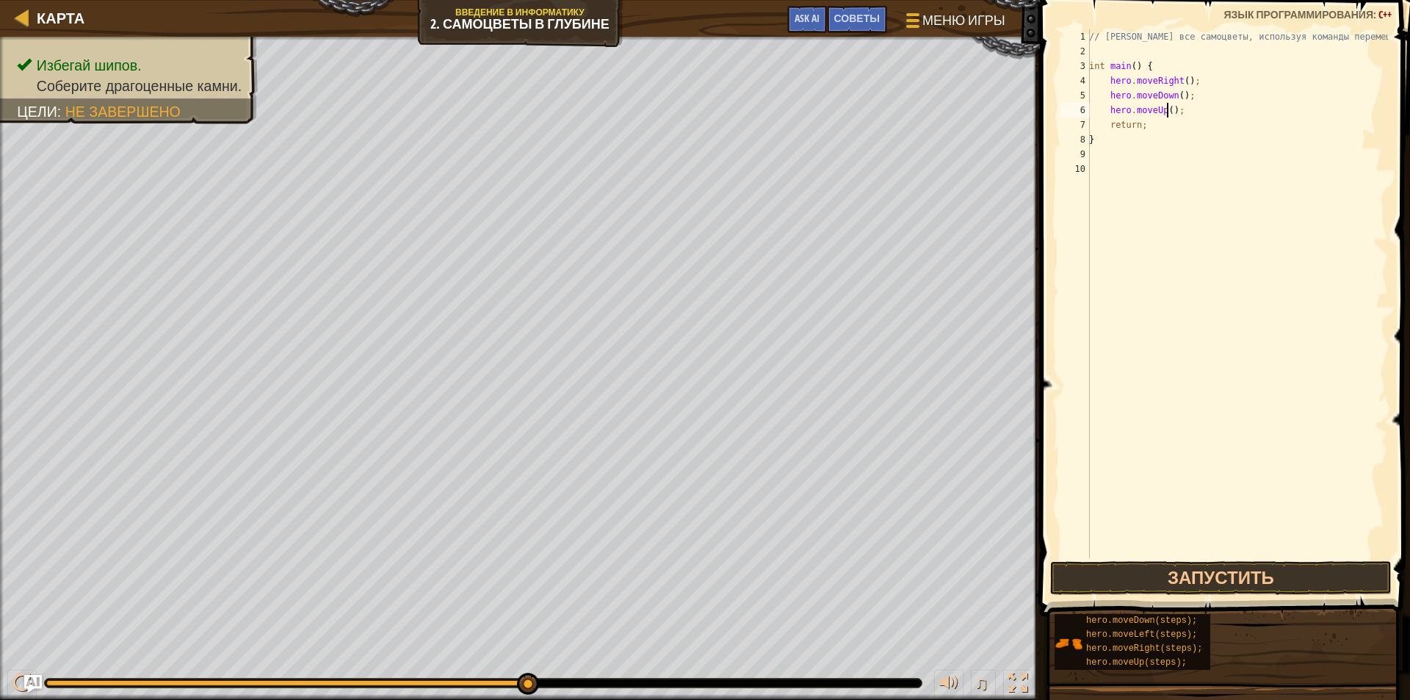
click at [1168, 109] on div "// [PERSON_NAME] все самоцветы, используя команды перемещения. int main ( ) { h…" at bounding box center [1237, 308] width 302 height 558
click at [1165, 573] on button "Запустить" at bounding box center [1221, 578] width 342 height 34
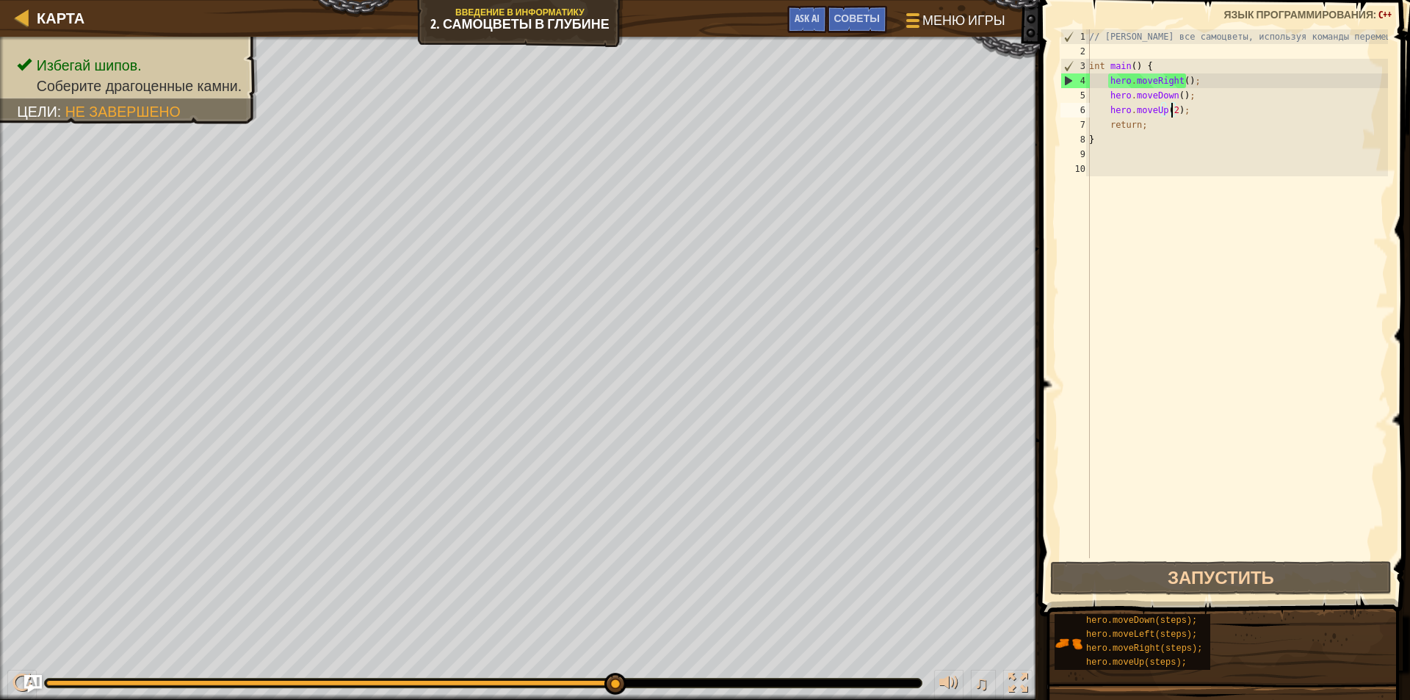
click at [1147, 128] on div "// [PERSON_NAME] все самоцветы, используя команды перемещения. int main ( ) { h…" at bounding box center [1237, 308] width 302 height 558
type textarea "return;"
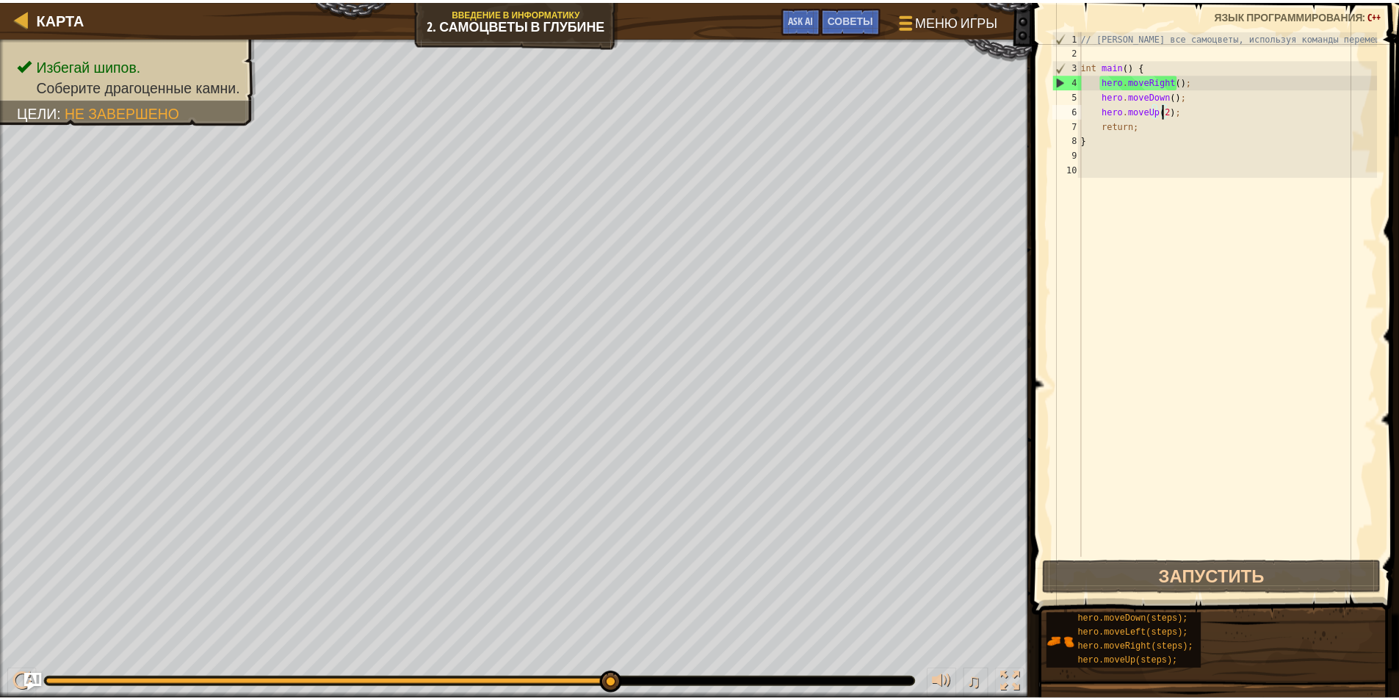
scroll to position [7, 4]
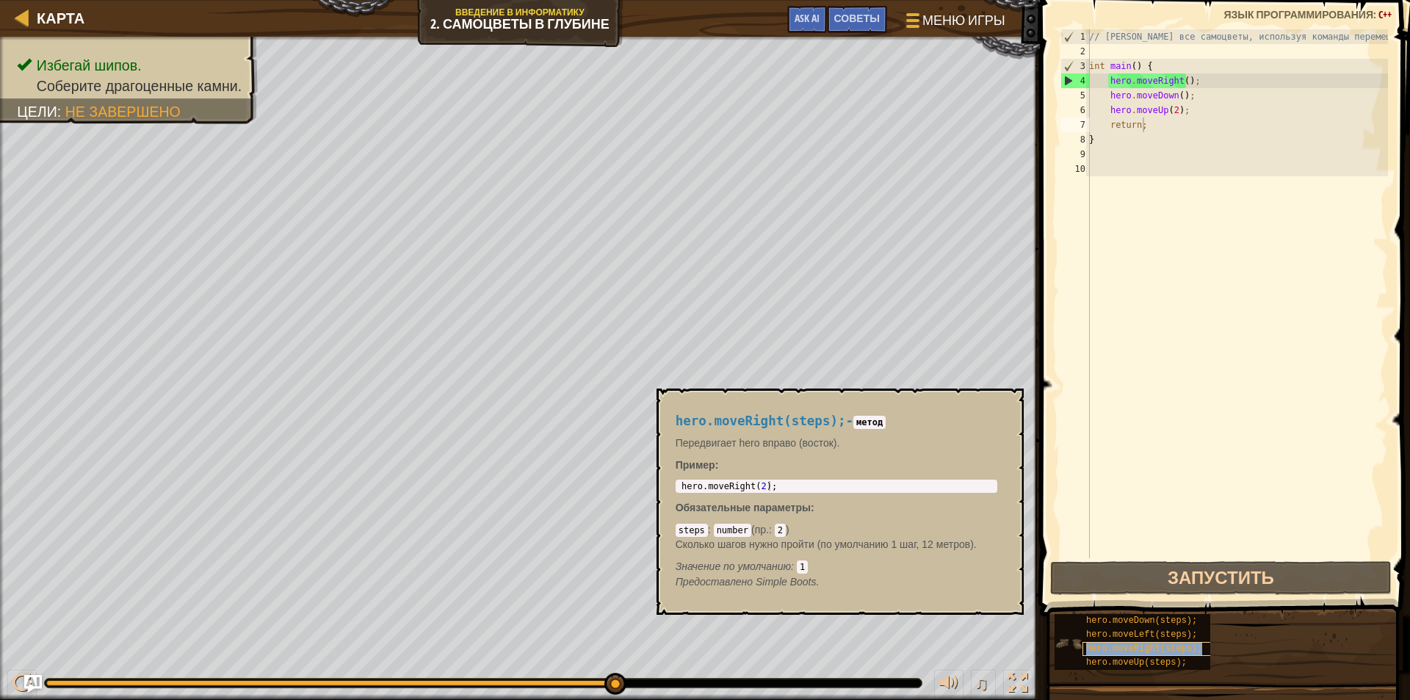
click at [1150, 645] on span "hero.moveRight(steps);" at bounding box center [1144, 648] width 116 height 10
type textarea "hero.moveRight(2);"
drag, startPoint x: 772, startPoint y: 486, endPoint x: 672, endPoint y: 489, distance: 100.6
click at [672, 489] on div "hero.moveRight(steps); - метод Передвигает hero вправо (восток). Пример : hero.…" at bounding box center [836, 501] width 342 height 203
click at [1149, 126] on div "// [PERSON_NAME] все самоцветы, используя команды перемещения. int main ( ) { h…" at bounding box center [1237, 308] width 302 height 558
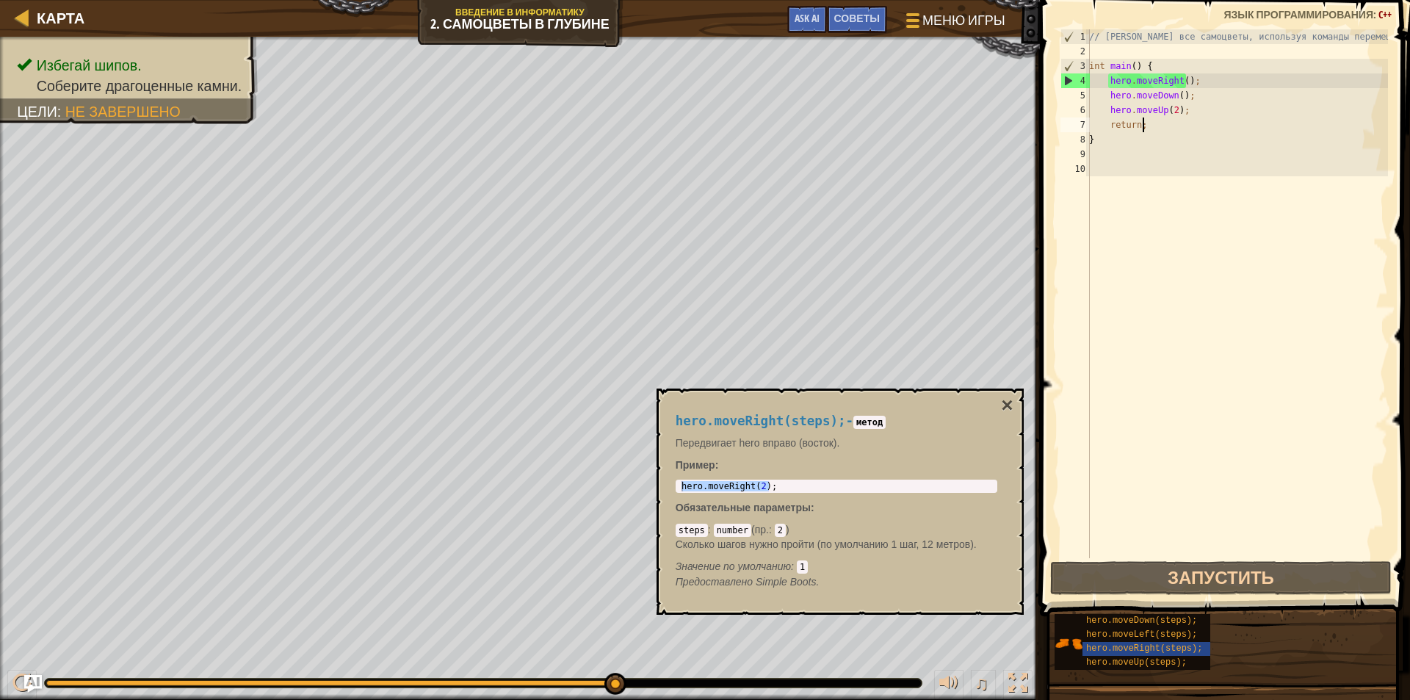
paste textarea "hero.moveRight(2);"
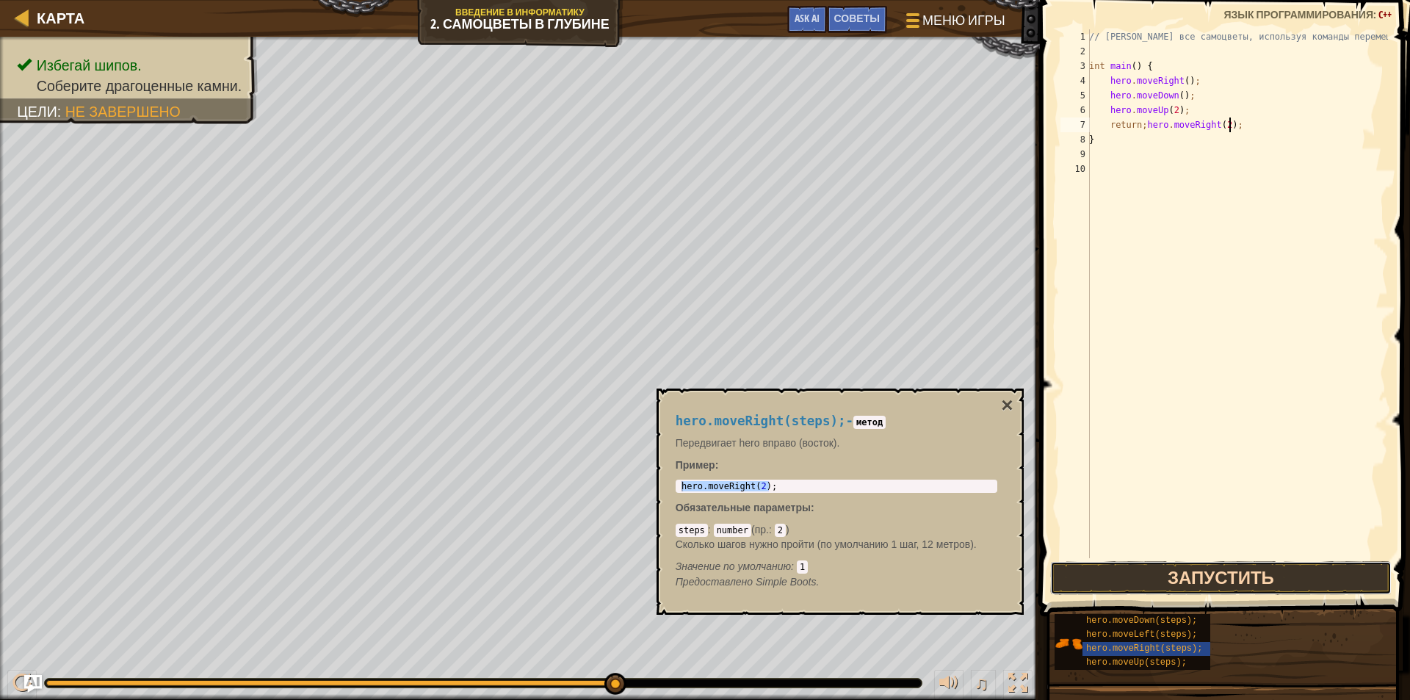
click at [1175, 576] on button "Запустить" at bounding box center [1221, 578] width 342 height 34
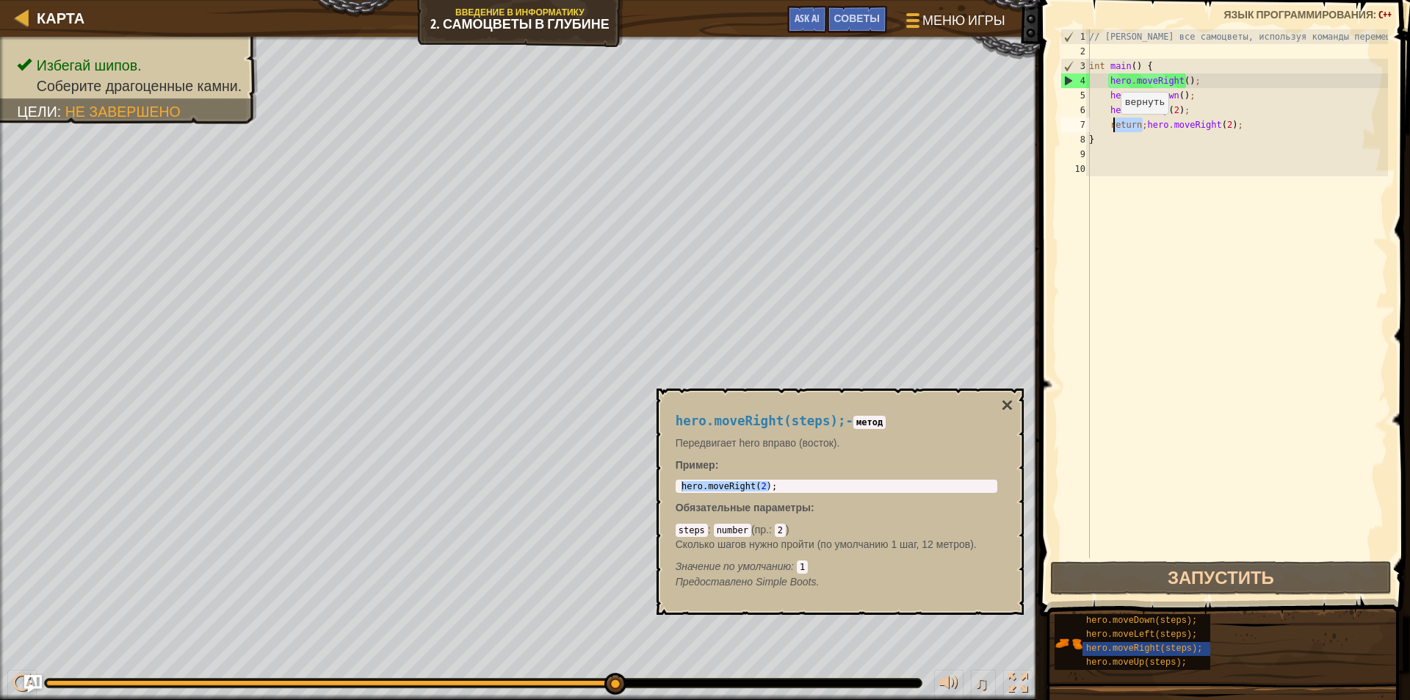
drag, startPoint x: 1142, startPoint y: 124, endPoint x: 1112, endPoint y: 128, distance: 29.7
click at [1112, 128] on div "// [PERSON_NAME] все самоцветы, используя команды перемещения. int main ( ) { h…" at bounding box center [1237, 308] width 302 height 558
click at [1137, 123] on div "// [PERSON_NAME] все самоцветы, используя команды перемещения. int main ( ) { h…" at bounding box center [1237, 293] width 302 height 529
click at [1004, 402] on button "×" at bounding box center [1007, 405] width 12 height 21
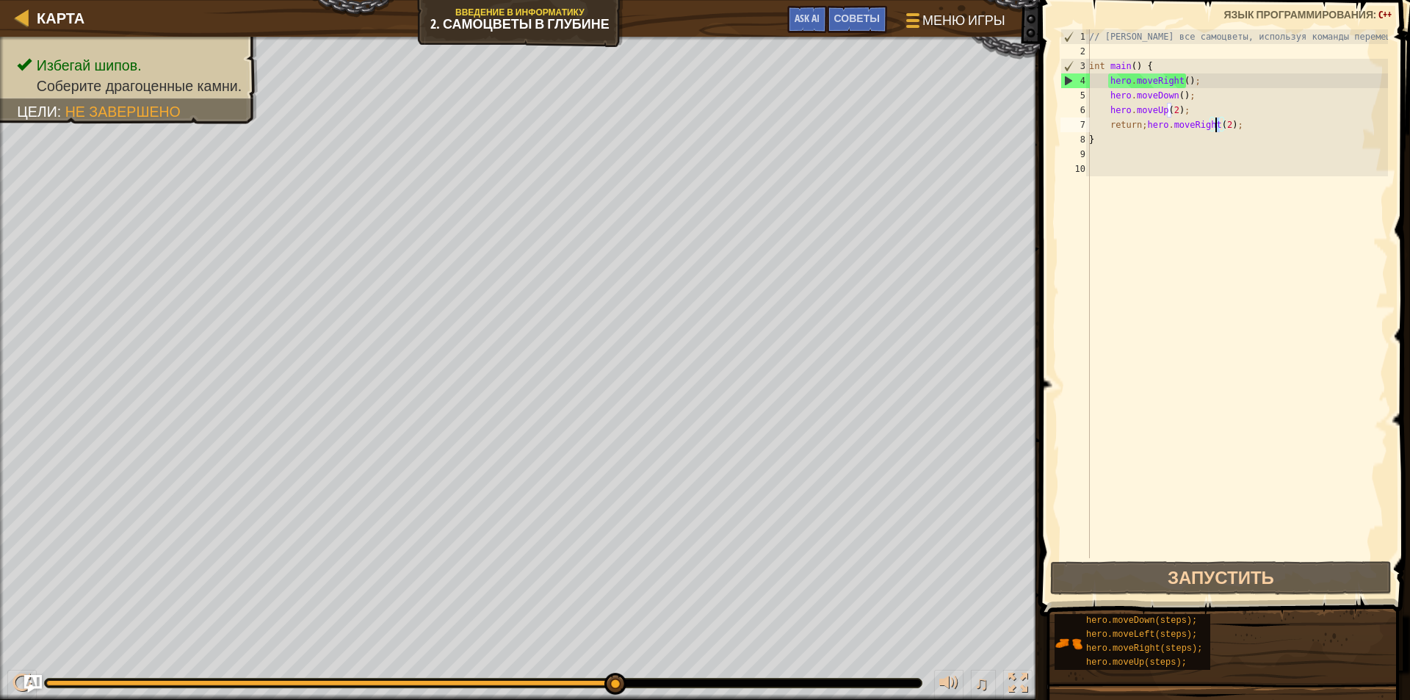
click at [1216, 129] on div "// [PERSON_NAME] все самоцветы, используя команды перемещения. int main ( ) { h…" at bounding box center [1237, 308] width 302 height 558
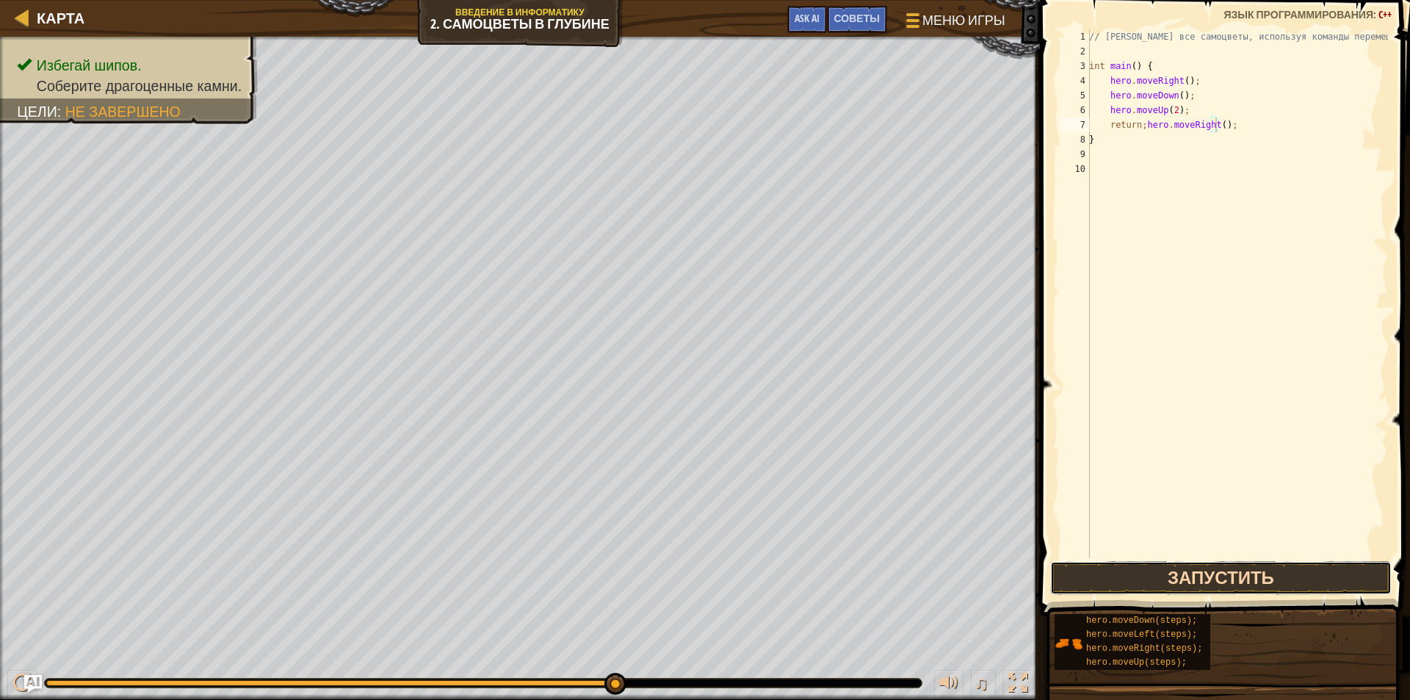
click at [1244, 572] on button "Запустить" at bounding box center [1221, 578] width 342 height 34
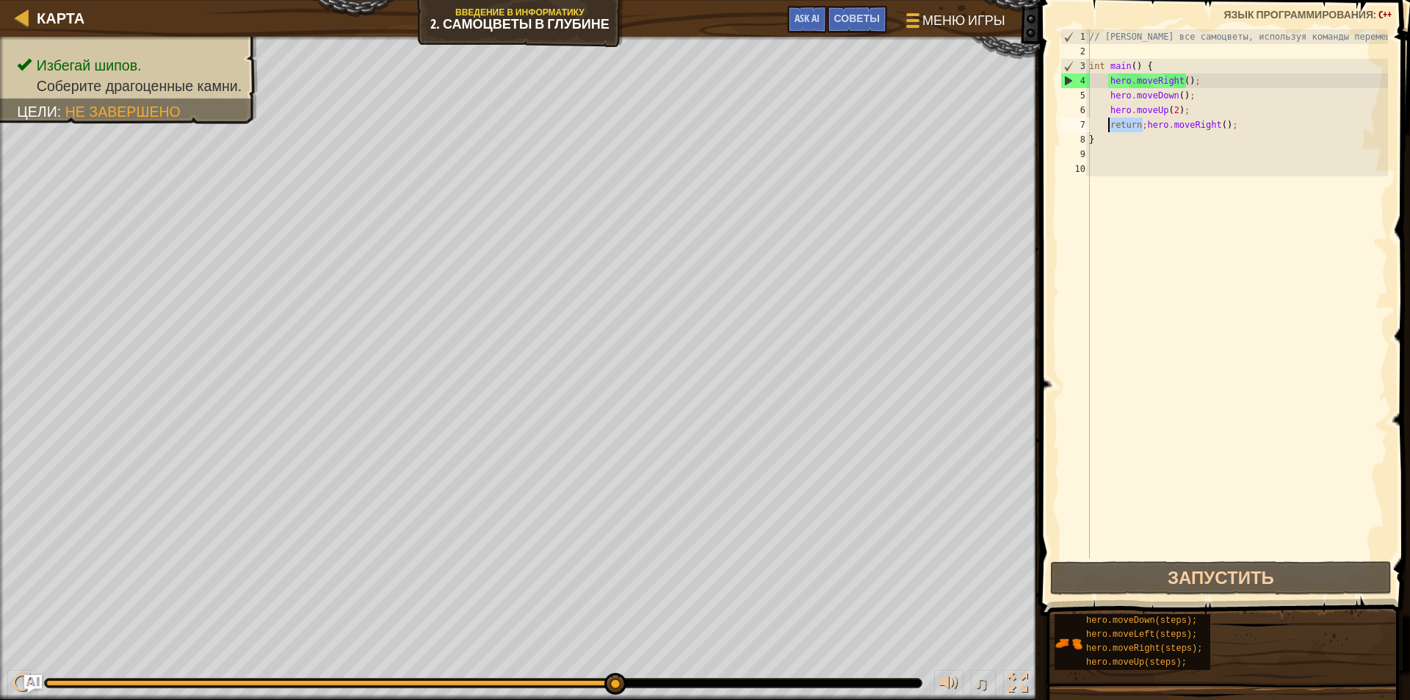
drag, startPoint x: 1137, startPoint y: 123, endPoint x: 1106, endPoint y: 129, distance: 31.4
click at [1106, 129] on div "// [PERSON_NAME] все самоцветы, используя команды перемещения. int main ( ) { h…" at bounding box center [1237, 308] width 302 height 558
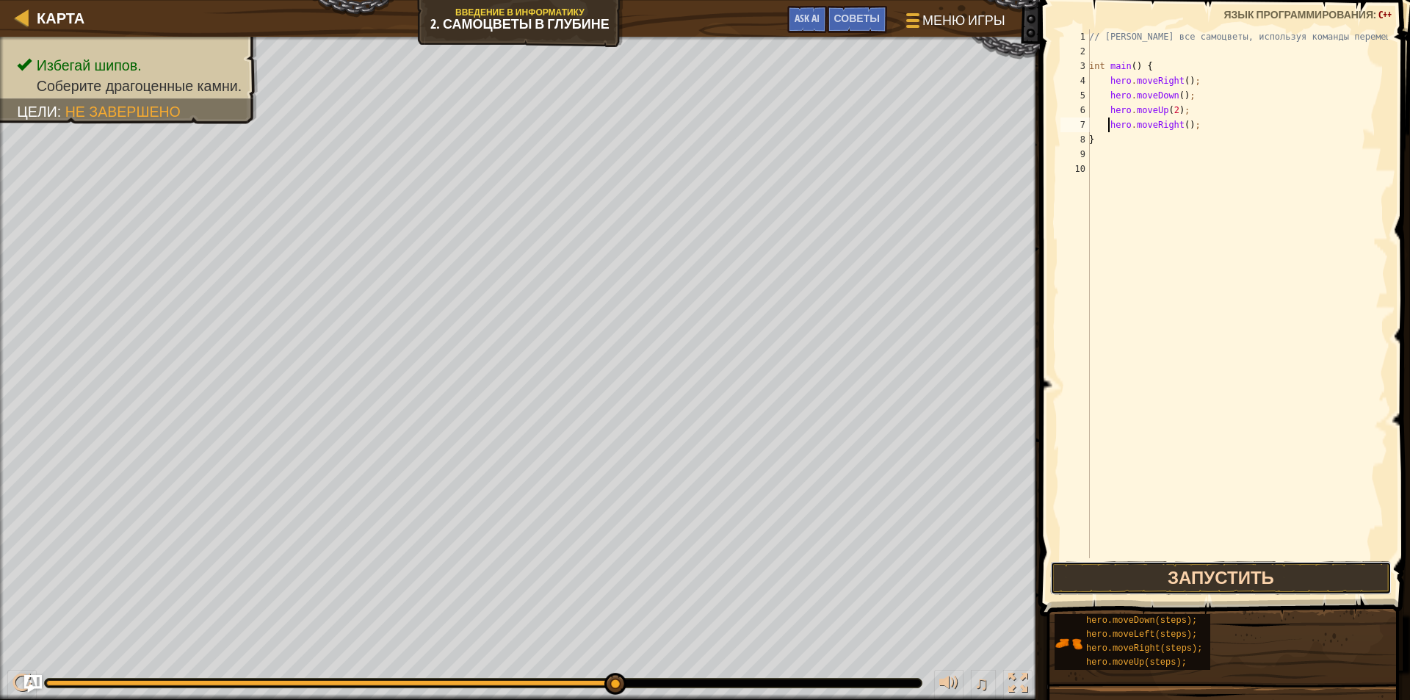
click at [1203, 579] on button "Запустить" at bounding box center [1221, 578] width 342 height 34
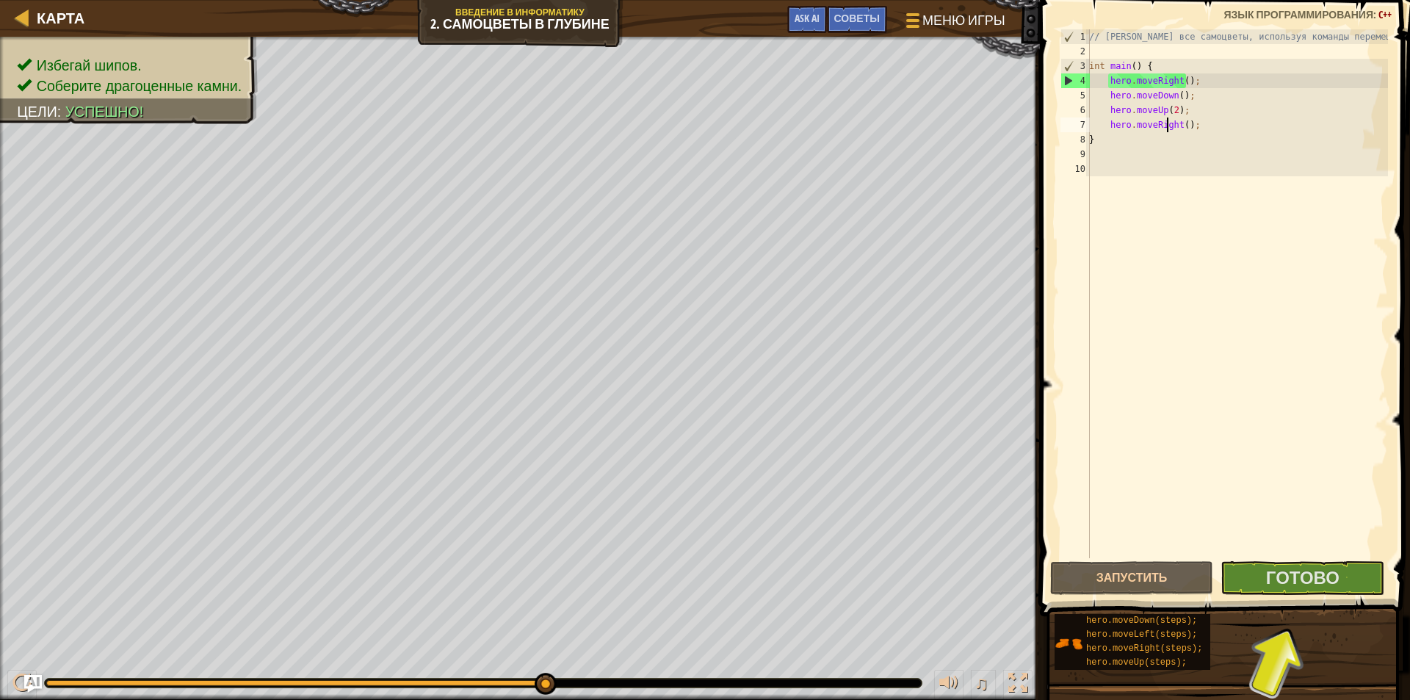
click at [1168, 126] on div "// [PERSON_NAME] все самоцветы, используя команды перемещения. int main ( ) { h…" at bounding box center [1237, 308] width 302 height 558
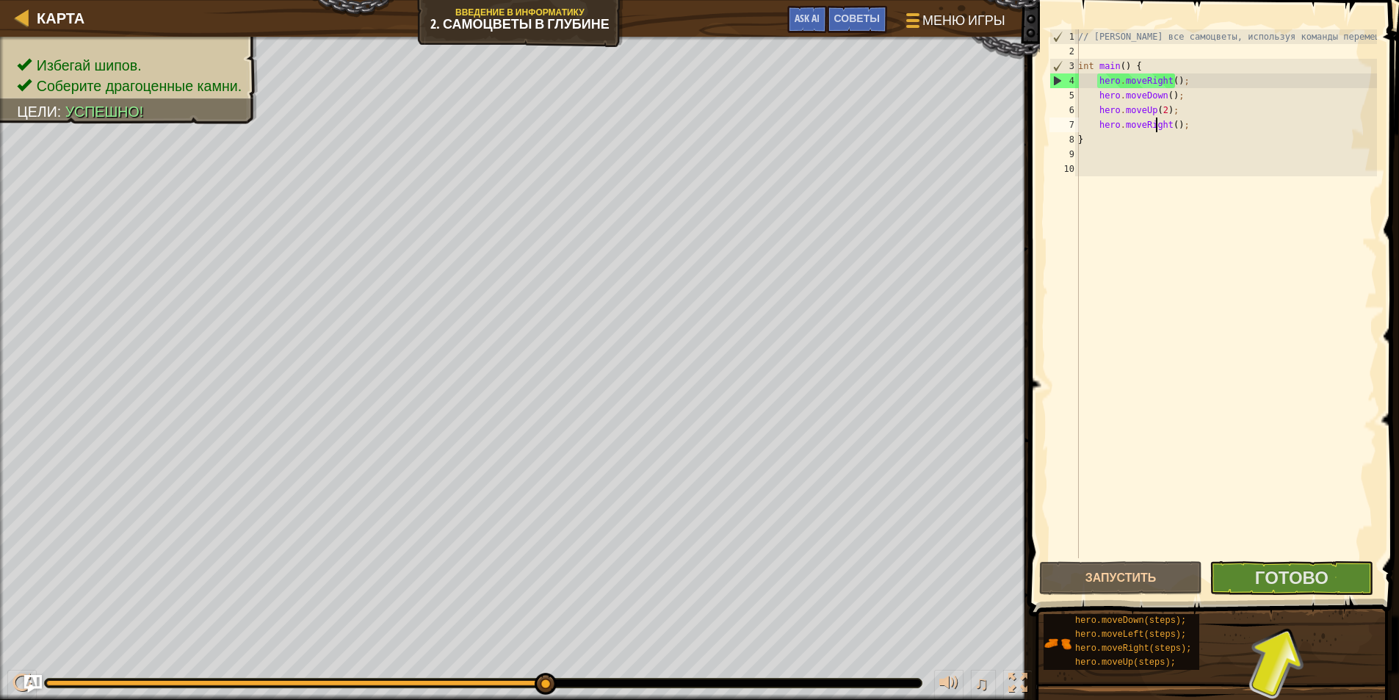
click at [1174, 123] on div "// [PERSON_NAME] все самоцветы, используя команды перемещения. int main ( ) { h…" at bounding box center [1226, 308] width 302 height 558
click at [1169, 124] on div "// [PERSON_NAME] все самоцветы, используя команды перемещения. int main ( ) { h…" at bounding box center [1226, 308] width 302 height 558
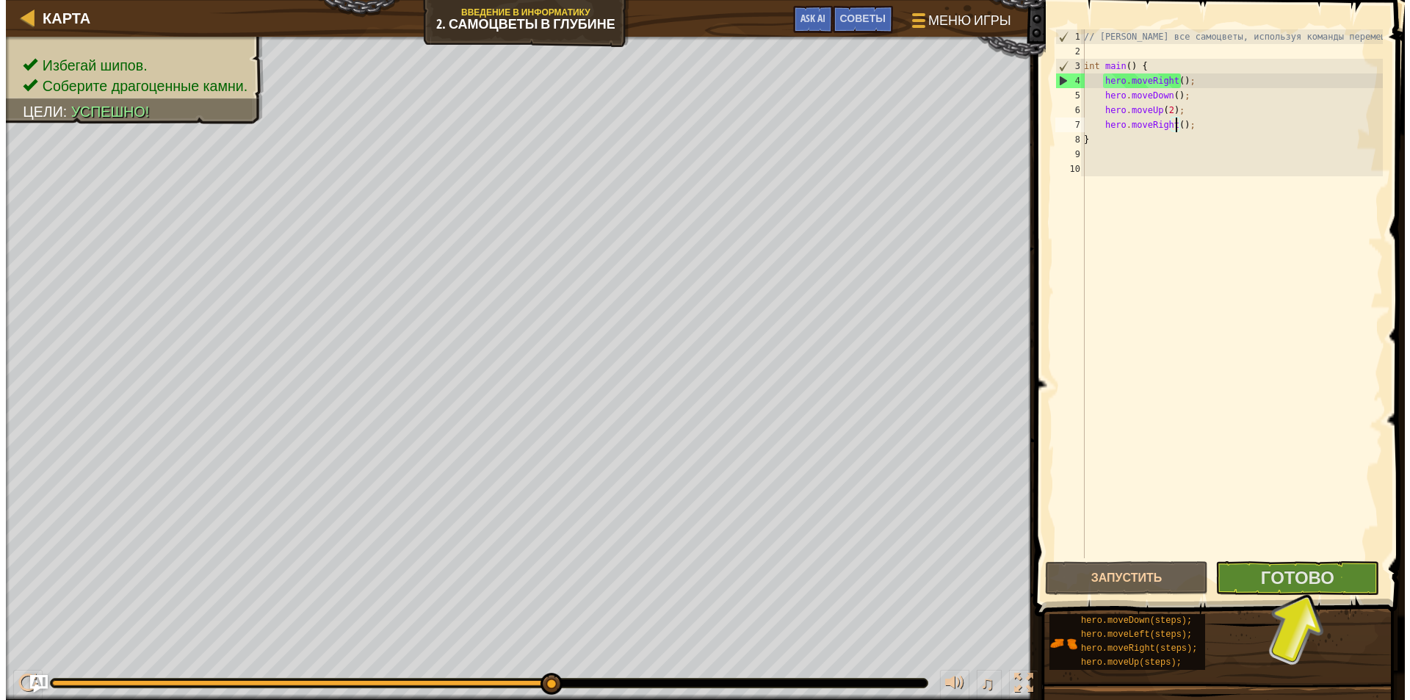
scroll to position [7, 8]
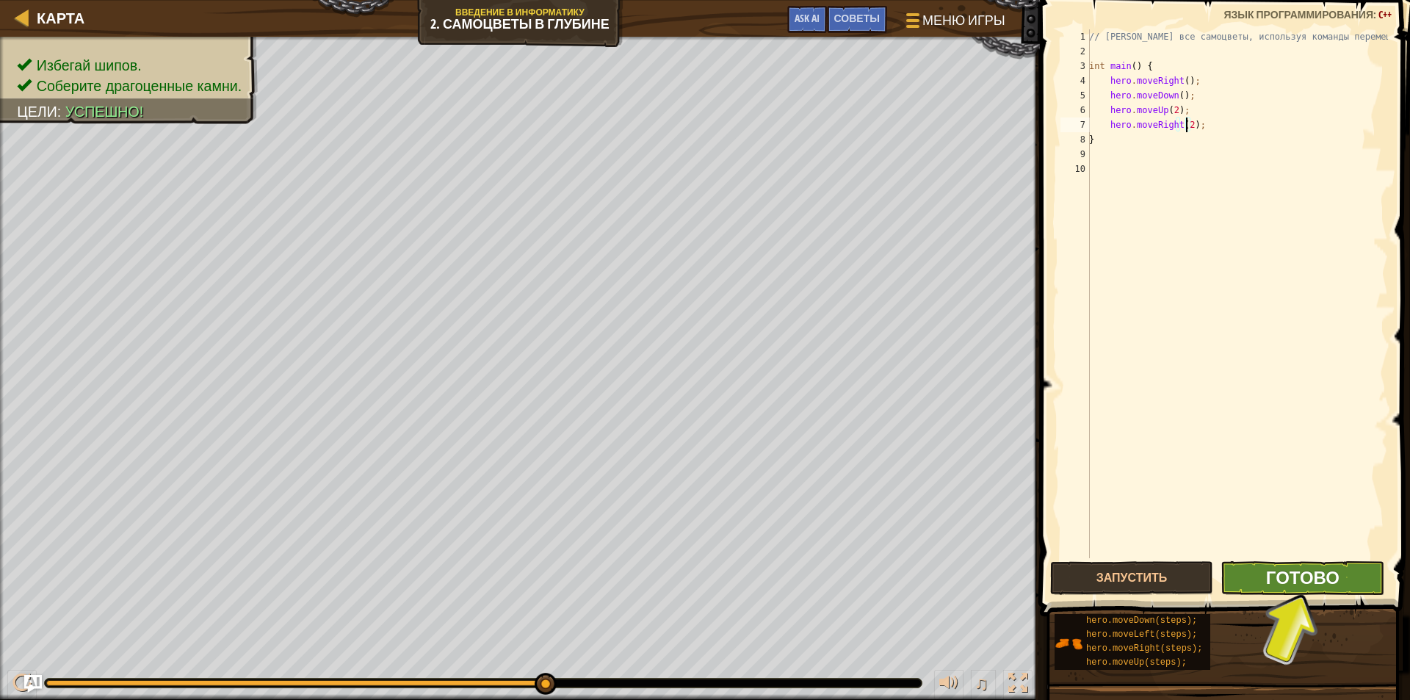
type textarea "hero.moveRight(2);"
click at [1277, 579] on span "Готово" at bounding box center [1302, 576] width 73 height 23
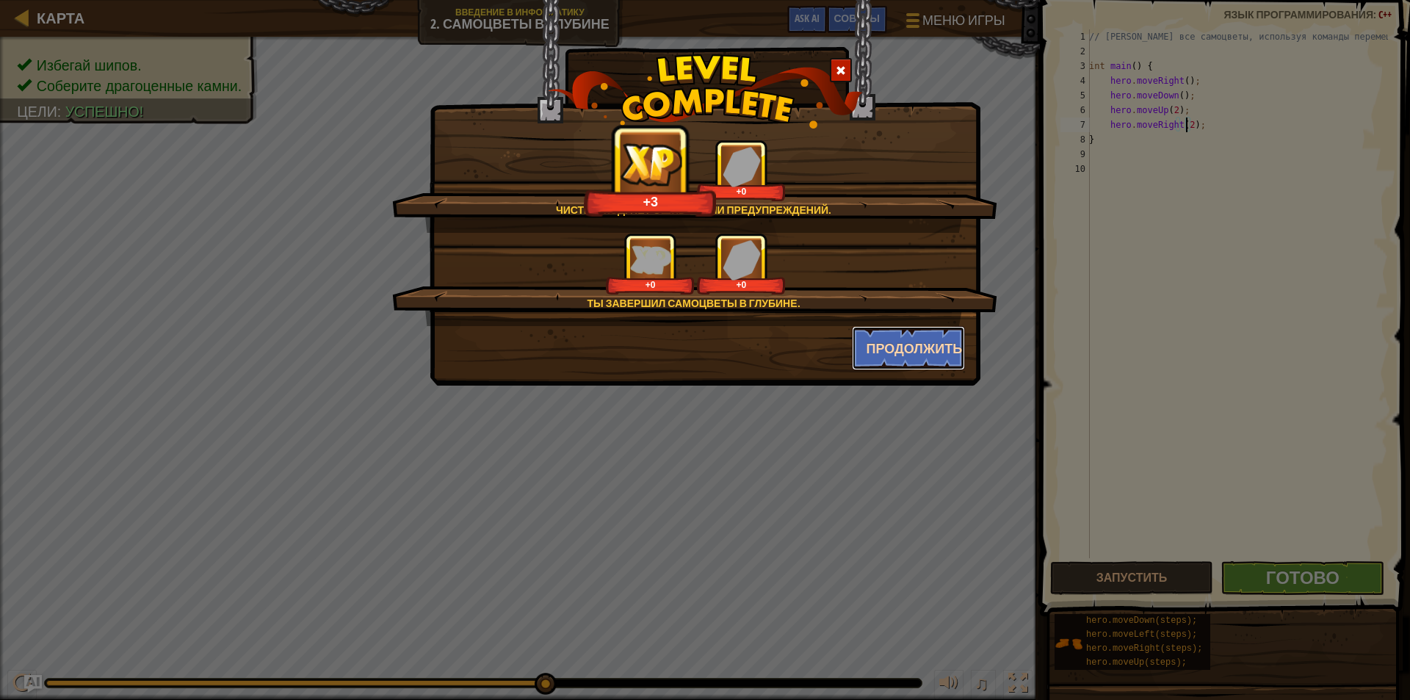
click at [899, 341] on button "Продолжить" at bounding box center [909, 348] width 114 height 44
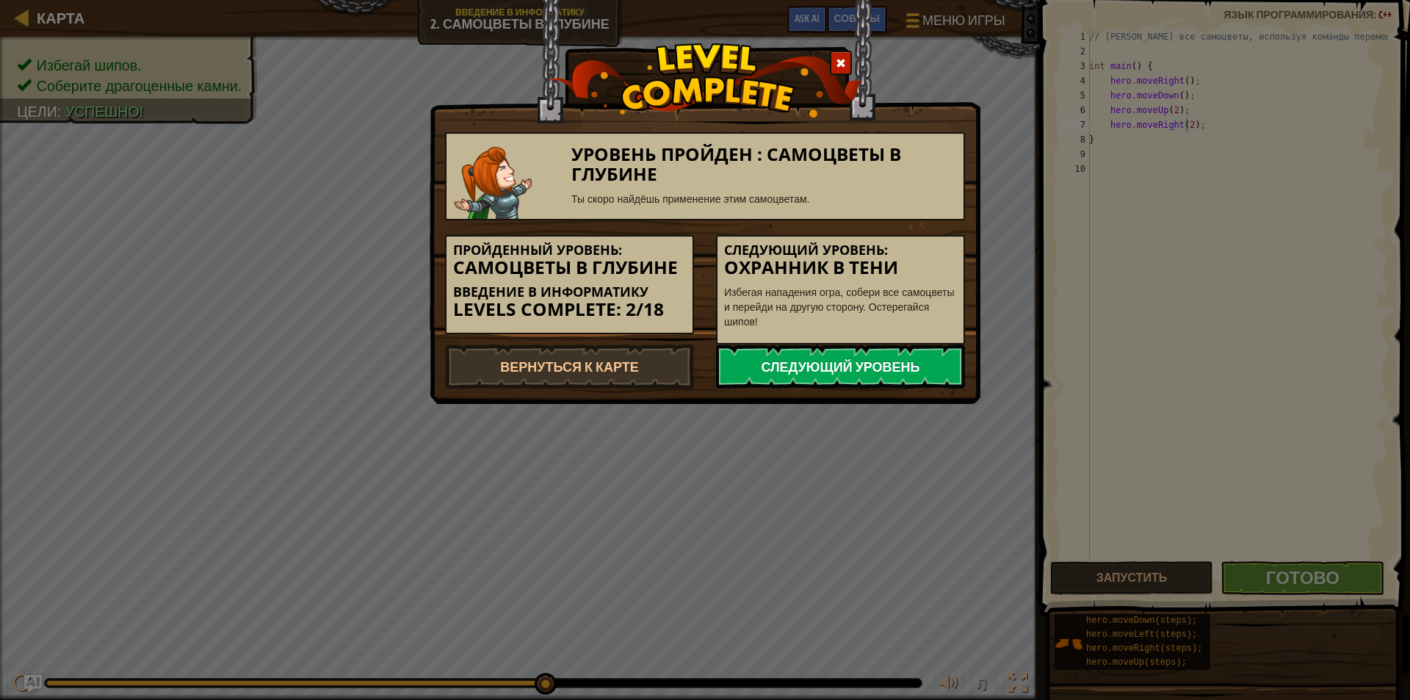
click at [849, 366] on link "Следующий уровень" at bounding box center [840, 366] width 249 height 44
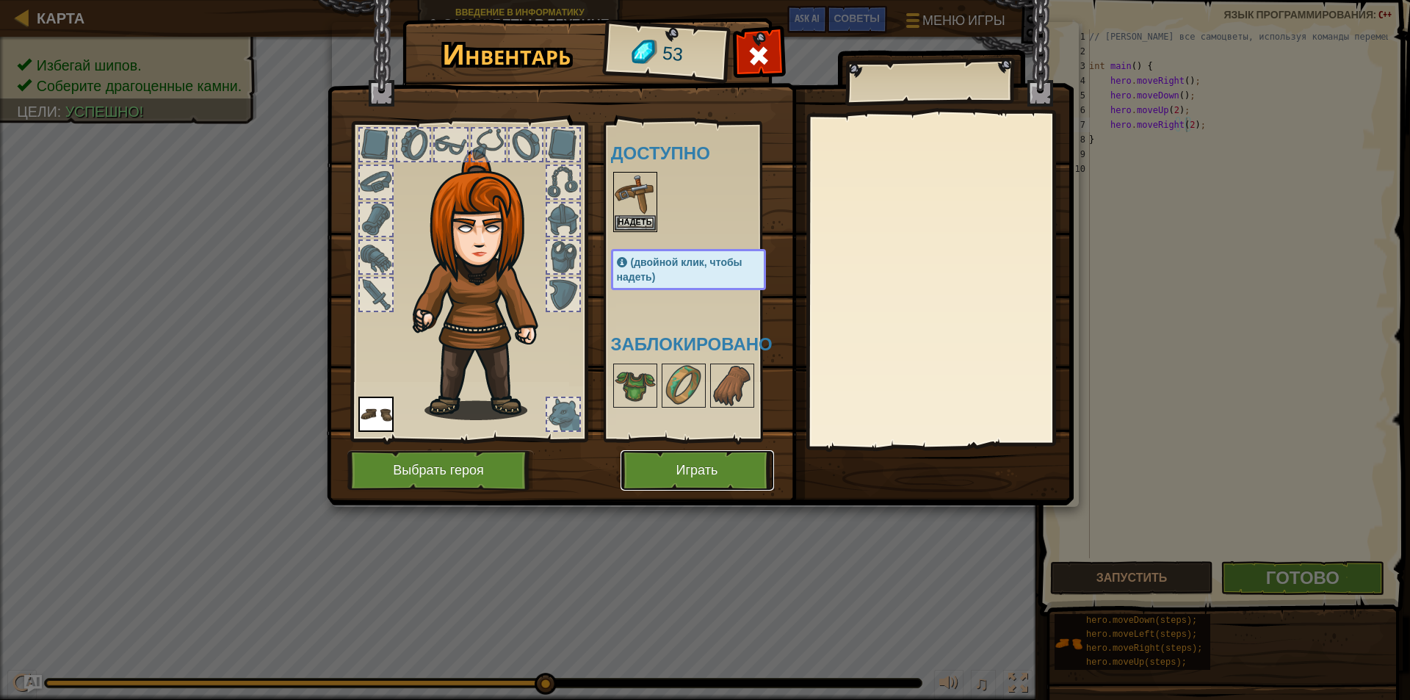
click at [655, 470] on button "Играть" at bounding box center [696, 470] width 153 height 40
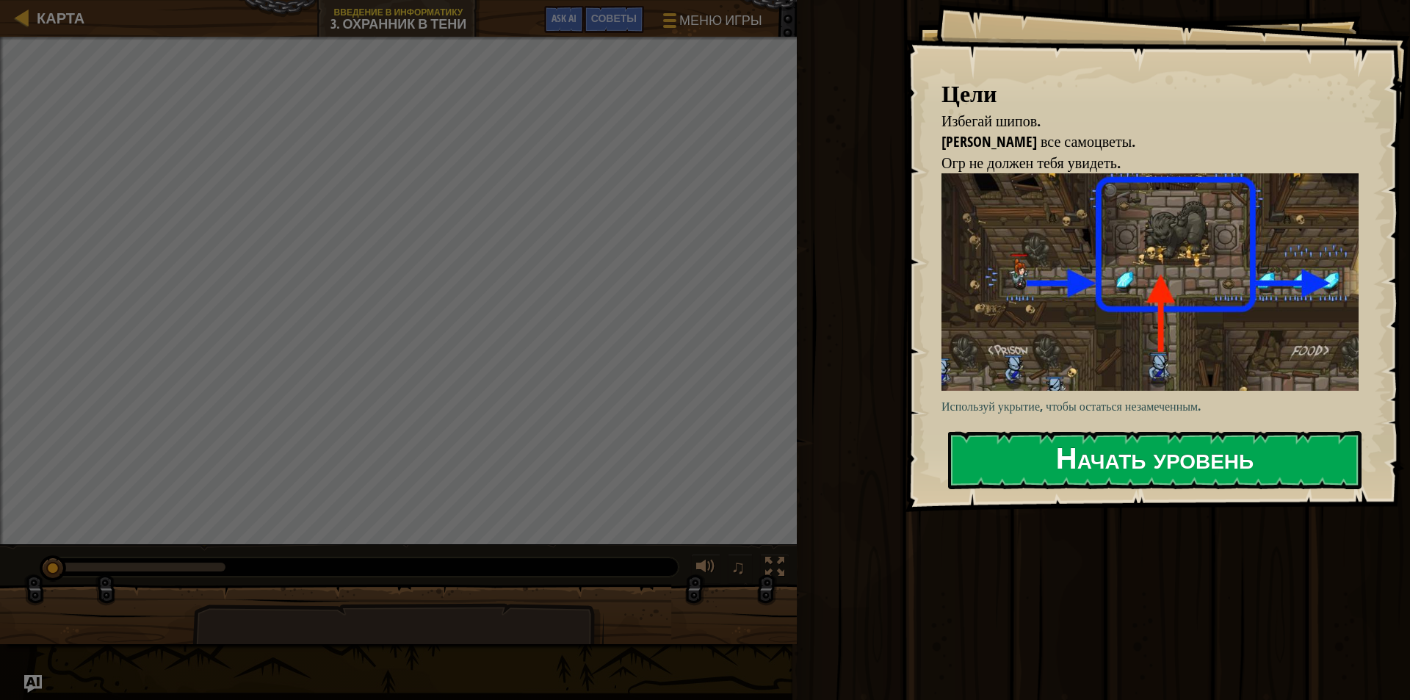
click at [1024, 463] on button "Начать уровень" at bounding box center [1154, 460] width 413 height 58
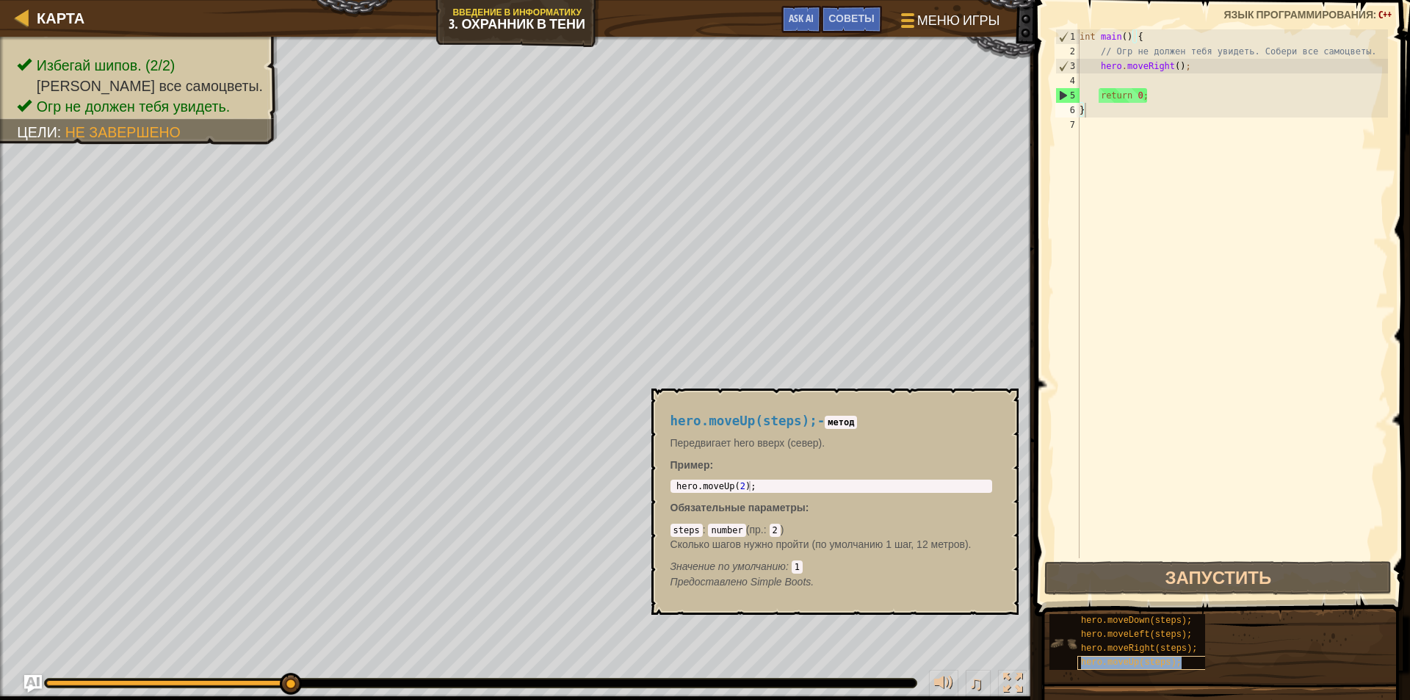
click at [1154, 661] on span "hero.moveUp(steps);" at bounding box center [1131, 662] width 101 height 10
type textarea "hero.moveUp(2);"
drag, startPoint x: 753, startPoint y: 485, endPoint x: 676, endPoint y: 485, distance: 77.1
click at [676, 485] on div "hero . moveUp ( 2 ) ;" at bounding box center [831, 496] width 316 height 31
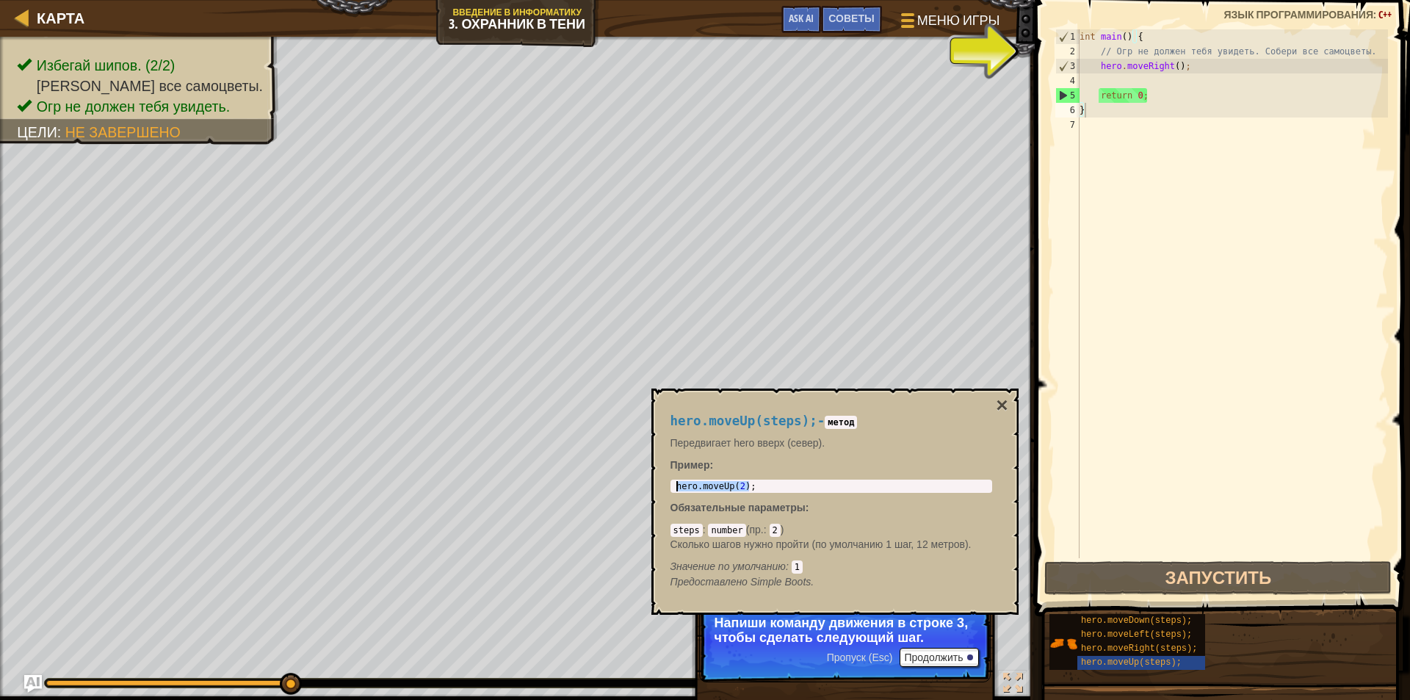
click at [1096, 115] on div "int main ( ) { // Огр не должен тебя увидеть. Собери все самоцветы. hero . move…" at bounding box center [1231, 308] width 311 height 558
paste textarea "hero.moveUp(2);"
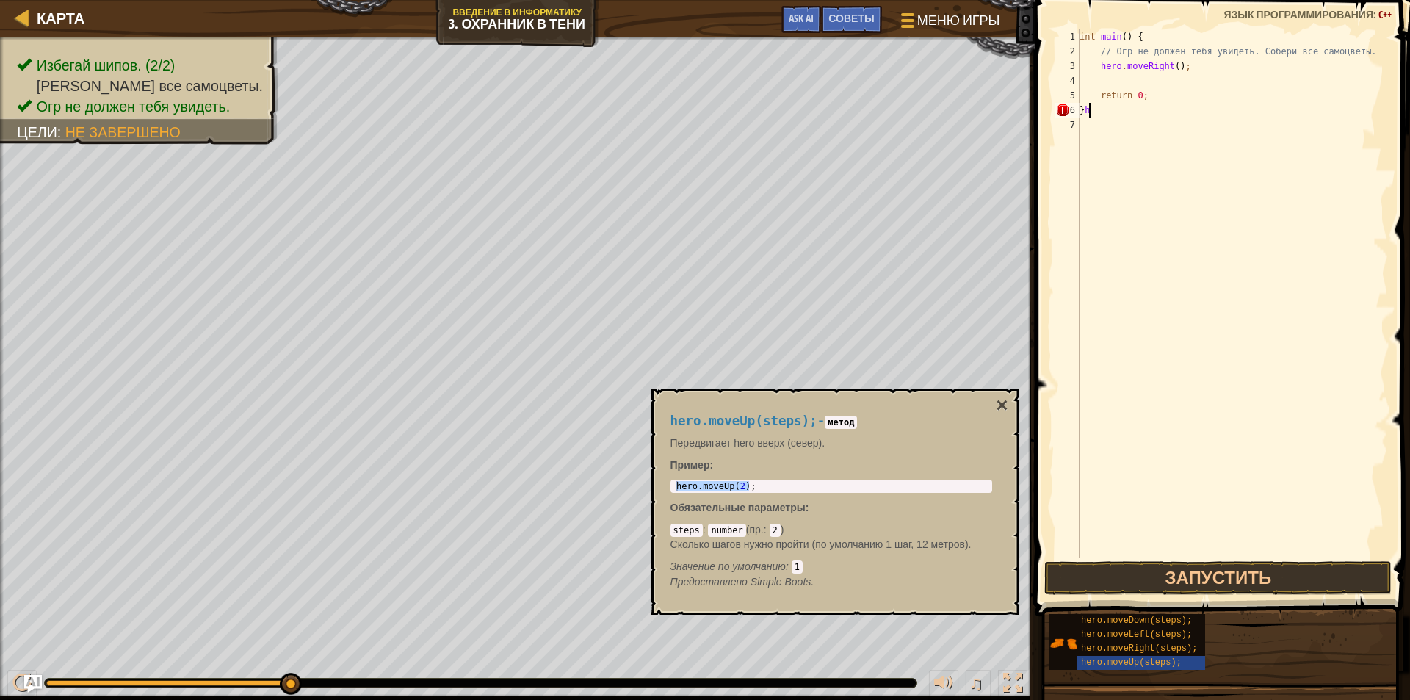
type textarea "}"
click at [1079, 79] on div "int main ( ) { // Огр не должен тебя увидеть. Собери все самоцветы. hero . move…" at bounding box center [1231, 308] width 311 height 558
paste textarea "hero.moveUp(2);"
click at [1139, 79] on div "int main ( ) { // Огр не должен тебя увидеть. Собери все самоцветы. hero . move…" at bounding box center [1231, 308] width 311 height 558
type textarea "hero.moveUp();"
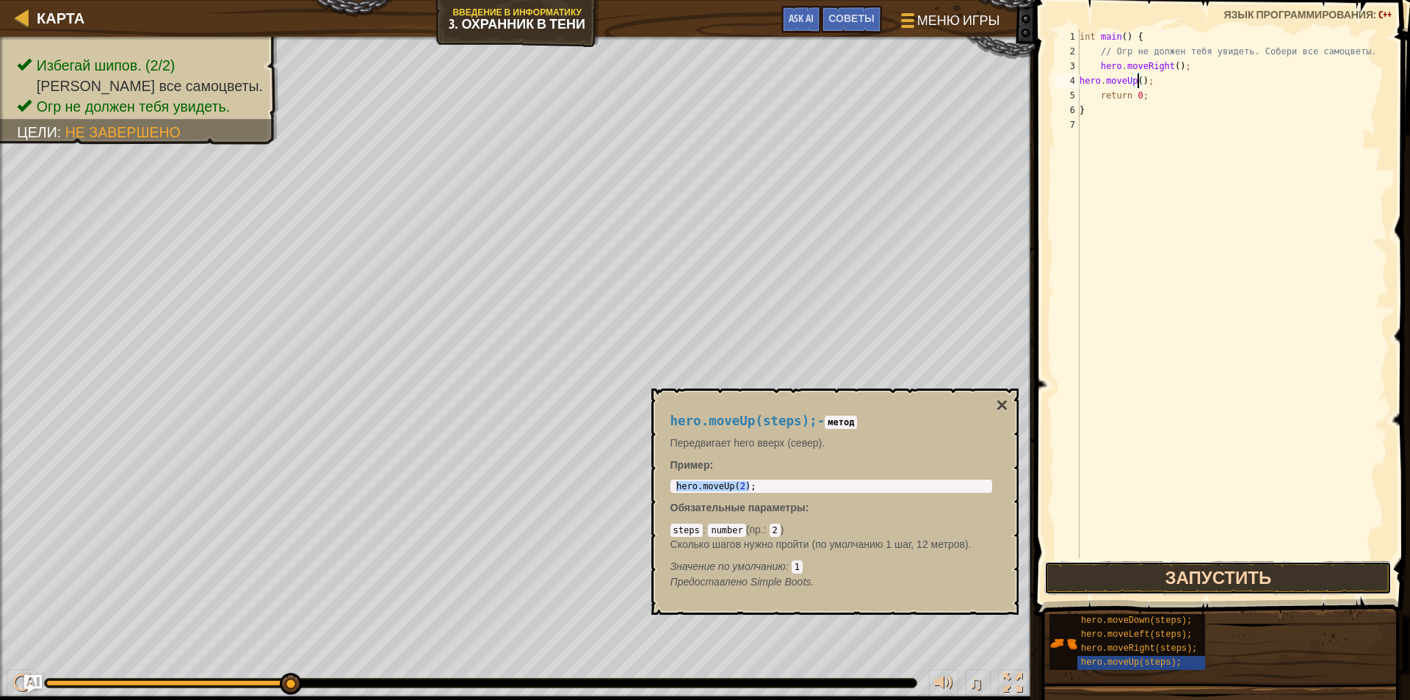
click at [1200, 573] on button "Запустить" at bounding box center [1217, 578] width 347 height 34
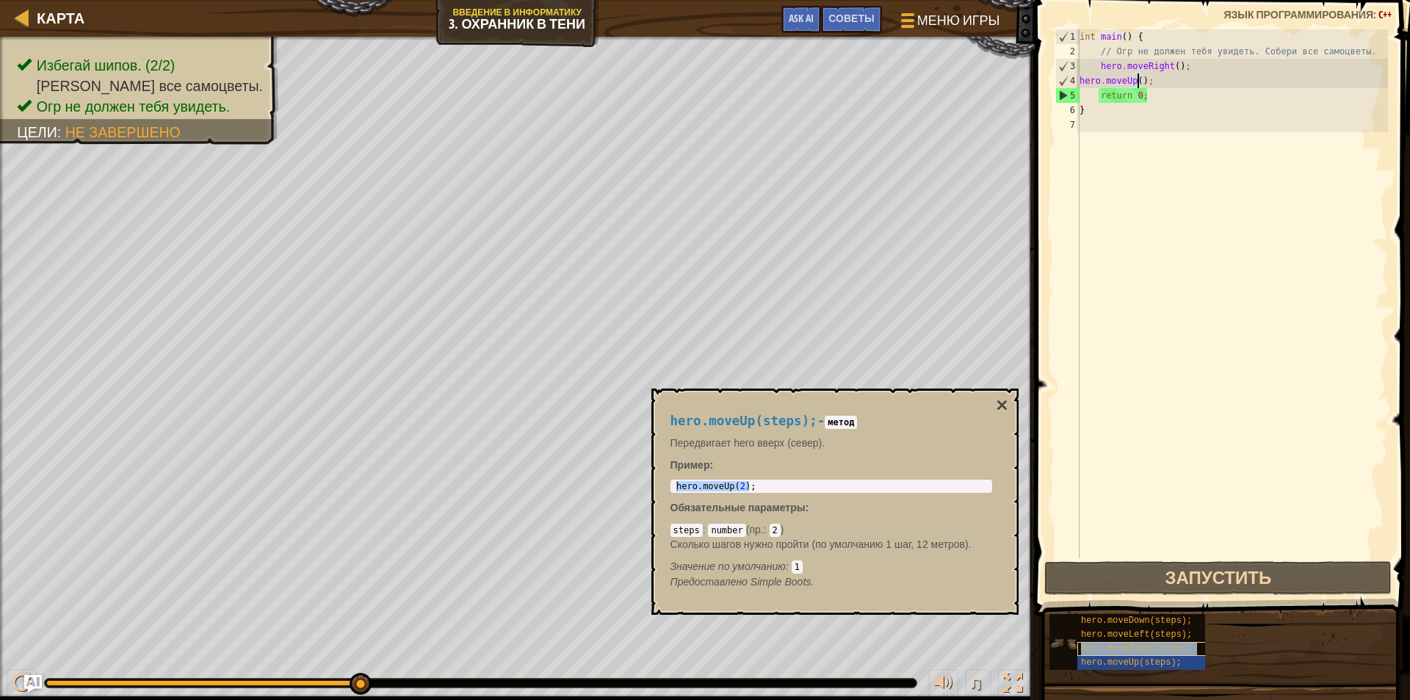
click at [1138, 644] on span "hero.moveRight(steps);" at bounding box center [1139, 648] width 116 height 10
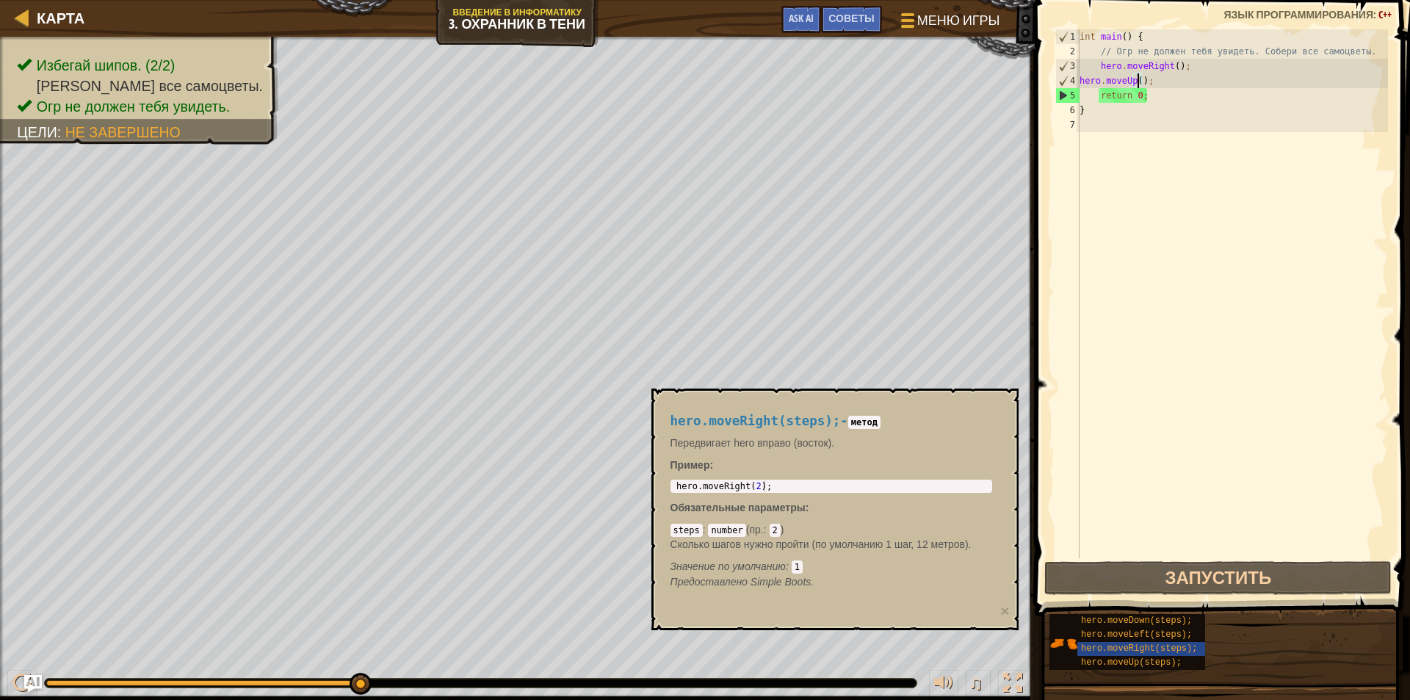
type textarea "hero.moveRight(2);"
click at [640, 0] on body "Карта Введение в Информатику 3. Охранник в тени Меню игры Готово Советы Ask AI …" at bounding box center [705, 0] width 1410 height 0
click at [1158, 96] on div "int main ( ) { // Огр не должен тебя увидеть. Собери все самоцветы. hero . move…" at bounding box center [1231, 308] width 311 height 558
paste textarea "hero.moveRight(2);"
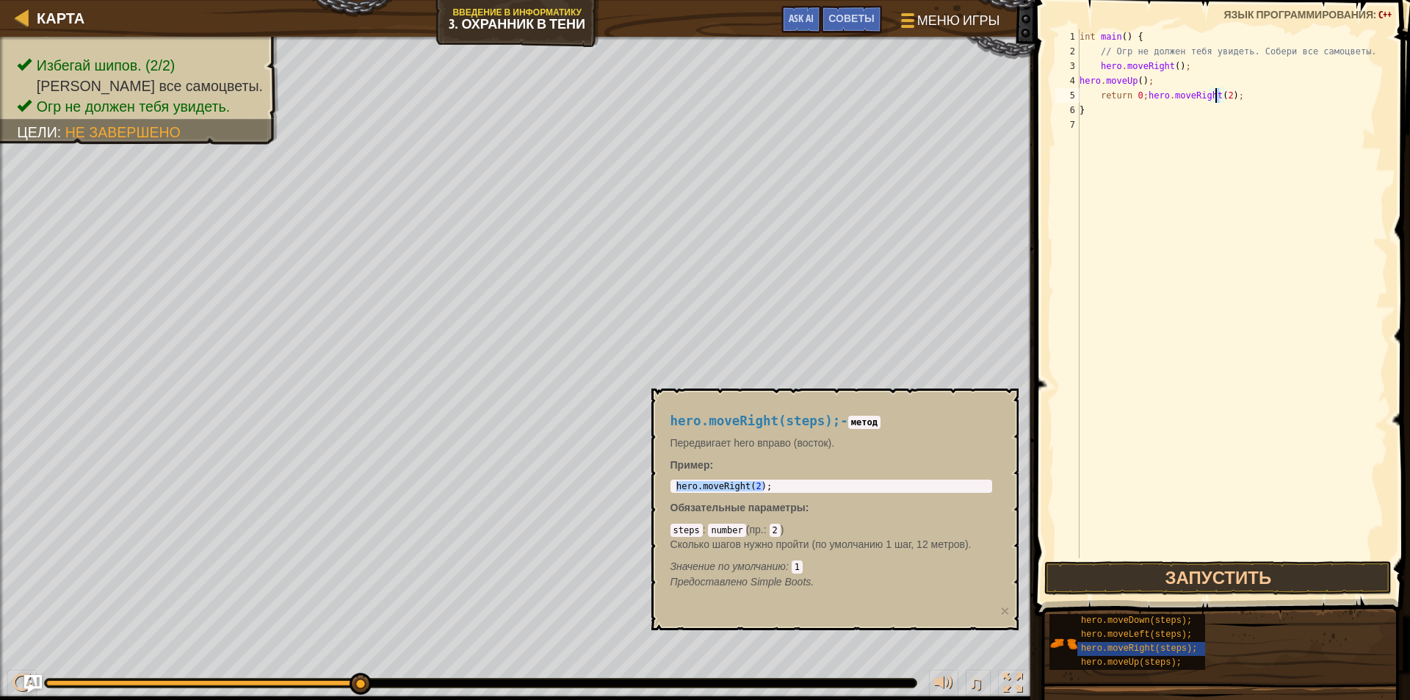
click at [1214, 96] on div "int main ( ) { // Огр не должен тебя увидеть. Собери все самоцветы. hero . move…" at bounding box center [1231, 308] width 311 height 558
type textarea "return 0;hero.moveRight(1);"
click at [1147, 617] on span "hero.moveDown(steps);" at bounding box center [1136, 620] width 111 height 10
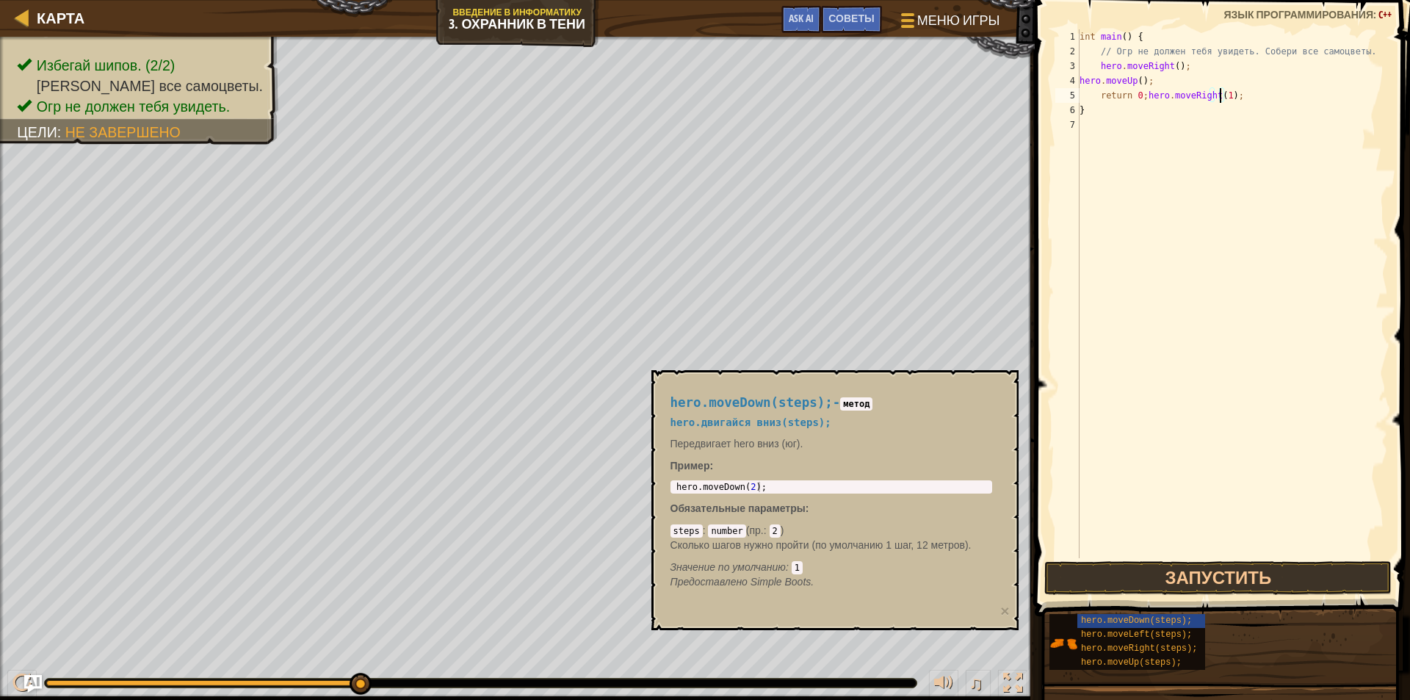
type textarea "hero.moveDown(2);"
drag, startPoint x: 747, startPoint y: 490, endPoint x: 651, endPoint y: 491, distance: 96.2
click at [651, 491] on div "hero.moveDown(steps); - метод hero.двигайся вниз(steps); Передвигает hero вниз …" at bounding box center [834, 500] width 367 height 260
click at [1247, 95] on div "int main ( ) { // Огр не должен тебя увидеть. Собери все самоцветы. hero . move…" at bounding box center [1231, 308] width 311 height 558
paste textarea "hero.moveDown(2);"
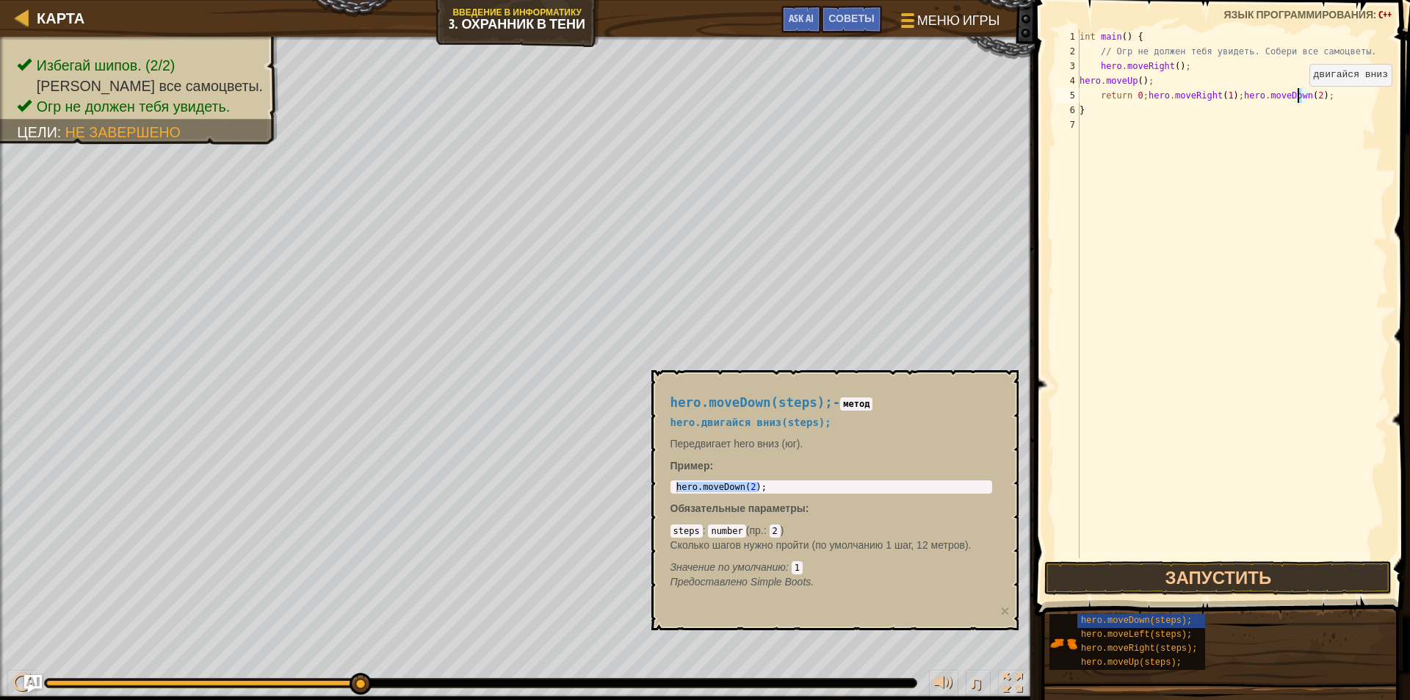
click at [1297, 101] on div "int main ( ) { // Огр не должен тебя увидеть. Собери все самоцветы. hero . move…" at bounding box center [1231, 308] width 311 height 558
click at [1256, 580] on button "Запустить" at bounding box center [1217, 578] width 347 height 34
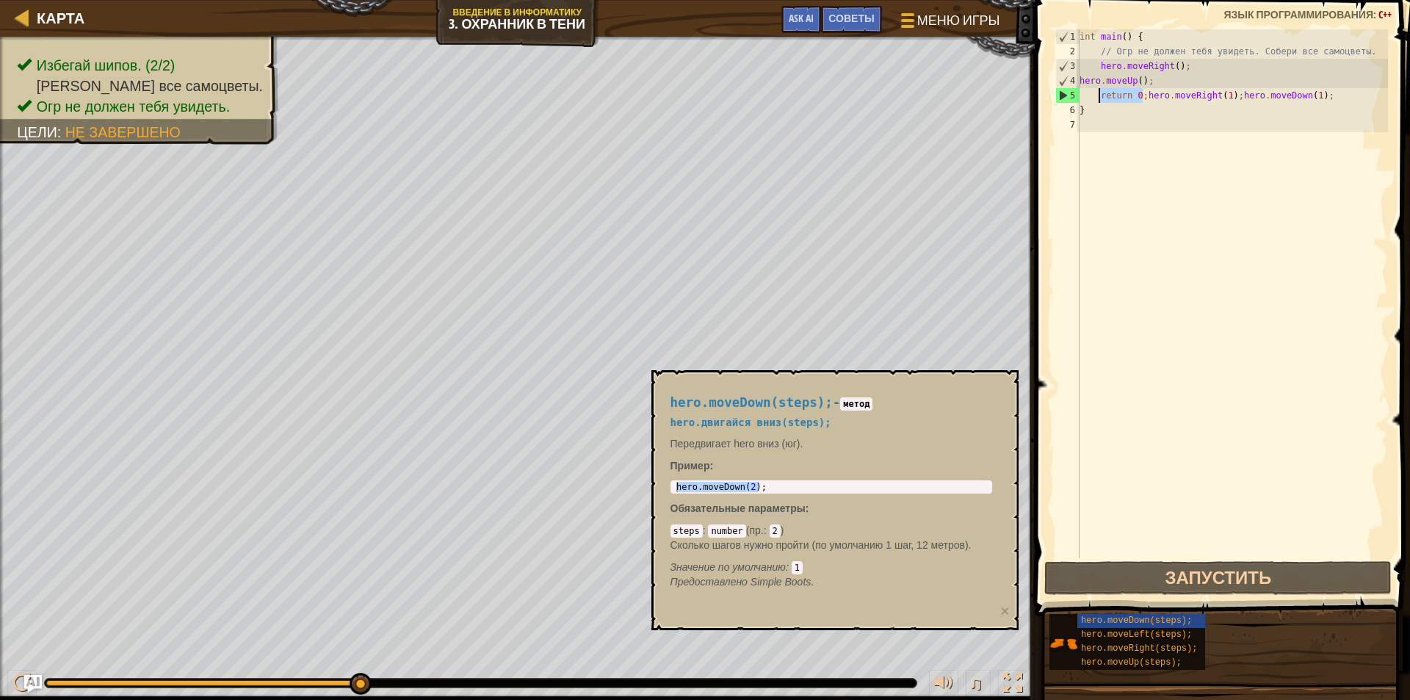
drag, startPoint x: 1142, startPoint y: 95, endPoint x: 1100, endPoint y: 97, distance: 41.9
click at [1100, 97] on div "int main ( ) { // Огр не должен тебя увидеть. Собери все самоцветы. hero . move…" at bounding box center [1231, 308] width 311 height 558
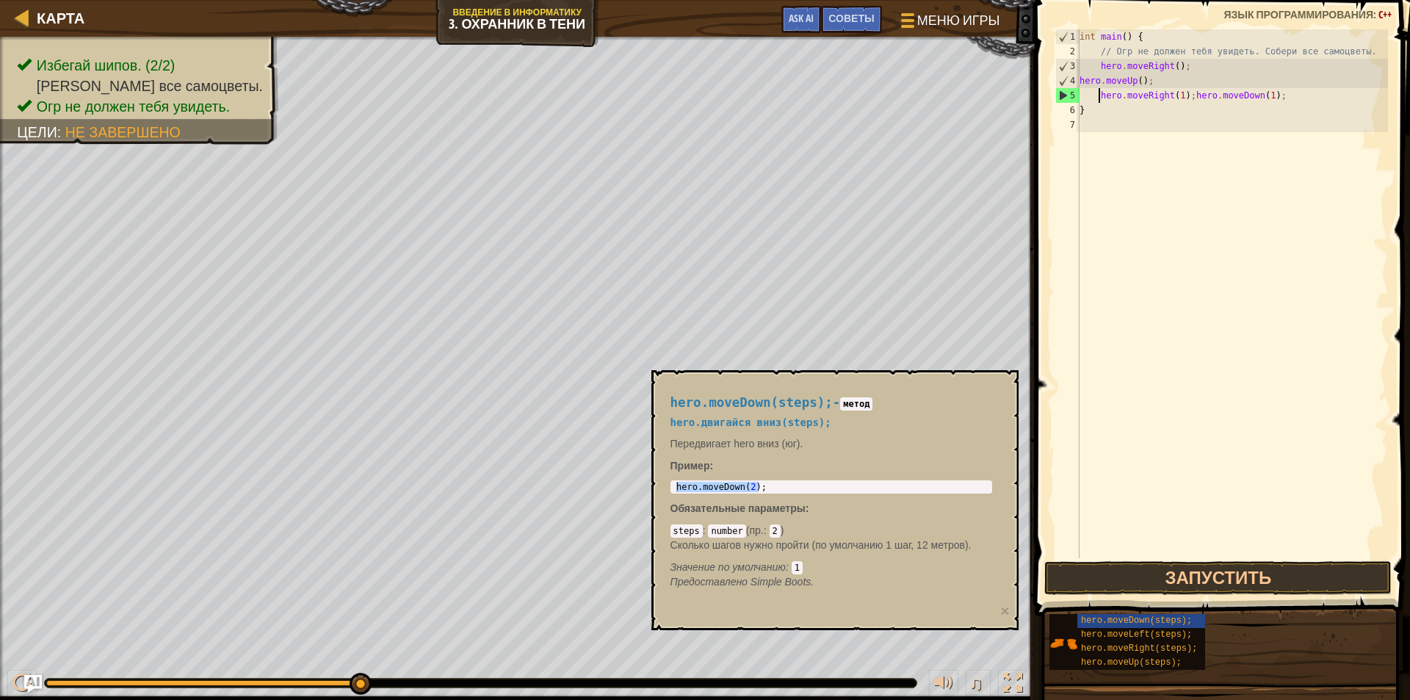
scroll to position [7, 15]
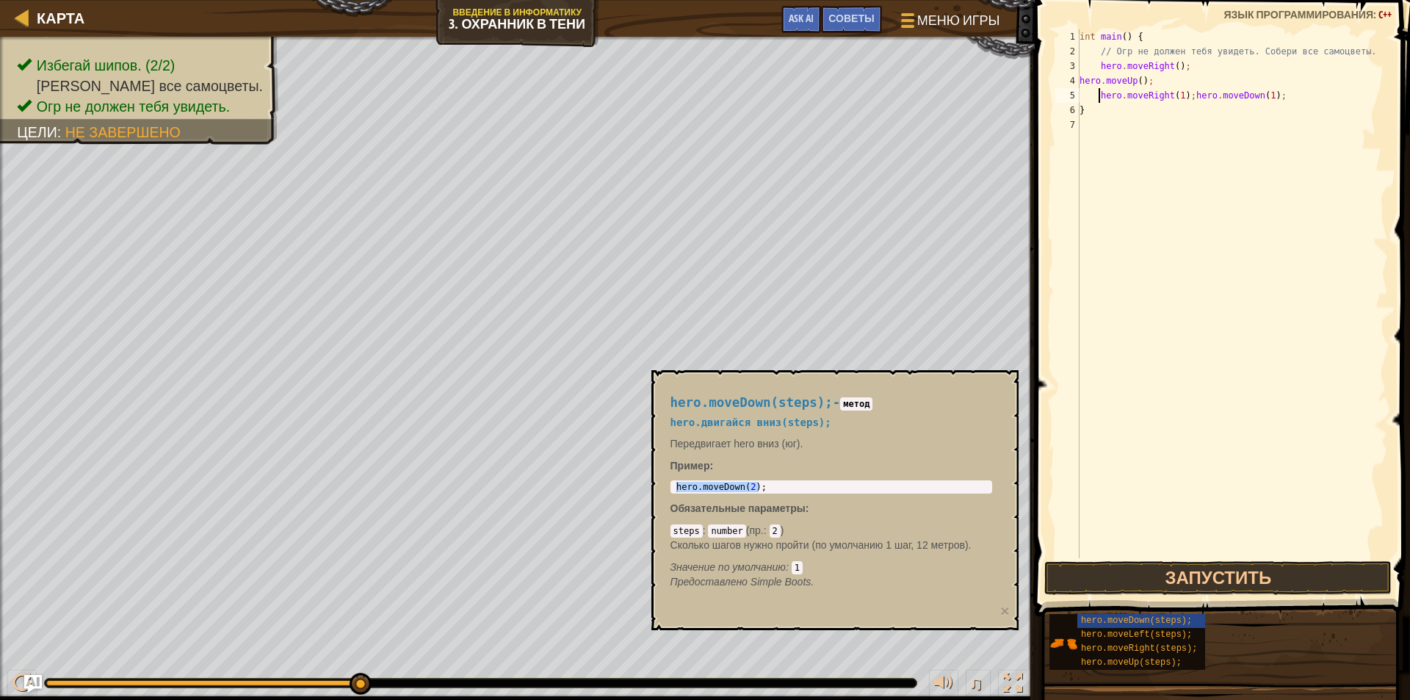
type textarea "hero.moveRight(1);hero.moveDown(1);"
click at [1164, 571] on button "Запустить" at bounding box center [1217, 578] width 347 height 34
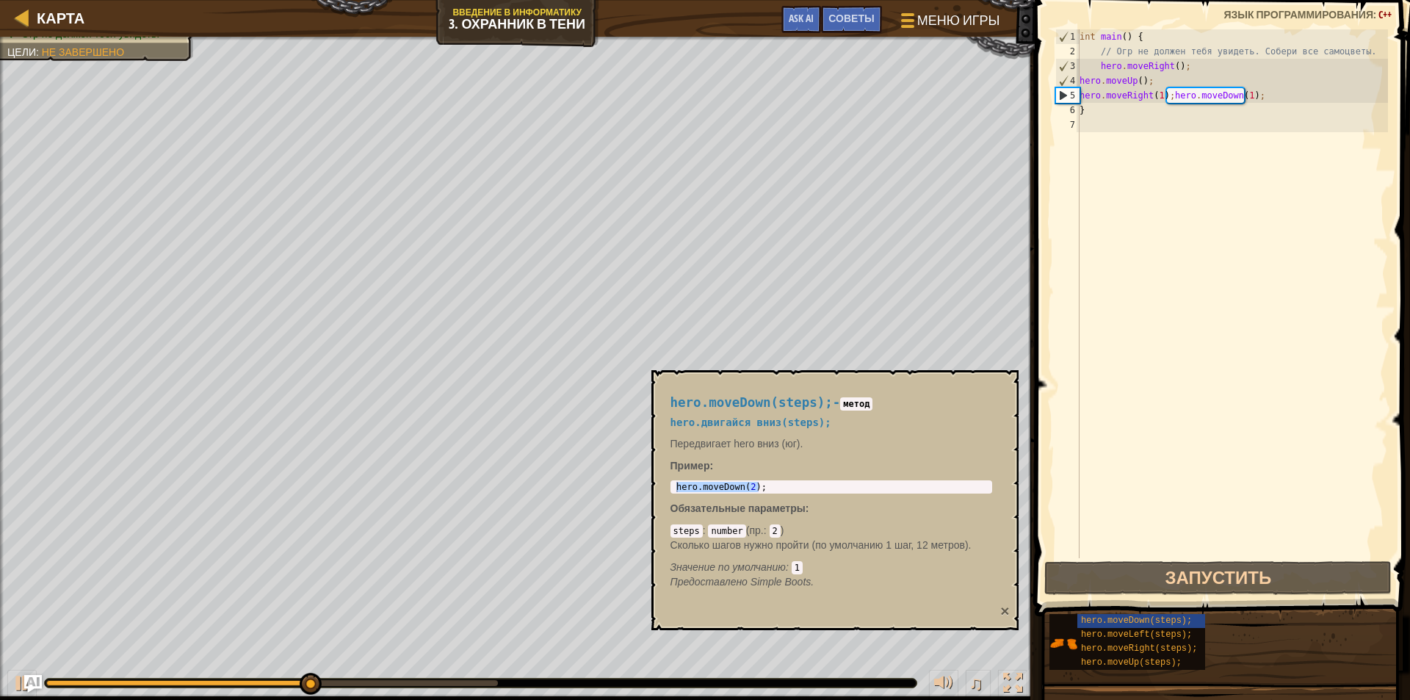
click at [1001, 610] on button "×" at bounding box center [1004, 610] width 9 height 15
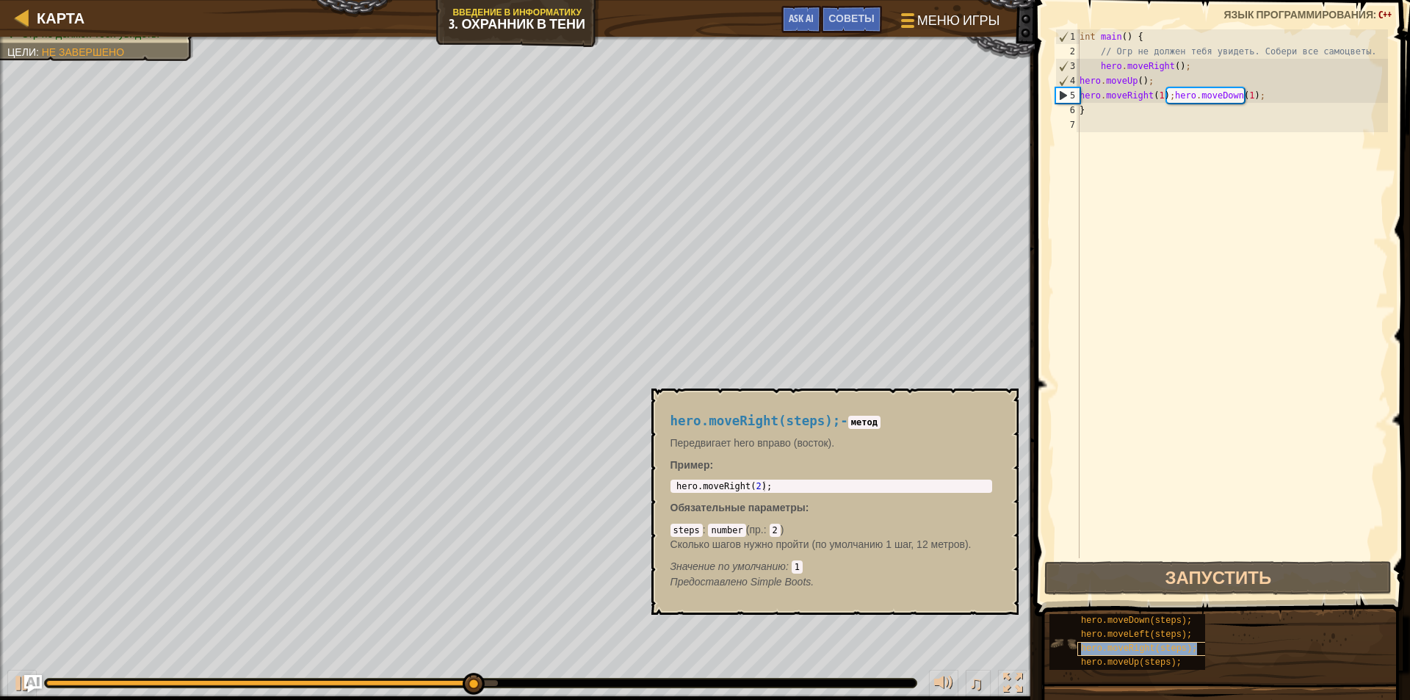
click at [1151, 646] on span "hero.moveRight(steps);" at bounding box center [1139, 648] width 116 height 10
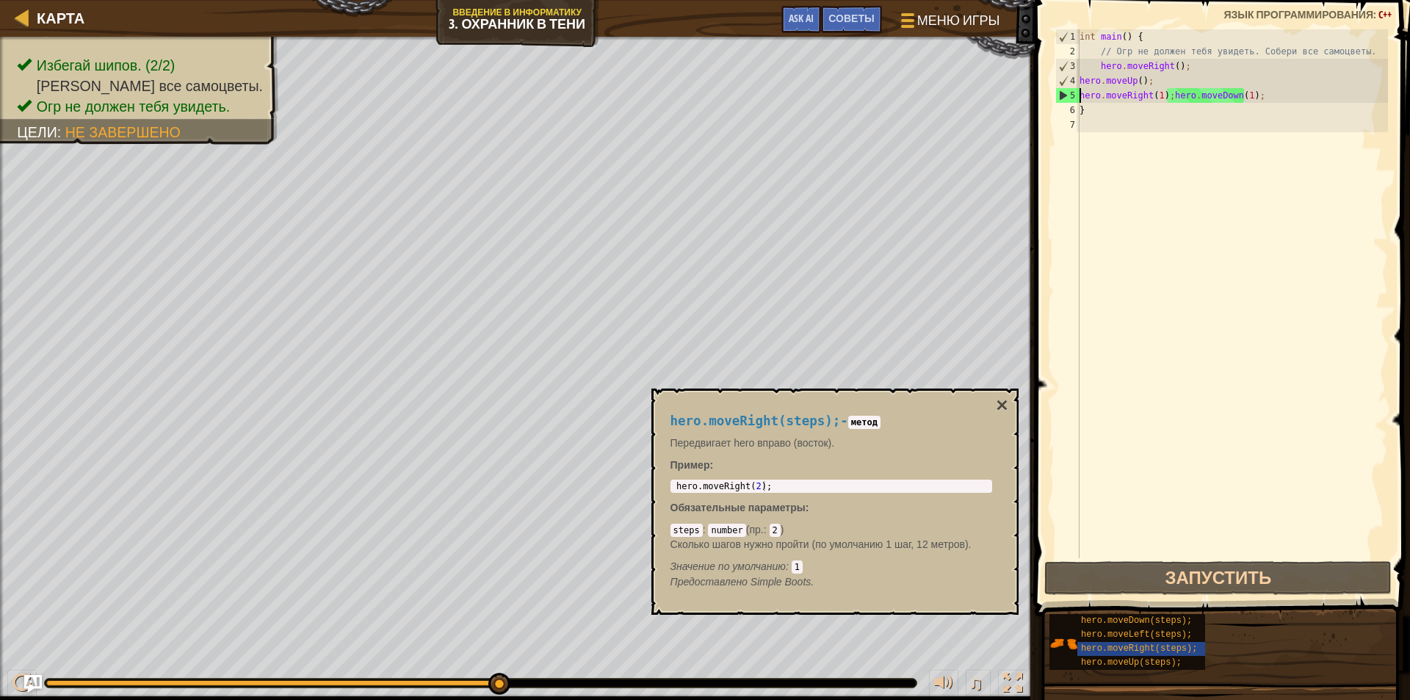
type textarea "hero.moveRight(2);"
click at [633, 0] on body "Карта Введение в Информатику 3. Охранник в тени Меню игры Готово Советы Ask AI …" at bounding box center [705, 0] width 1410 height 0
click at [1260, 95] on div "int main ( ) { // Огр не должен тебя увидеть. Собери все самоцветы. hero . move…" at bounding box center [1231, 308] width 311 height 558
paste textarea "hero.moveRight(2);"
type textarea "hero.moveRight(1);hero.moveDown(1);hero.moveRight(2);"
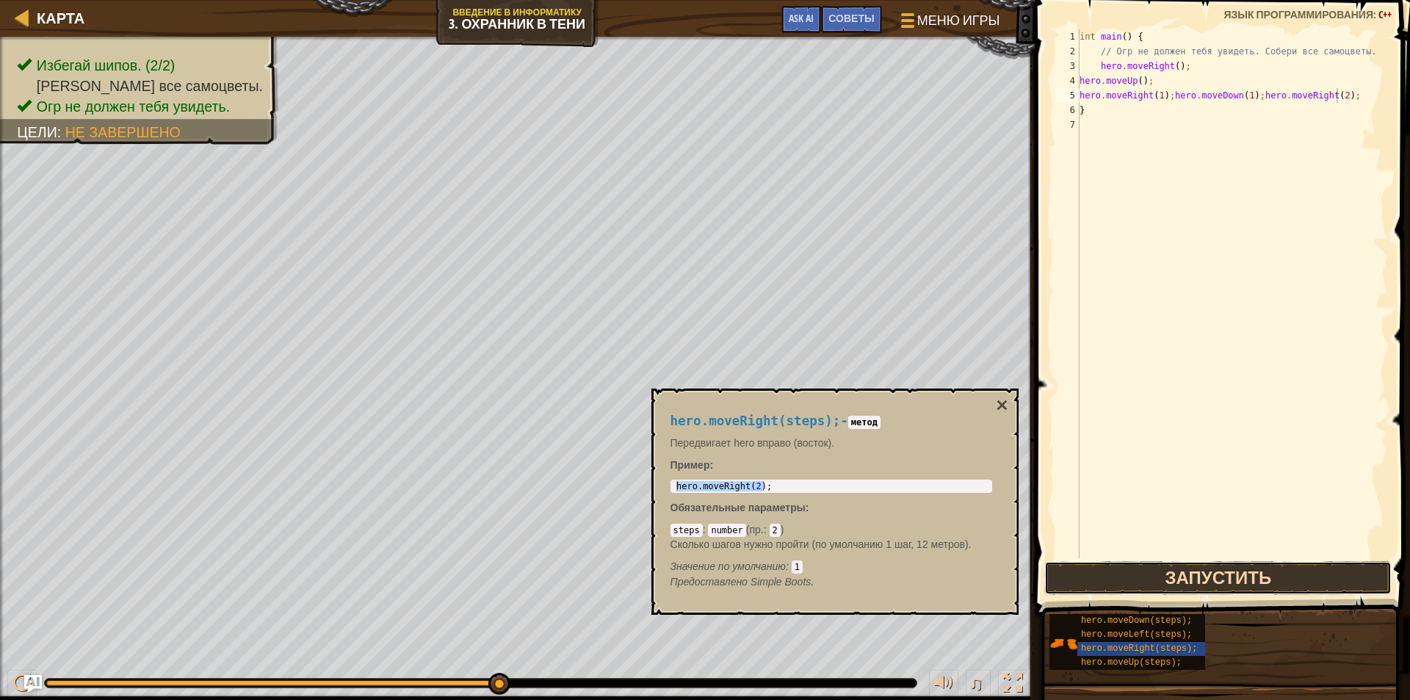
click at [1232, 573] on button "Запустить" at bounding box center [1217, 578] width 347 height 34
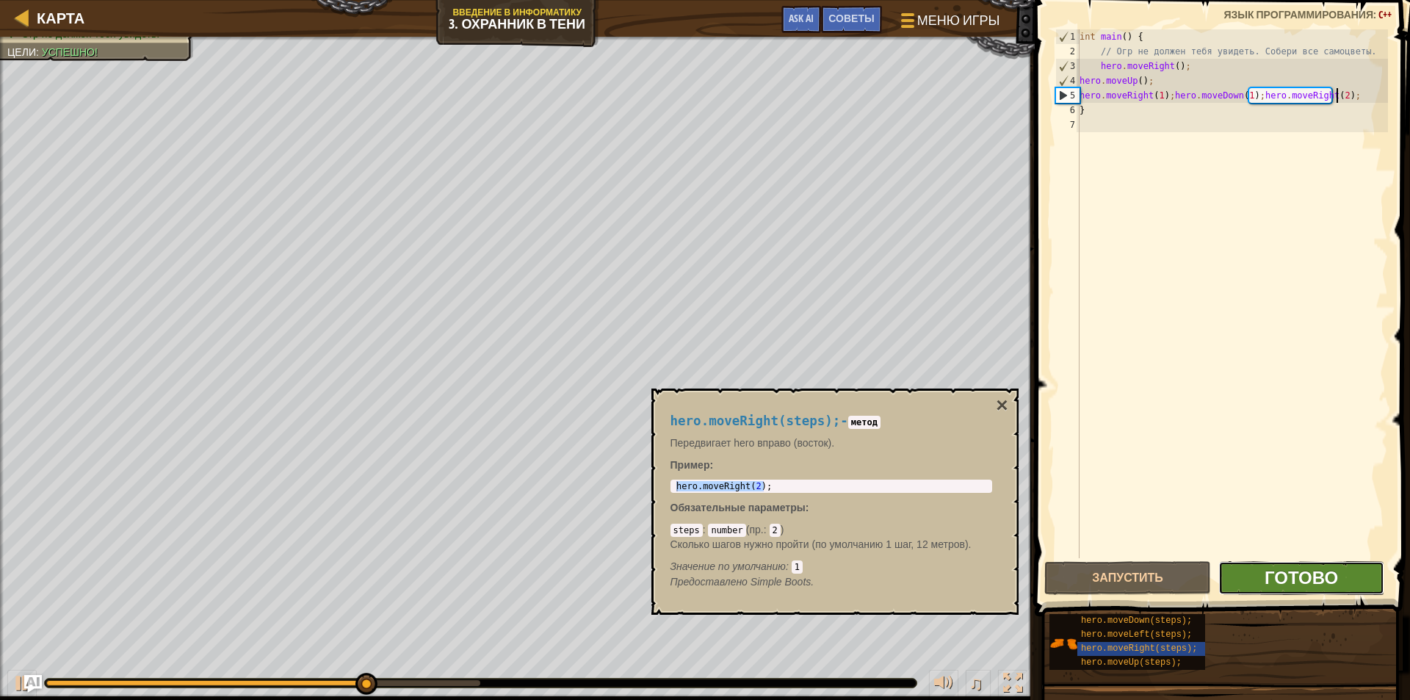
click at [1279, 573] on span "Готово" at bounding box center [1300, 576] width 73 height 23
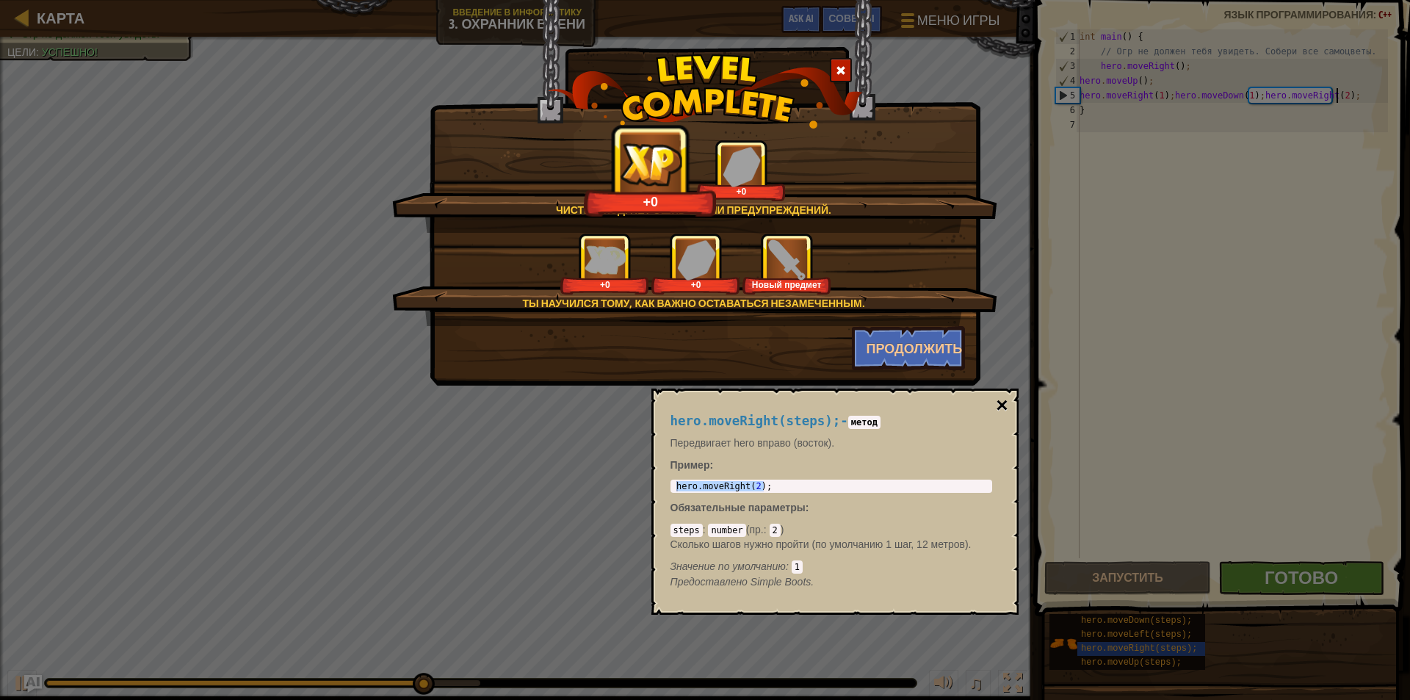
click at [998, 402] on button "×" at bounding box center [1002, 405] width 12 height 21
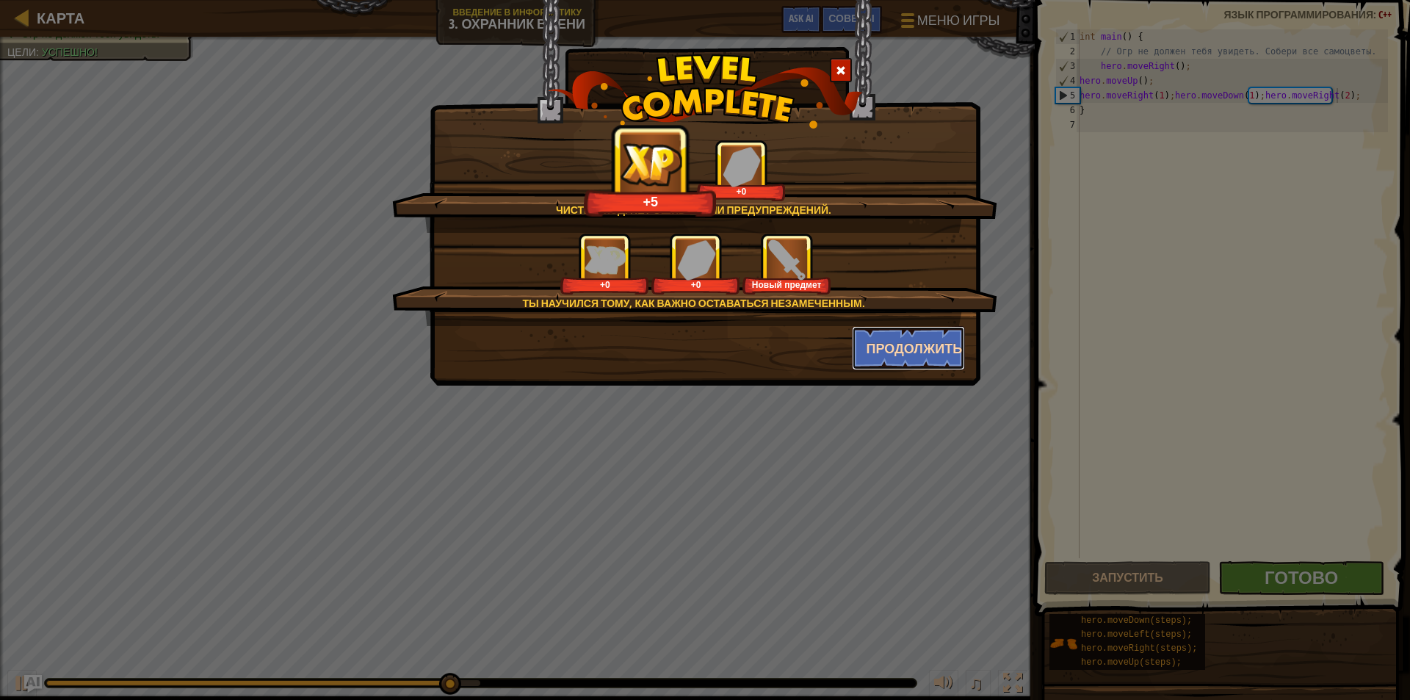
click at [906, 345] on button "Продолжить" at bounding box center [909, 348] width 114 height 44
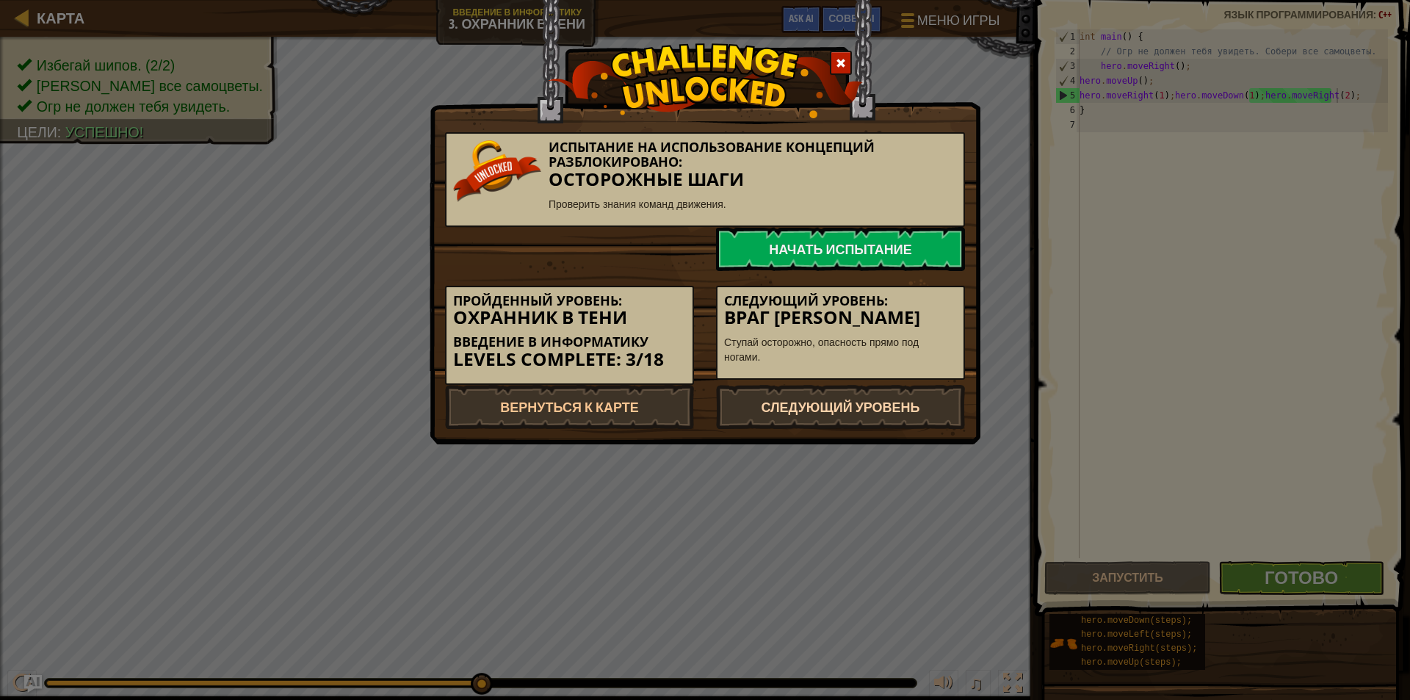
click at [841, 399] on link "Следующий уровень" at bounding box center [840, 407] width 249 height 44
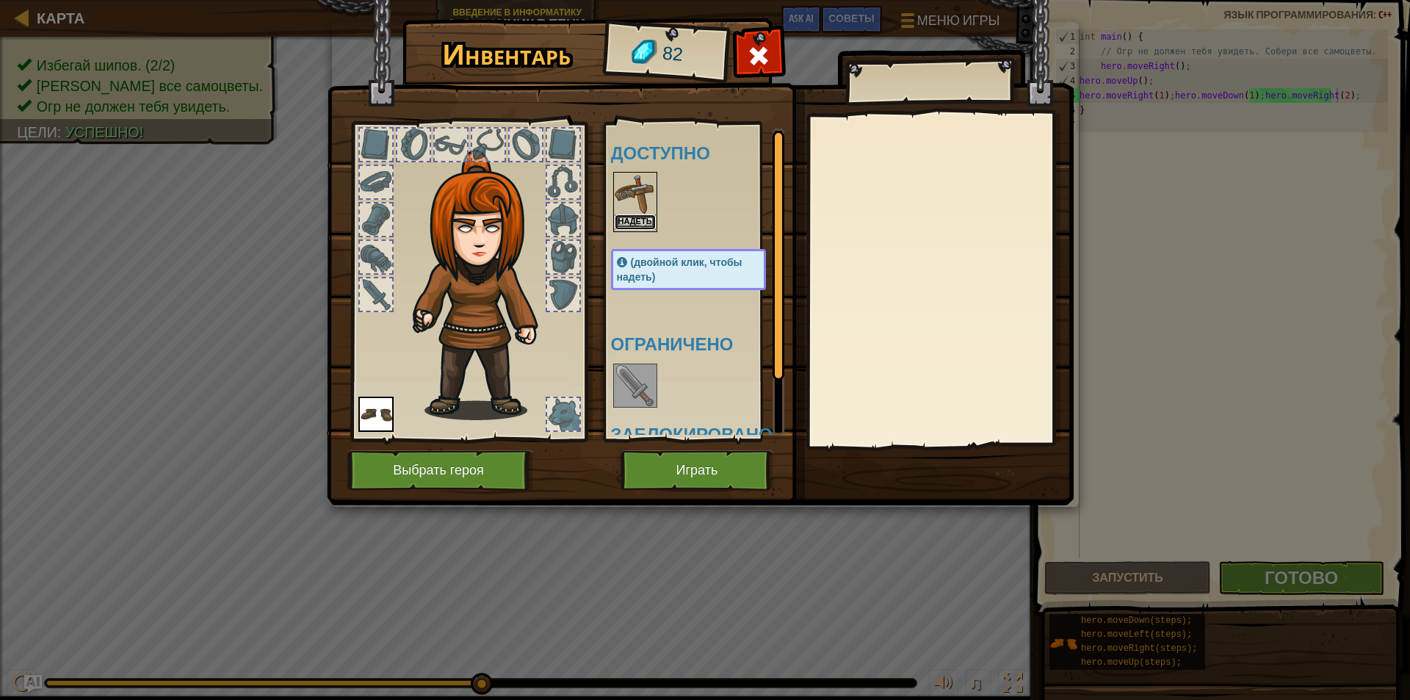
click at [616, 219] on button "Надеть" at bounding box center [634, 221] width 41 height 15
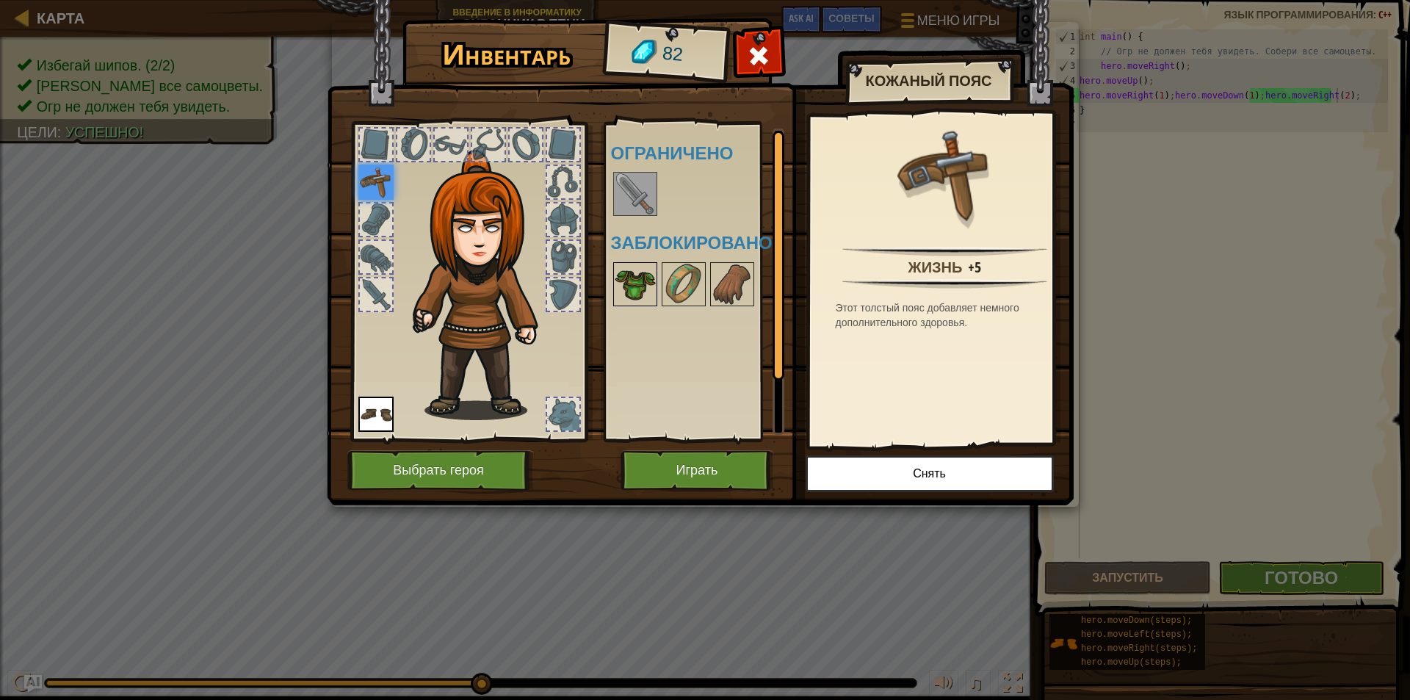
click at [623, 280] on img at bounding box center [634, 284] width 41 height 41
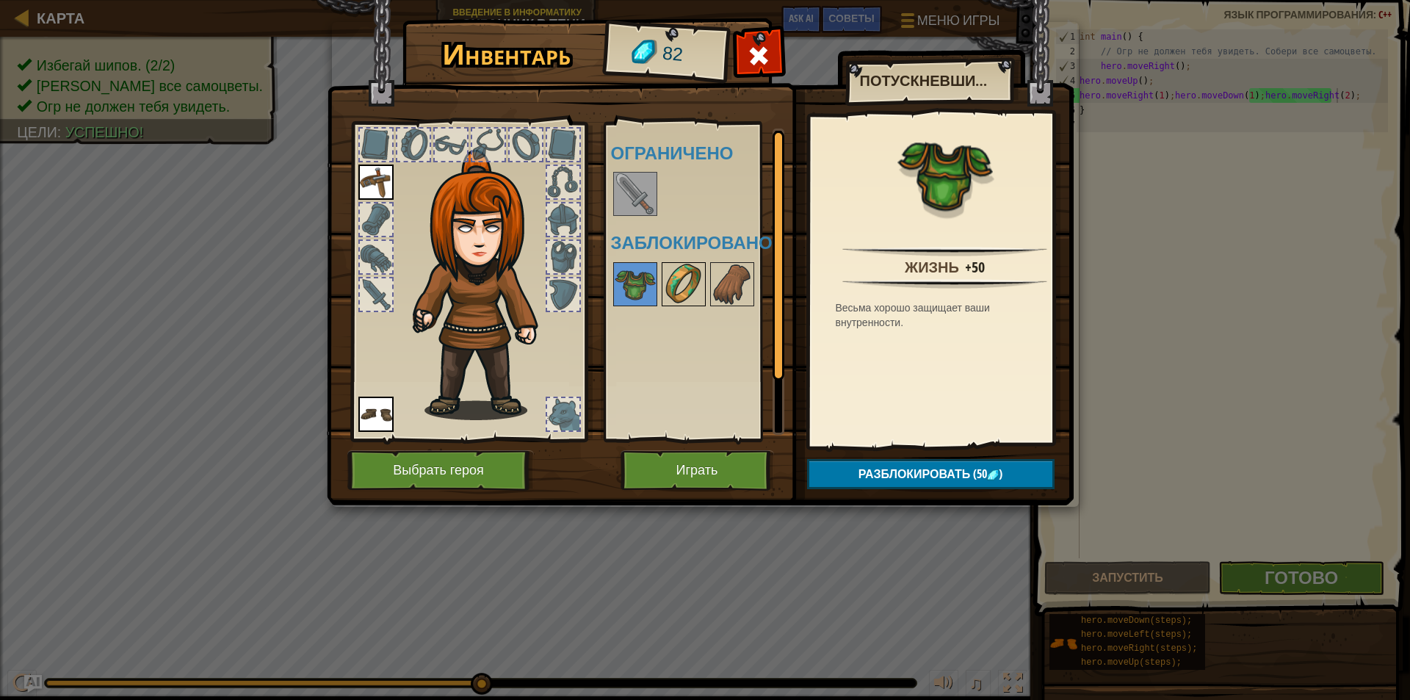
click at [678, 283] on img at bounding box center [683, 284] width 41 height 41
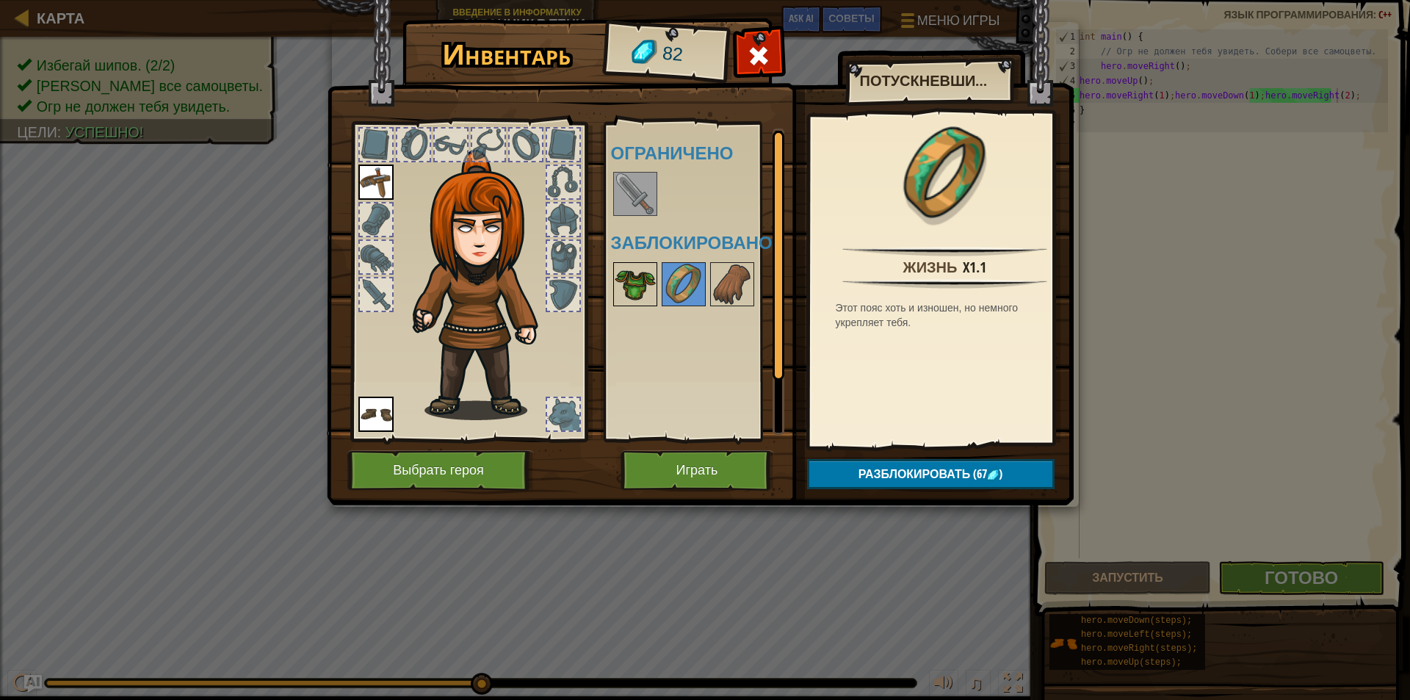
click at [623, 290] on img at bounding box center [634, 284] width 41 height 41
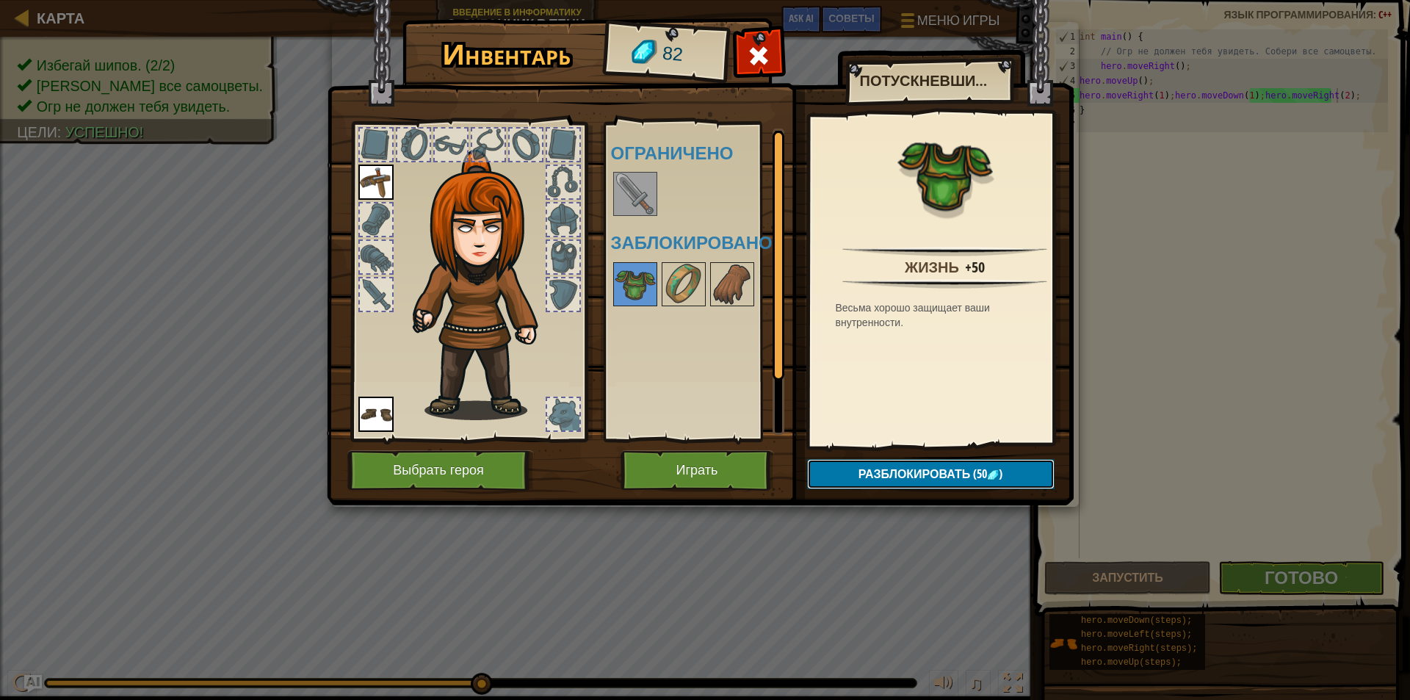
click at [861, 471] on span "Разблокировать" at bounding box center [914, 473] width 112 height 16
click at [879, 485] on button "Подтвердить" at bounding box center [930, 474] width 247 height 30
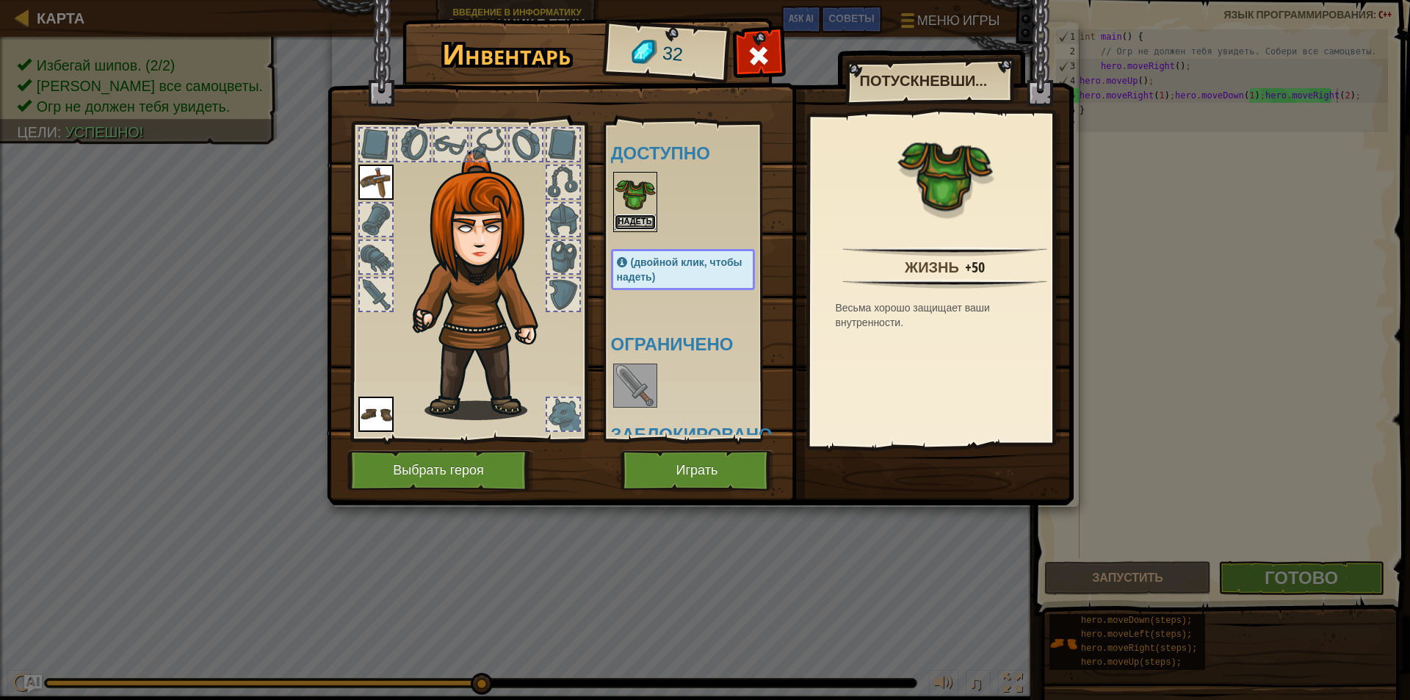
click at [642, 216] on button "Надеть" at bounding box center [634, 221] width 41 height 15
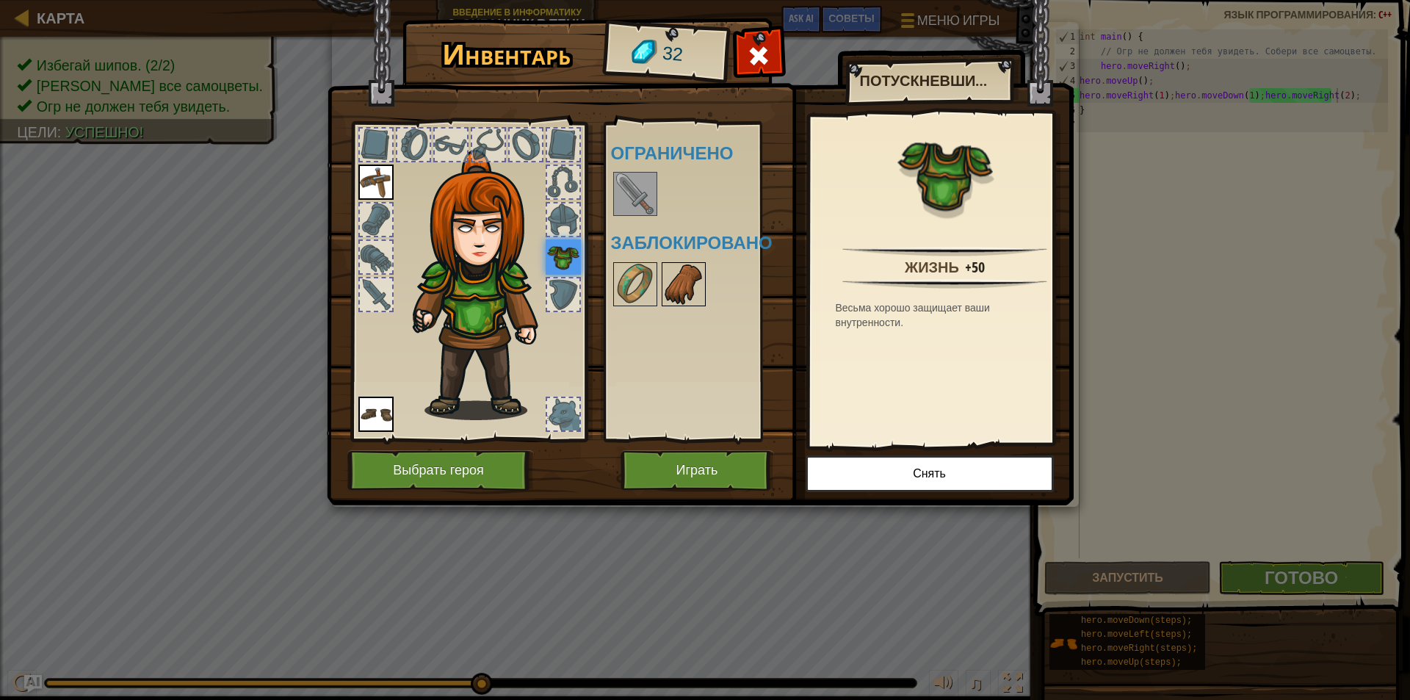
click at [676, 286] on img at bounding box center [683, 284] width 41 height 41
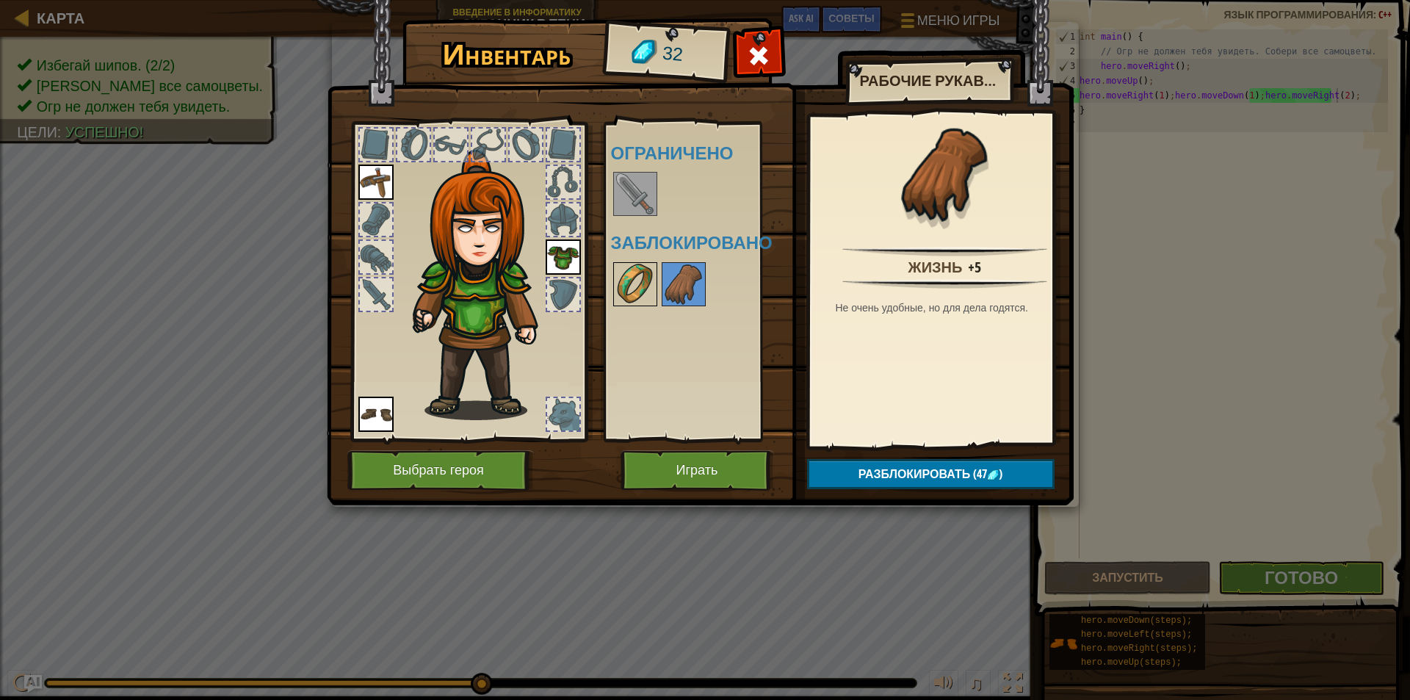
click at [635, 291] on img at bounding box center [634, 284] width 41 height 41
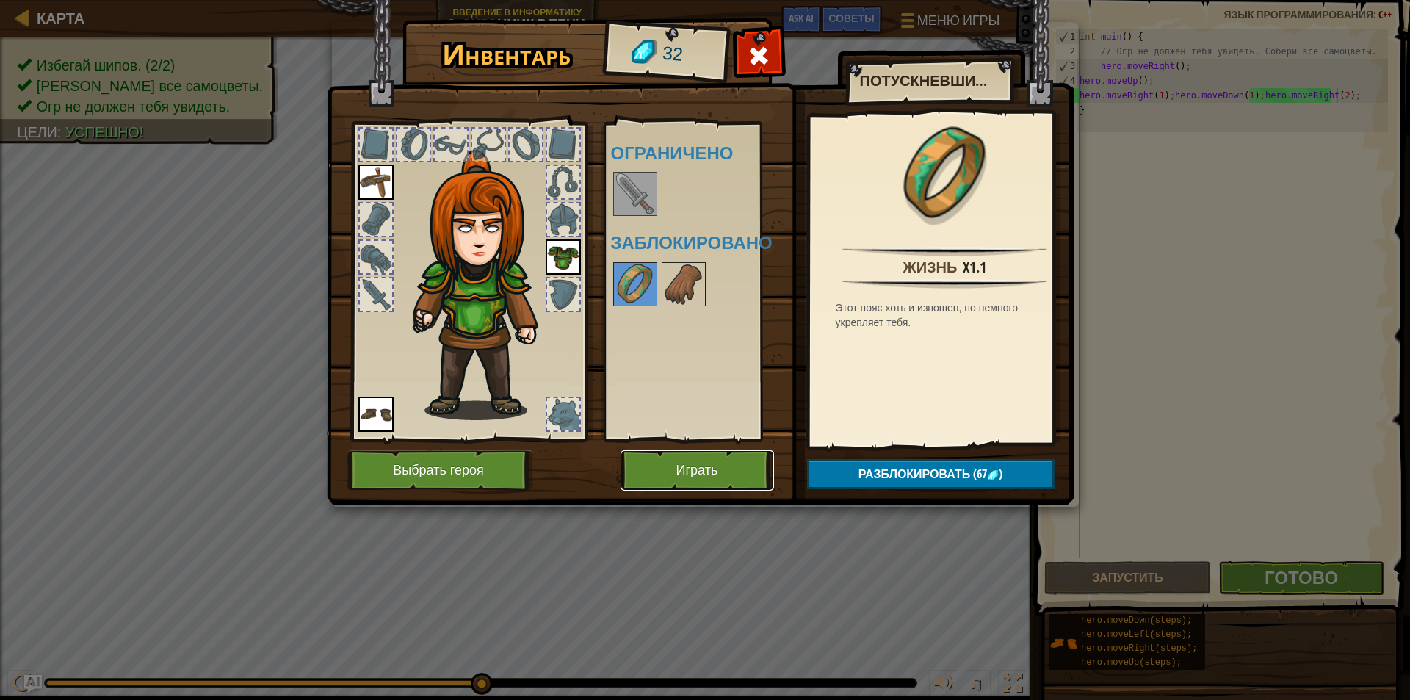
click at [697, 478] on button "Играть" at bounding box center [696, 470] width 153 height 40
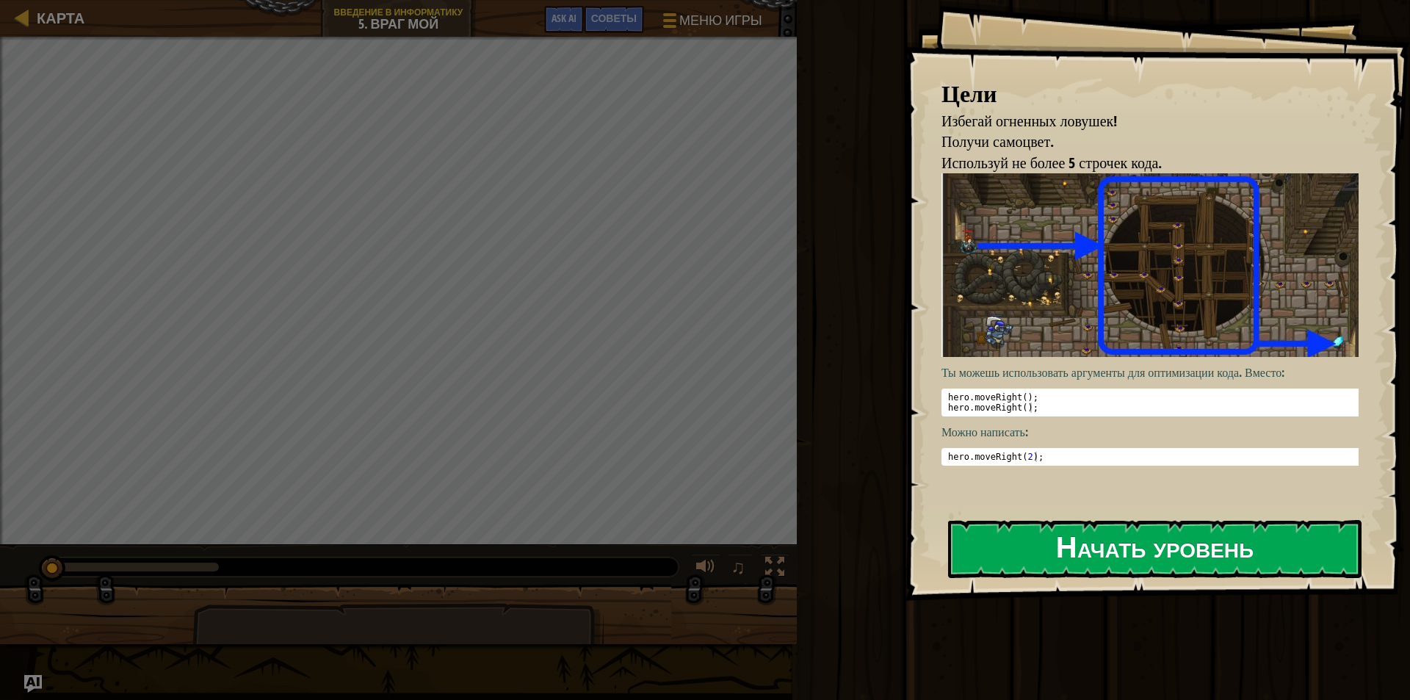
click at [1012, 558] on button "Начать уровень" at bounding box center [1154, 549] width 413 height 58
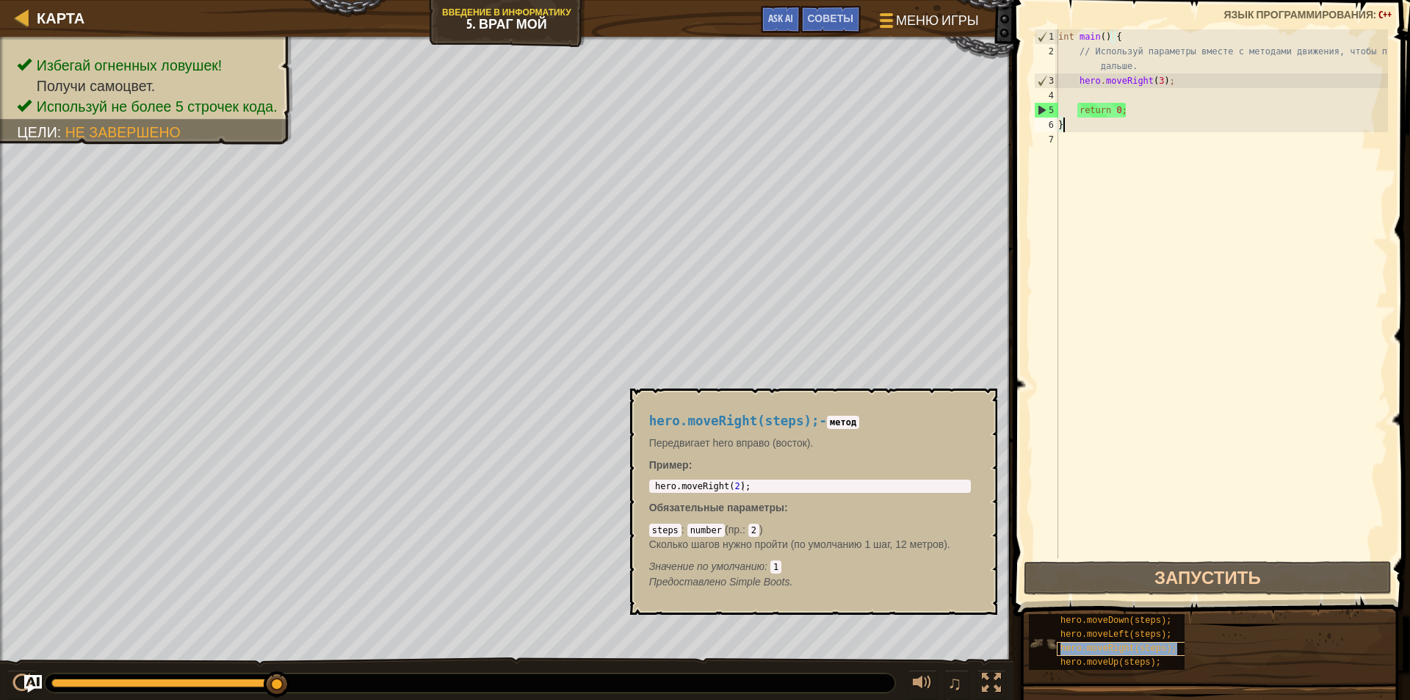
drag, startPoint x: 1128, startPoint y: 650, endPoint x: 1114, endPoint y: 646, distance: 15.1
click at [1128, 649] on span "hero.moveRight(steps);" at bounding box center [1118, 648] width 116 height 10
type textarea "hero.moveRight(2);"
click at [621, 0] on body "Карта Введение в Информатику 5. Враг Мой Меню игры Готово Советы Ask AI 1 ההההה…" at bounding box center [705, 0] width 1410 height 0
drag, startPoint x: 1104, startPoint y: 115, endPoint x: 1075, endPoint y: 106, distance: 30.7
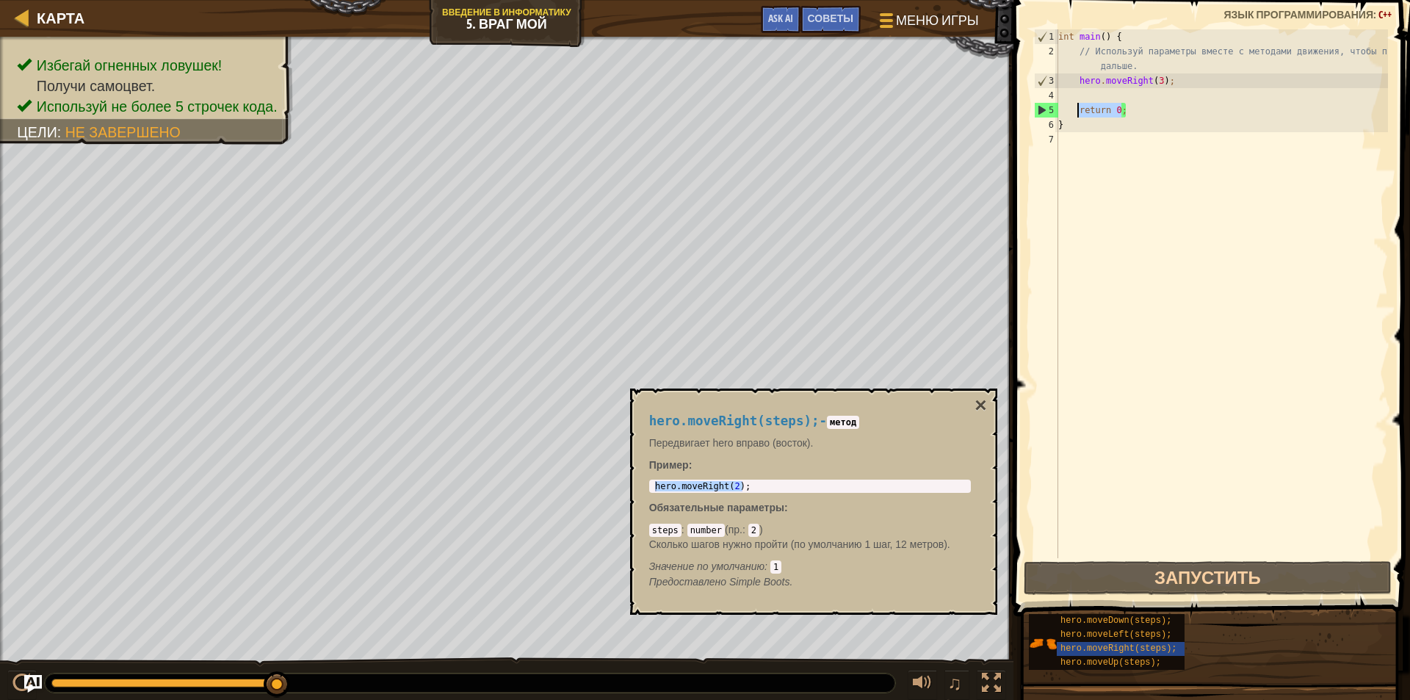
click at [1075, 106] on div "int main ( ) { // Используй параметры вместе с методами движения, чтобы пройти …" at bounding box center [1221, 308] width 333 height 558
paste textarea "hero.moveRight(2)"
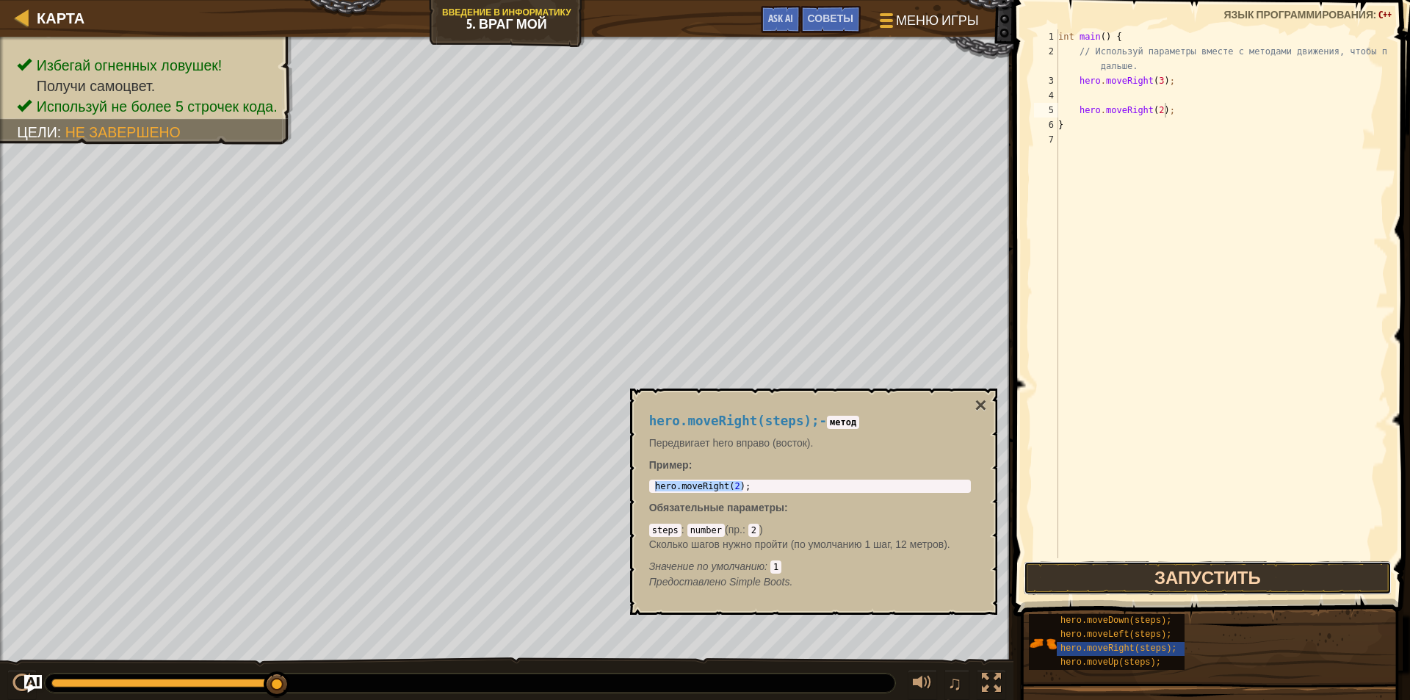
click at [1175, 582] on button "Запустить" at bounding box center [1207, 578] width 368 height 34
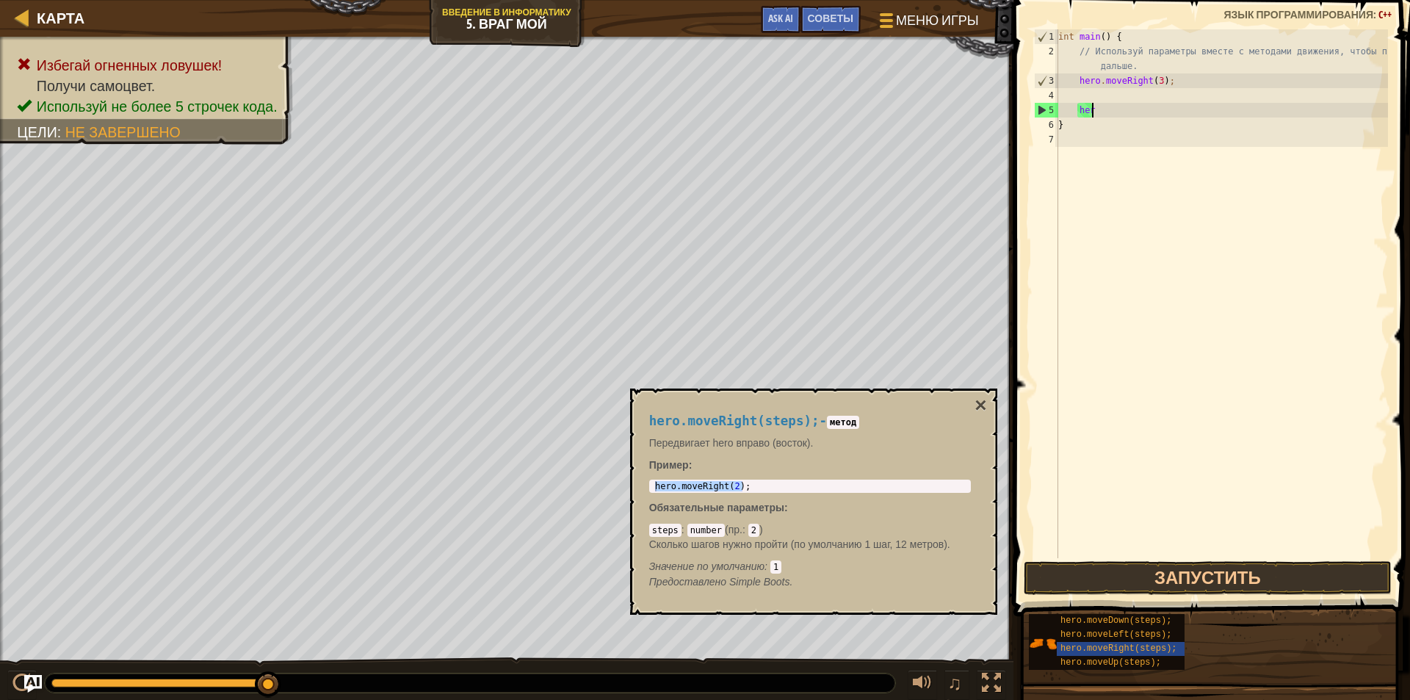
type textarea "h"
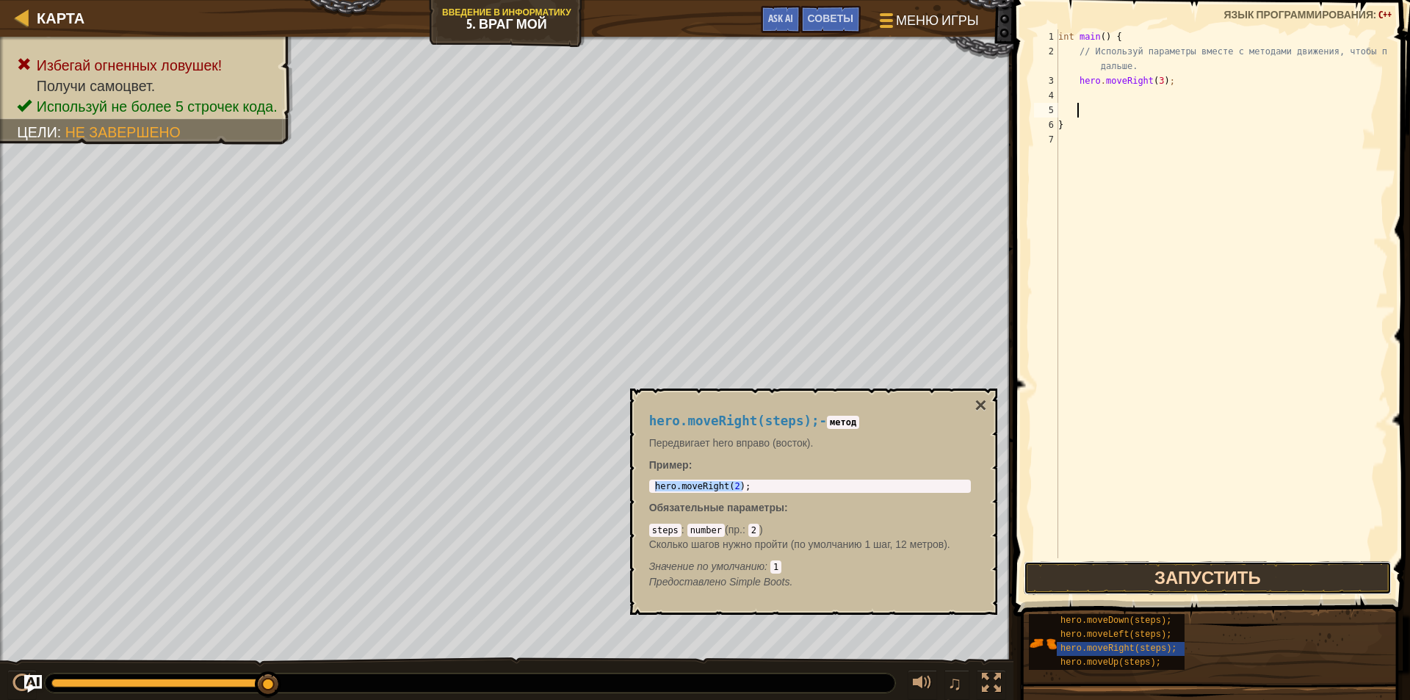
click at [1133, 569] on button "Запустить" at bounding box center [1207, 578] width 368 height 34
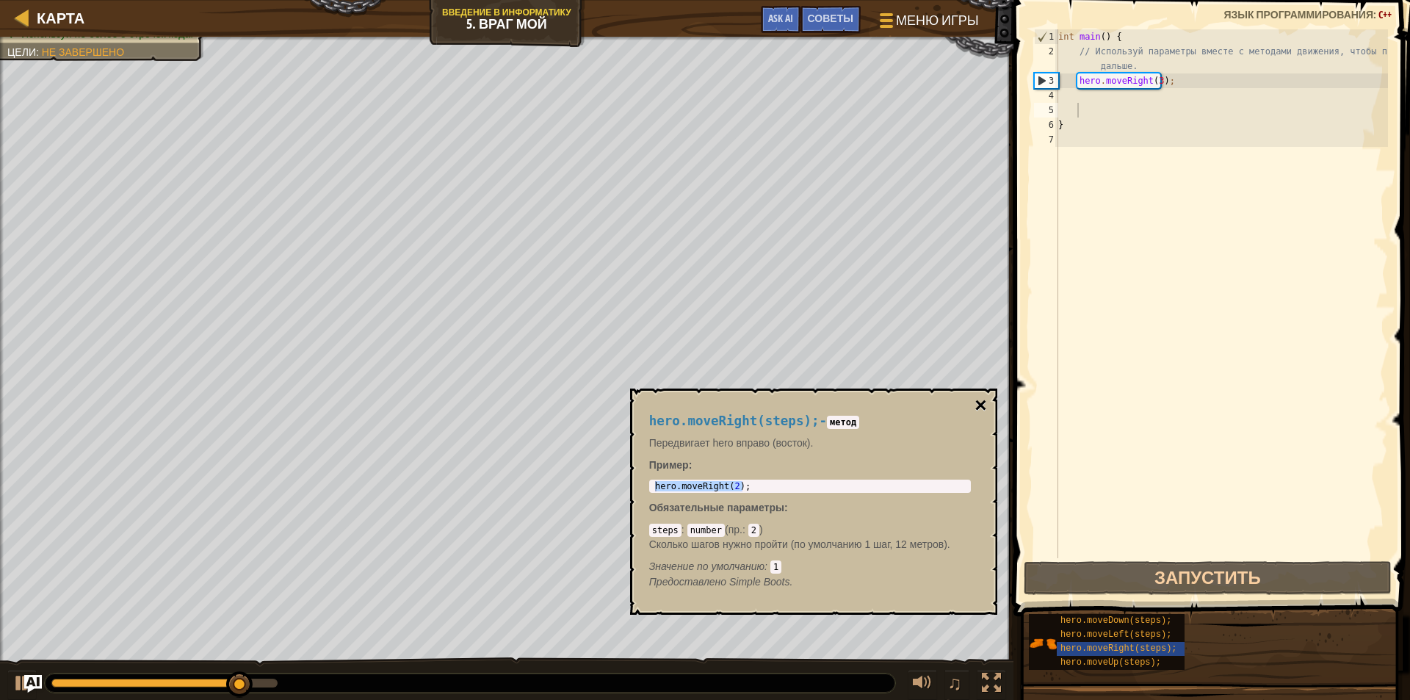
click at [980, 405] on button "×" at bounding box center [980, 405] width 12 height 21
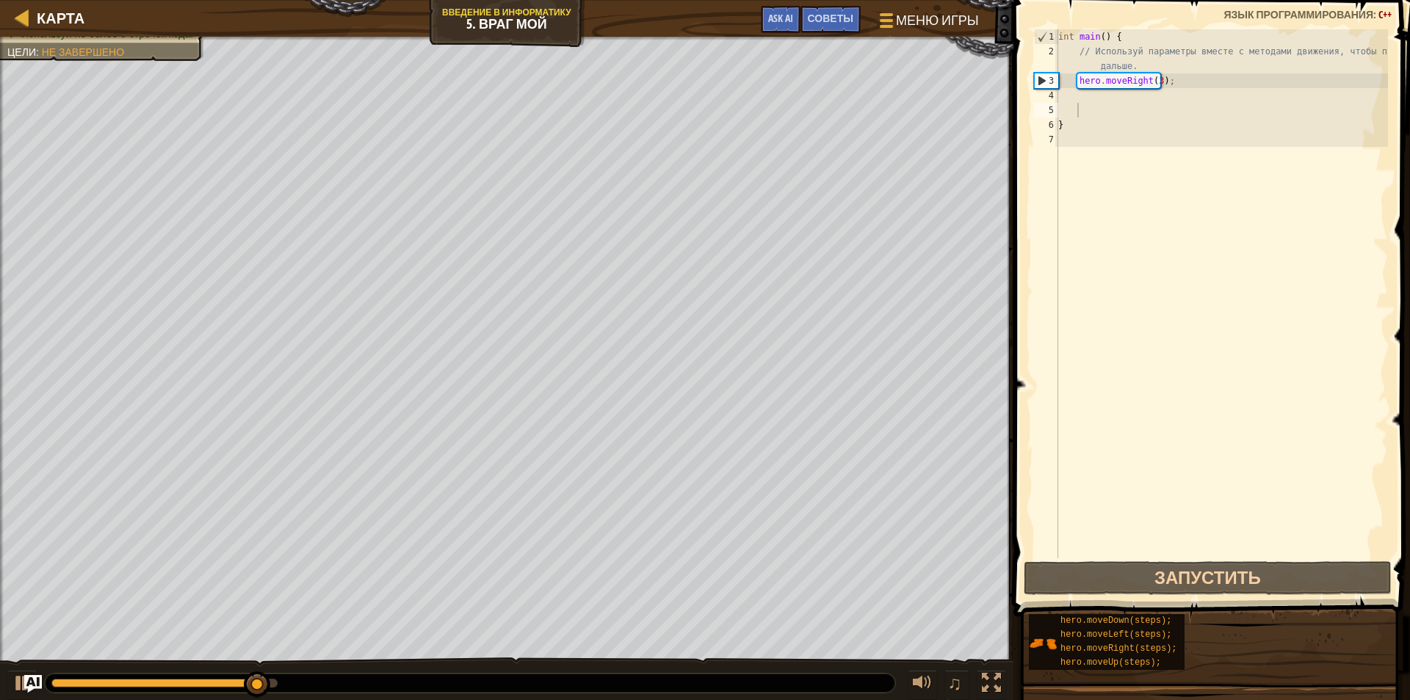
type textarea "hero.moveRight(3);"
click at [1181, 81] on div "int main ( ) { // Используй параметры вместе с методами движения, чтобы пройти …" at bounding box center [1221, 308] width 333 height 558
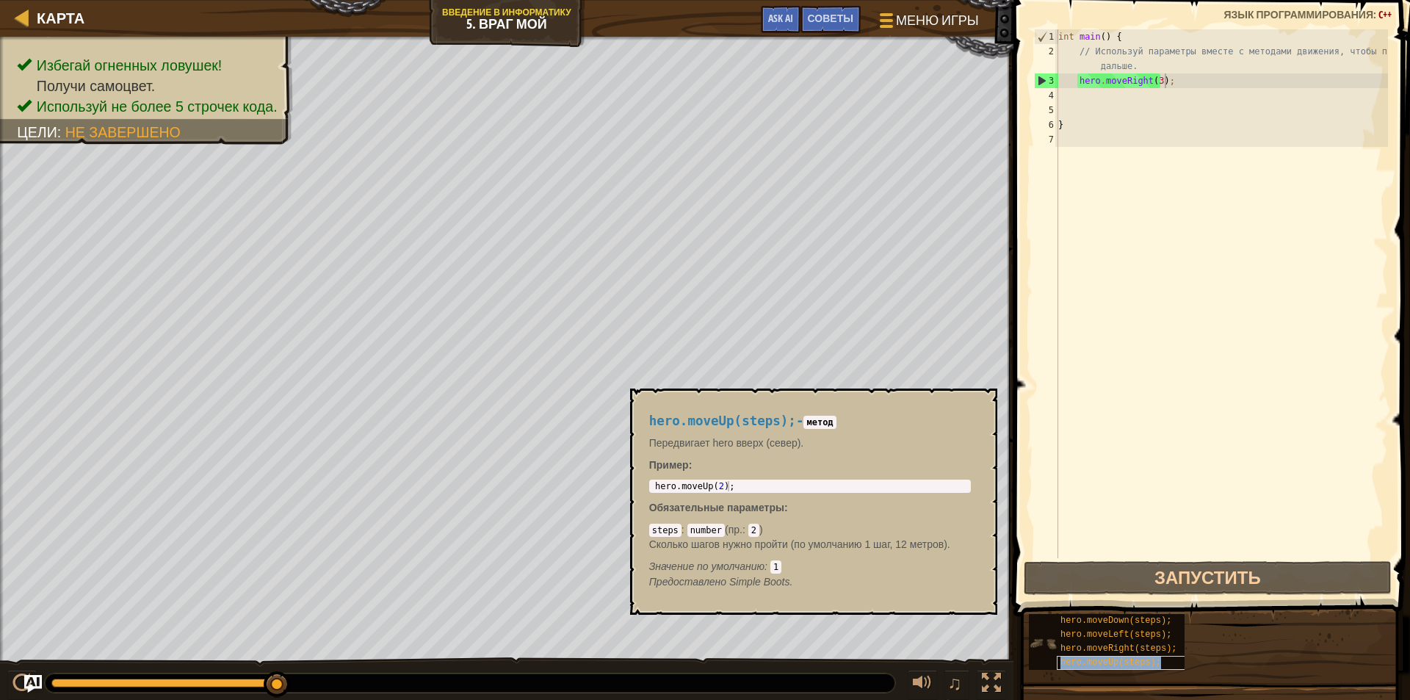
click at [1127, 657] on span "hero.moveUp(steps);" at bounding box center [1110, 662] width 101 height 10
type textarea "hero.moveUp(2);"
click at [582, 0] on body "Карта Введение в Информатику 5. Враг Мой Меню игры Готово Советы Ask AI 1 ההההה…" at bounding box center [705, 0] width 1410 height 0
drag, startPoint x: 730, startPoint y: 487, endPoint x: 650, endPoint y: 485, distance: 79.3
click at [650, 485] on div "hero.moveUp(2); 1 hero . moveUp ( 2 ) ; ההההההההההההההההההההההההההההההההההההההה…" at bounding box center [810, 485] width 322 height 13
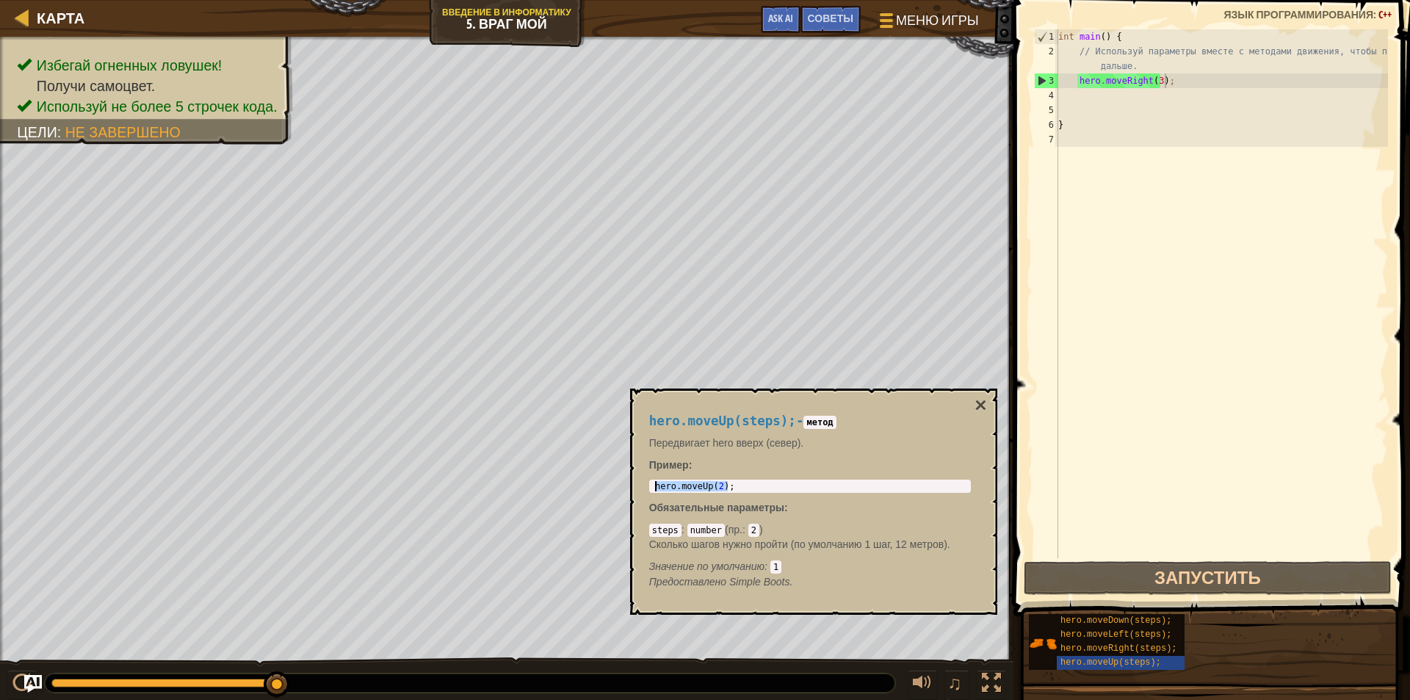
click at [1172, 82] on div "int main ( ) { // Используй параметры вместе с методами движения, чтобы пройти …" at bounding box center [1221, 308] width 333 height 558
paste textarea "hero.moveUp(2);"
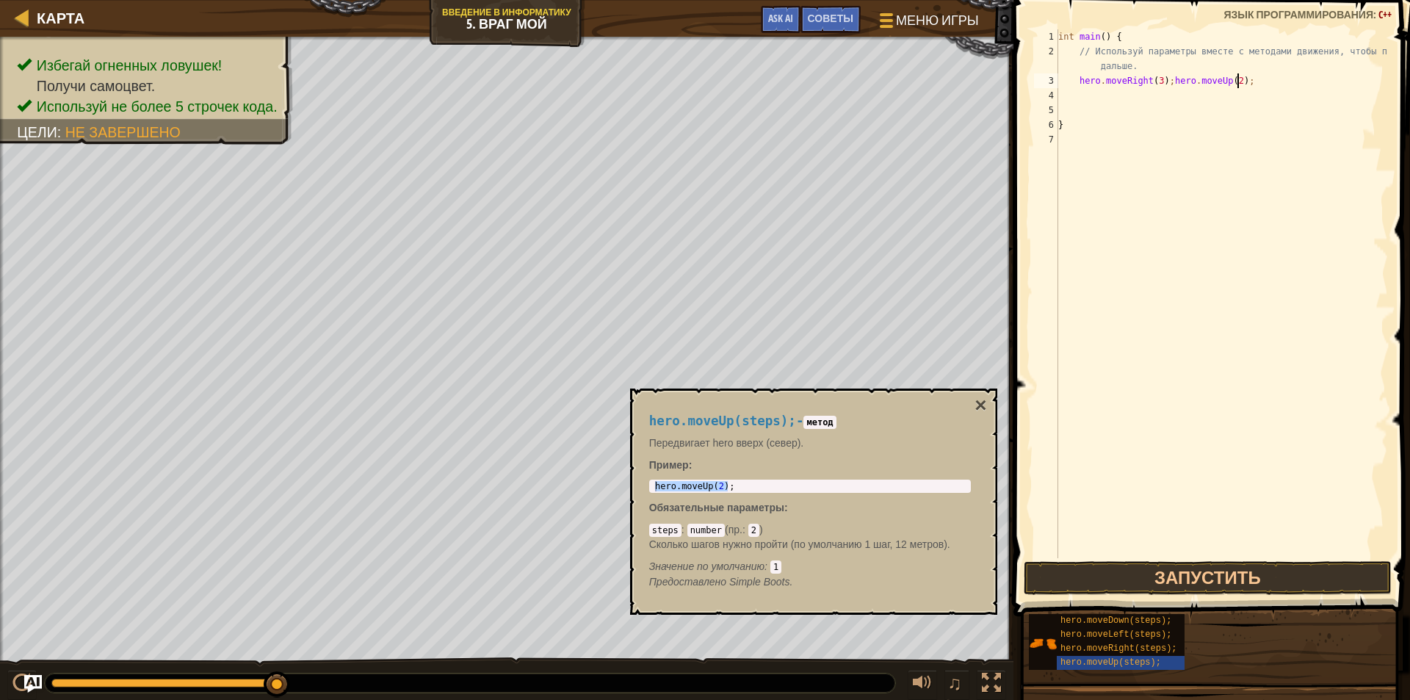
click at [1226, 82] on div "int main ( ) { // Используй параметры вместе с методами движения, чтобы пройти …" at bounding box center [1221, 308] width 333 height 558
type textarea "hero.moveRight(3);hero.moveUp();"
click at [1105, 653] on span "hero.moveRight(steps);" at bounding box center [1118, 648] width 116 height 10
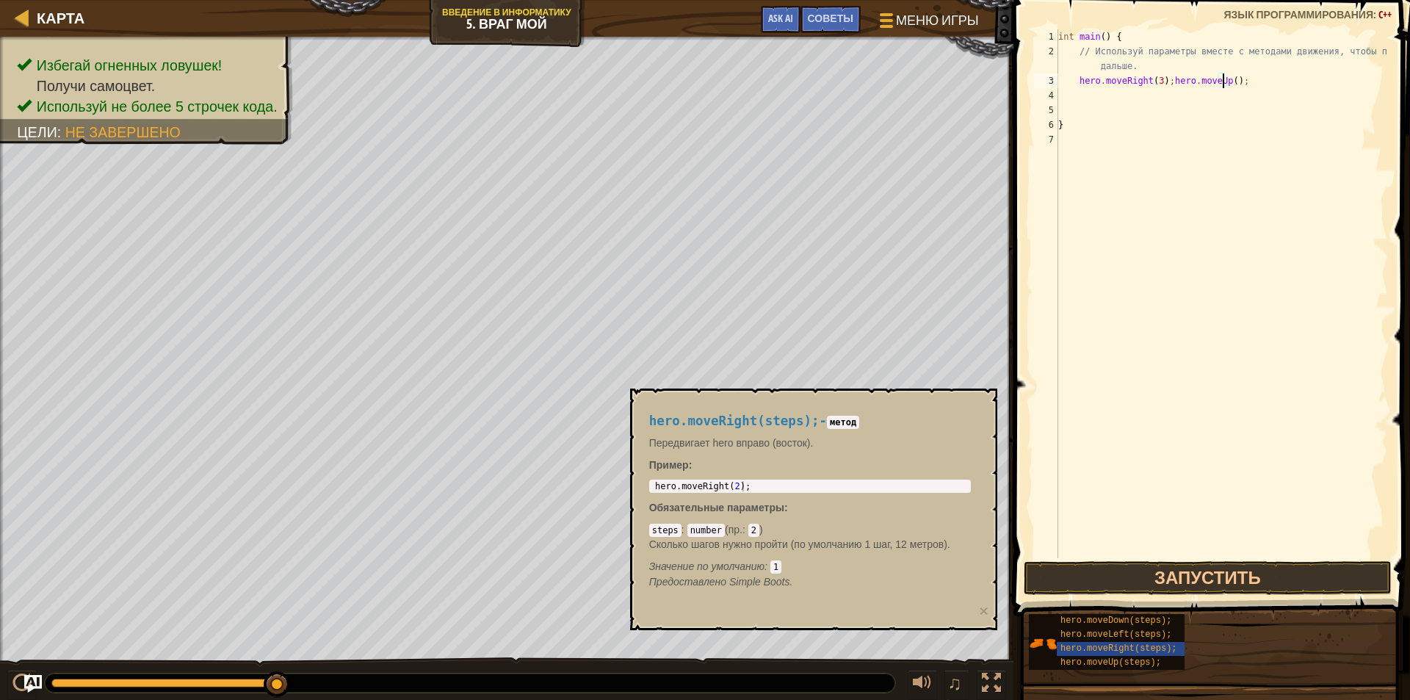
type textarea "hero.moveRight(2);"
drag, startPoint x: 753, startPoint y: 482, endPoint x: 638, endPoint y: 487, distance: 114.6
click at [639, 487] on div "hero.moveRight(steps); - метод Передвигает hero вправо (восток). Пример : hero.…" at bounding box center [810, 501] width 342 height 203
drag, startPoint x: 1263, startPoint y: 79, endPoint x: 1255, endPoint y: 81, distance: 8.2
click at [1262, 79] on div "int main ( ) { // Используй параметры вместе с методами движения, чтобы пройти …" at bounding box center [1221, 308] width 333 height 558
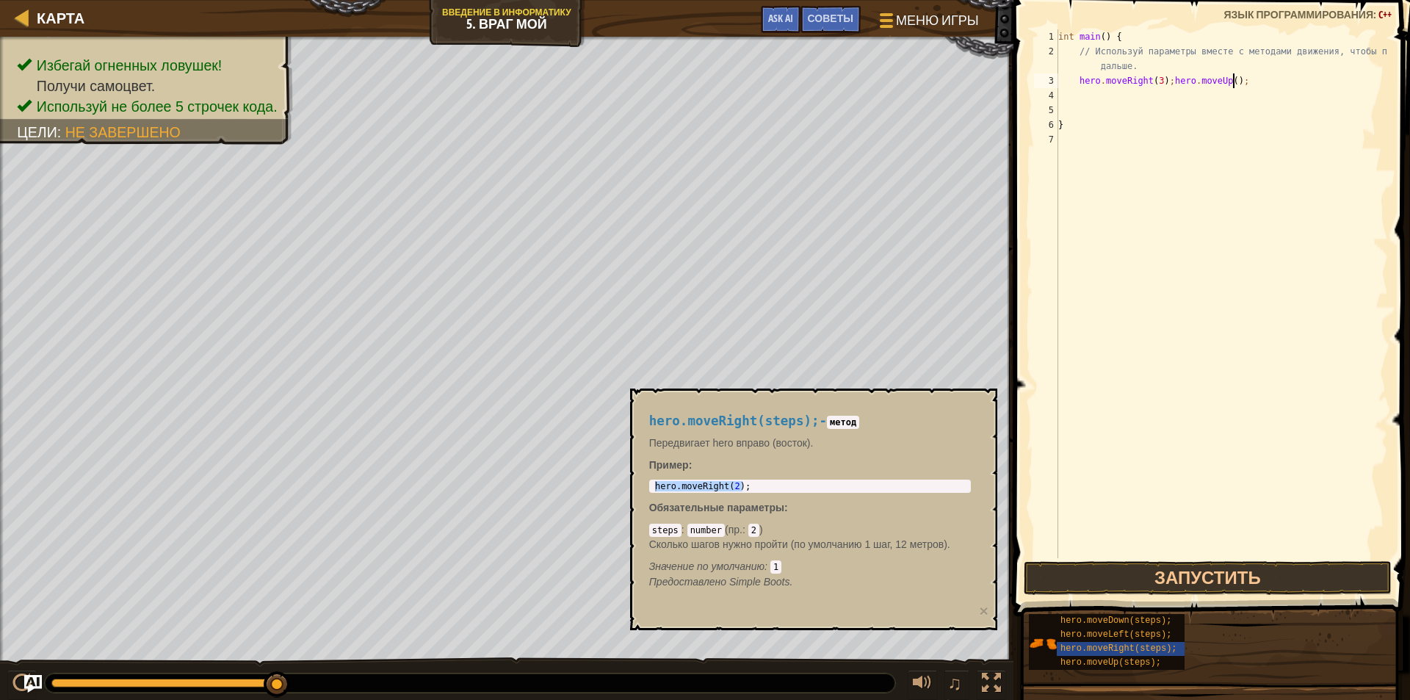
paste textarea "hero.moveRight(2);"
click at [1305, 80] on div "int main ( ) { // Используй параметры вместе с методами движения, чтобы пройти …" at bounding box center [1221, 308] width 333 height 558
type textarea "hero.moveRight(3);hero.moveUp();hero.moveRight();"
click at [1112, 617] on span "hero.moveDown(steps);" at bounding box center [1115, 620] width 111 height 10
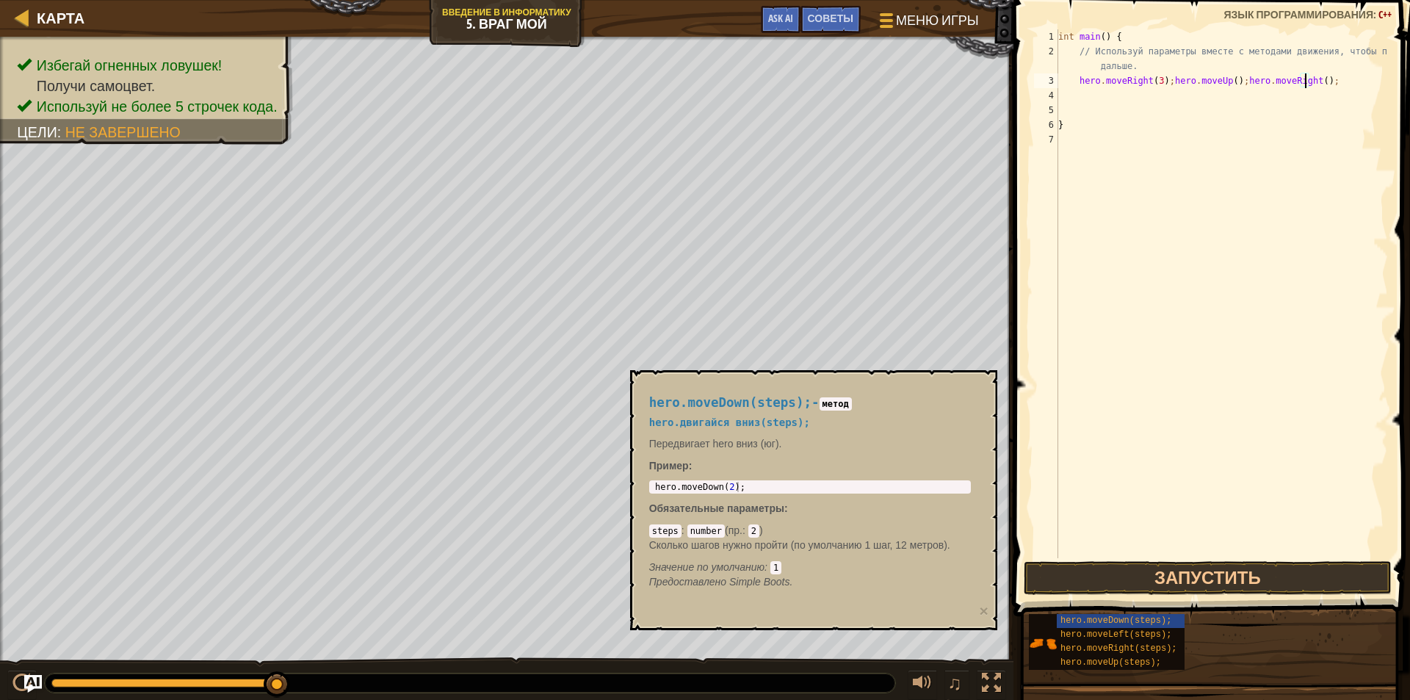
type textarea "hero.moveDown(2);"
drag, startPoint x: 739, startPoint y: 485, endPoint x: 647, endPoint y: 489, distance: 92.6
click at [647, 489] on div "hero.moveDown(steps); - метод hero.двигайся вниз(steps); Передвигает hero вниз …" at bounding box center [810, 492] width 342 height 221
click at [1329, 80] on div "int main ( ) { // Используй параметры вместе с методами движения, чтобы пройти …" at bounding box center [1221, 308] width 333 height 558
paste textarea "hero.moveDown(2);"
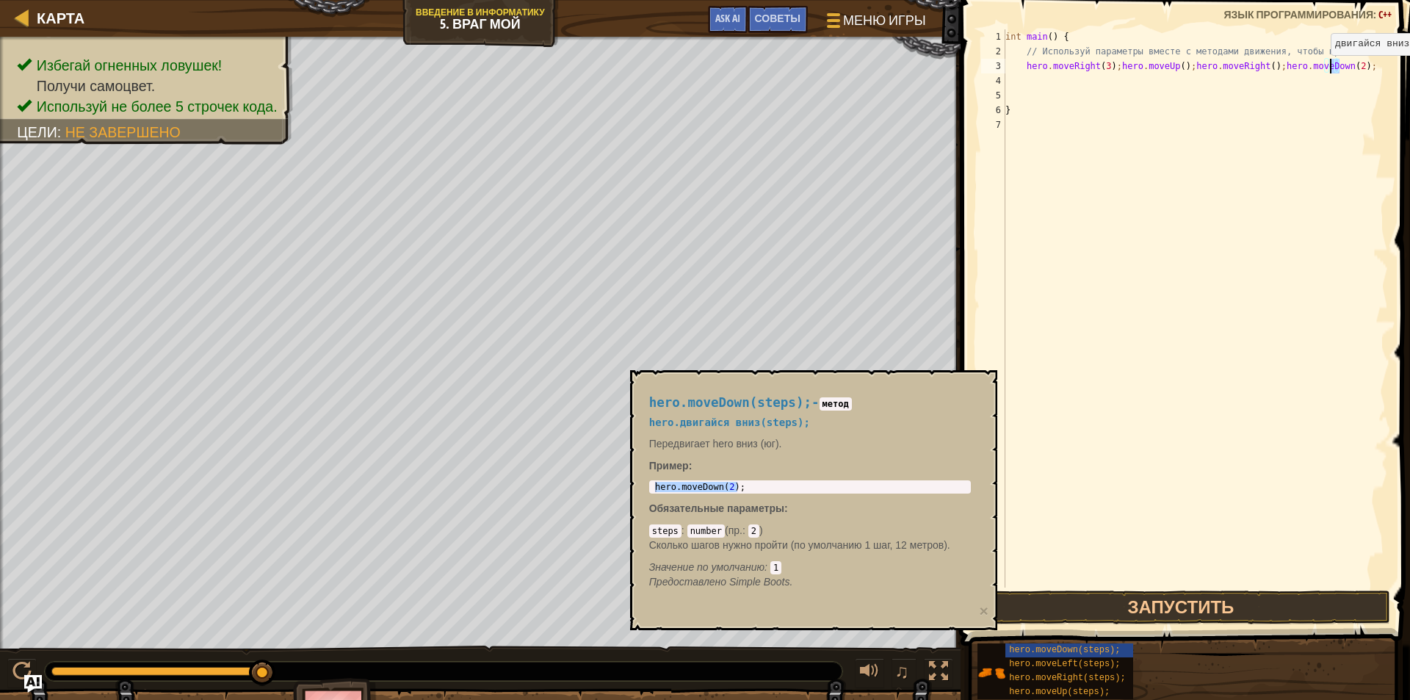
drag, startPoint x: 1337, startPoint y: 67, endPoint x: 1330, endPoint y: 70, distance: 7.9
click at [1330, 70] on div "int main ( ) { // Используй параметры вместе с методами движения, чтобы пройти …" at bounding box center [1194, 322] width 385 height 587
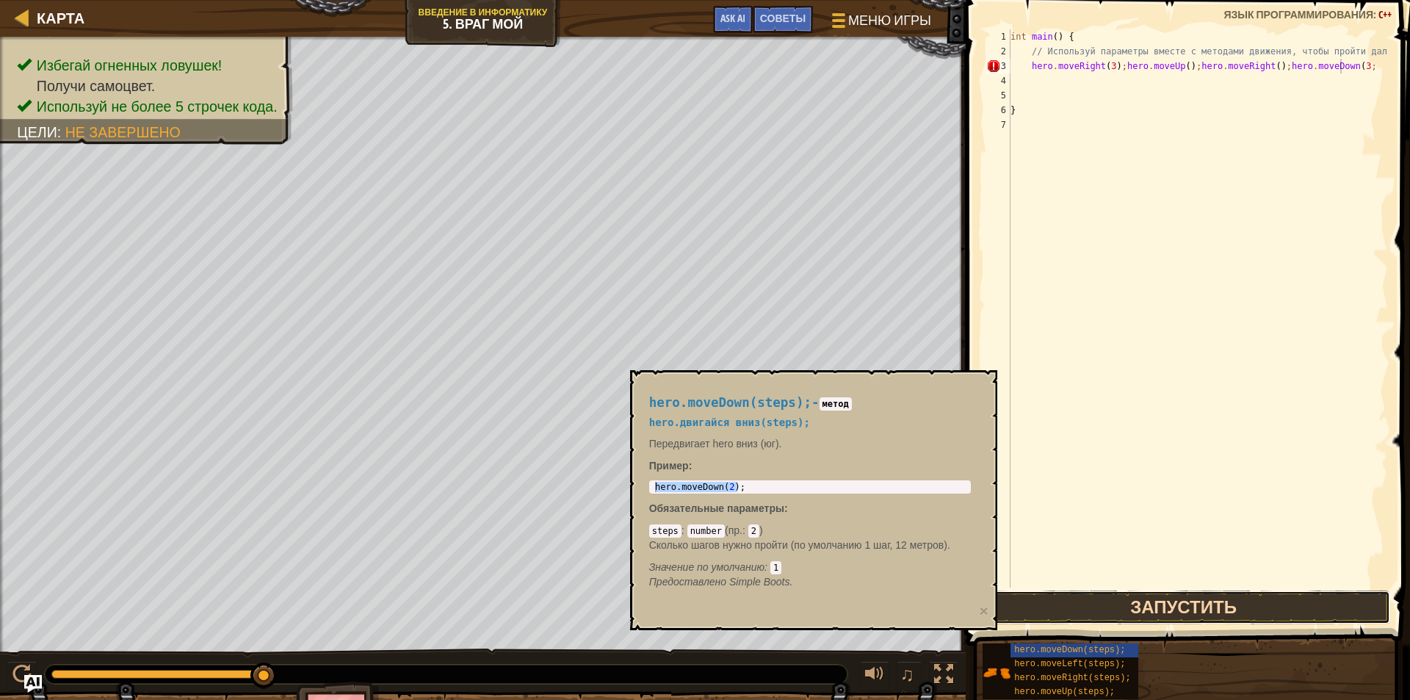
click at [1205, 609] on button "Запустить" at bounding box center [1183, 607] width 414 height 34
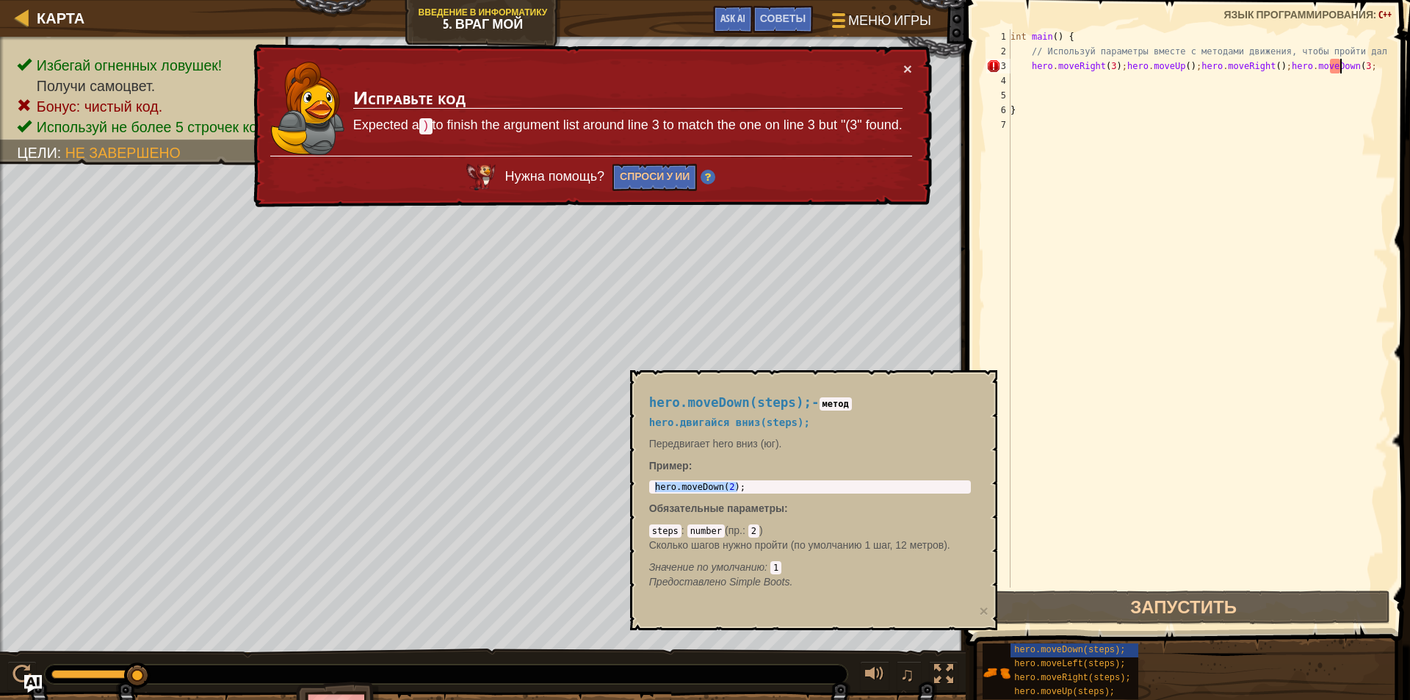
scroll to position [7, 27]
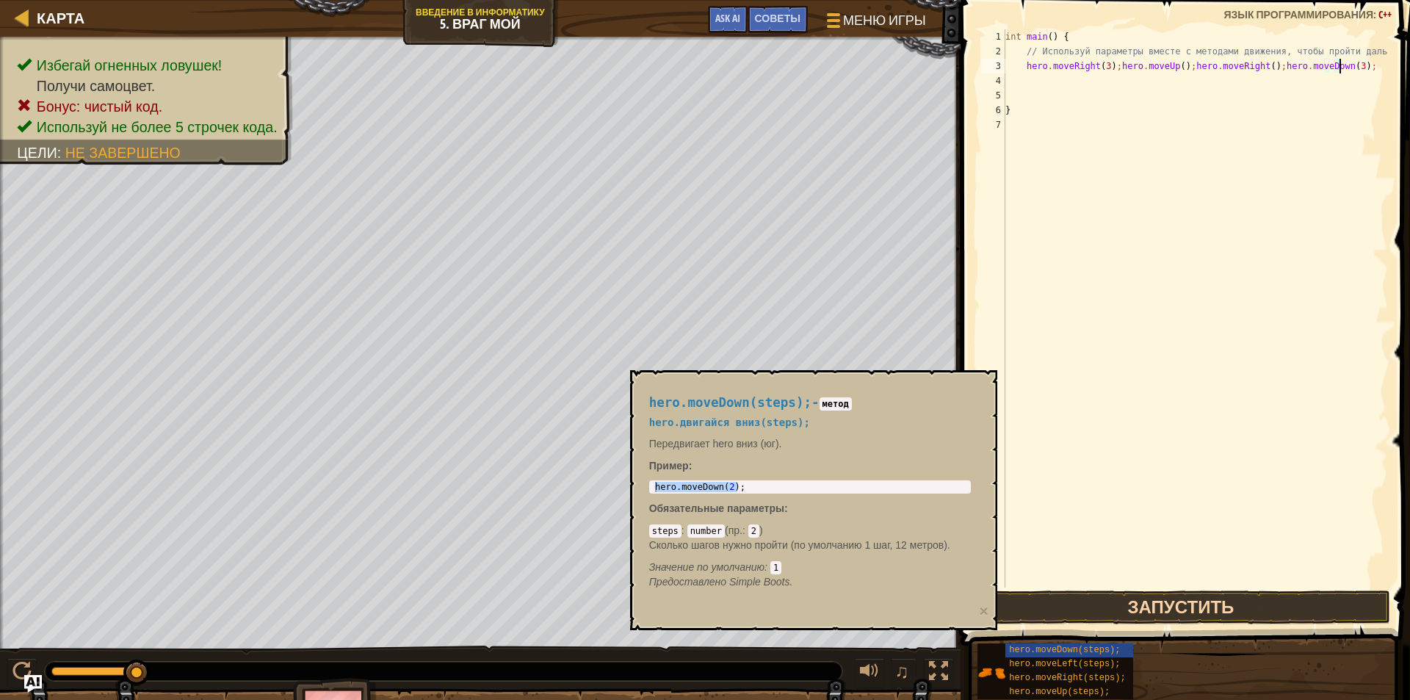
type textarea "hero.moveRight(3);hero.moveUp();hero.moveRight();hero.moveDown(3);"
click at [1186, 607] on button "Запустить" at bounding box center [1180, 607] width 419 height 34
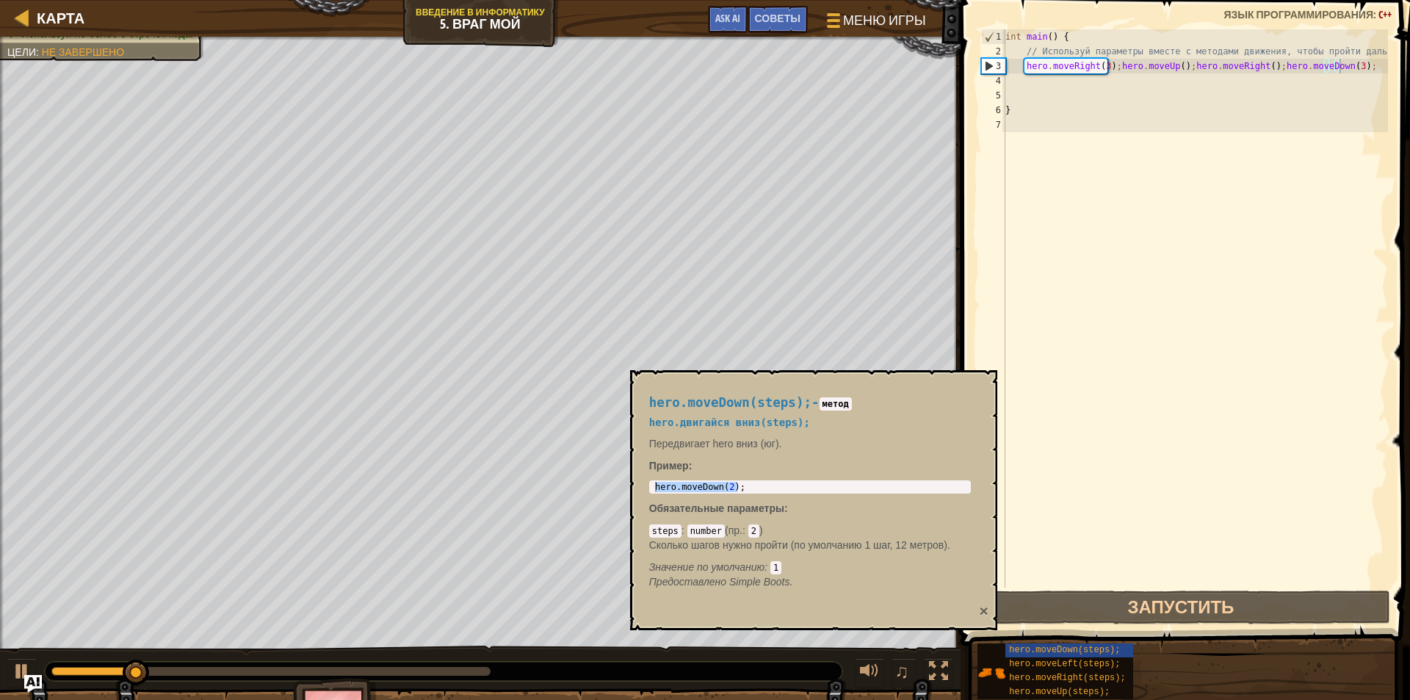
click at [982, 609] on button "×" at bounding box center [983, 610] width 9 height 15
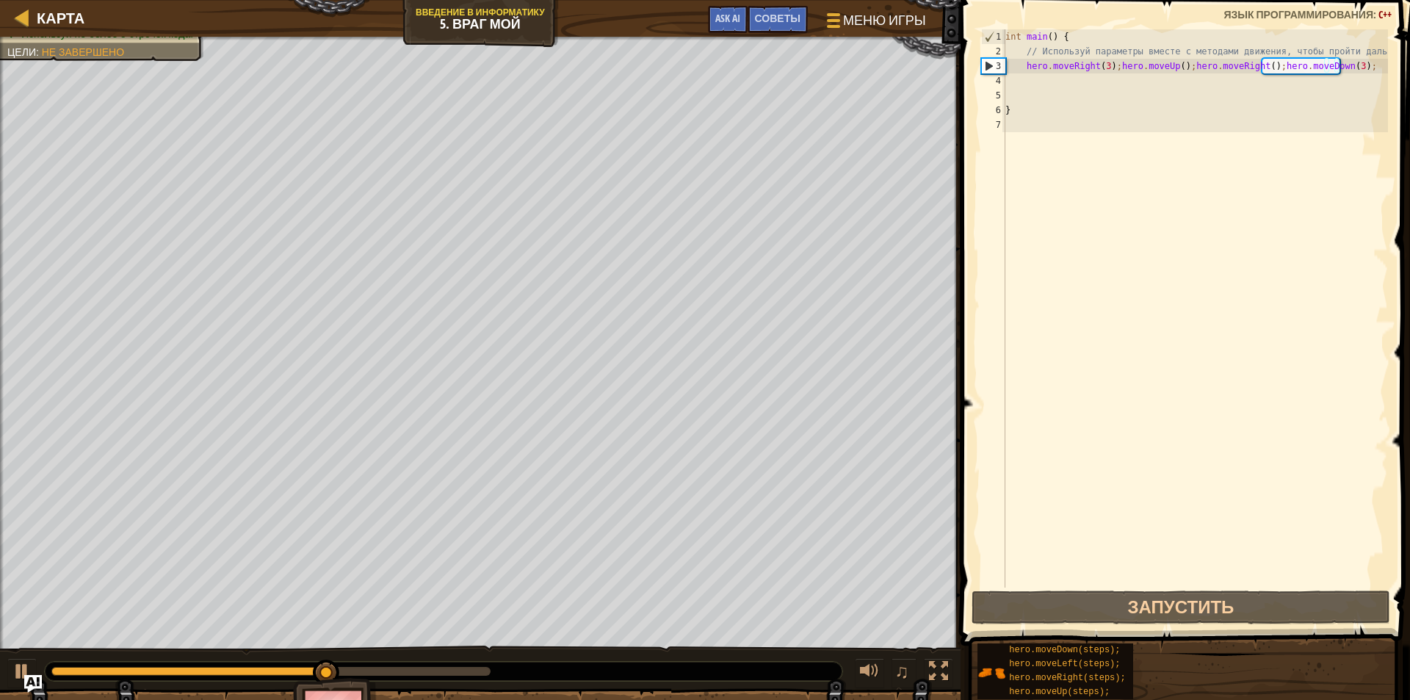
click at [1360, 69] on div "int main ( ) { // Используй параметры вместе с методами движения, чтобы пройти …" at bounding box center [1194, 322] width 385 height 587
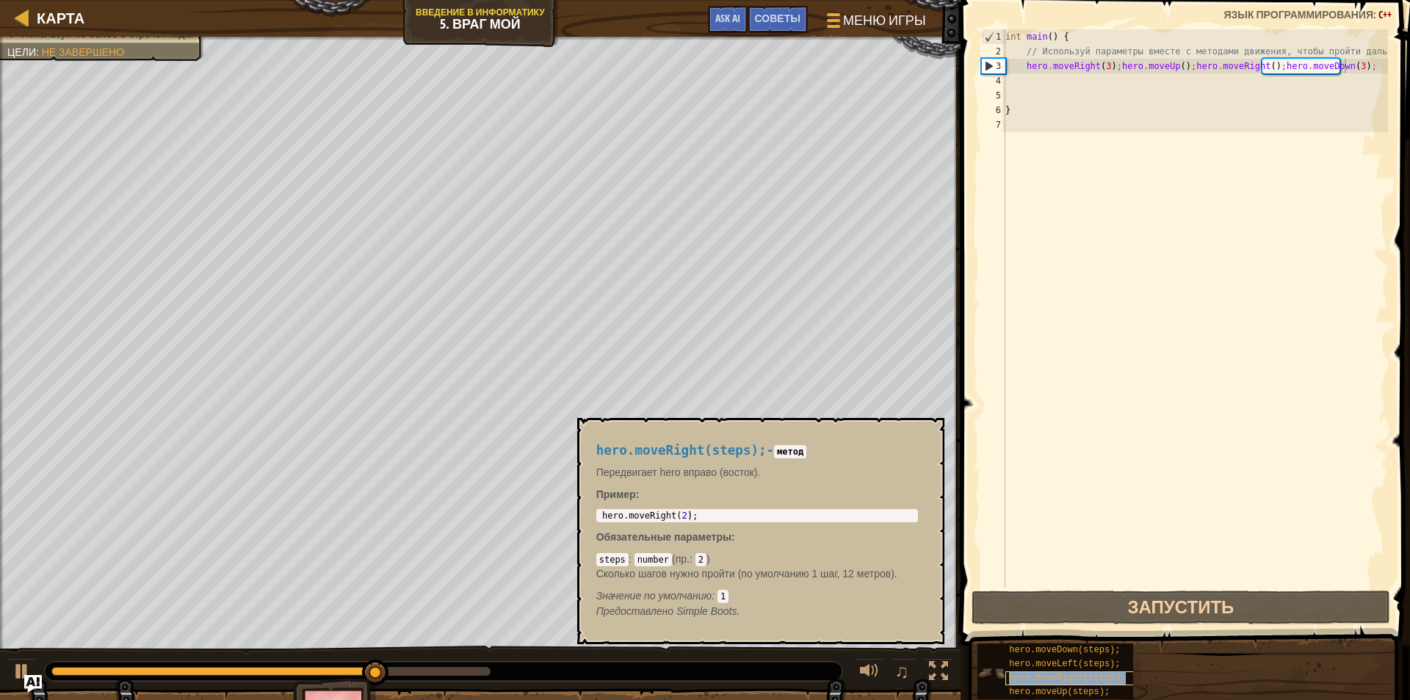
drag, startPoint x: 1066, startPoint y: 681, endPoint x: 1023, endPoint y: 661, distance: 47.6
click at [1065, 681] on span "hero.moveRight(steps);" at bounding box center [1067, 677] width 116 height 10
type textarea "hero.moveRight(2);"
click at [562, 0] on body "Карта Введение в Информатику 5. Враг Мой Меню игры Готово Советы Ask AI 1 ההההה…" at bounding box center [705, 0] width 1410 height 0
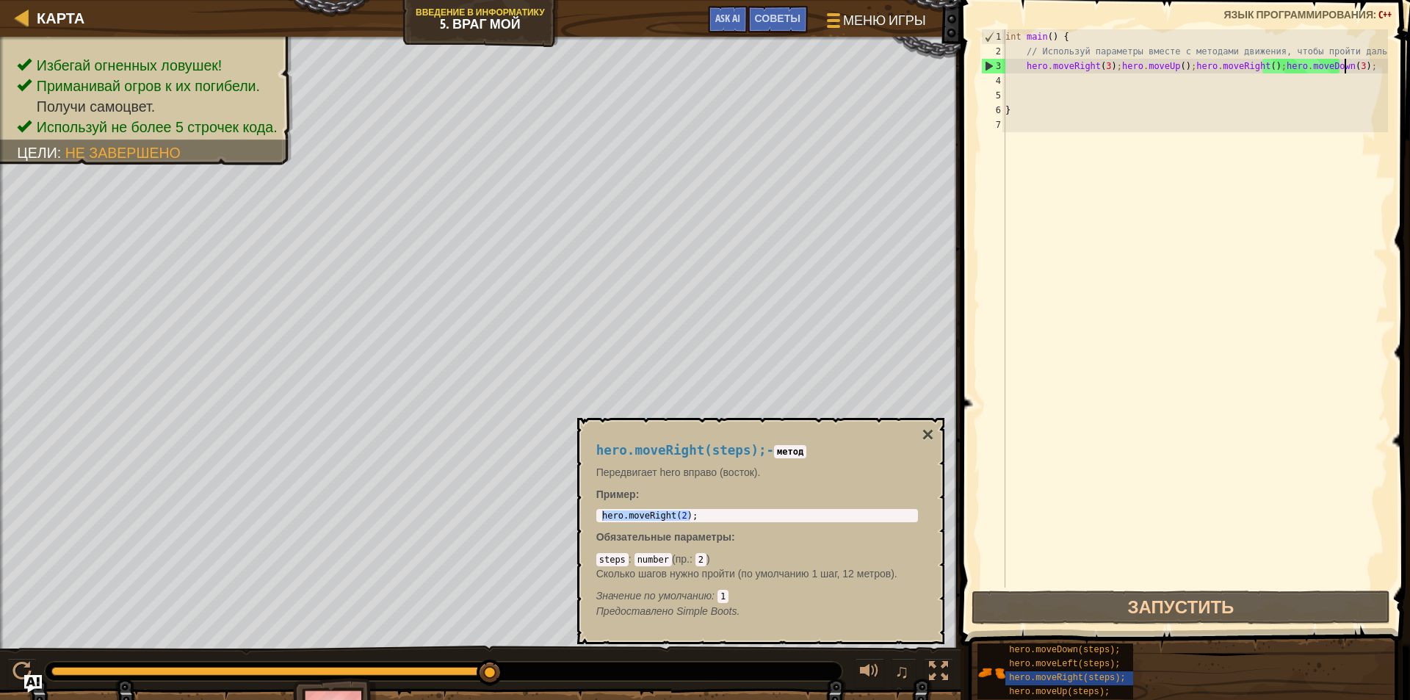
click at [1353, 69] on div "int main ( ) { // Используй параметры вместе с методами движения, чтобы пройти …" at bounding box center [1194, 322] width 385 height 587
paste textarea "hero.moveRight(2);"
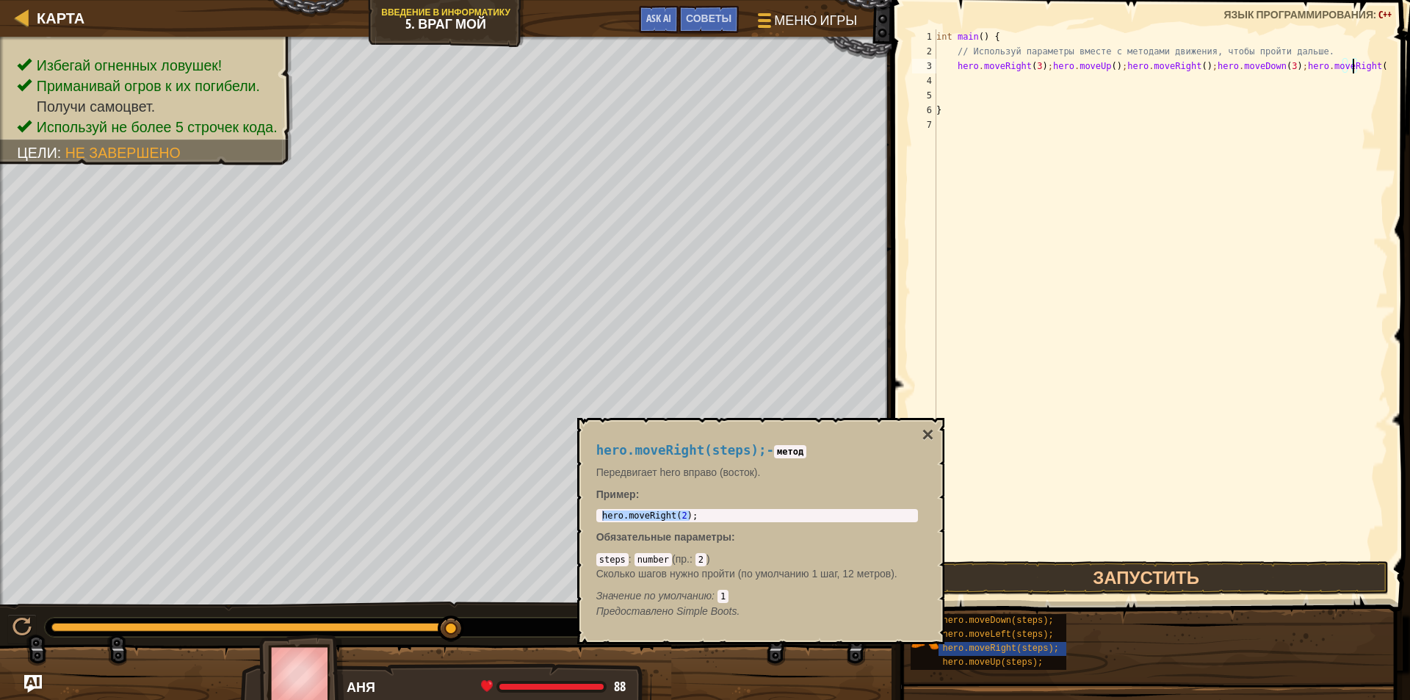
click at [1353, 67] on div "int main ( ) { // Используй параметры вместе с методами движения, чтобы пройти …" at bounding box center [1160, 308] width 454 height 558
type textarea "hero.moveRight(3);hero.moveUp();hero.moveRight();hero.moveDown(3);hero.moveRigh…"
click at [1096, 571] on button "Запустить" at bounding box center [1145, 578] width 485 height 34
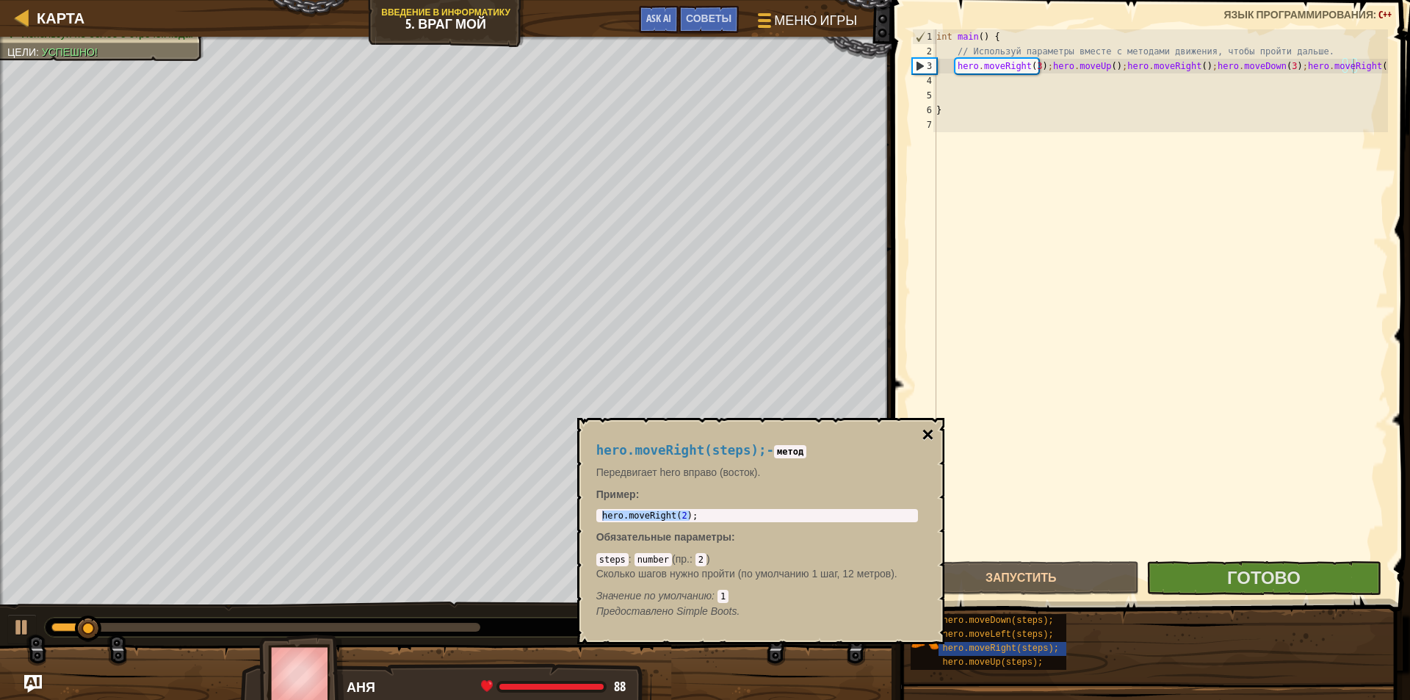
click at [932, 432] on button "×" at bounding box center [927, 434] width 12 height 21
